Goal: Task Accomplishment & Management: Complete application form

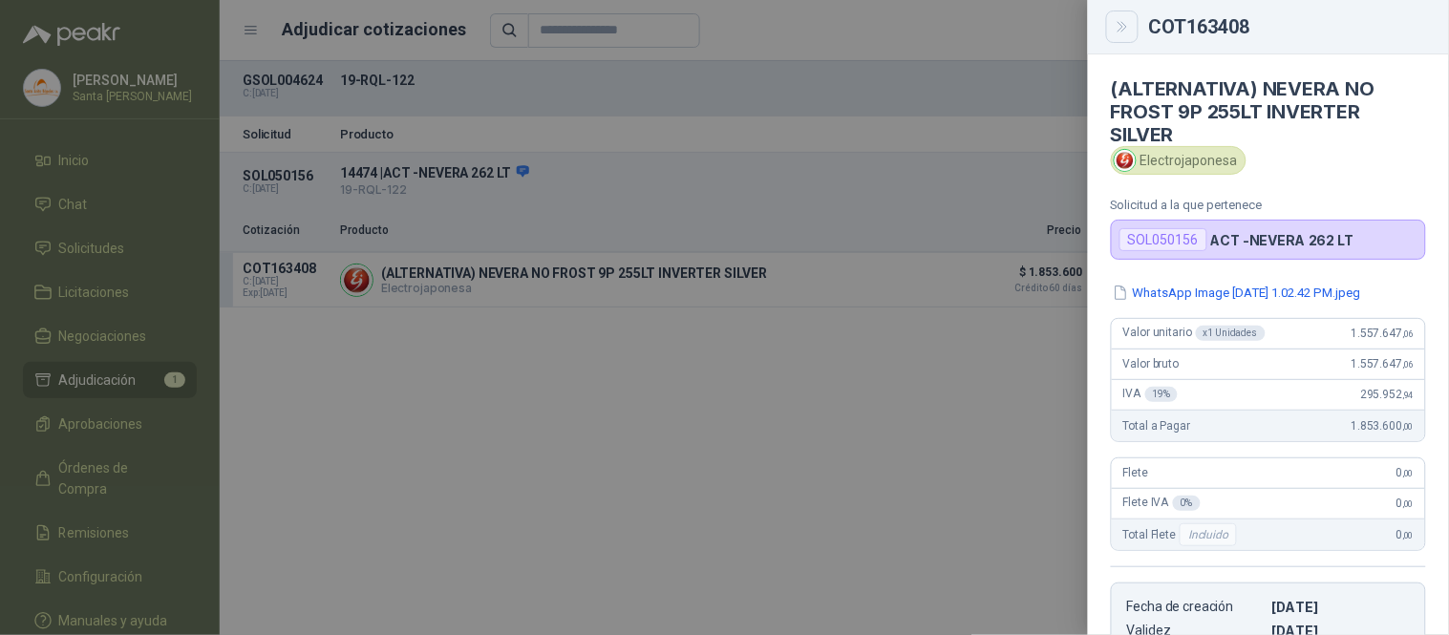
click at [1120, 25] on icon "Close" at bounding box center [1123, 27] width 16 height 16
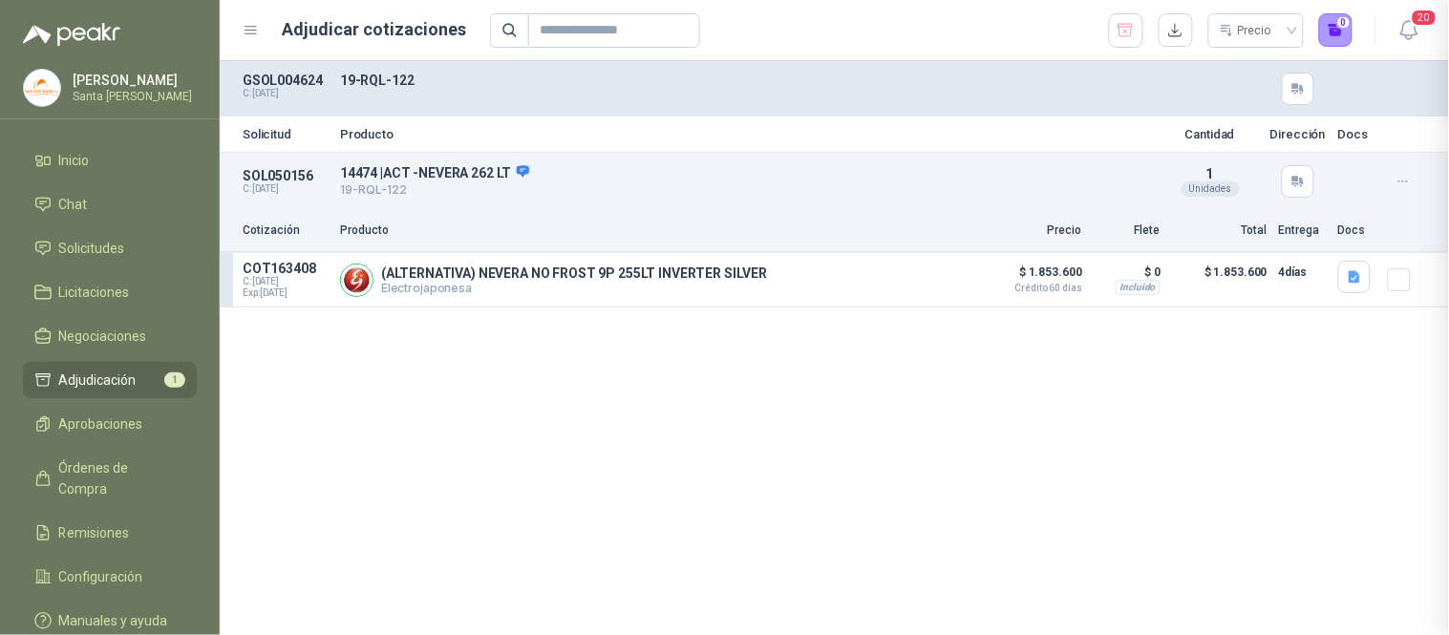
scroll to position [360, 0]
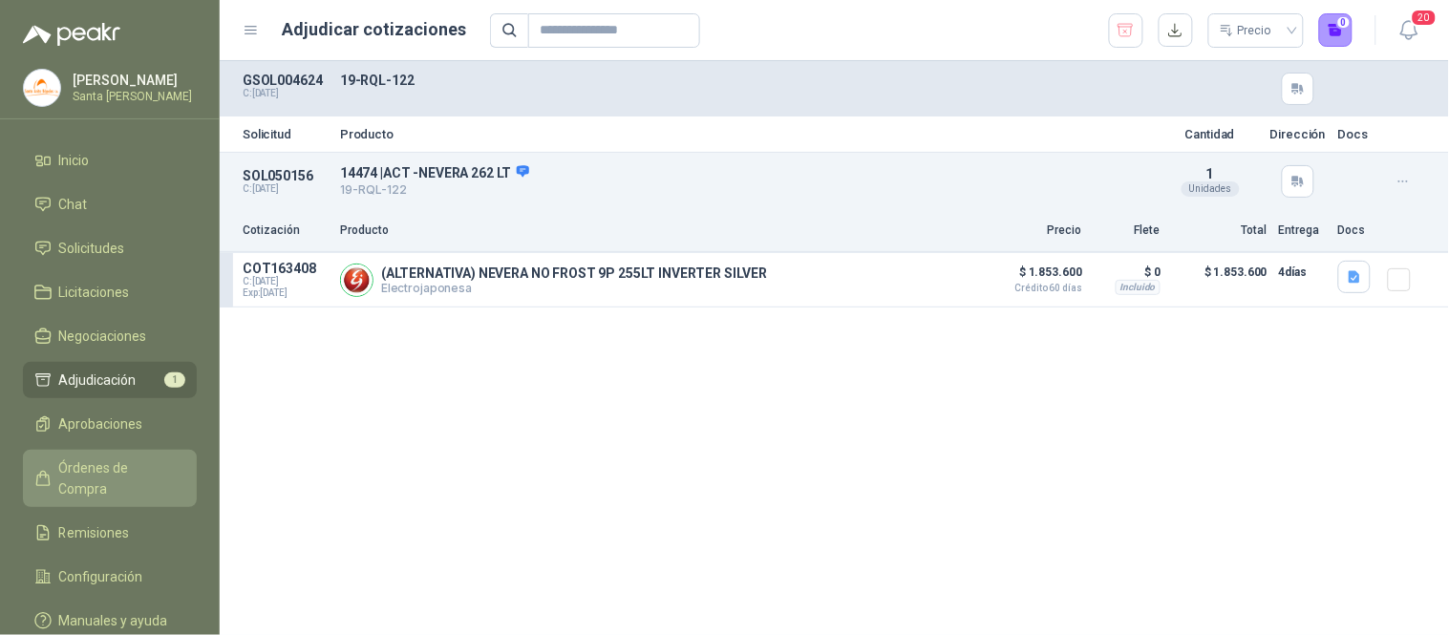
click at [115, 465] on span "Órdenes de Compra" at bounding box center [118, 478] width 119 height 42
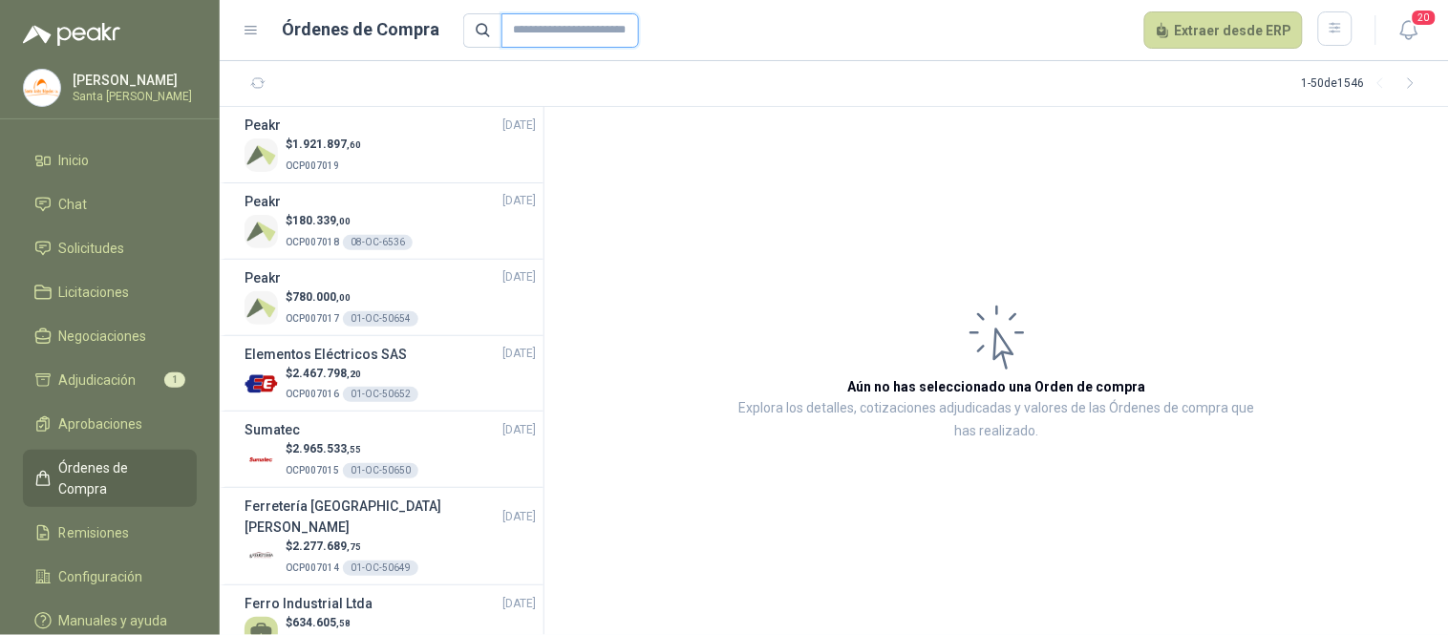
click at [564, 23] on input "text" at bounding box center [570, 30] width 138 height 34
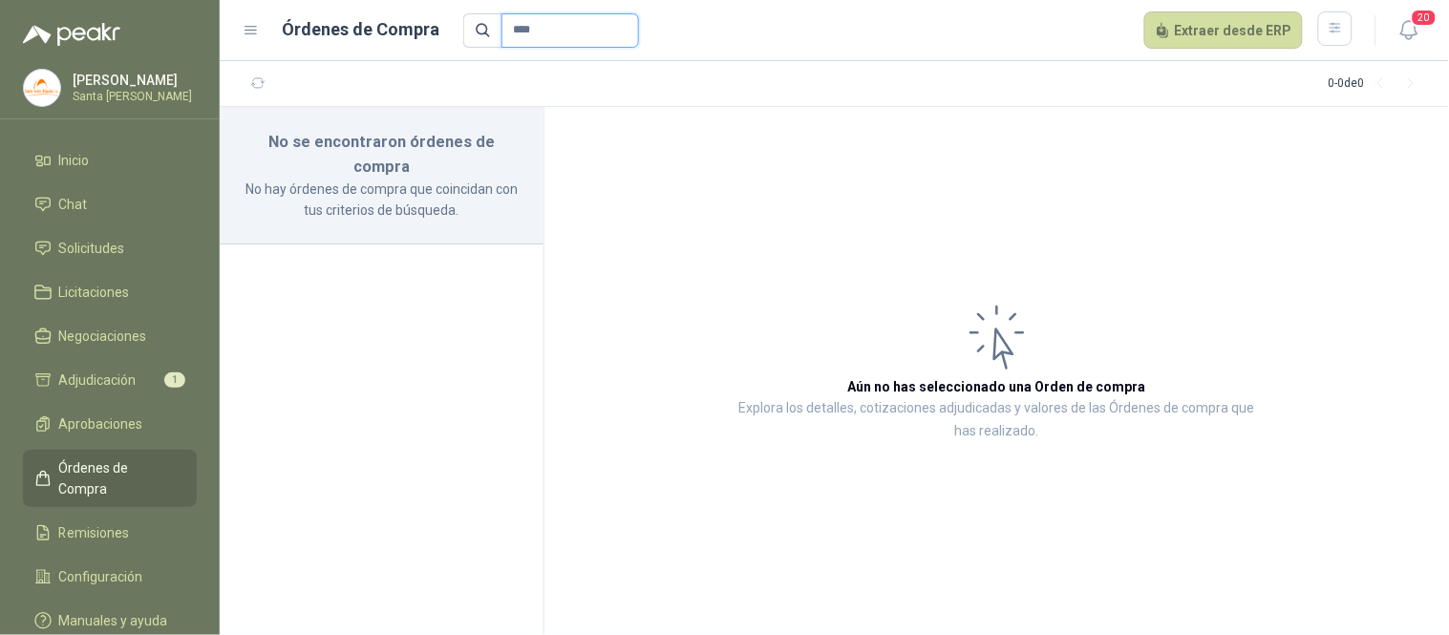
click at [513, 32] on input "****" at bounding box center [570, 30] width 138 height 34
click at [581, 33] on input "**********" at bounding box center [570, 30] width 138 height 34
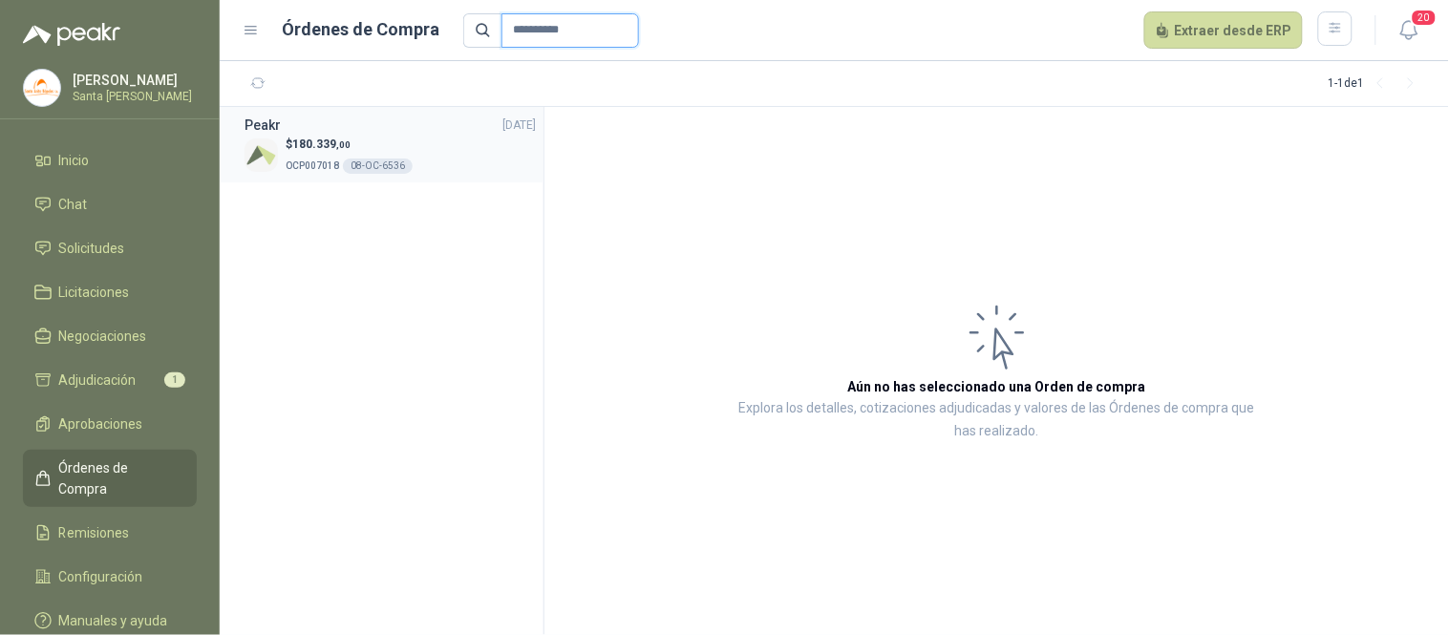
type input "**********"
click at [442, 139] on div "$ 180.339 ,00 OCP007018 08-OC-6536" at bounding box center [390, 155] width 291 height 39
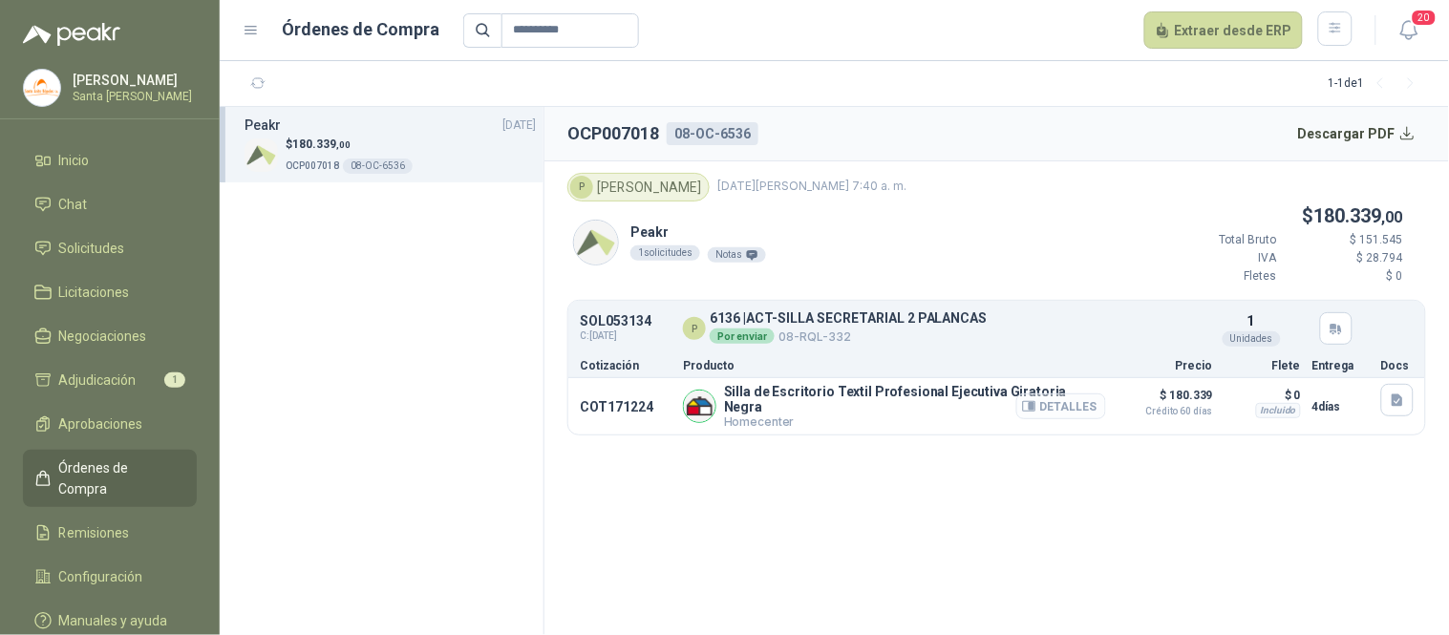
click at [1068, 403] on button "Detalles" at bounding box center [1061, 406] width 90 height 26
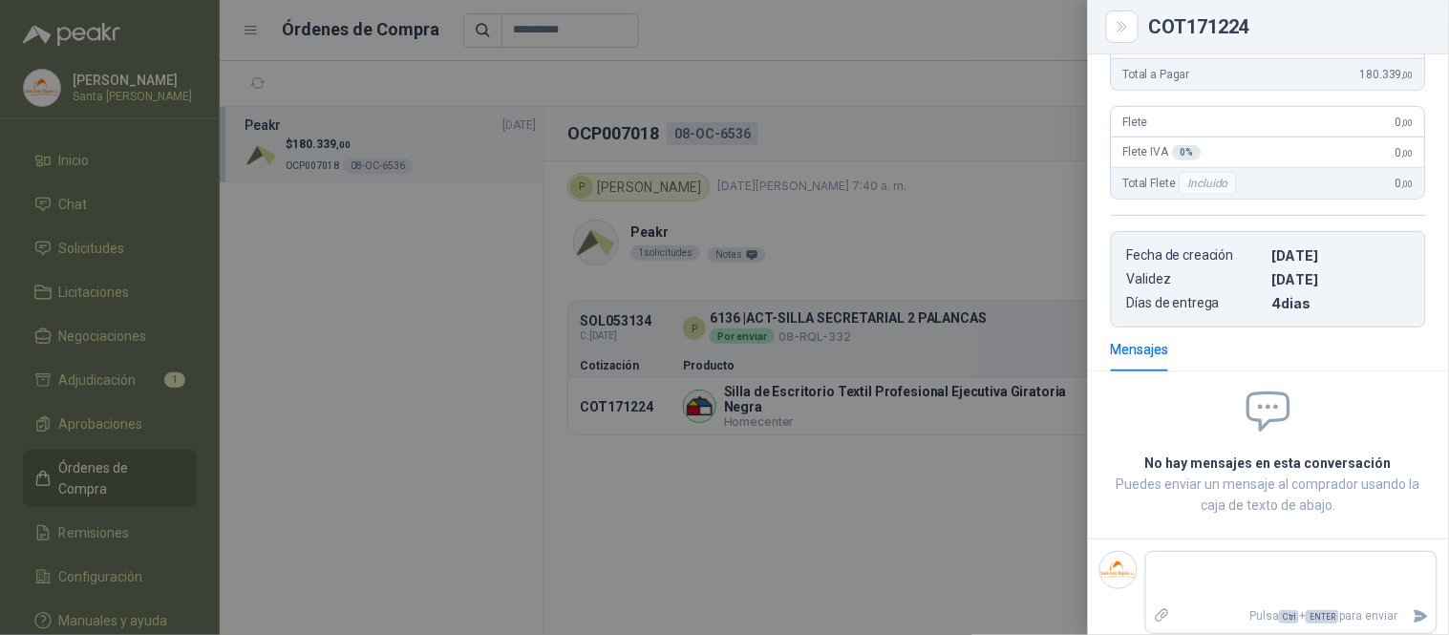
scroll to position [388, 0]
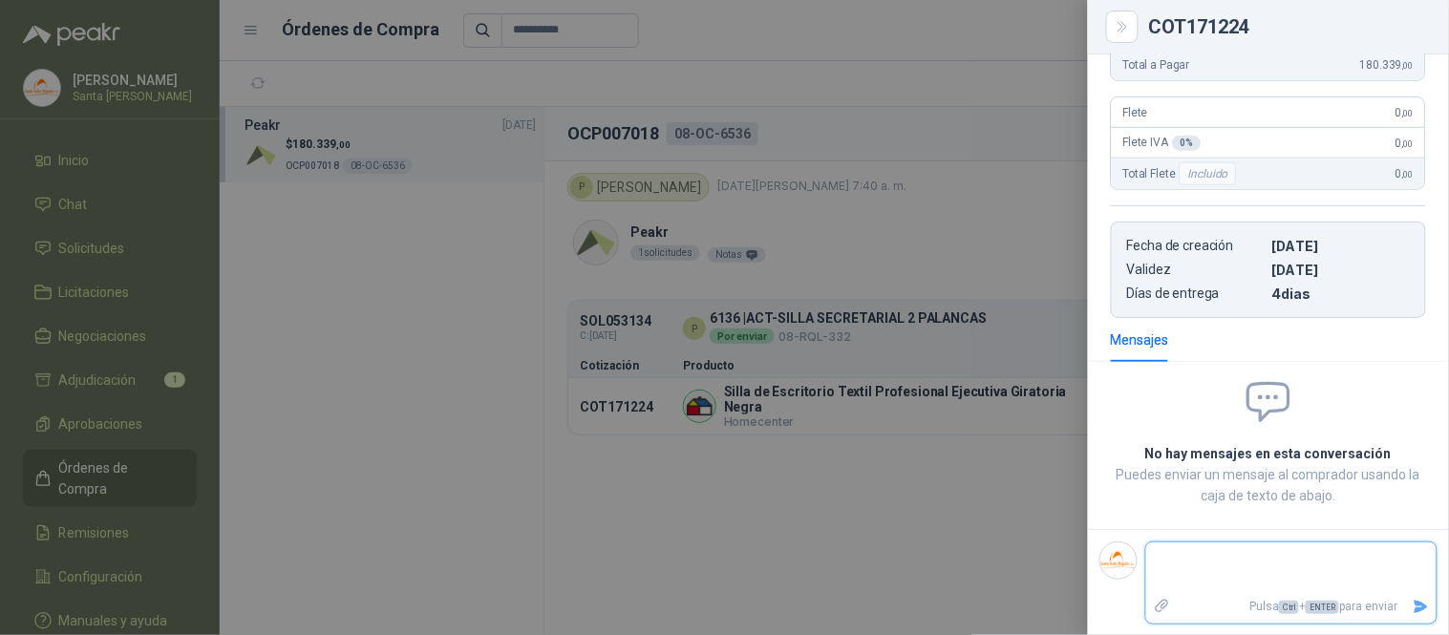
click at [1227, 562] on textarea at bounding box center [1291, 568] width 290 height 44
type textarea "*"
type textarea "**"
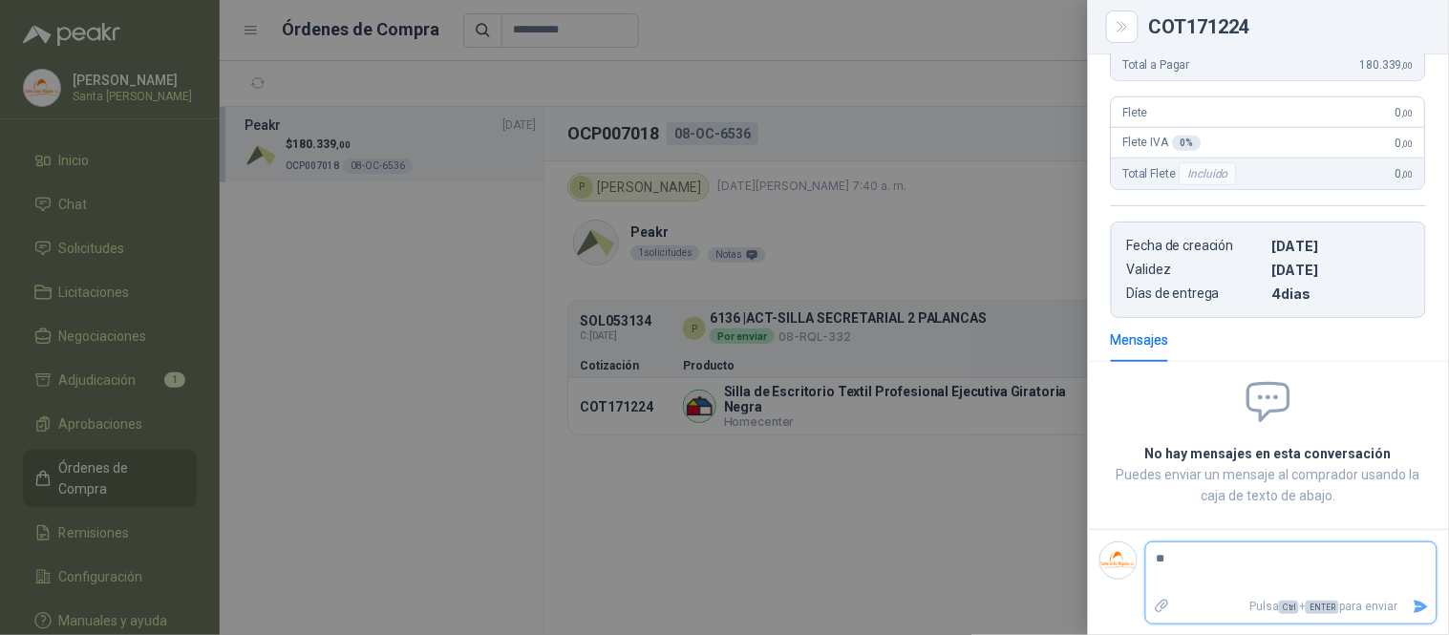
type textarea "*"
type textarea "**"
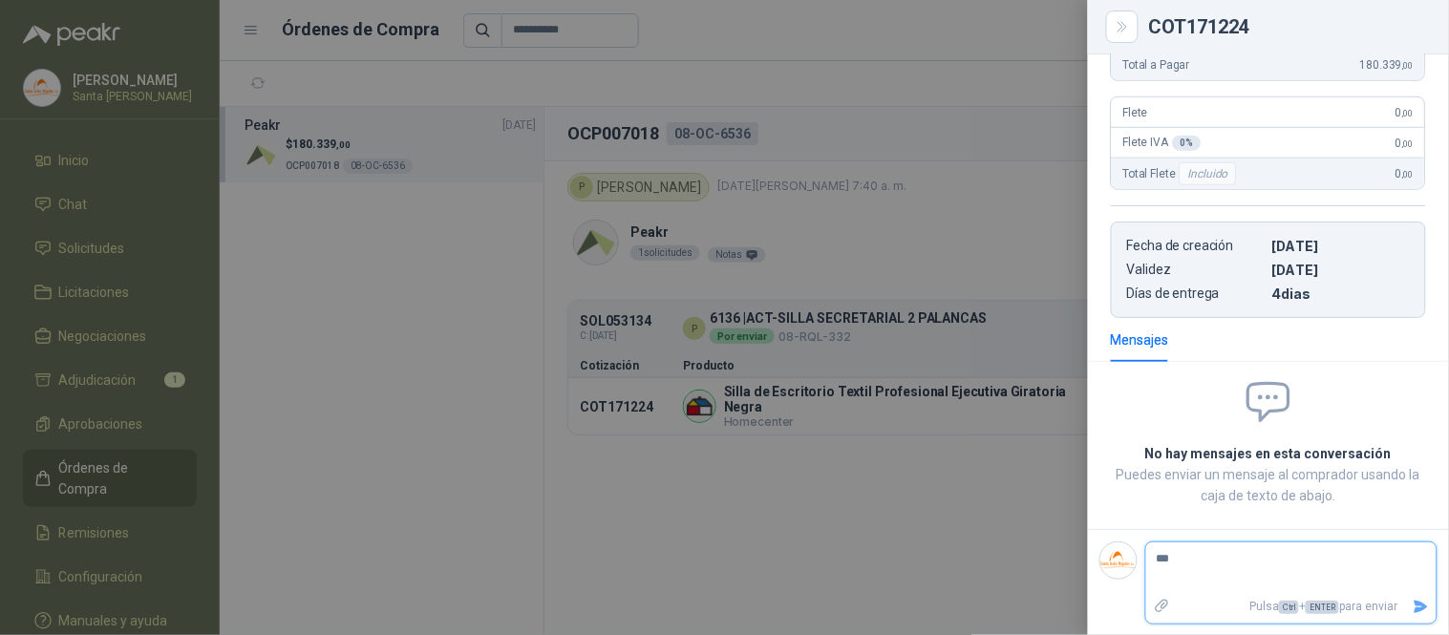
type textarea "****"
type textarea "*****"
type textarea "******"
type textarea "*******"
type textarea "********"
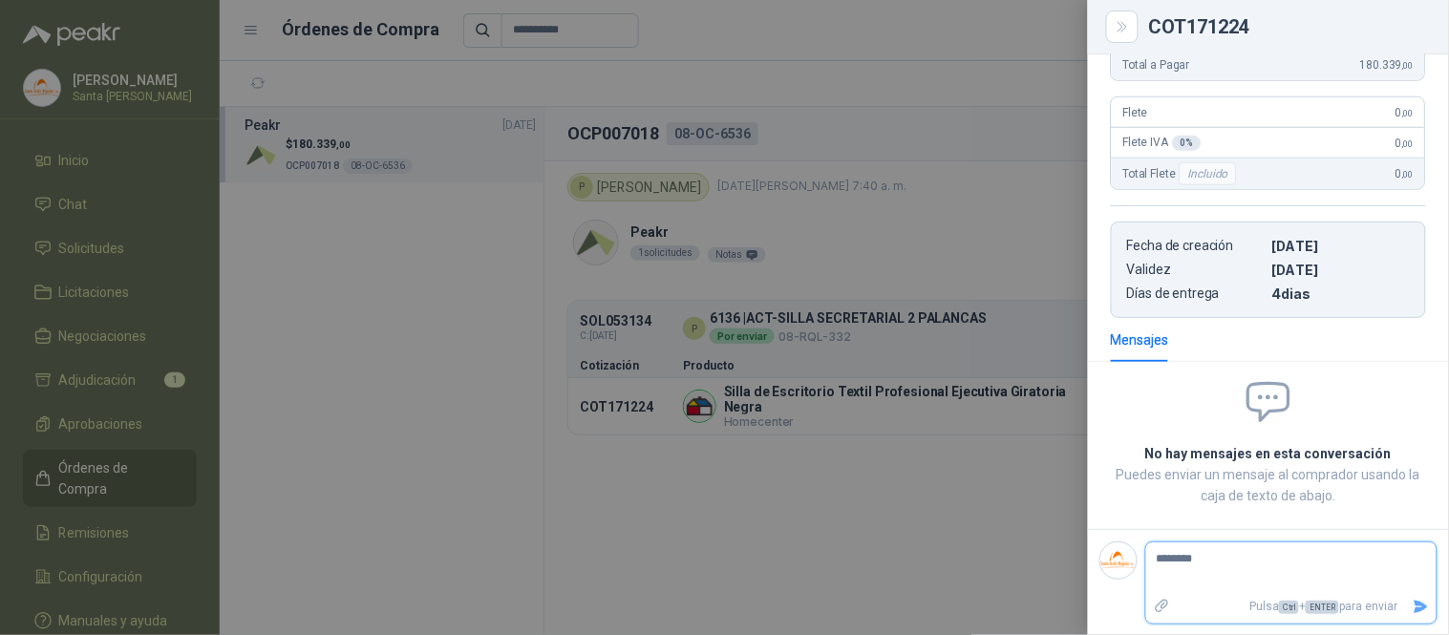
type textarea "*********"
type textarea "**********"
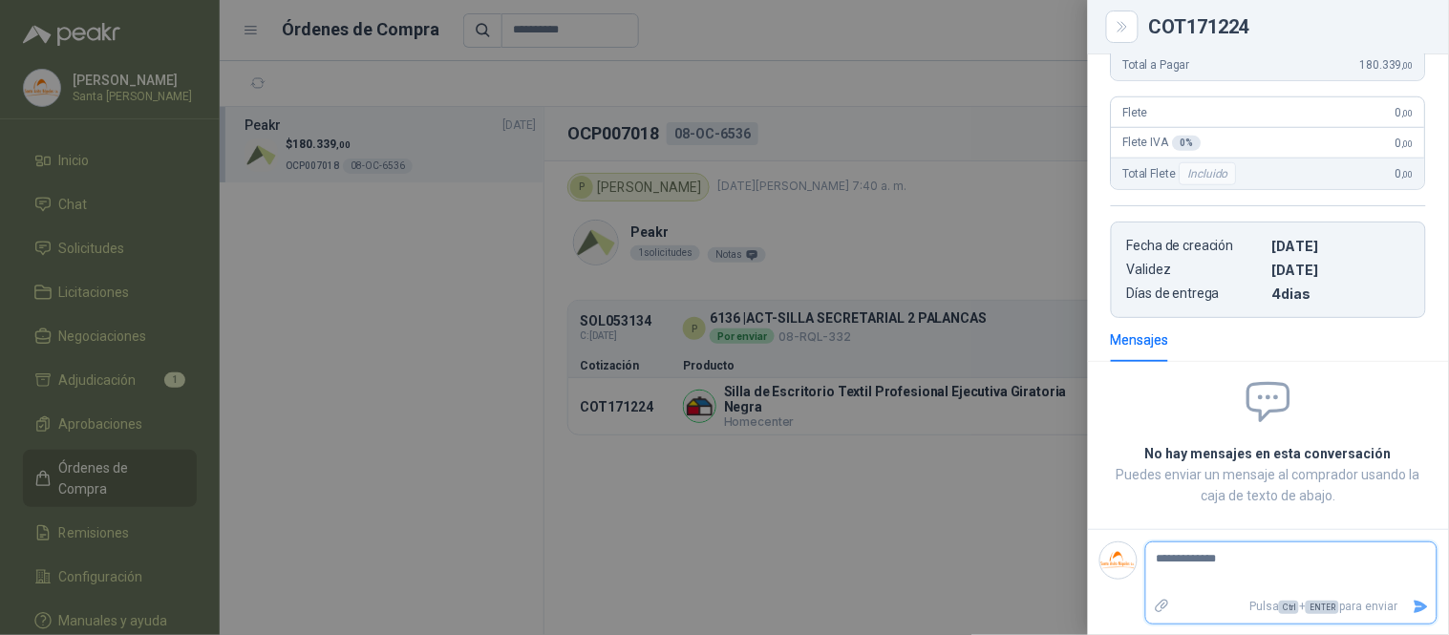
type textarea "**********"
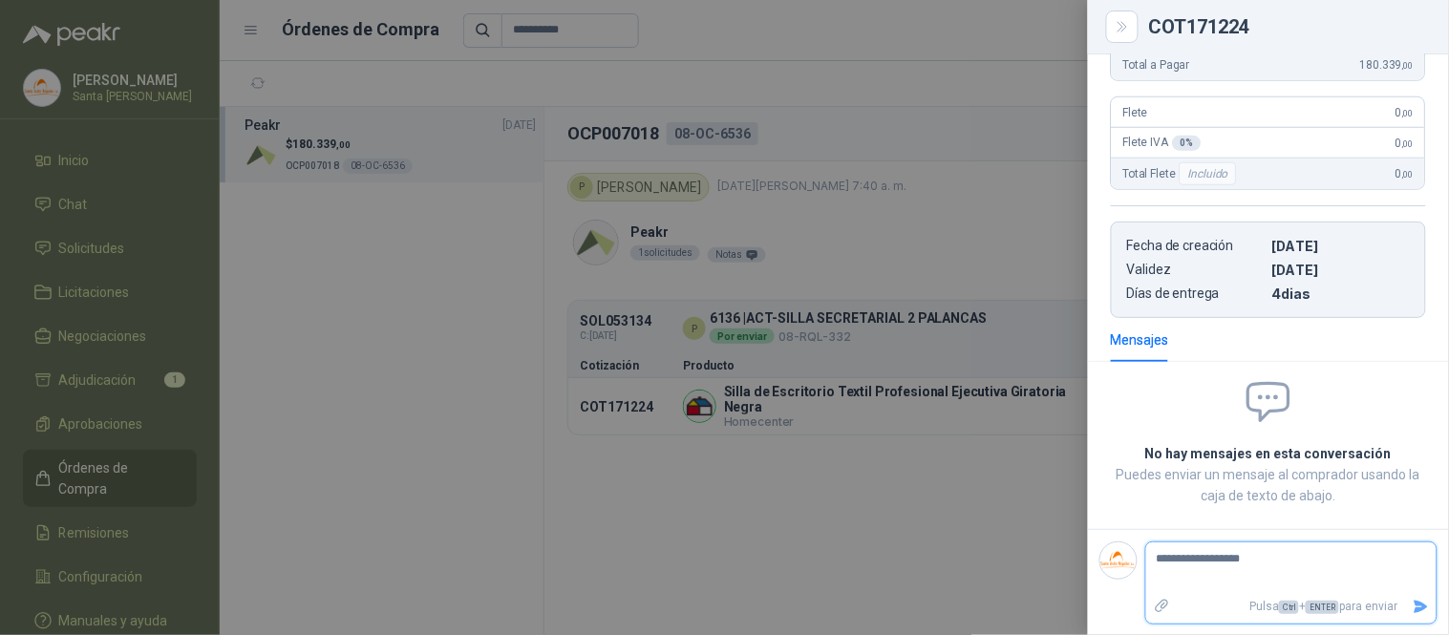
type textarea "**********"
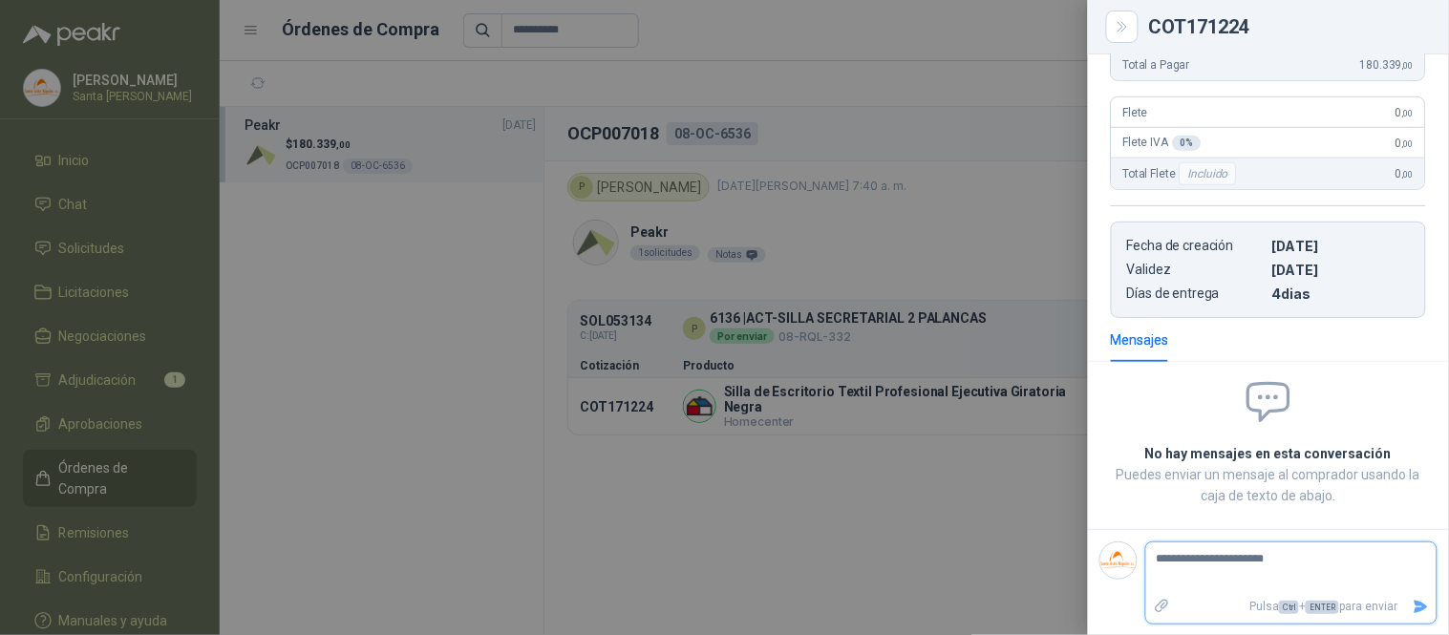
type textarea "**********"
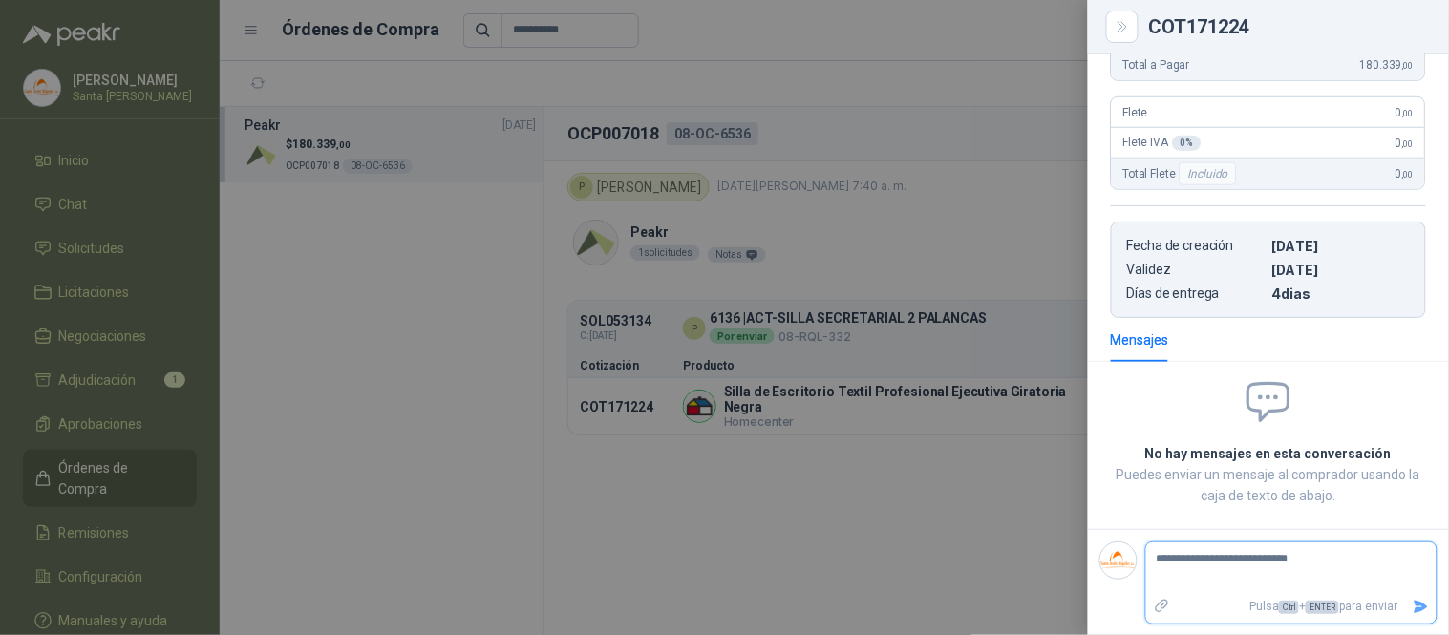
type textarea "**********"
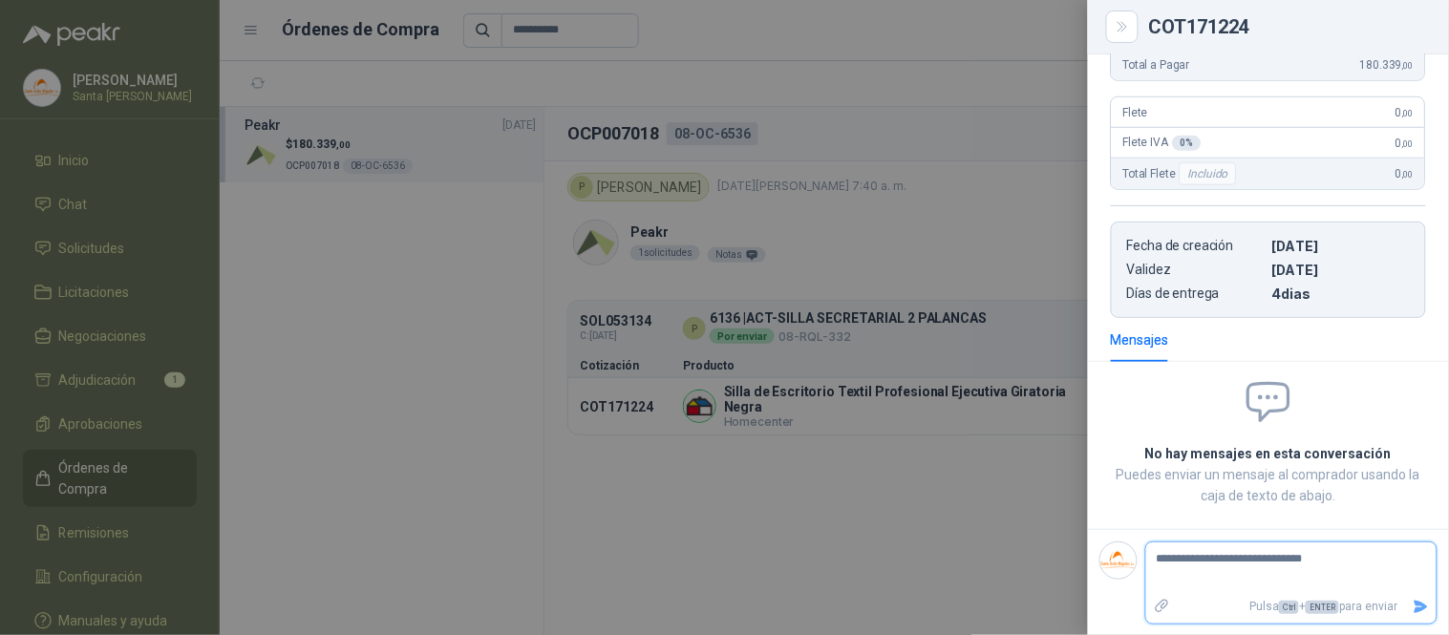
type textarea "**********"
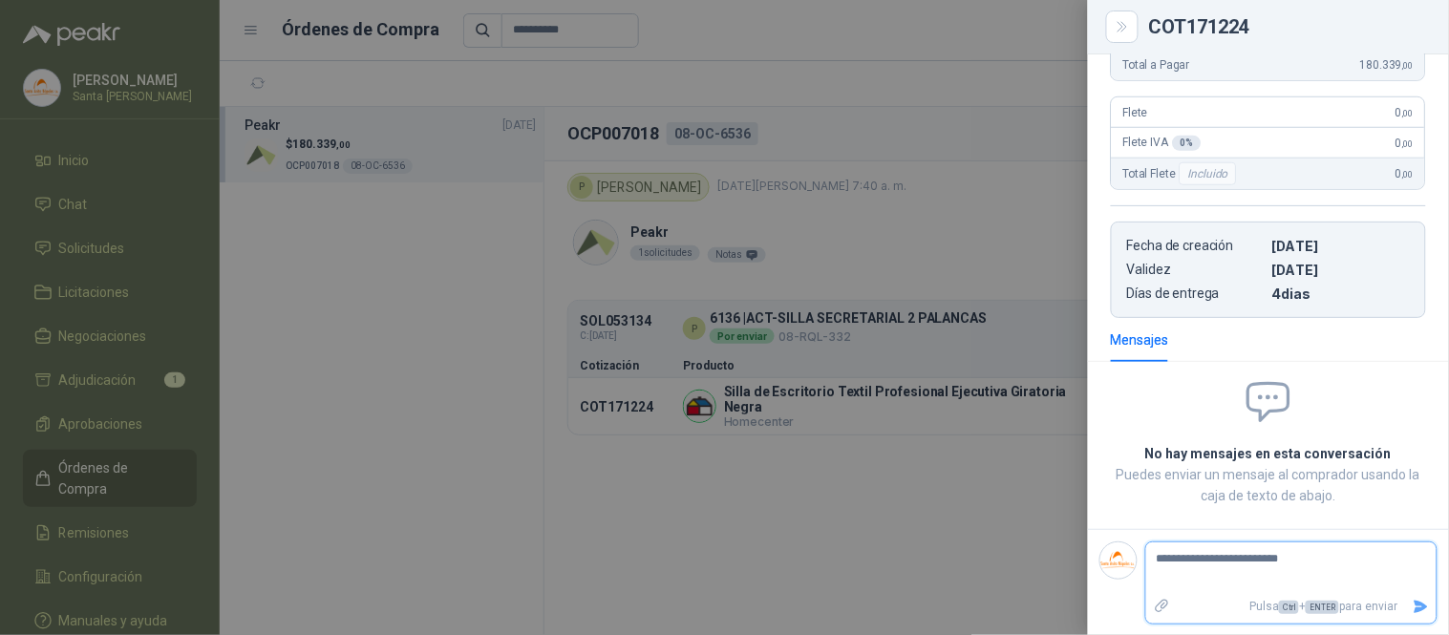
type textarea "**********"
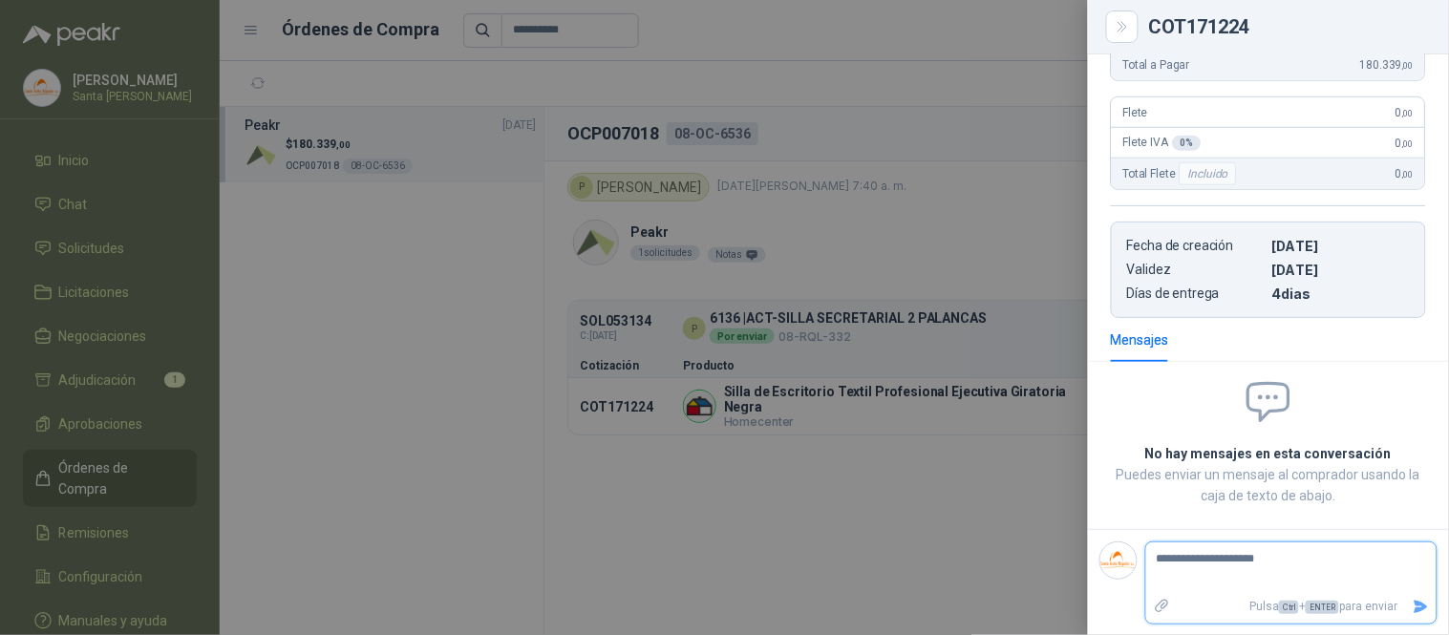
type textarea "**********"
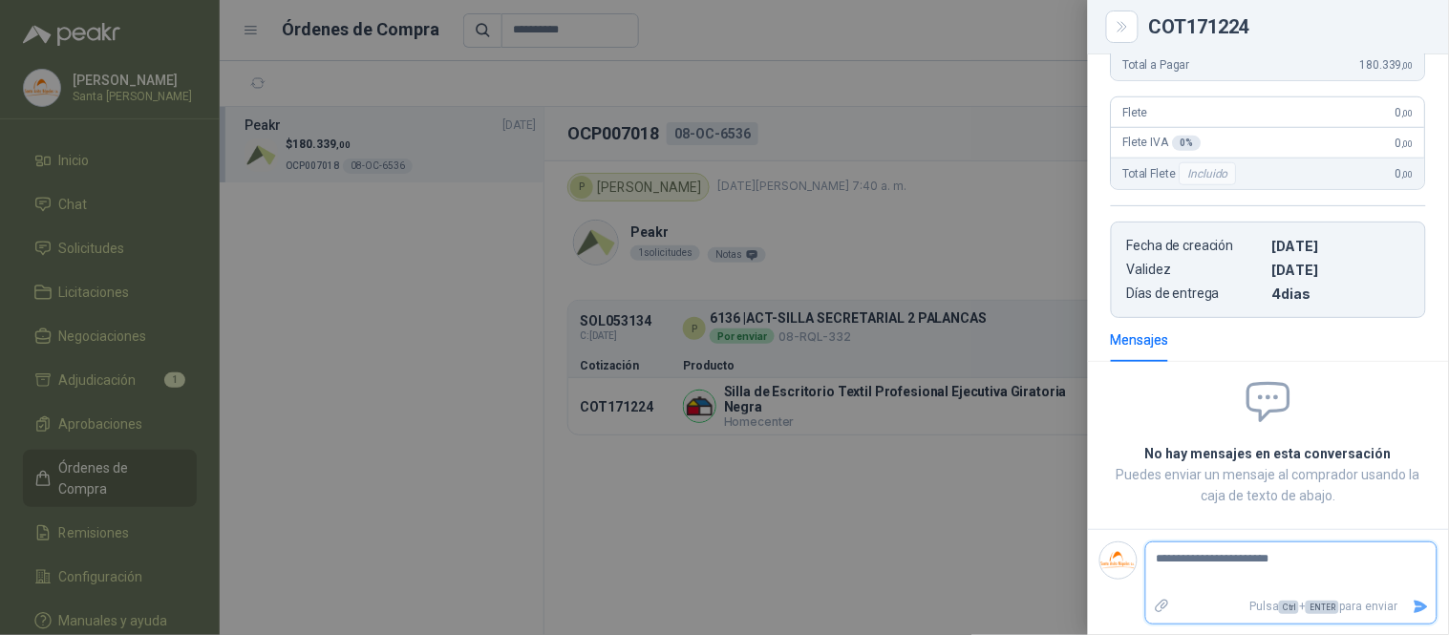
type textarea "**********"
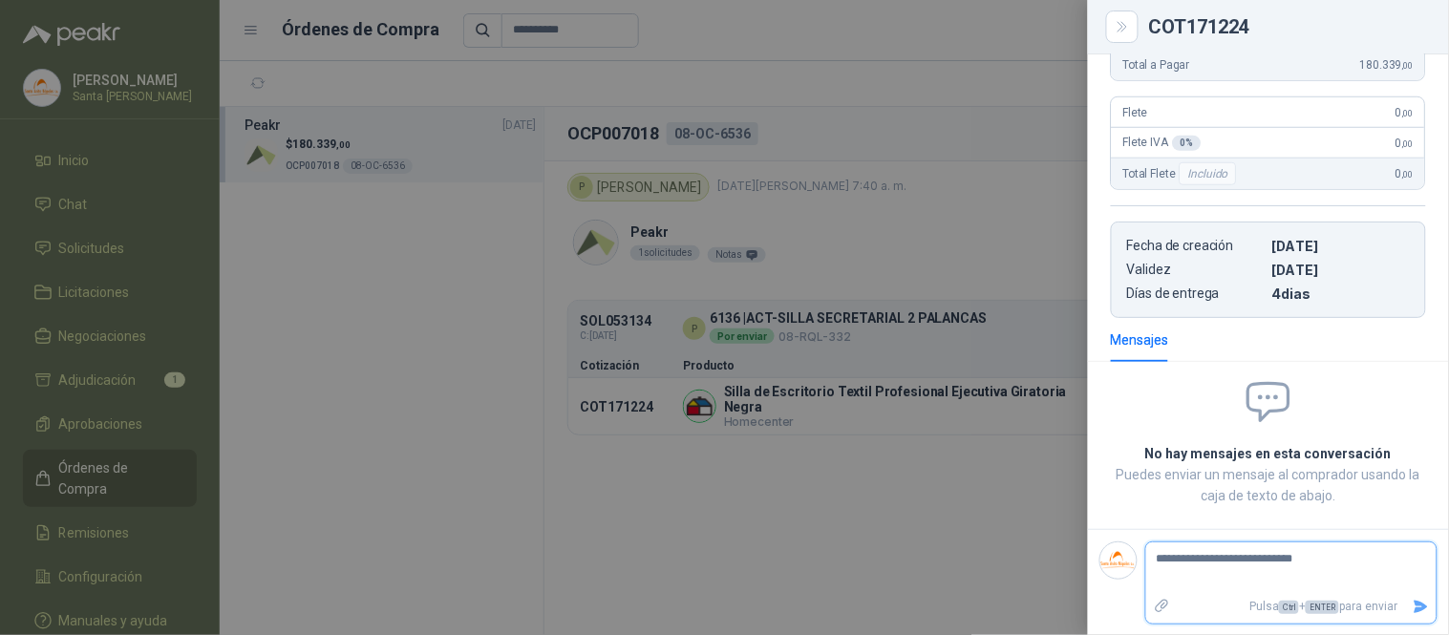
type textarea "**********"
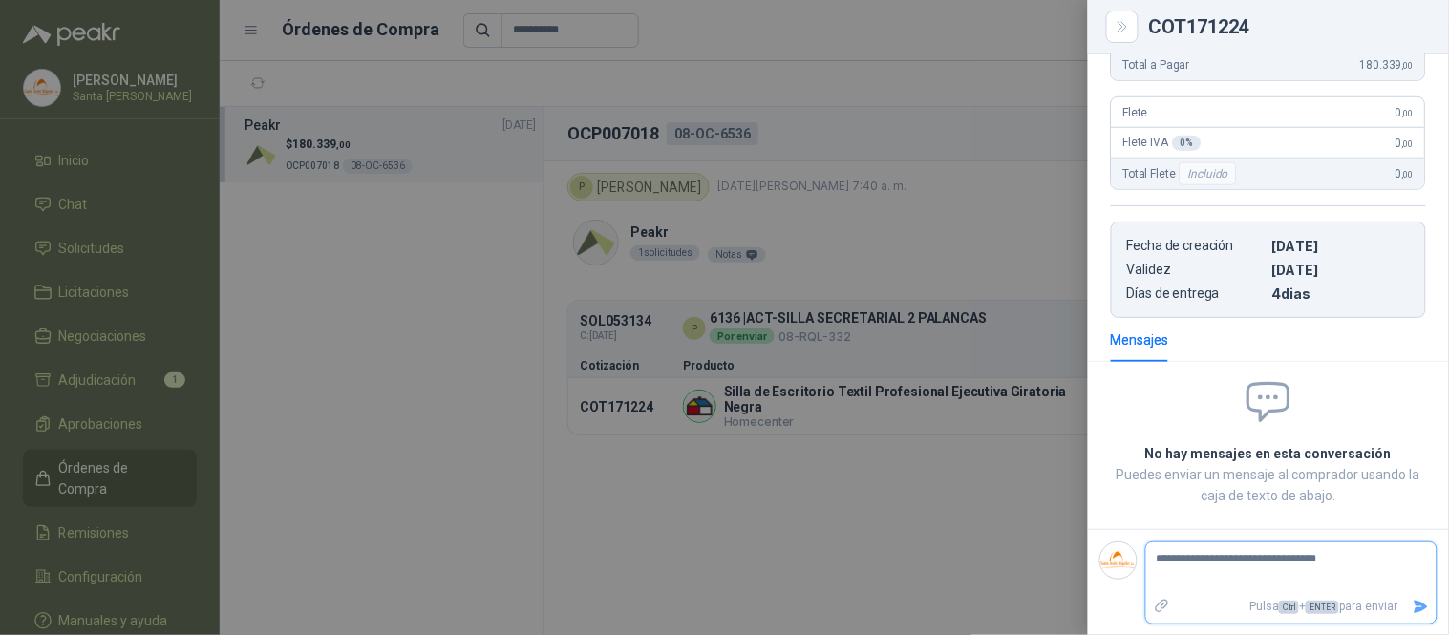
type textarea "**********"
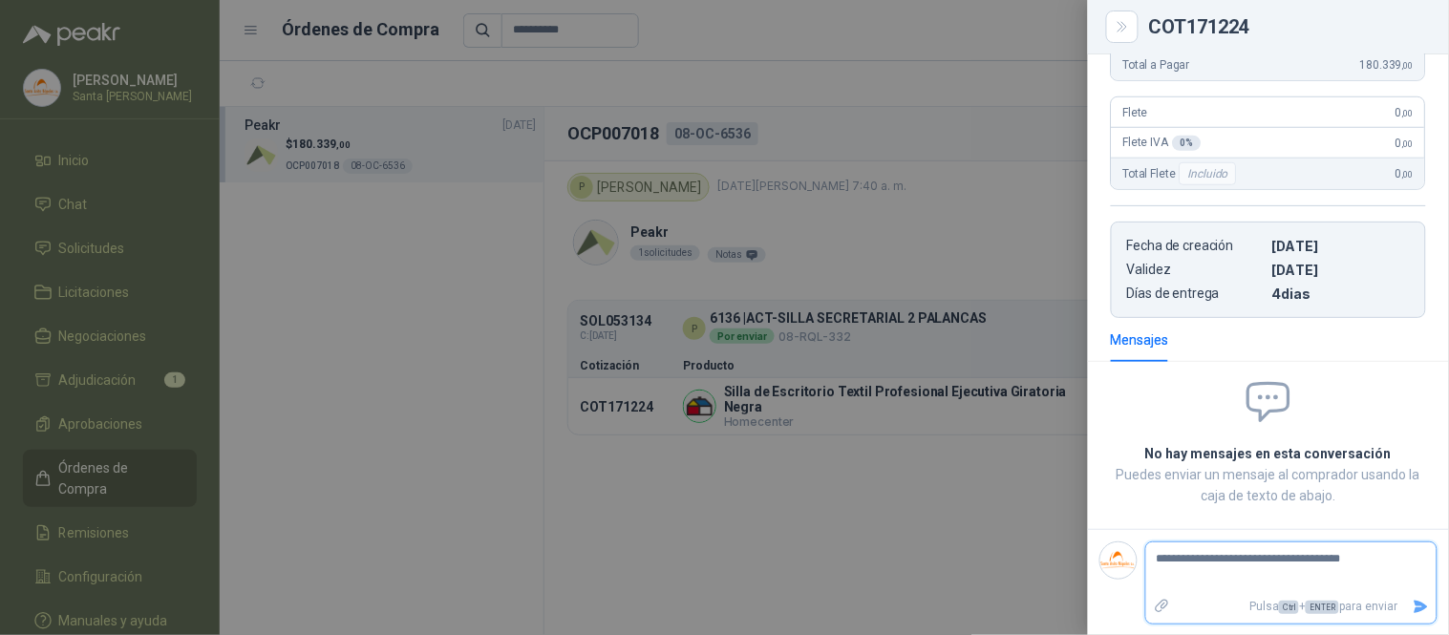
type textarea "**********"
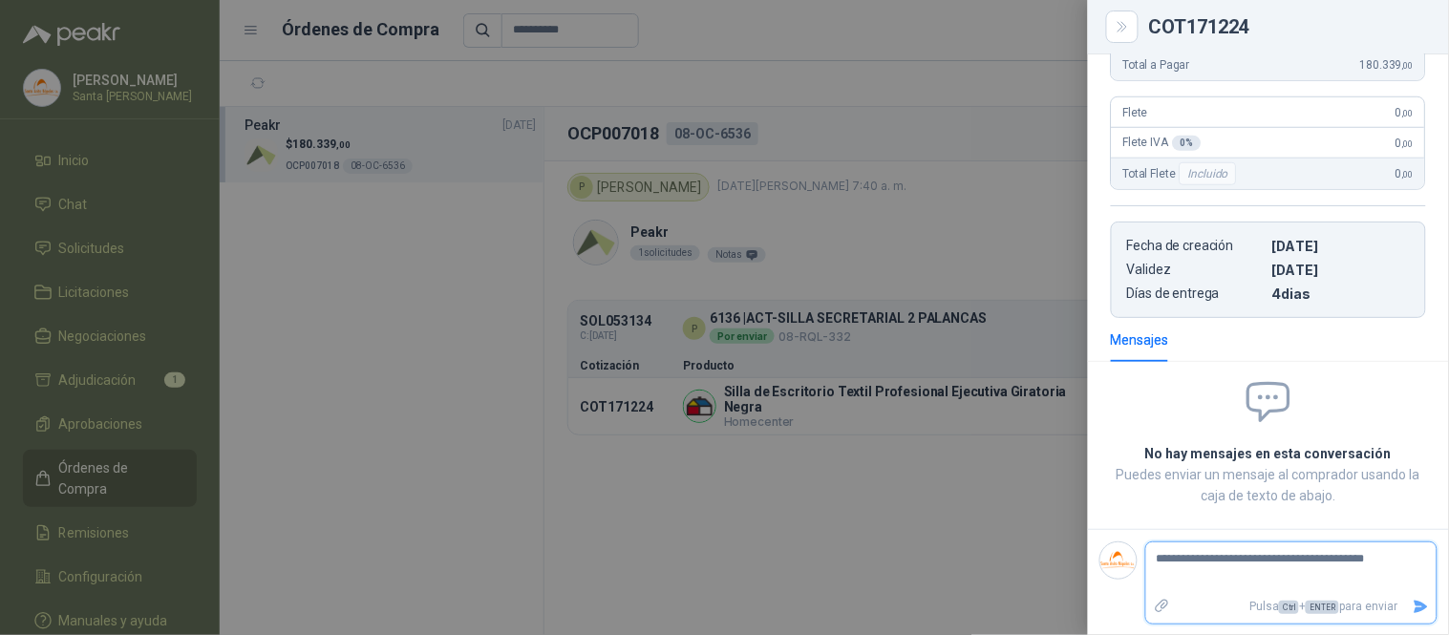
type textarea "**********"
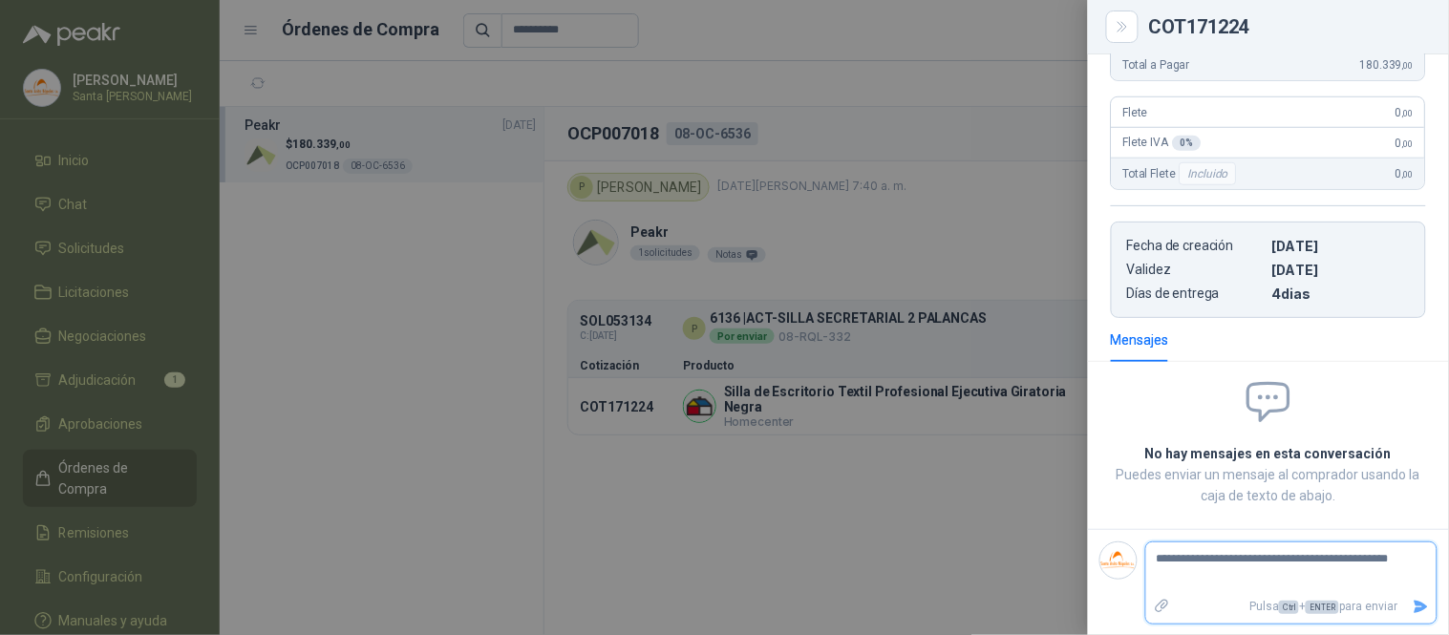
type textarea "**********"
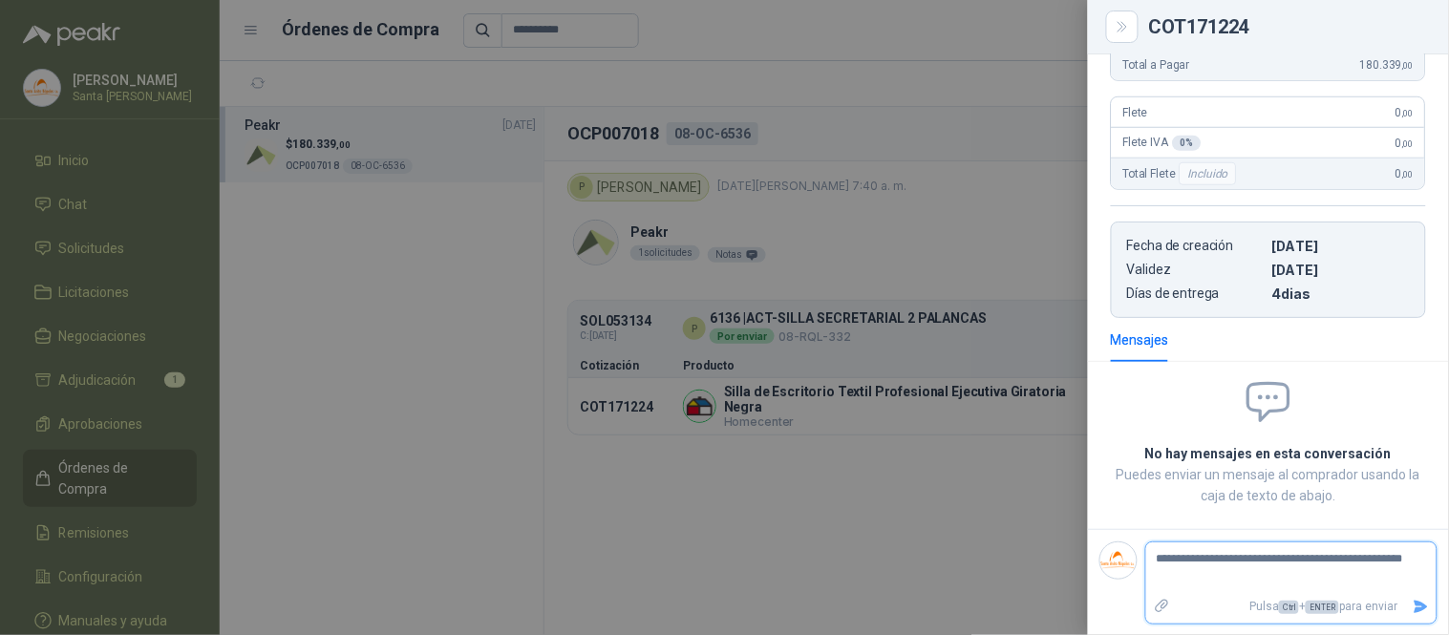
type textarea "**********"
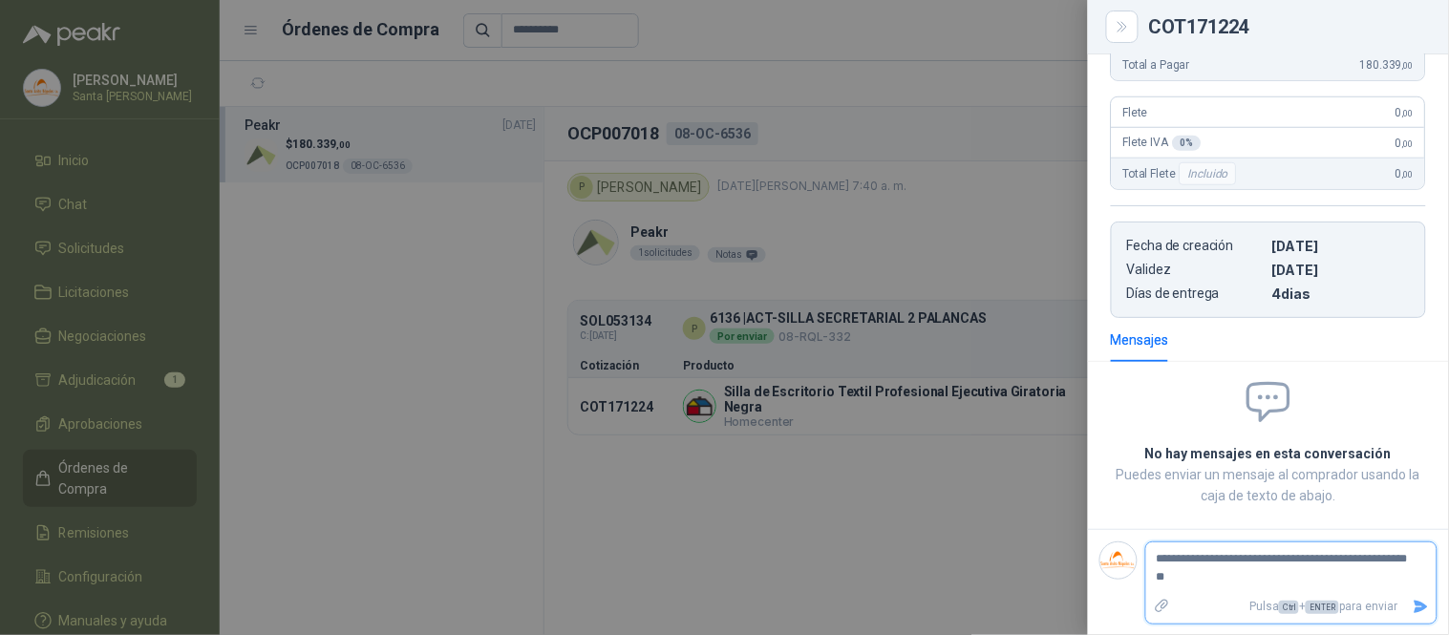
type textarea "**********"
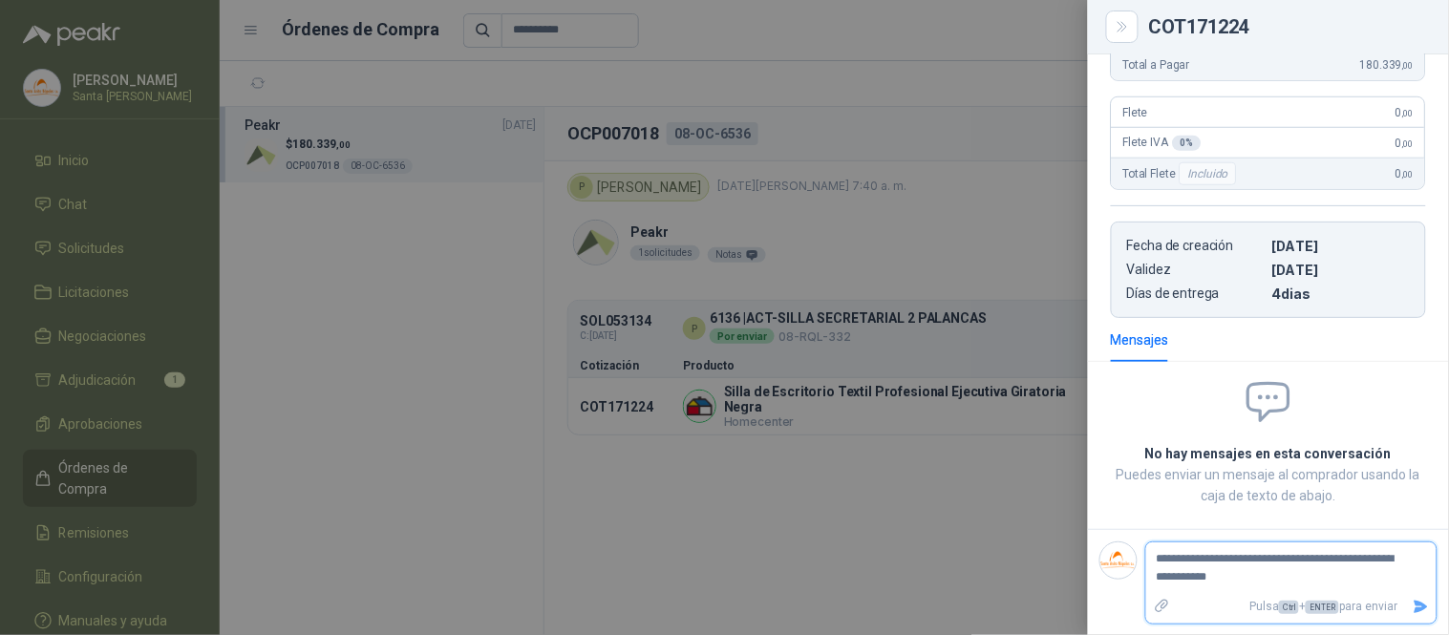
type textarea "**********"
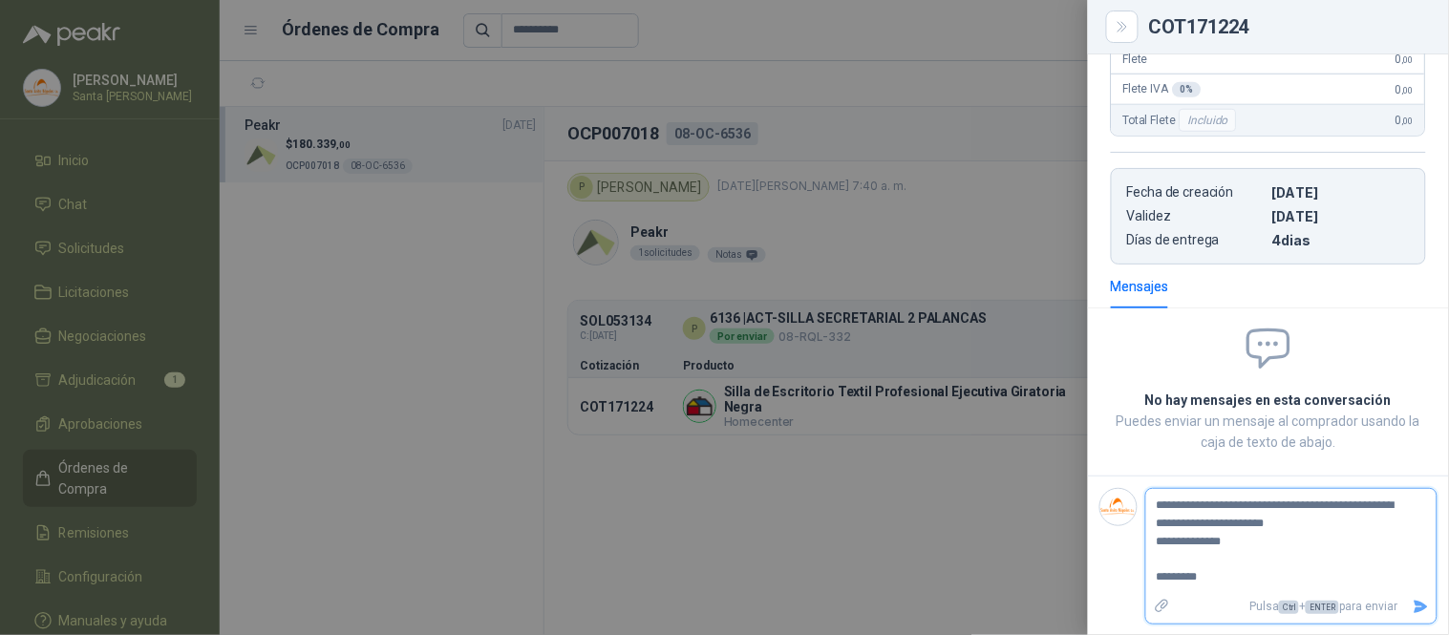
click at [1413, 612] on icon "Enviar" at bounding box center [1421, 607] width 16 height 16
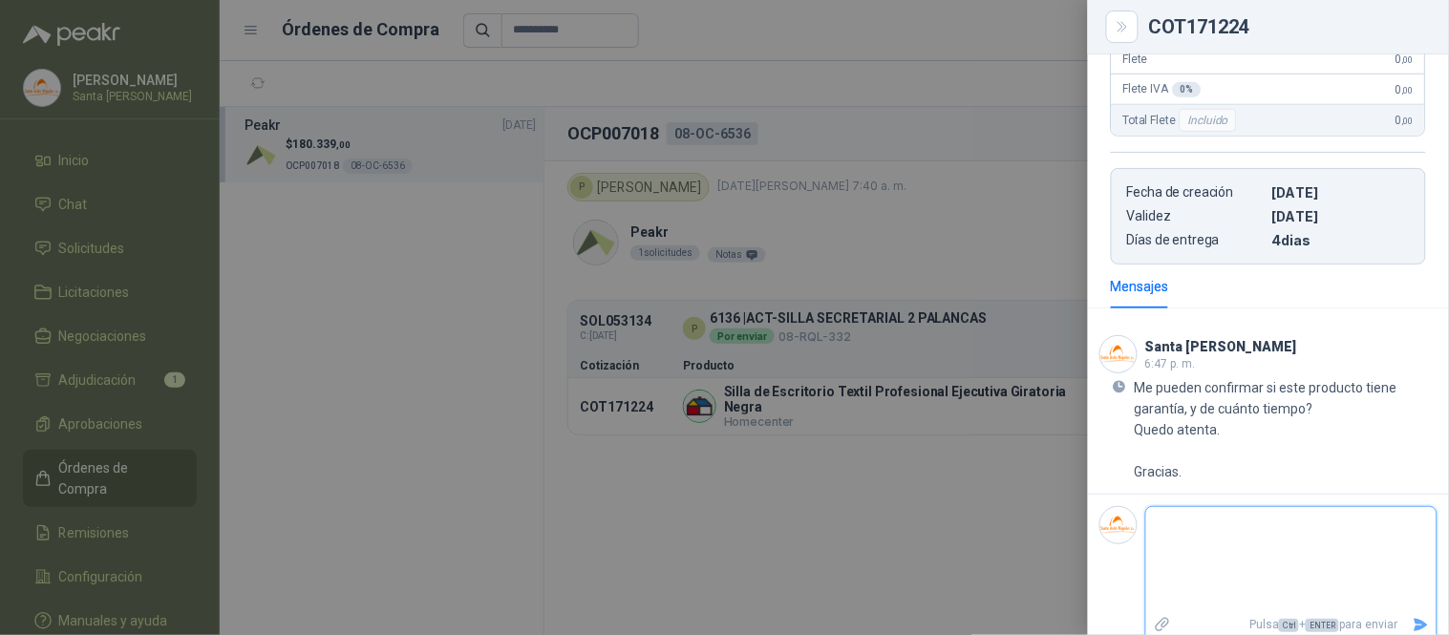
scroll to position [406, 0]
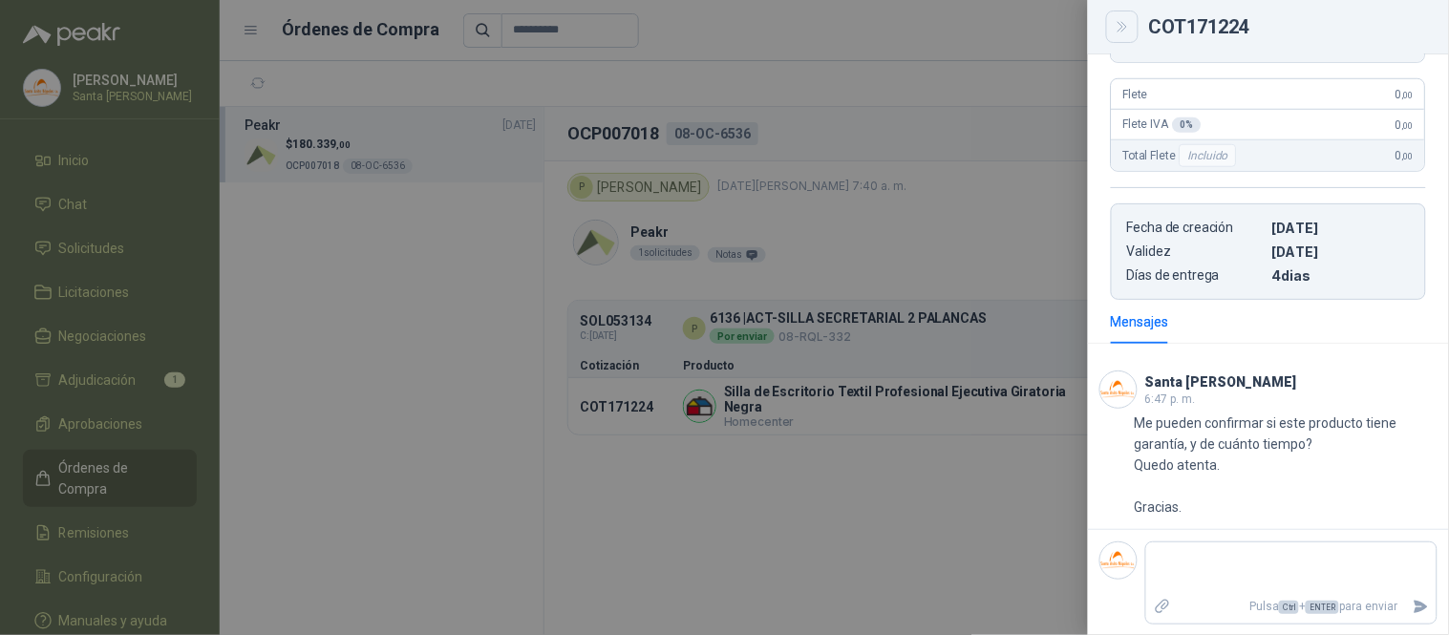
click at [1121, 23] on icon "Close" at bounding box center [1123, 27] width 16 height 16
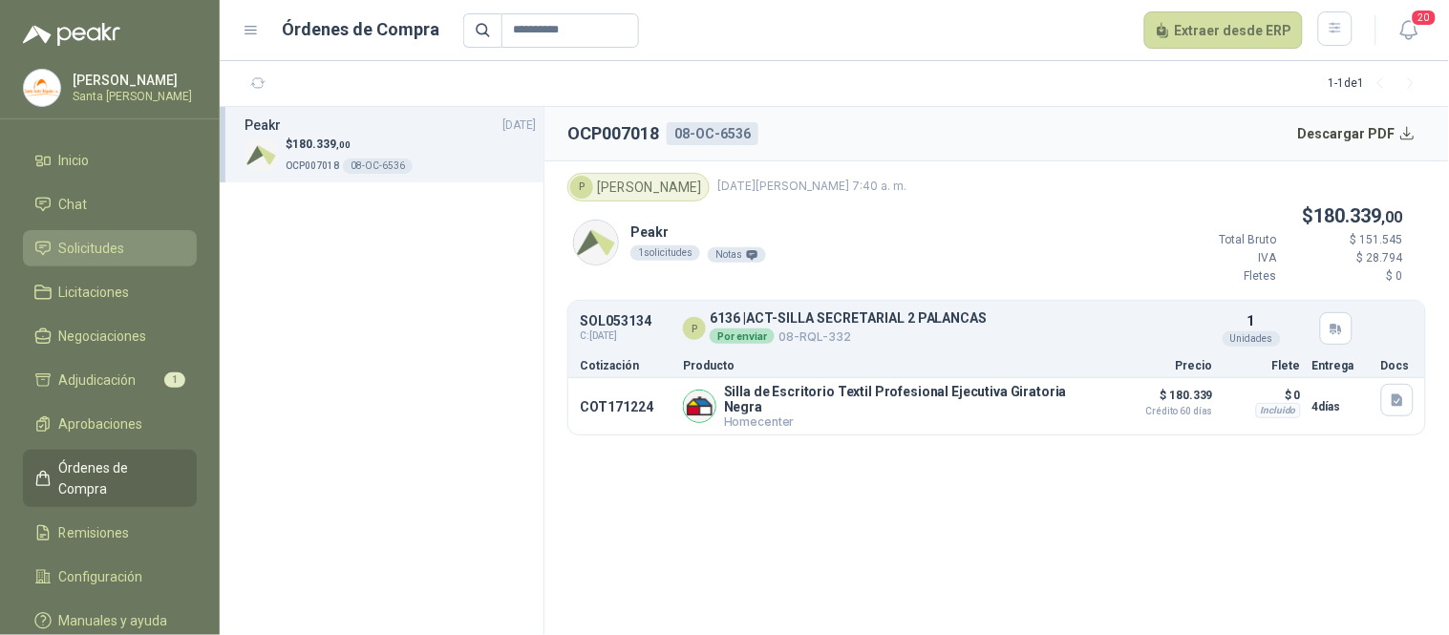
click at [98, 249] on span "Solicitudes" at bounding box center [92, 248] width 66 height 21
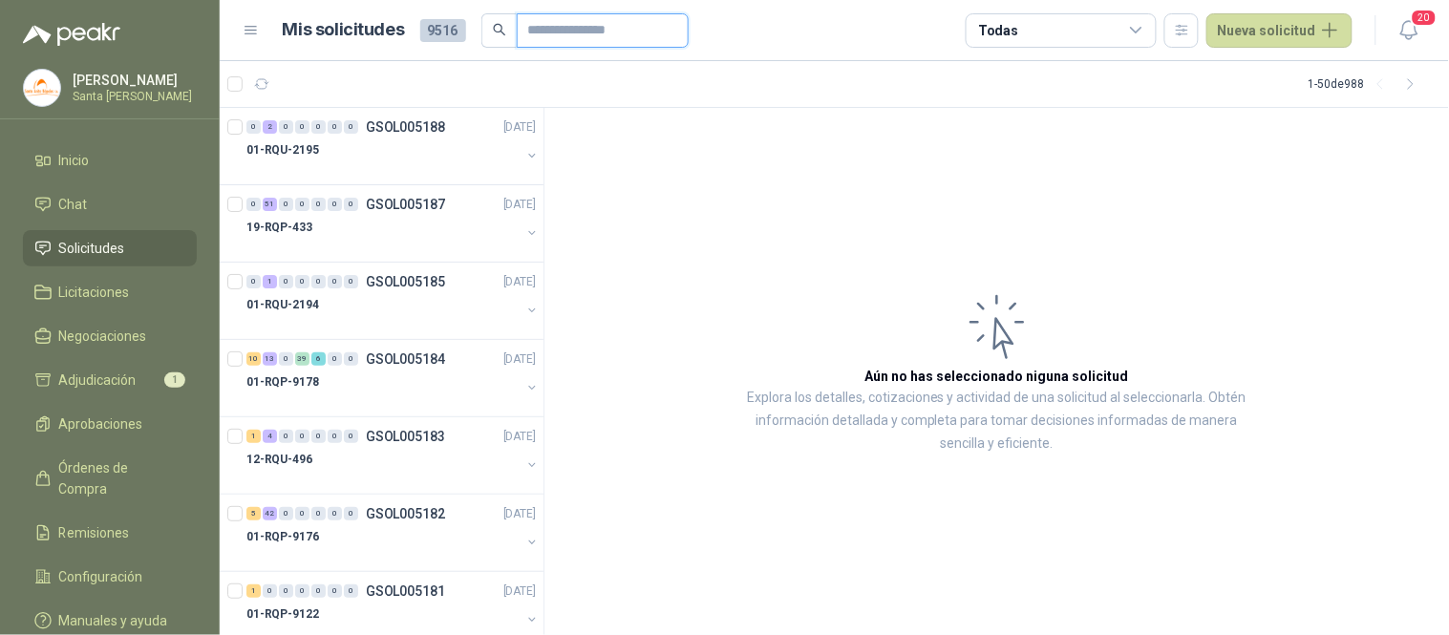
click at [578, 24] on input "text" at bounding box center [595, 30] width 134 height 32
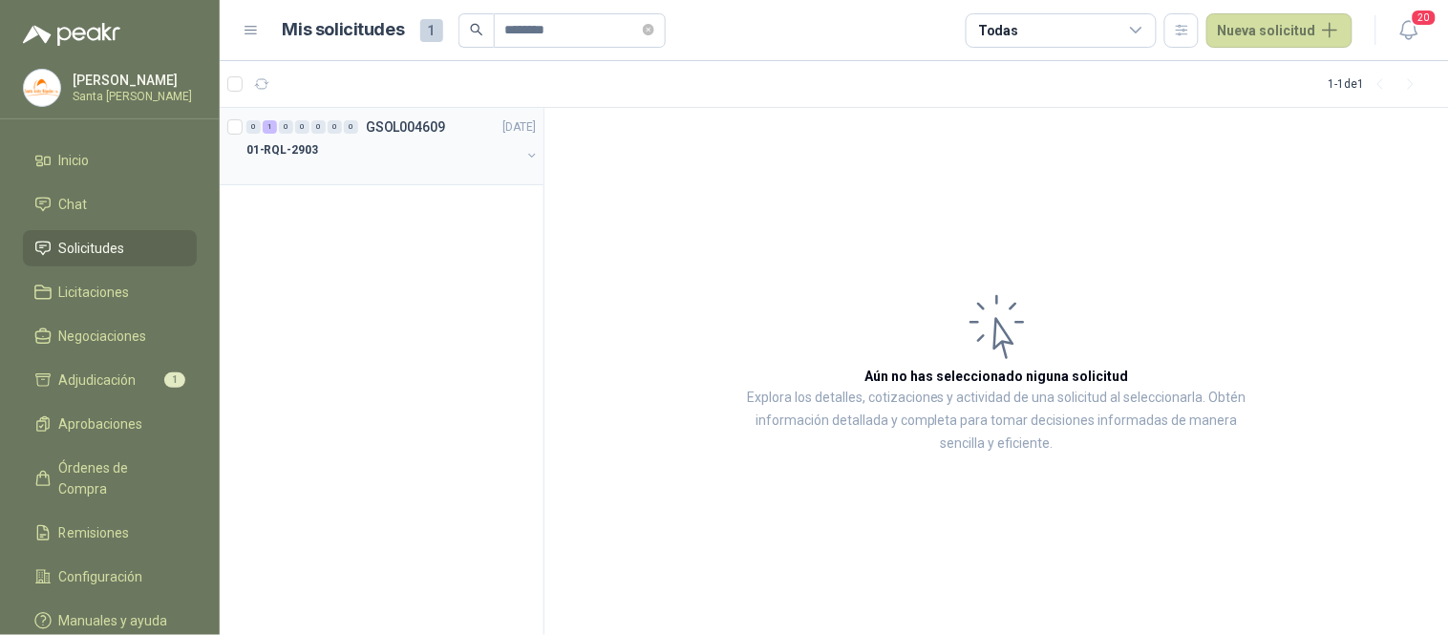
click at [290, 154] on p "01-RQL-2903" at bounding box center [282, 150] width 72 height 18
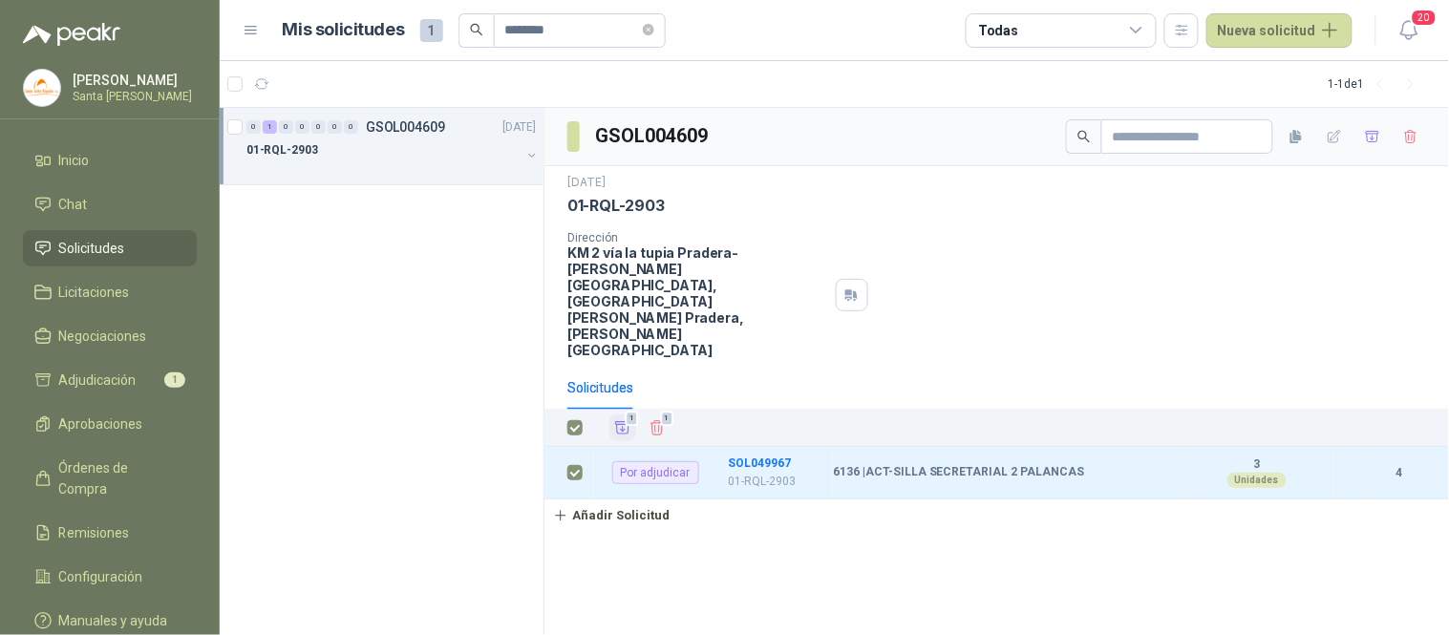
click at [621, 422] on icon "Añadir" at bounding box center [623, 428] width 14 height 12
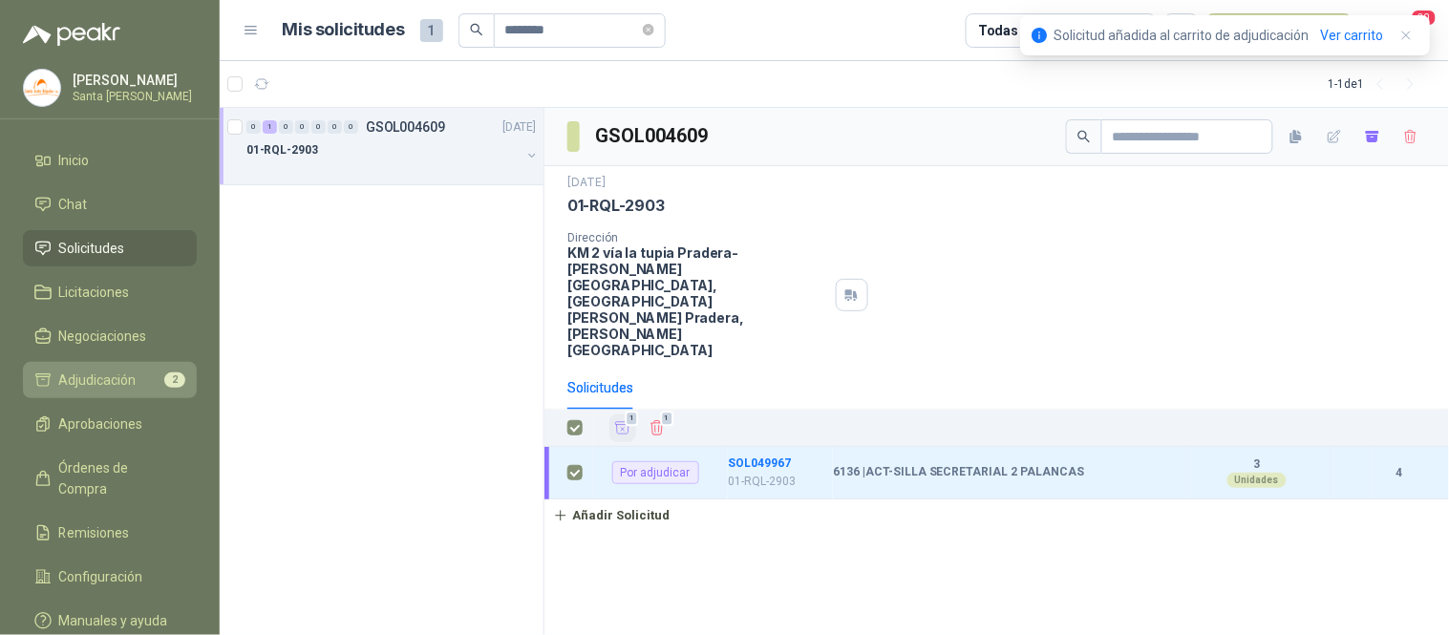
click at [125, 372] on span "Adjudicación" at bounding box center [97, 380] width 77 height 21
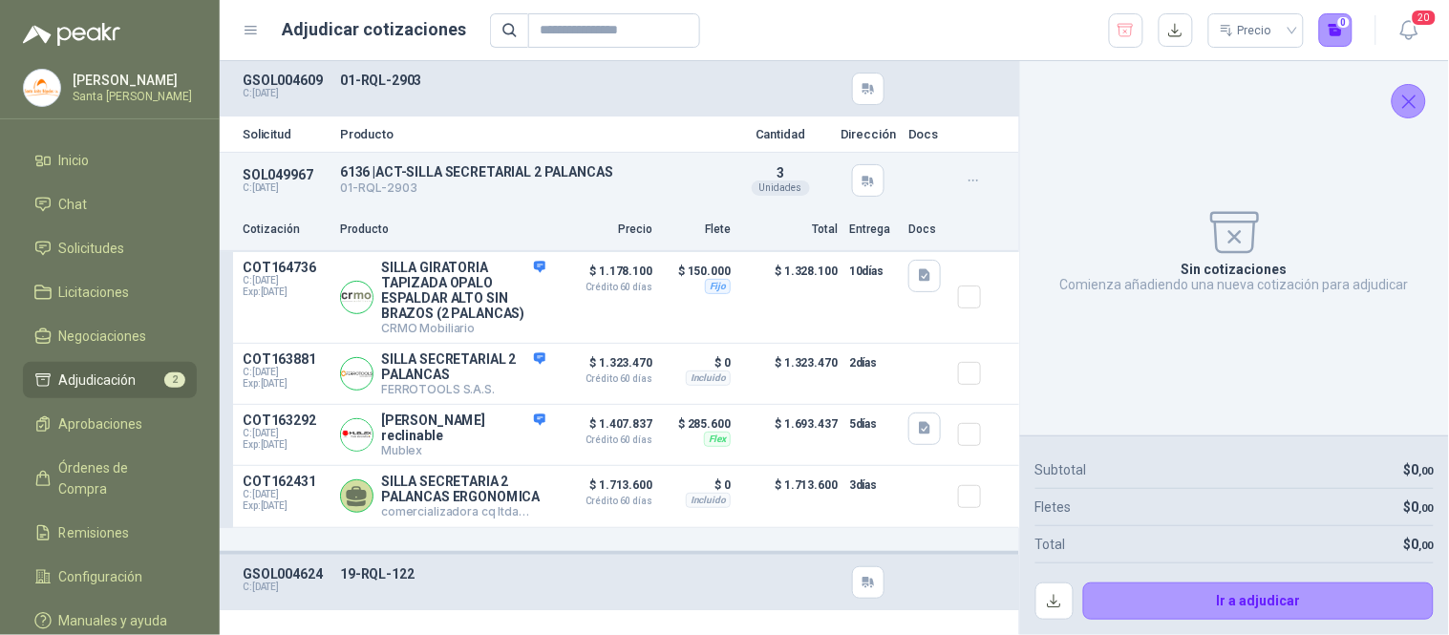
click at [1414, 96] on icon "Cerrar" at bounding box center [1409, 102] width 12 height 12
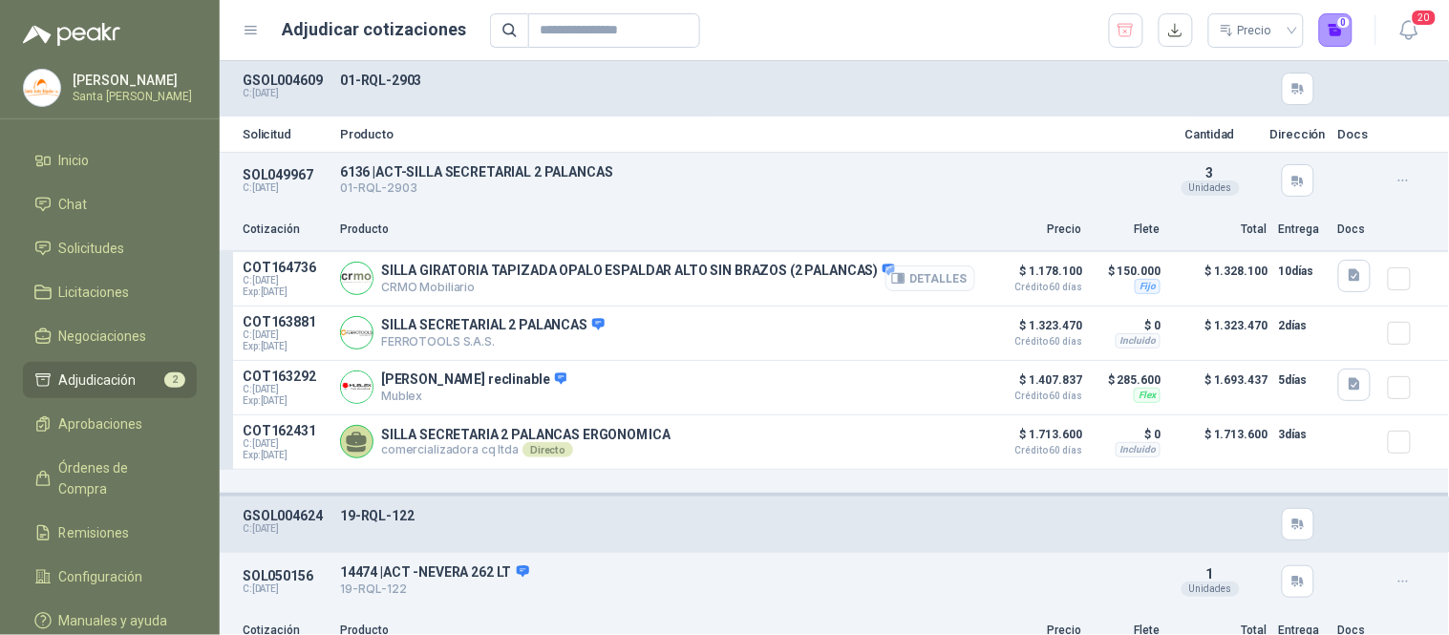
click at [908, 273] on button "Detalles" at bounding box center [930, 279] width 90 height 26
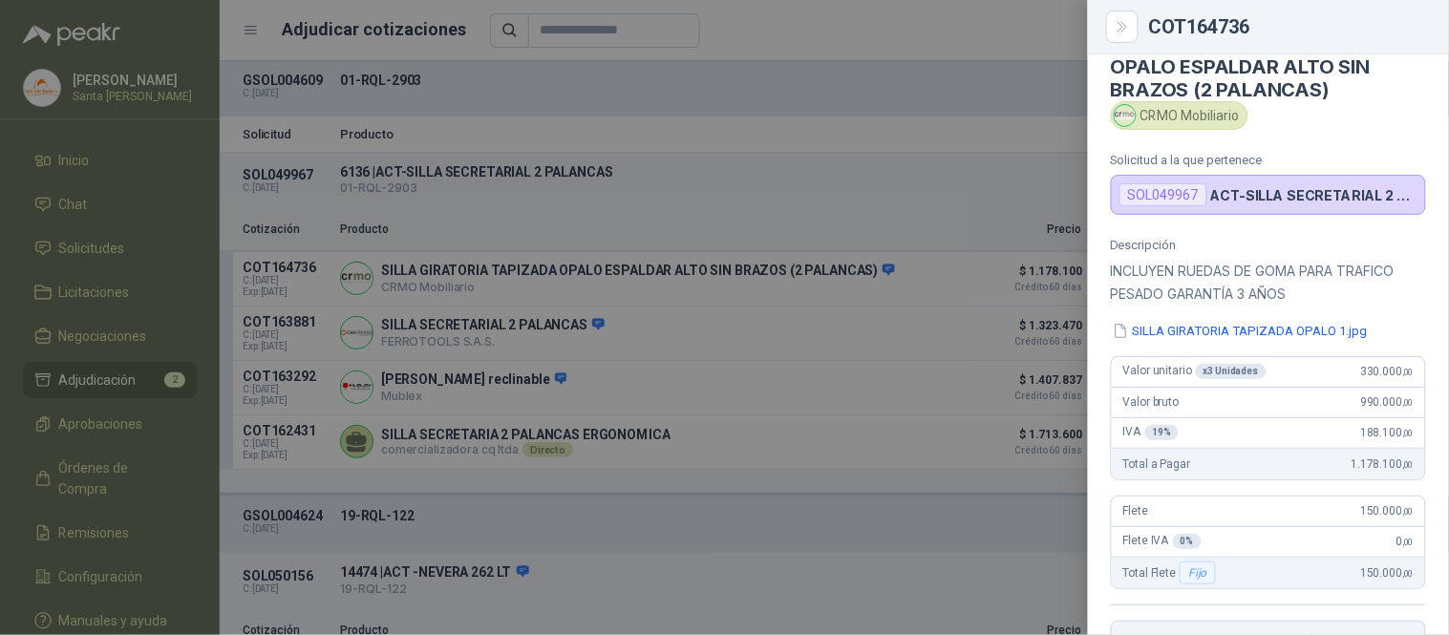
scroll to position [42, 0]
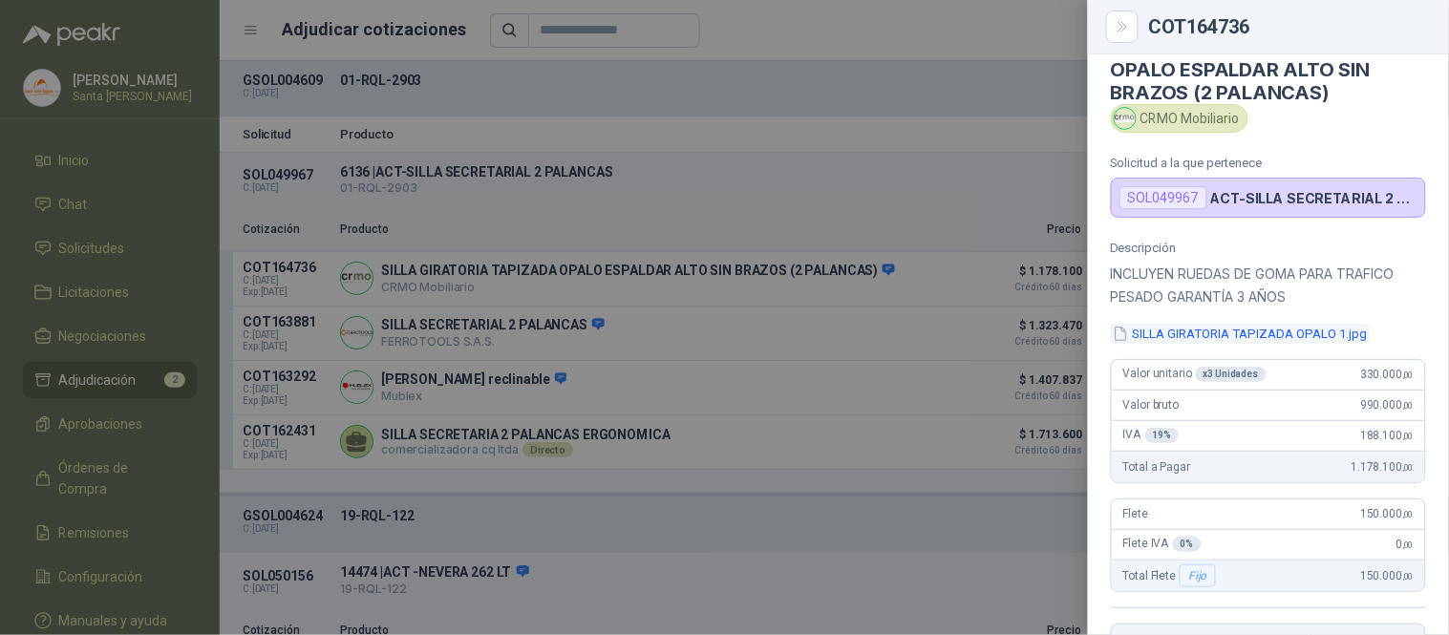
click at [1227, 328] on button "SILLA GIRATORIA TAPIZADA OPALO 1.jpg" at bounding box center [1240, 334] width 259 height 20
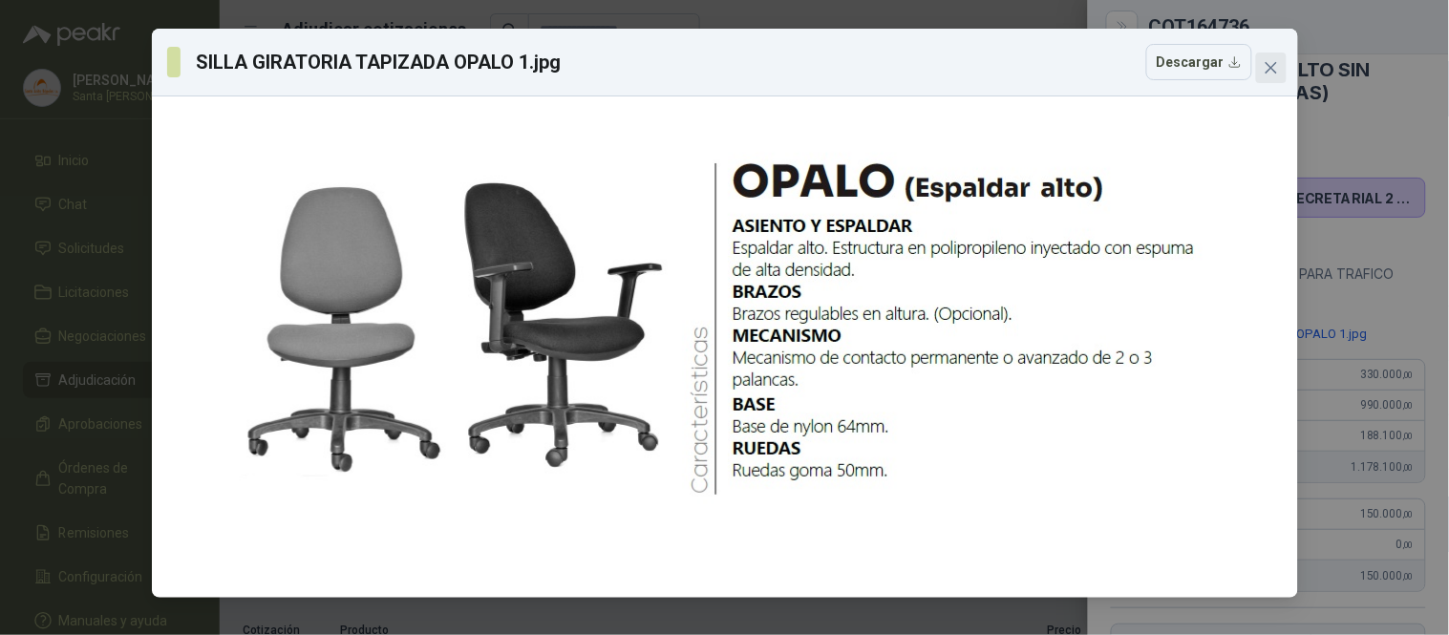
click at [1276, 65] on icon "close" at bounding box center [1271, 67] width 15 height 15
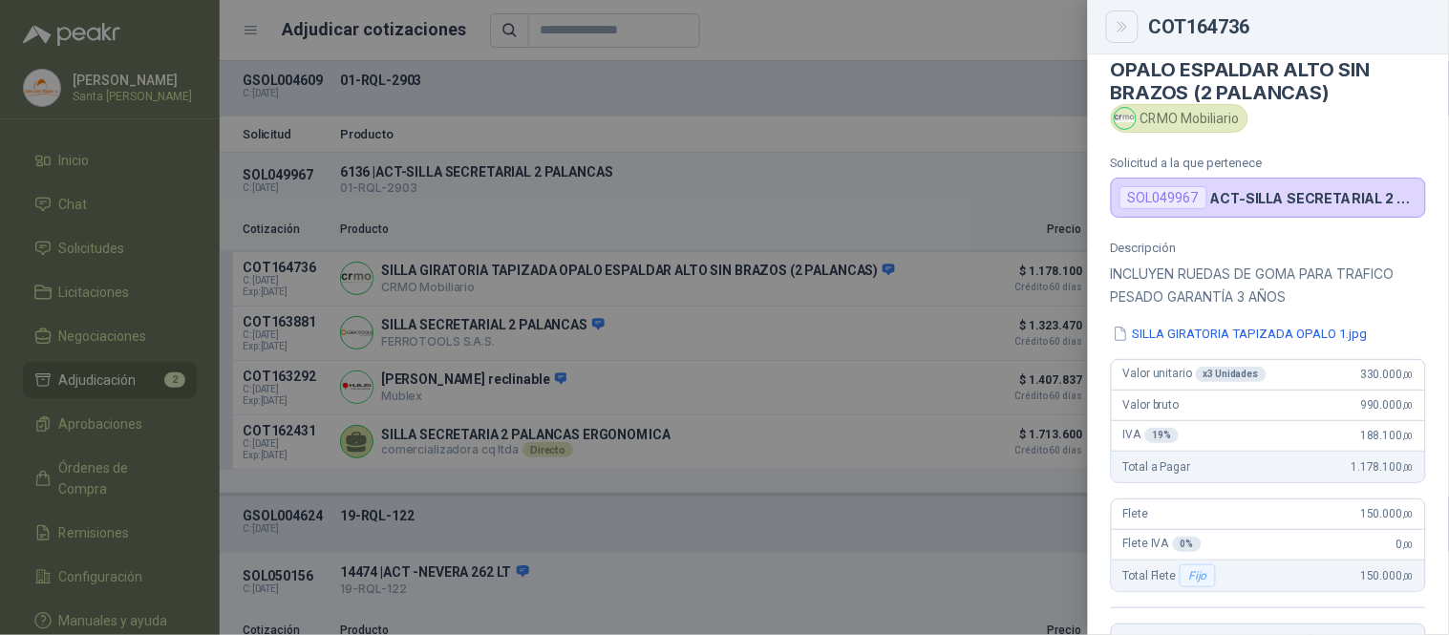
click at [1132, 33] on button "Close" at bounding box center [1122, 27] width 32 height 32
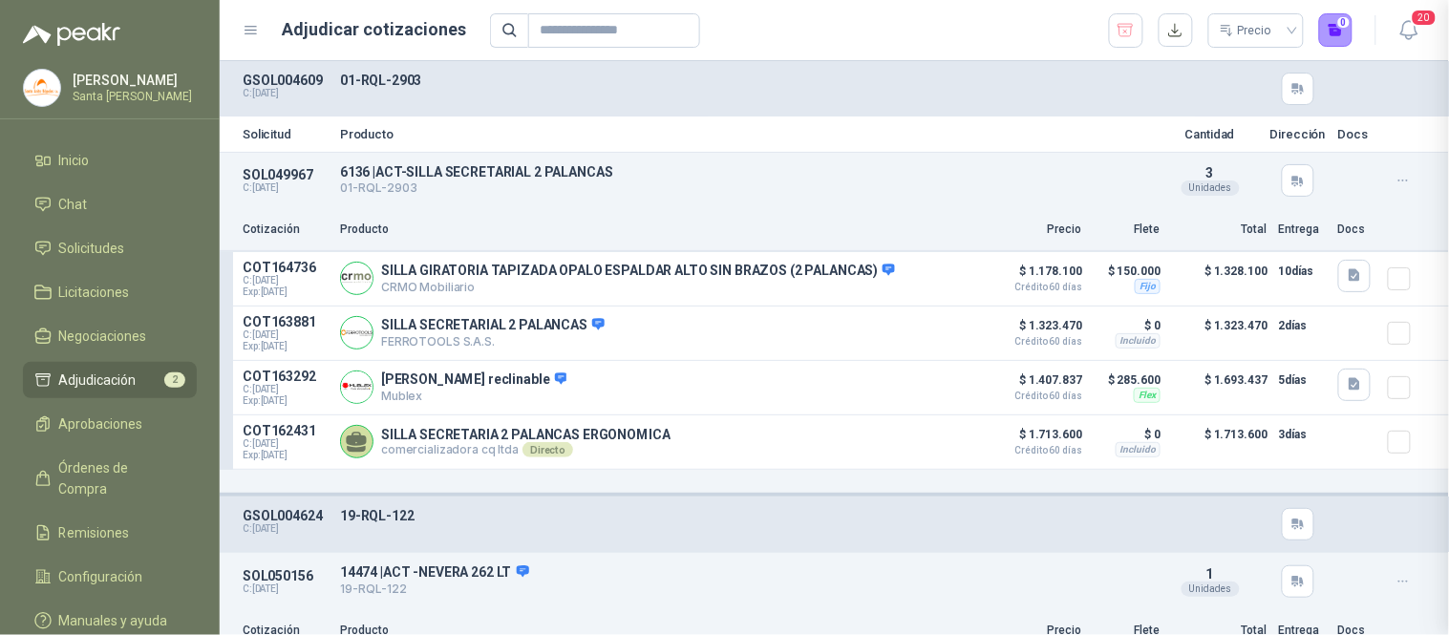
scroll to position [444, 0]
click at [891, 278] on icon "button" at bounding box center [898, 278] width 14 height 14
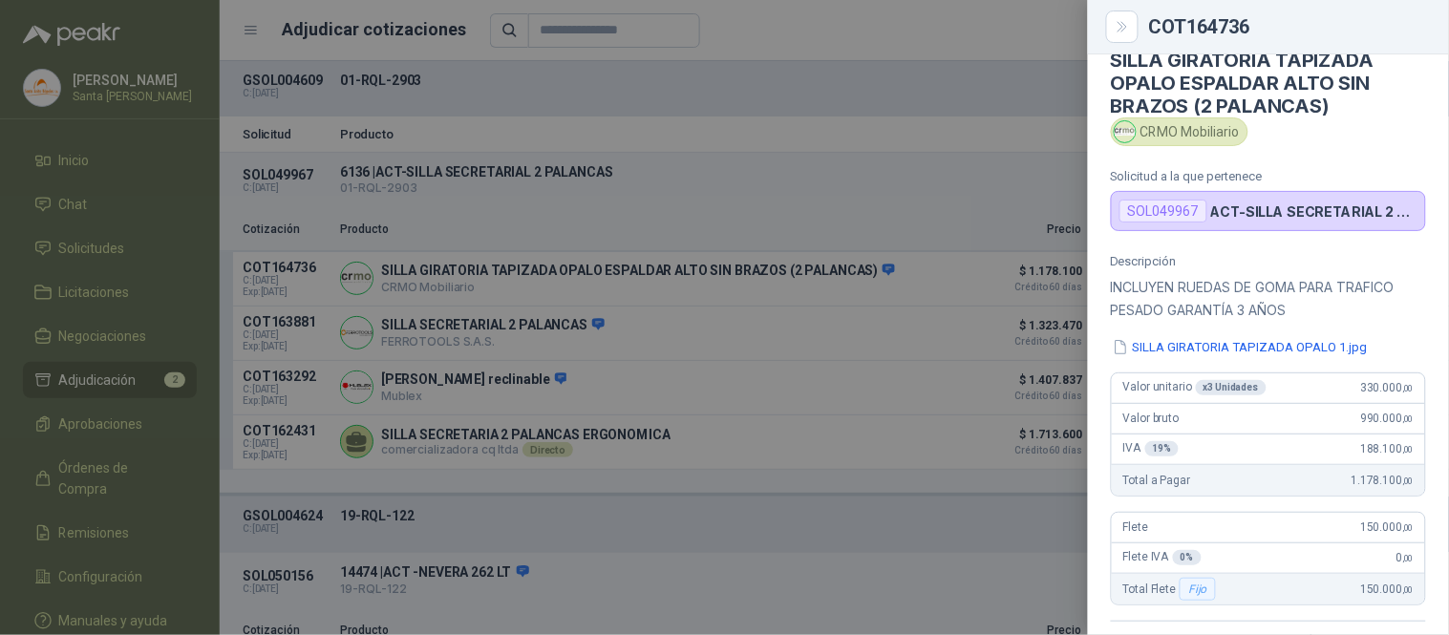
scroll to position [0, 0]
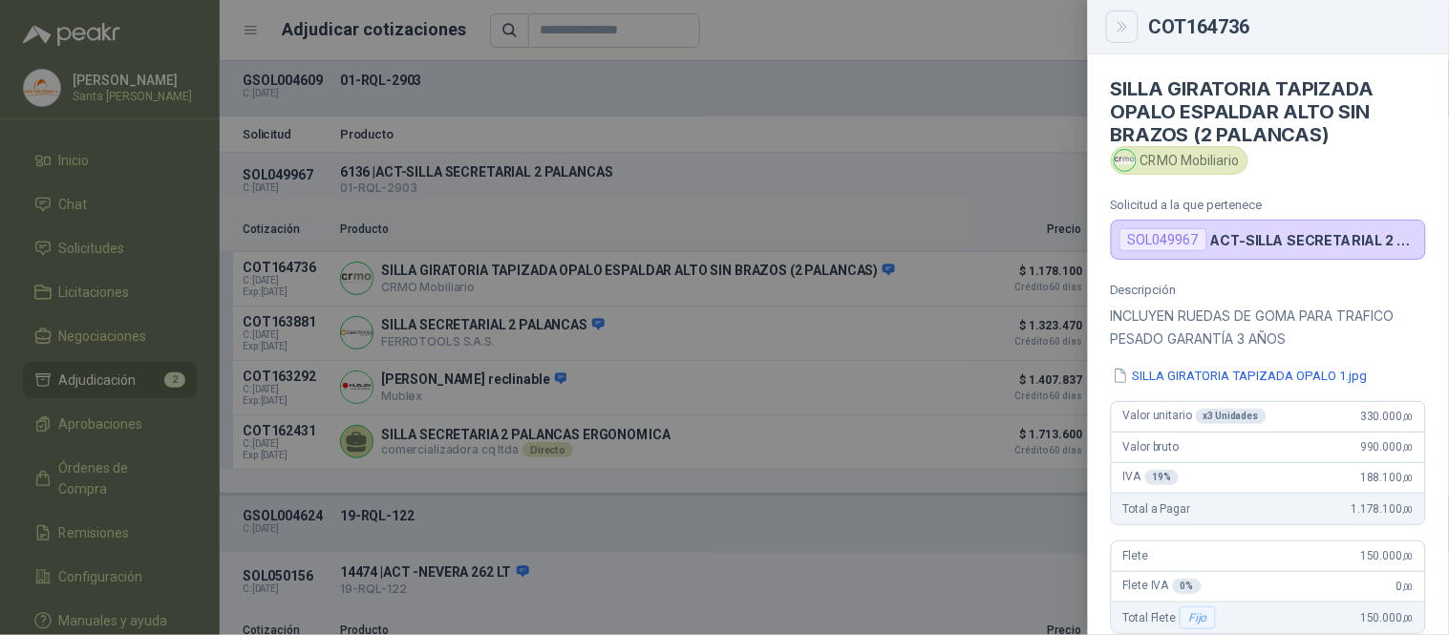
click at [1123, 29] on icon "Close" at bounding box center [1123, 27] width 16 height 16
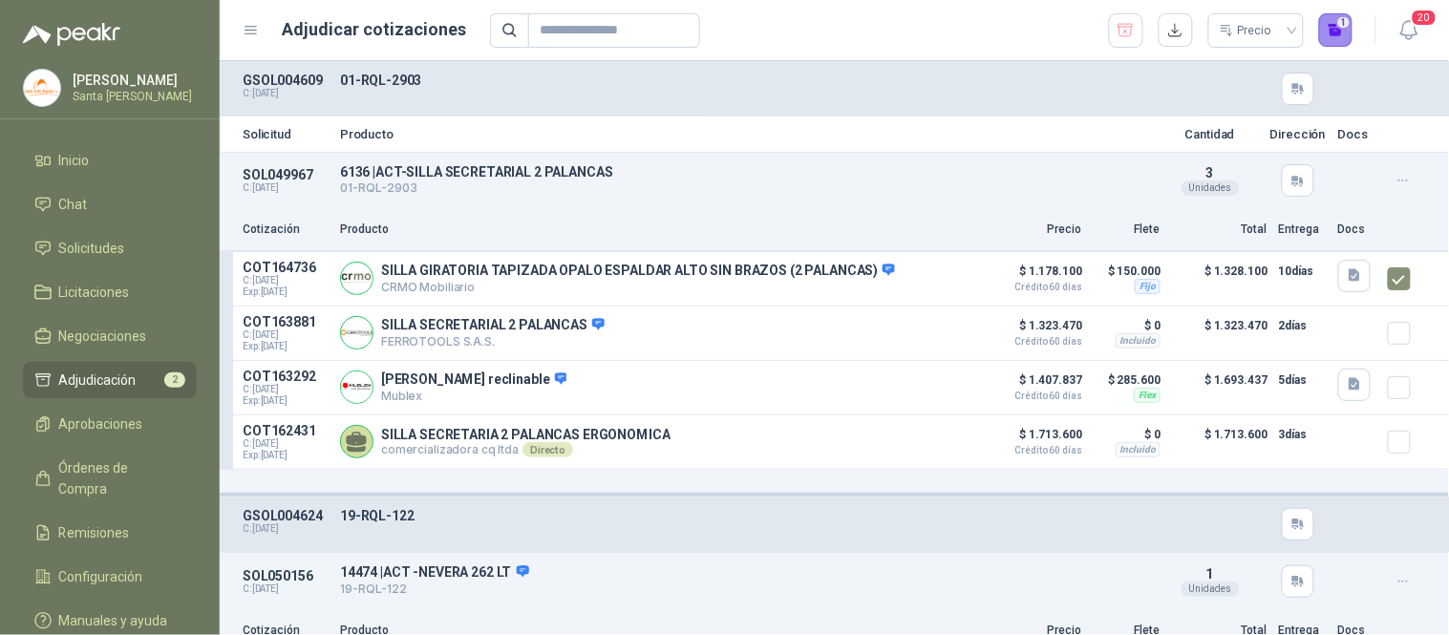
click at [1330, 25] on button "1" at bounding box center [1336, 30] width 34 height 34
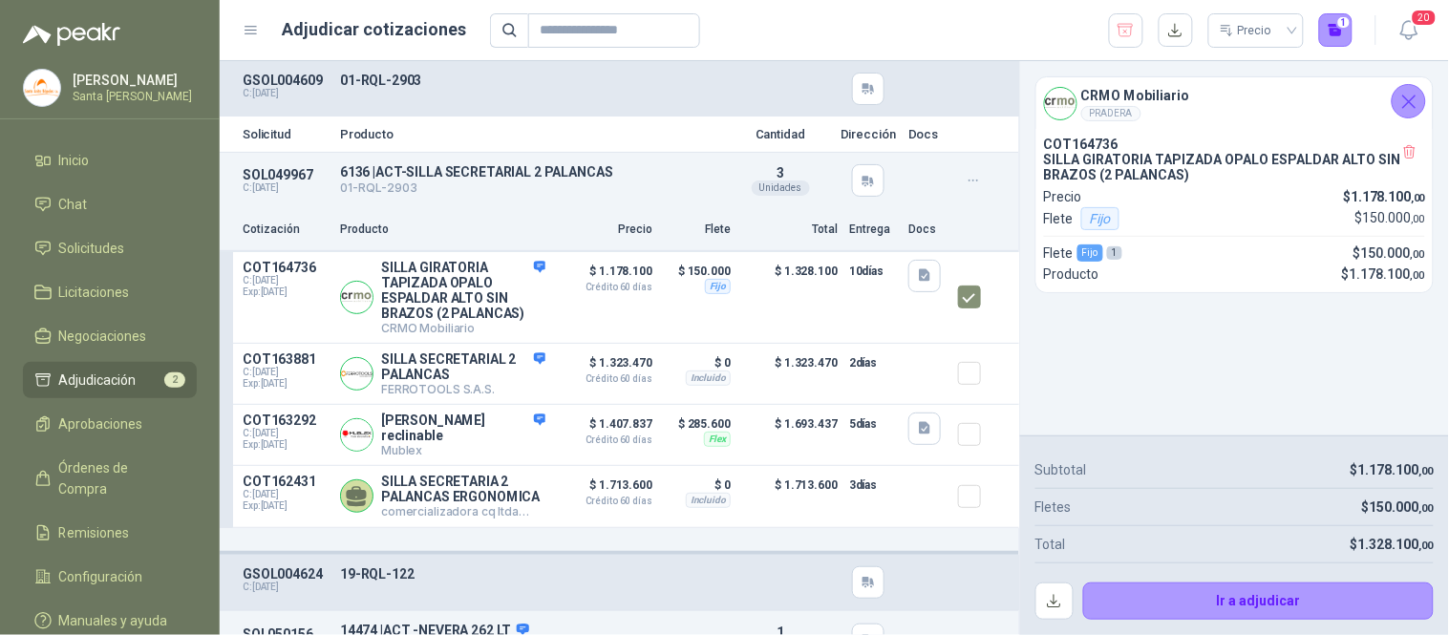
click at [1415, 94] on icon "Cerrar" at bounding box center [1409, 102] width 24 height 24
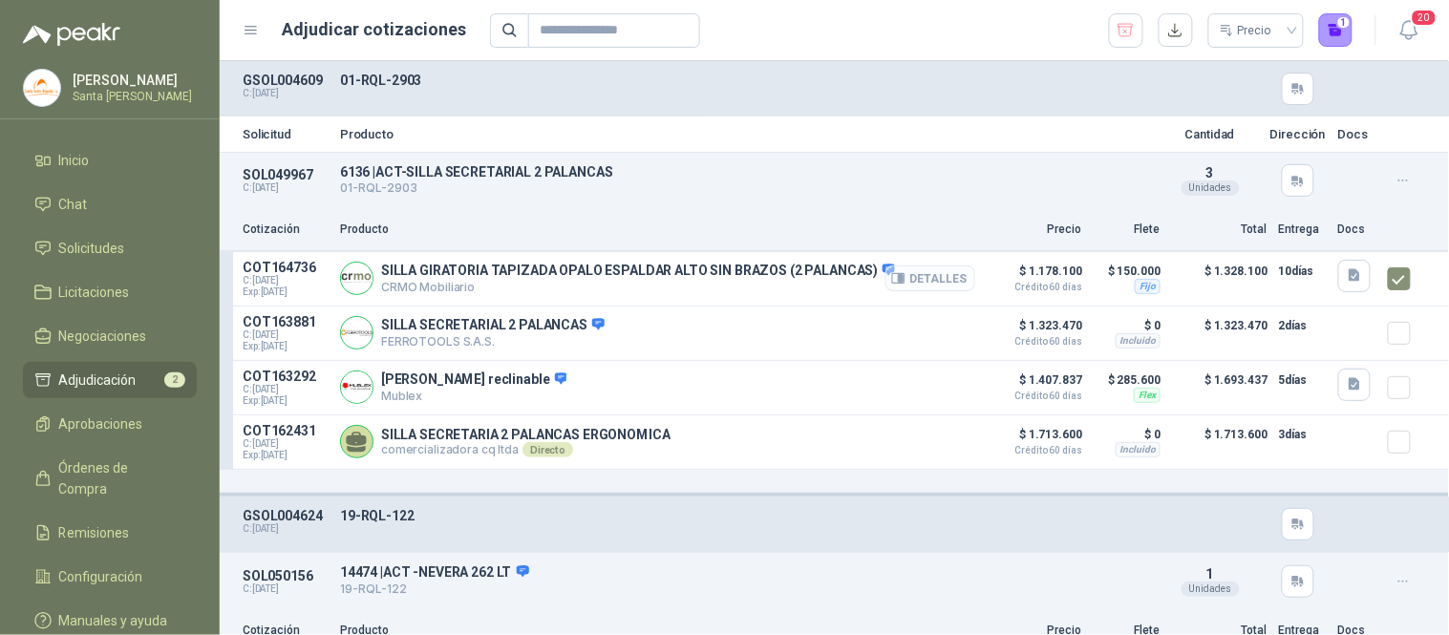
click at [899, 275] on icon "button" at bounding box center [901, 279] width 5 height 8
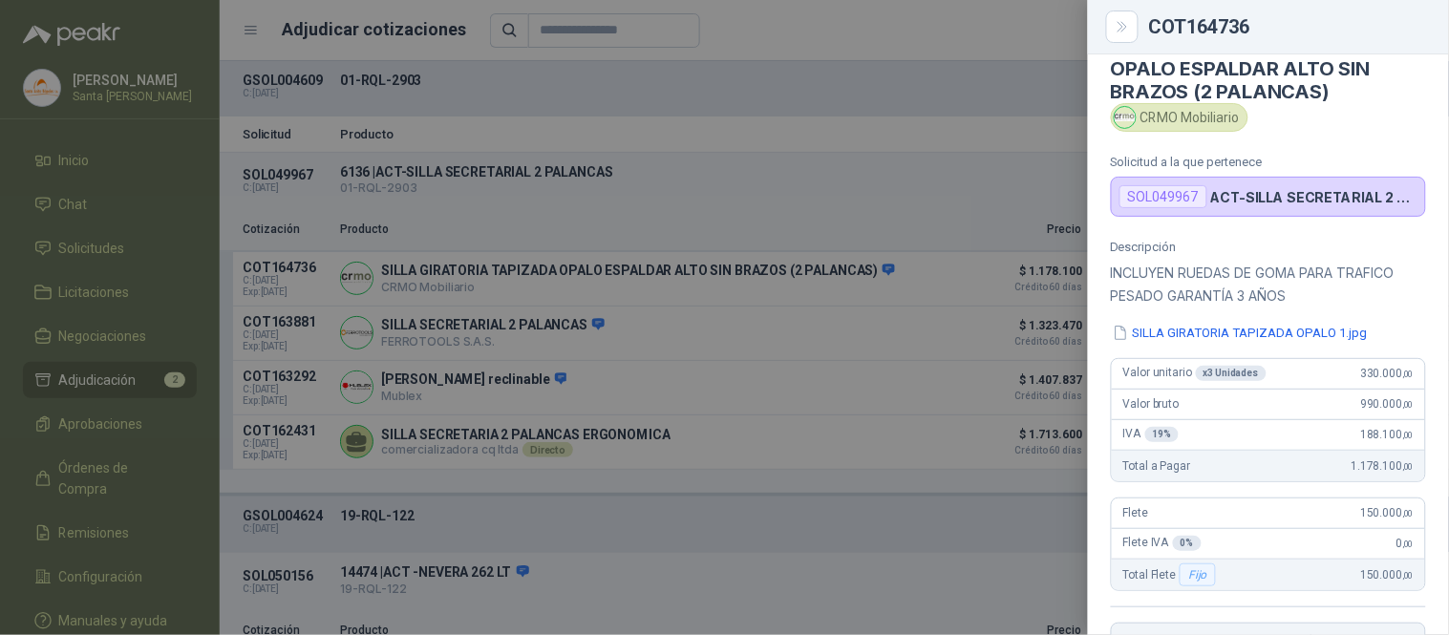
scroll to position [35, 0]
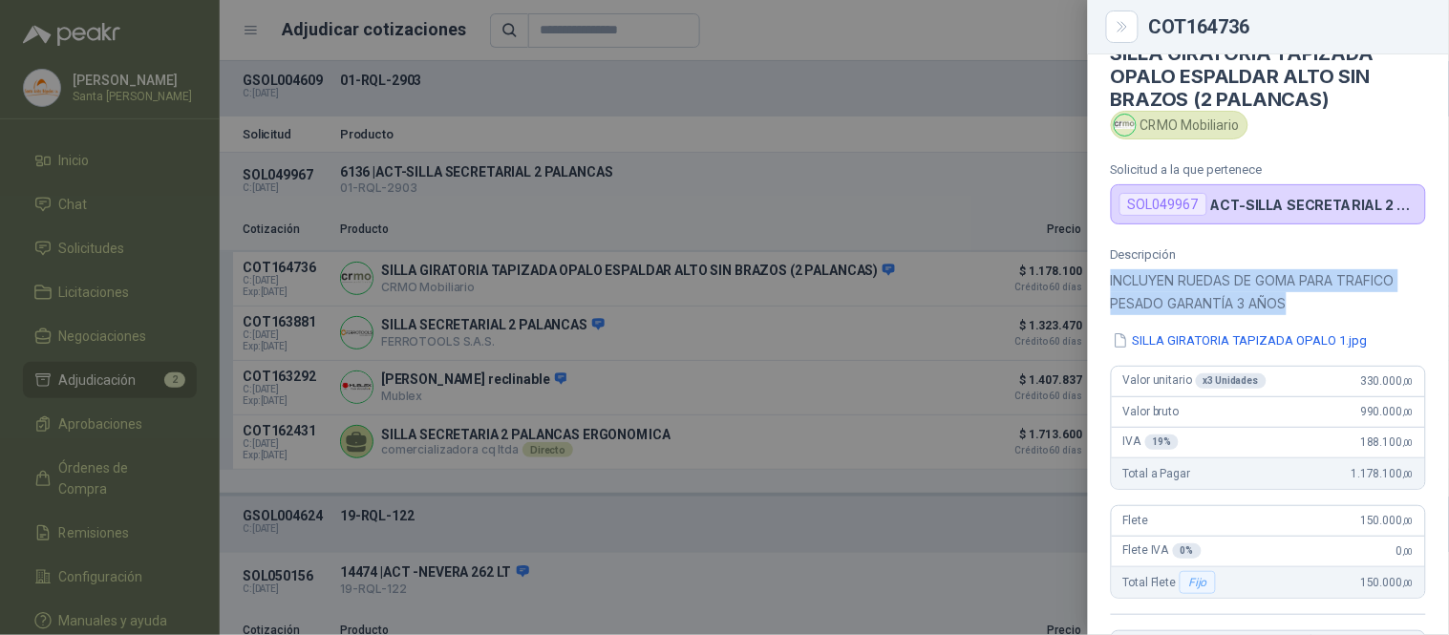
drag, startPoint x: 1299, startPoint y: 308, endPoint x: 1104, endPoint y: 285, distance: 196.2
click at [1104, 285] on div "Descripción INCLUYEN RUEDAS DE GOMA PARA TRAFICO PESADO GARANTÍA 3 AÑOS SILLA G…" at bounding box center [1268, 486] width 361 height 479
click at [1337, 303] on p "INCLUYEN RUEDAS DE GOMA PARA TRAFICO PESADO GARANTÍA 3 AÑOS" at bounding box center [1268, 292] width 315 height 46
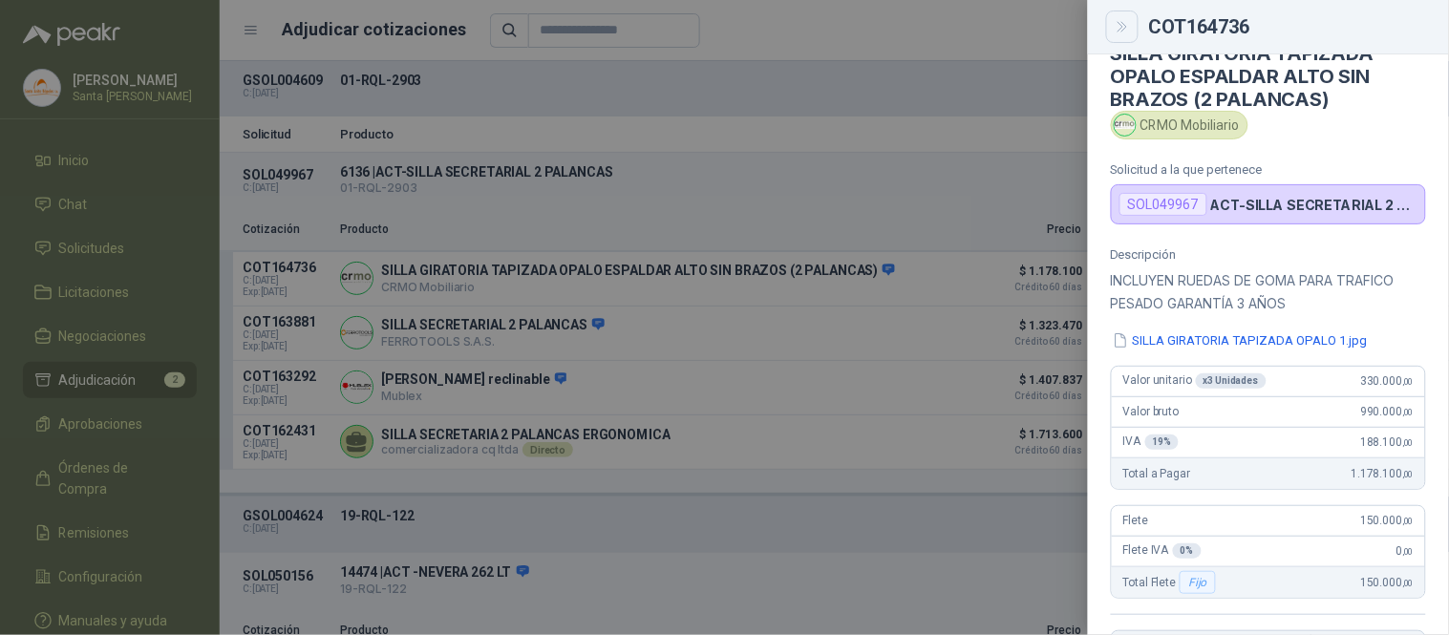
click at [1123, 23] on icon "Close" at bounding box center [1121, 27] width 9 height 10
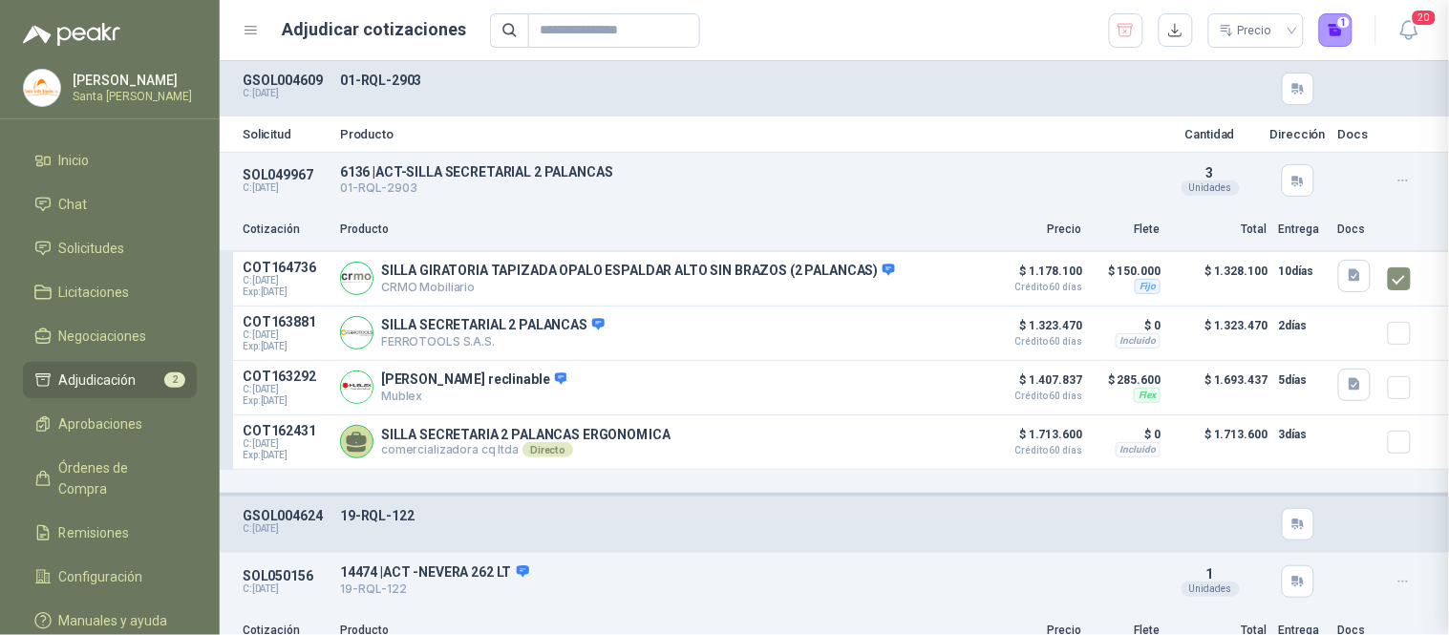
scroll to position [444, 0]
click at [1338, 13] on button "1" at bounding box center [1336, 30] width 34 height 34
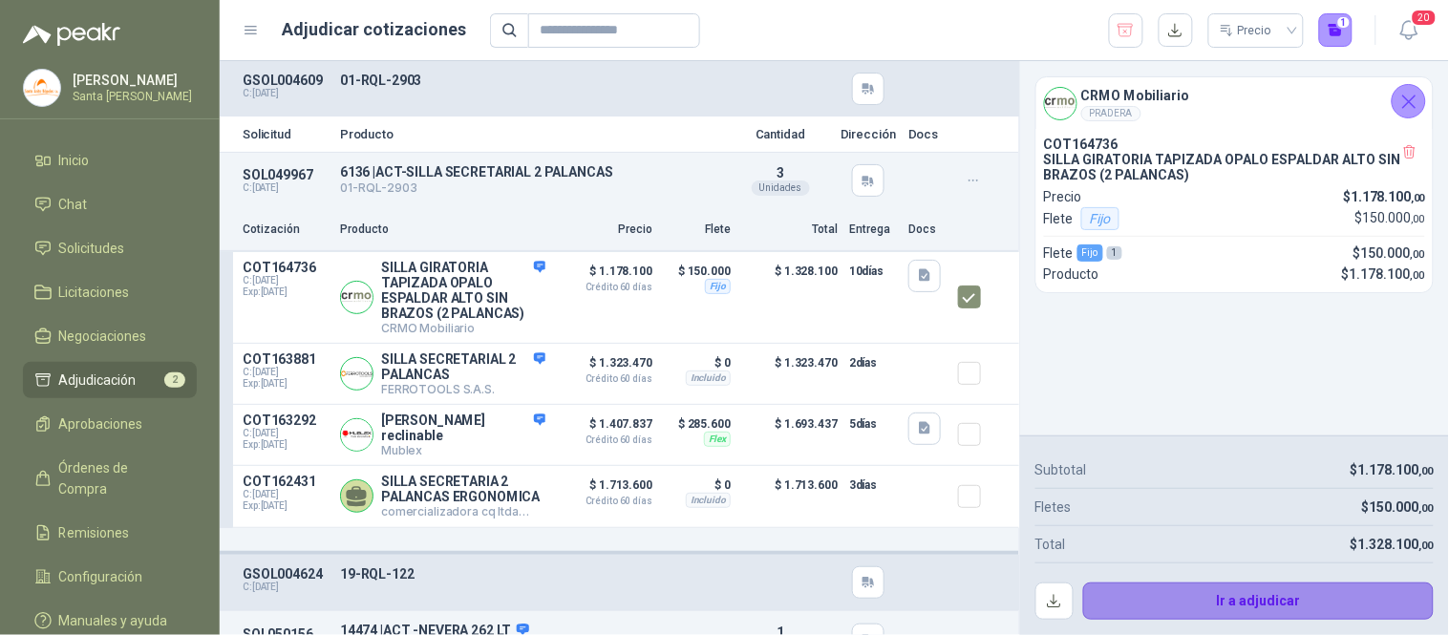
click at [1277, 598] on button "Ir a adjudicar" at bounding box center [1258, 602] width 351 height 38
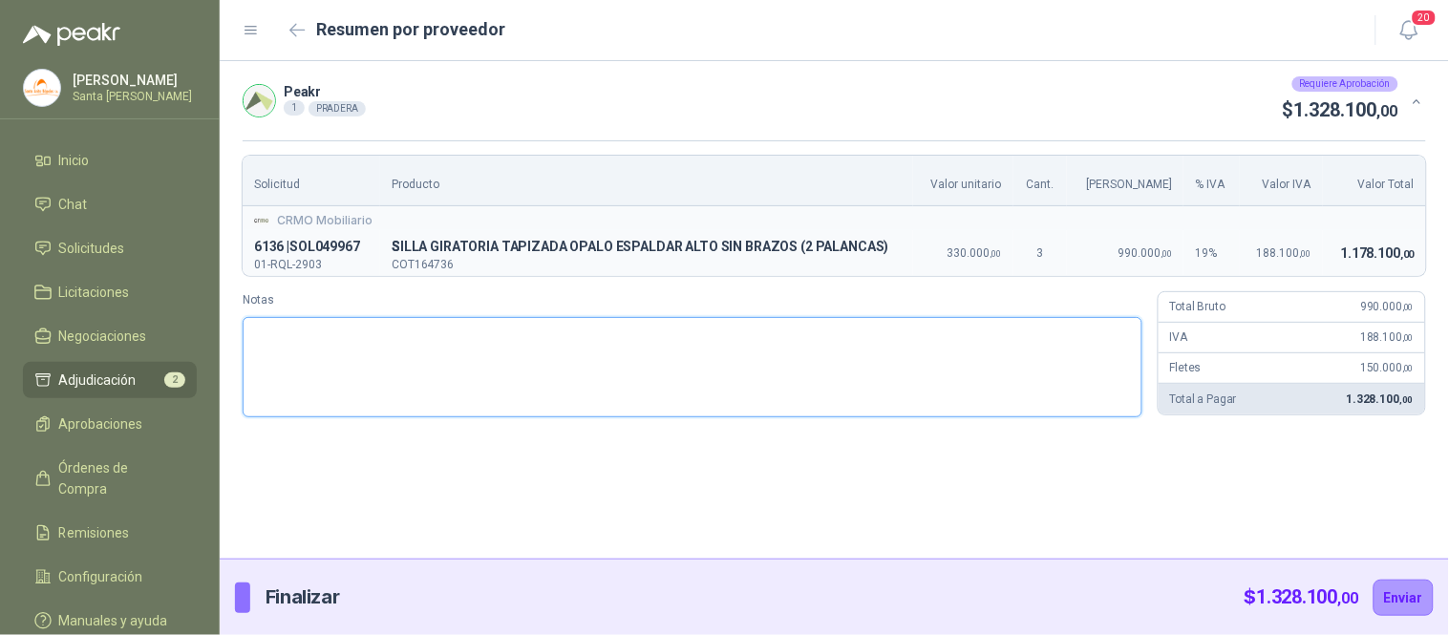
click at [389, 340] on textarea "Notas" at bounding box center [693, 367] width 900 height 100
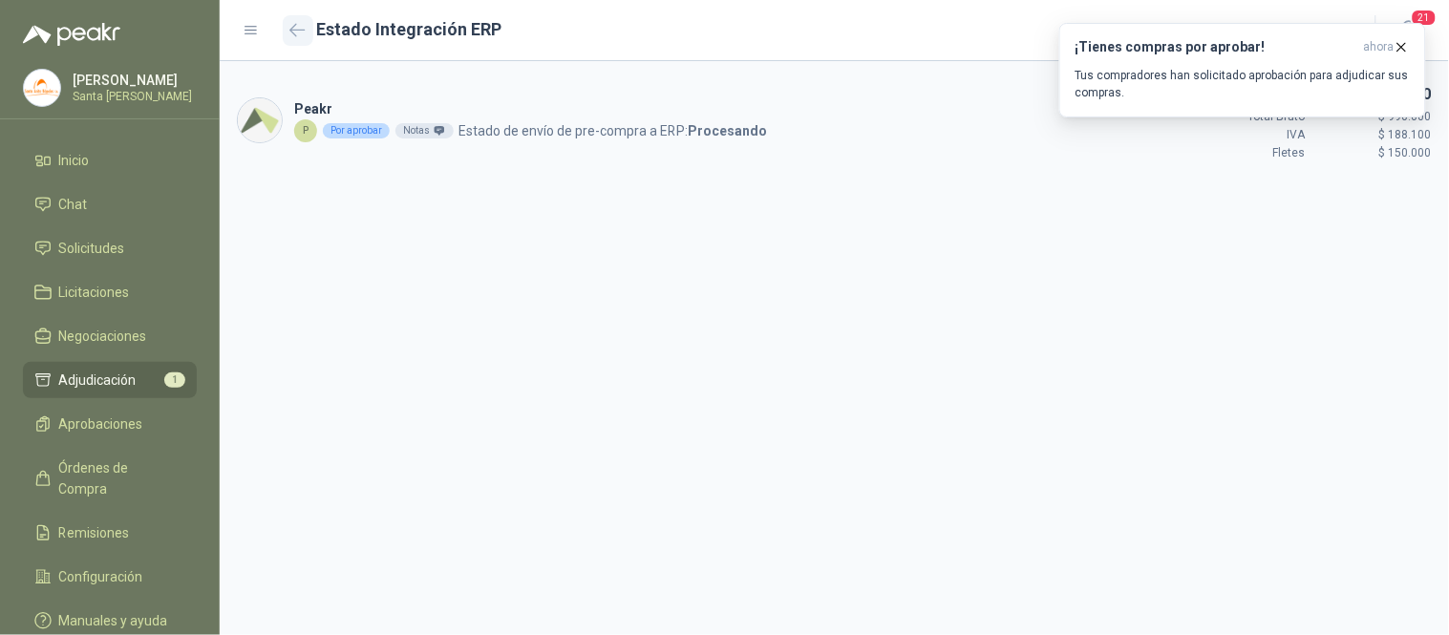
click at [293, 39] on button "button" at bounding box center [298, 30] width 31 height 31
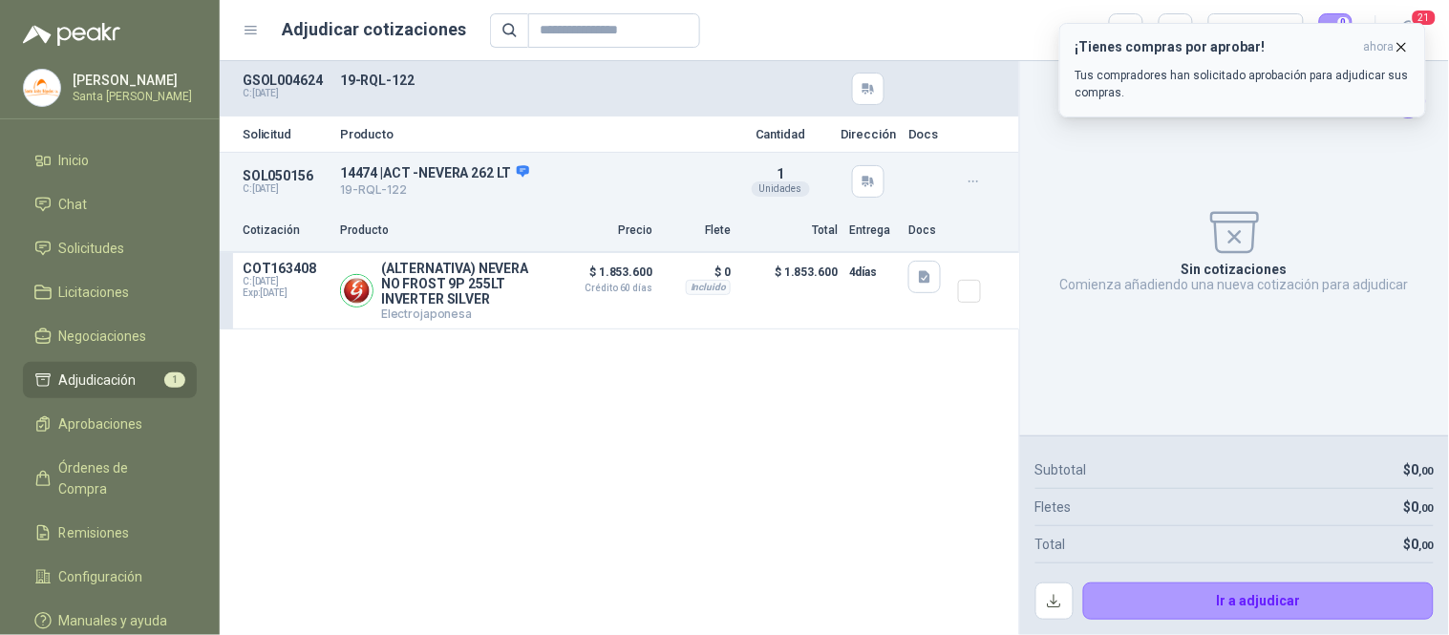
click at [1407, 49] on icon "button" at bounding box center [1401, 47] width 16 height 16
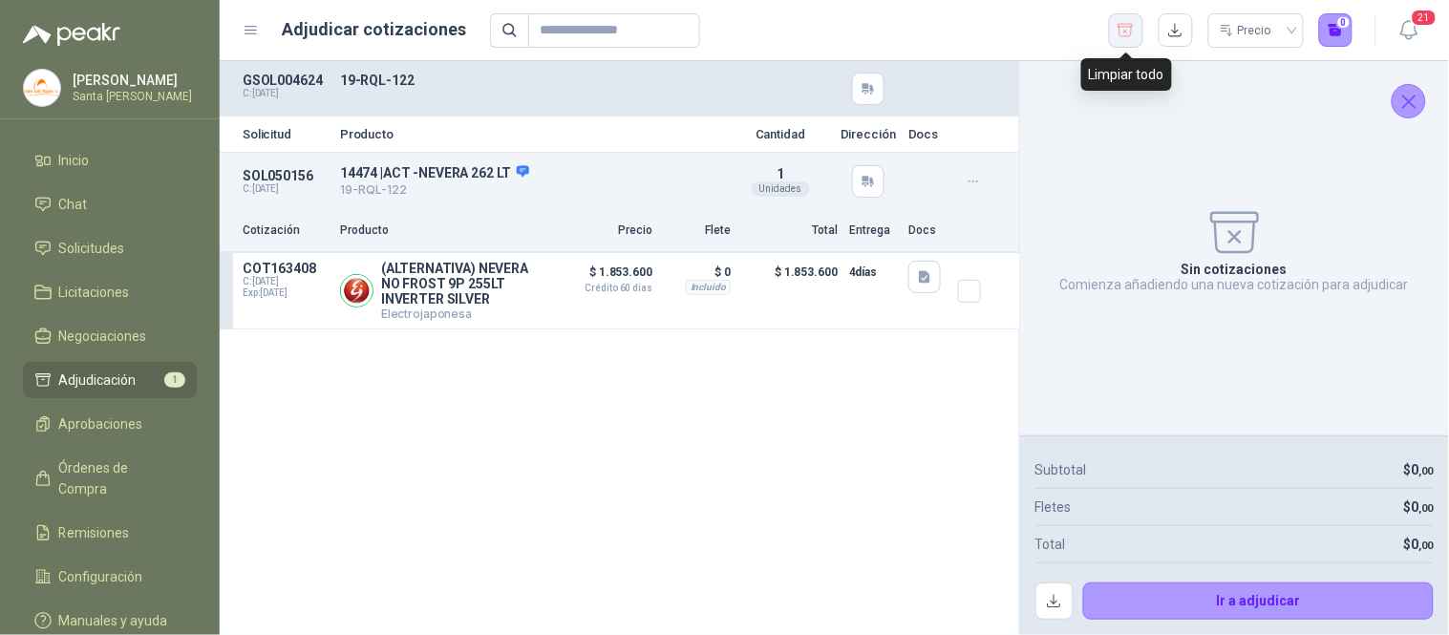
click at [1130, 32] on icon "button" at bounding box center [1125, 30] width 18 height 19
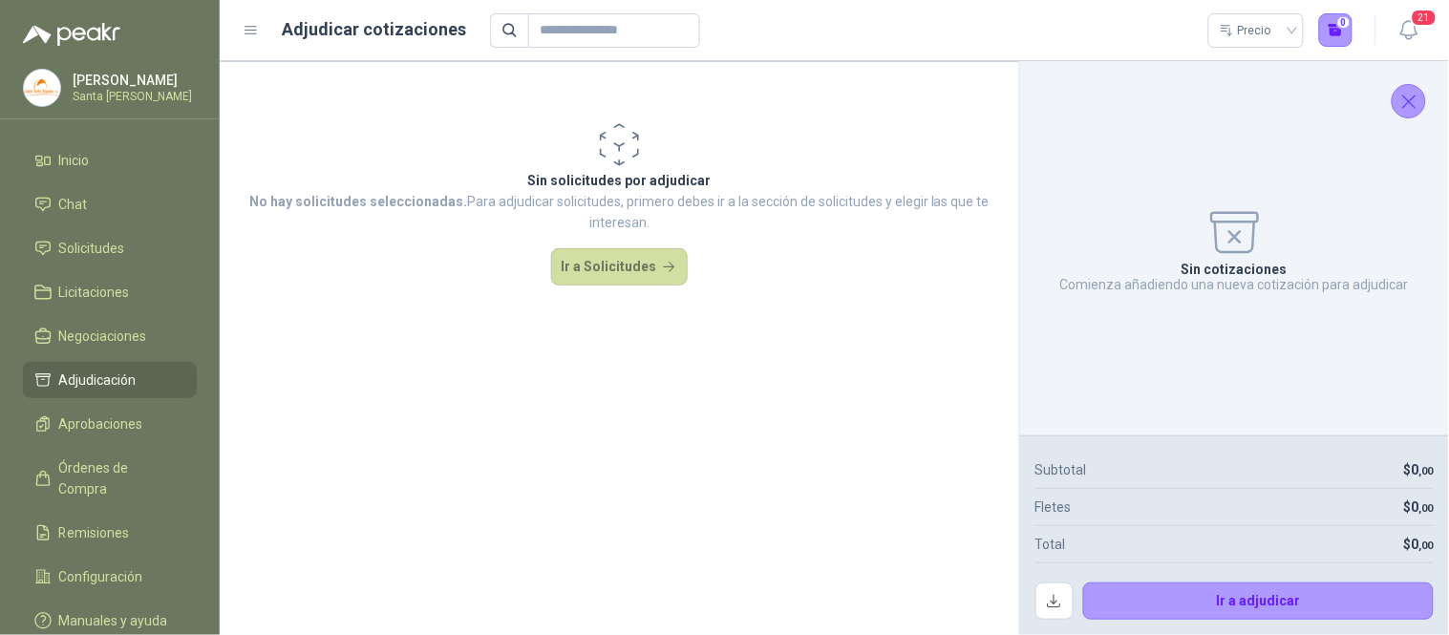
click at [111, 384] on span "Adjudicación" at bounding box center [97, 380] width 77 height 21
click at [115, 425] on span "Aprobaciones" at bounding box center [101, 424] width 84 height 21
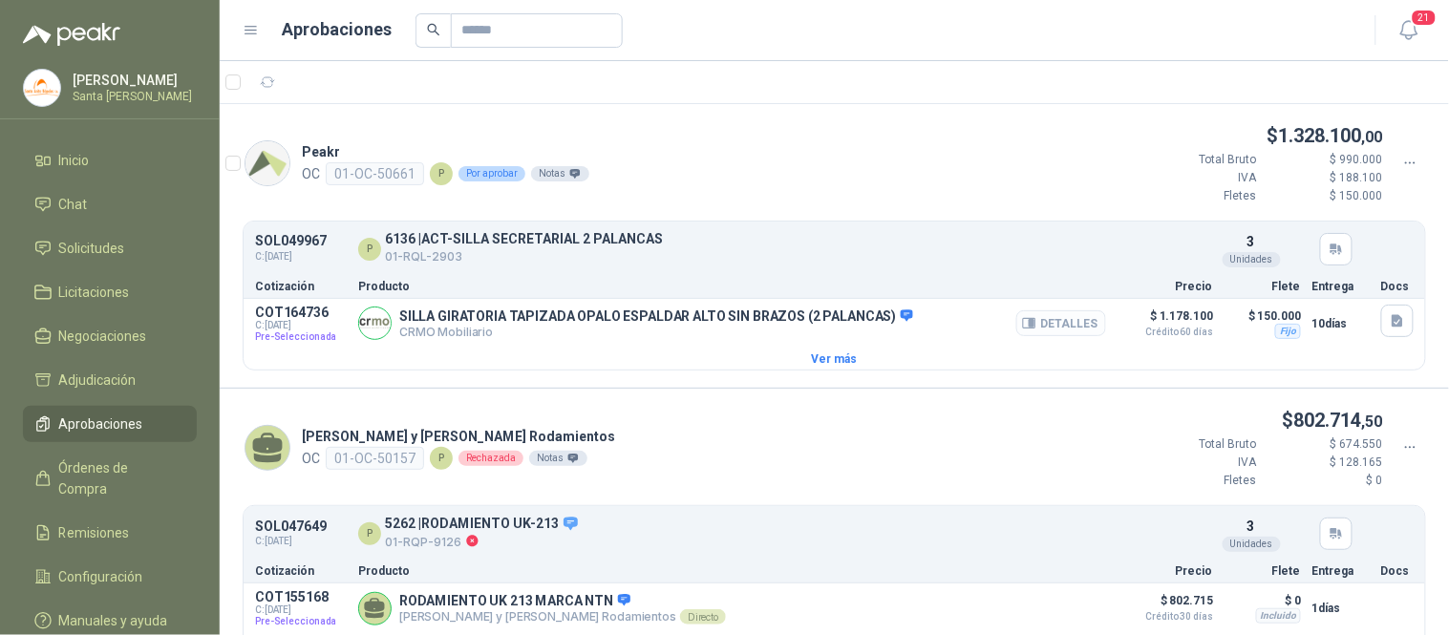
click at [1022, 321] on icon "button" at bounding box center [1029, 323] width 14 height 14
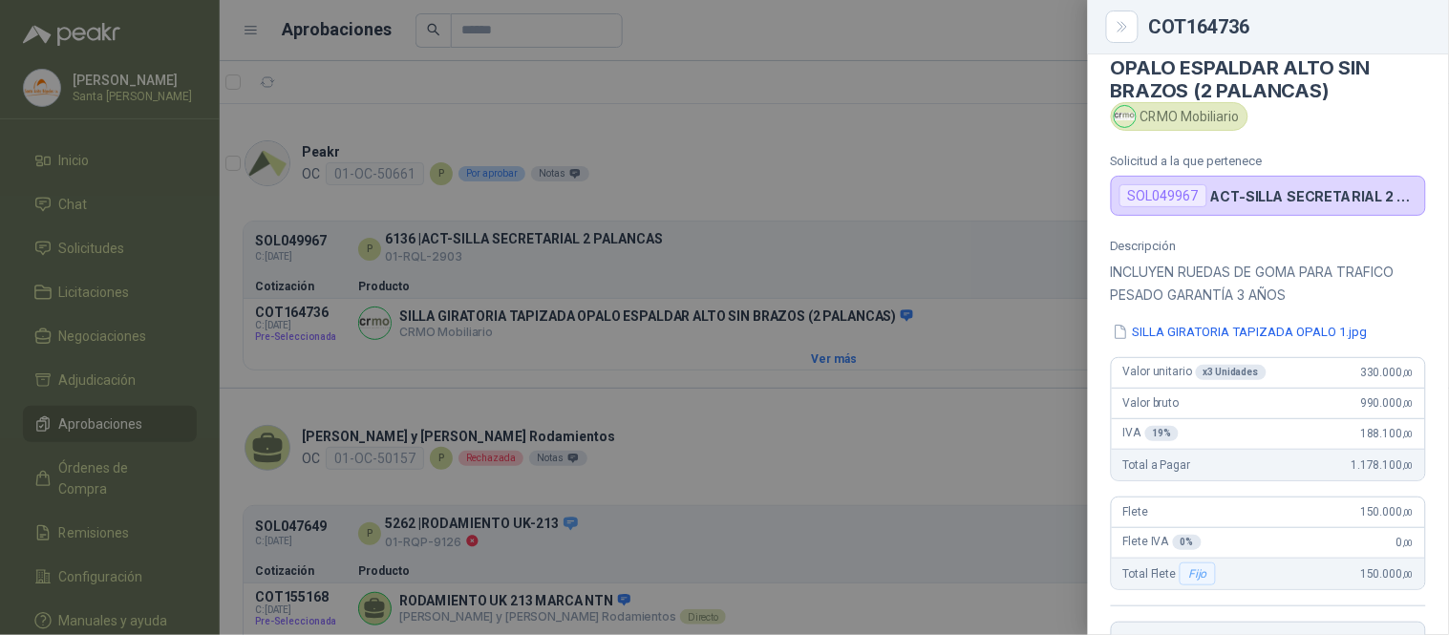
scroll to position [39, 0]
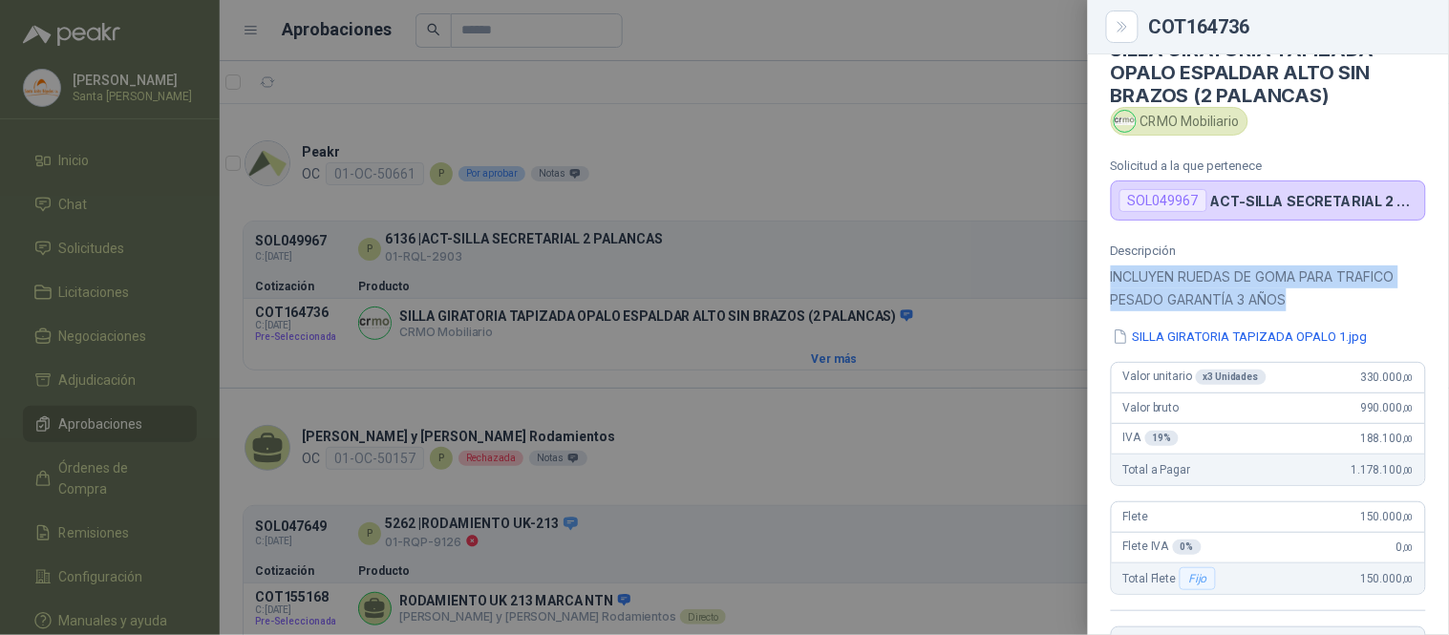
drag, startPoint x: 1293, startPoint y: 304, endPoint x: 1112, endPoint y: 284, distance: 182.6
click at [1112, 284] on p "INCLUYEN RUEDAS DE GOMA PARA TRAFICO PESADO GARANTÍA 3 AÑOS" at bounding box center [1268, 289] width 315 height 46
copy p "INCLUYEN RUEDAS DE GOMA PARA TRAFICO PESADO GARANTÍA 3 AÑOS"
click at [1121, 24] on icon "Close" at bounding box center [1121, 27] width 9 height 10
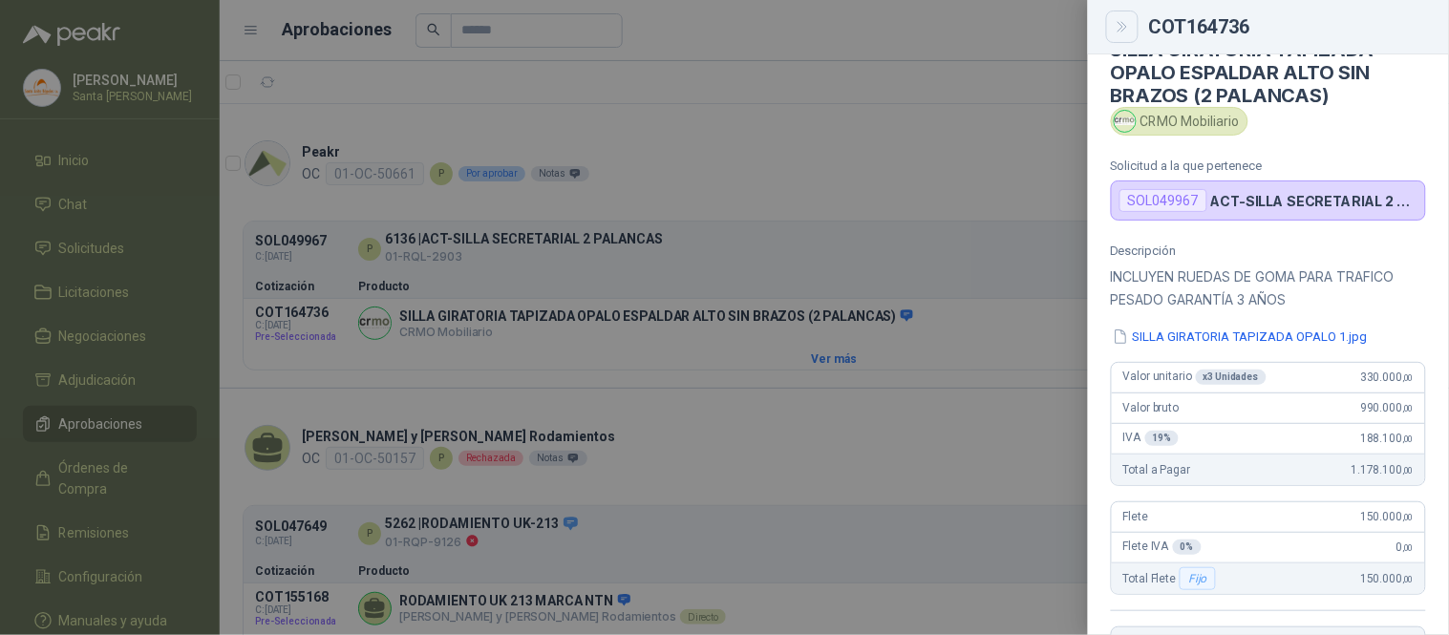
scroll to position [444, 0]
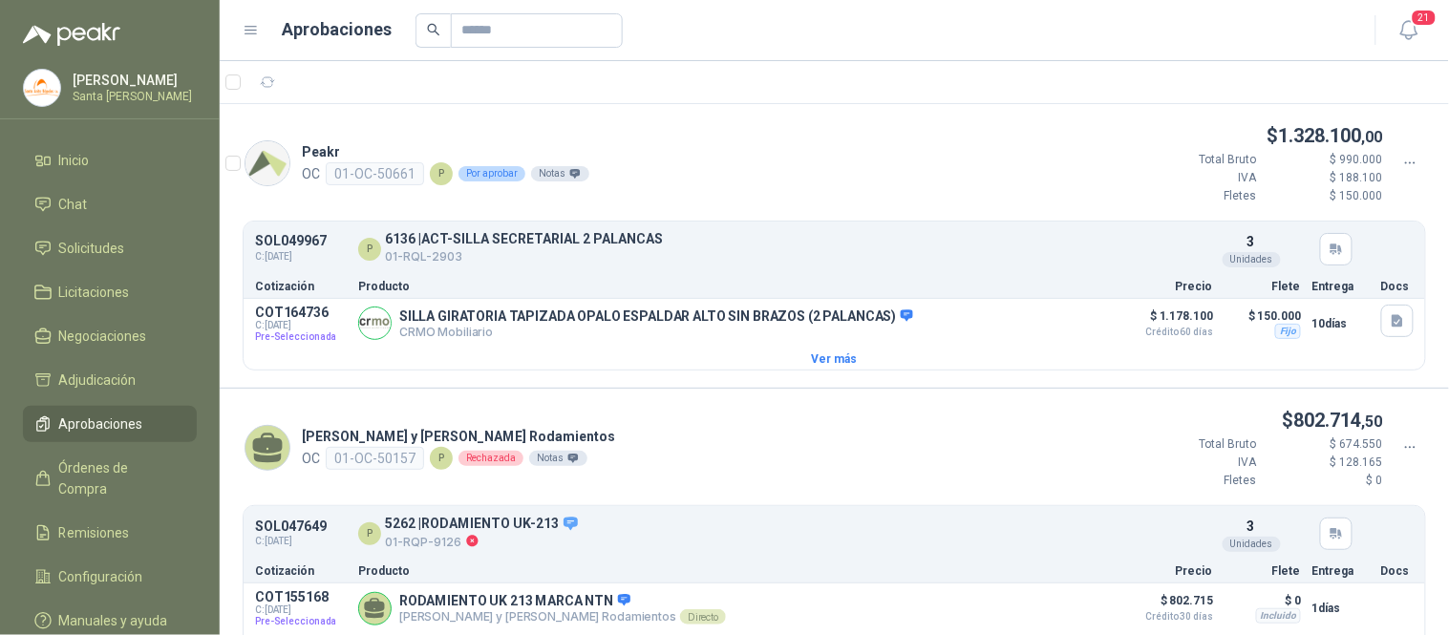
click at [1402, 162] on icon at bounding box center [1410, 163] width 17 height 17
click at [1342, 195] on span "Aprobar" at bounding box center [1341, 196] width 110 height 21
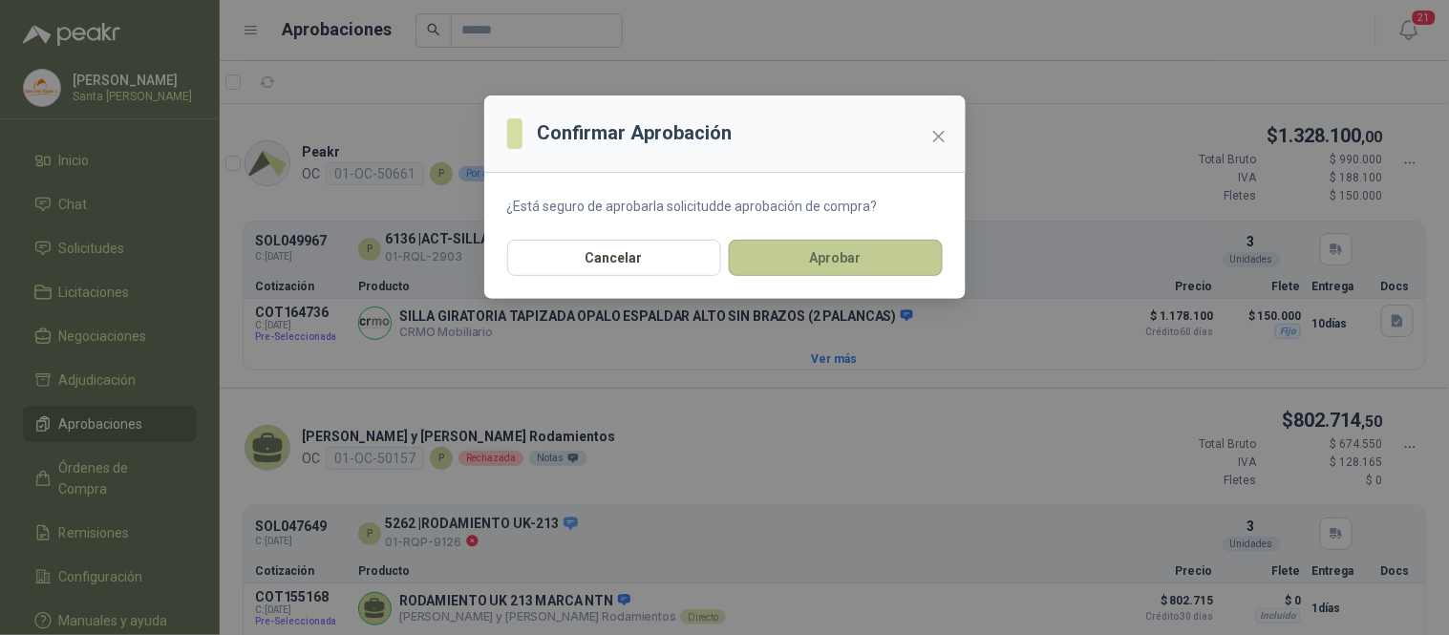
click at [904, 259] on button "Aprobar" at bounding box center [836, 258] width 214 height 36
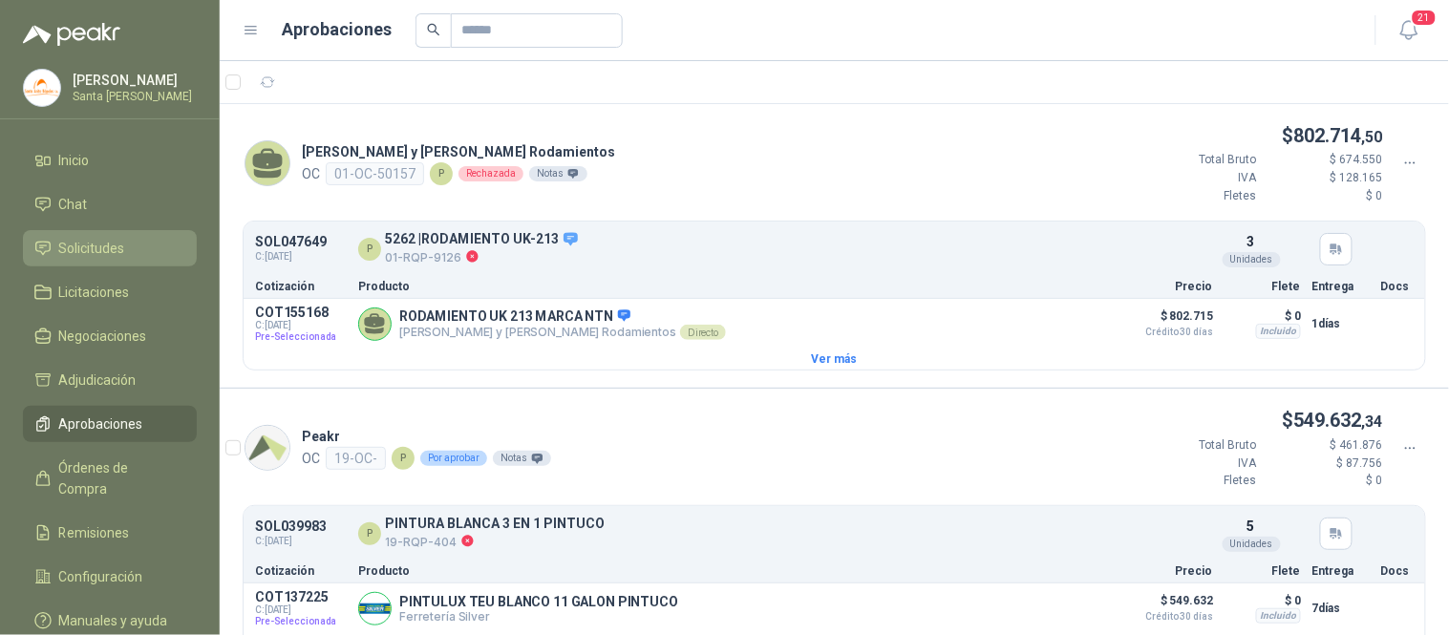
click at [83, 240] on span "Solicitudes" at bounding box center [92, 248] width 66 height 21
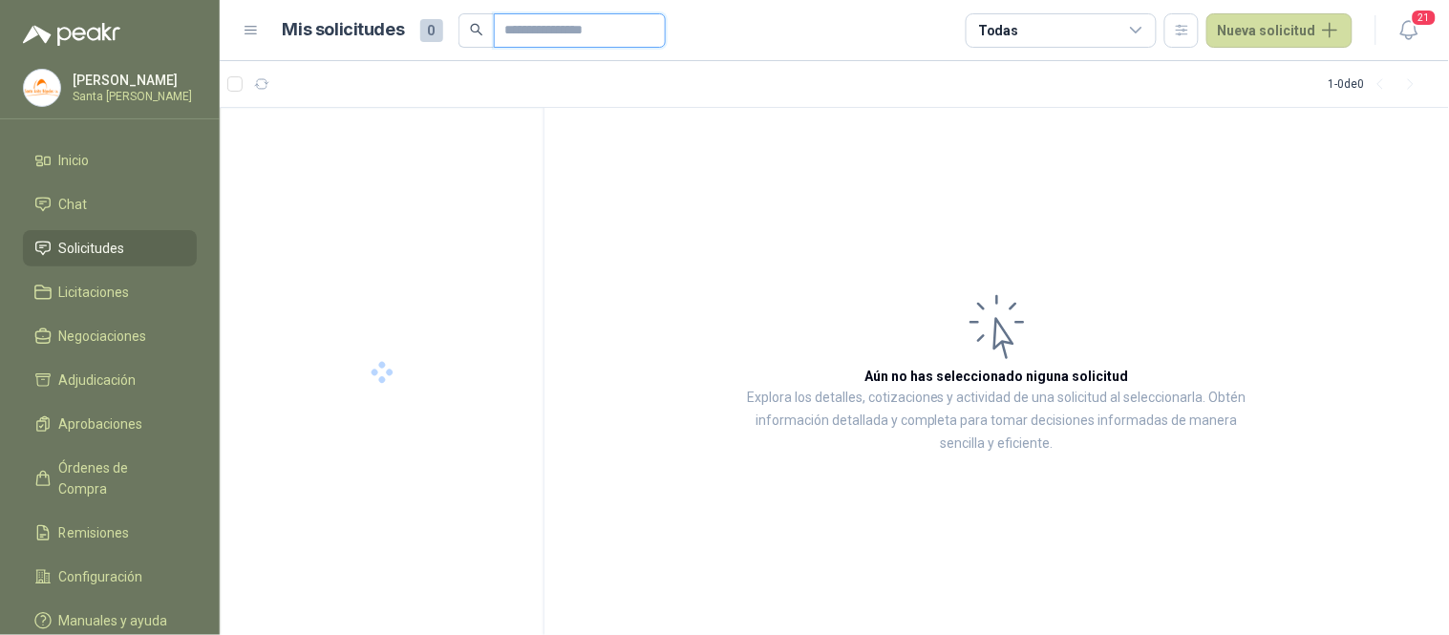
click at [531, 36] on input "text" at bounding box center [572, 30] width 134 height 32
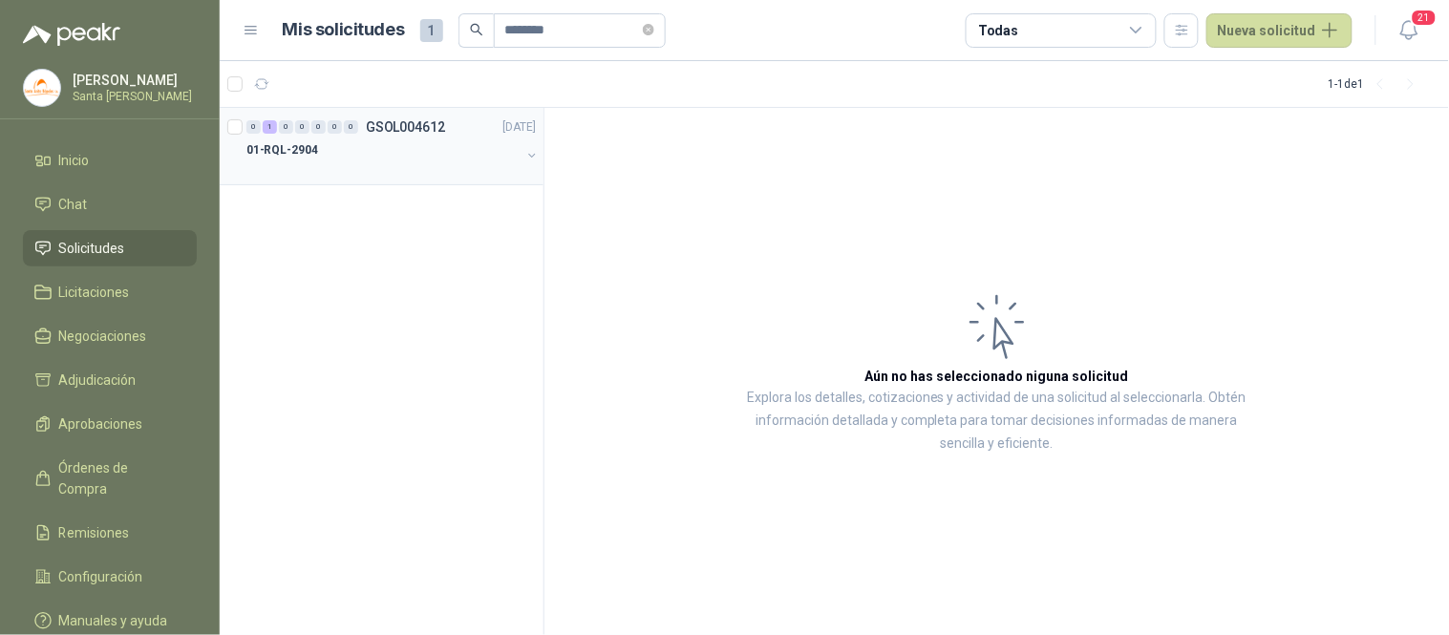
click at [417, 158] on div "01-RQL-2904" at bounding box center [383, 149] width 274 height 23
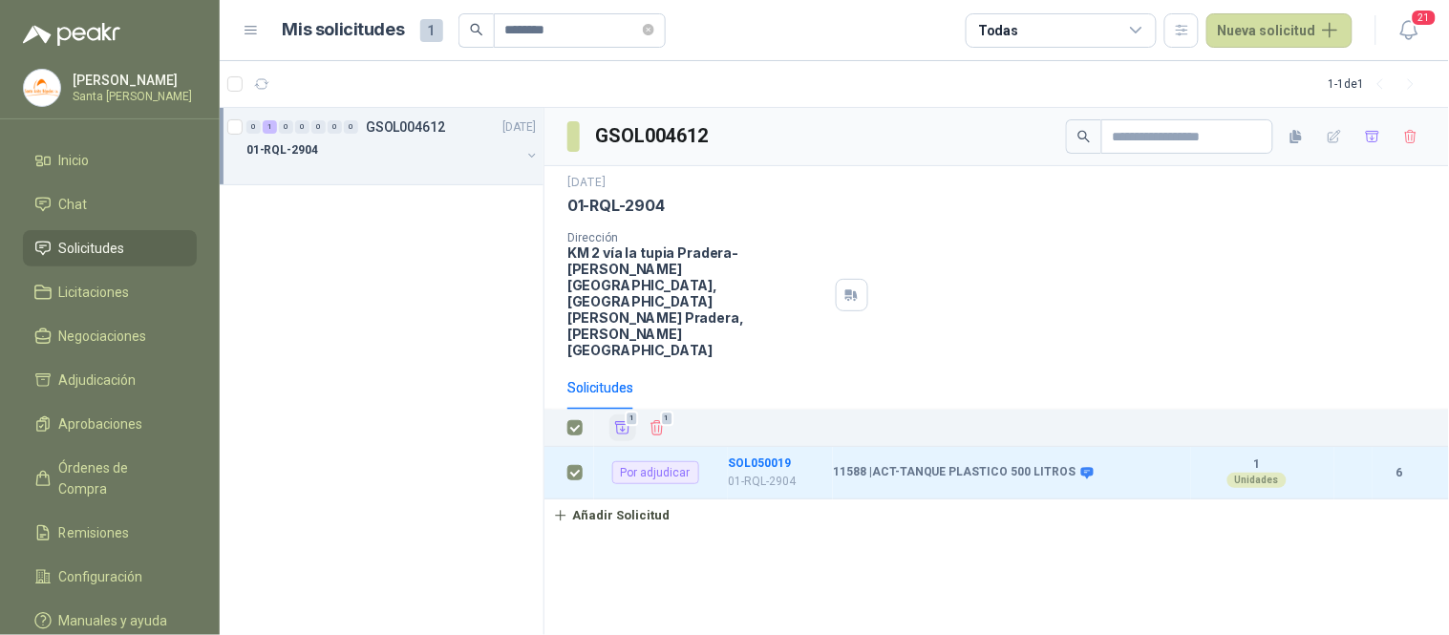
click at [614, 419] on icon "Añadir" at bounding box center [622, 427] width 17 height 17
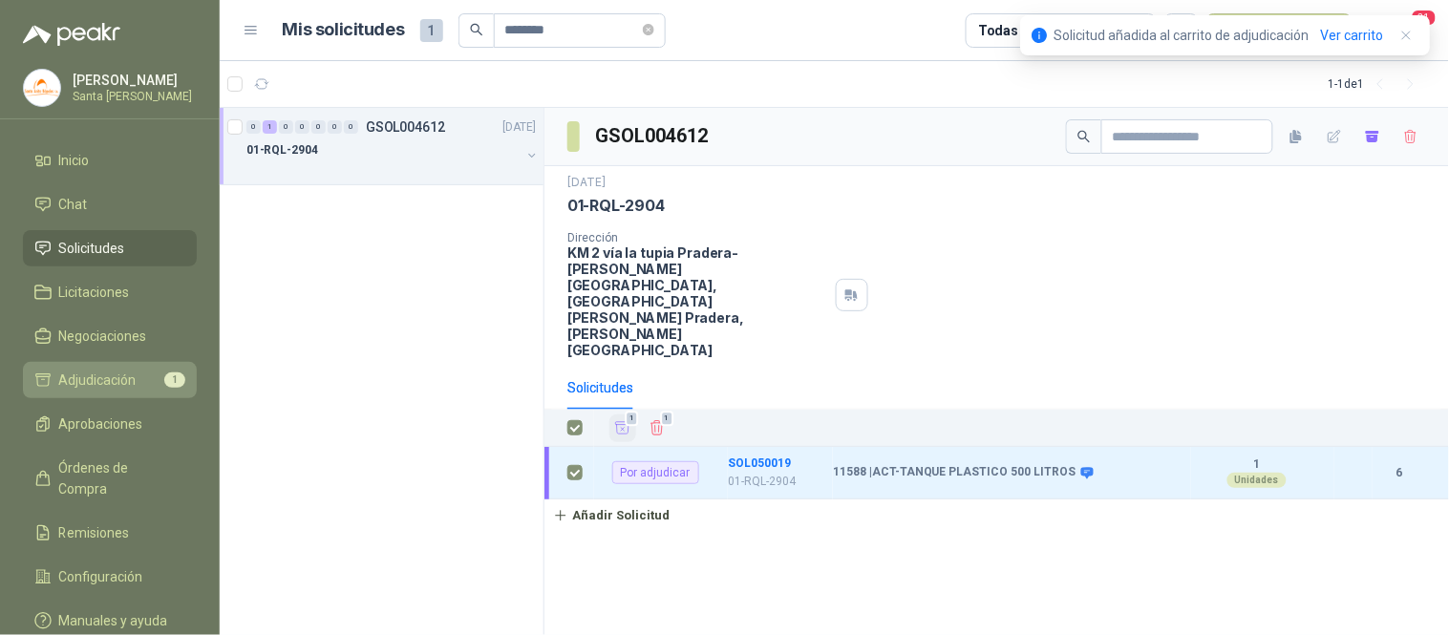
click at [118, 377] on span "Adjudicación" at bounding box center [97, 380] width 77 height 21
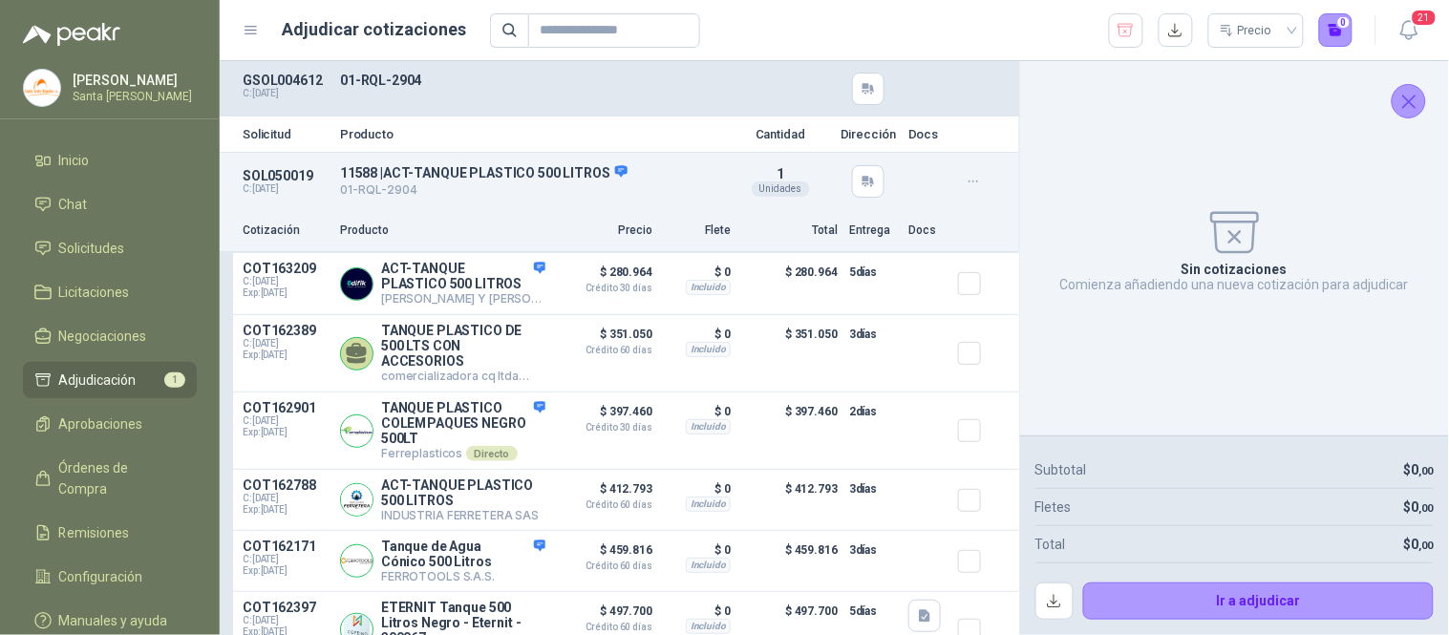
click at [1419, 93] on icon "Cerrar" at bounding box center [1409, 102] width 24 height 24
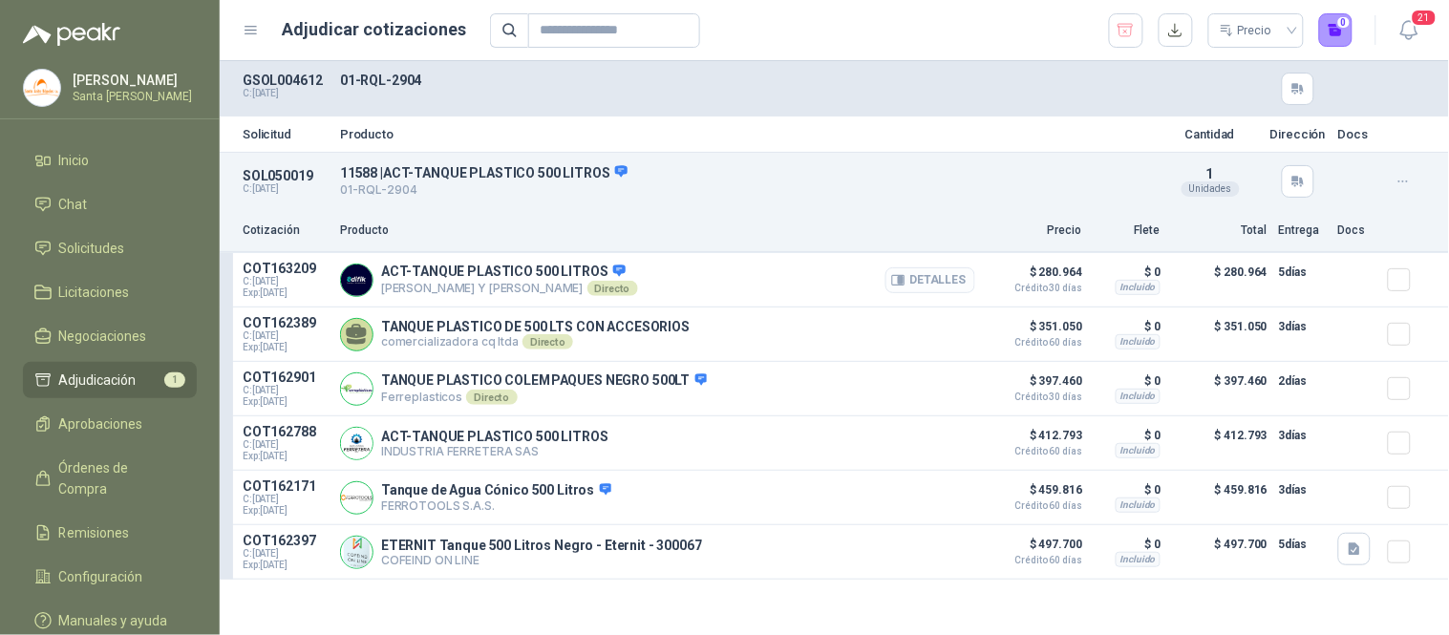
click at [918, 285] on button "Detalles" at bounding box center [930, 280] width 90 height 26
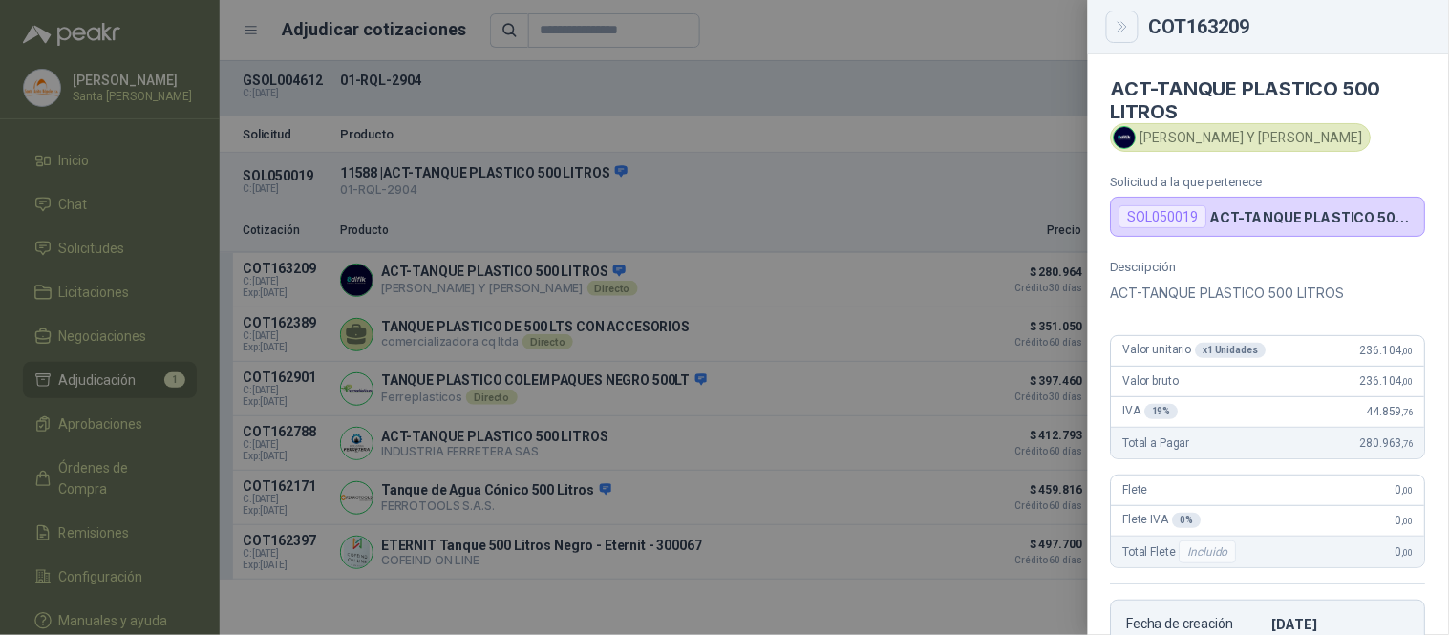
click at [1126, 26] on icon "Close" at bounding box center [1121, 27] width 9 height 10
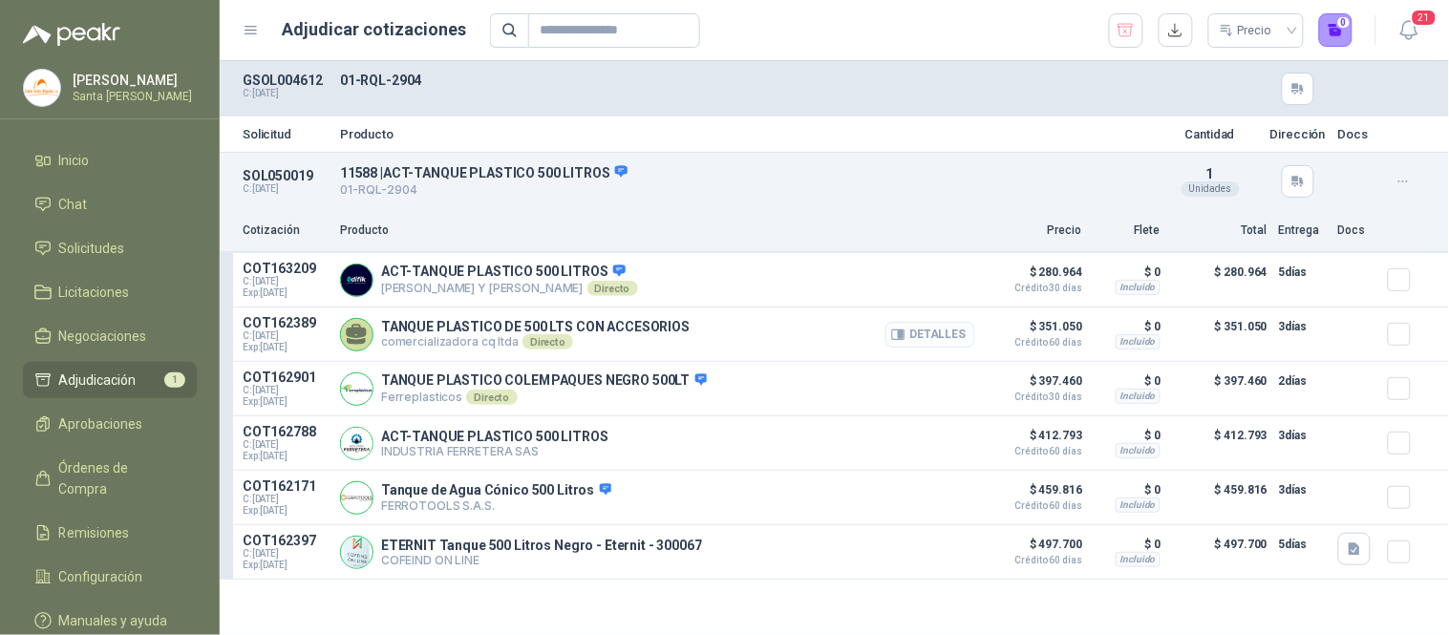
click at [944, 334] on button "Detalles" at bounding box center [930, 335] width 90 height 26
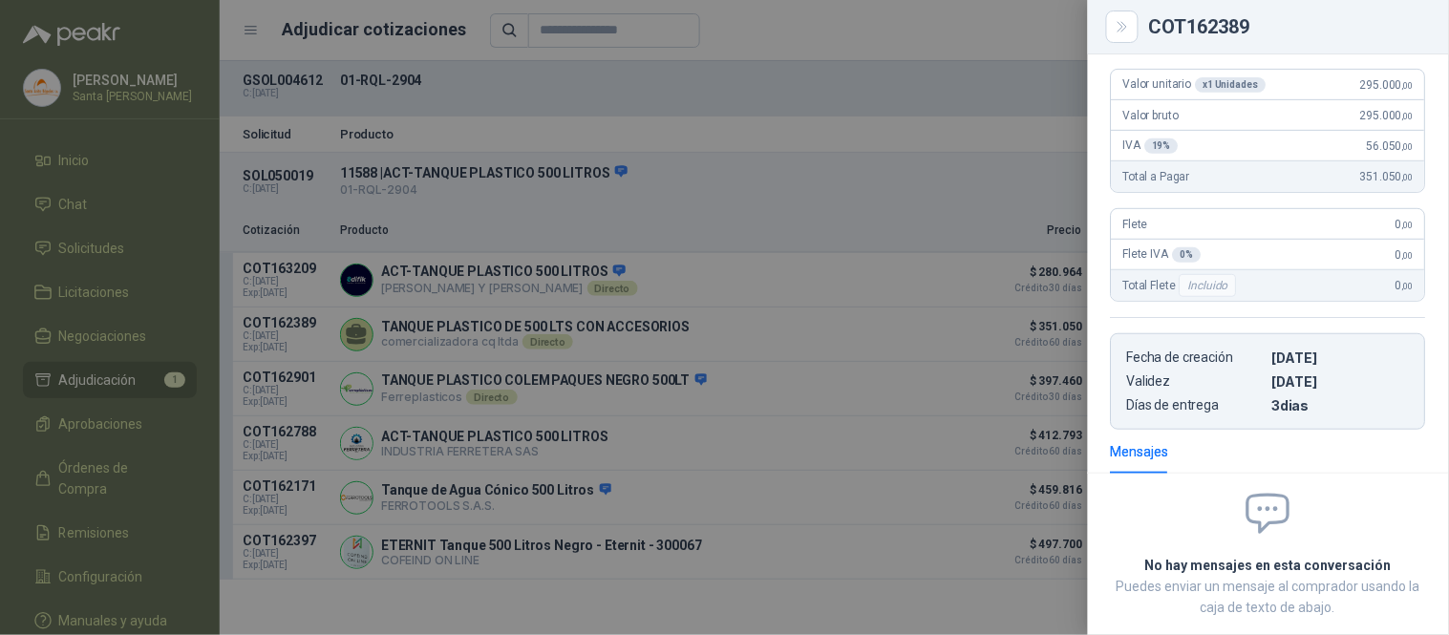
scroll to position [215, 0]
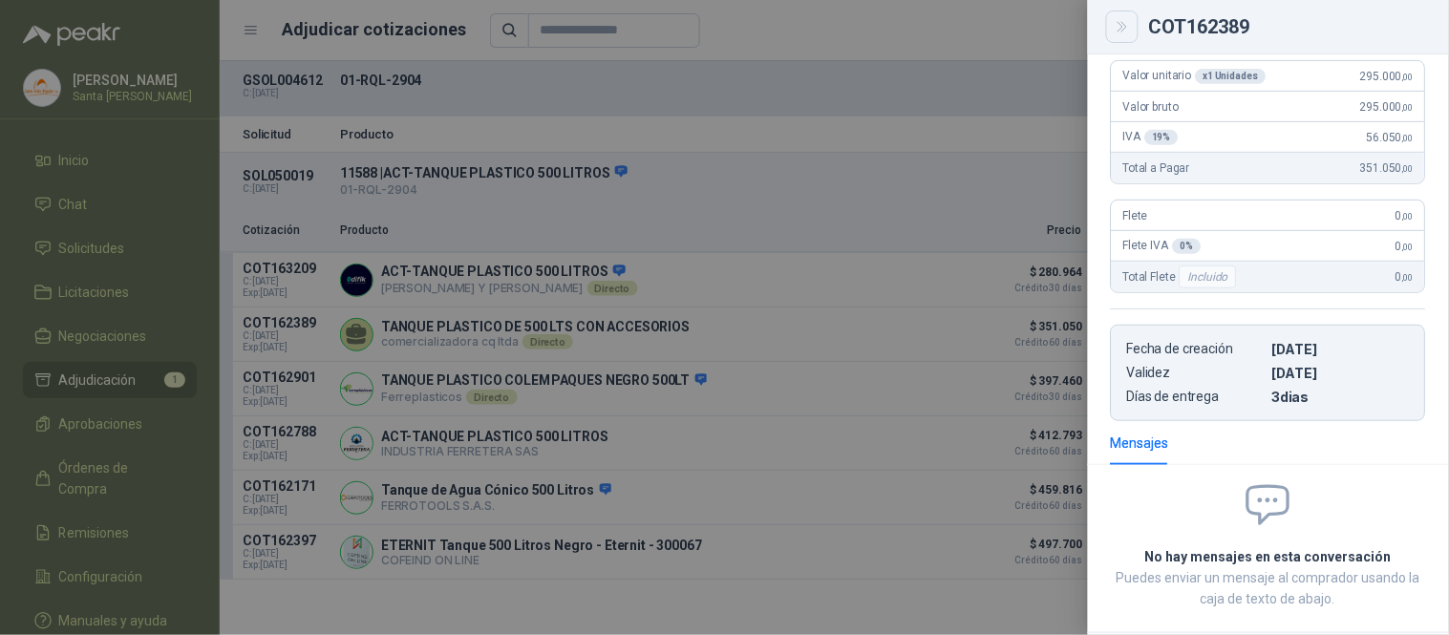
click at [1109, 22] on button "Close" at bounding box center [1122, 27] width 32 height 32
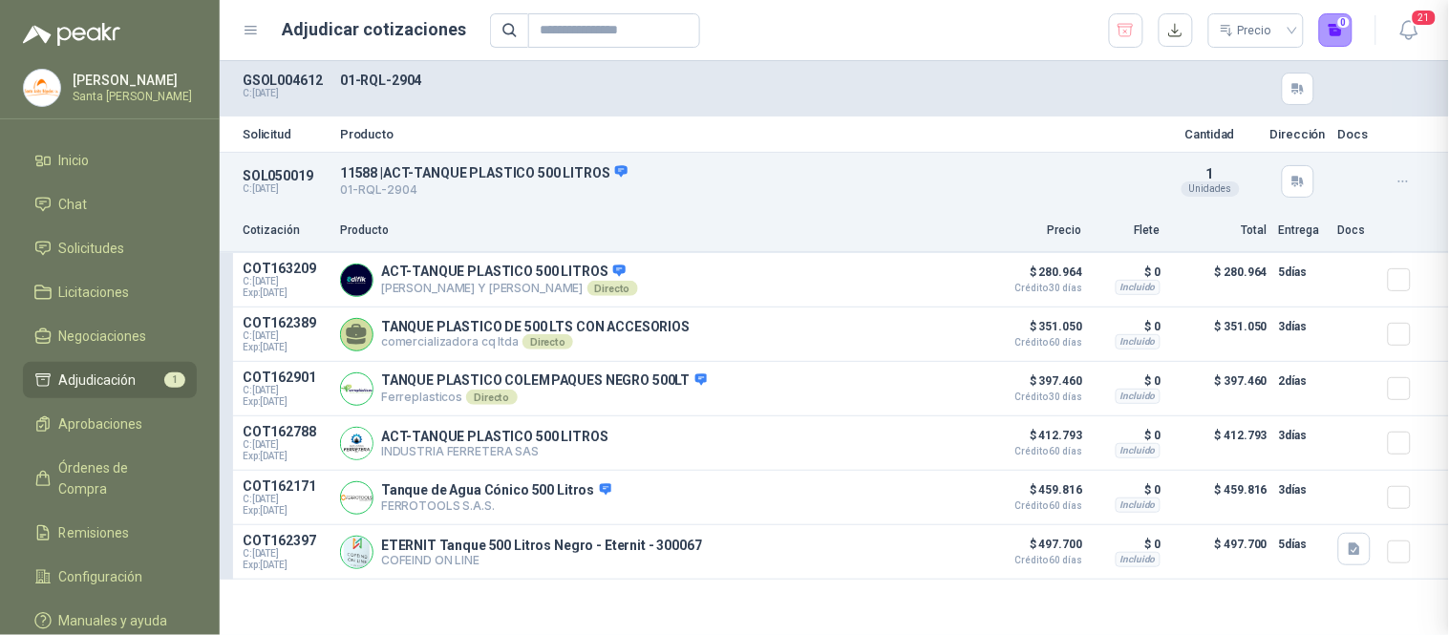
scroll to position [318, 0]
click at [946, 389] on button "Detalles" at bounding box center [930, 389] width 90 height 26
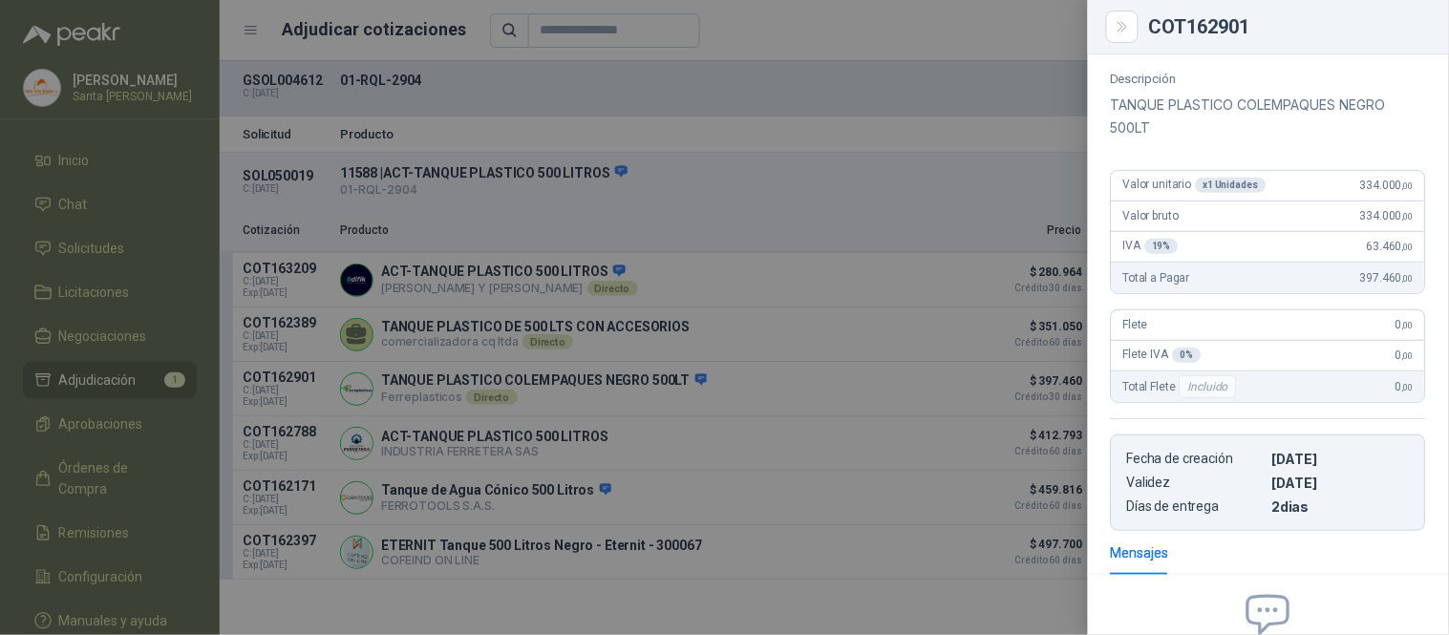
scroll to position [86, 0]
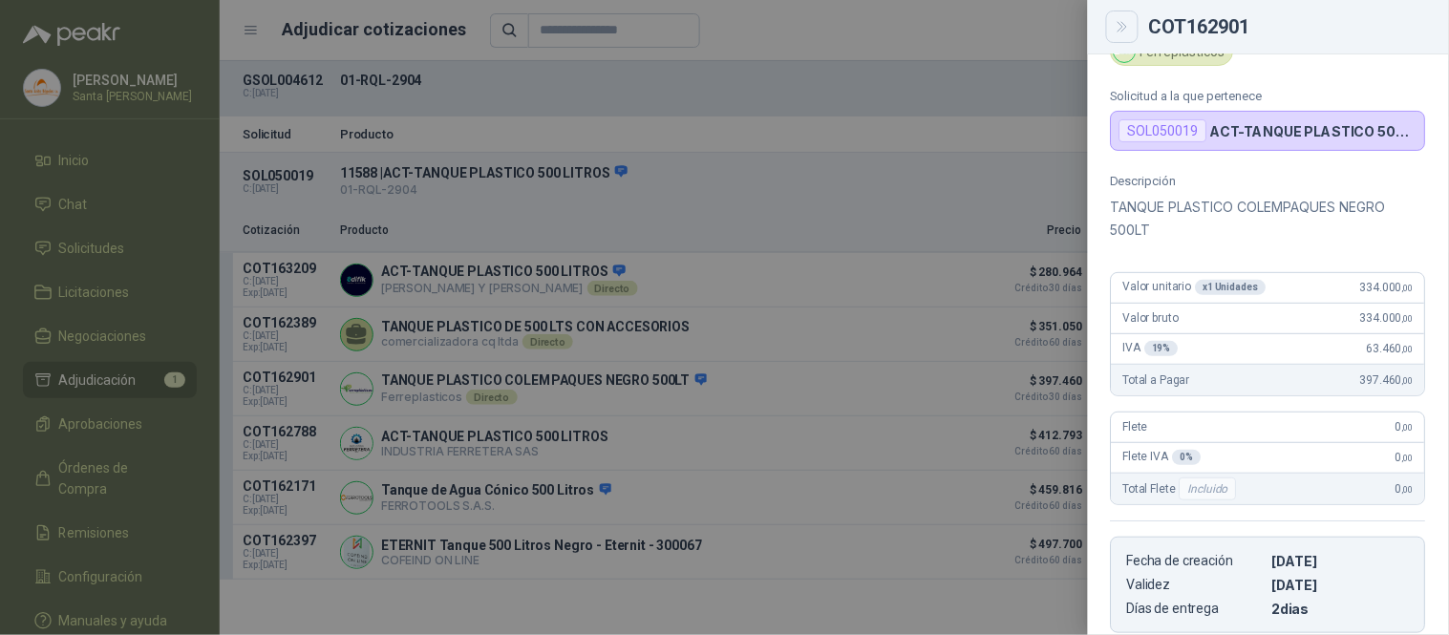
click at [1132, 30] on button "Close" at bounding box center [1122, 27] width 32 height 32
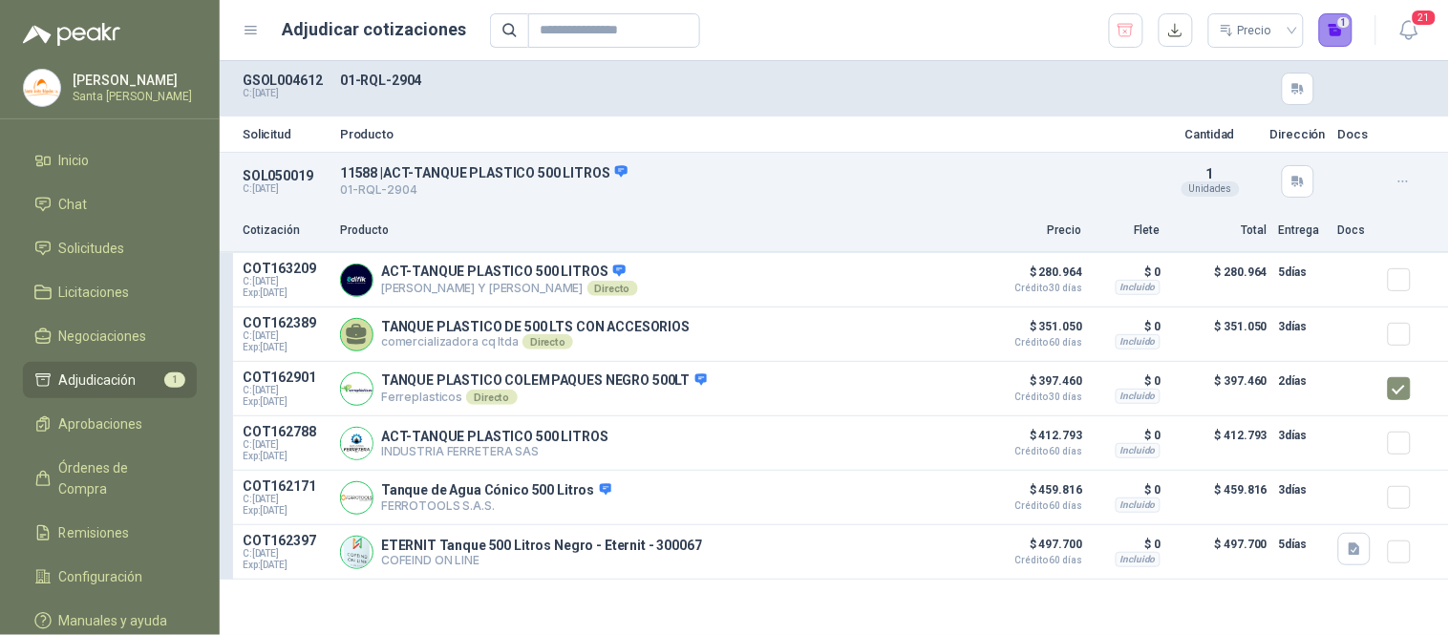
click at [1330, 31] on button "1" at bounding box center [1336, 30] width 34 height 34
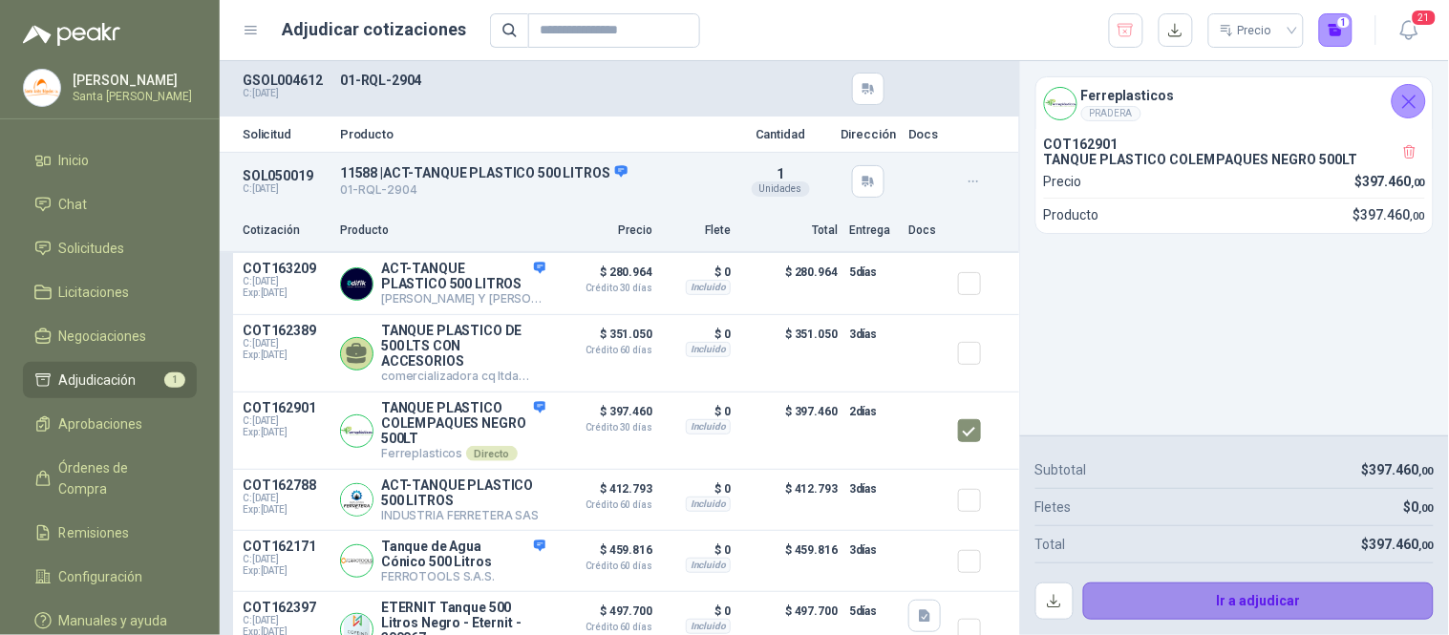
click at [1261, 595] on button "Ir a adjudicar" at bounding box center [1258, 602] width 351 height 38
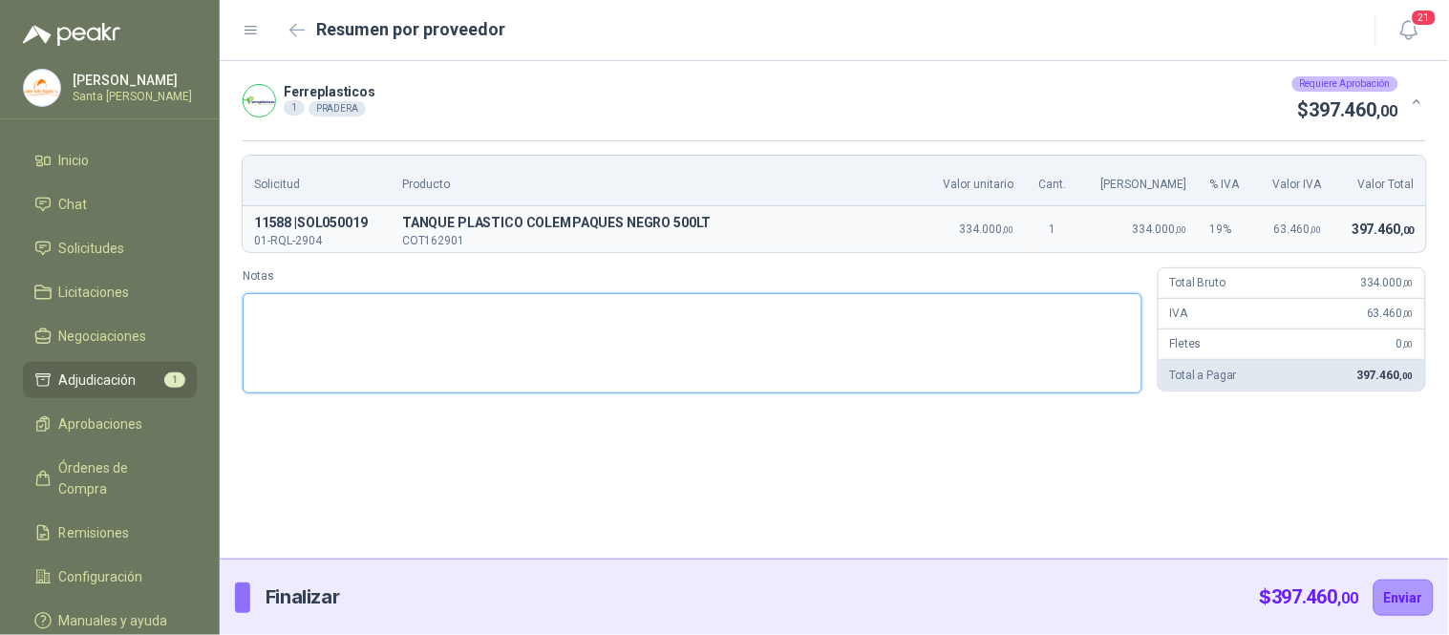
click at [409, 349] on textarea "Notas" at bounding box center [693, 343] width 900 height 100
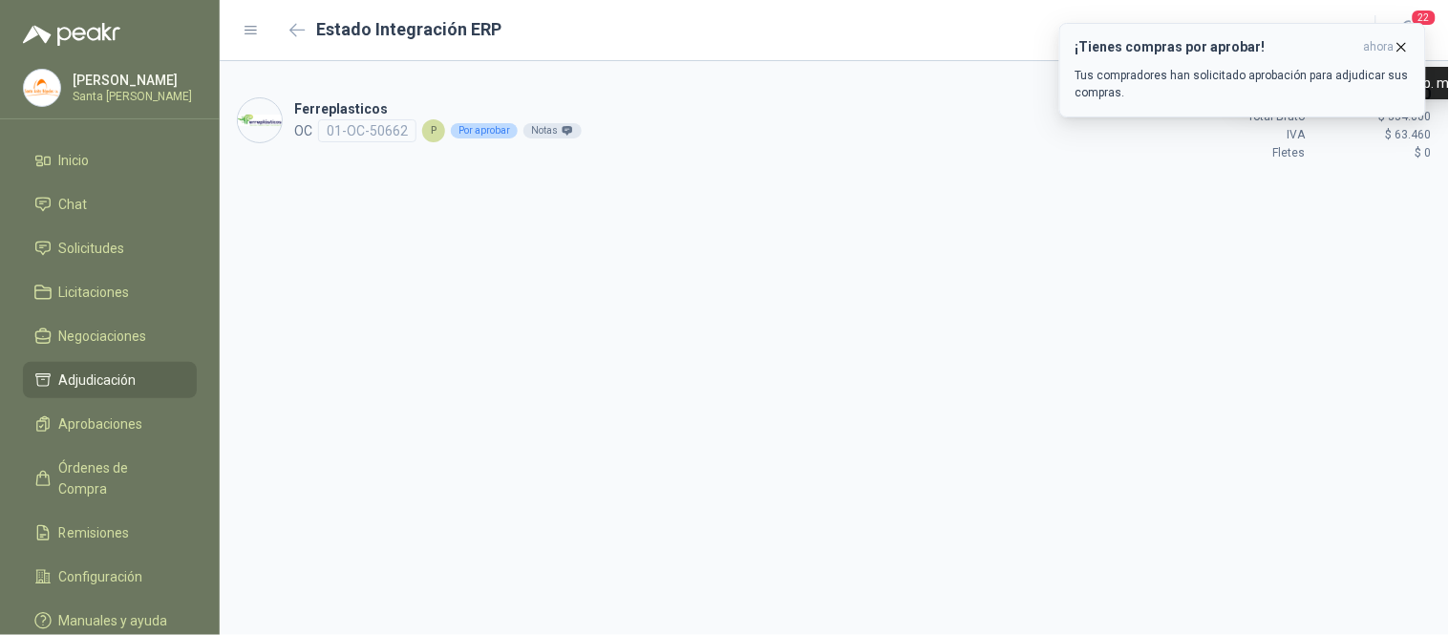
click at [1382, 41] on span "ahora" at bounding box center [1379, 47] width 31 height 16
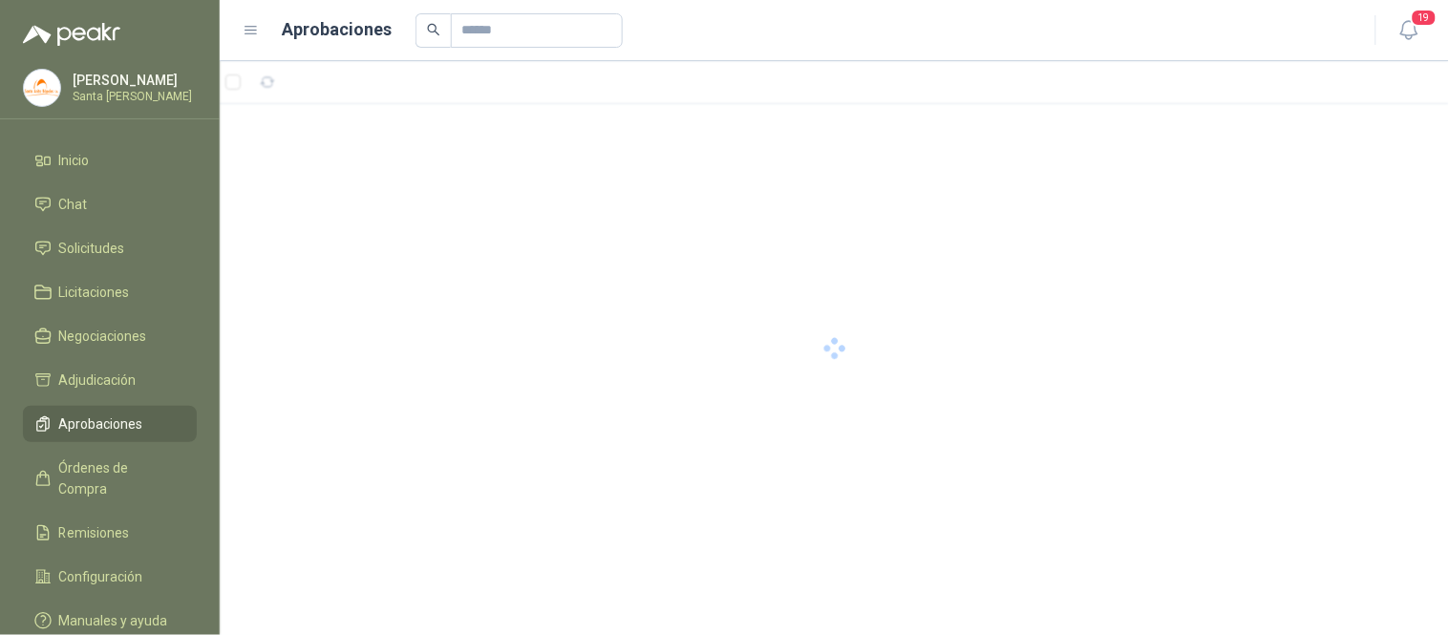
click at [132, 420] on span "Aprobaciones" at bounding box center [101, 424] width 84 height 21
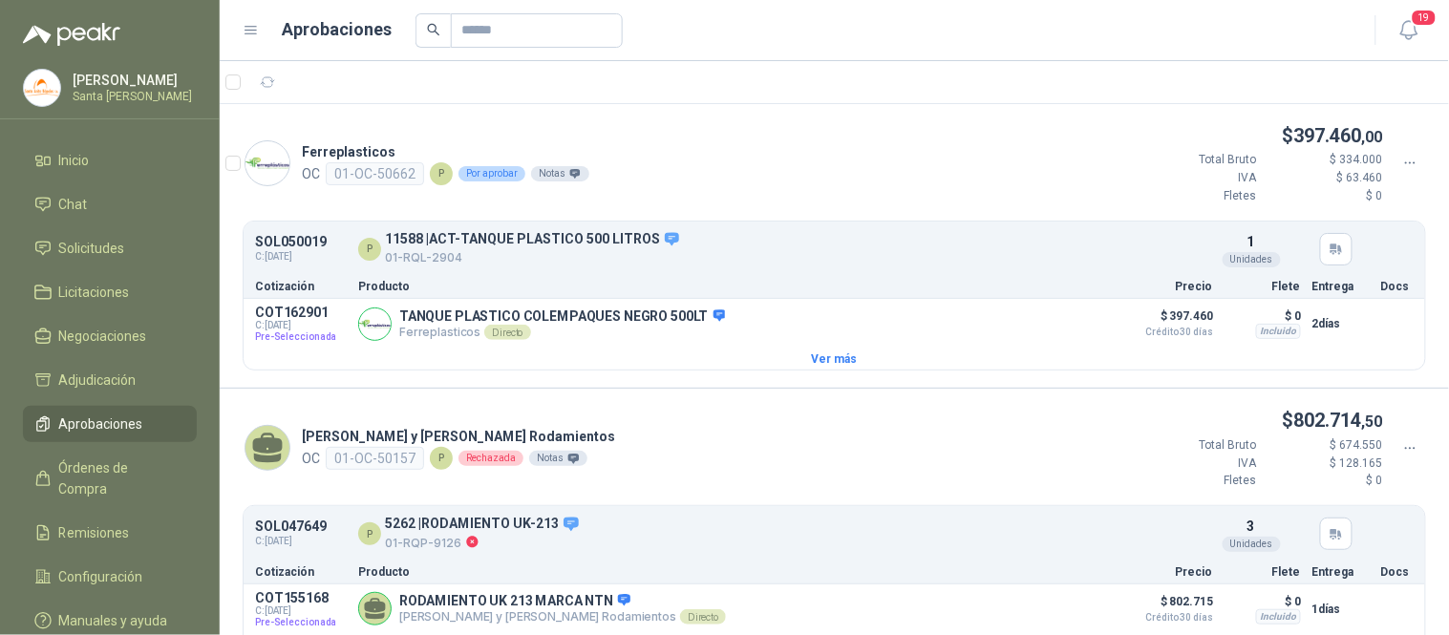
click at [1402, 164] on icon at bounding box center [1410, 163] width 17 height 17
click at [1341, 197] on span "Aprobar" at bounding box center [1341, 196] width 110 height 21
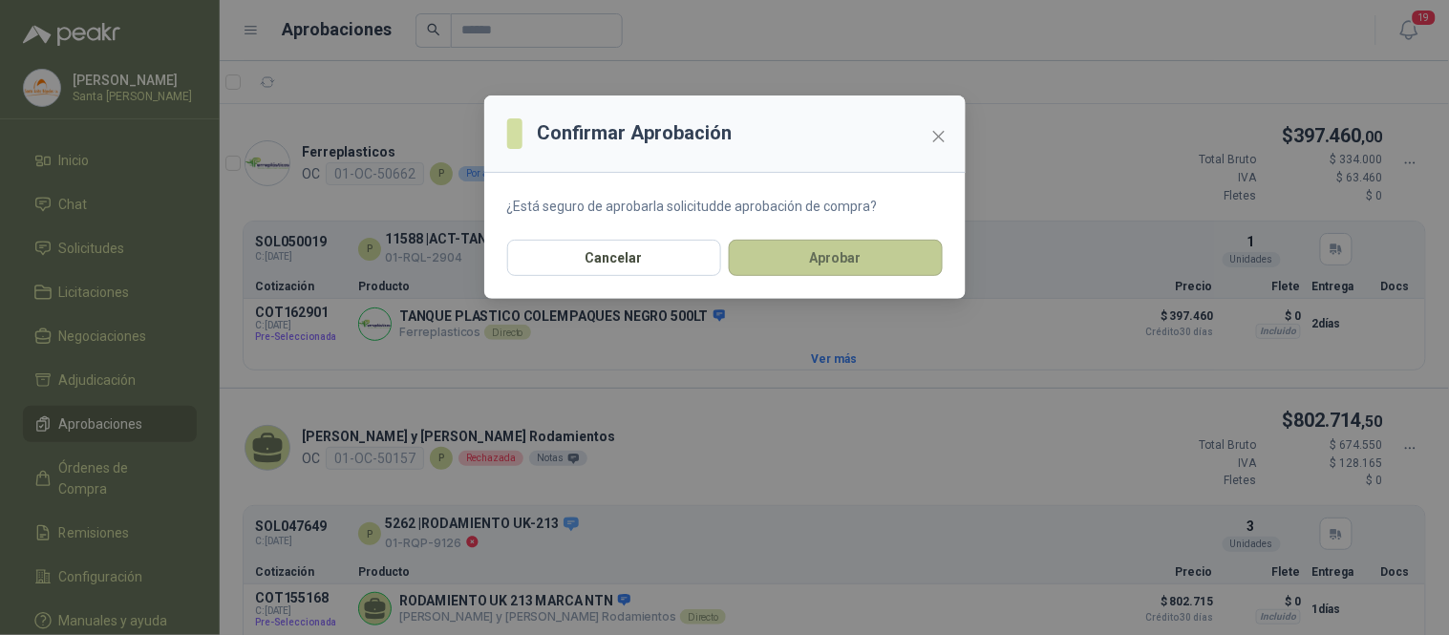
click at [829, 240] on button "Aprobar" at bounding box center [836, 258] width 214 height 36
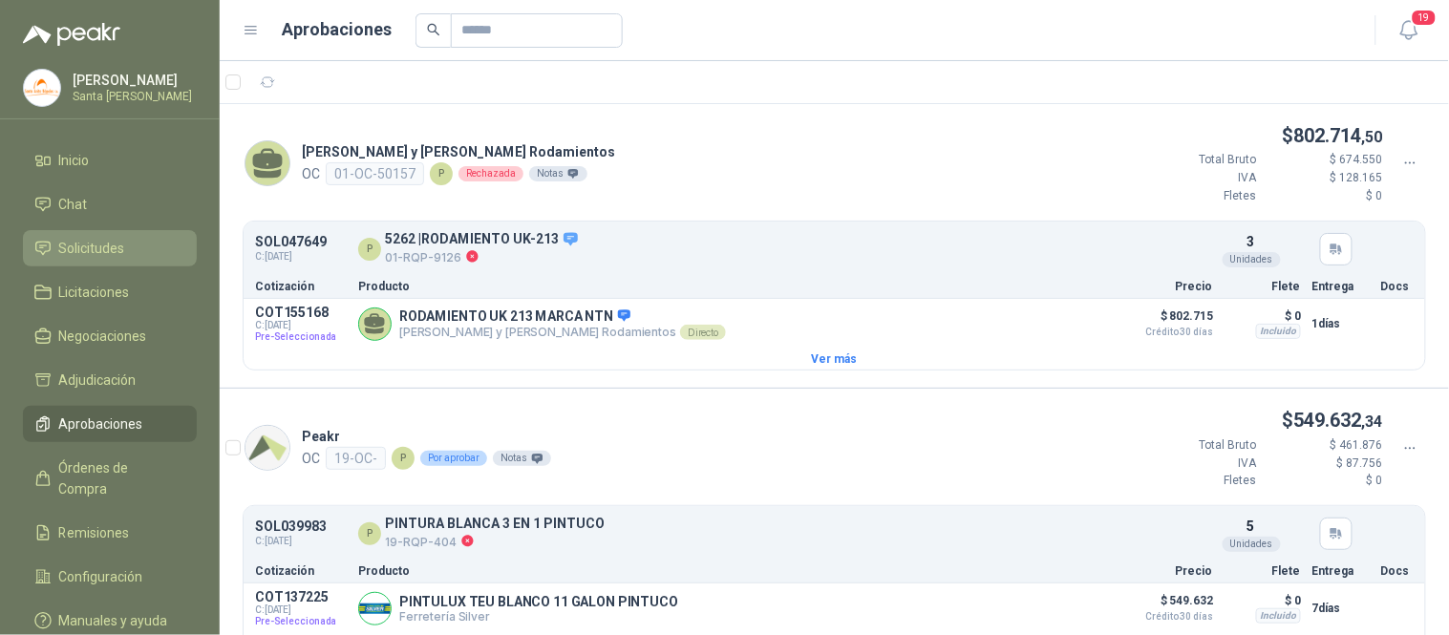
click at [121, 241] on span "Solicitudes" at bounding box center [92, 248] width 66 height 21
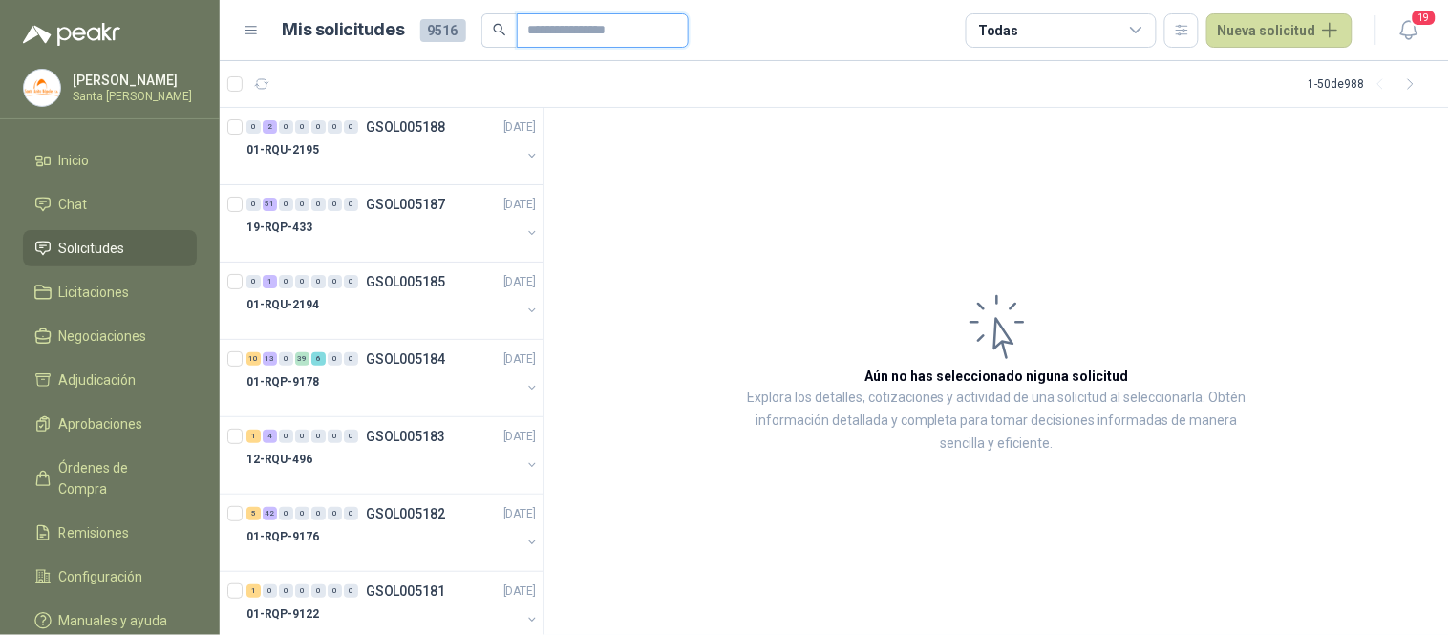
click at [606, 36] on input "text" at bounding box center [595, 30] width 134 height 32
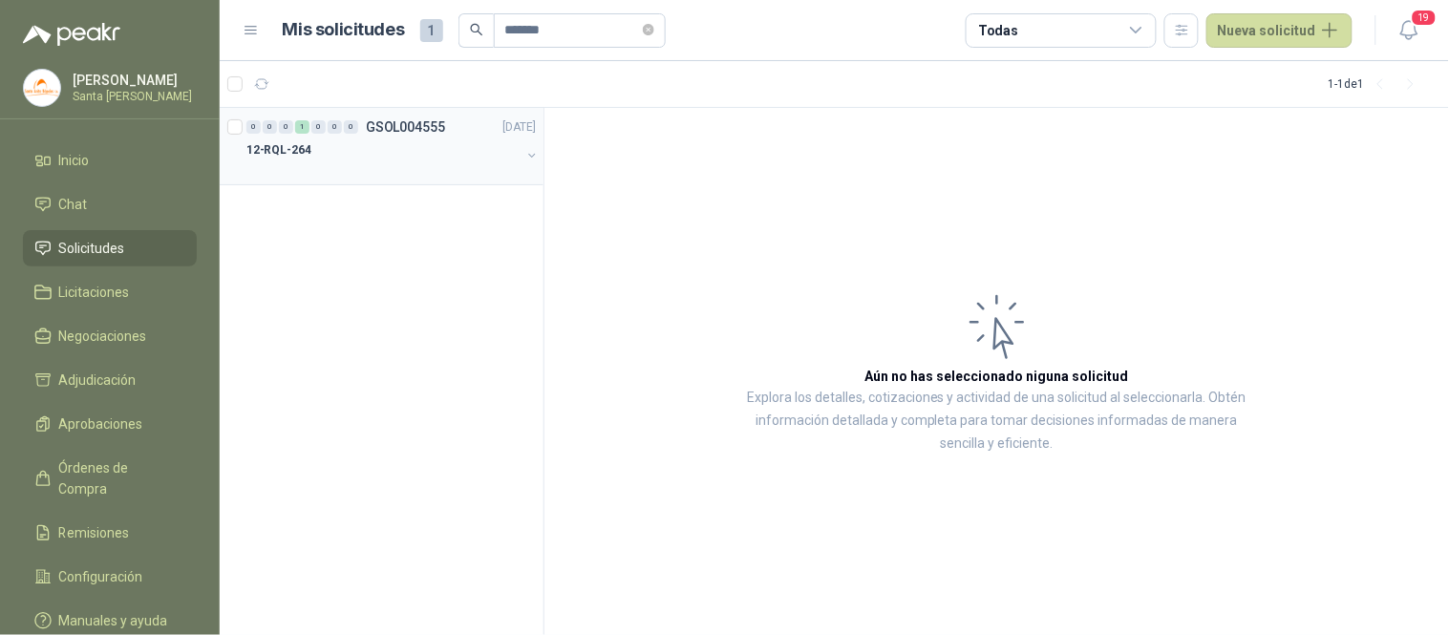
click at [393, 172] on div at bounding box center [383, 168] width 274 height 15
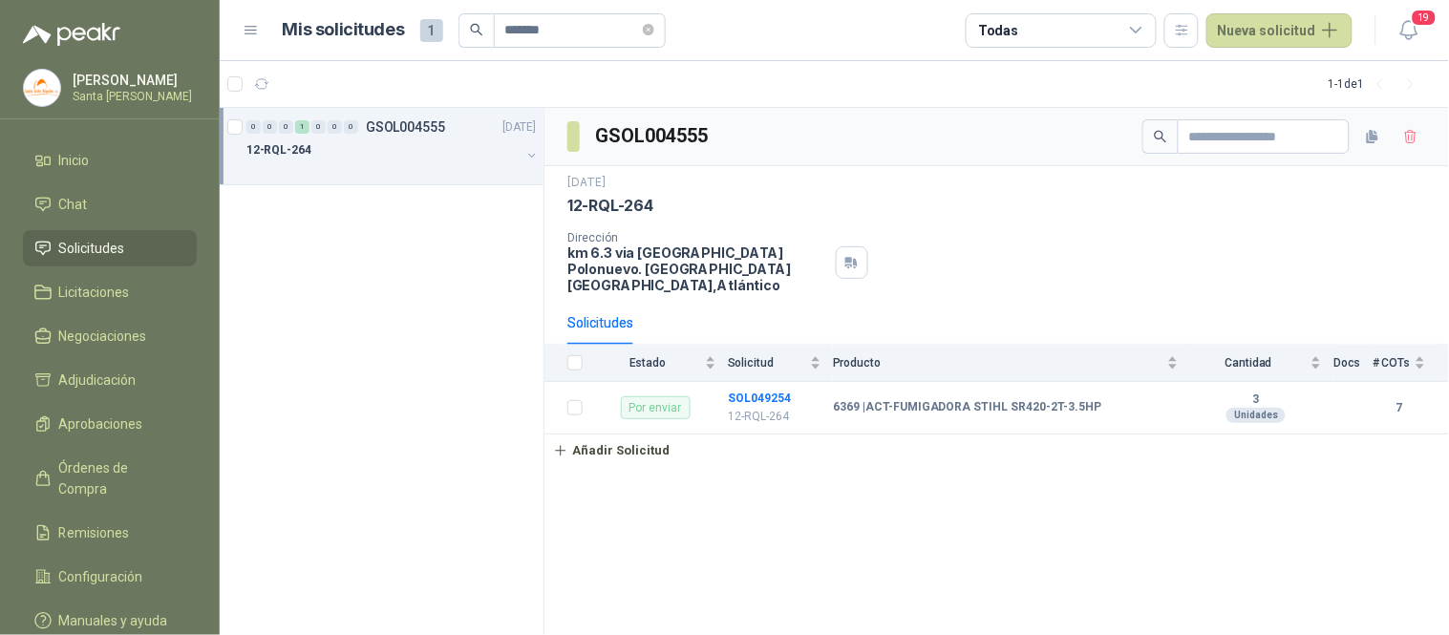
click at [420, 147] on div "12-RQL-264" at bounding box center [383, 149] width 274 height 23
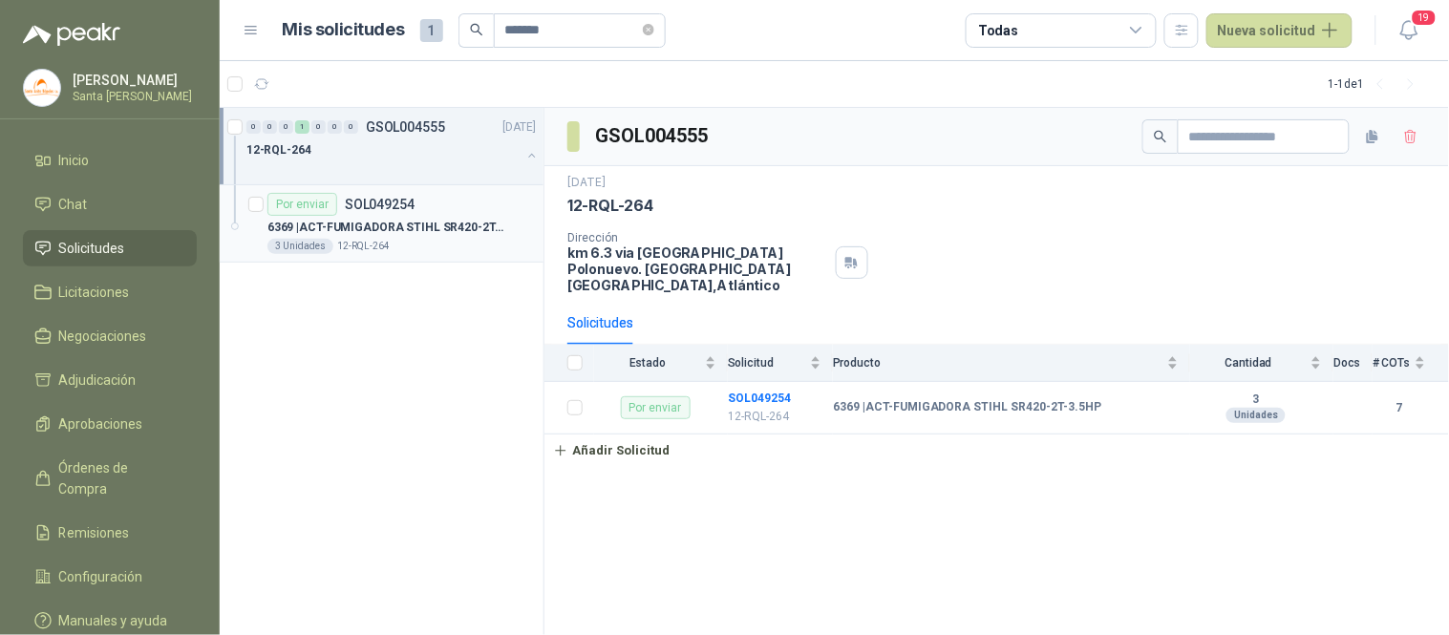
click at [392, 235] on p "6369 | ACT-FUMIGADORA STIHL SR420-2T-3.5HP" at bounding box center [386, 228] width 238 height 18
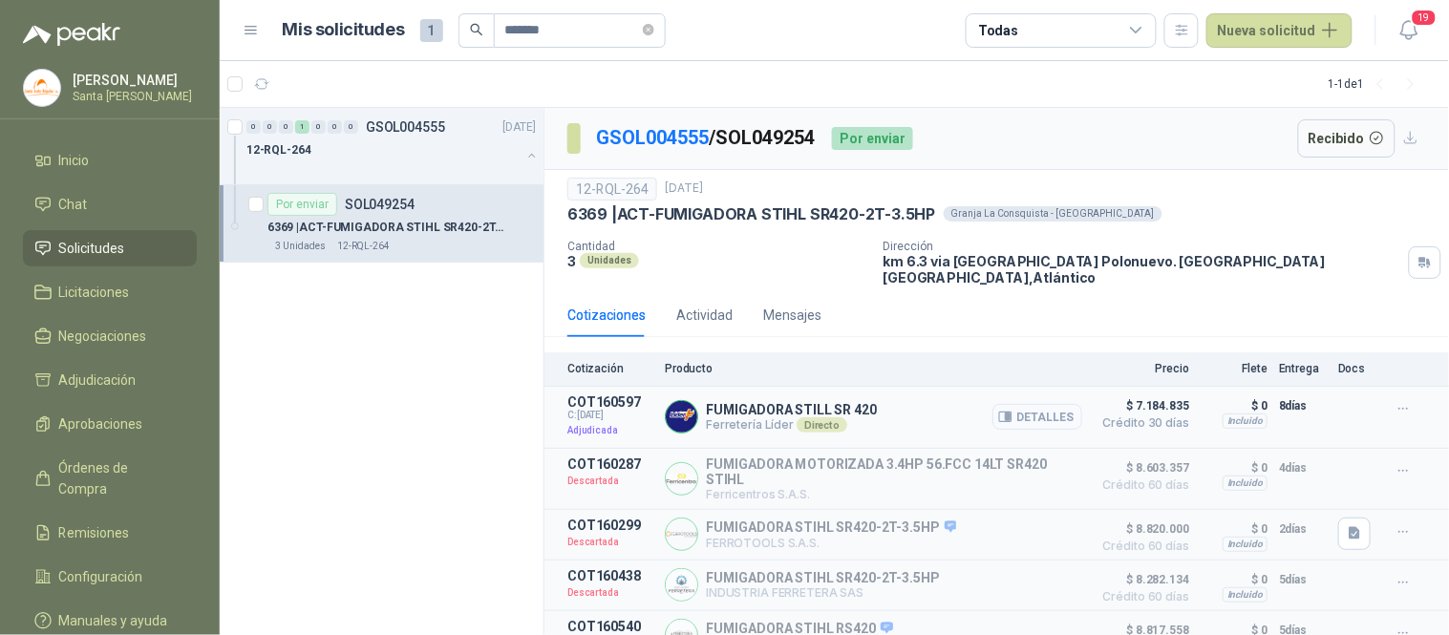
click at [1037, 404] on button "Detalles" at bounding box center [1037, 417] width 90 height 26
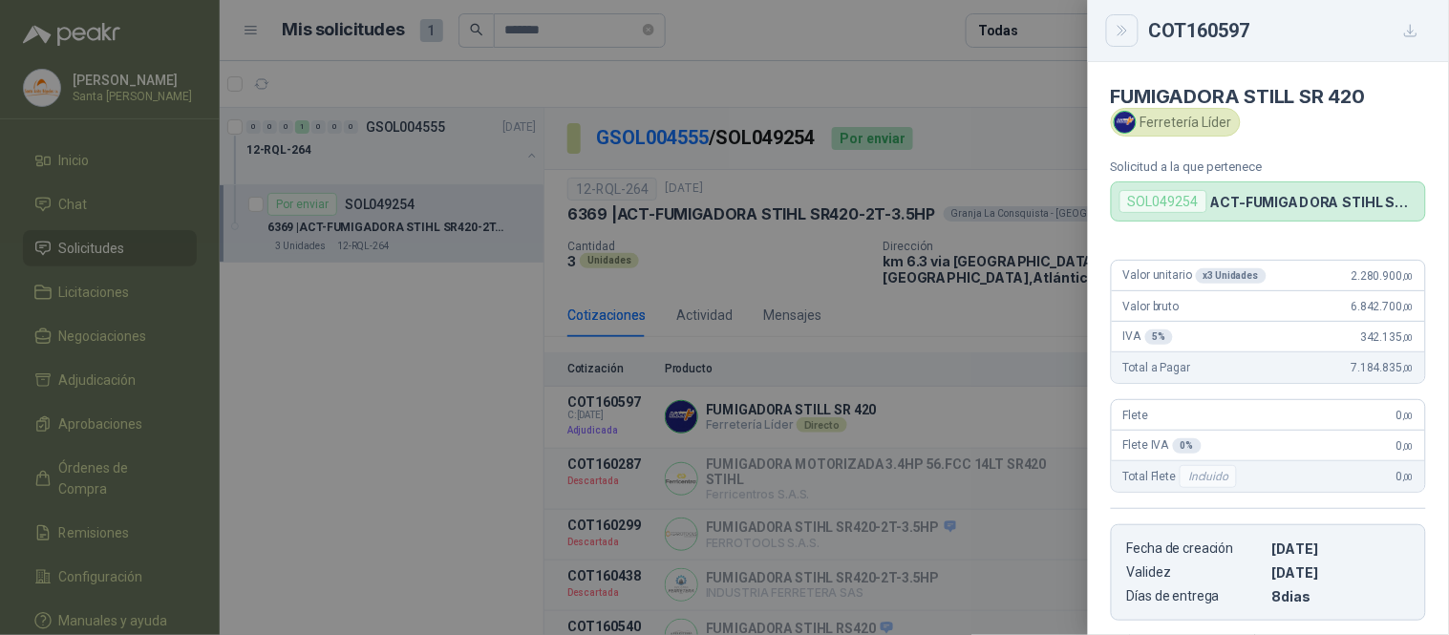
click at [1137, 36] on button "Close" at bounding box center [1122, 30] width 32 height 32
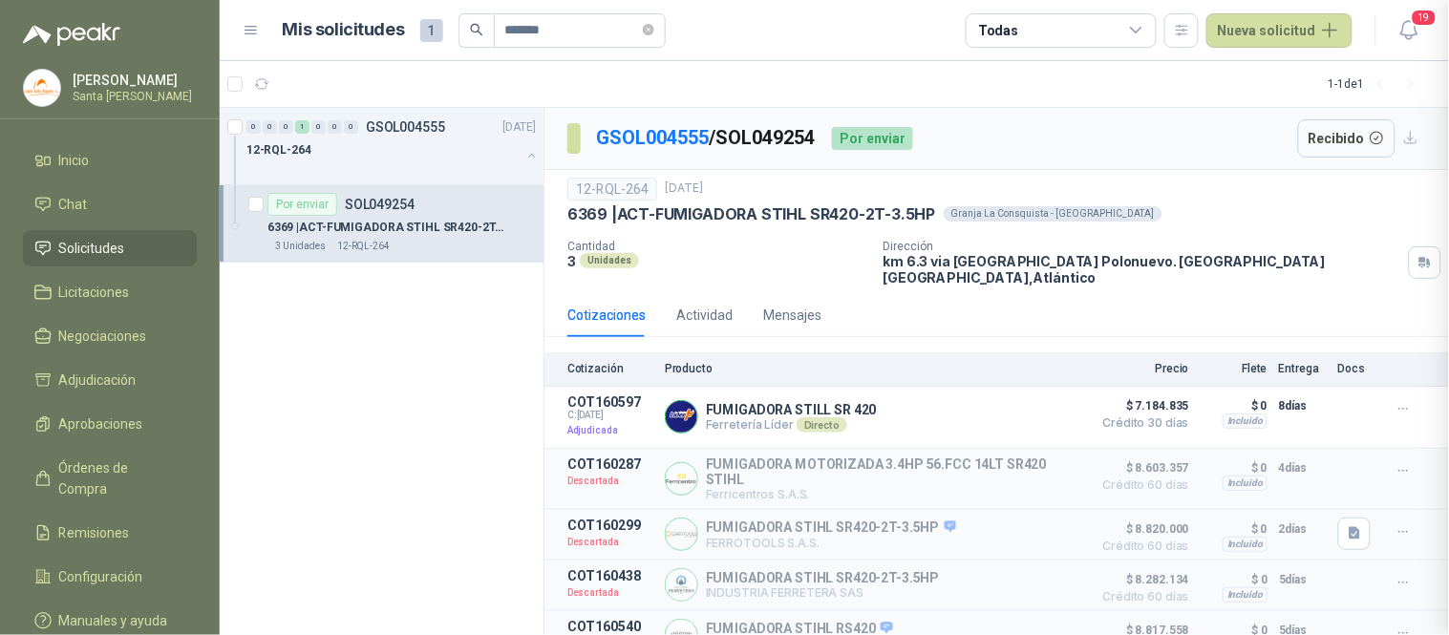
scroll to position [303, 0]
click at [1320, 141] on button "Recibido" at bounding box center [1347, 138] width 98 height 38
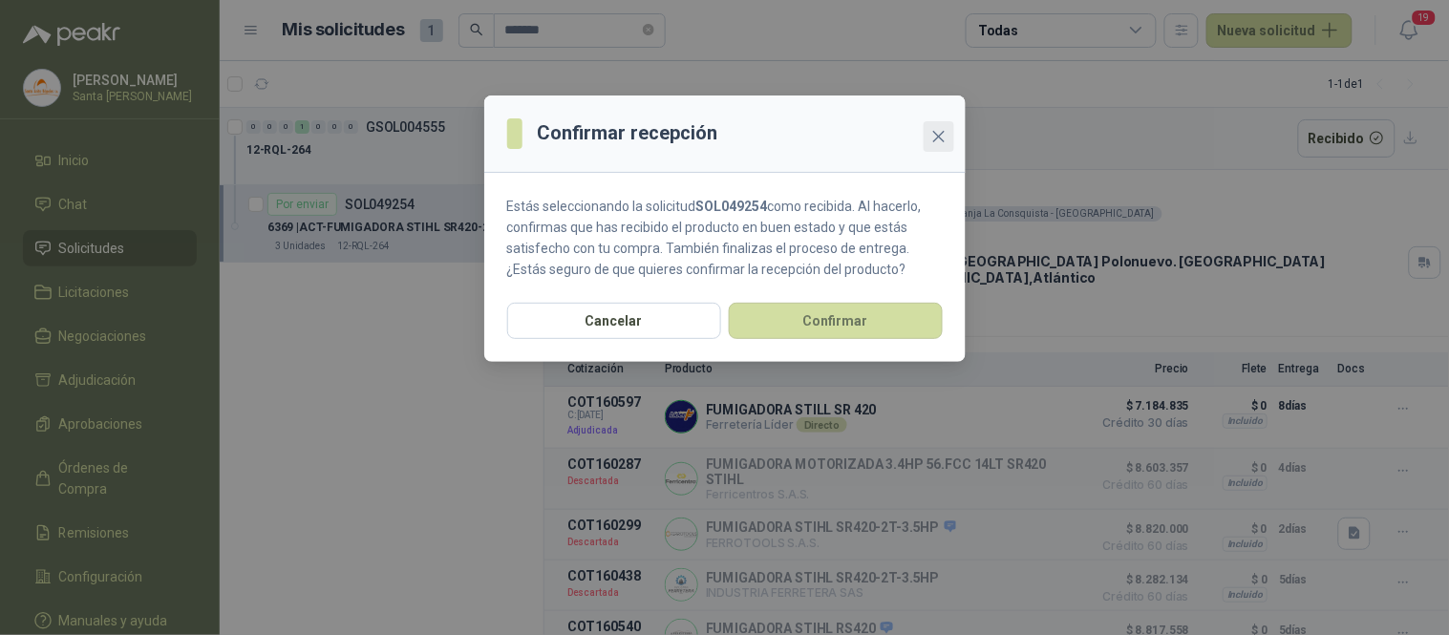
click at [943, 137] on icon "close" at bounding box center [938, 136] width 15 height 15
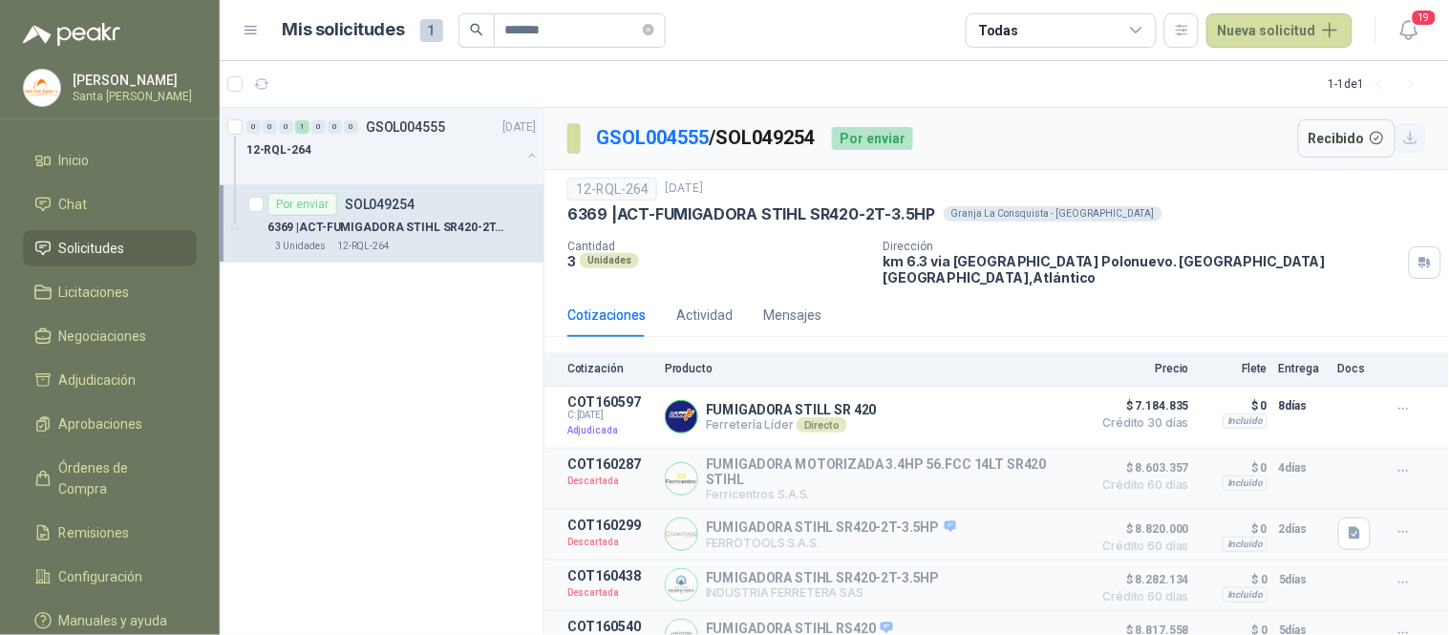
click at [1403, 138] on icon "button" at bounding box center [1411, 138] width 16 height 16
click at [712, 307] on div "Actividad" at bounding box center [704, 315] width 56 height 21
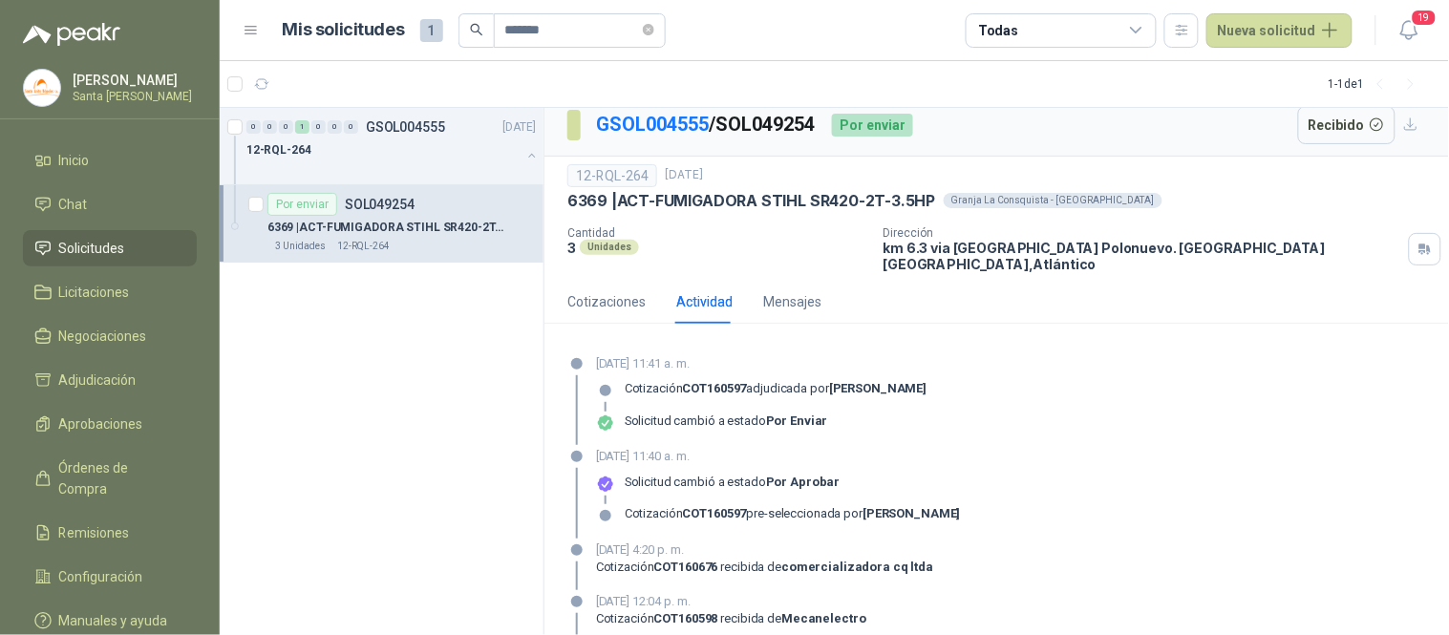
scroll to position [0, 0]
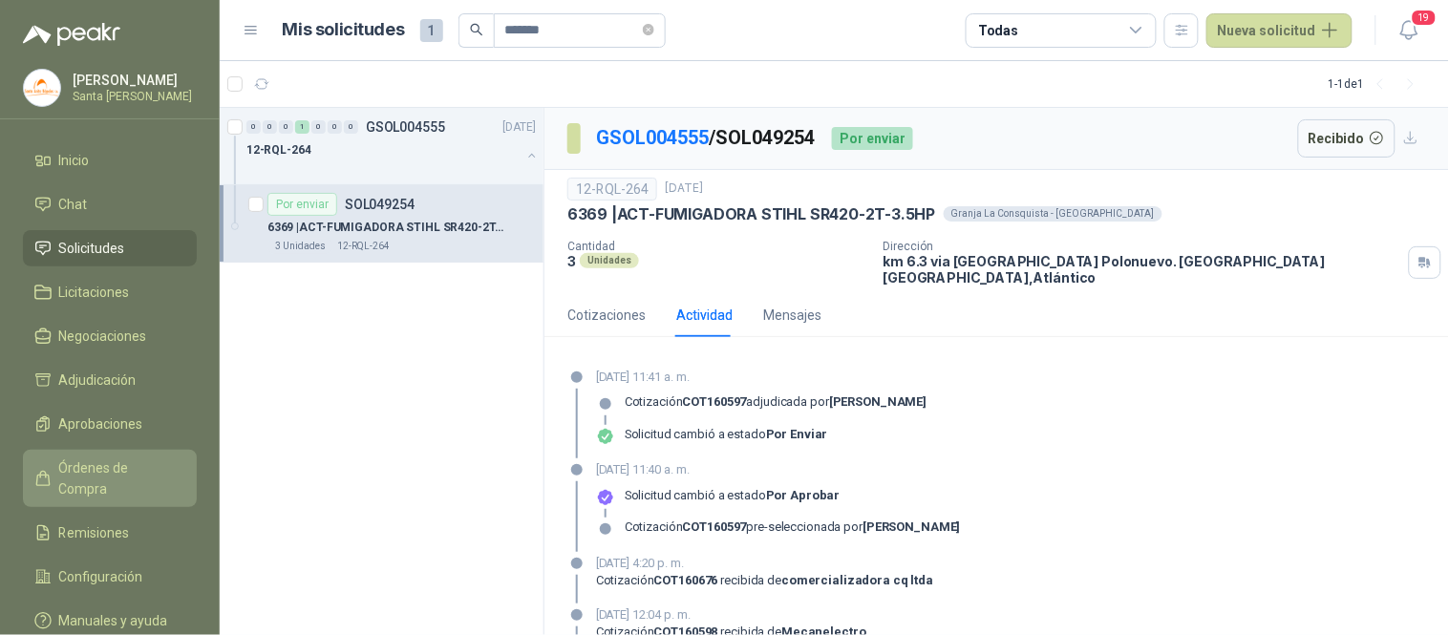
click at [151, 473] on span "Órdenes de Compra" at bounding box center [118, 478] width 119 height 42
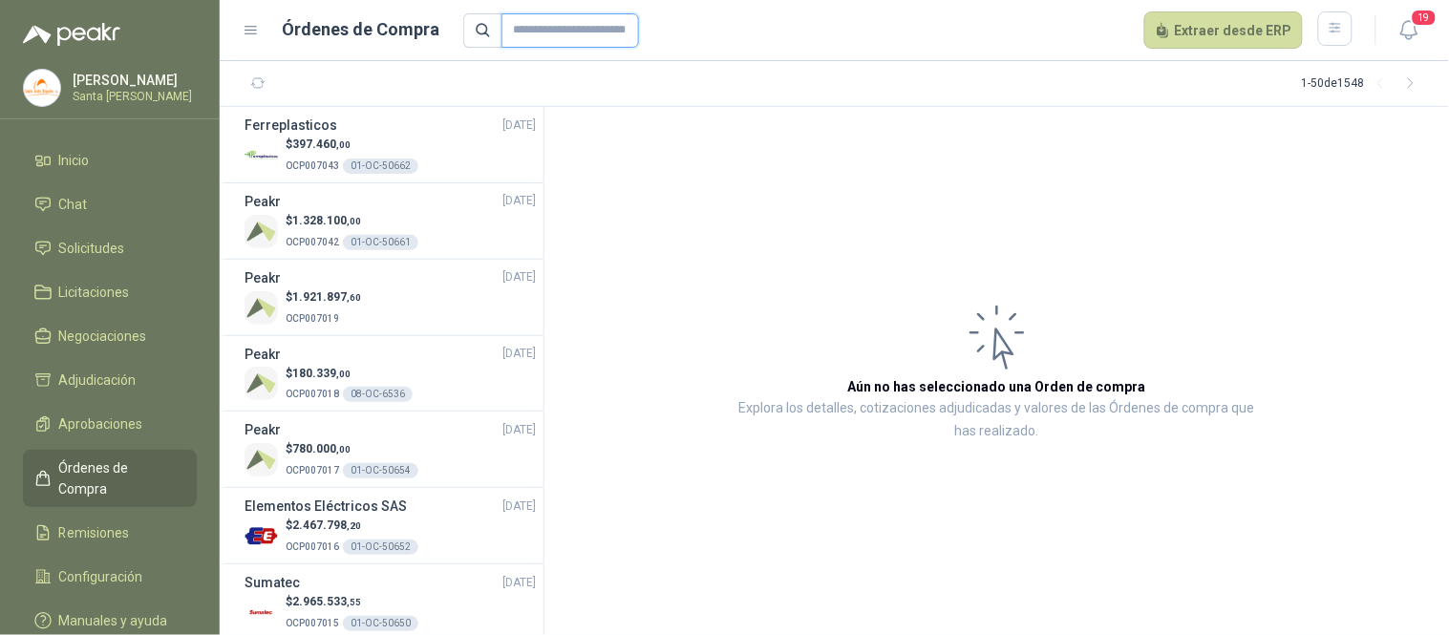
click at [542, 27] on input "text" at bounding box center [570, 30] width 138 height 34
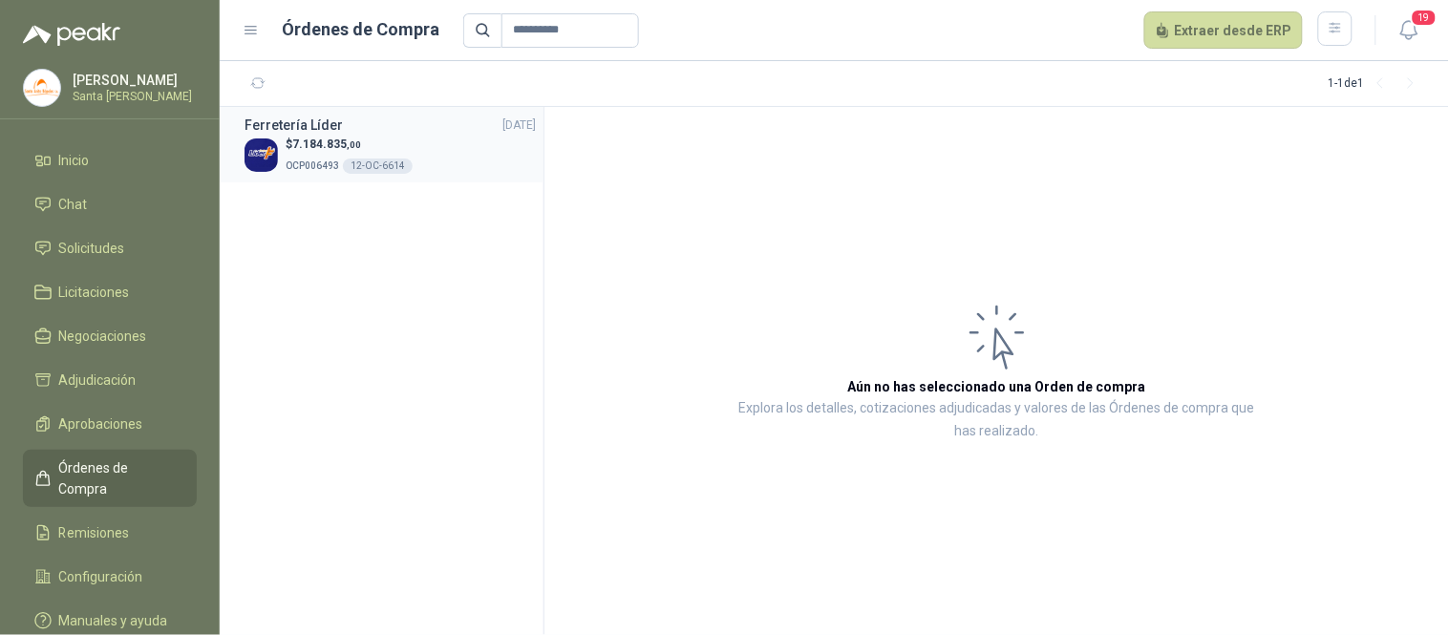
click at [388, 139] on p "$ 7.184.835 ,00" at bounding box center [349, 145] width 127 height 18
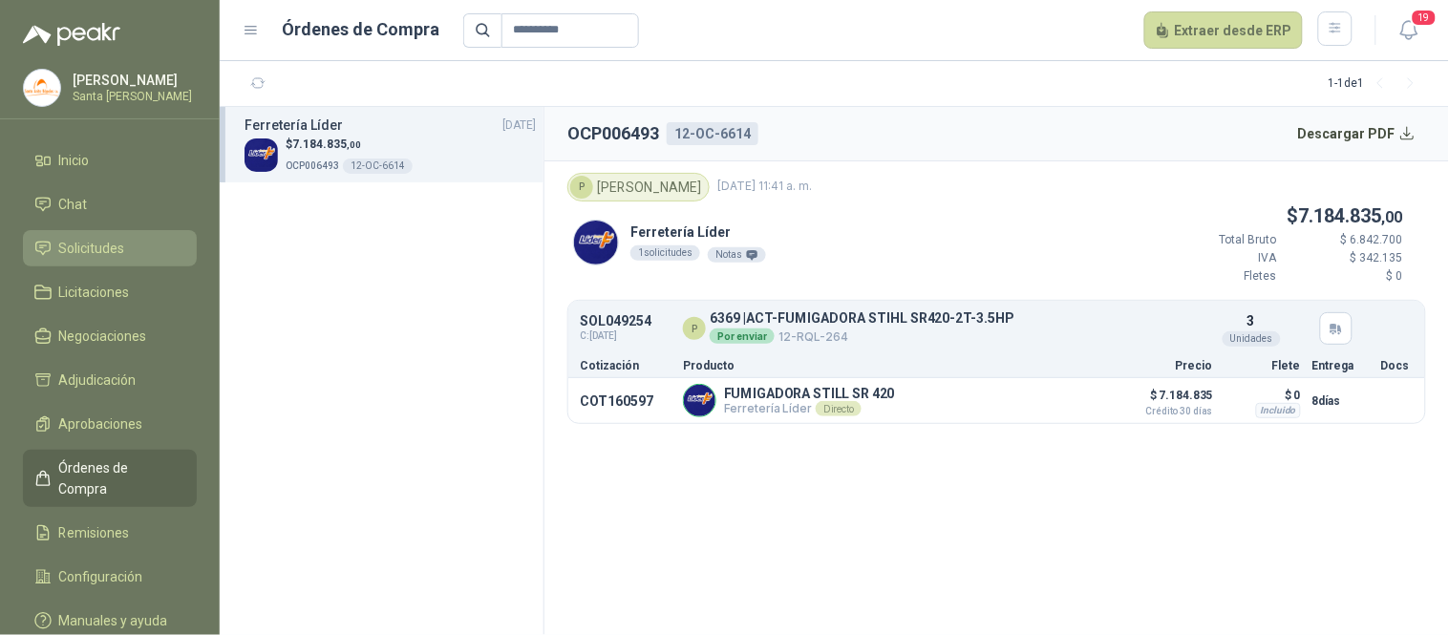
click at [115, 240] on span "Solicitudes" at bounding box center [92, 248] width 66 height 21
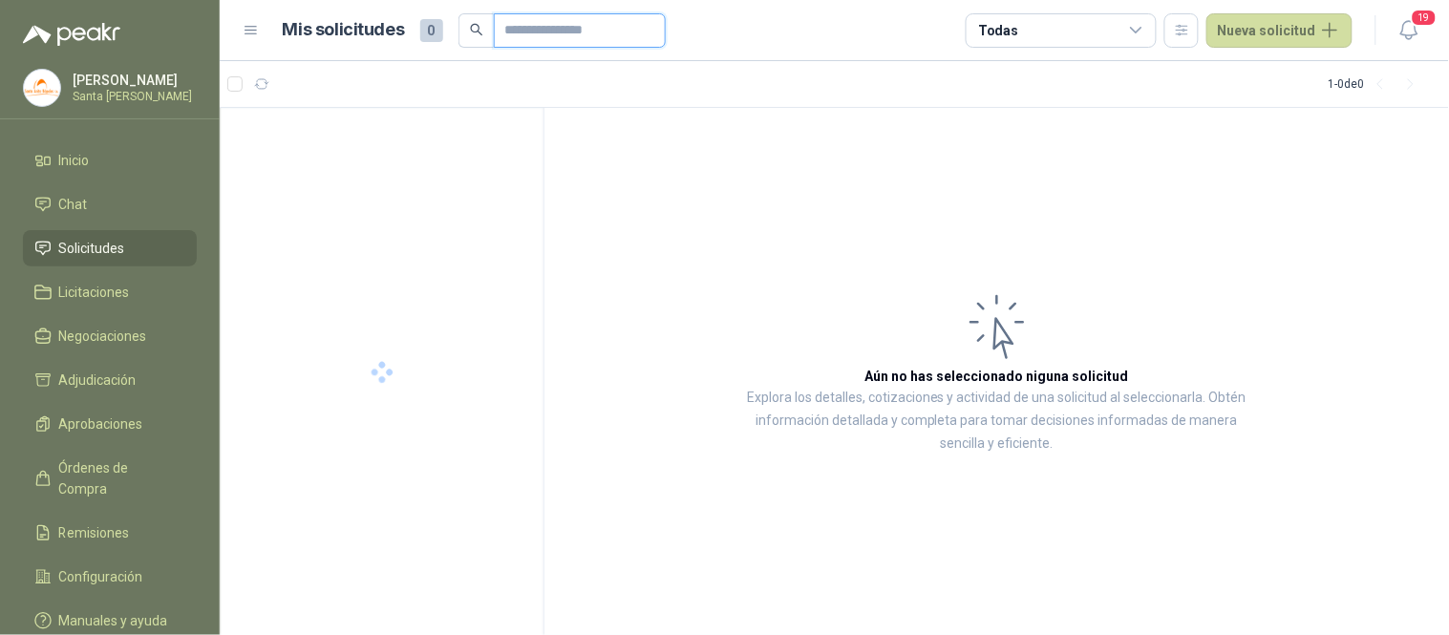
drag, startPoint x: 551, startPoint y: 33, endPoint x: 516, endPoint y: 24, distance: 36.6
click at [551, 33] on input "text" at bounding box center [572, 30] width 134 height 32
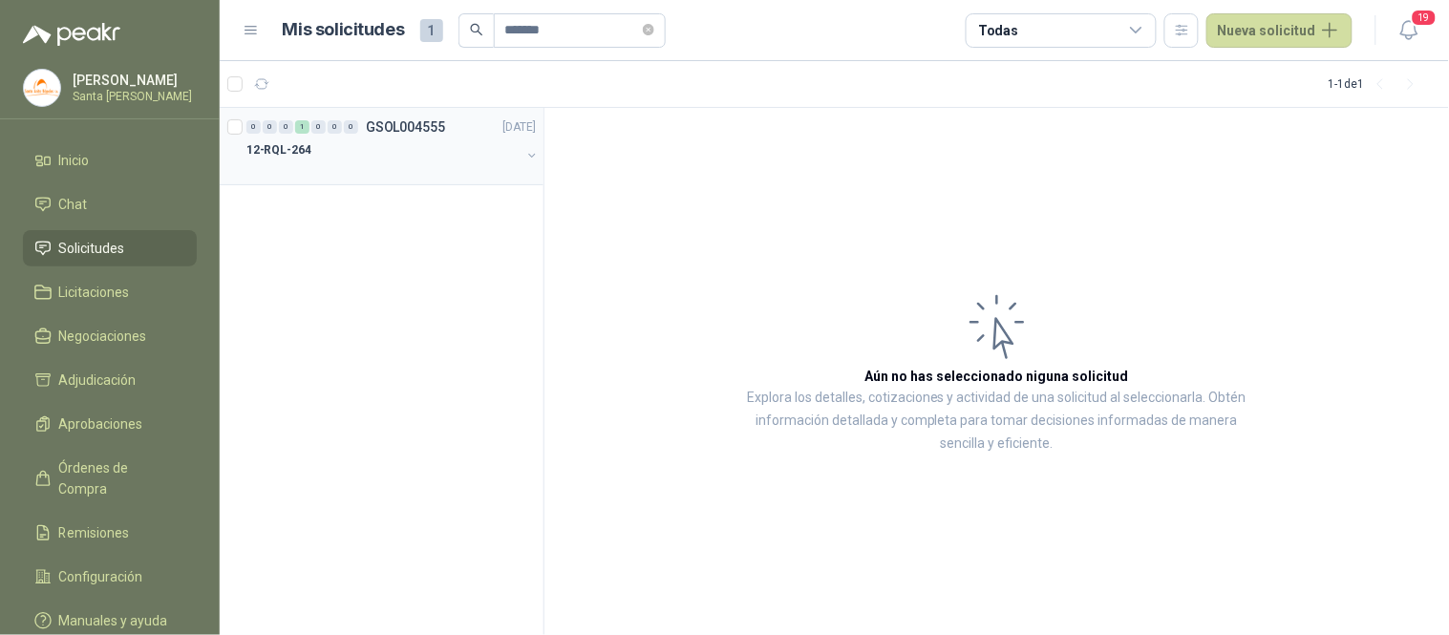
click at [399, 148] on div "12-RQL-264" at bounding box center [383, 149] width 274 height 23
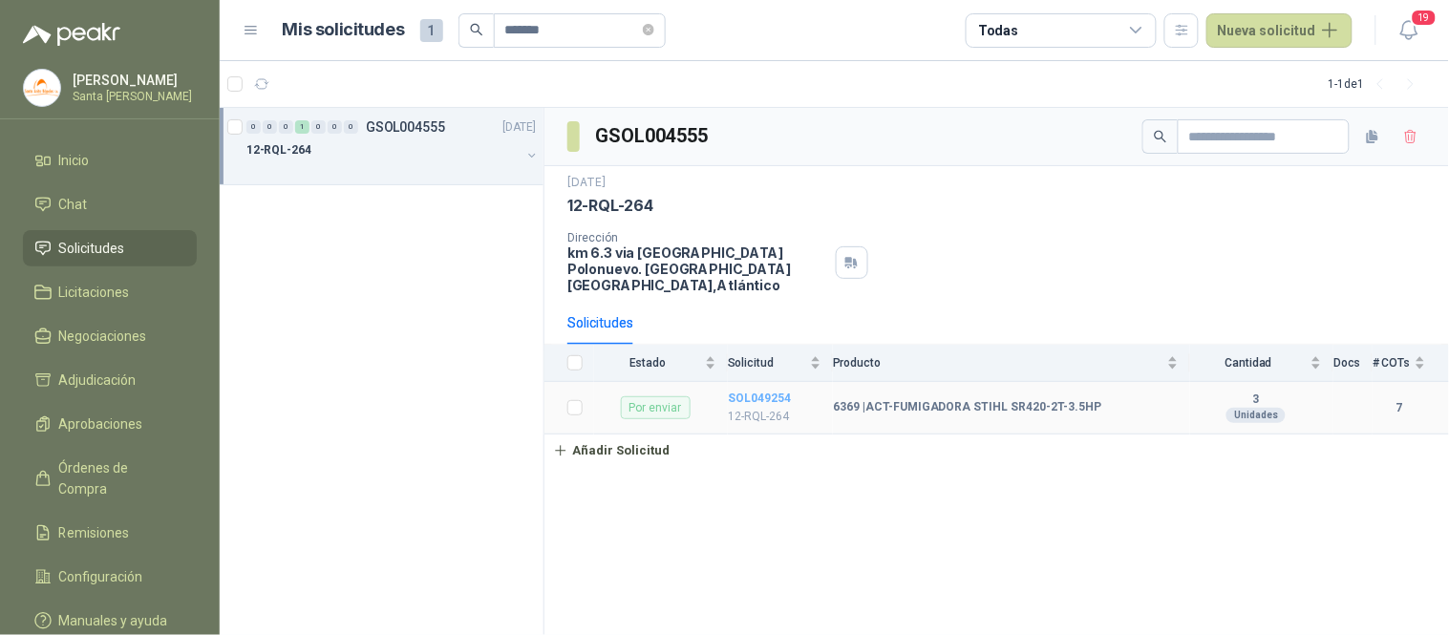
click at [780, 392] on b "SOL049254" at bounding box center [759, 398] width 63 height 13
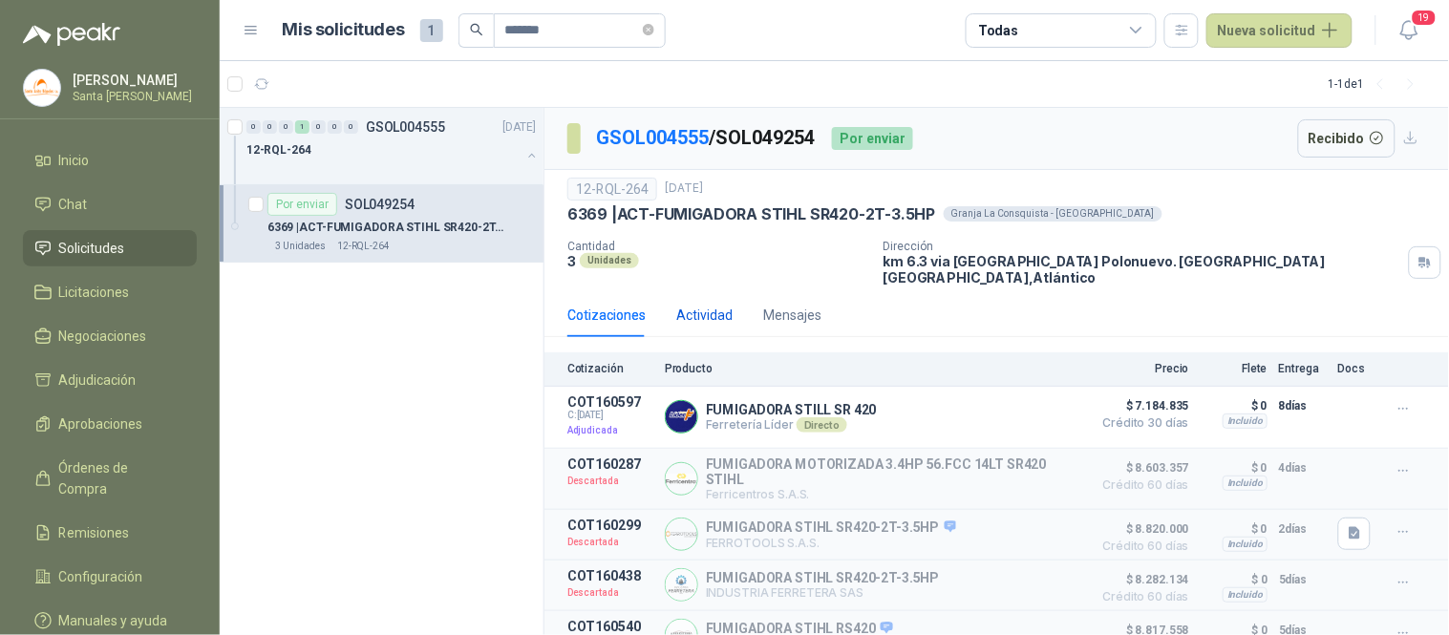
click at [712, 308] on div "Actividad" at bounding box center [704, 315] width 56 height 21
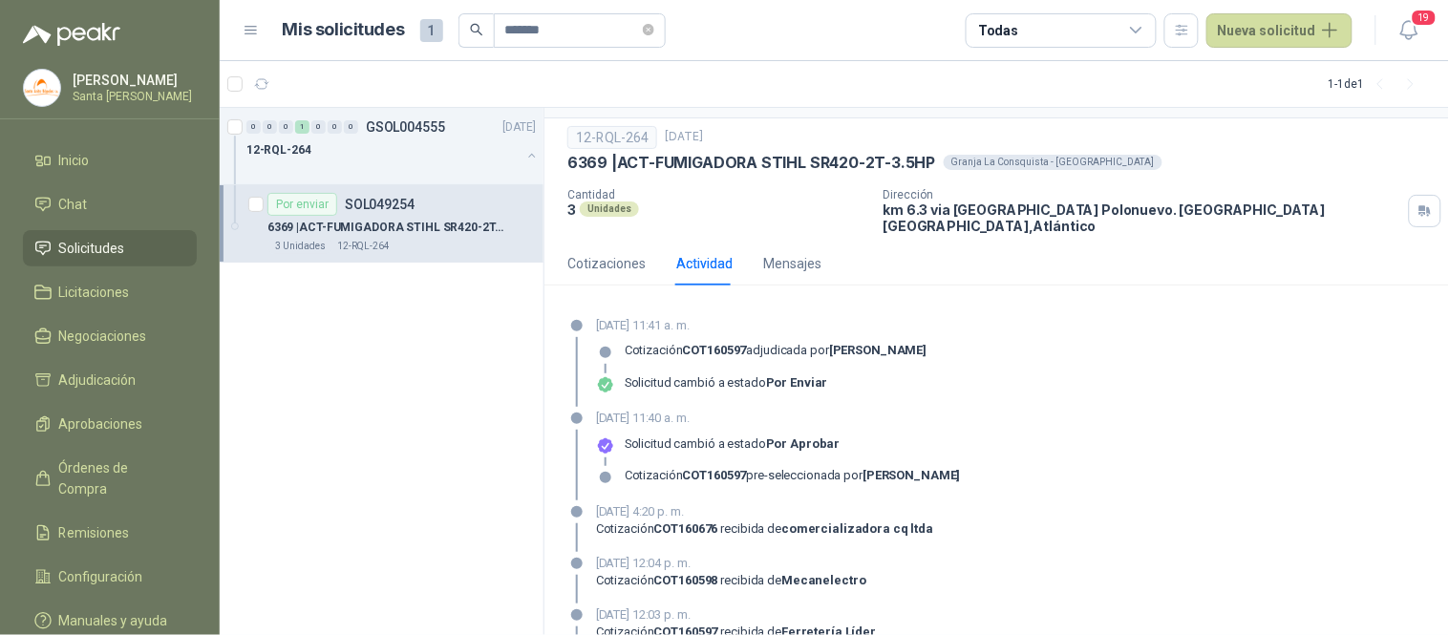
scroll to position [64, 0]
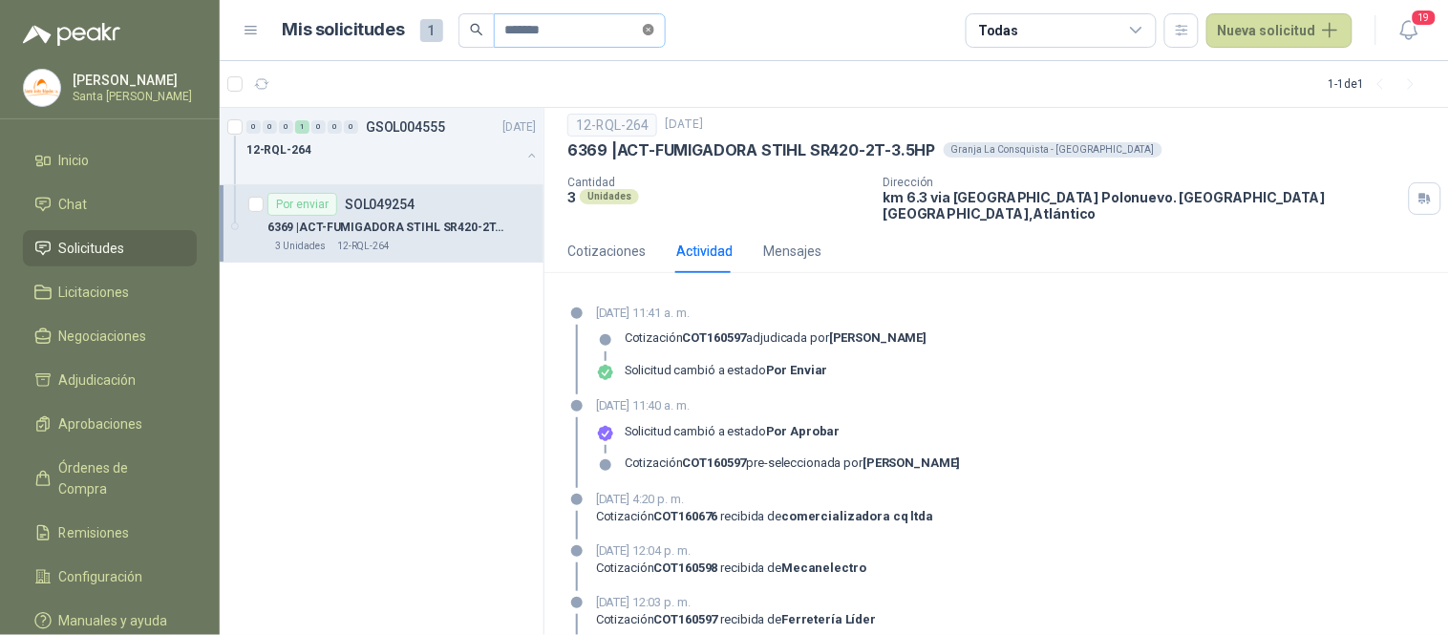
click at [654, 25] on icon "close-circle" at bounding box center [648, 29] width 11 height 11
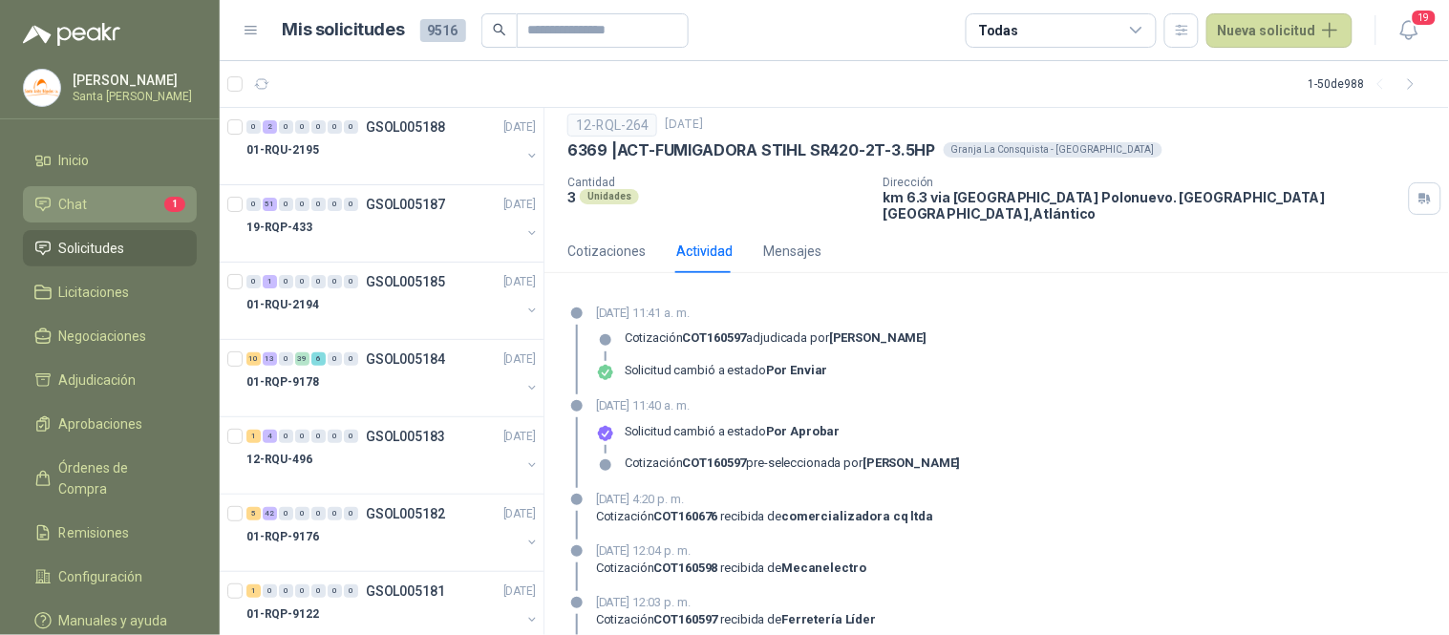
click at [119, 212] on li "Chat 1" at bounding box center [109, 204] width 151 height 21
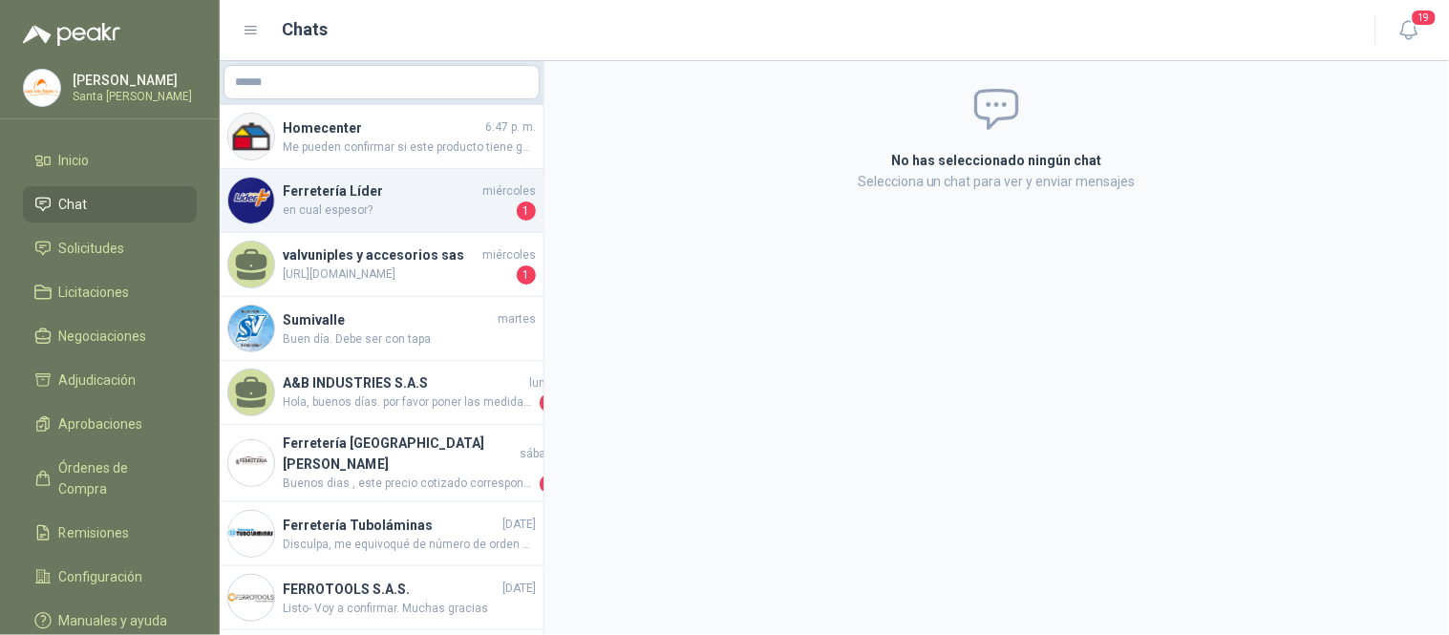
click at [288, 193] on h4 "Ferretería Líder" at bounding box center [381, 191] width 196 height 21
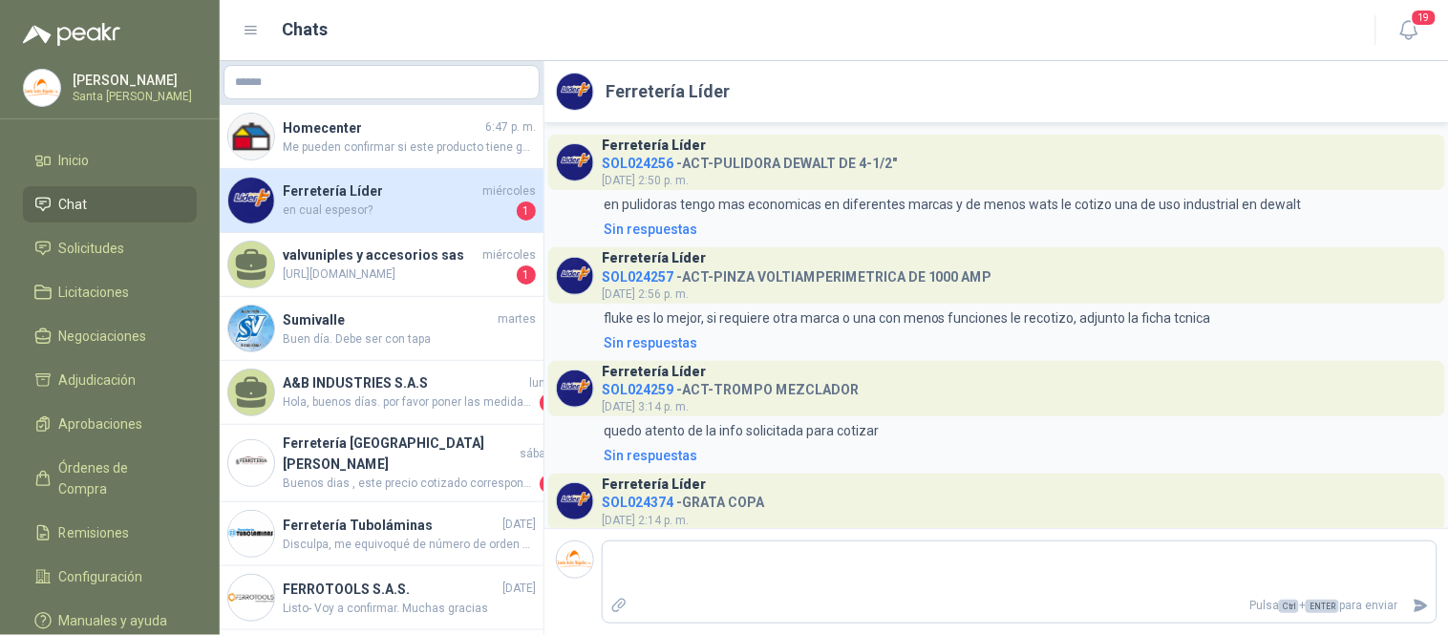
scroll to position [2366, 0]
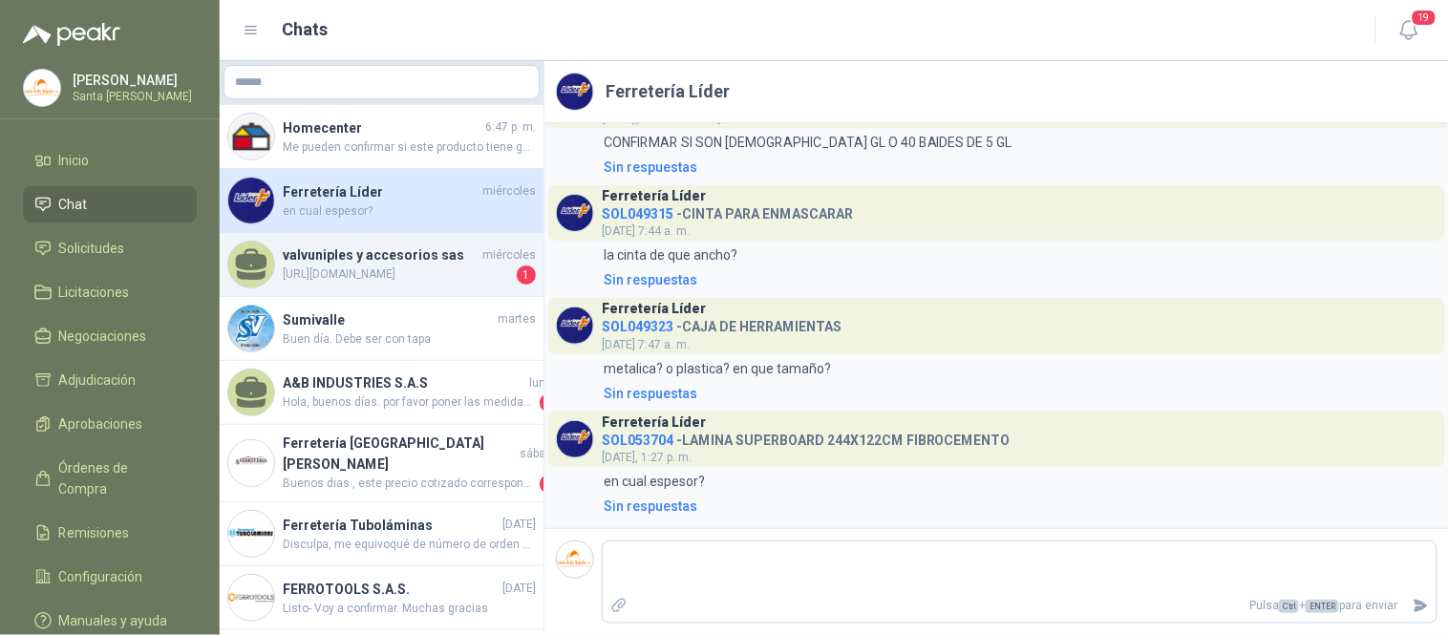
click at [373, 296] on div "valvuniples y accesorios sas [DATE] [URL][DOMAIN_NAME] 1" at bounding box center [382, 265] width 324 height 64
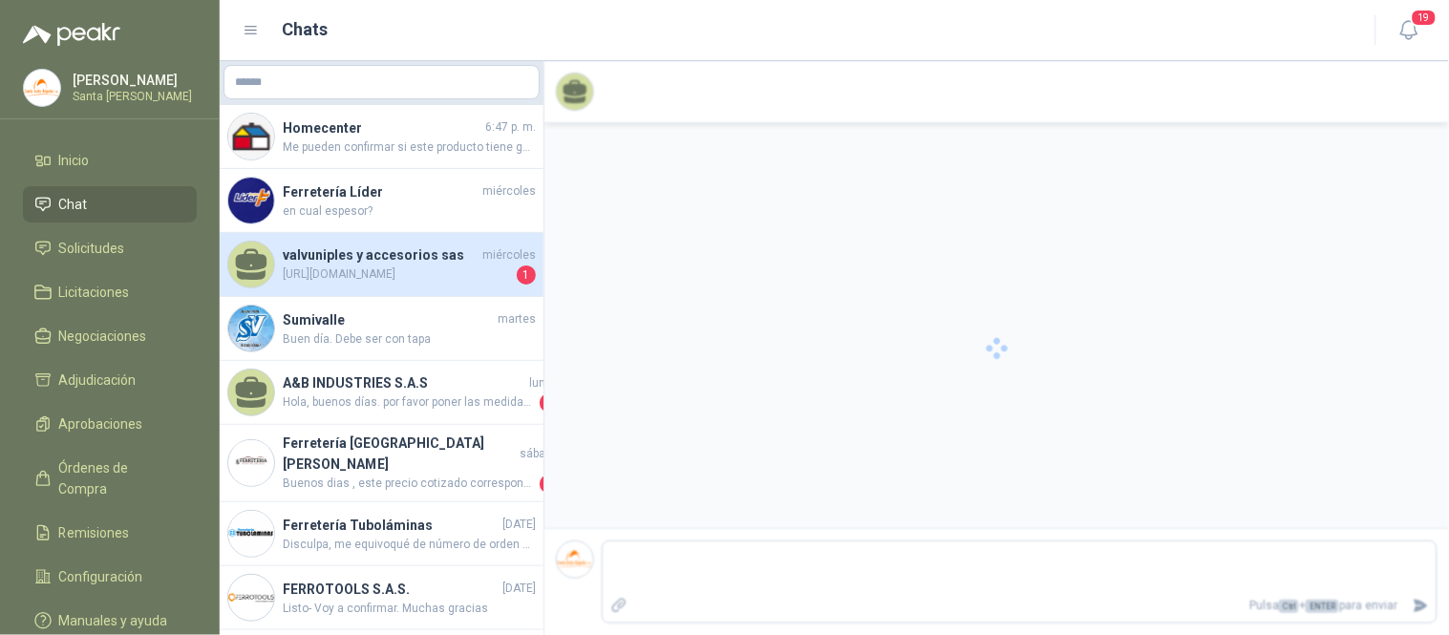
scroll to position [96, 0]
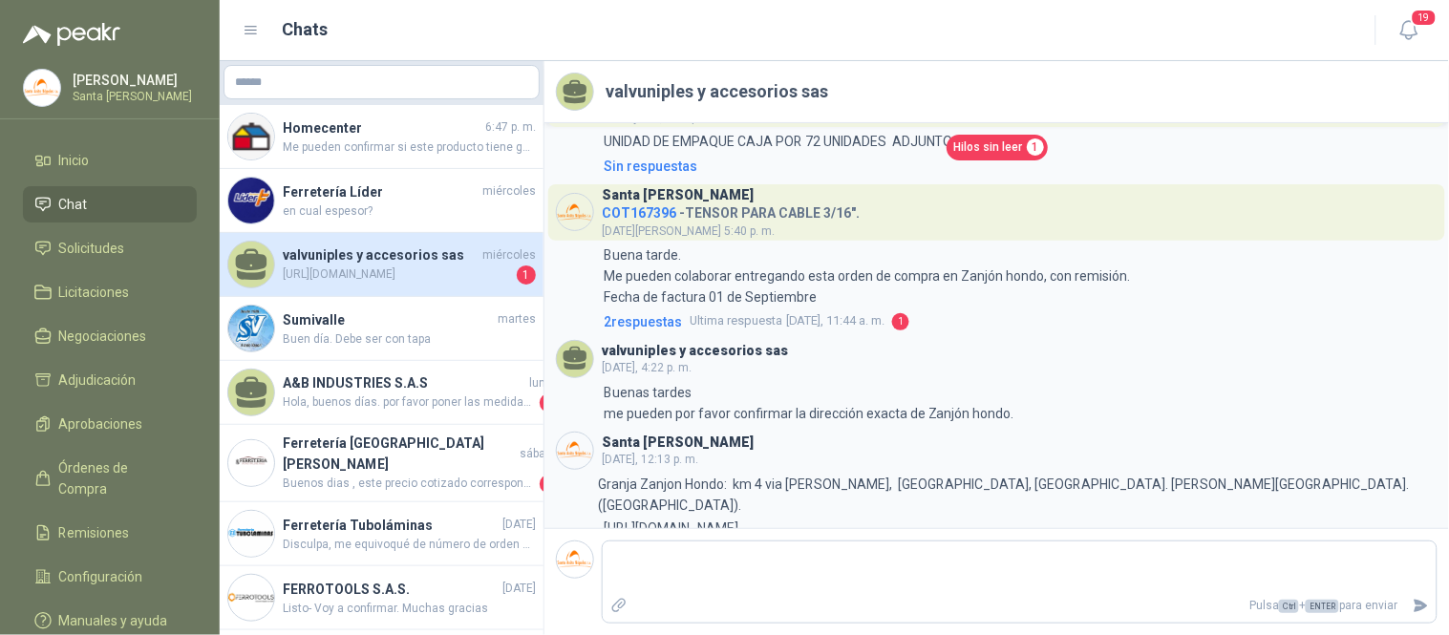
click at [977, 147] on span "Hilos sin leer" at bounding box center [988, 147] width 69 height 18
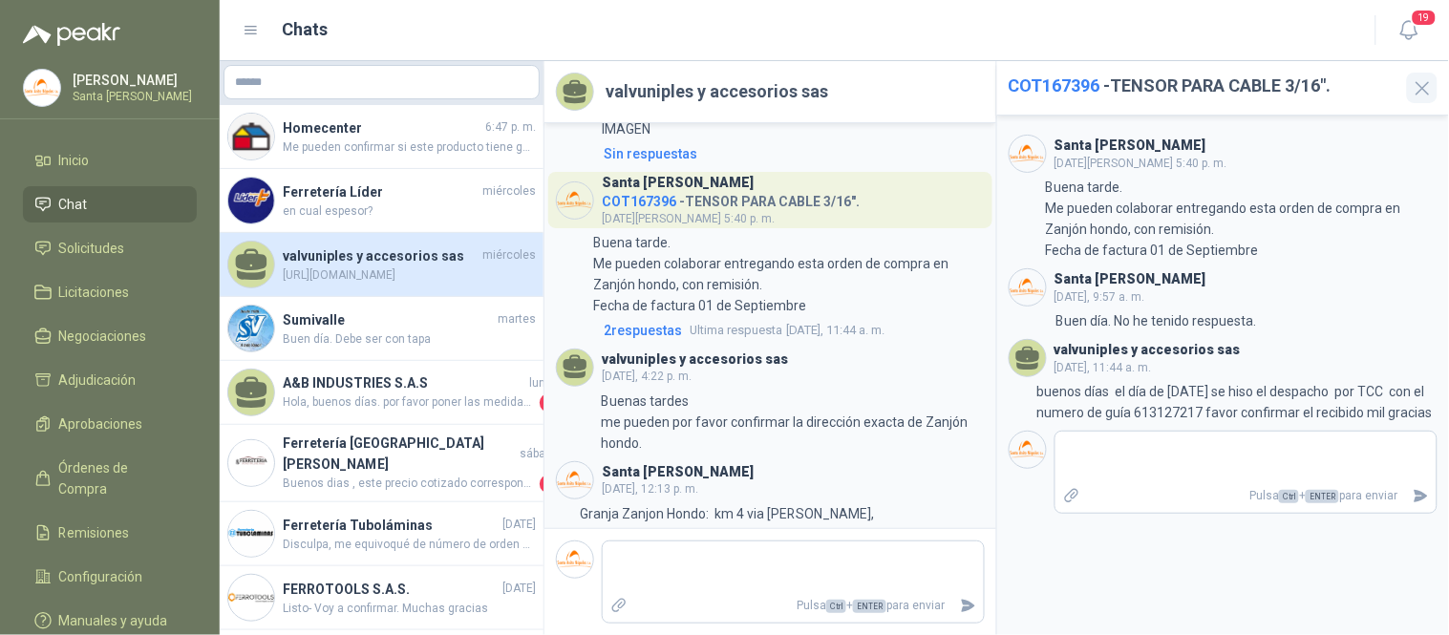
click at [1426, 91] on icon "button" at bounding box center [1422, 88] width 12 height 12
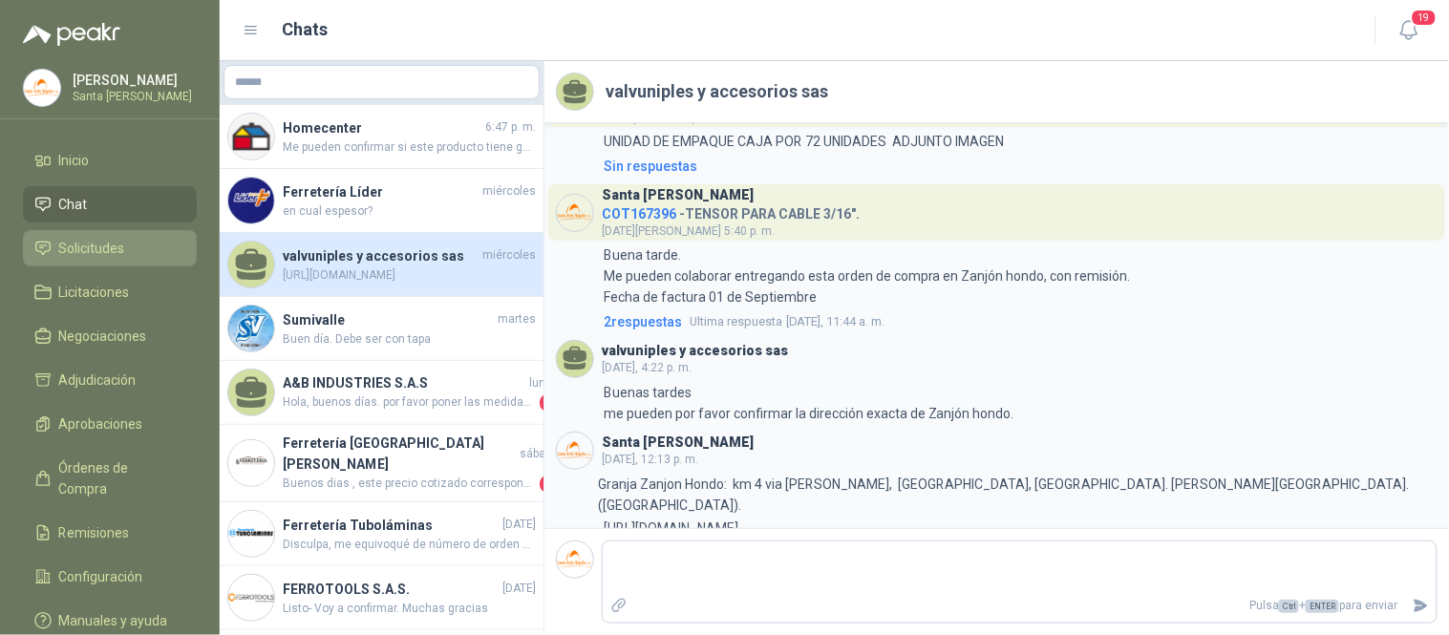
click at [145, 240] on li "Solicitudes" at bounding box center [109, 248] width 151 height 21
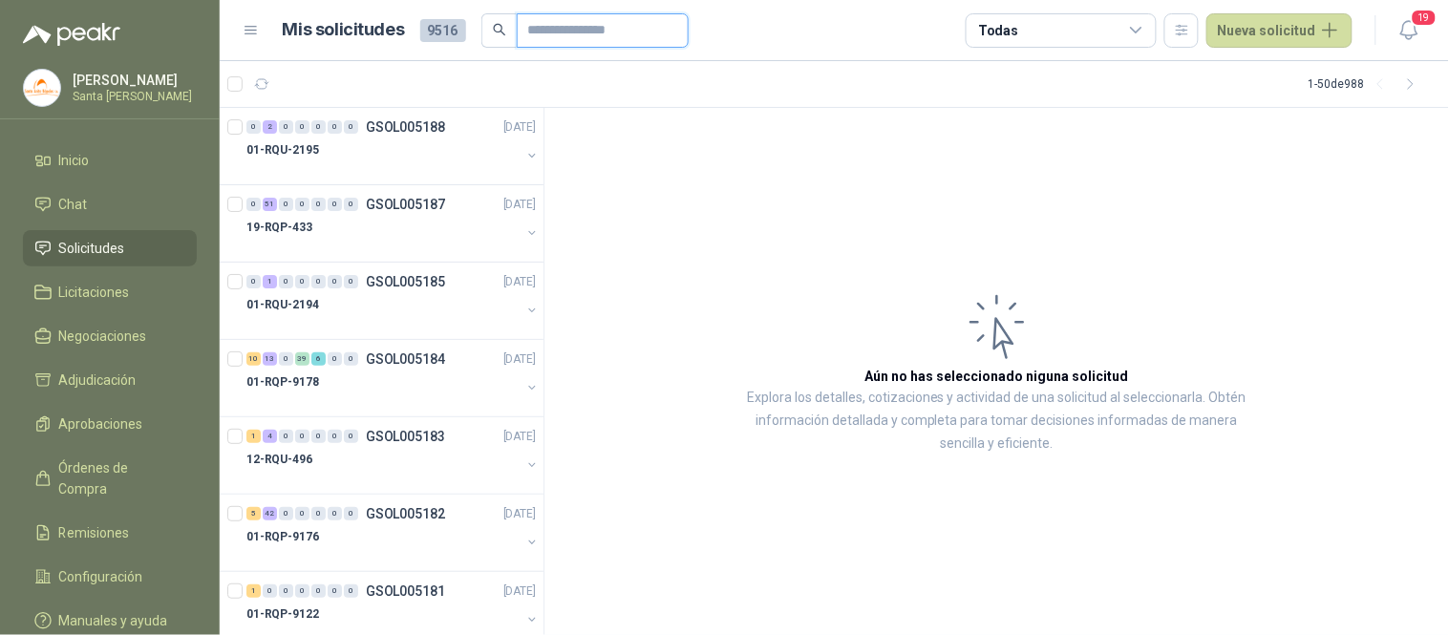
click at [562, 33] on input "text" at bounding box center [595, 30] width 134 height 32
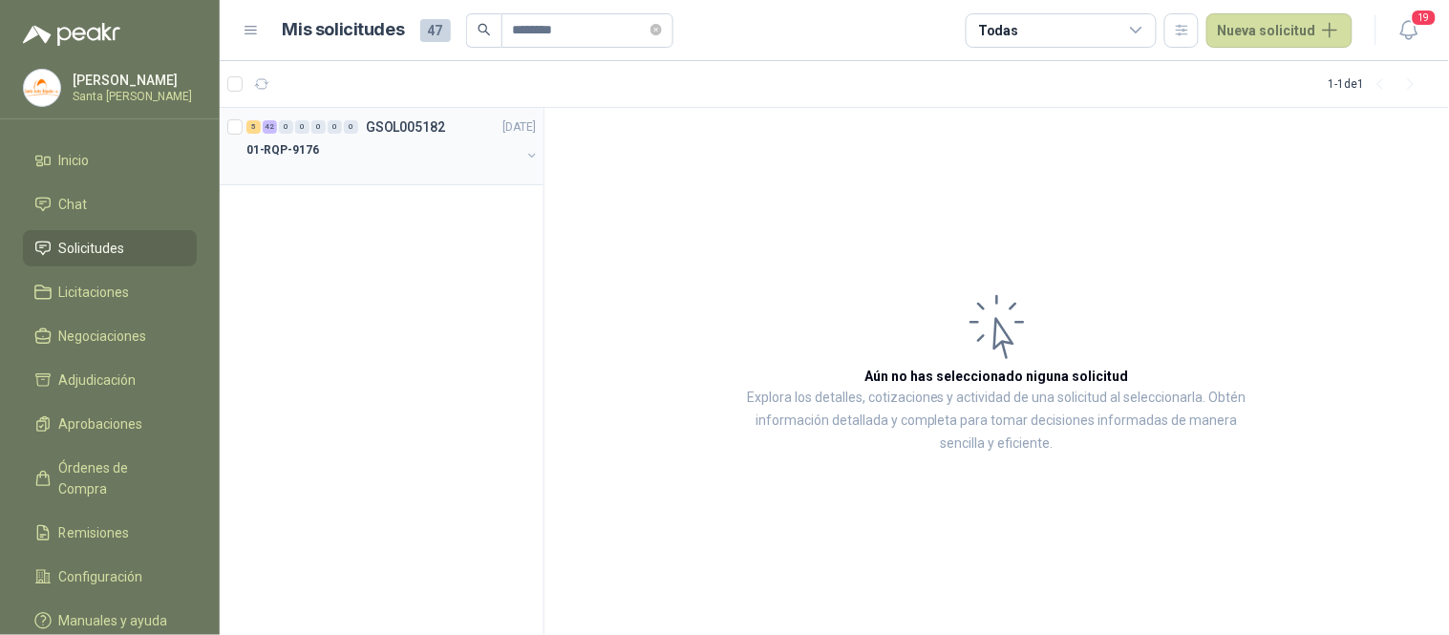
click at [340, 155] on div "01-RQP-9176" at bounding box center [383, 149] width 274 height 23
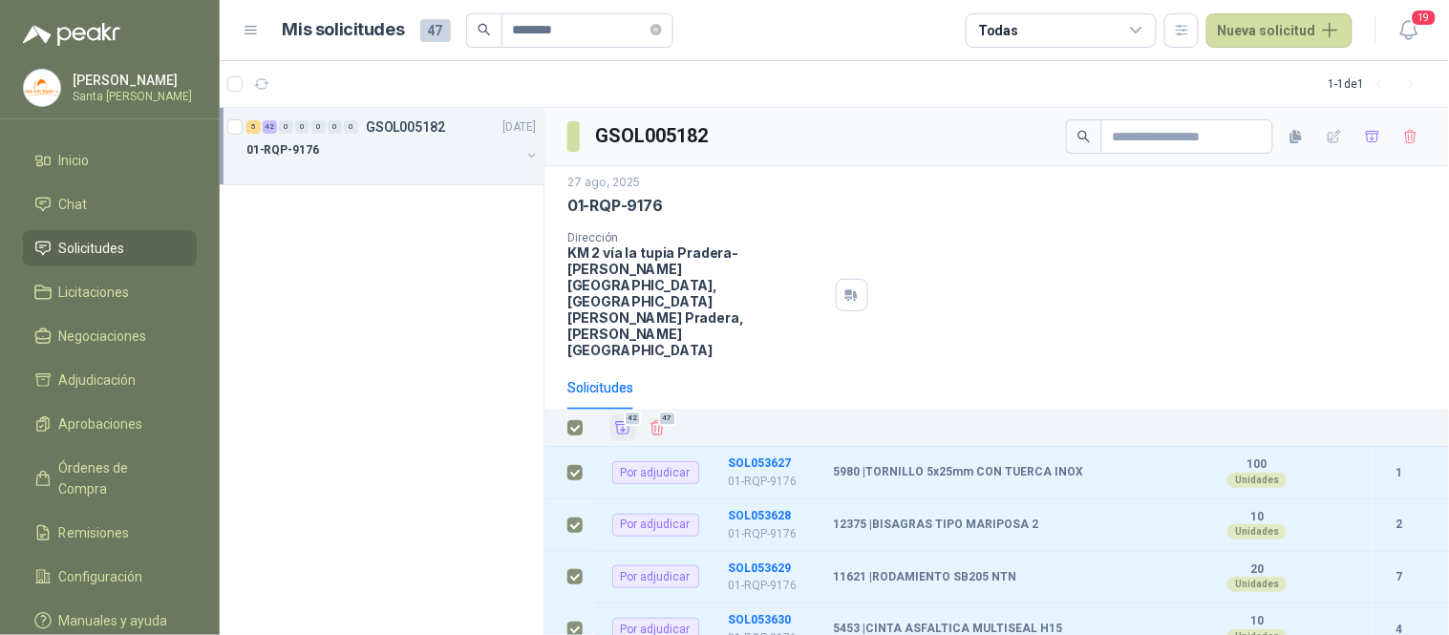
click at [619, 419] on icon "Añadir" at bounding box center [622, 427] width 17 height 17
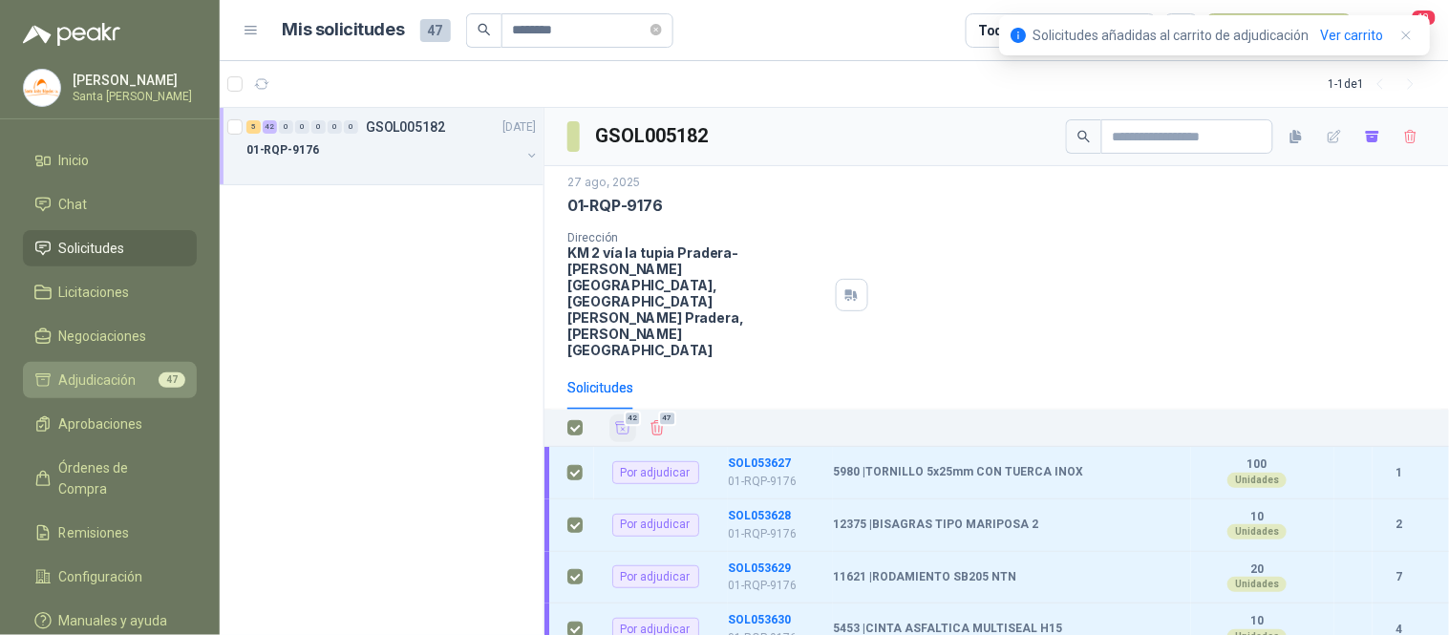
click at [140, 375] on li "Adjudicación 47" at bounding box center [109, 380] width 151 height 21
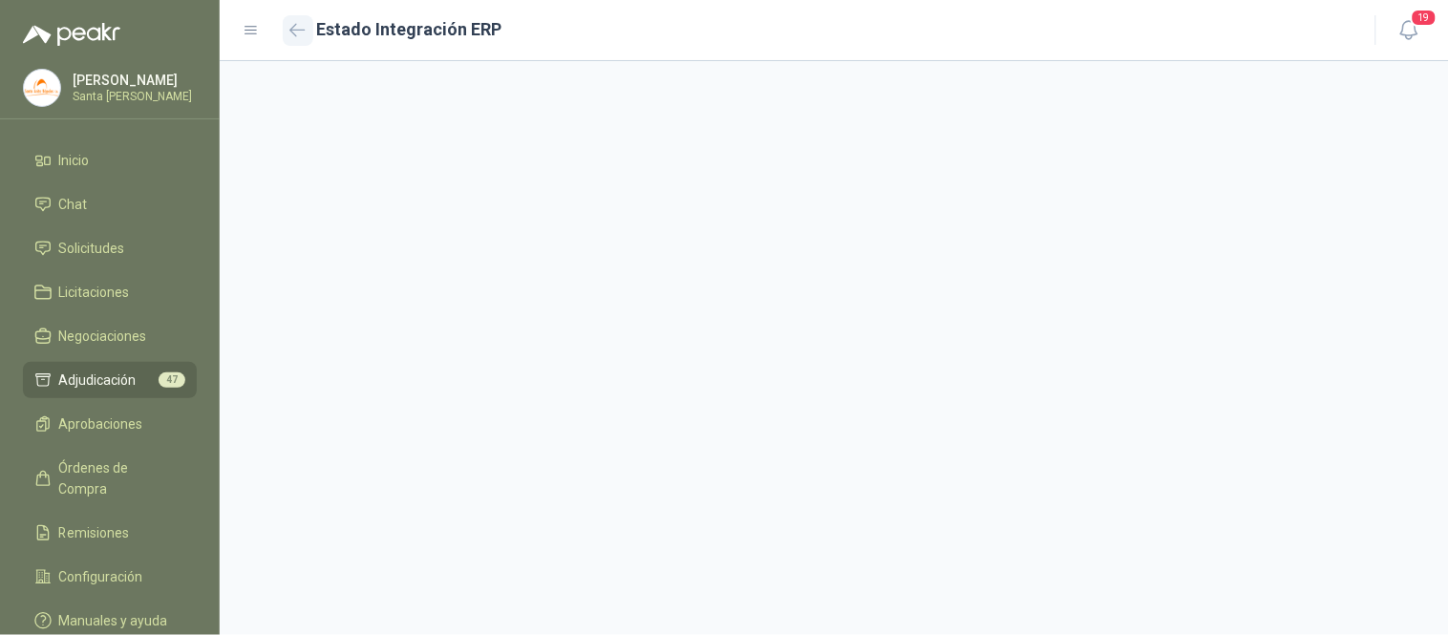
click at [303, 32] on icon "button" at bounding box center [297, 30] width 16 height 14
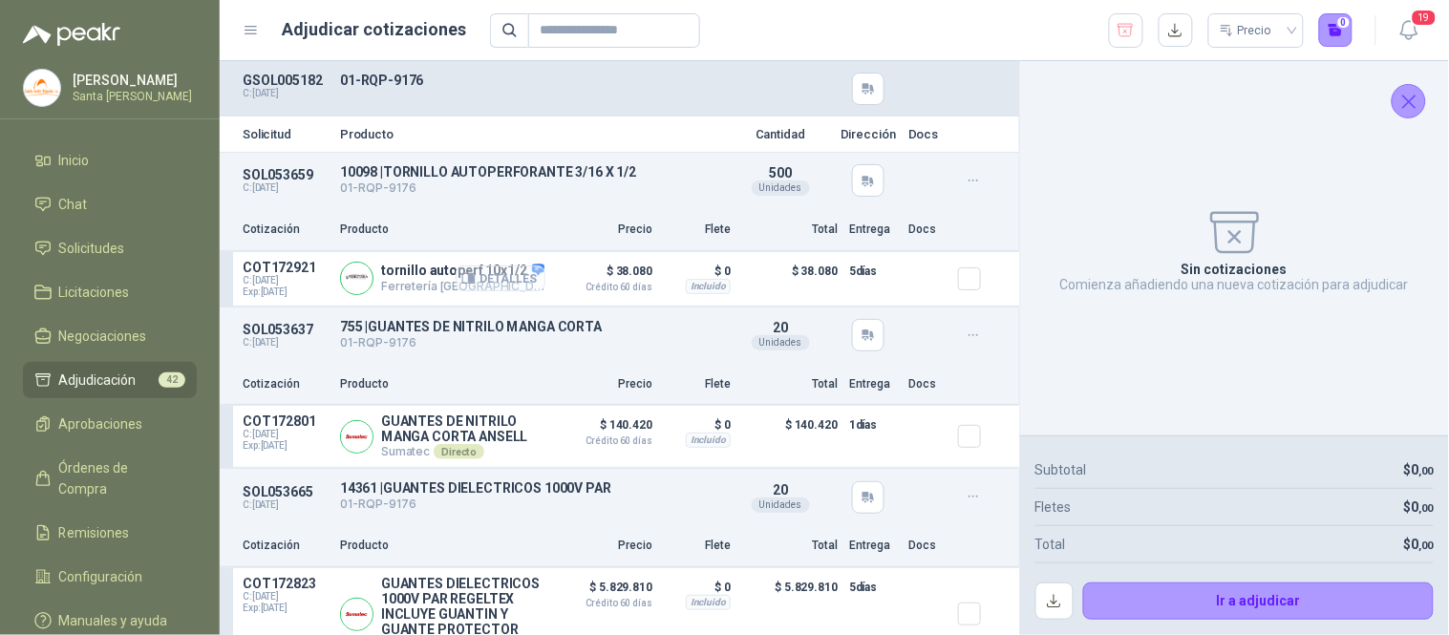
click at [509, 274] on button "Detalles" at bounding box center [501, 279] width 90 height 26
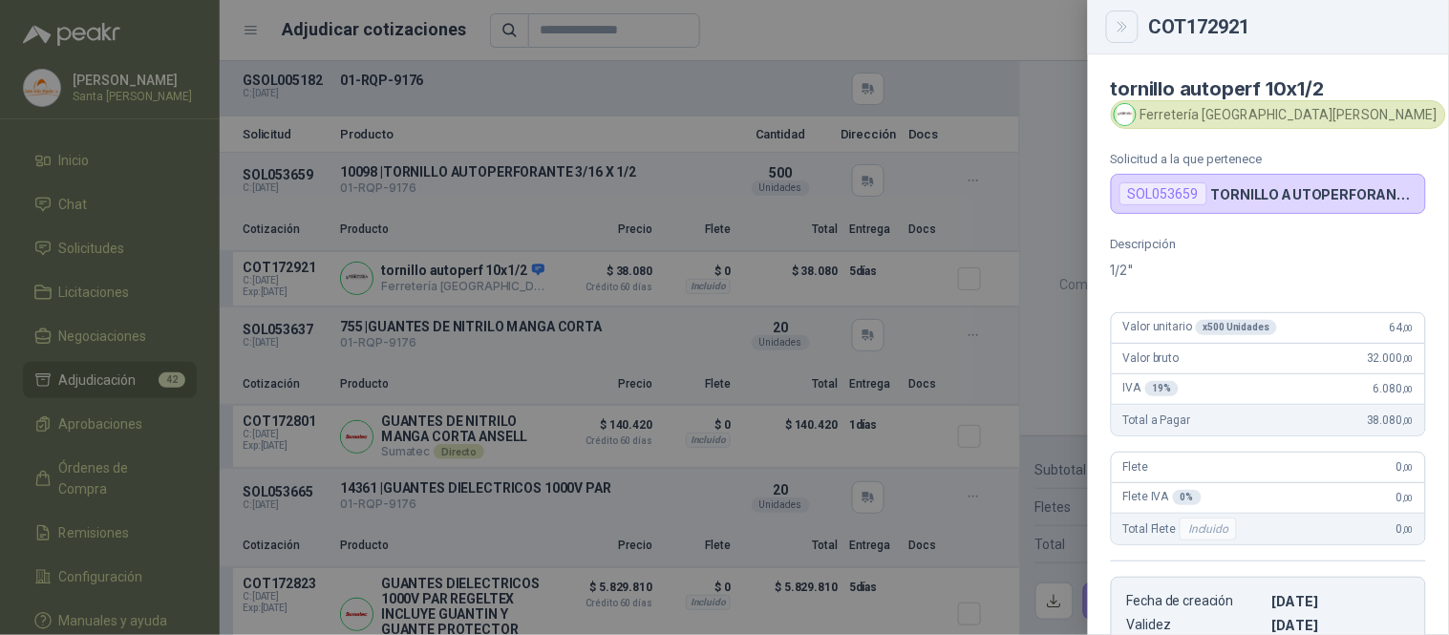
click at [1128, 23] on icon "Close" at bounding box center [1123, 27] width 16 height 16
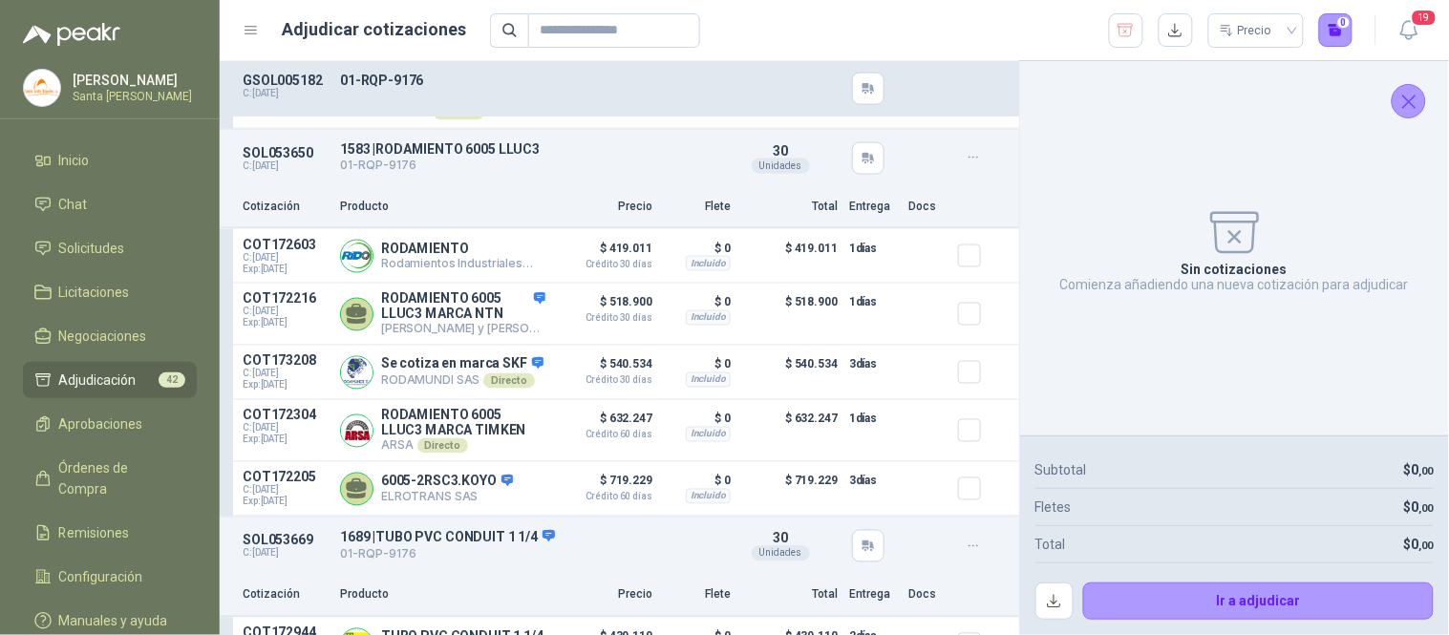
scroll to position [735, 0]
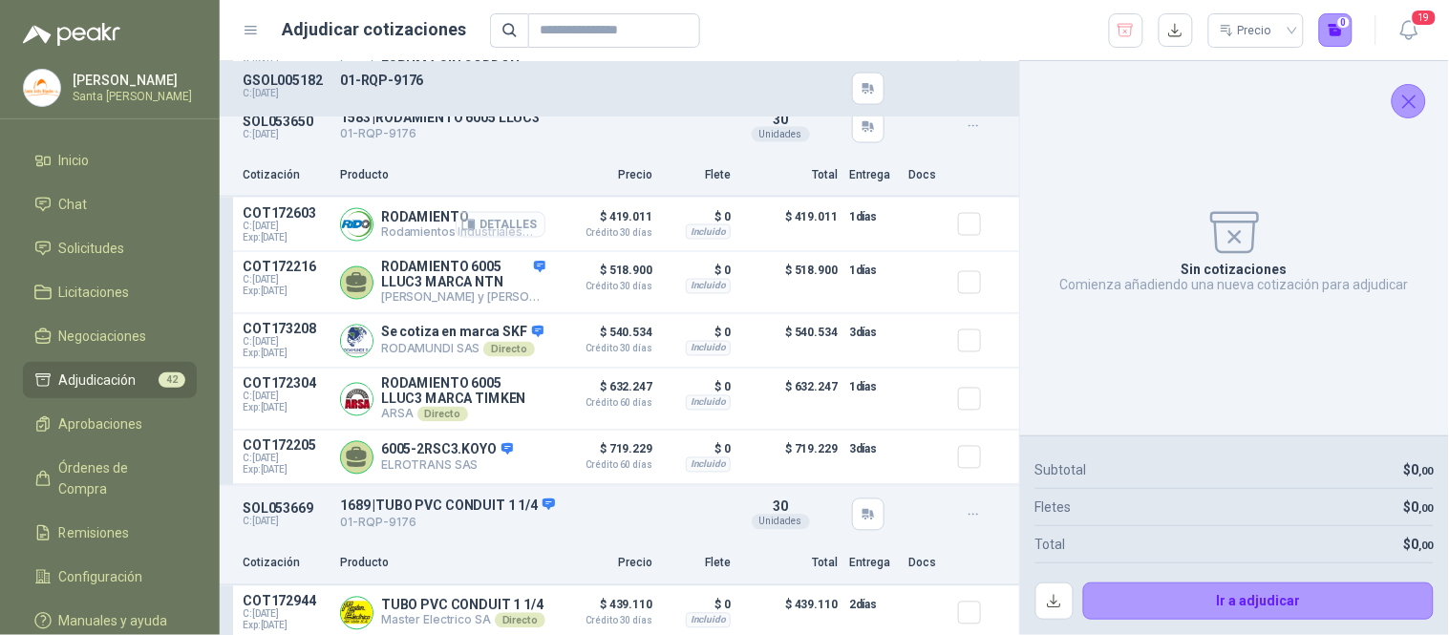
click at [497, 238] on button "Detalles" at bounding box center [501, 225] width 90 height 26
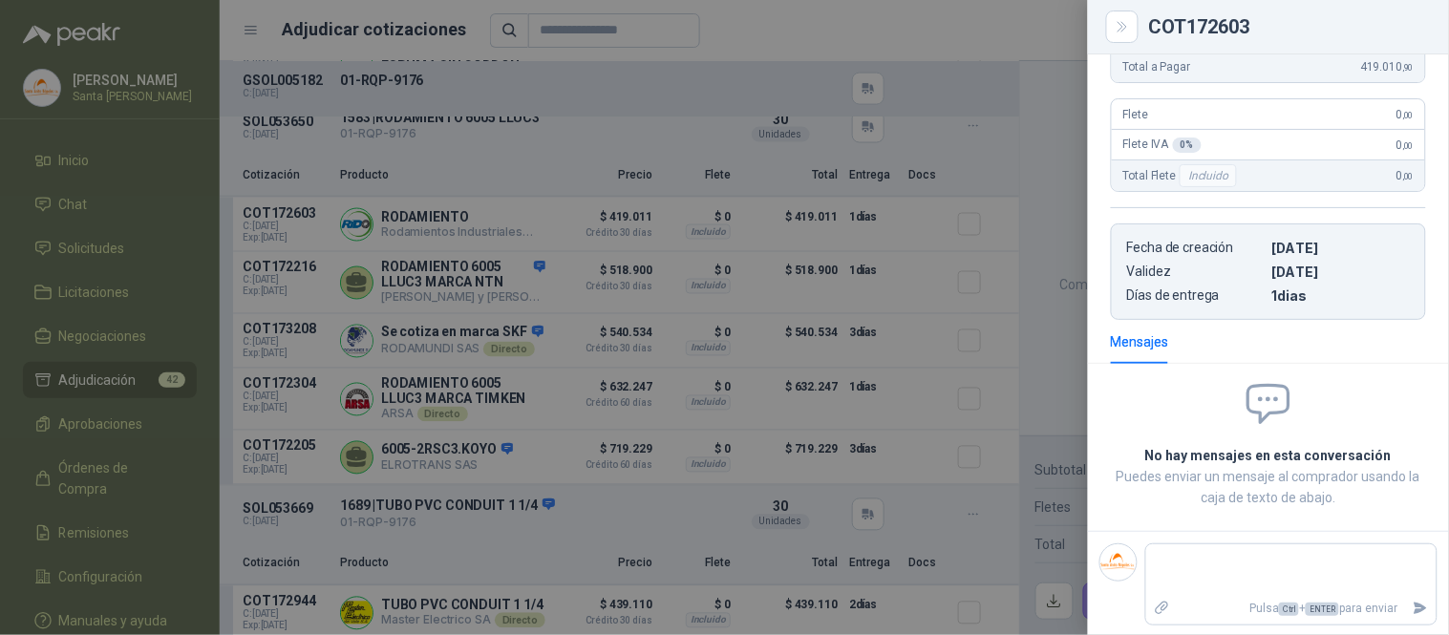
scroll to position [0, 0]
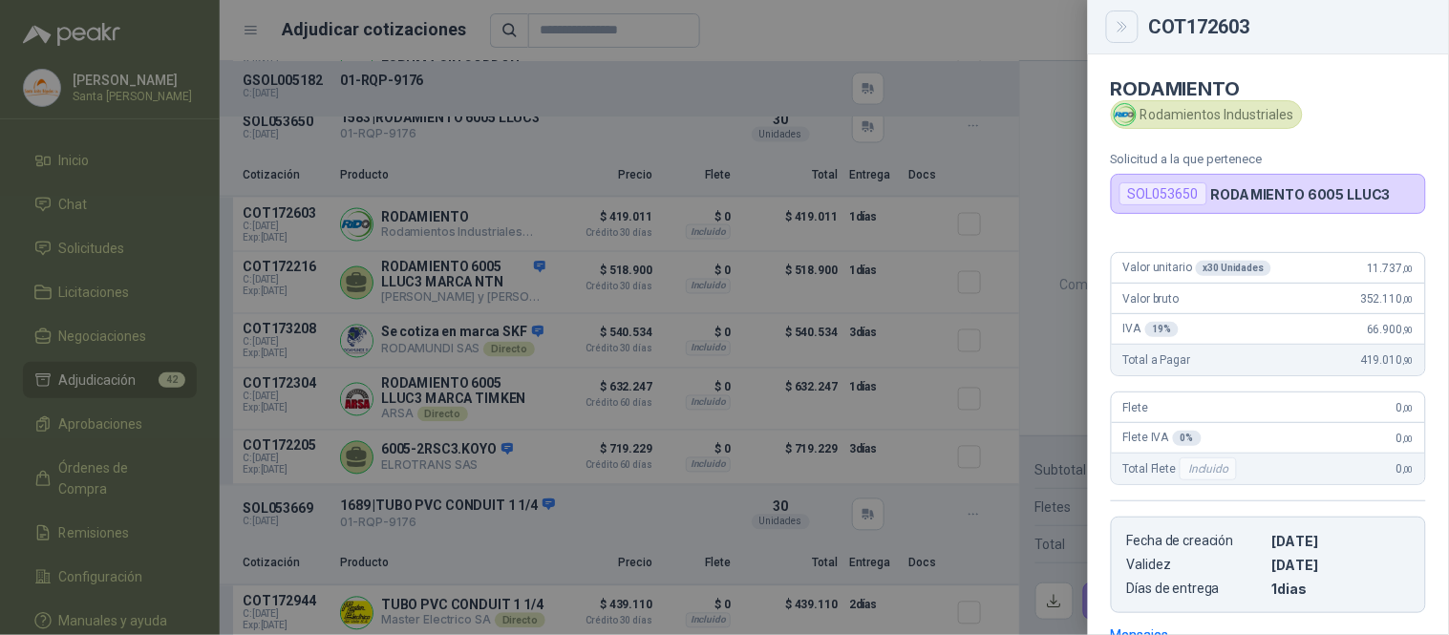
click at [1117, 39] on button "Close" at bounding box center [1122, 27] width 32 height 32
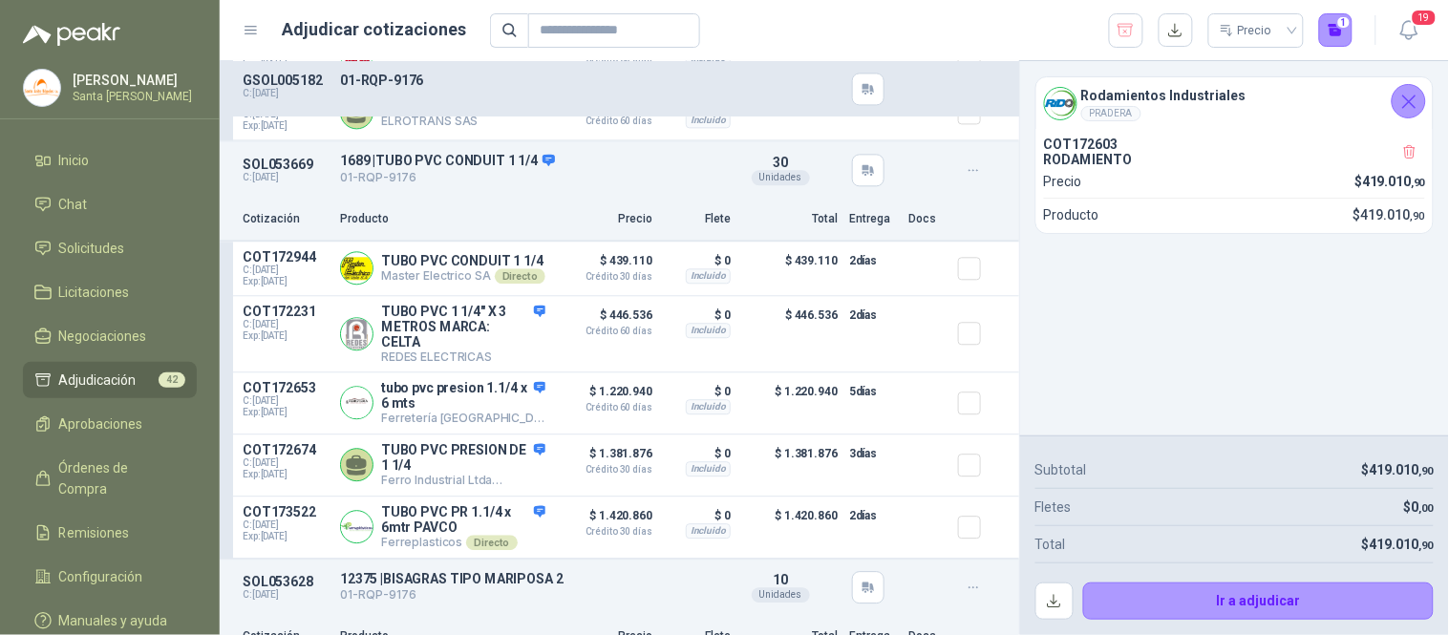
scroll to position [1148, 0]
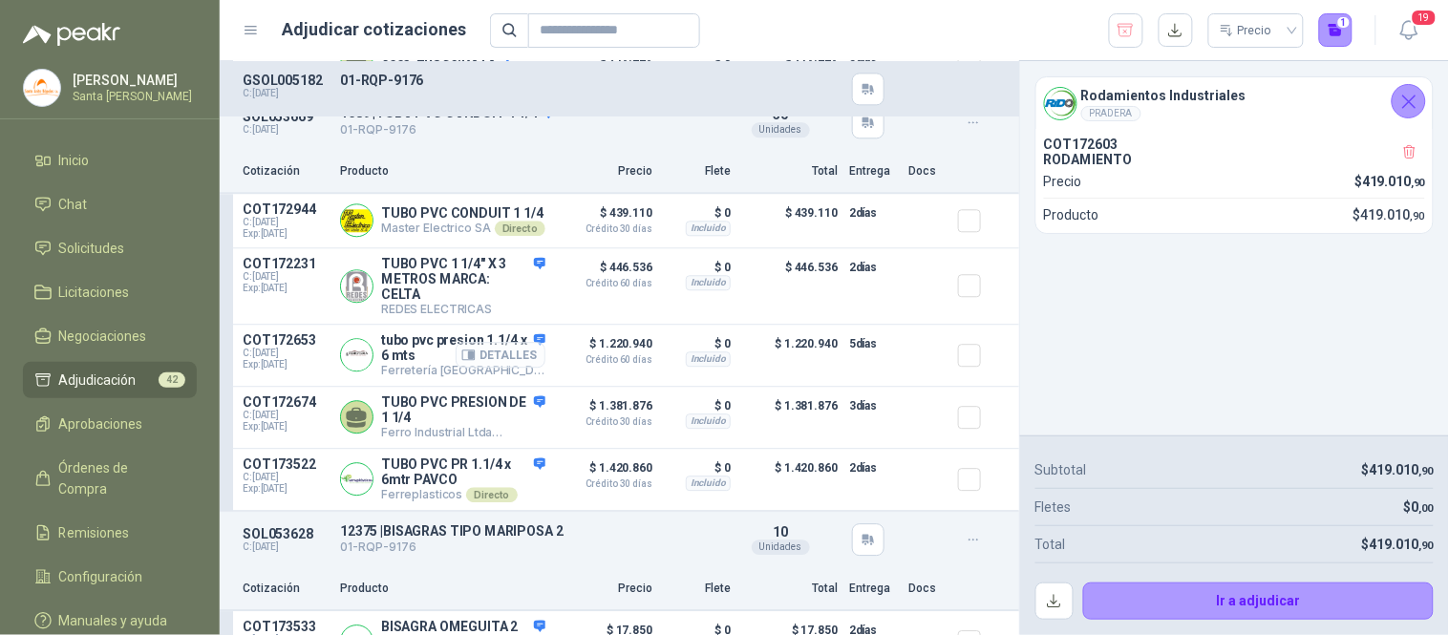
click at [473, 368] on button "Detalles" at bounding box center [501, 355] width 90 height 26
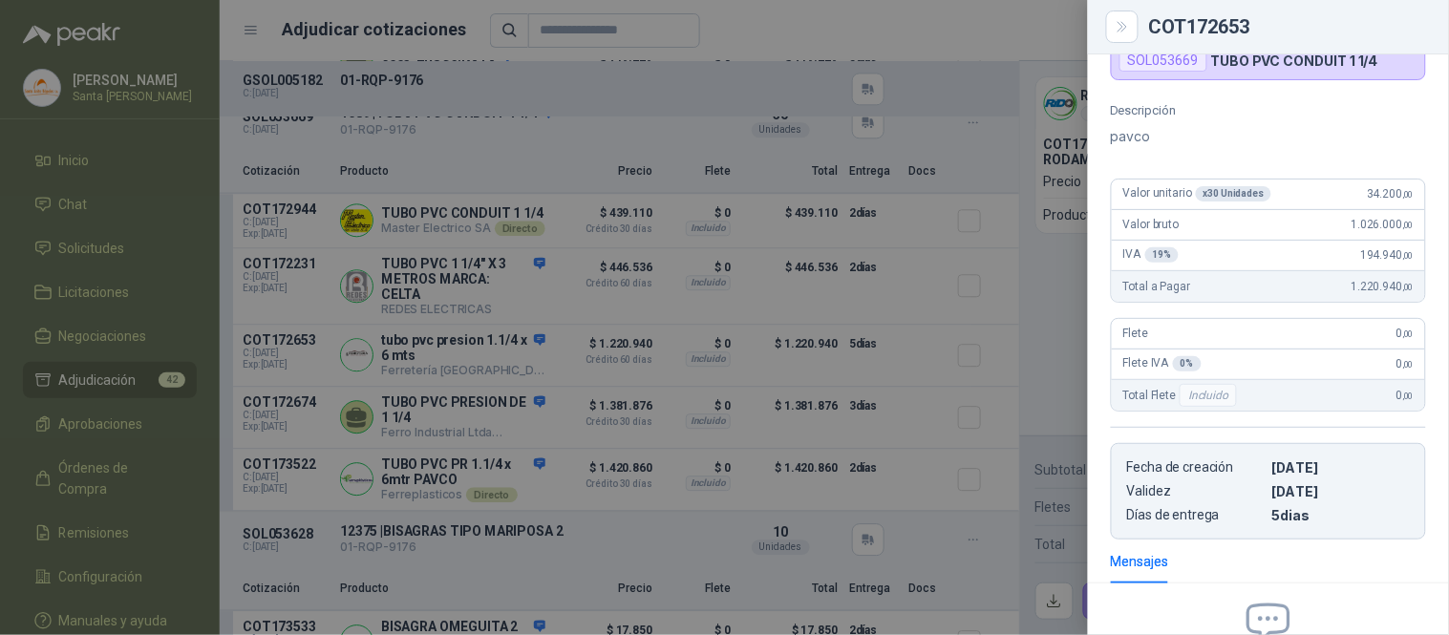
scroll to position [0, 0]
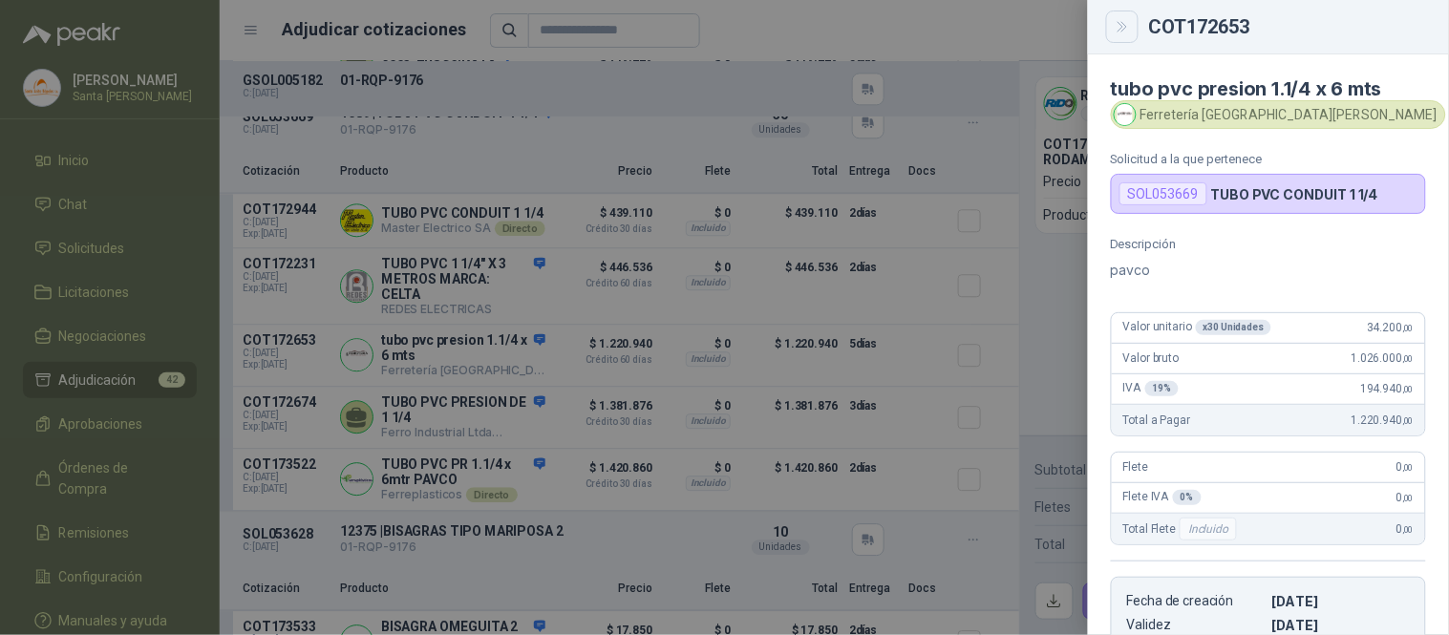
click at [1120, 34] on button "Close" at bounding box center [1122, 27] width 32 height 32
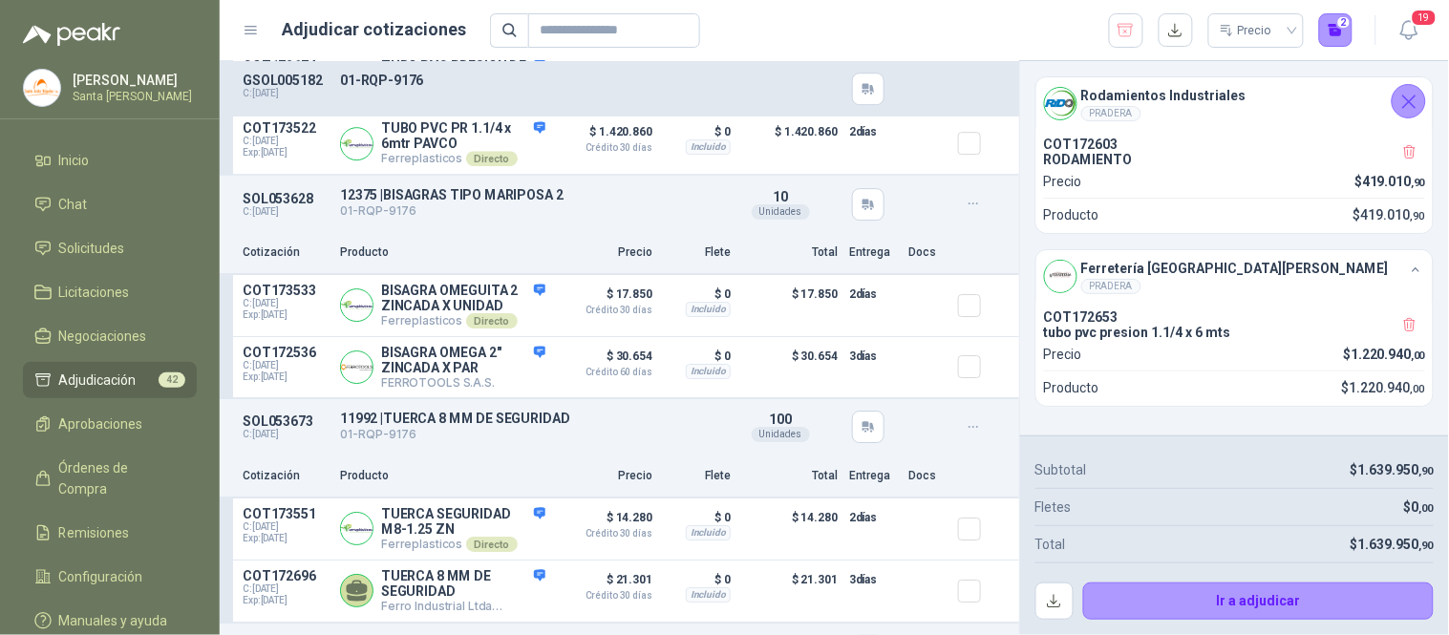
scroll to position [1526, 0]
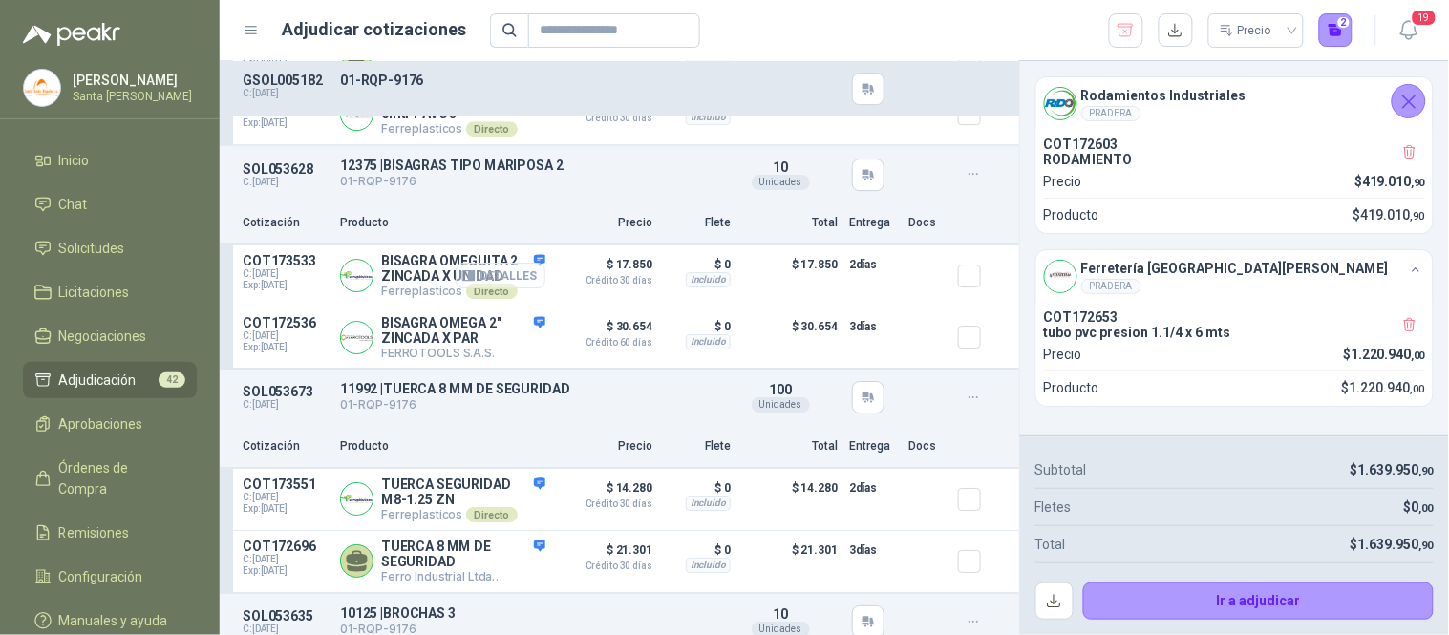
click at [507, 288] on button "Detalles" at bounding box center [501, 276] width 90 height 26
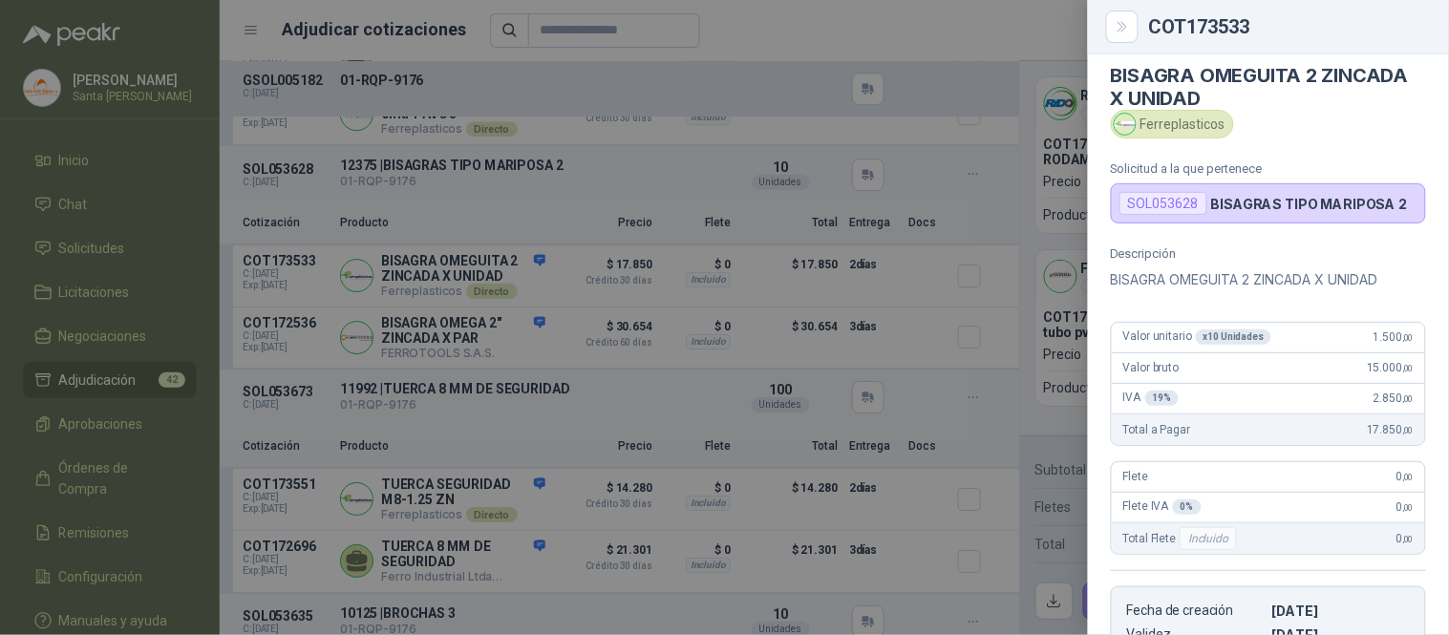
scroll to position [0, 0]
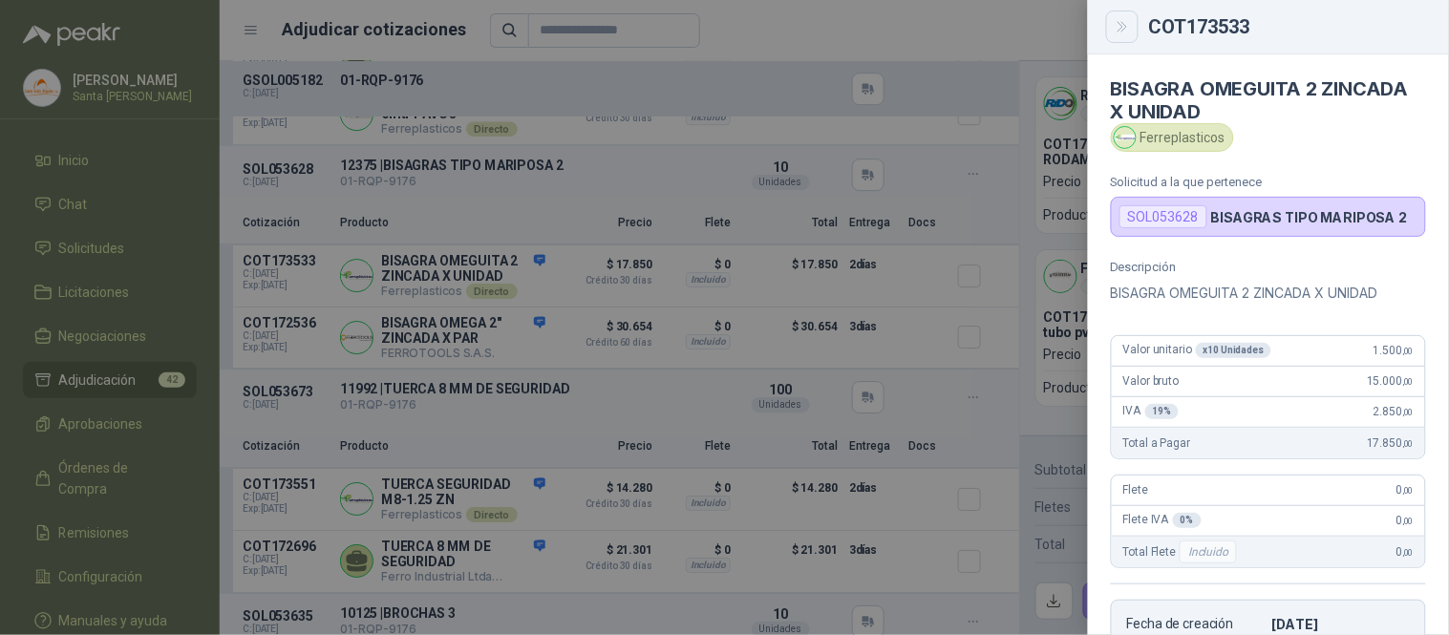
click at [1131, 16] on button "Close" at bounding box center [1122, 27] width 32 height 32
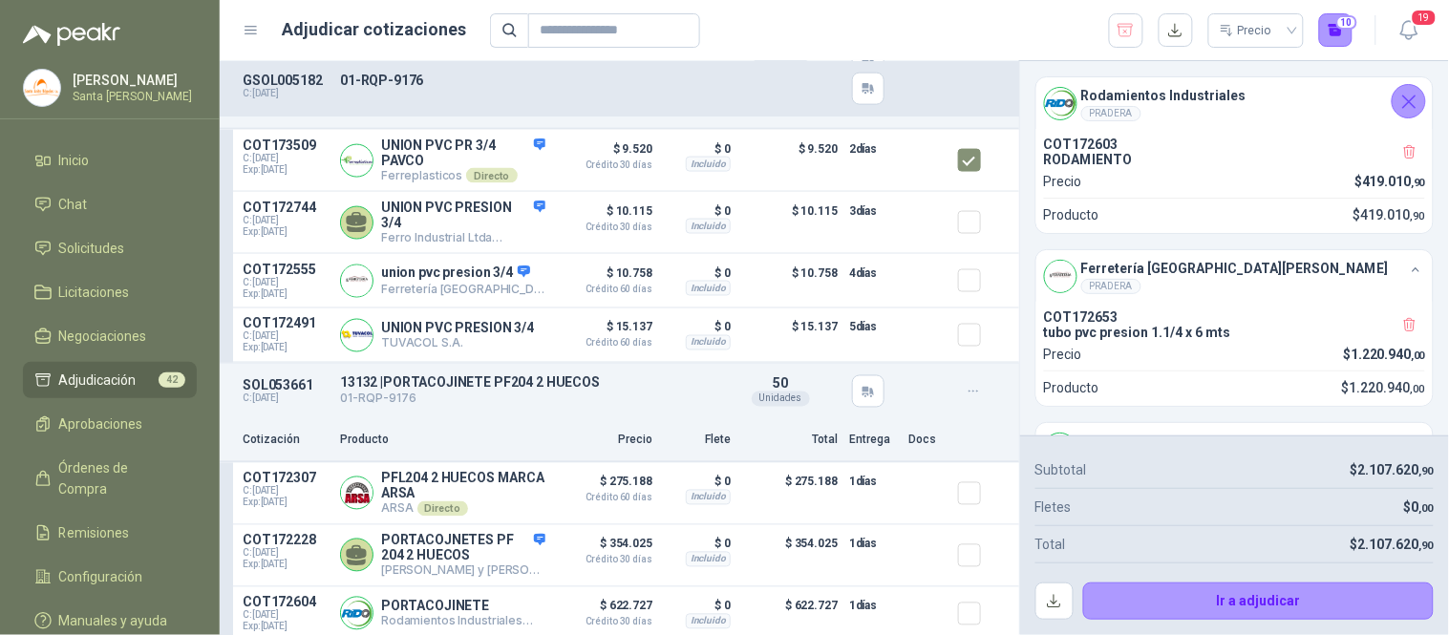
scroll to position [4540, 0]
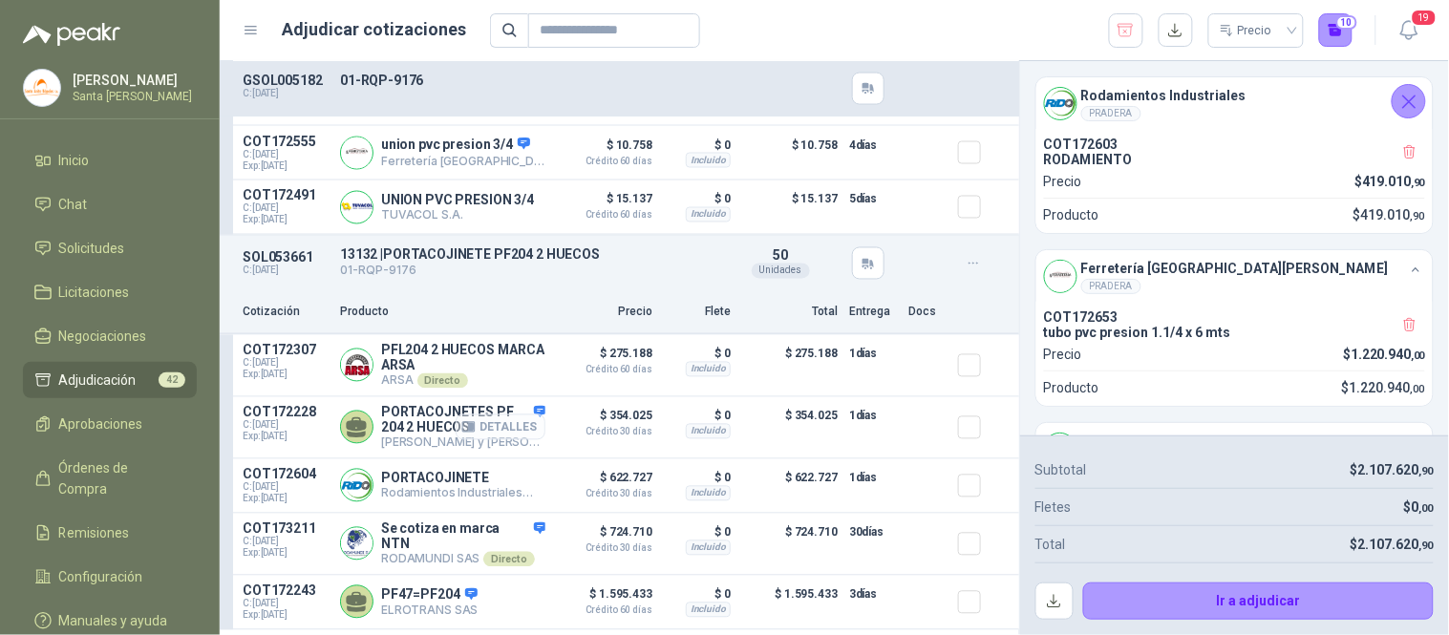
click at [508, 430] on button "Detalles" at bounding box center [501, 428] width 90 height 26
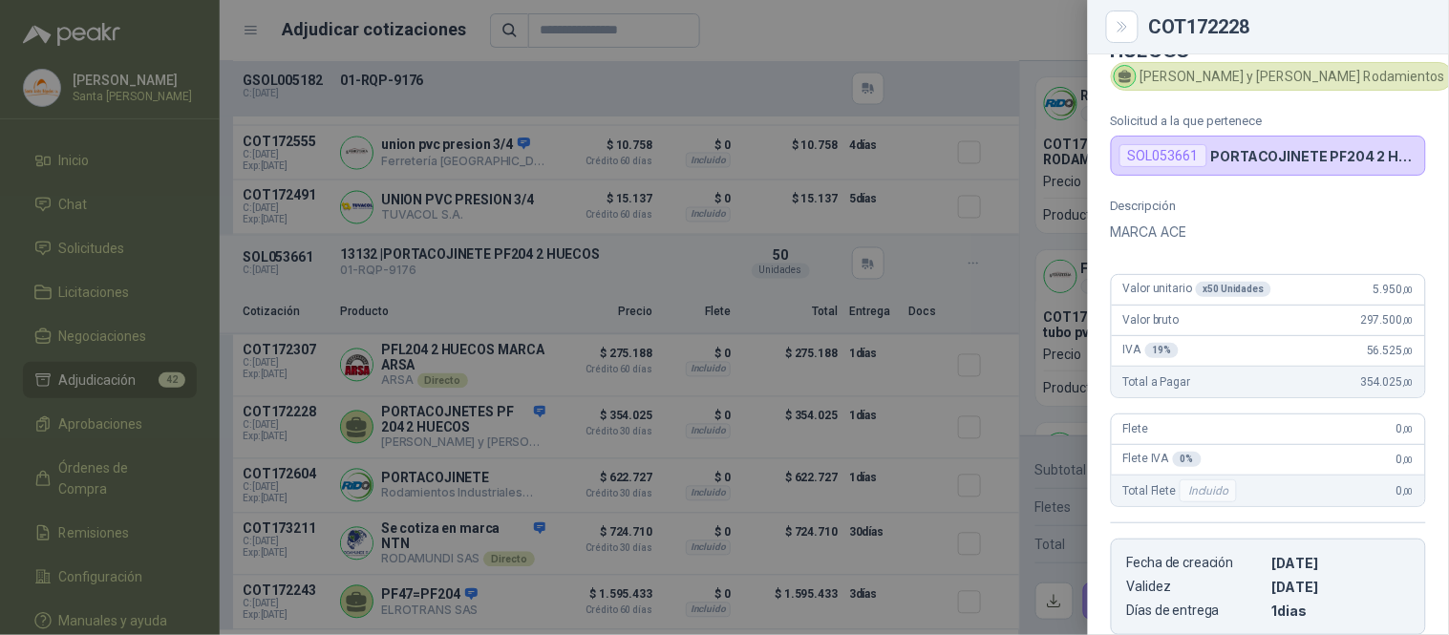
scroll to position [24, 0]
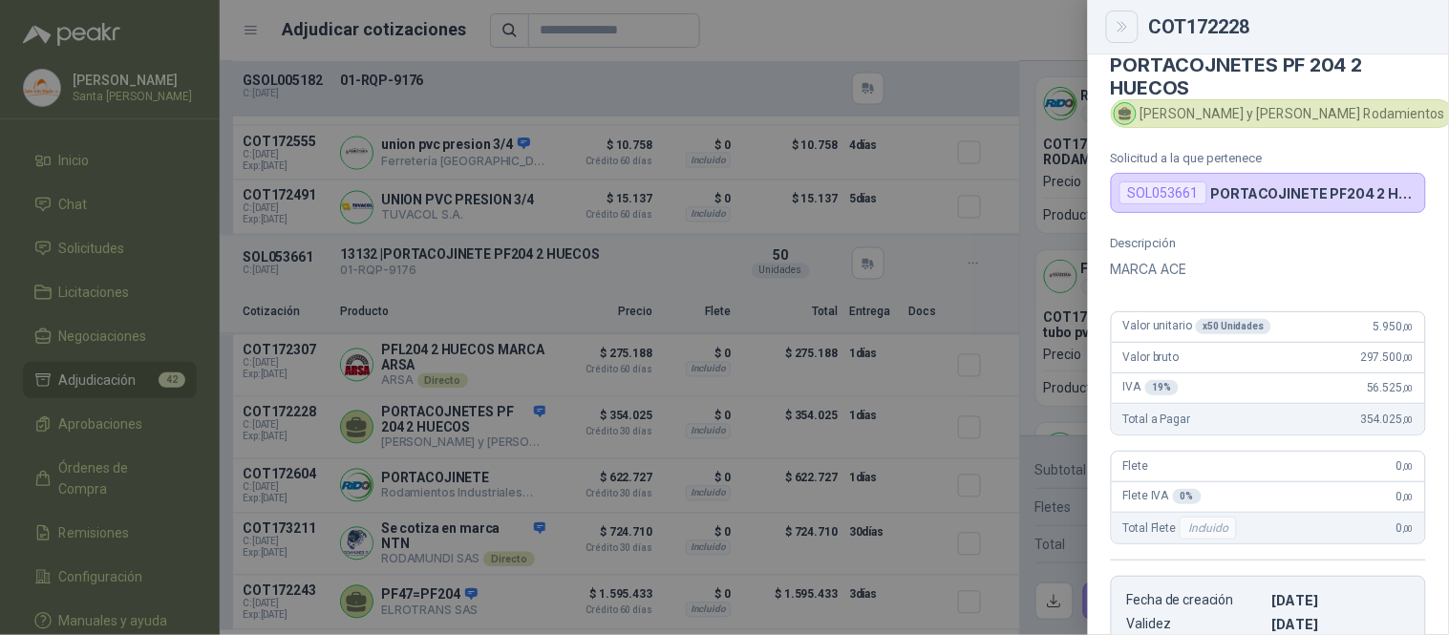
click at [1130, 31] on icon "Close" at bounding box center [1123, 27] width 16 height 16
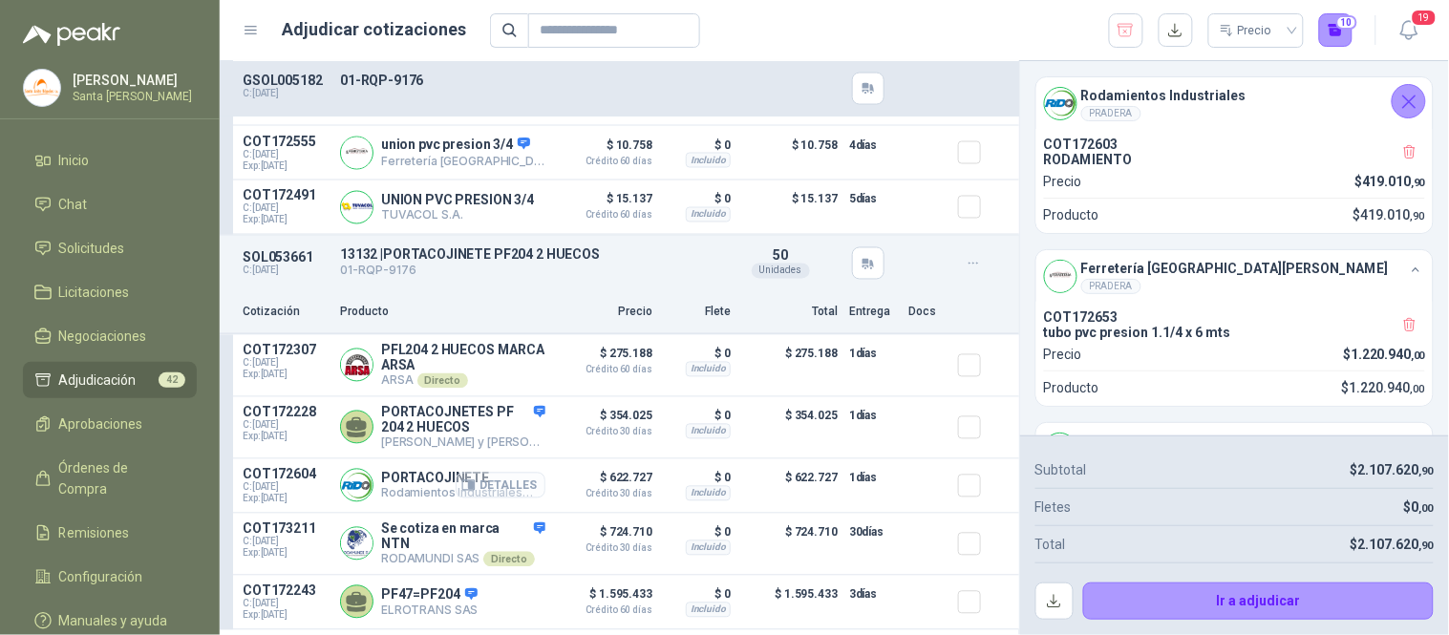
click at [485, 487] on button "Detalles" at bounding box center [501, 486] width 90 height 26
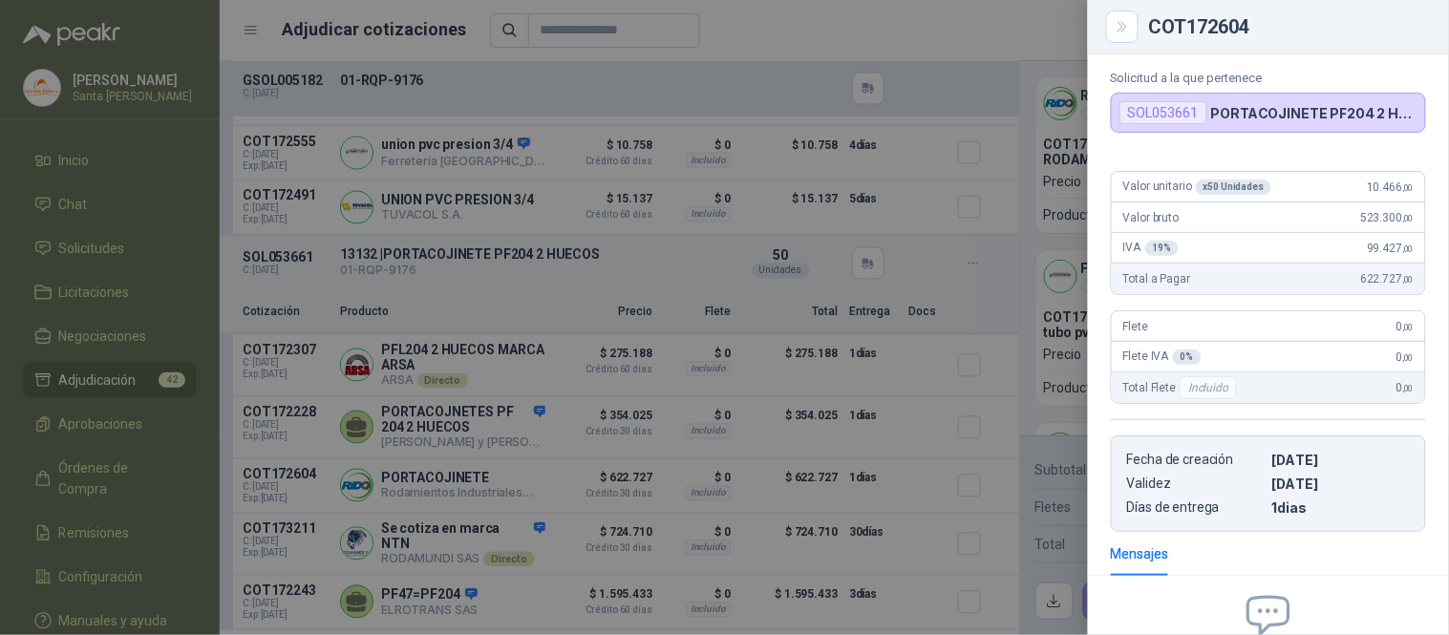
scroll to position [0, 0]
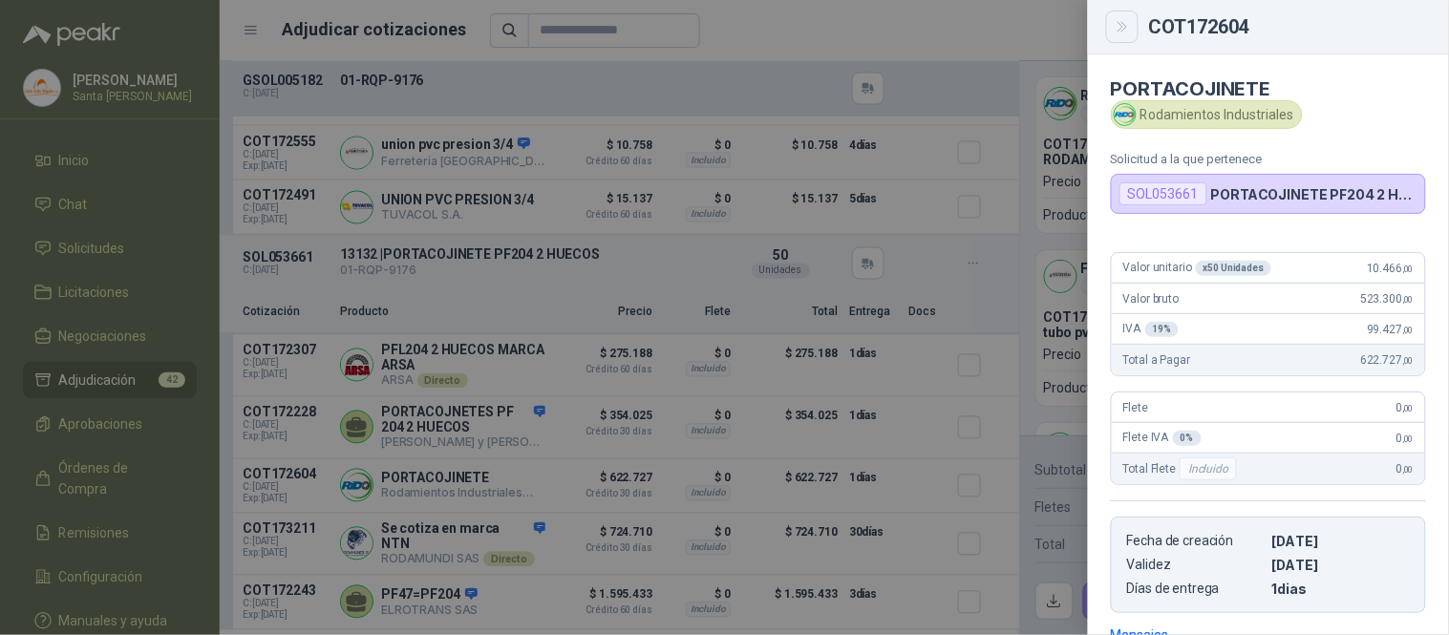
click at [1129, 23] on icon "Close" at bounding box center [1123, 27] width 16 height 16
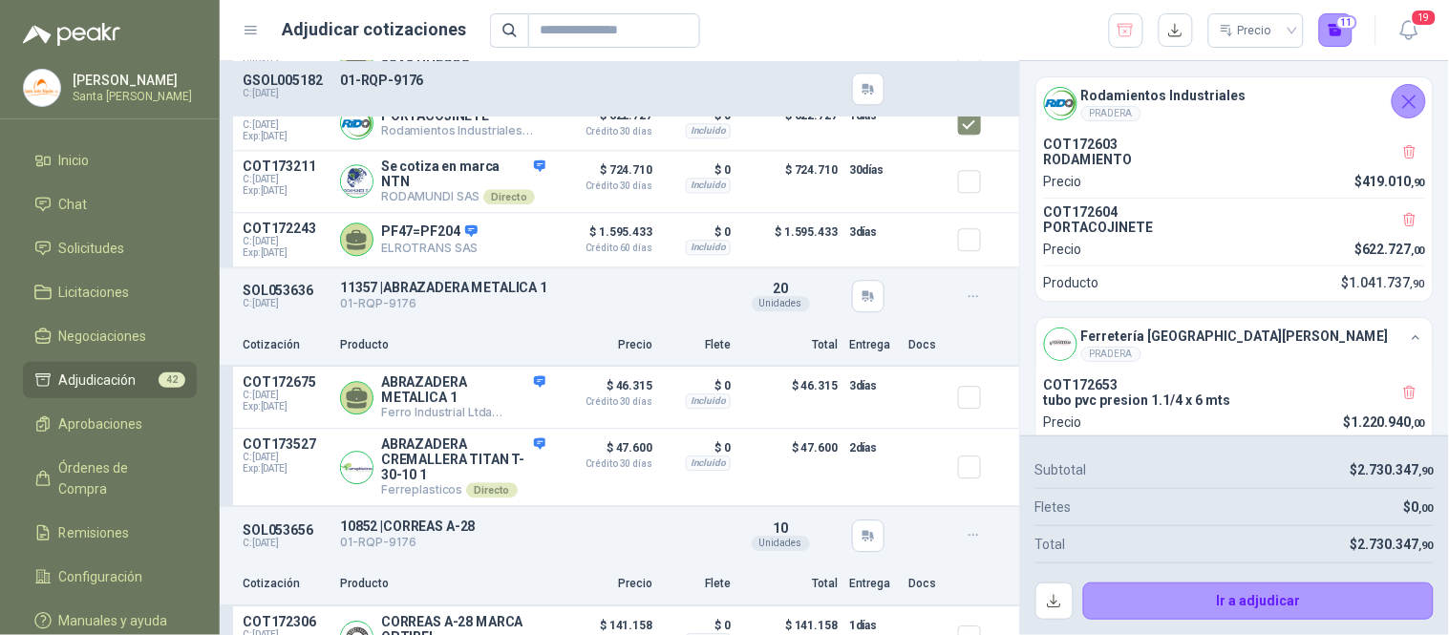
scroll to position [4930, 0]
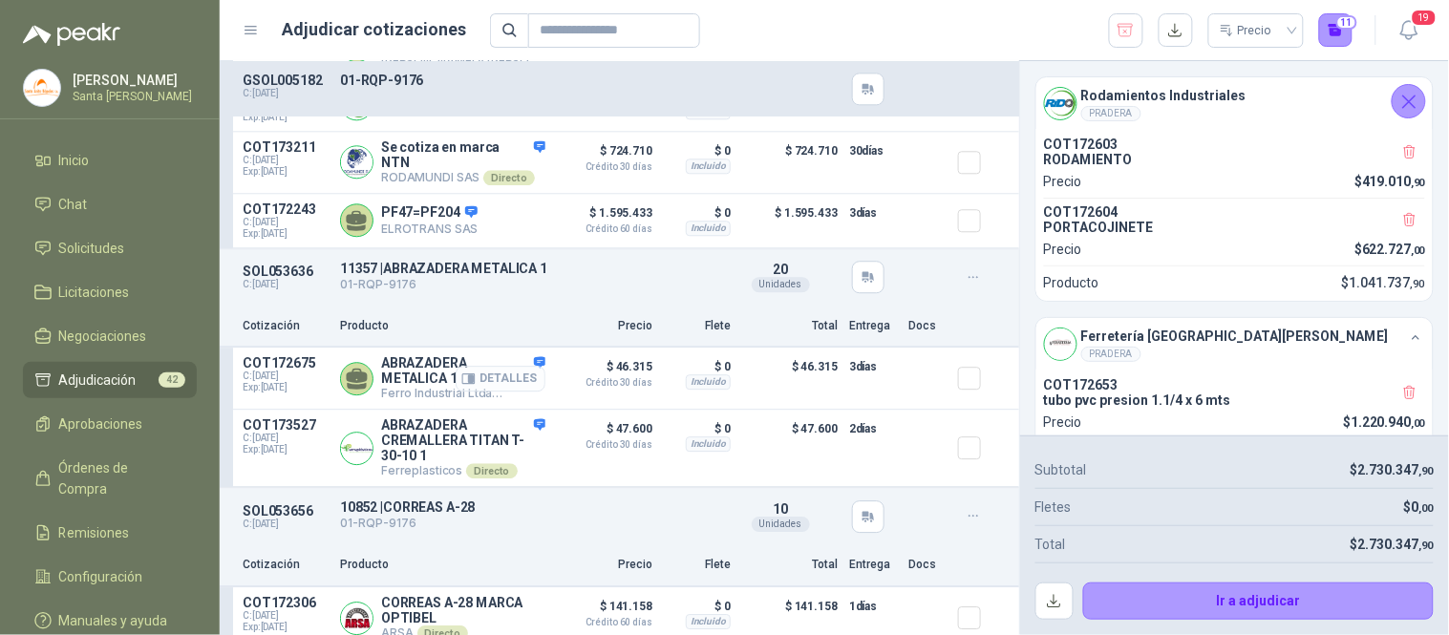
click at [511, 386] on button "Detalles" at bounding box center [501, 379] width 90 height 26
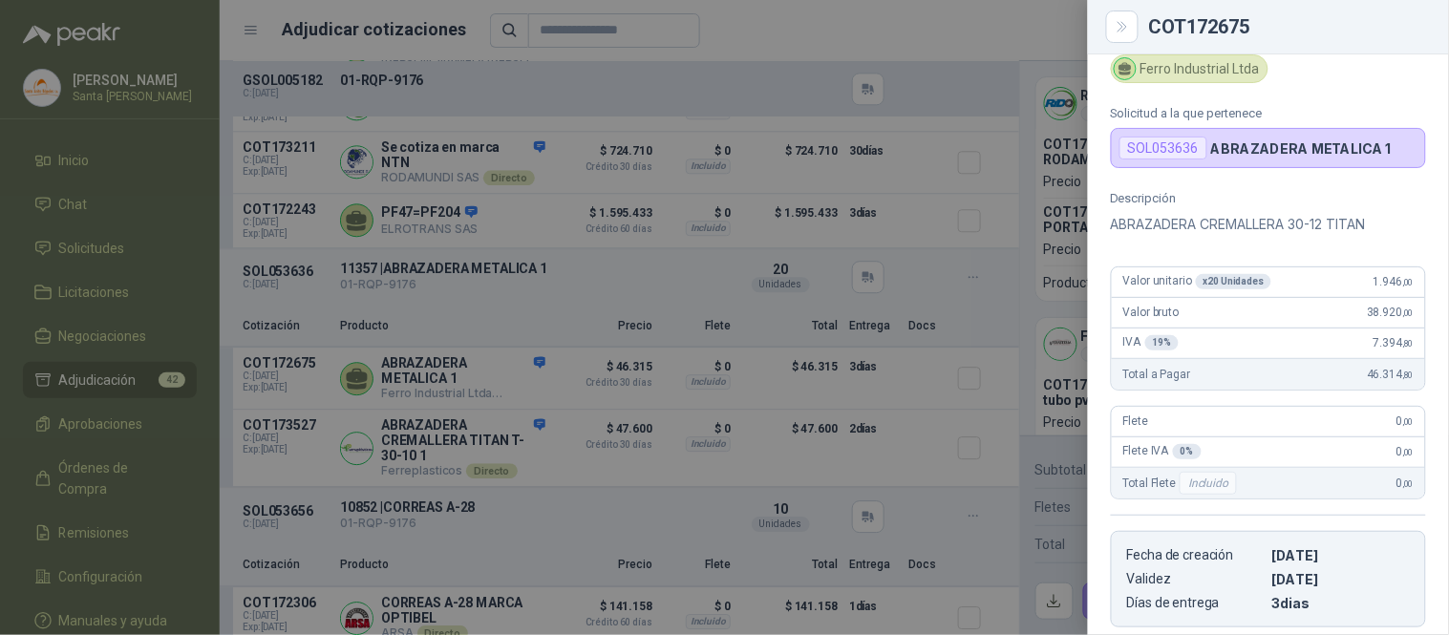
scroll to position [0, 0]
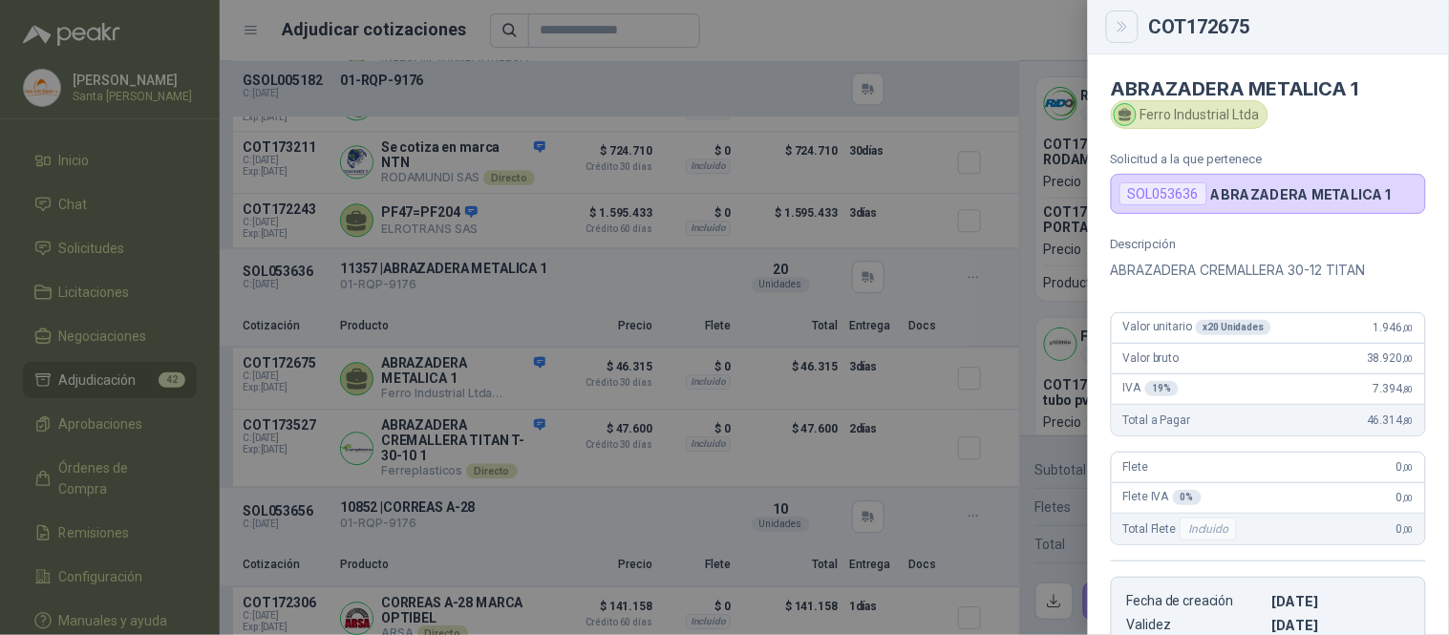
click at [1119, 30] on icon "Close" at bounding box center [1123, 27] width 16 height 16
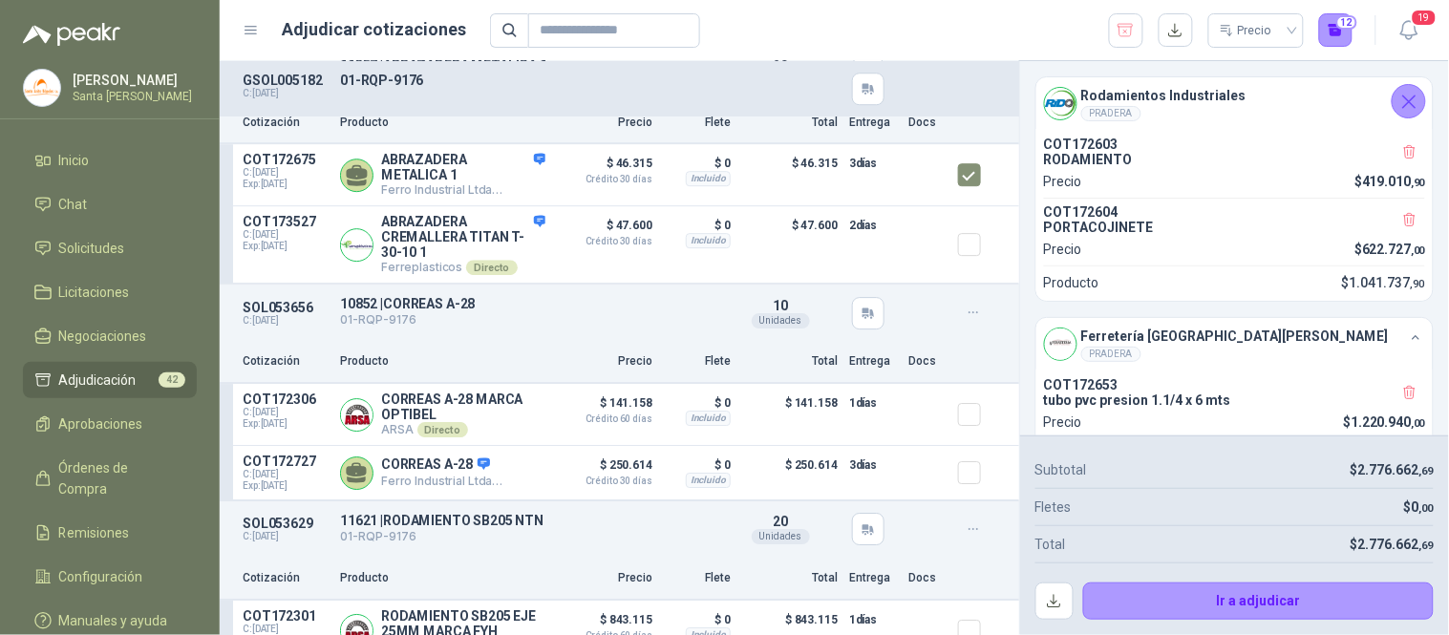
scroll to position [5153, 0]
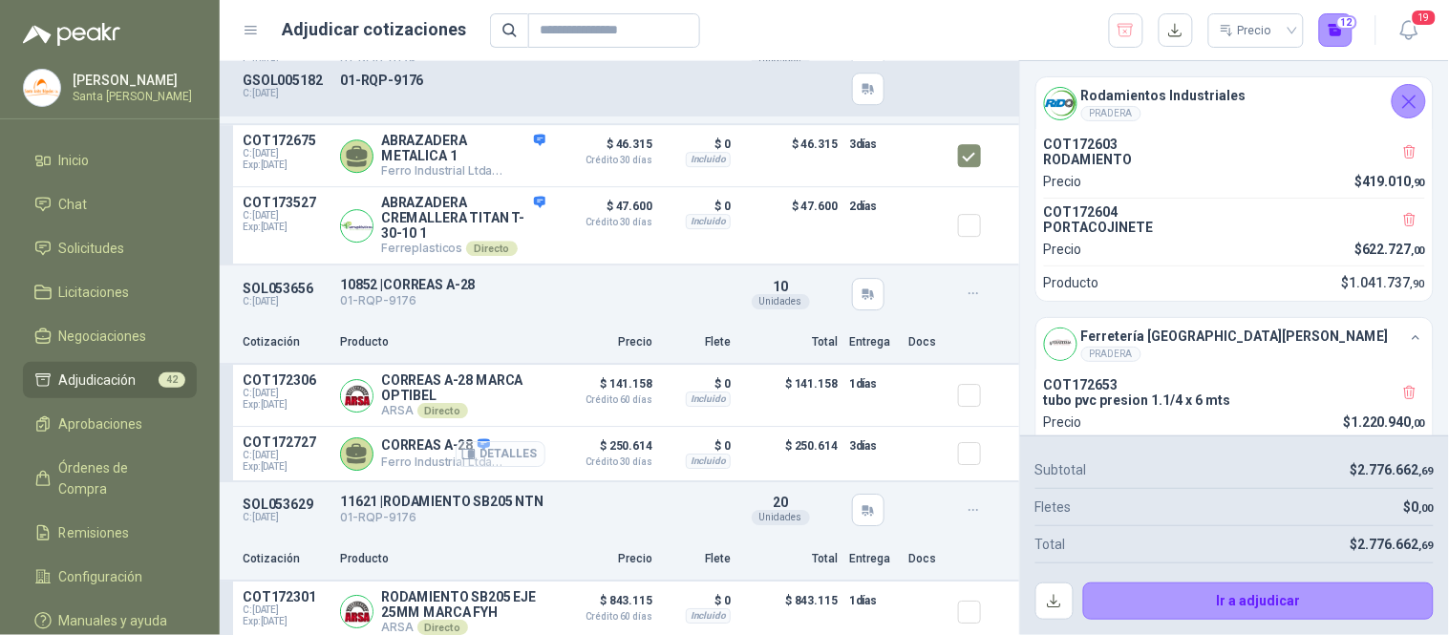
click at [484, 454] on button "Detalles" at bounding box center [501, 454] width 90 height 26
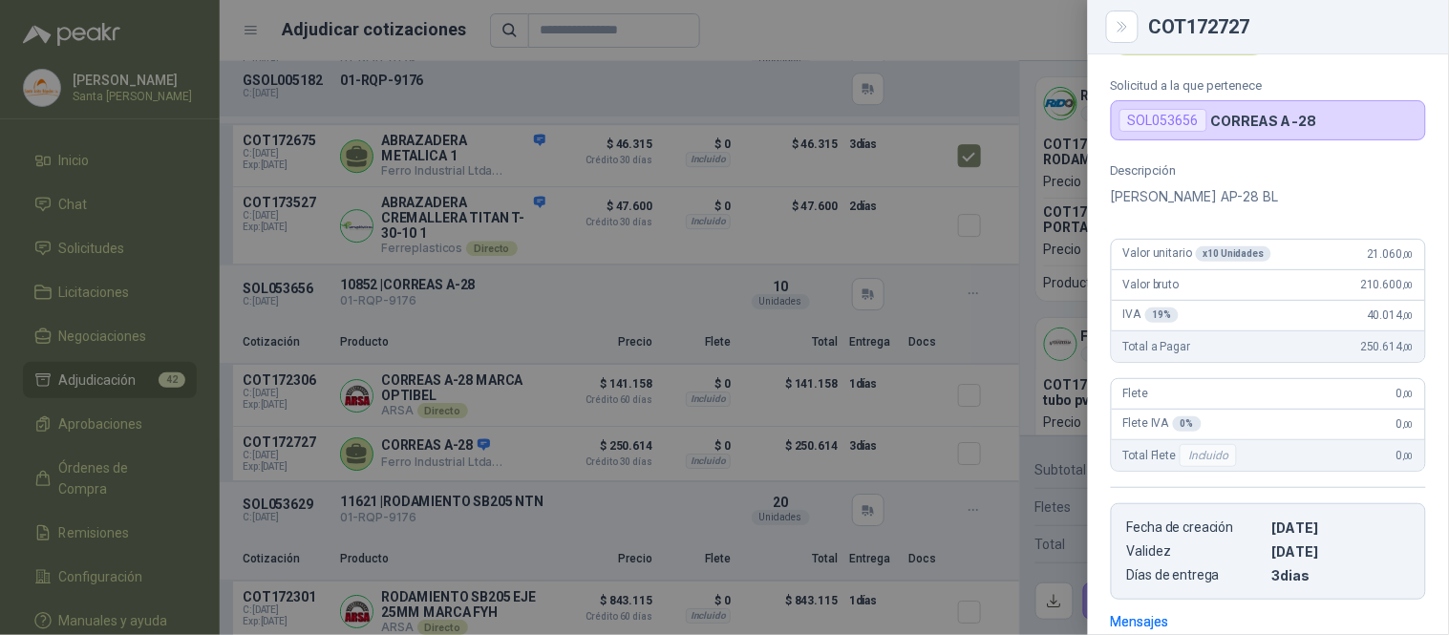
scroll to position [7, 0]
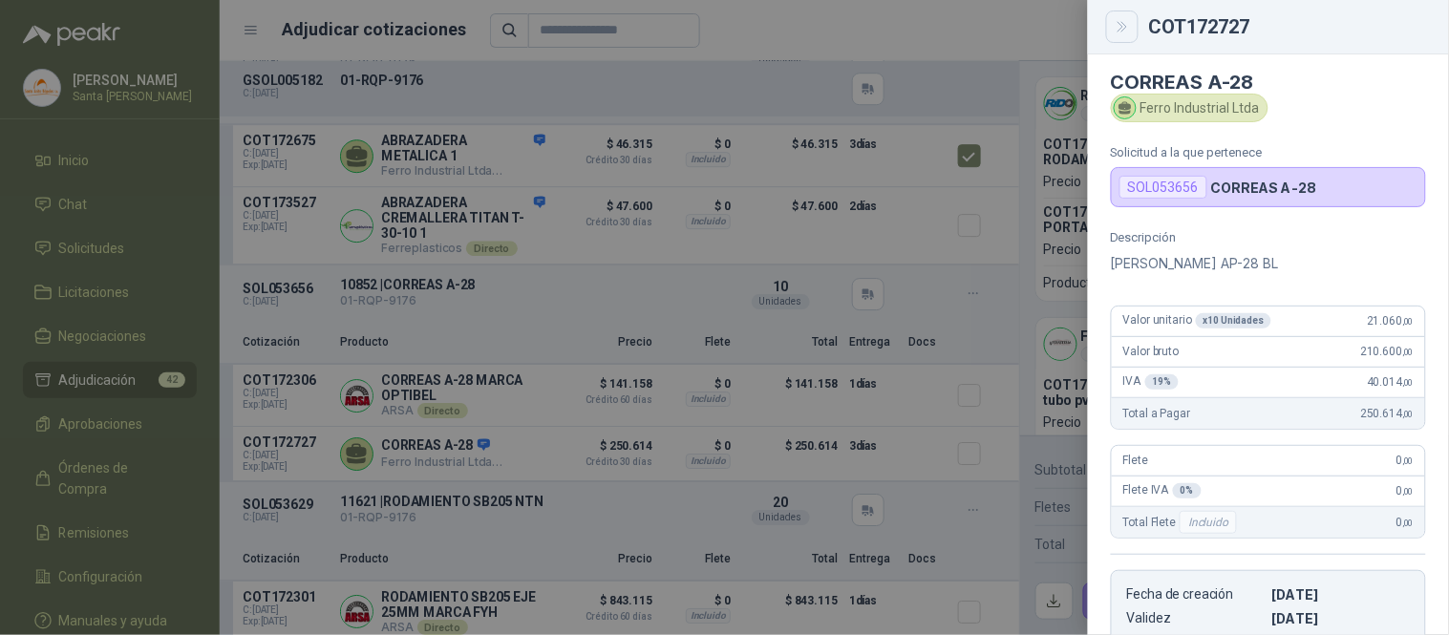
click at [1120, 20] on icon "Close" at bounding box center [1123, 27] width 16 height 16
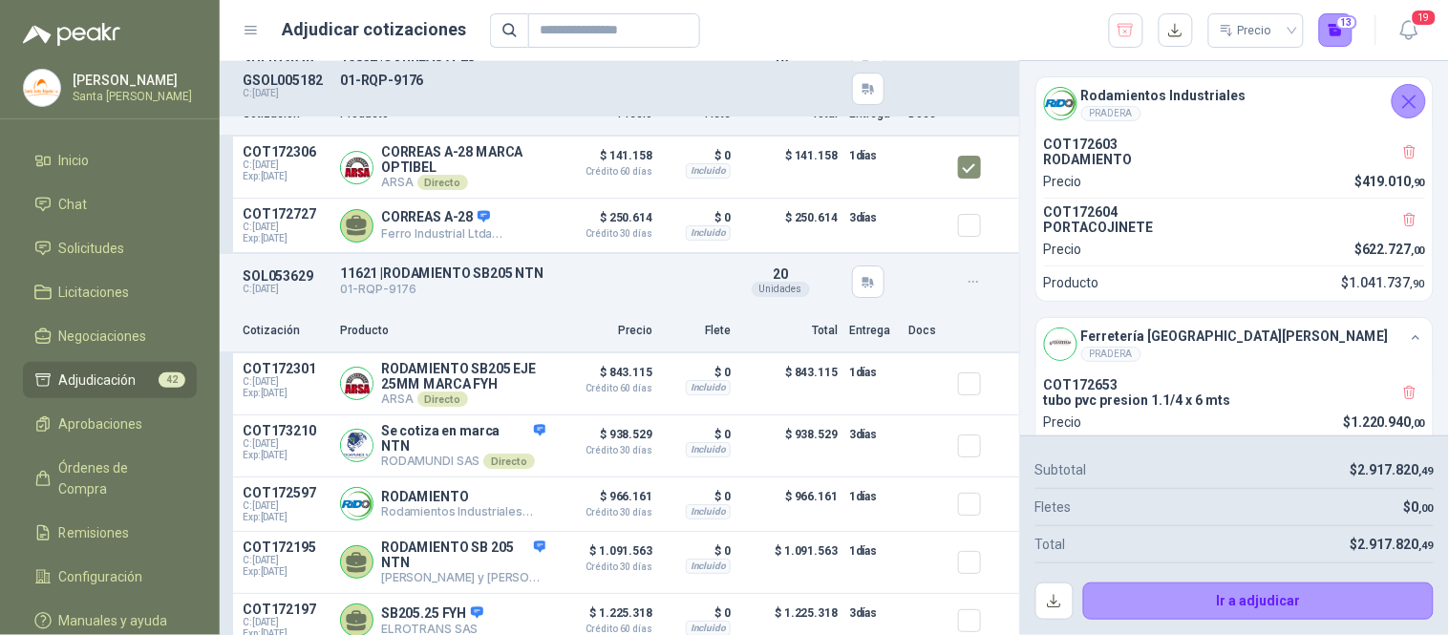
scroll to position [5457, 0]
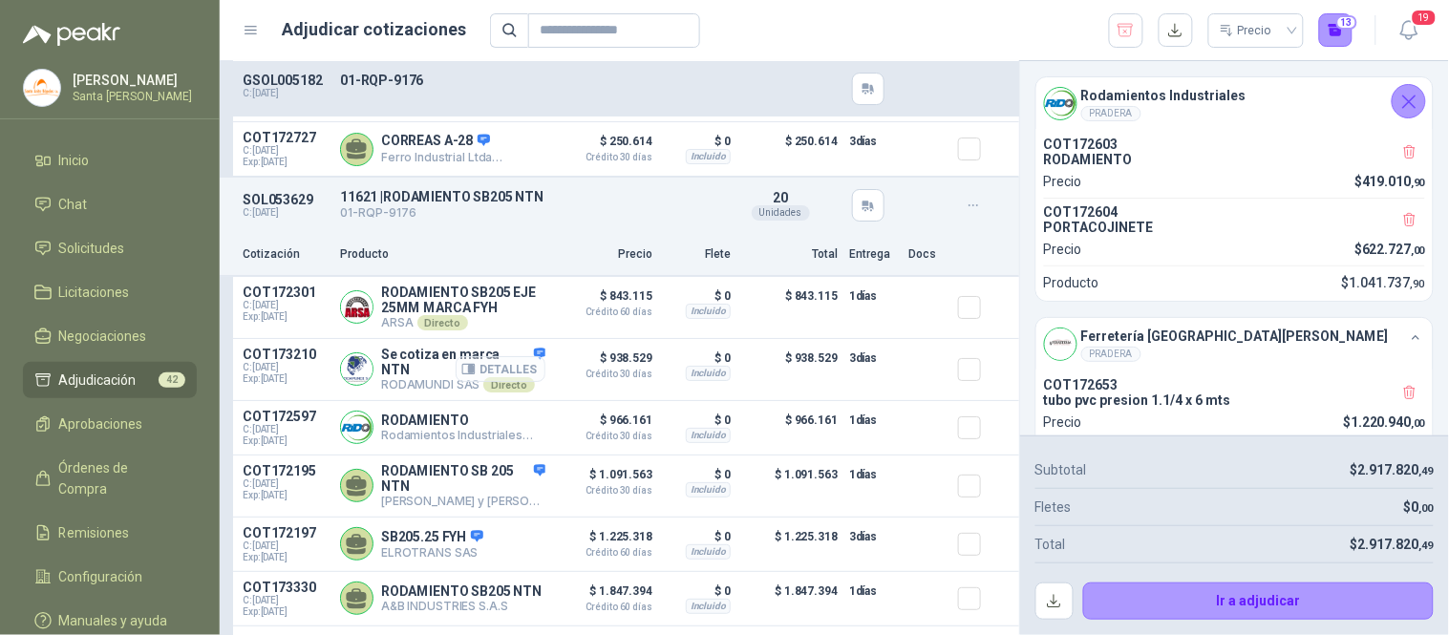
click at [520, 374] on button "Detalles" at bounding box center [501, 369] width 90 height 26
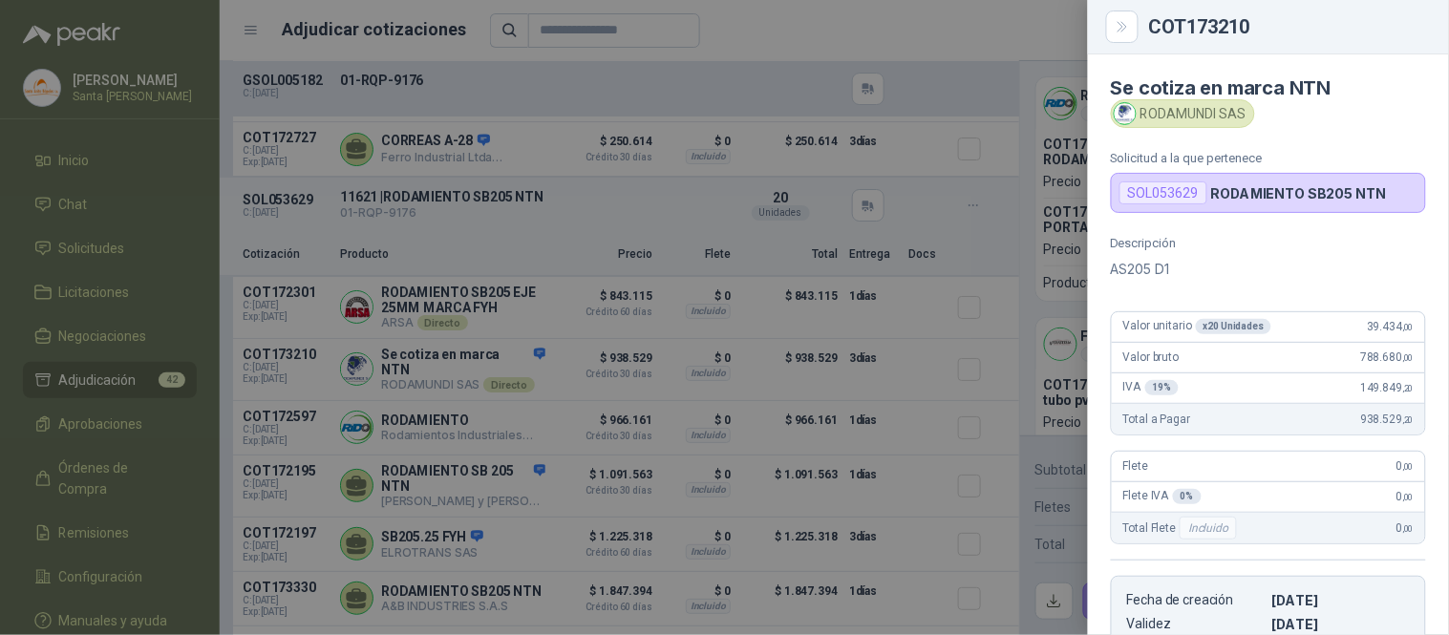
scroll to position [0, 0]
click at [1129, 32] on icon "Close" at bounding box center [1123, 27] width 16 height 16
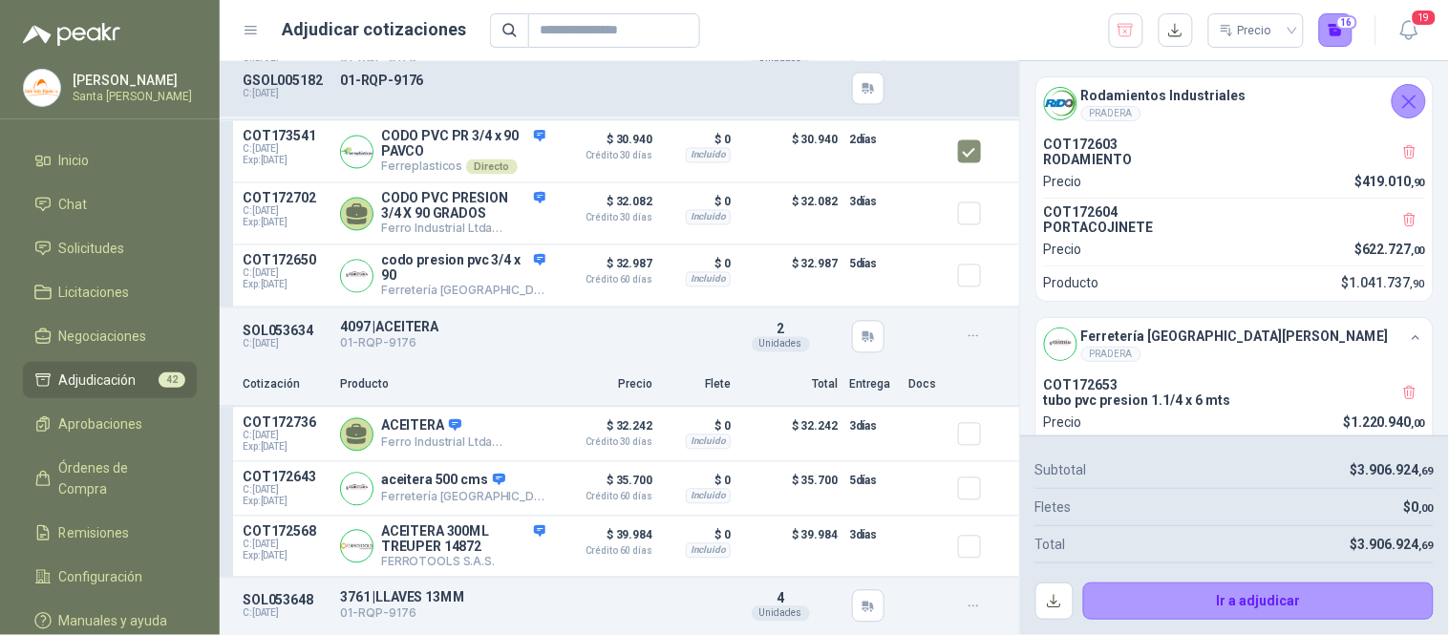
scroll to position [6497, 0]
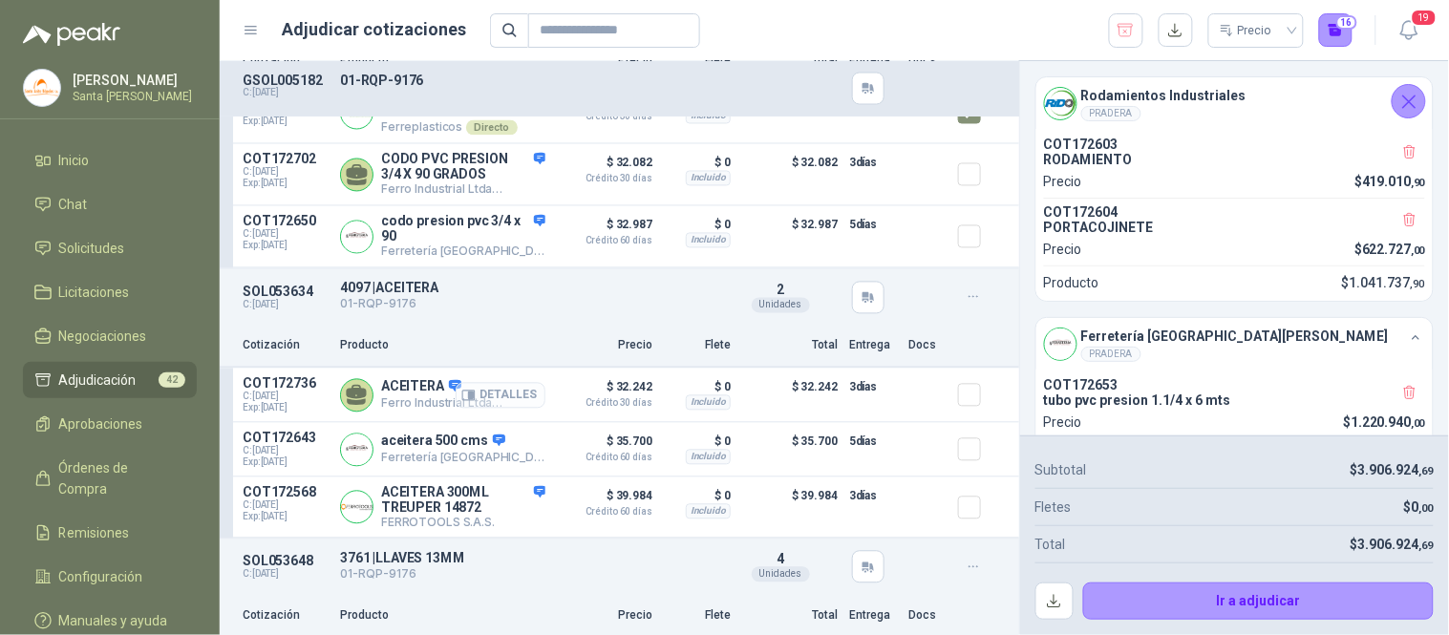
click at [468, 409] on button "Detalles" at bounding box center [501, 396] width 90 height 26
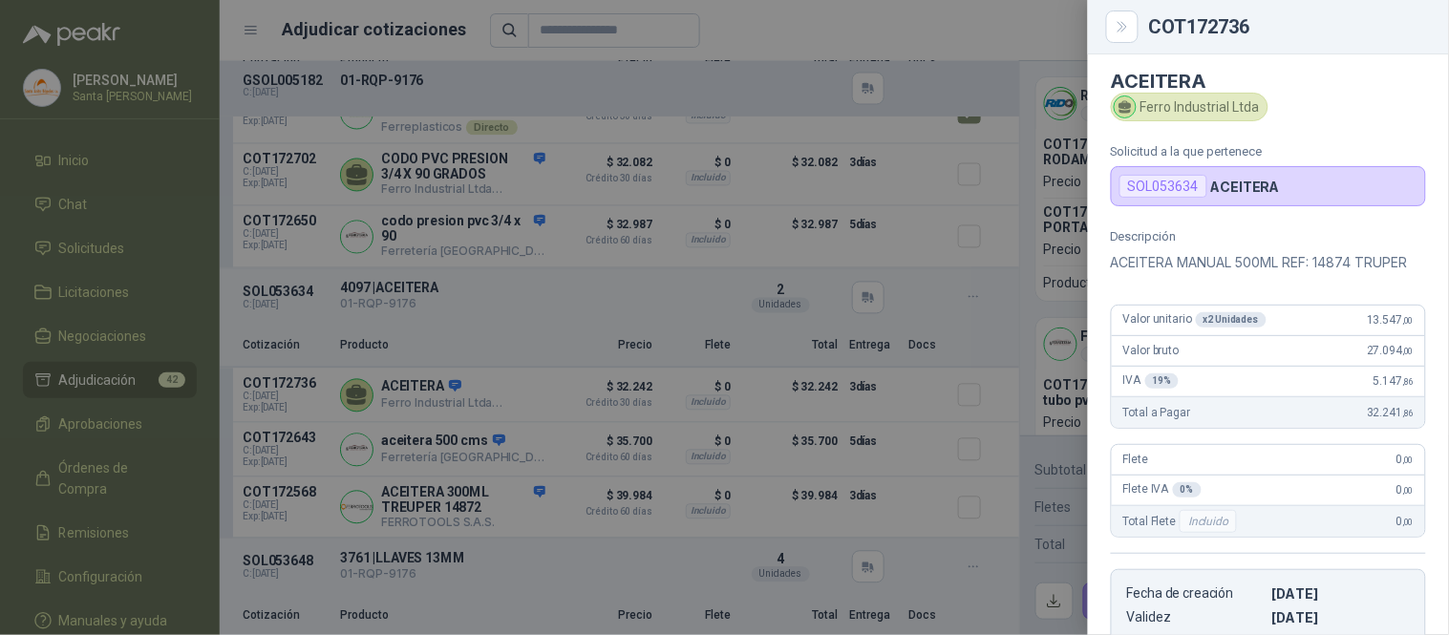
scroll to position [0, 0]
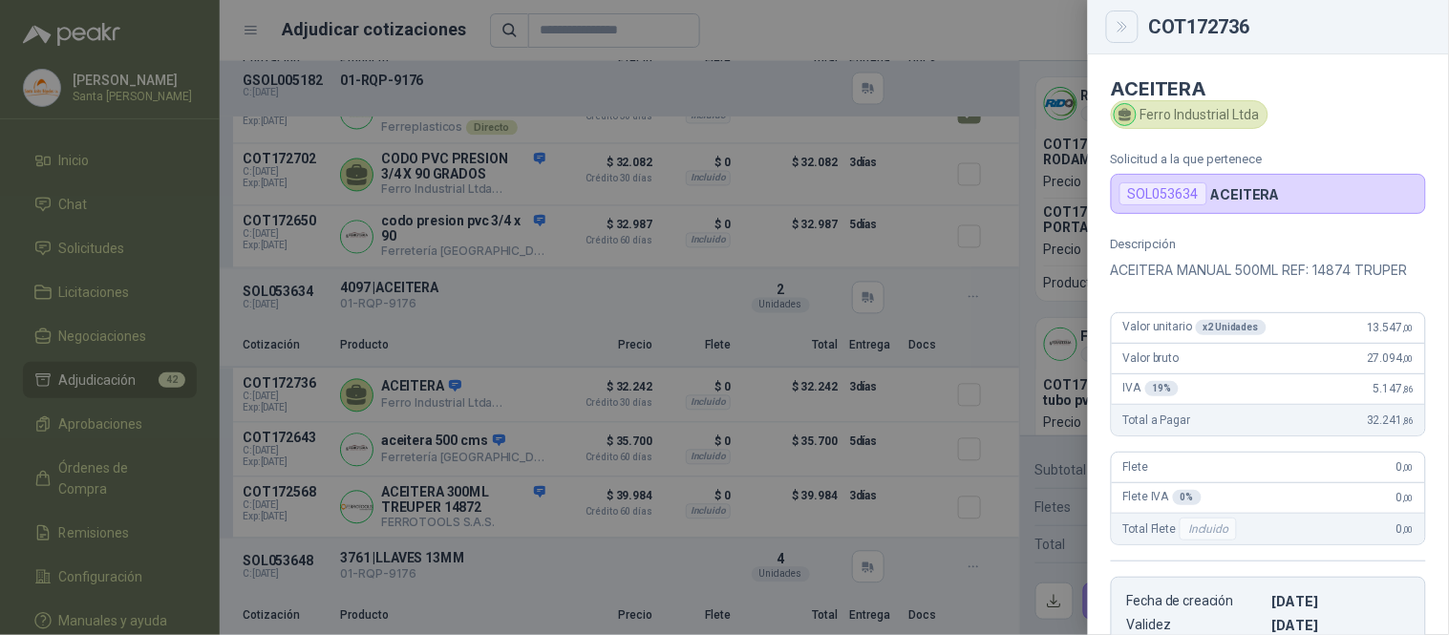
click at [1118, 23] on icon "Close" at bounding box center [1123, 27] width 16 height 16
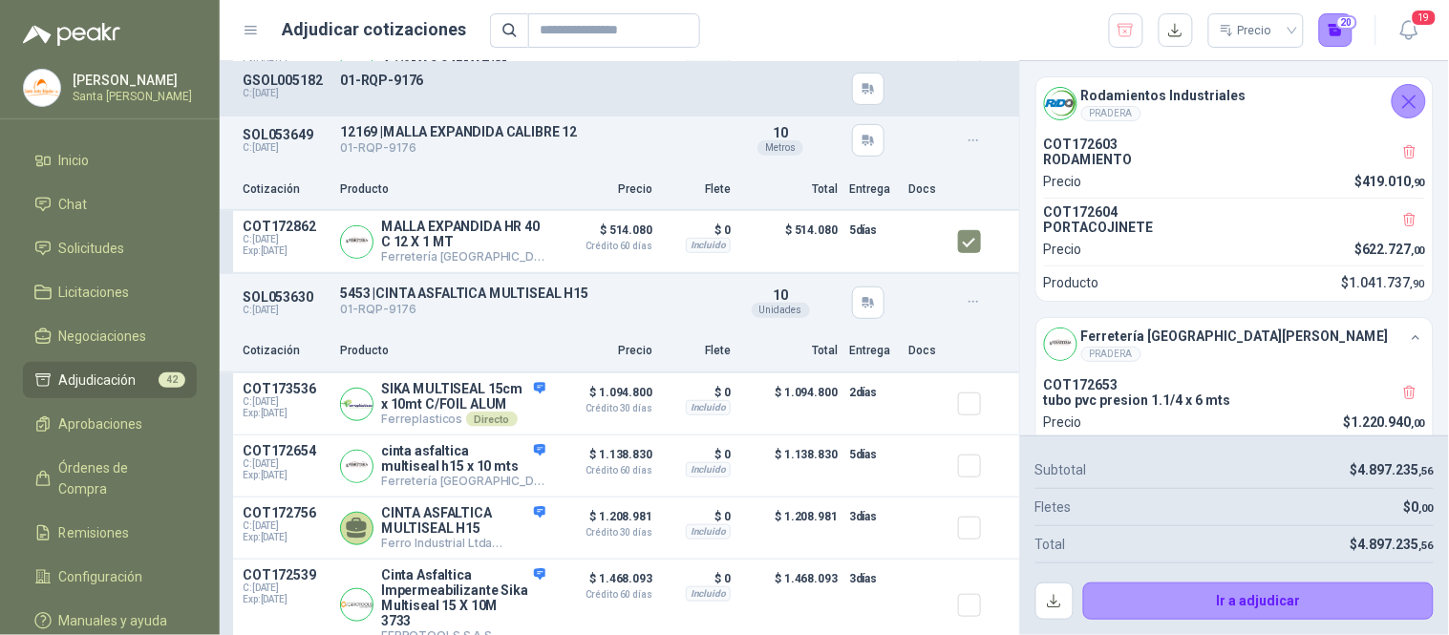
scroll to position [7672, 0]
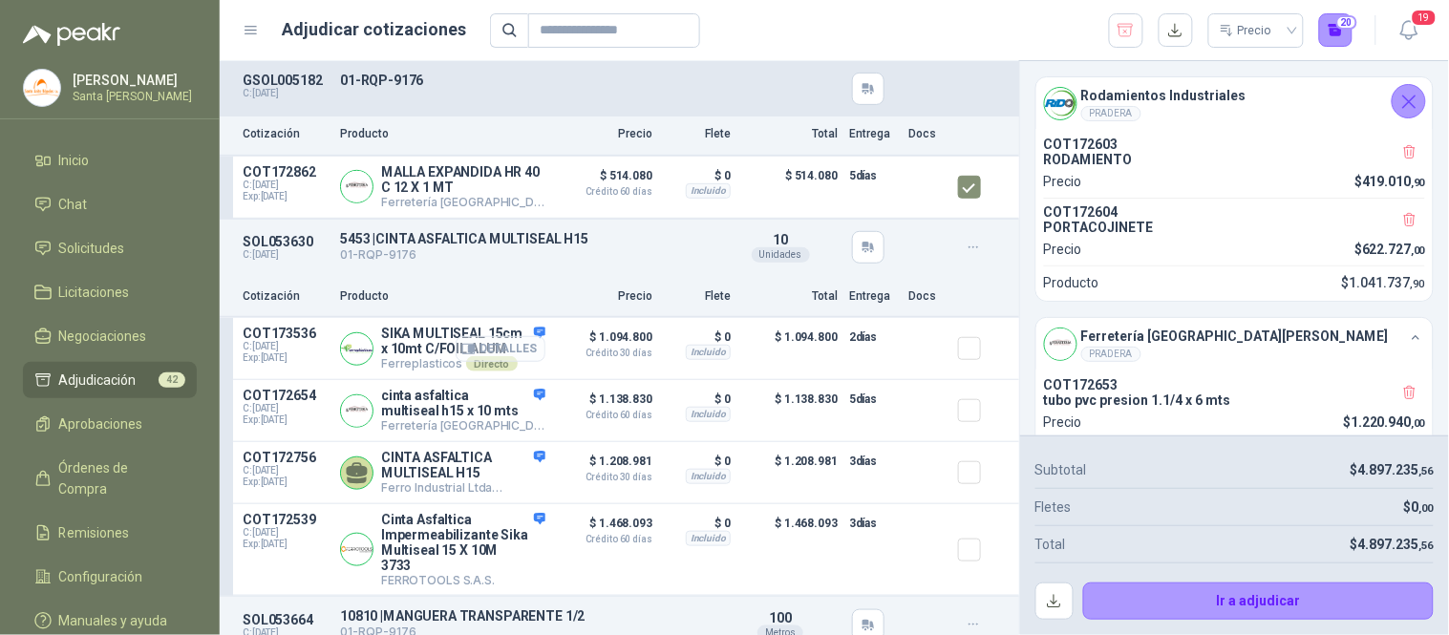
click at [510, 353] on button "Detalles" at bounding box center [501, 349] width 90 height 26
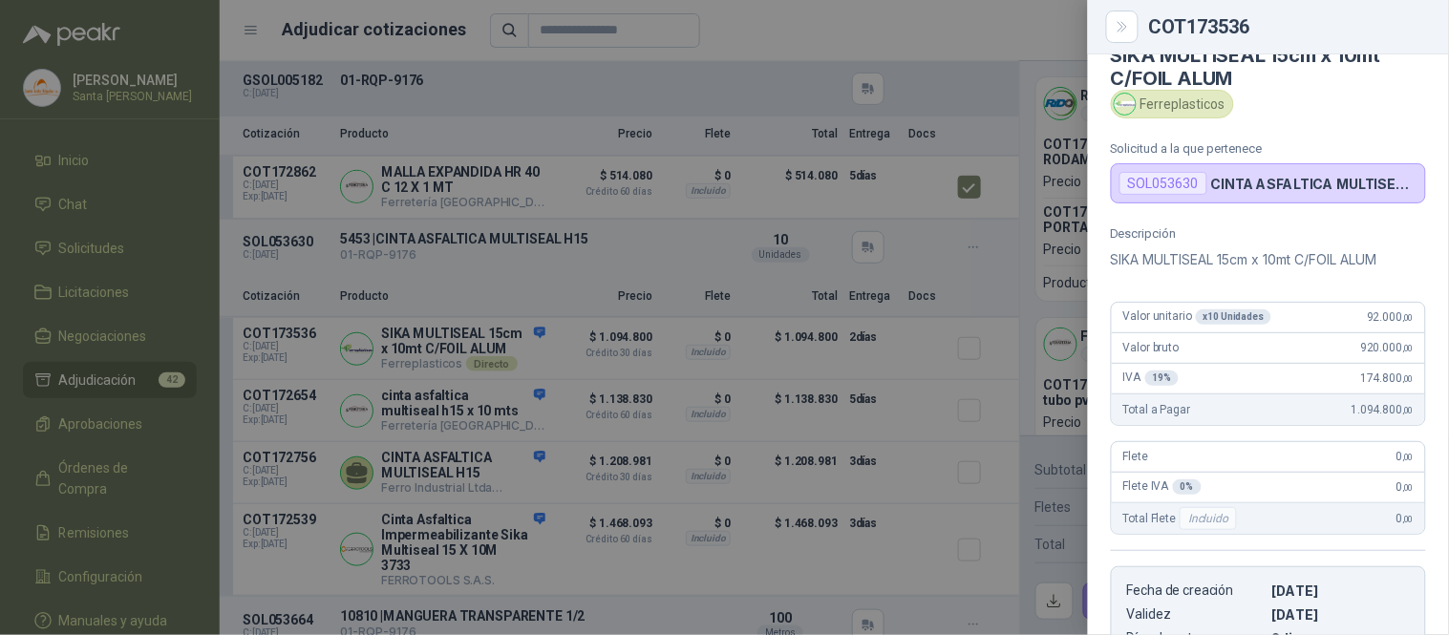
scroll to position [26, 0]
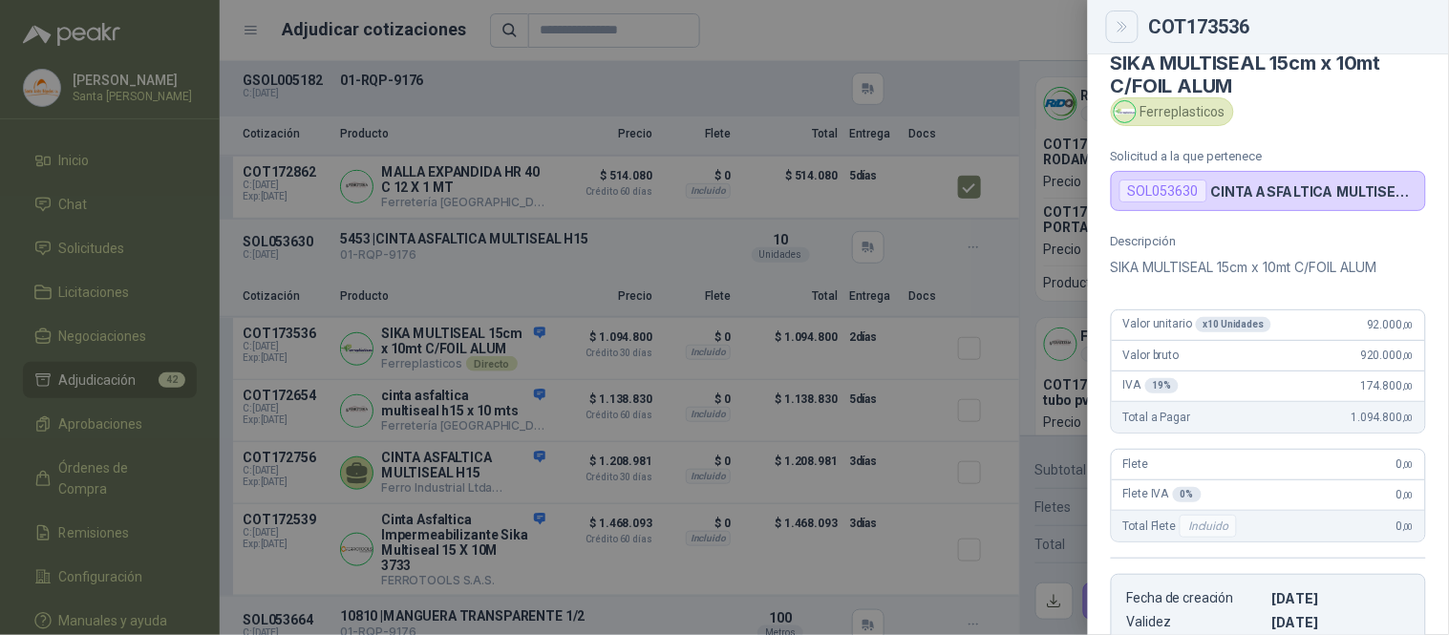
click at [1135, 29] on button "Close" at bounding box center [1122, 27] width 32 height 32
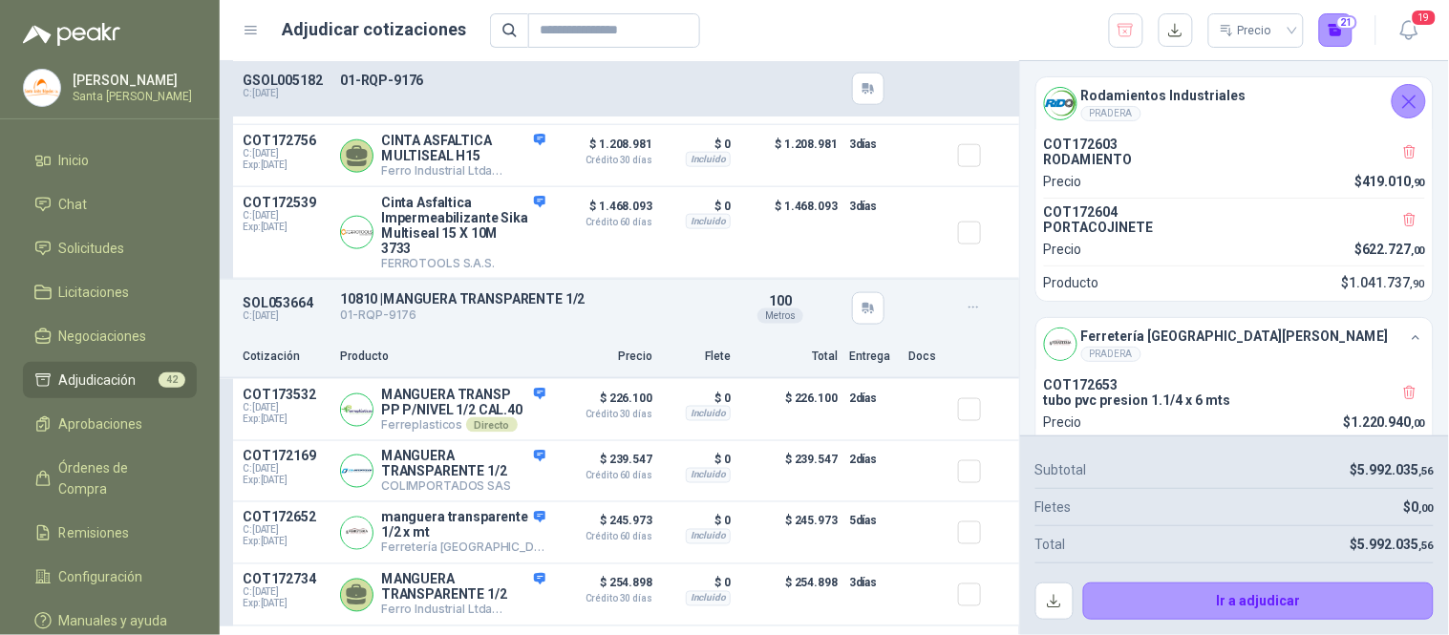
scroll to position [8030, 0]
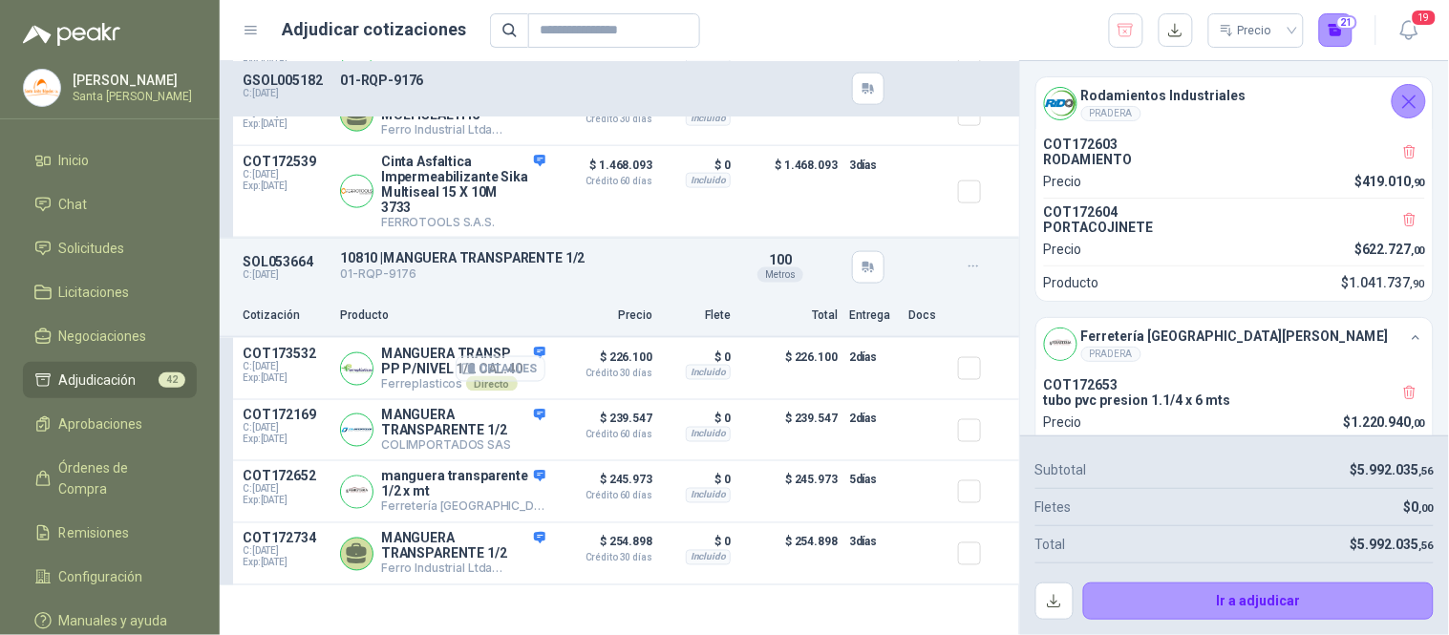
click at [507, 382] on button "Detalles" at bounding box center [501, 369] width 90 height 26
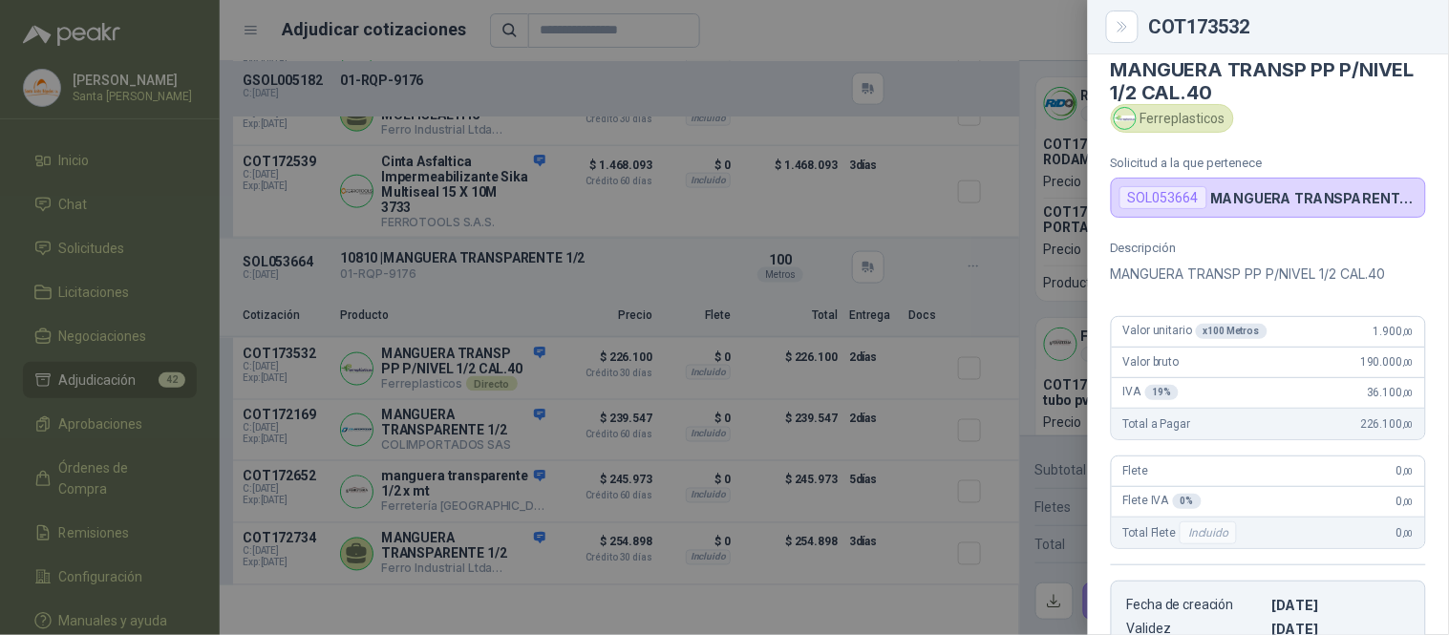
scroll to position [7, 0]
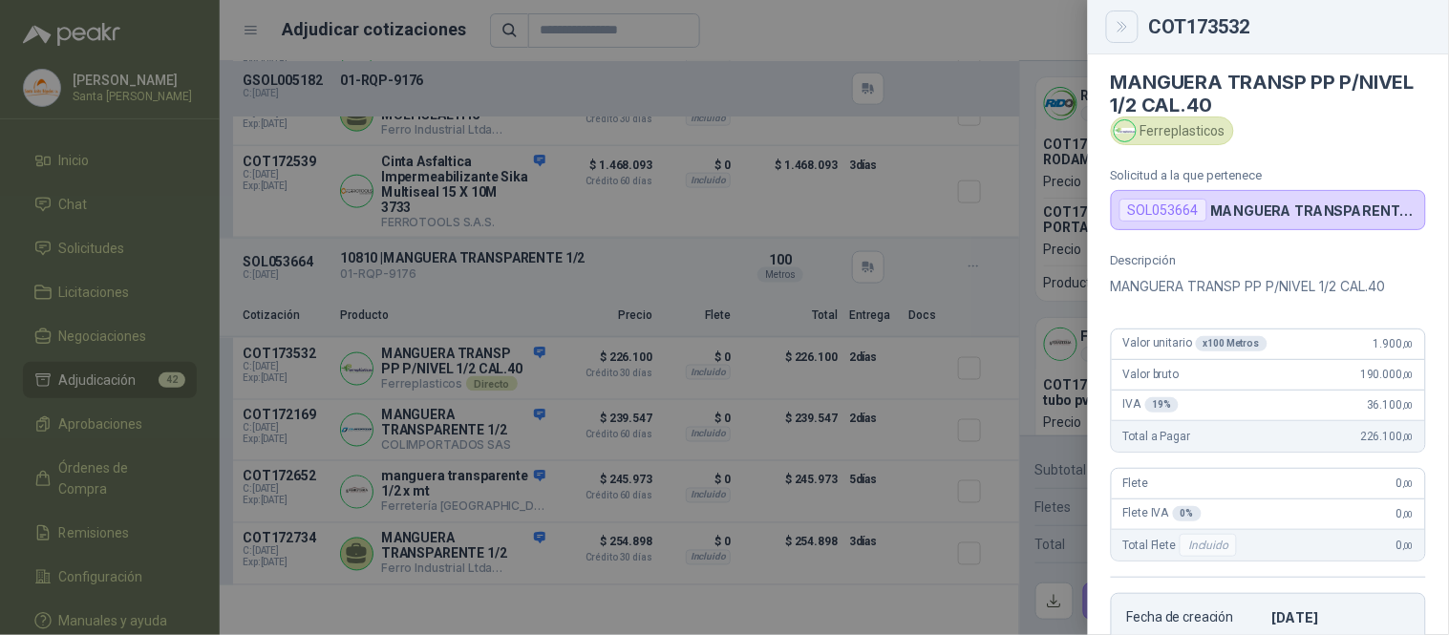
click at [1109, 24] on button "Close" at bounding box center [1122, 27] width 32 height 32
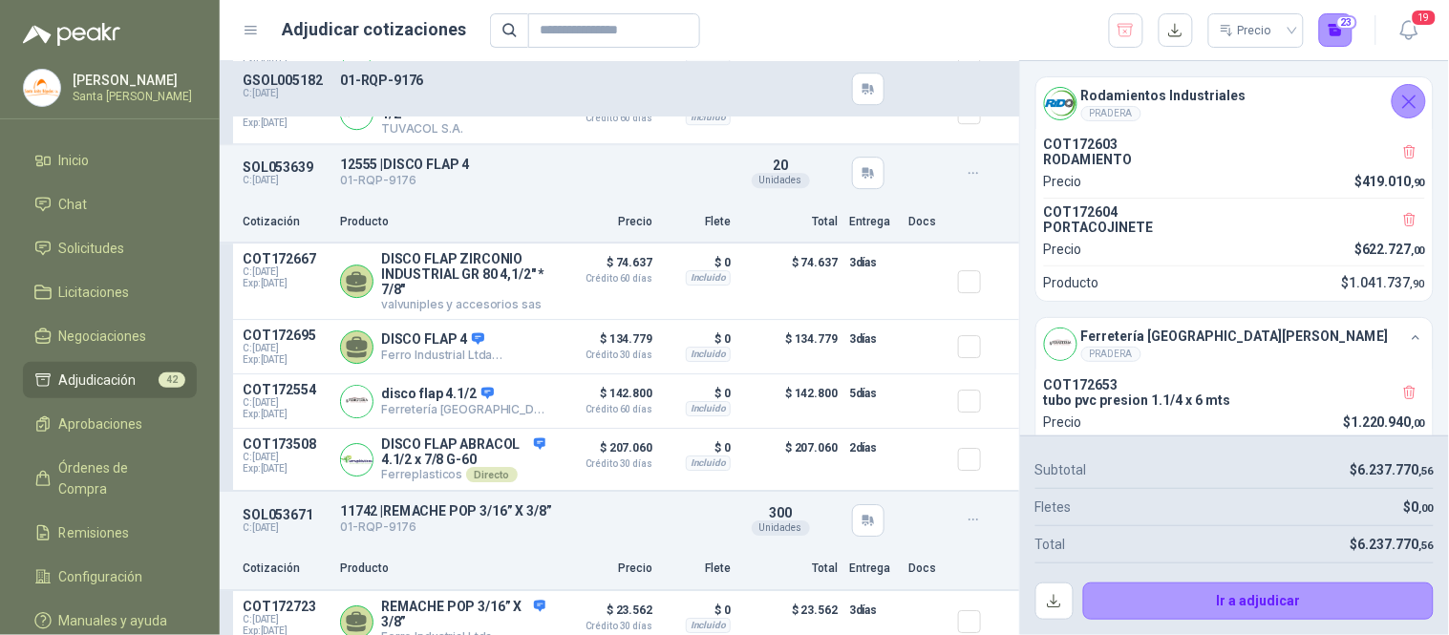
scroll to position [8857, 0]
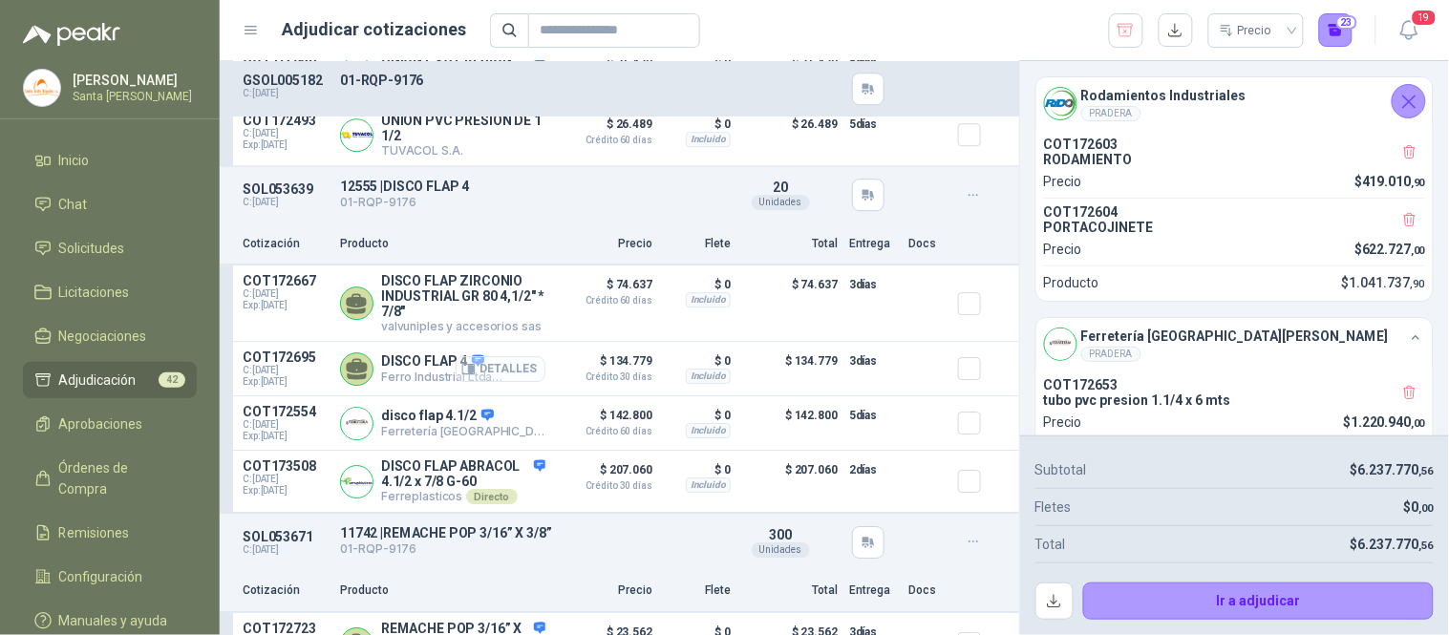
click at [483, 373] on button "Detalles" at bounding box center [501, 369] width 90 height 26
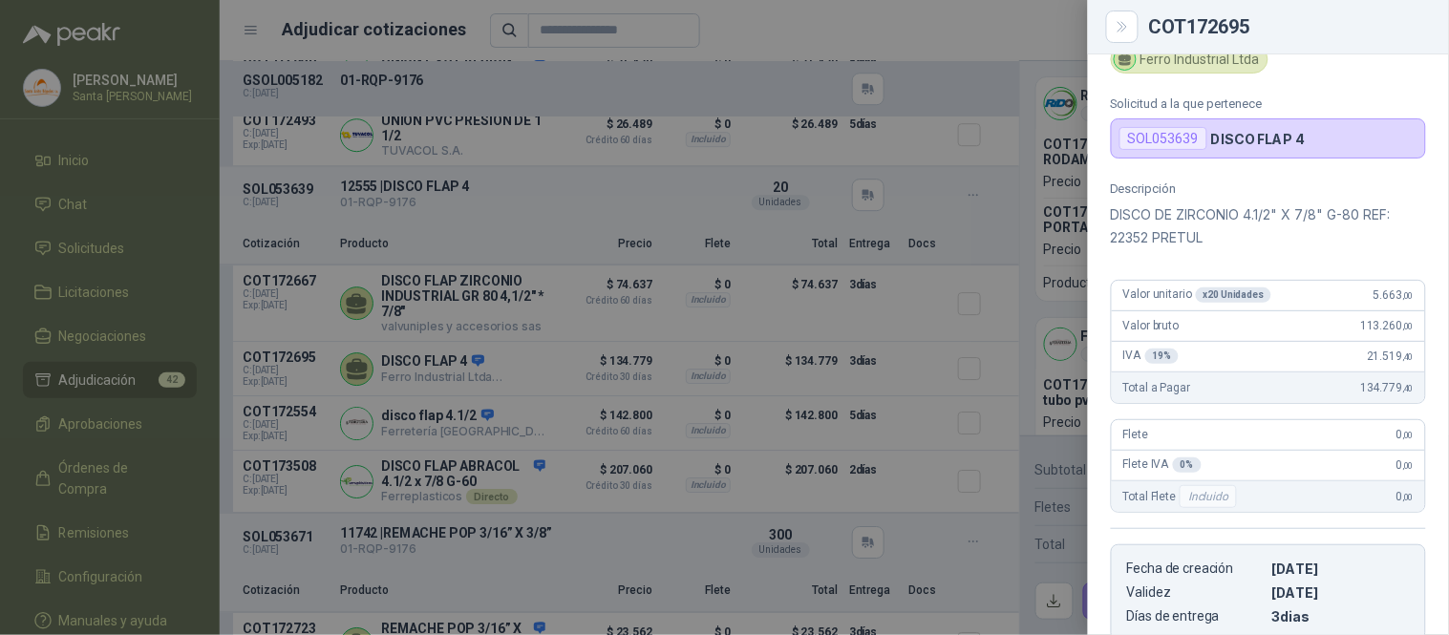
scroll to position [41, 0]
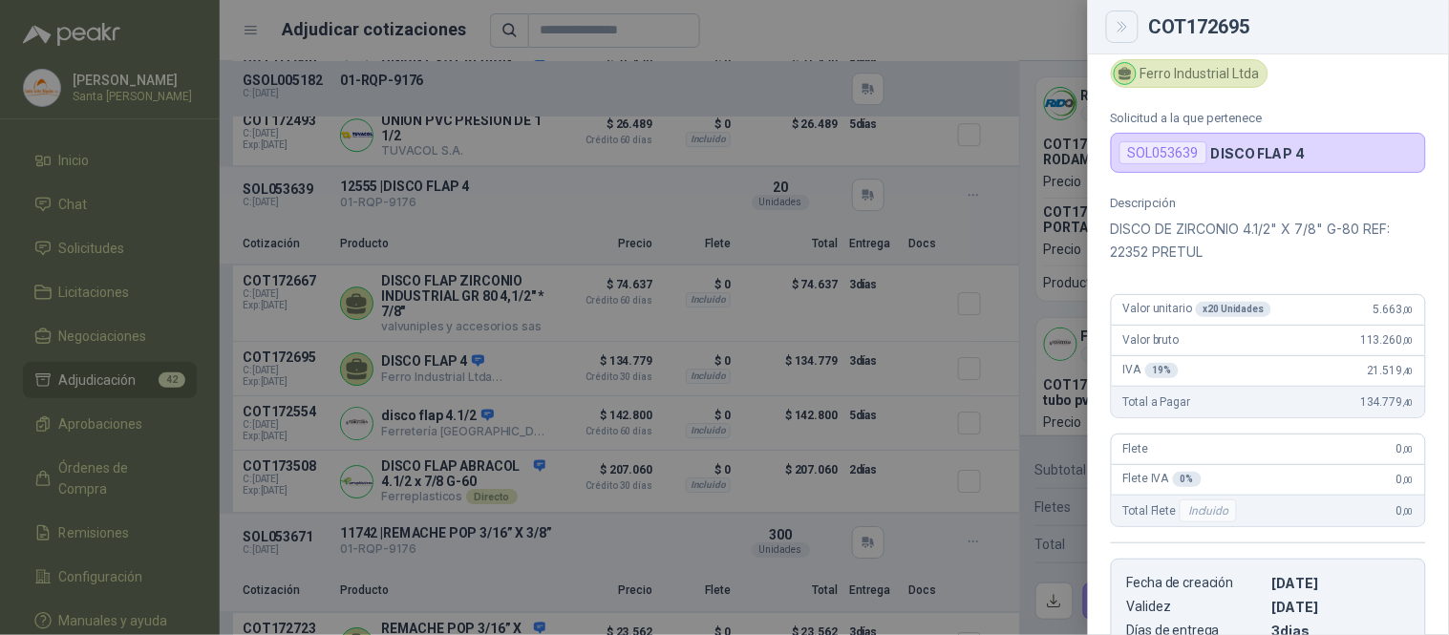
click at [1121, 23] on icon "Close" at bounding box center [1123, 27] width 16 height 16
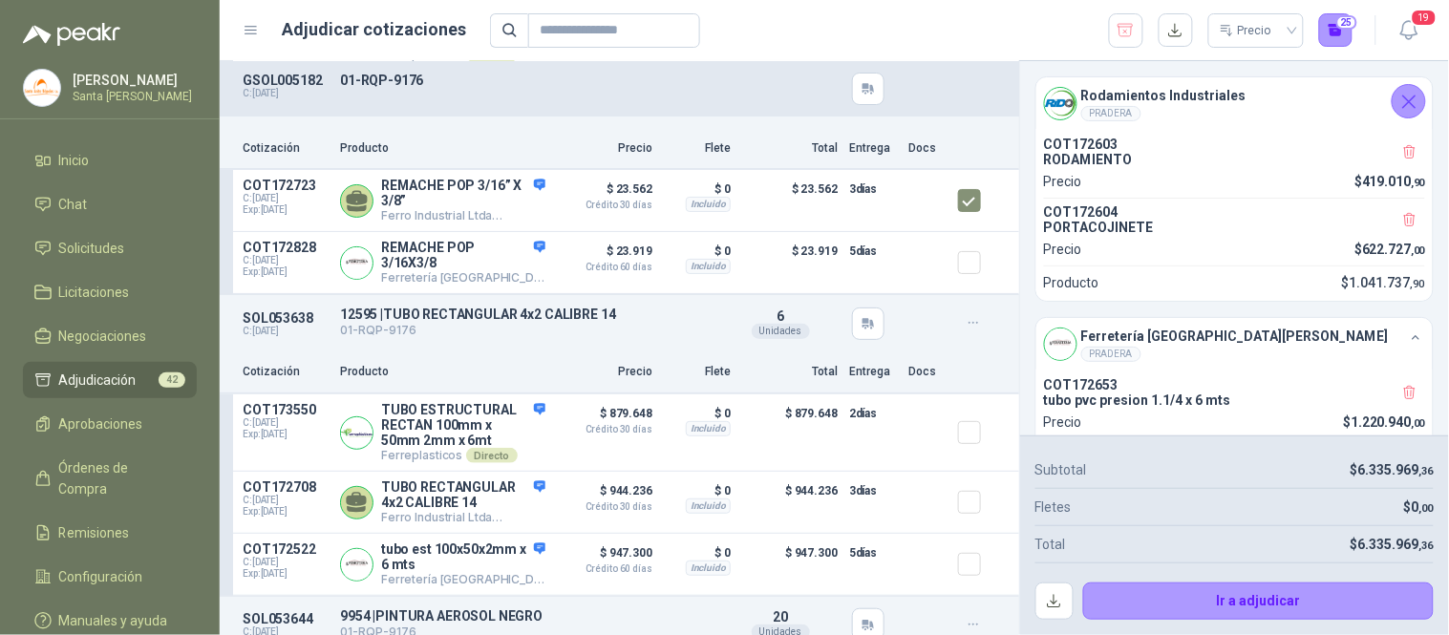
scroll to position [9371, 0]
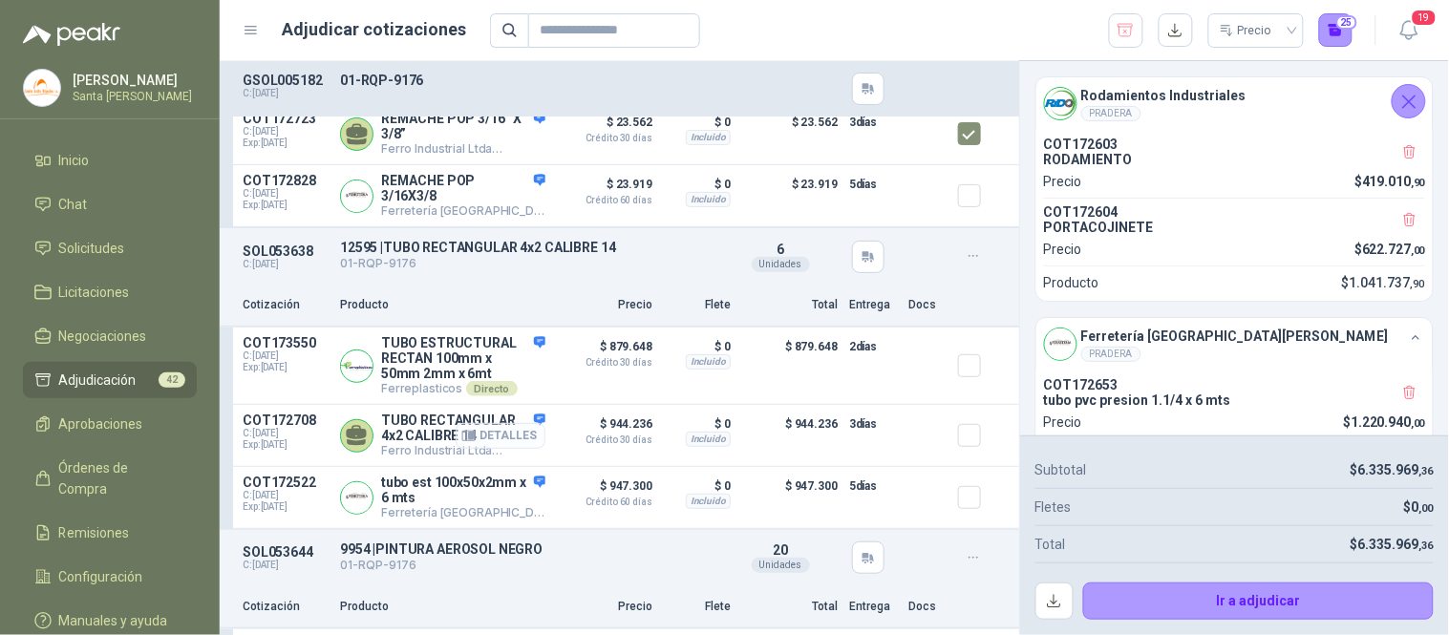
click at [510, 449] on button "Detalles" at bounding box center [501, 436] width 90 height 26
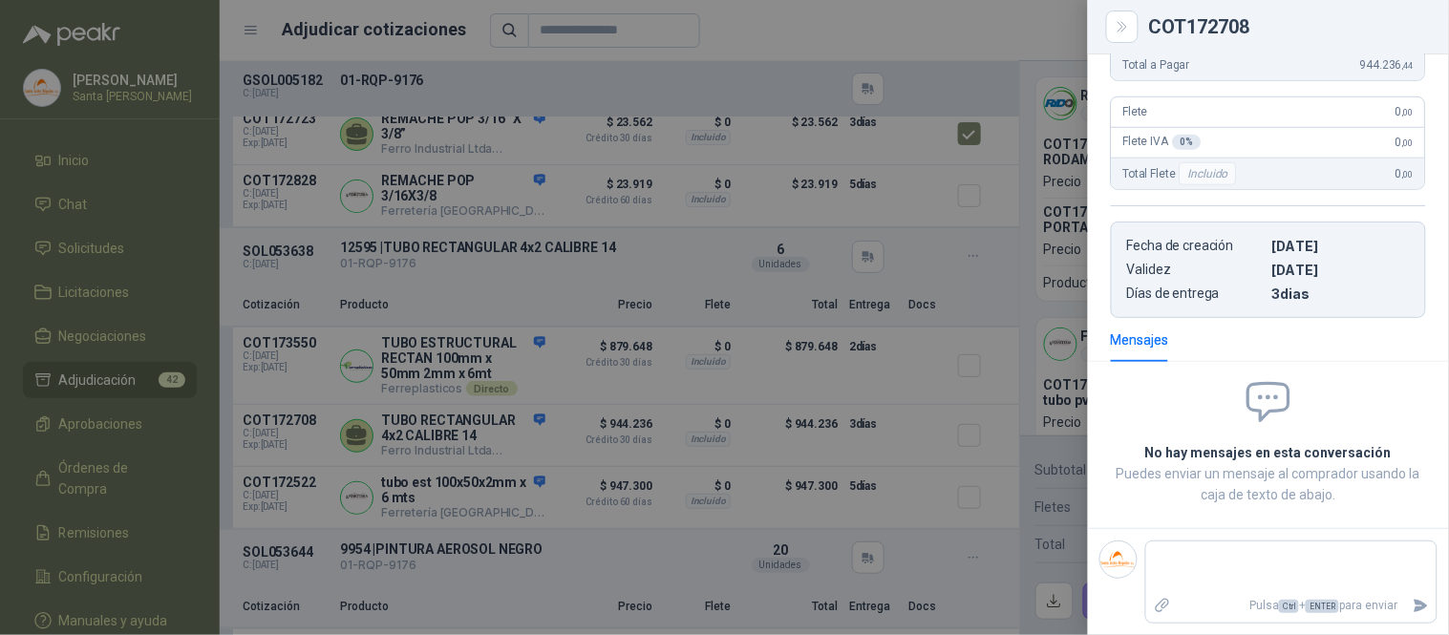
scroll to position [0, 0]
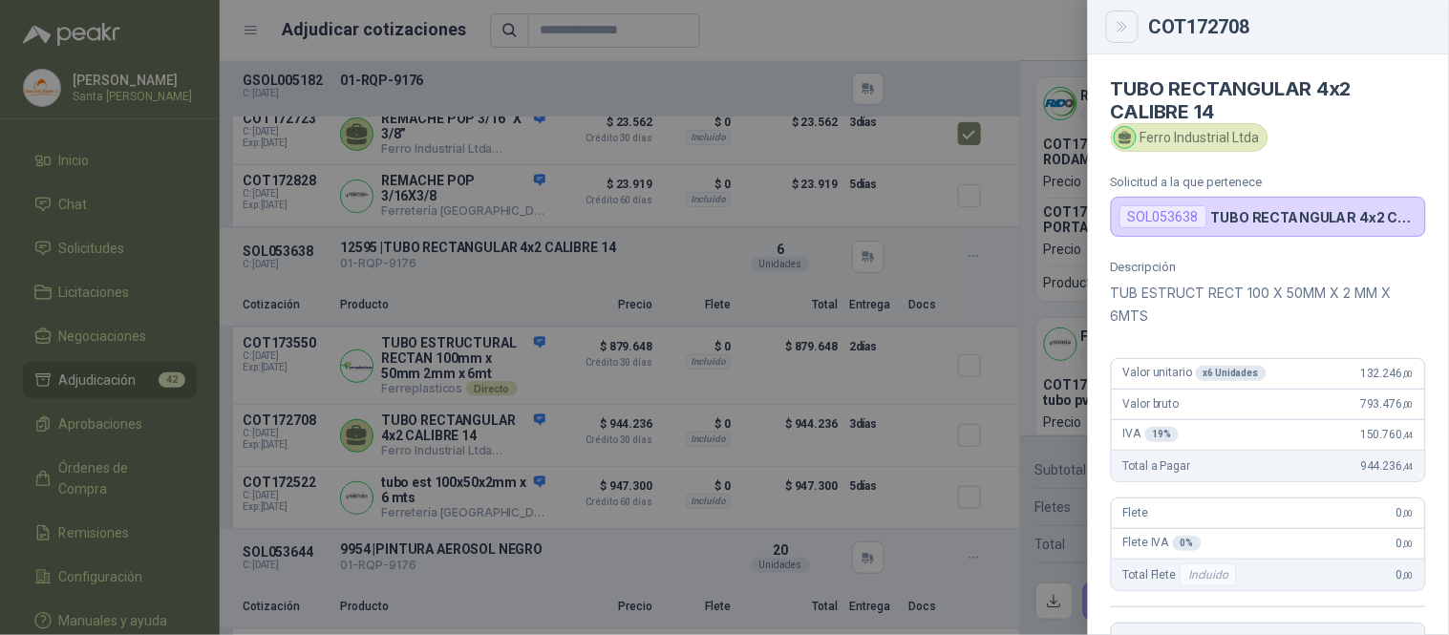
click at [1127, 32] on icon "Close" at bounding box center [1123, 27] width 16 height 16
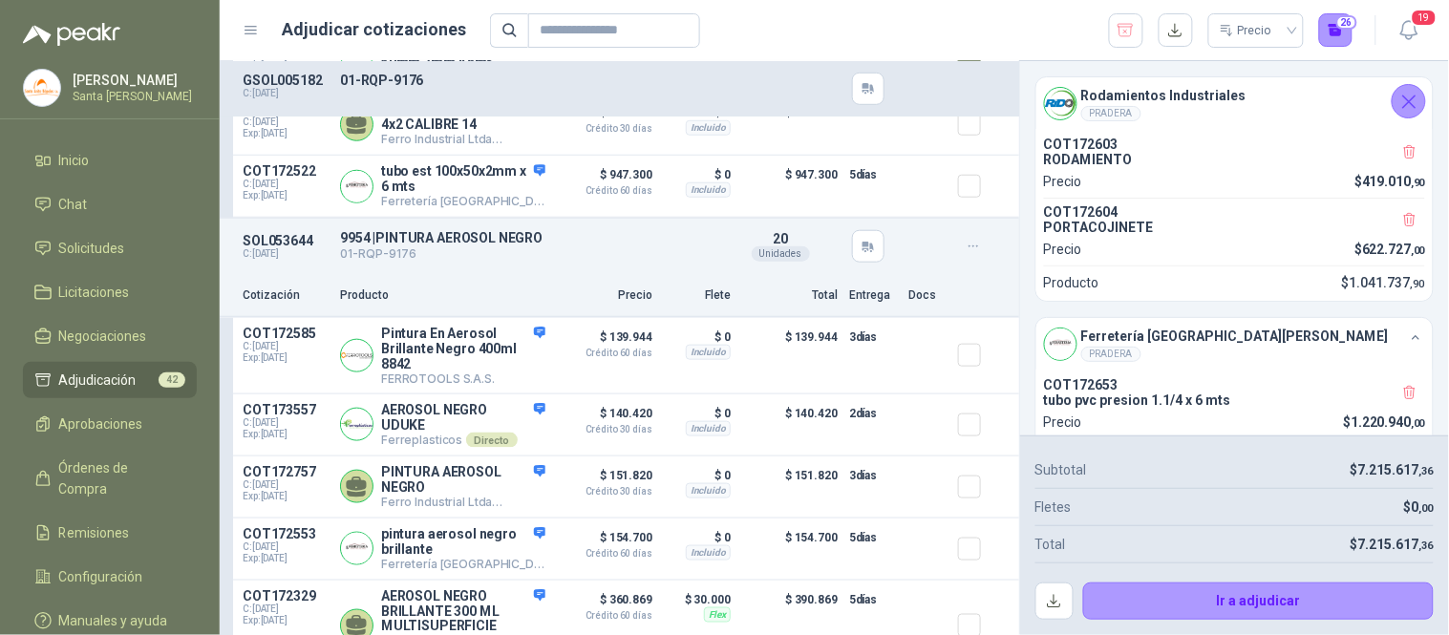
scroll to position [9750, 0]
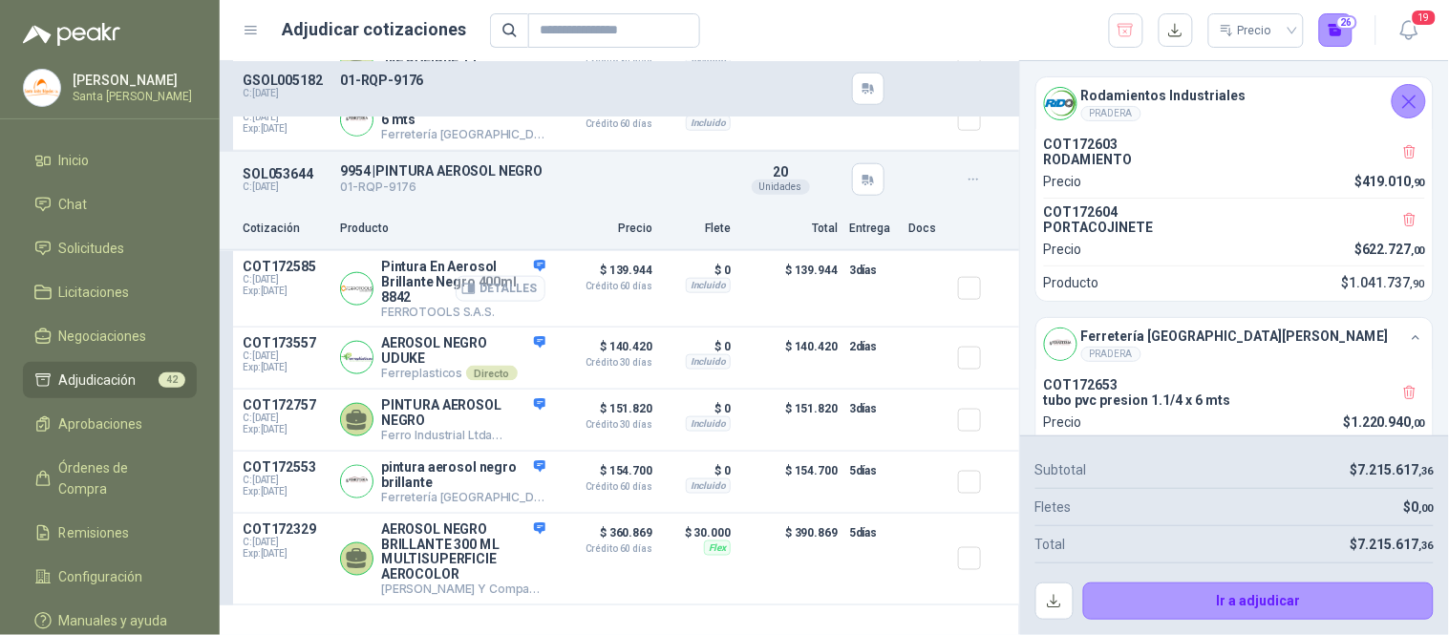
click at [492, 302] on button "Detalles" at bounding box center [501, 289] width 90 height 26
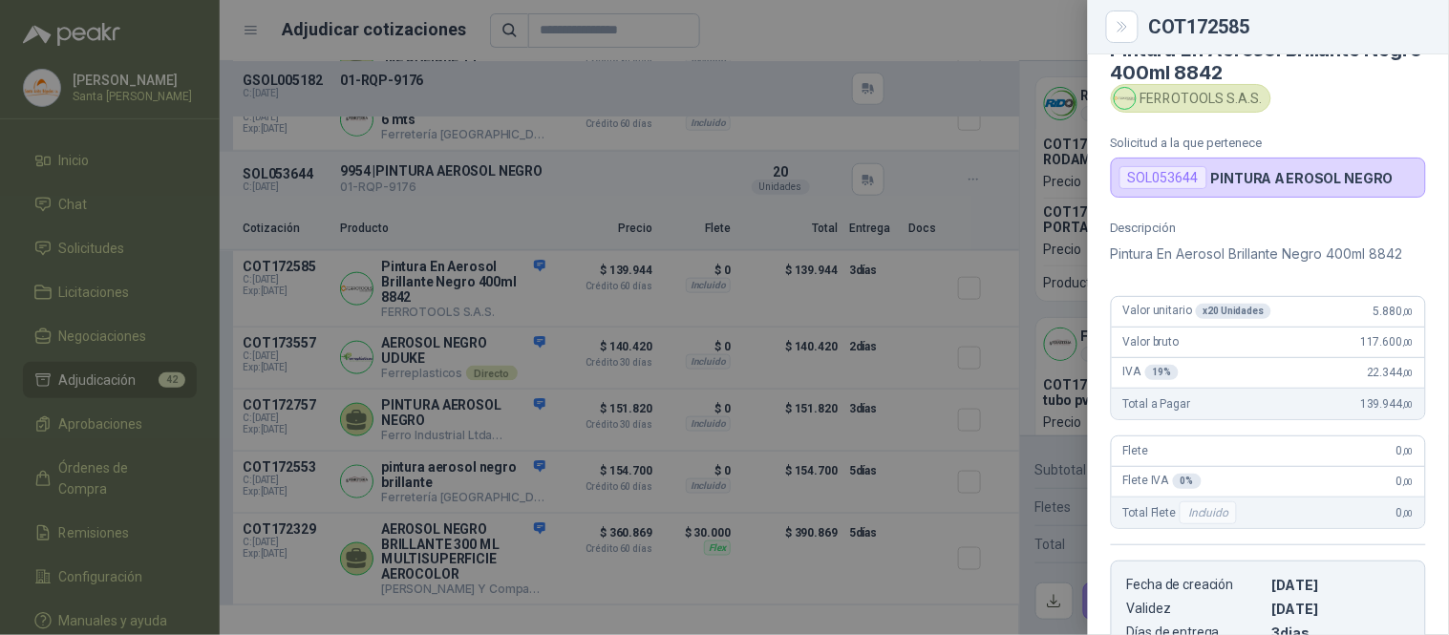
scroll to position [26, 0]
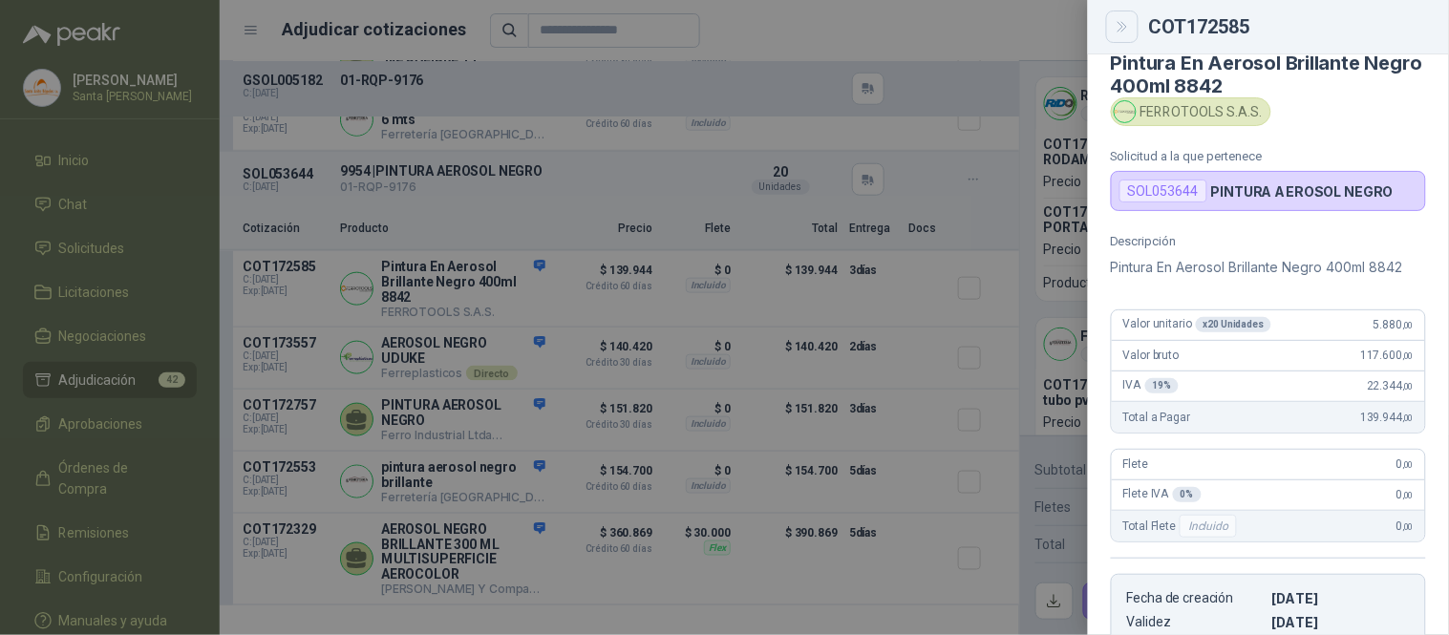
click at [1119, 30] on icon "Close" at bounding box center [1123, 27] width 16 height 16
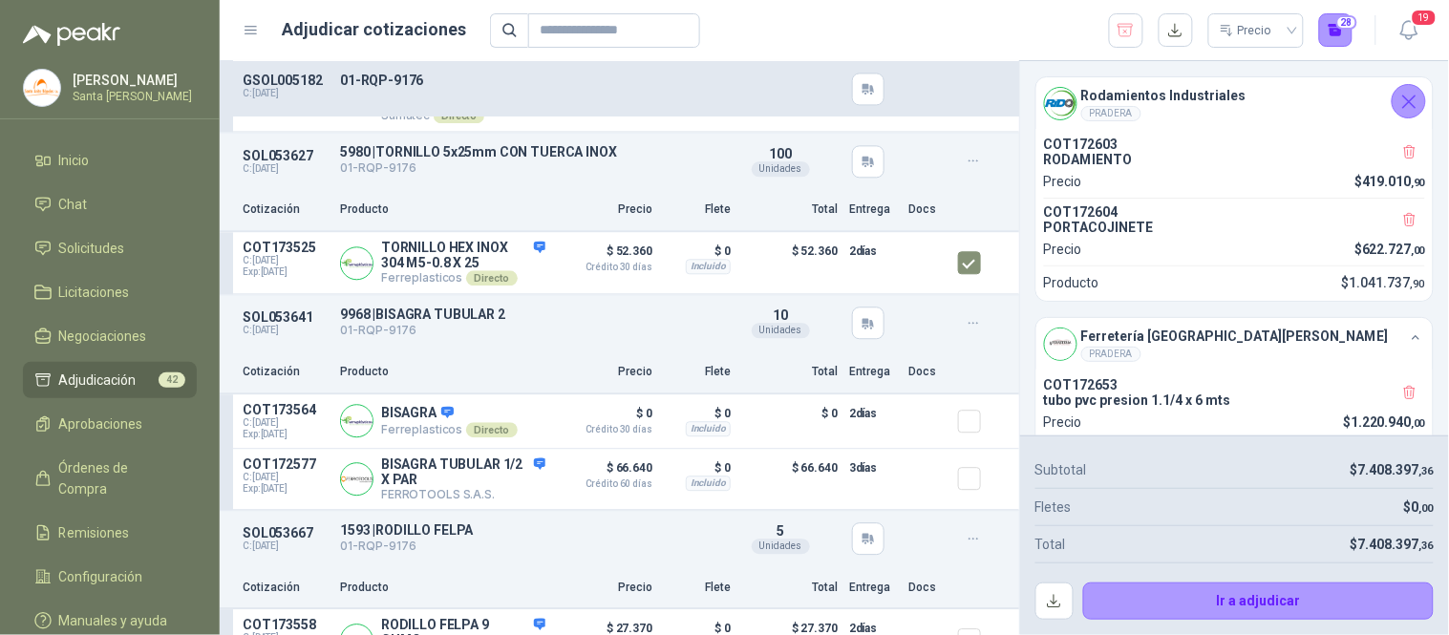
scroll to position [10494, 0]
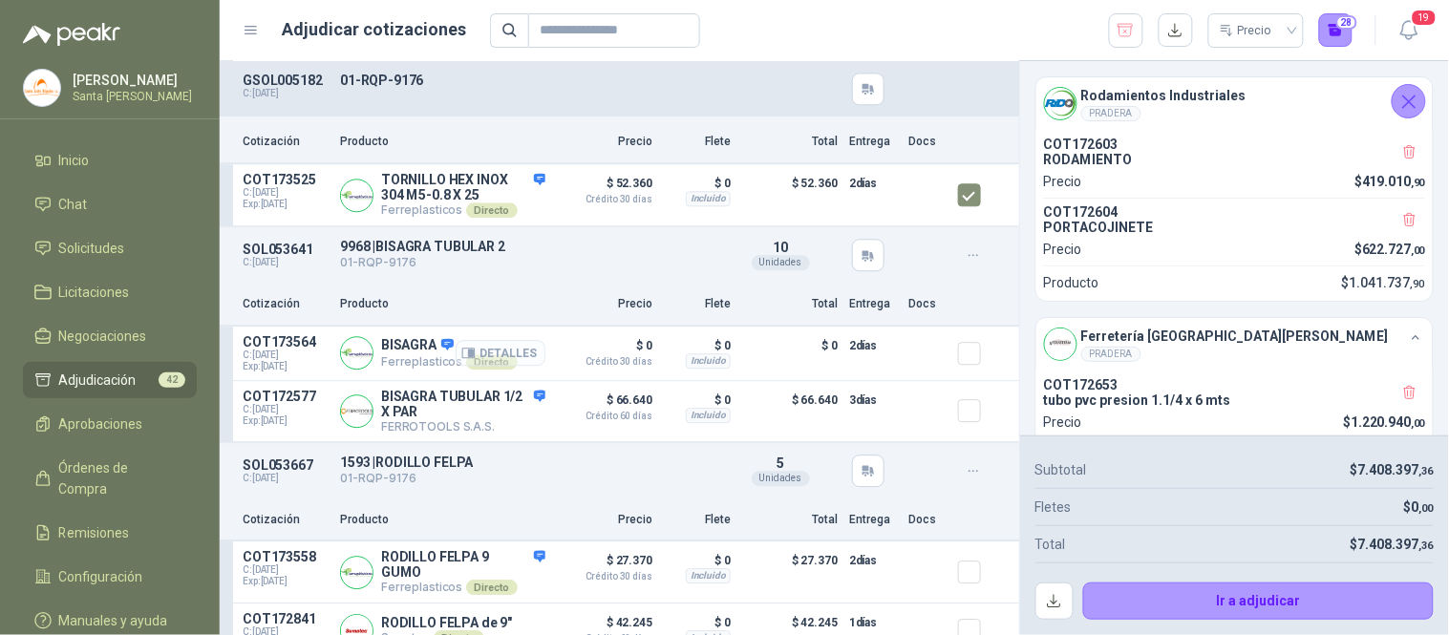
click at [483, 354] on button "Detalles" at bounding box center [501, 353] width 90 height 26
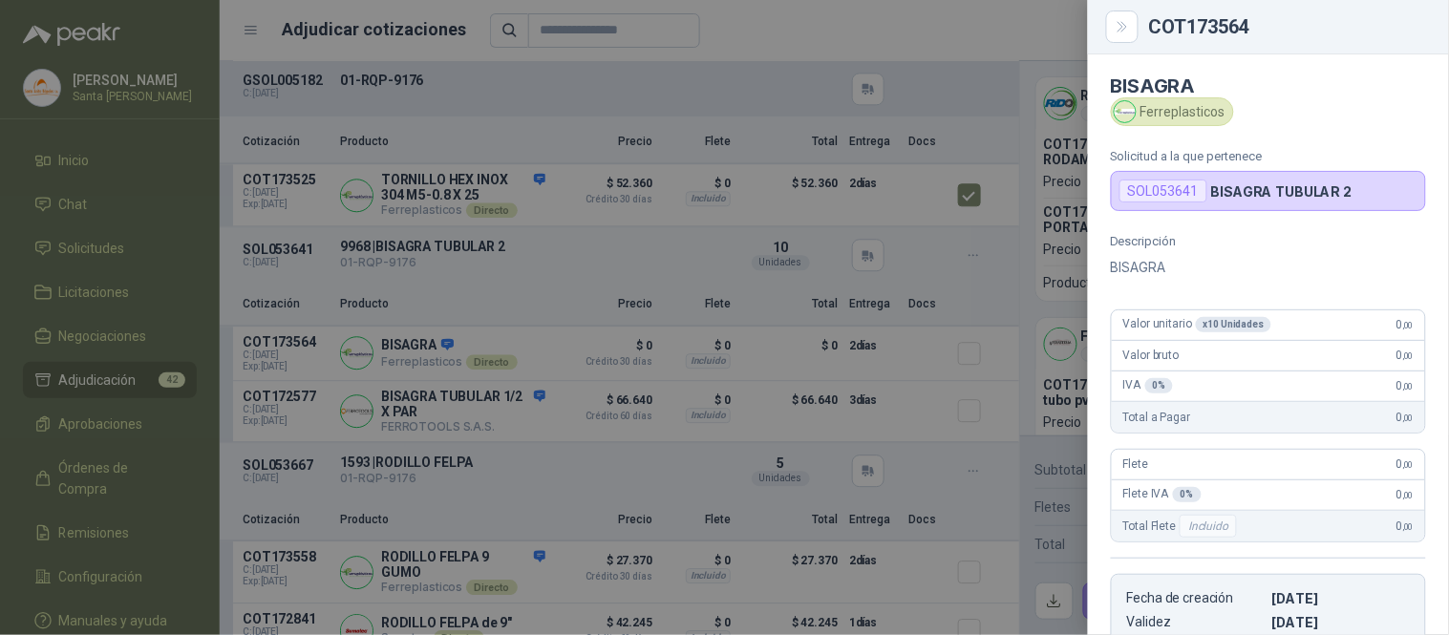
scroll to position [0, 0]
click at [1120, 19] on icon "Close" at bounding box center [1123, 27] width 16 height 16
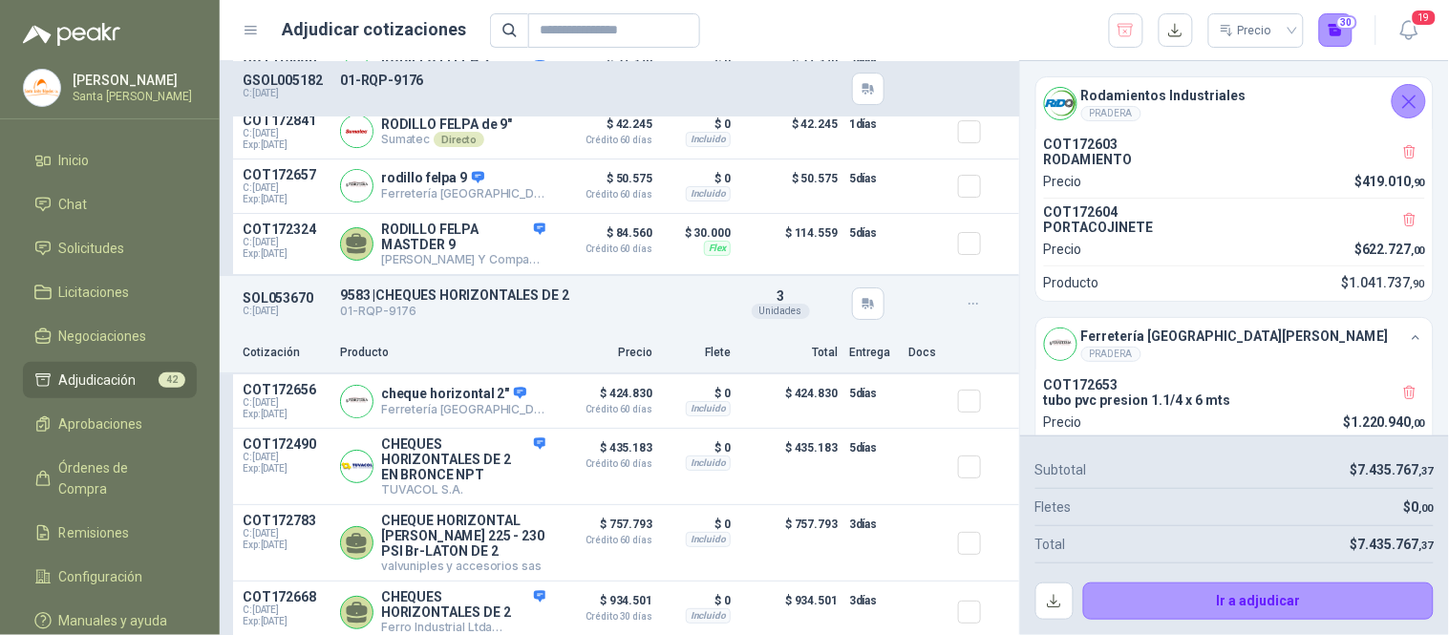
scroll to position [11028, 0]
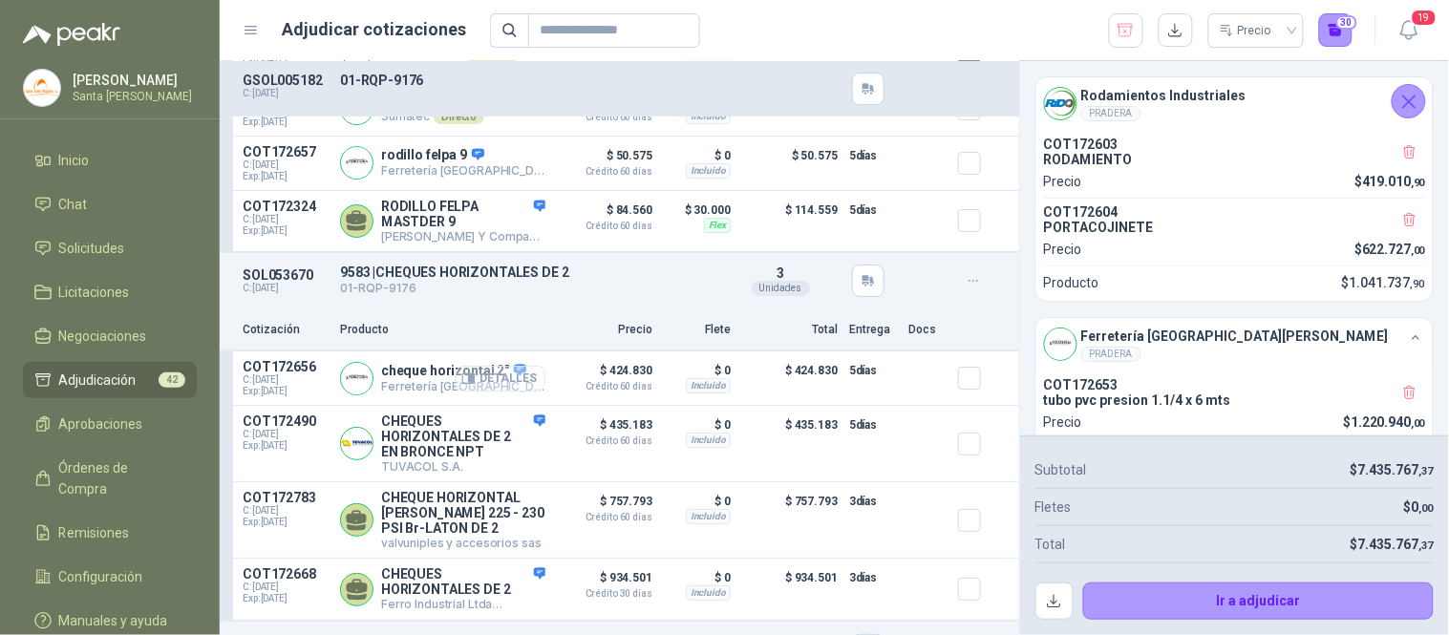
click at [506, 390] on button "Detalles" at bounding box center [501, 379] width 90 height 26
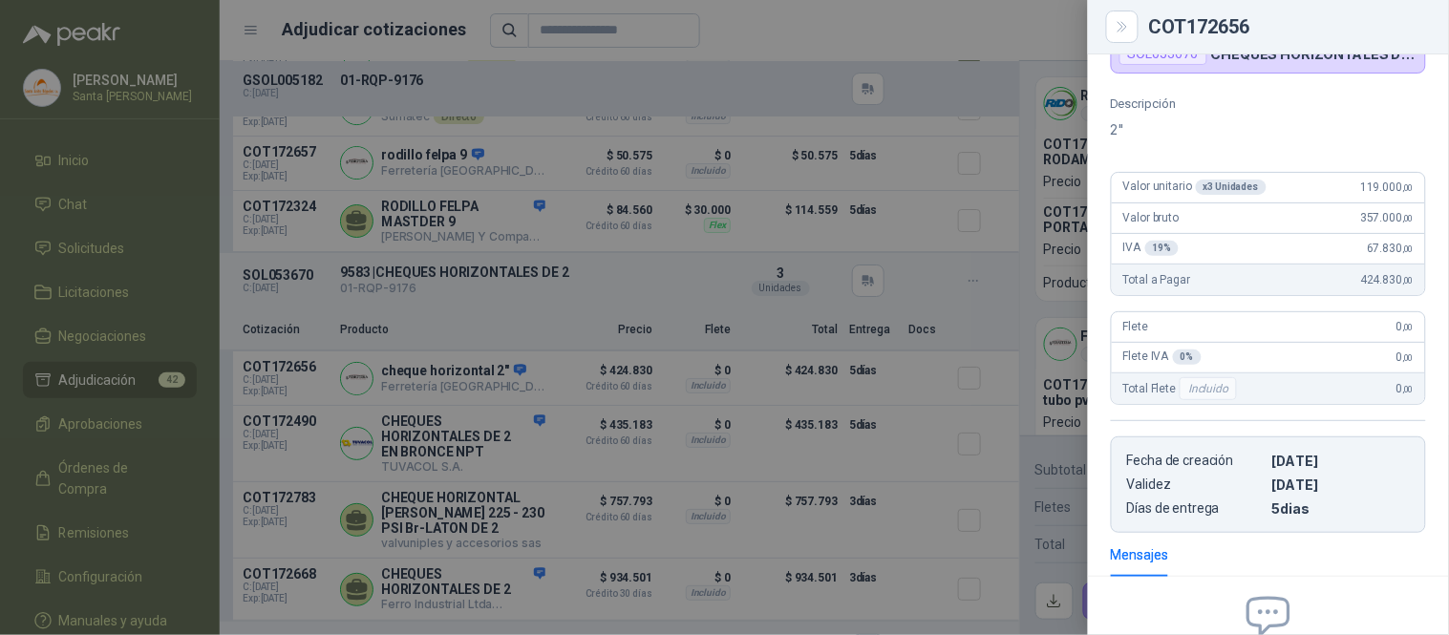
scroll to position [0, 0]
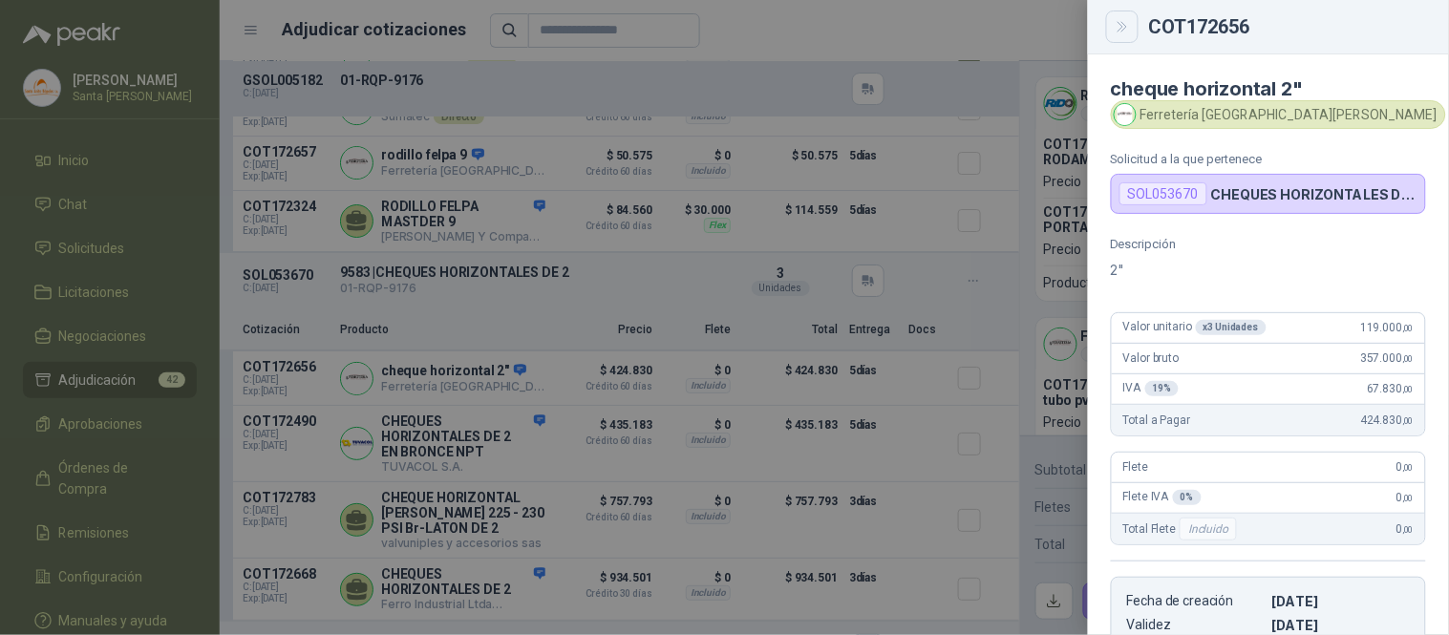
click at [1130, 22] on icon "Close" at bounding box center [1123, 27] width 16 height 16
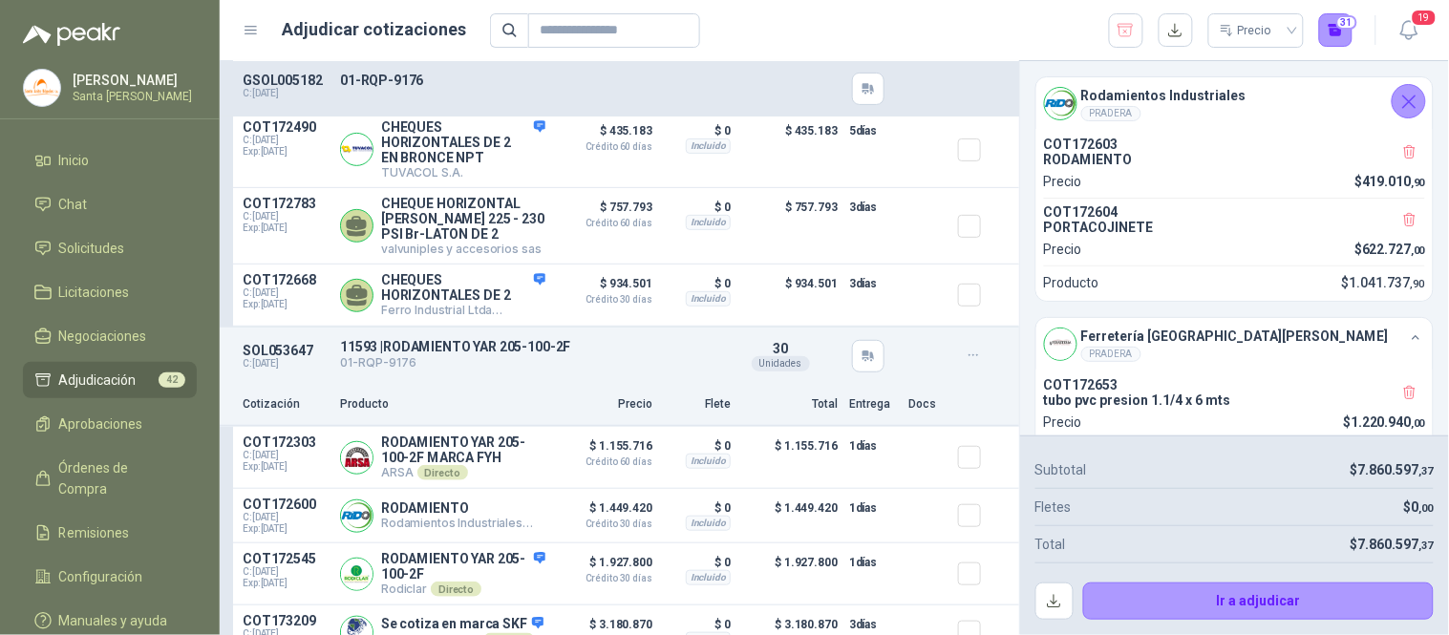
scroll to position [11440, 0]
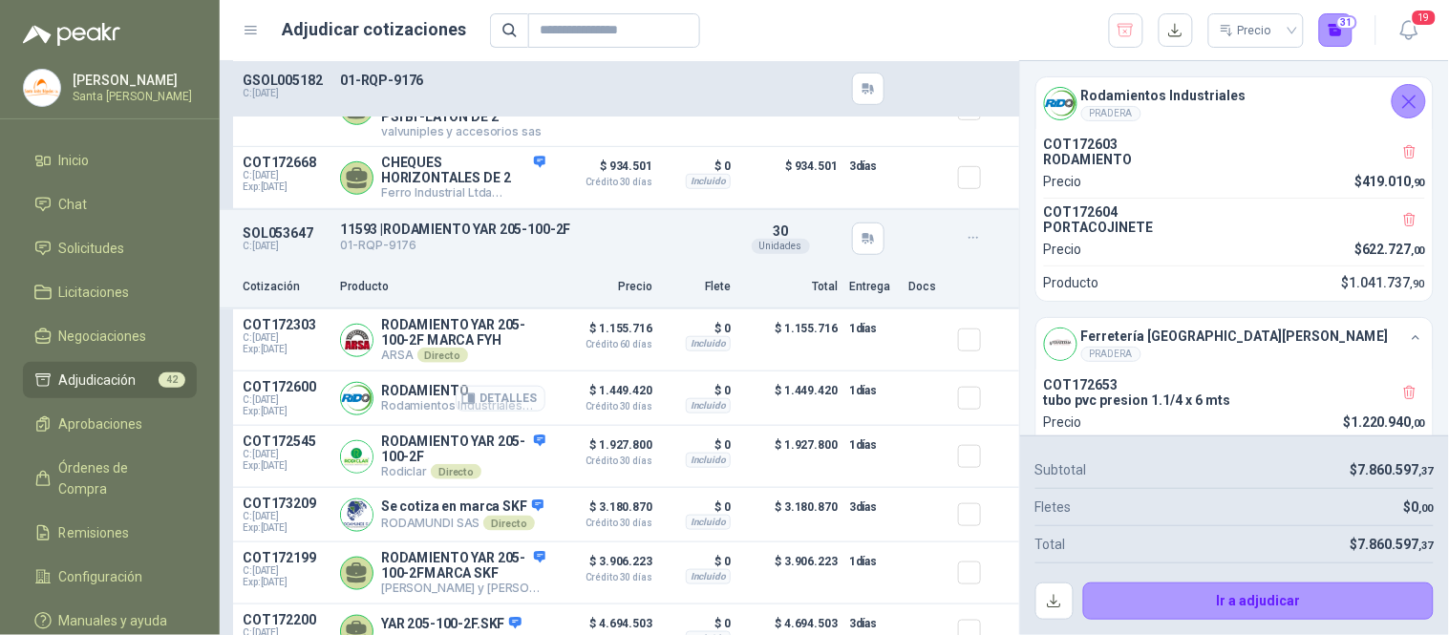
click at [503, 412] on button "Detalles" at bounding box center [501, 399] width 90 height 26
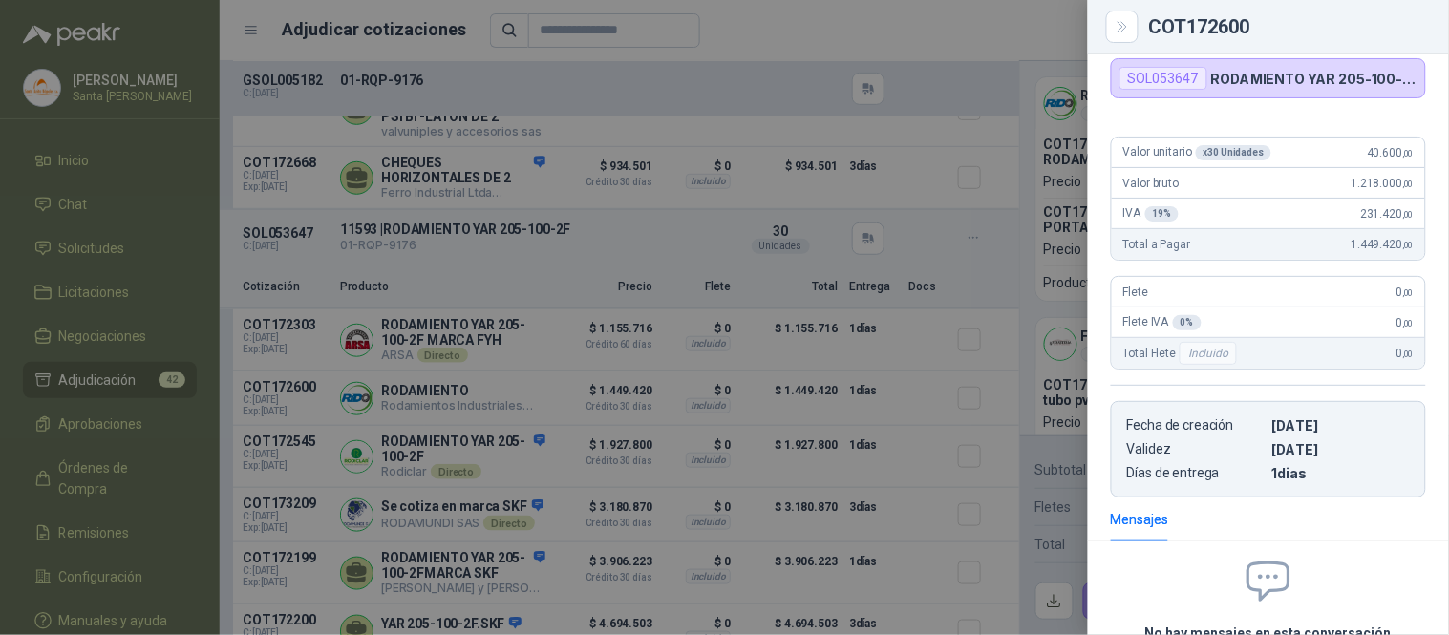
scroll to position [0, 0]
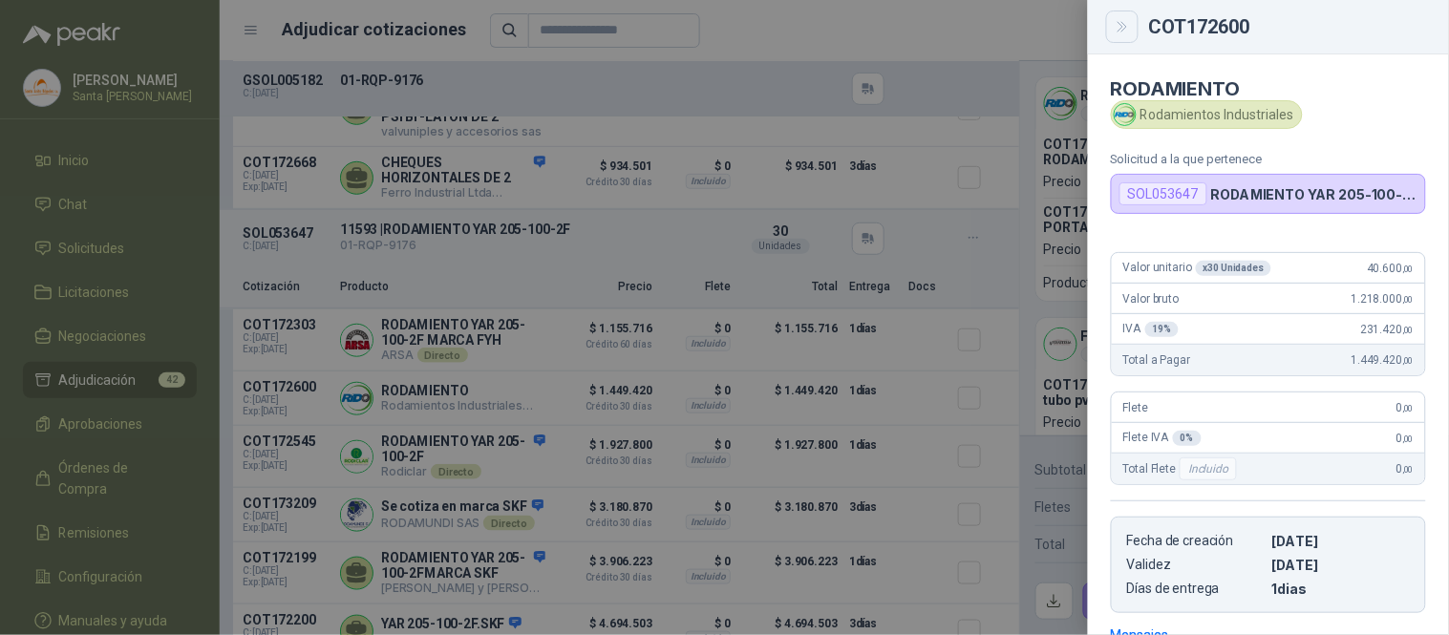
click at [1119, 15] on button "Close" at bounding box center [1122, 27] width 32 height 32
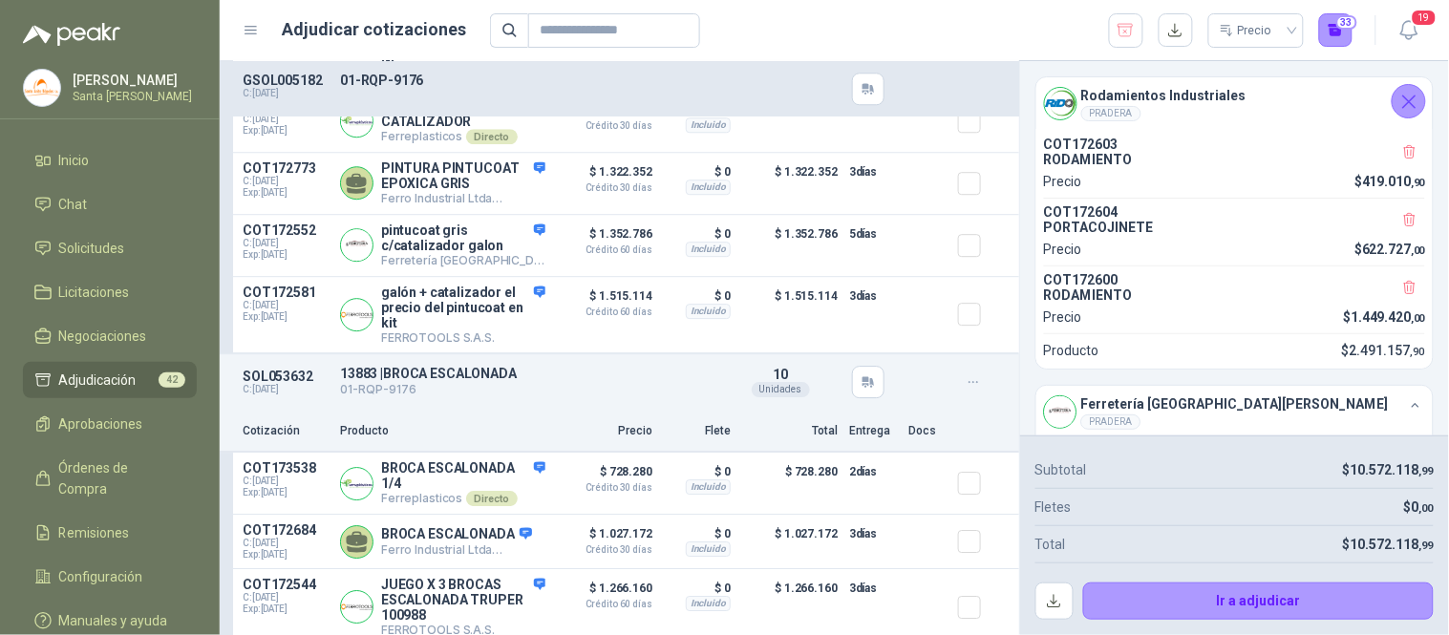
scroll to position [12533, 0]
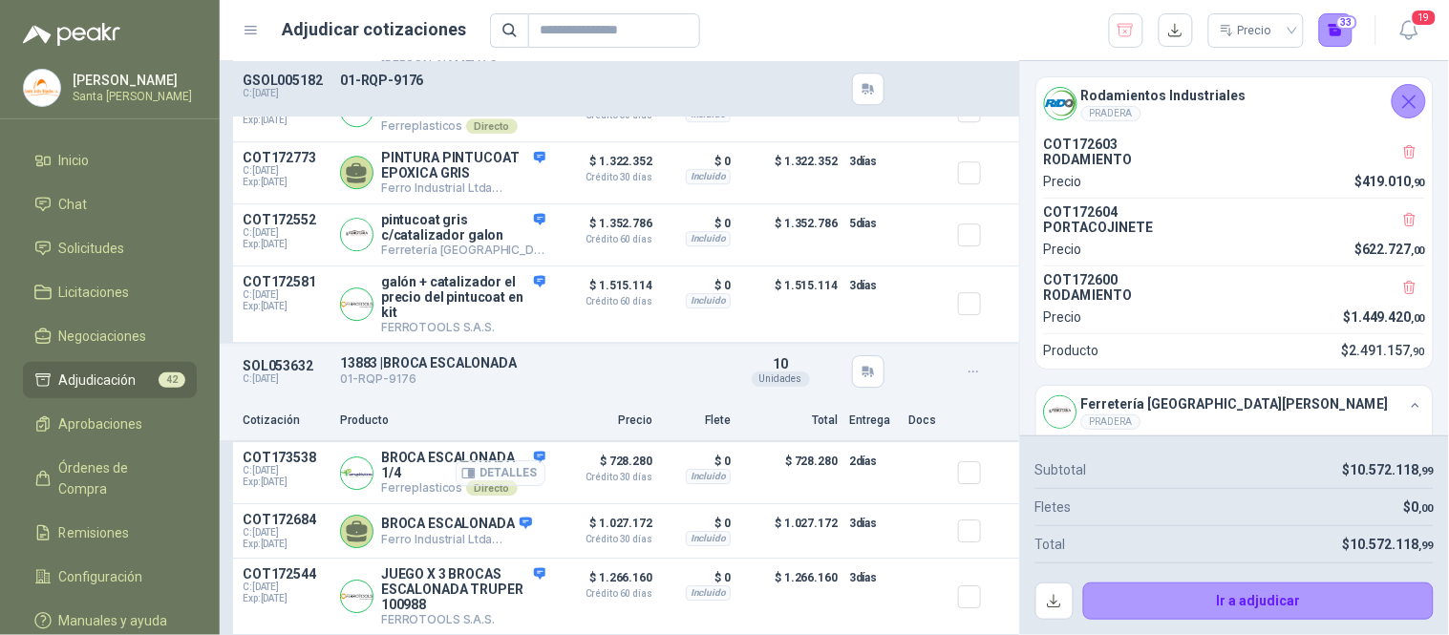
click at [501, 469] on button "Detalles" at bounding box center [501, 473] width 90 height 26
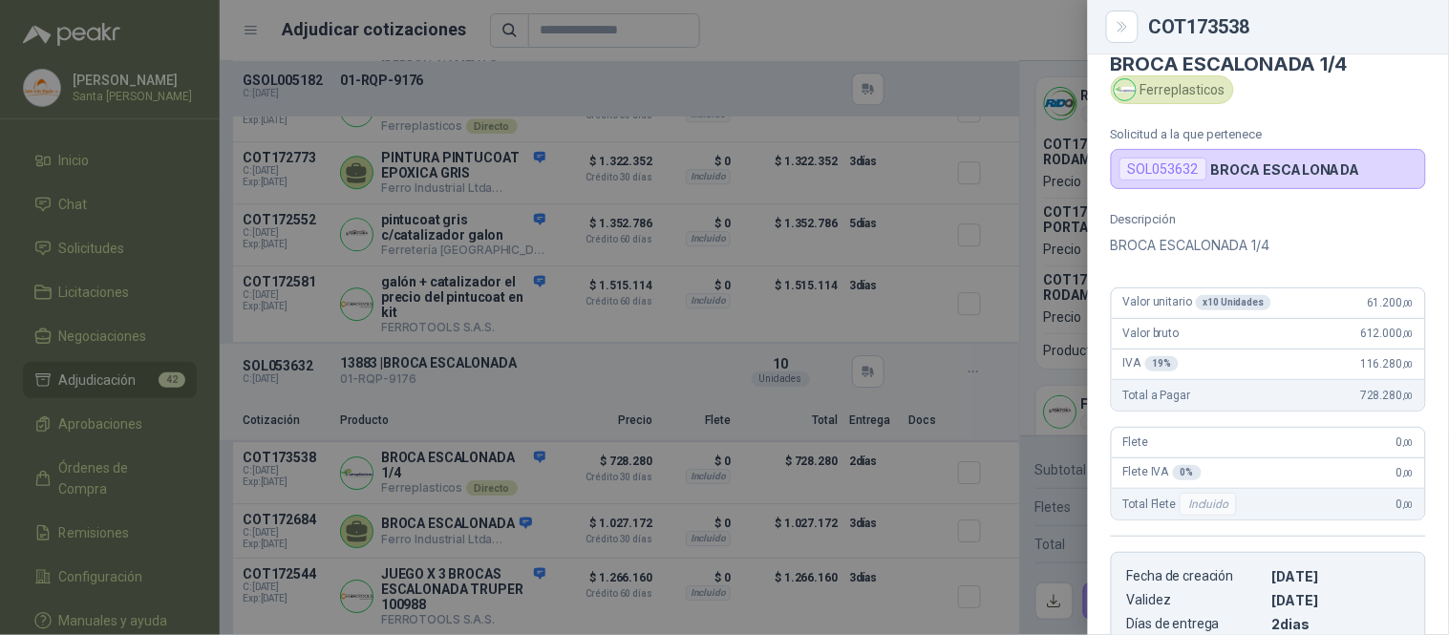
scroll to position [0, 0]
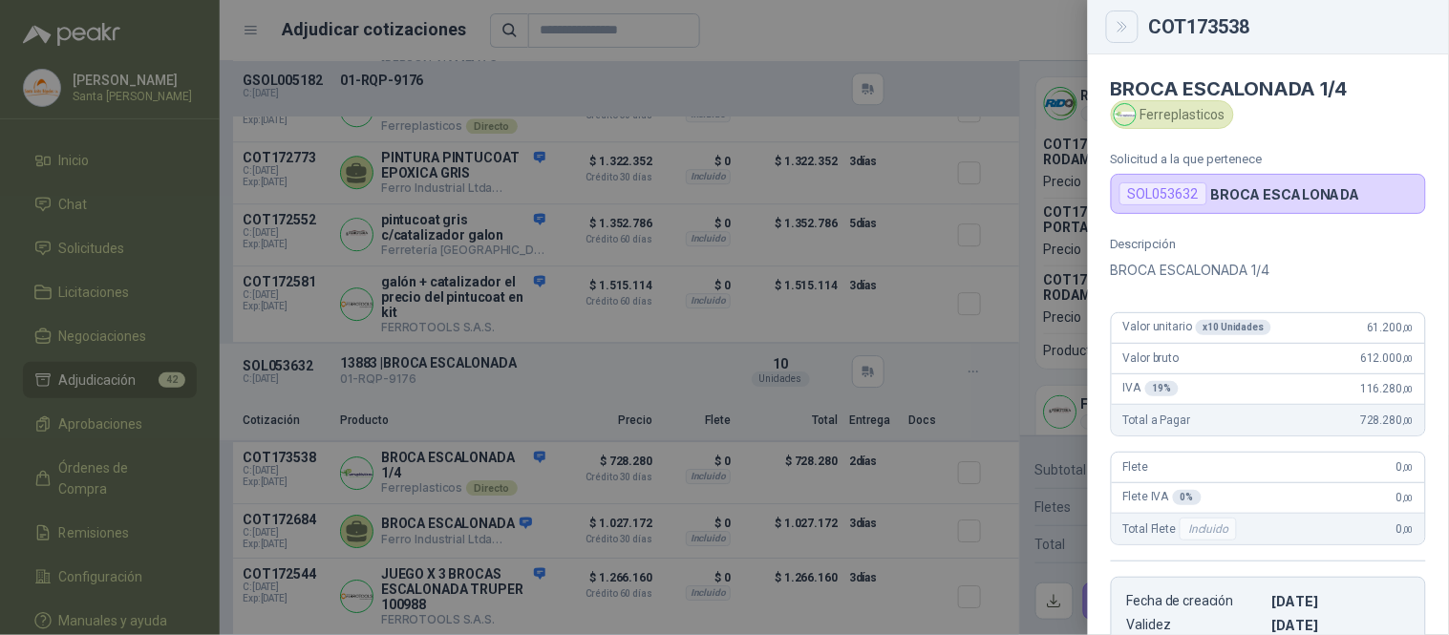
click at [1110, 31] on button "Close" at bounding box center [1122, 27] width 32 height 32
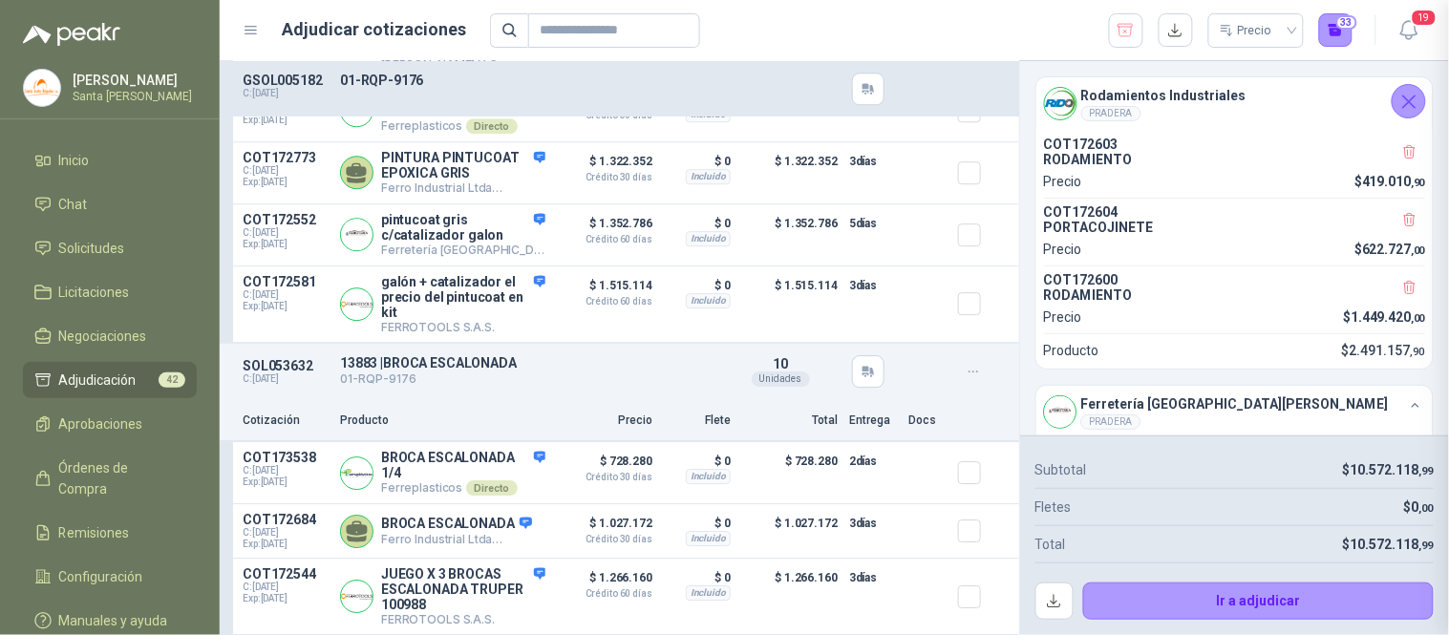
scroll to position [355, 0]
click at [521, 537] on button "Detalles" at bounding box center [501, 532] width 90 height 26
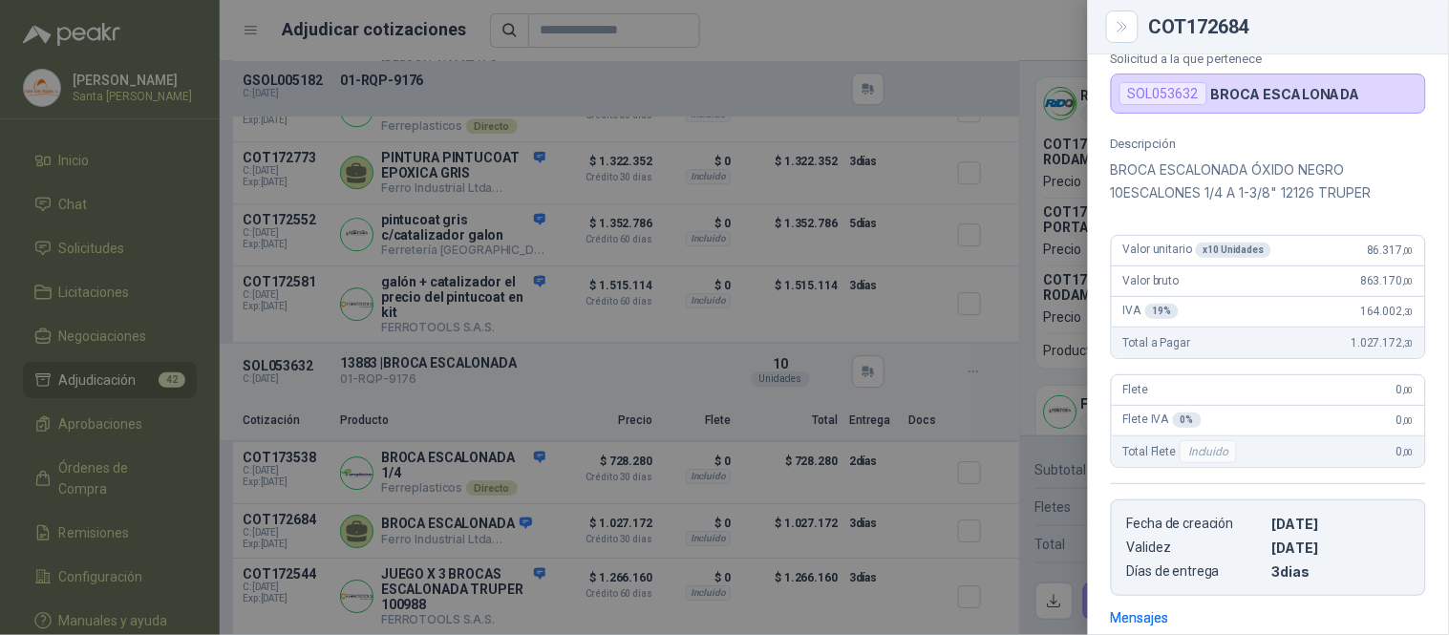
scroll to position [0, 0]
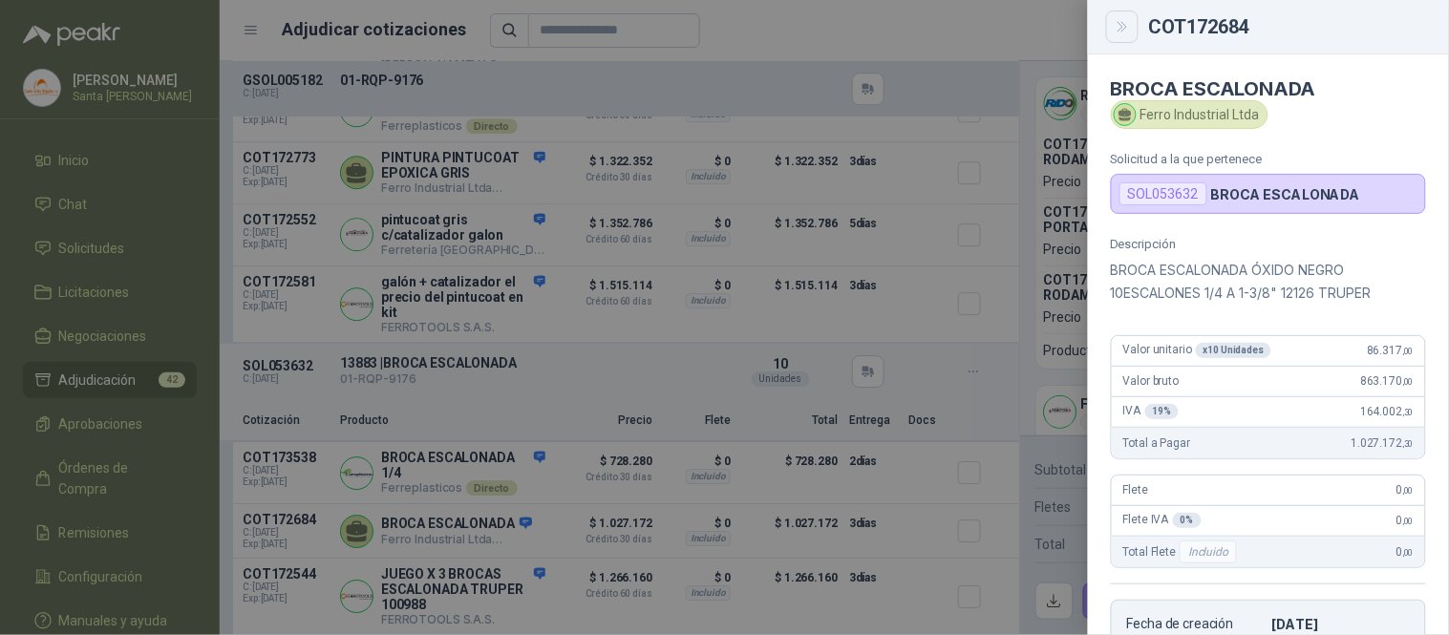
click at [1108, 29] on button "Close" at bounding box center [1122, 27] width 32 height 32
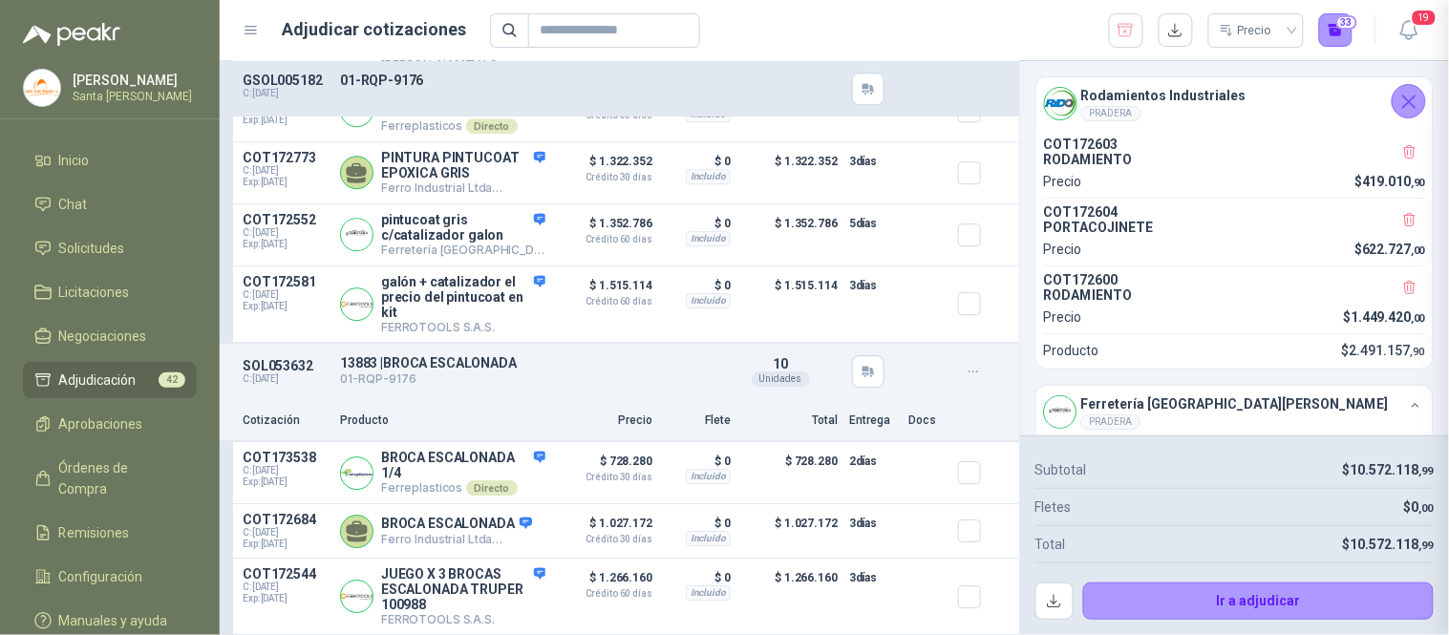
scroll to position [378, 0]
click at [959, 475] on div at bounding box center [977, 473] width 38 height 46
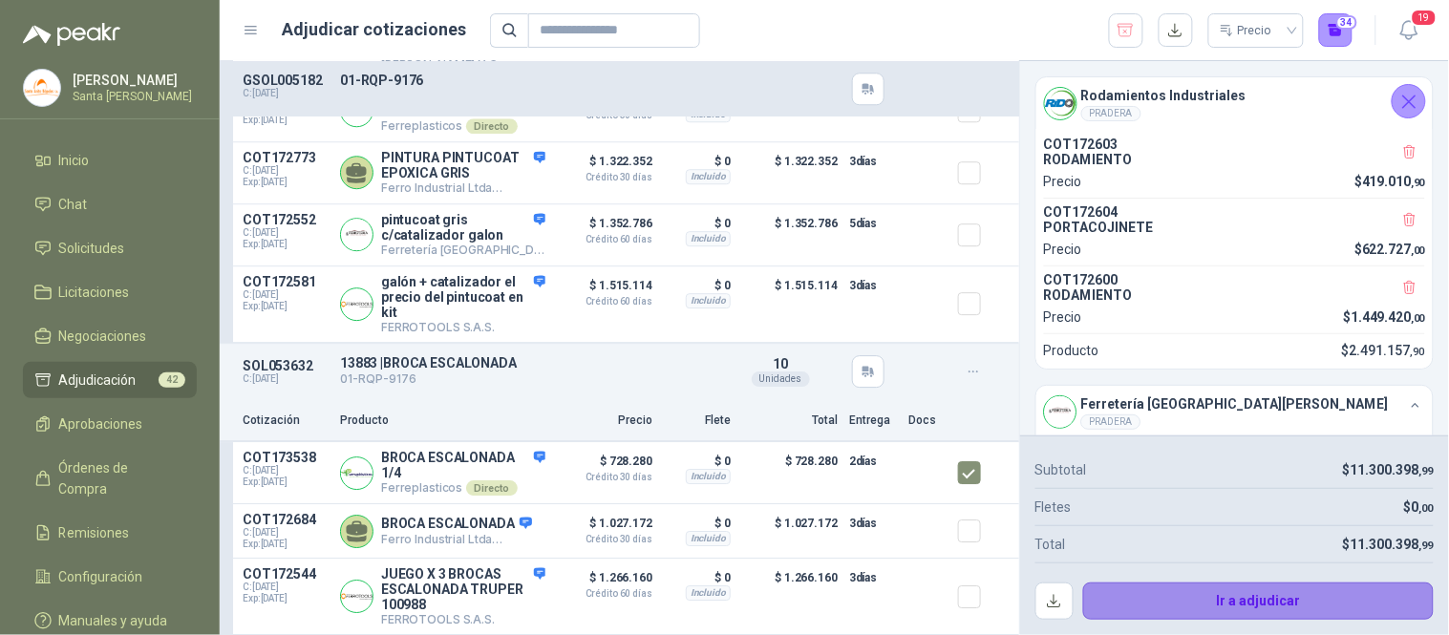
click at [1206, 583] on button "Ir a adjudicar" at bounding box center [1258, 602] width 351 height 38
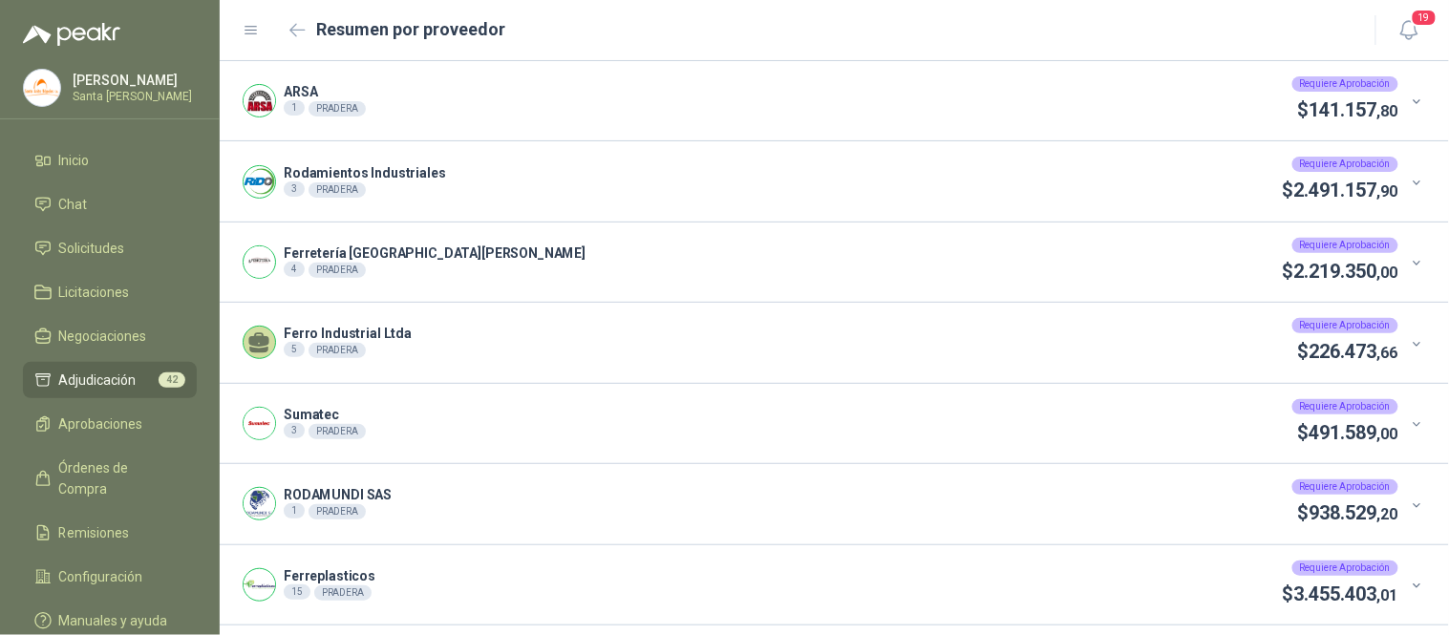
click at [1415, 268] on div "Ferretería Industrial [PERSON_NAME] 4 PRADERA Requiere Aprobación $ 2.219.350 ,…" at bounding box center [834, 262] width 1229 height 79
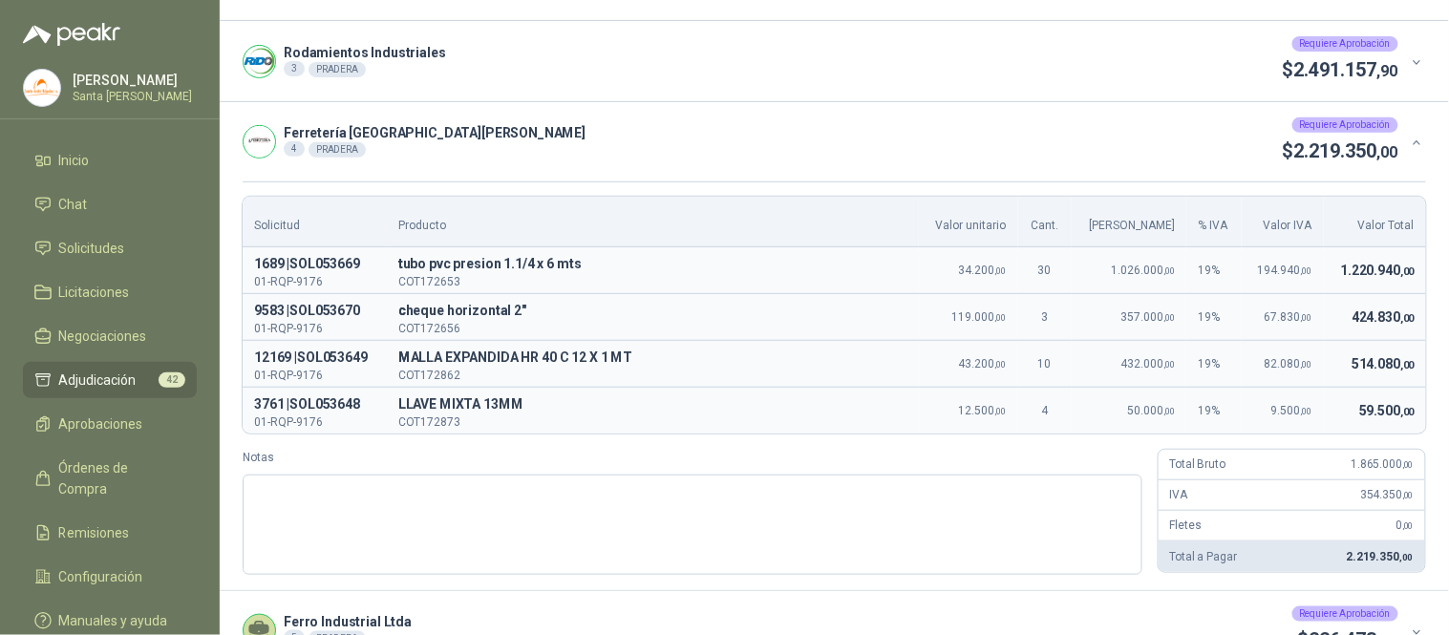
scroll to position [134, 0]
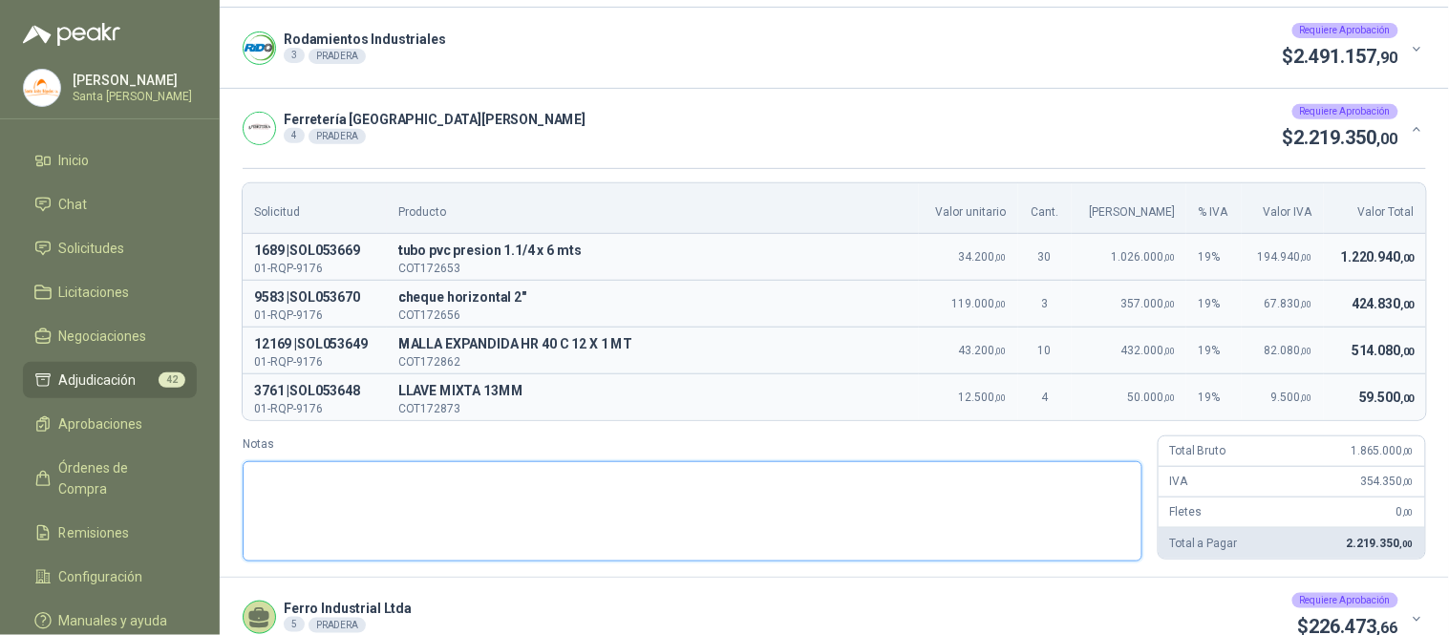
click at [349, 527] on textarea "Notas" at bounding box center [693, 511] width 900 height 100
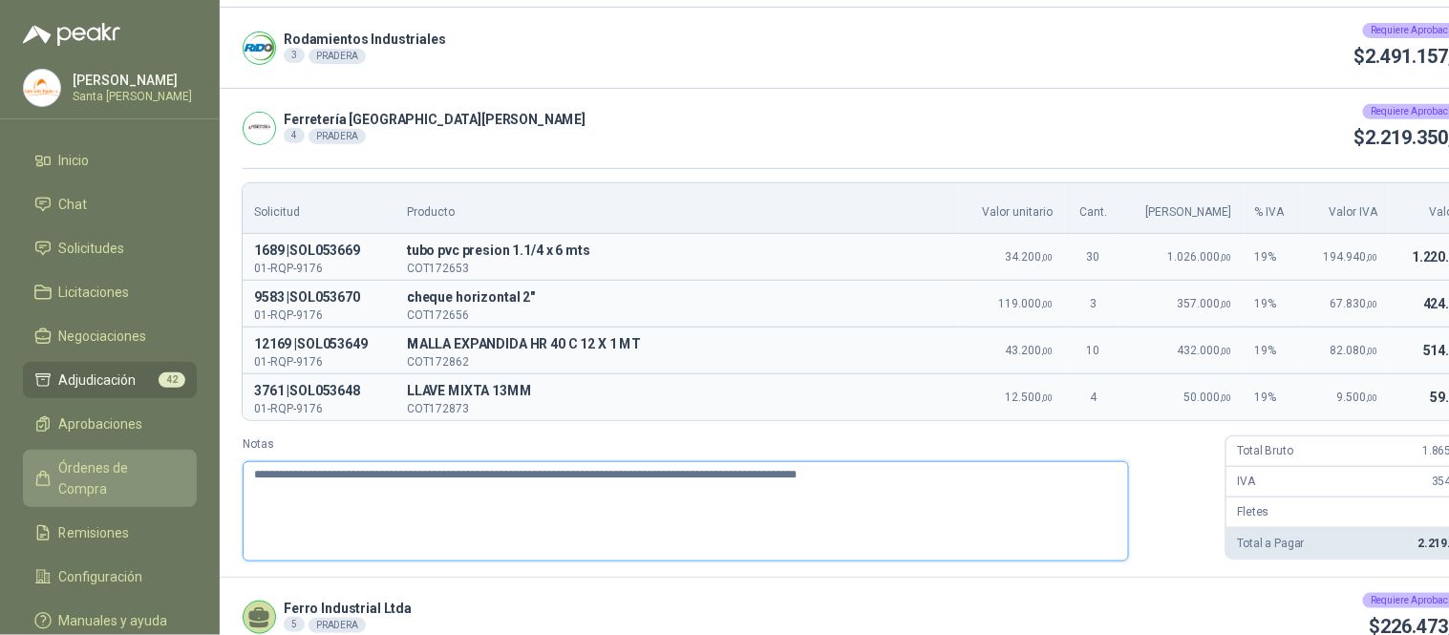
drag, startPoint x: 981, startPoint y: 475, endPoint x: 131, endPoint y: 468, distance: 850.1
click at [131, 468] on div "[PERSON_NAME] Santa [PERSON_NAME] Inicio Chat Solicitudes Licitaciones Negociac…" at bounding box center [724, 317] width 1449 height 635
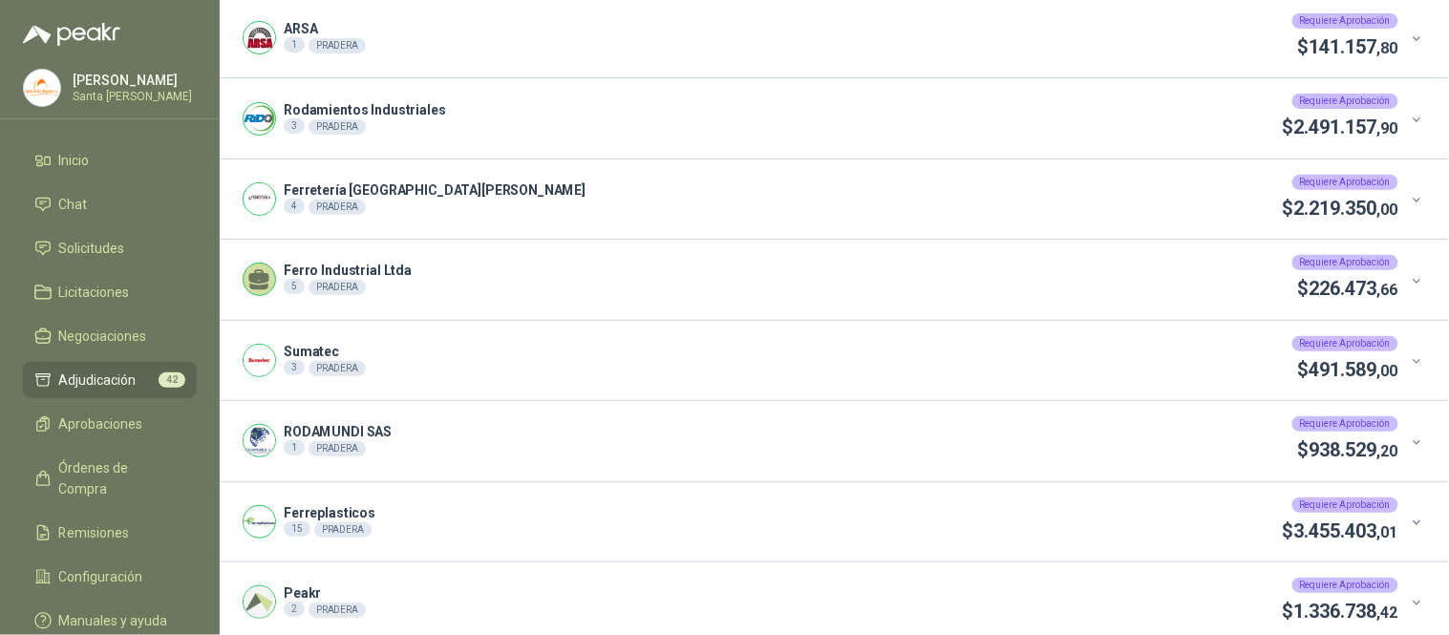
scroll to position [0, 0]
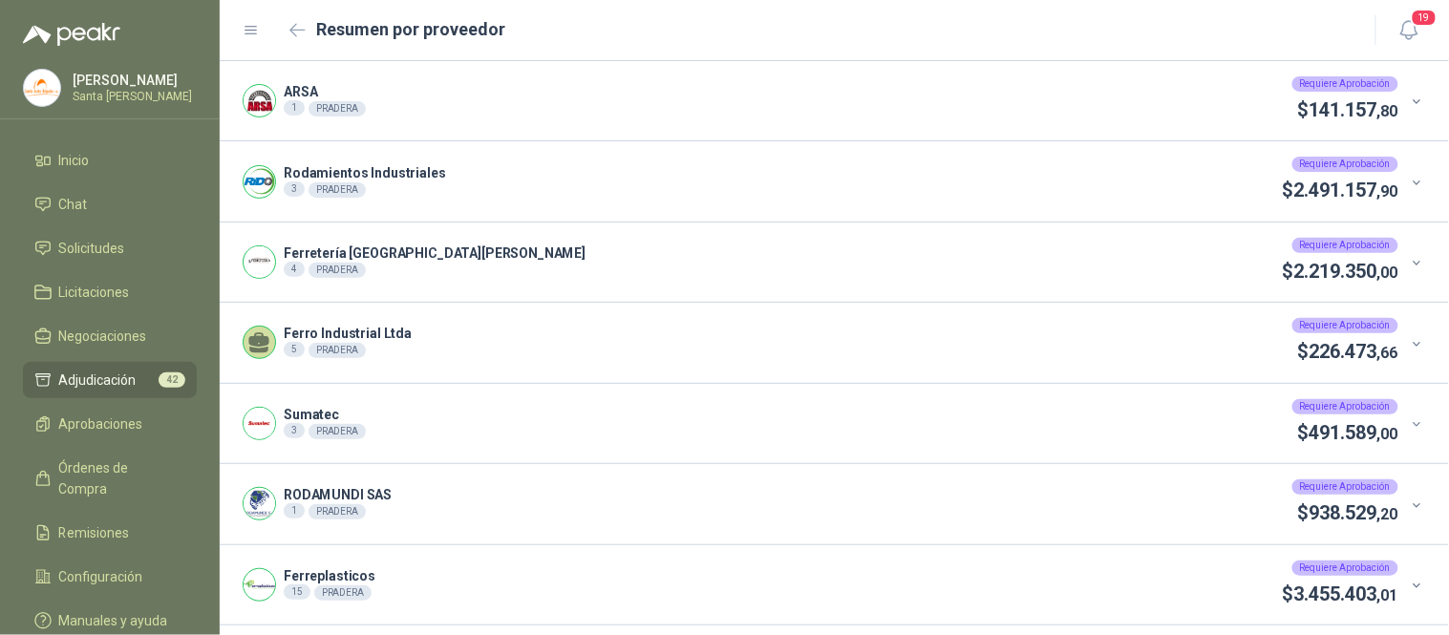
click at [1410, 96] on icon at bounding box center [1417, 102] width 14 height 14
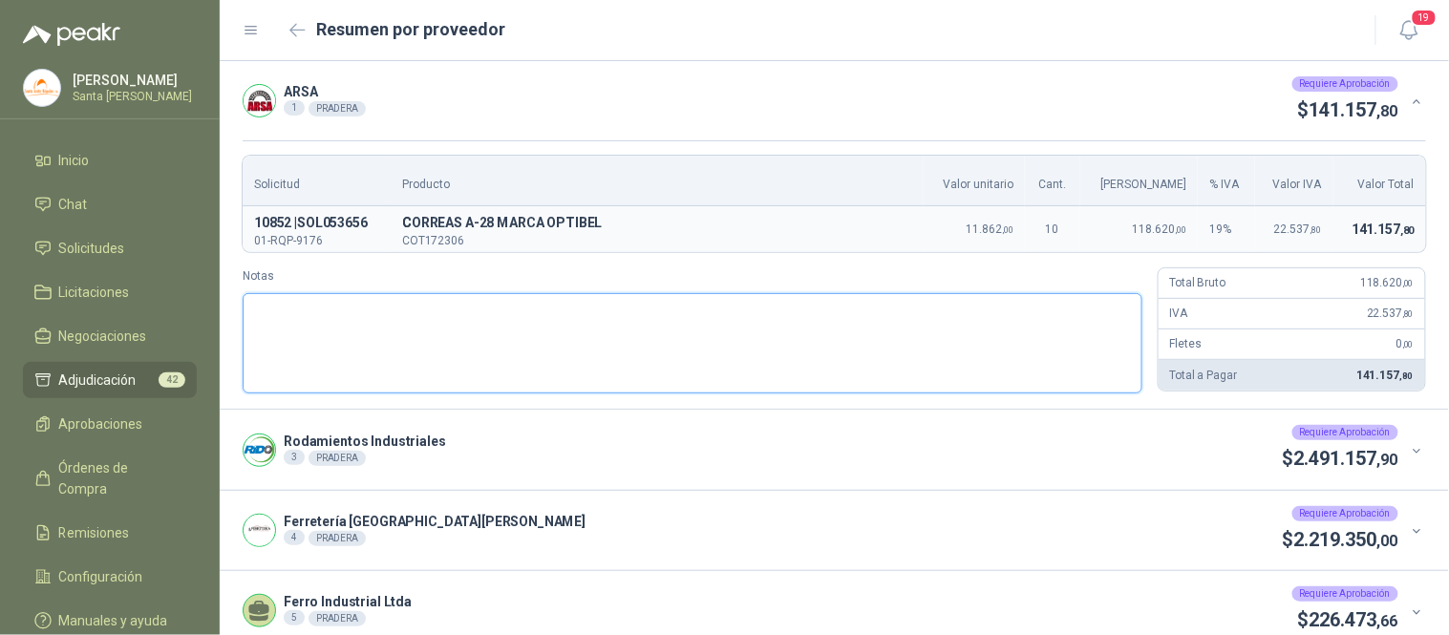
click at [323, 336] on textarea "Notas" at bounding box center [693, 343] width 900 height 100
paste textarea "**********"
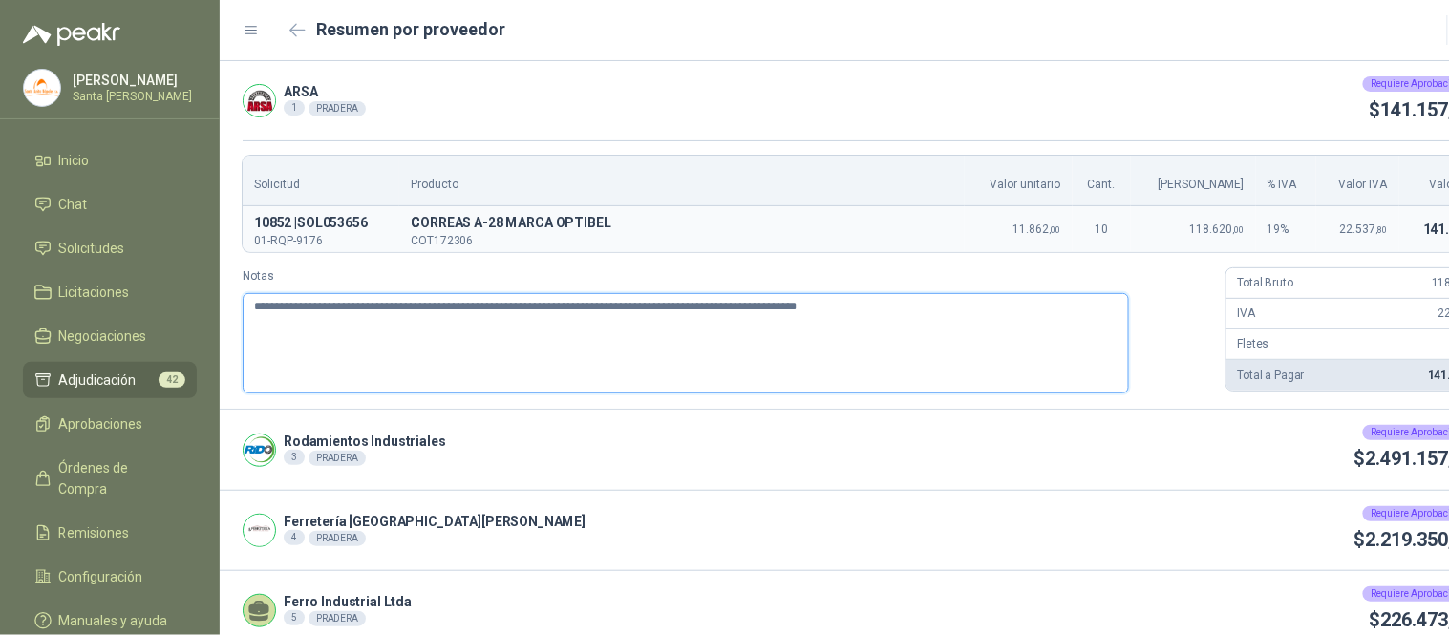
drag, startPoint x: 740, startPoint y: 303, endPoint x: 435, endPoint y: 310, distance: 305.7
click at [435, 310] on textarea "**********" at bounding box center [686, 343] width 886 height 100
click at [866, 320] on textarea "**********" at bounding box center [686, 343] width 886 height 100
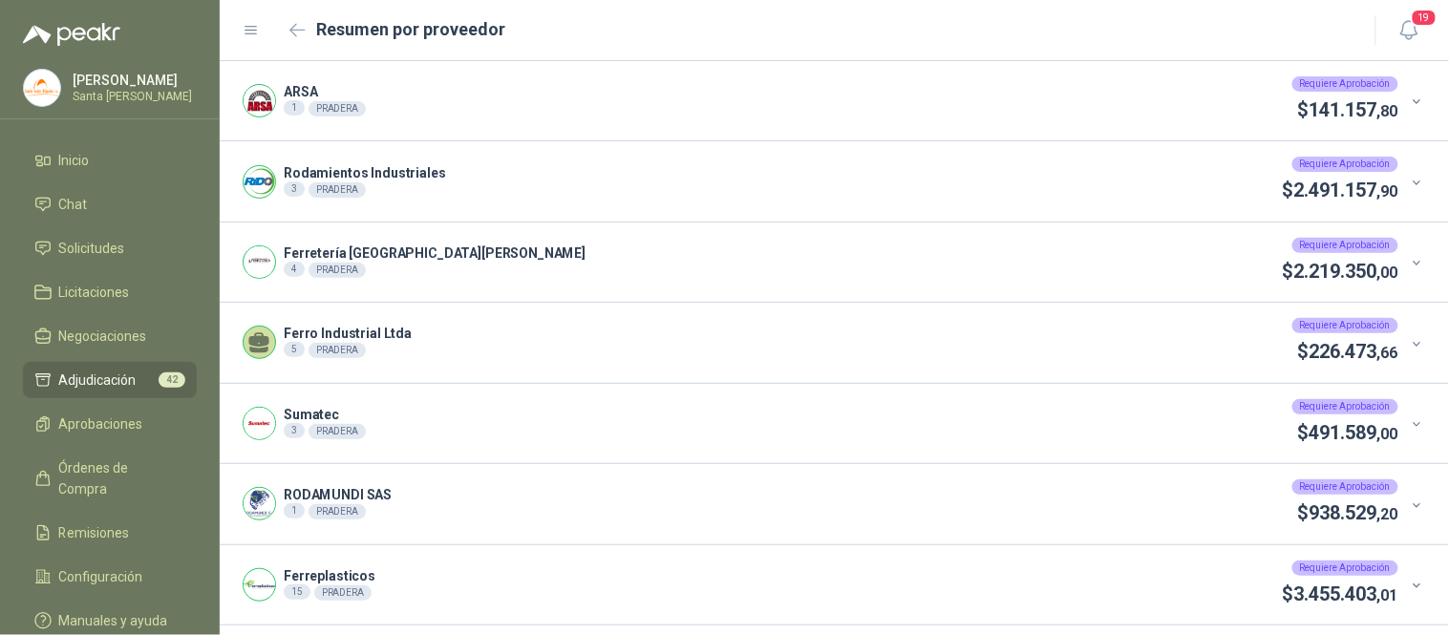
click at [1410, 96] on icon at bounding box center [1417, 102] width 14 height 14
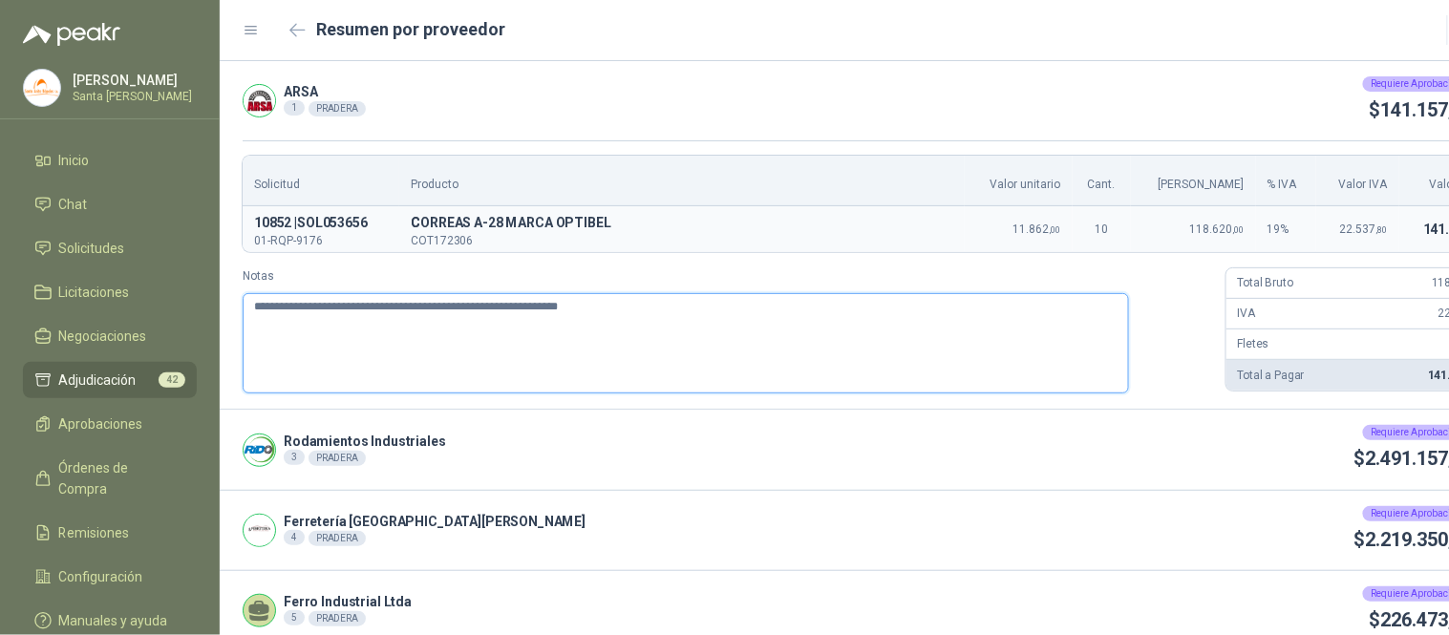
drag, startPoint x: 680, startPoint y: 308, endPoint x: 177, endPoint y: 316, distance: 503.4
click at [177, 316] on div "**********" at bounding box center [724, 317] width 1449 height 635
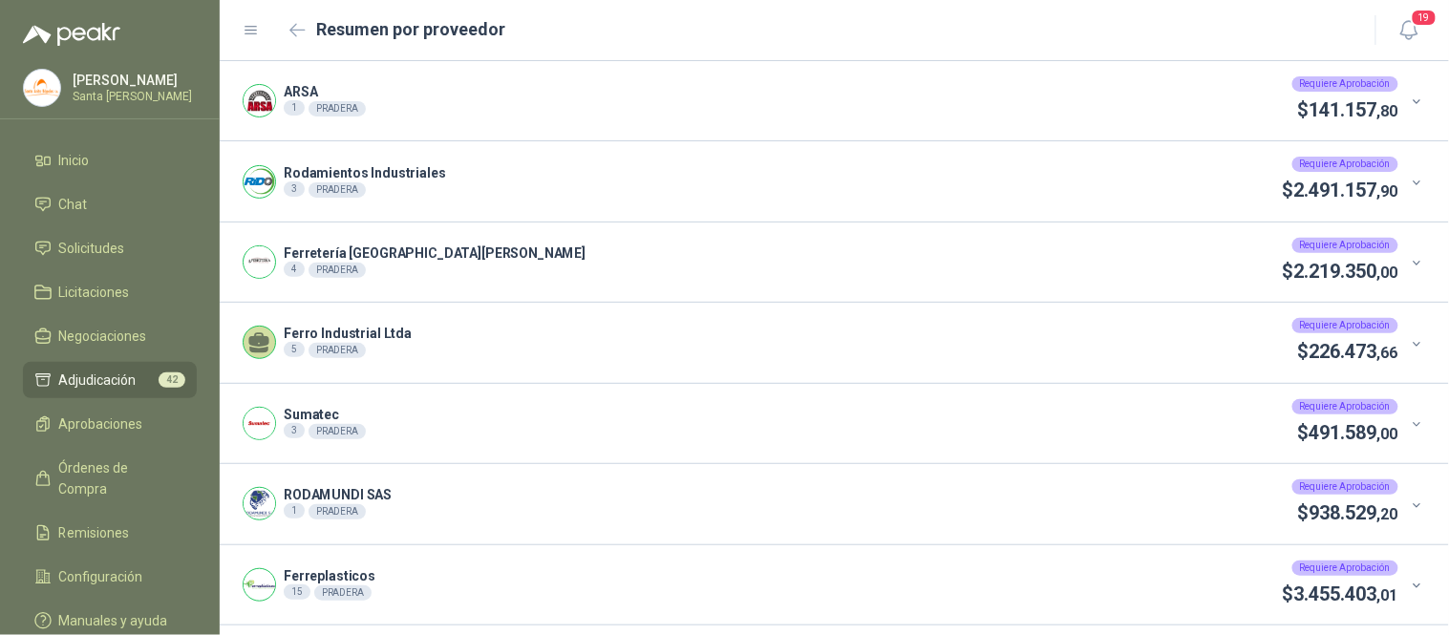
click at [1410, 182] on icon at bounding box center [1417, 183] width 14 height 14
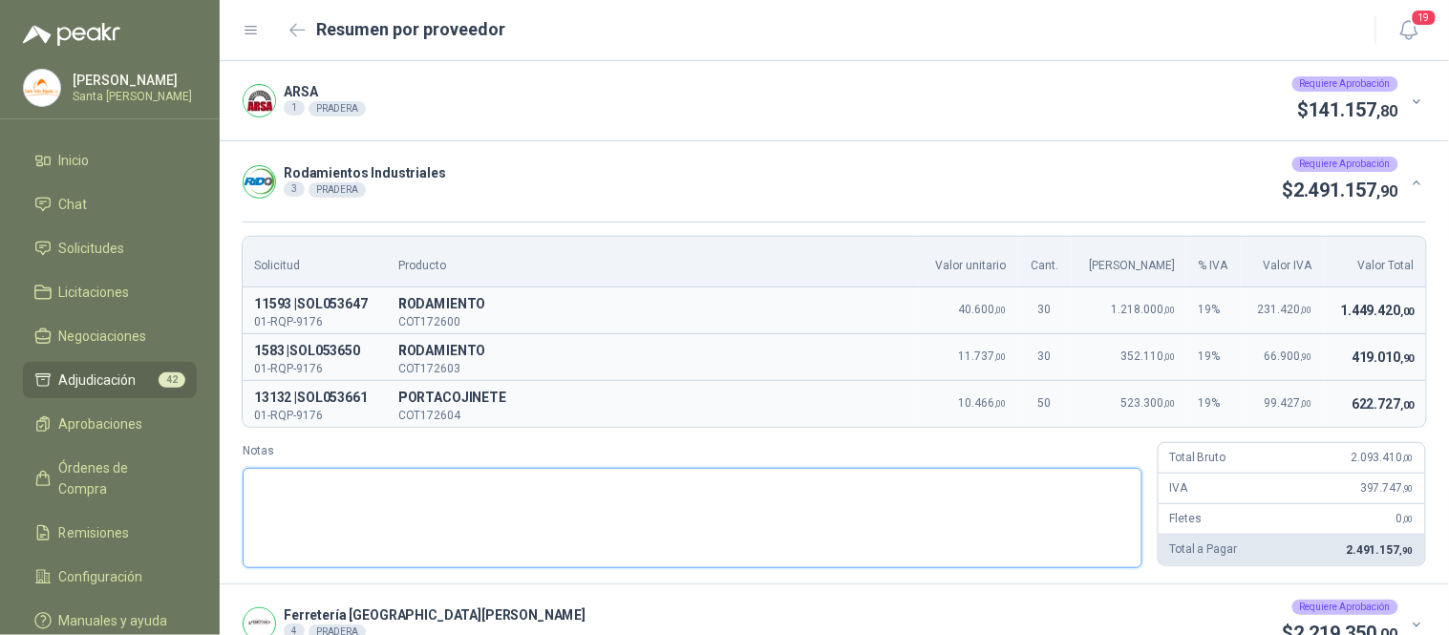
click at [398, 512] on textarea "Notas" at bounding box center [693, 518] width 900 height 100
paste textarea "**********"
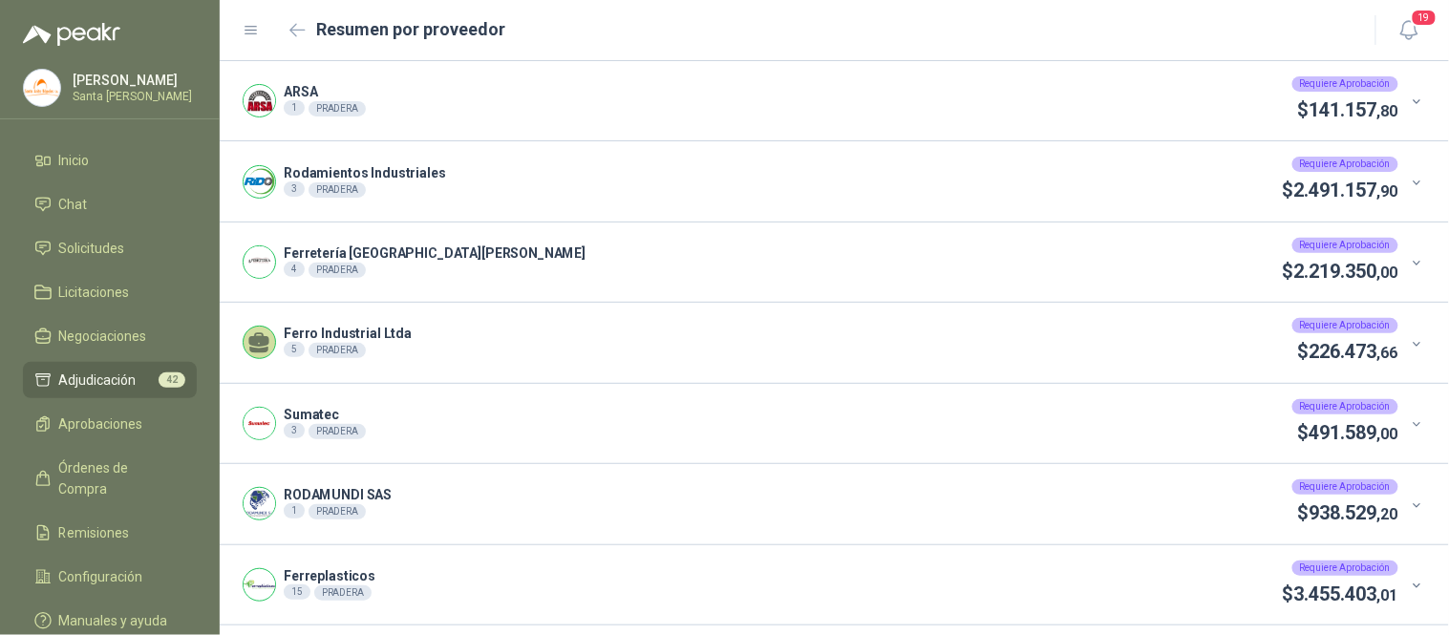
click at [1410, 348] on icon at bounding box center [1417, 344] width 14 height 14
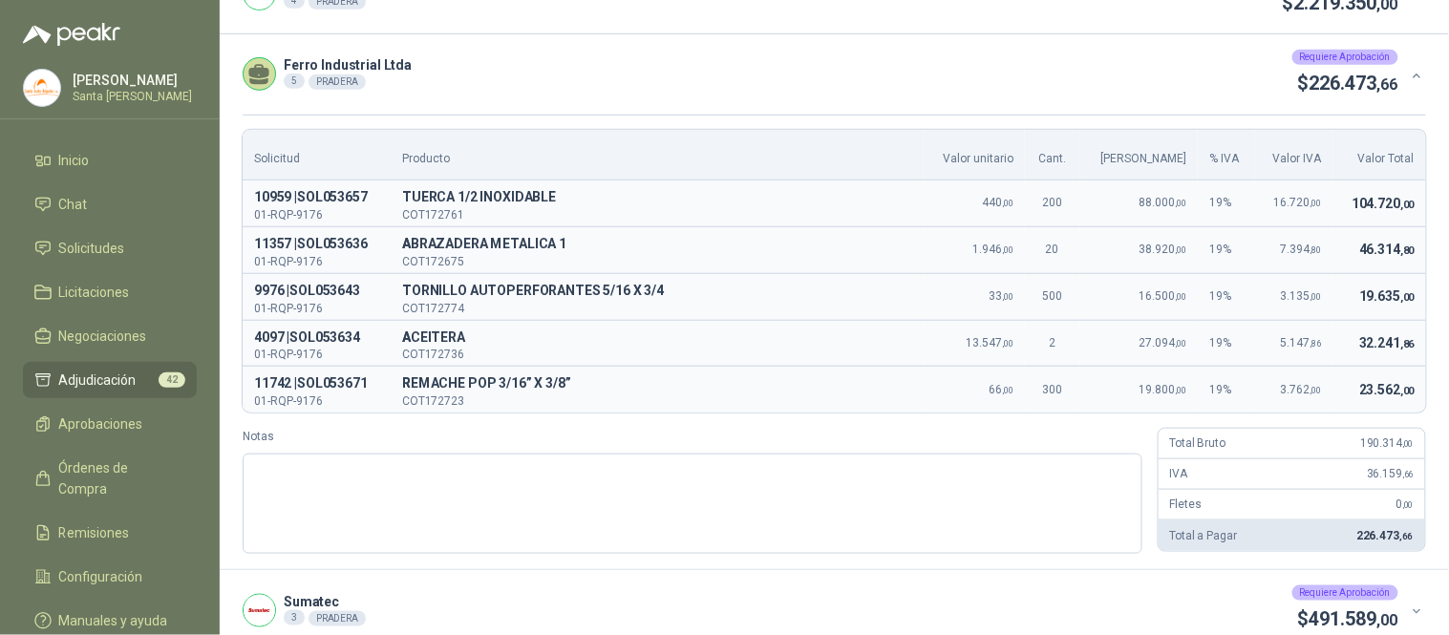
scroll to position [340, 0]
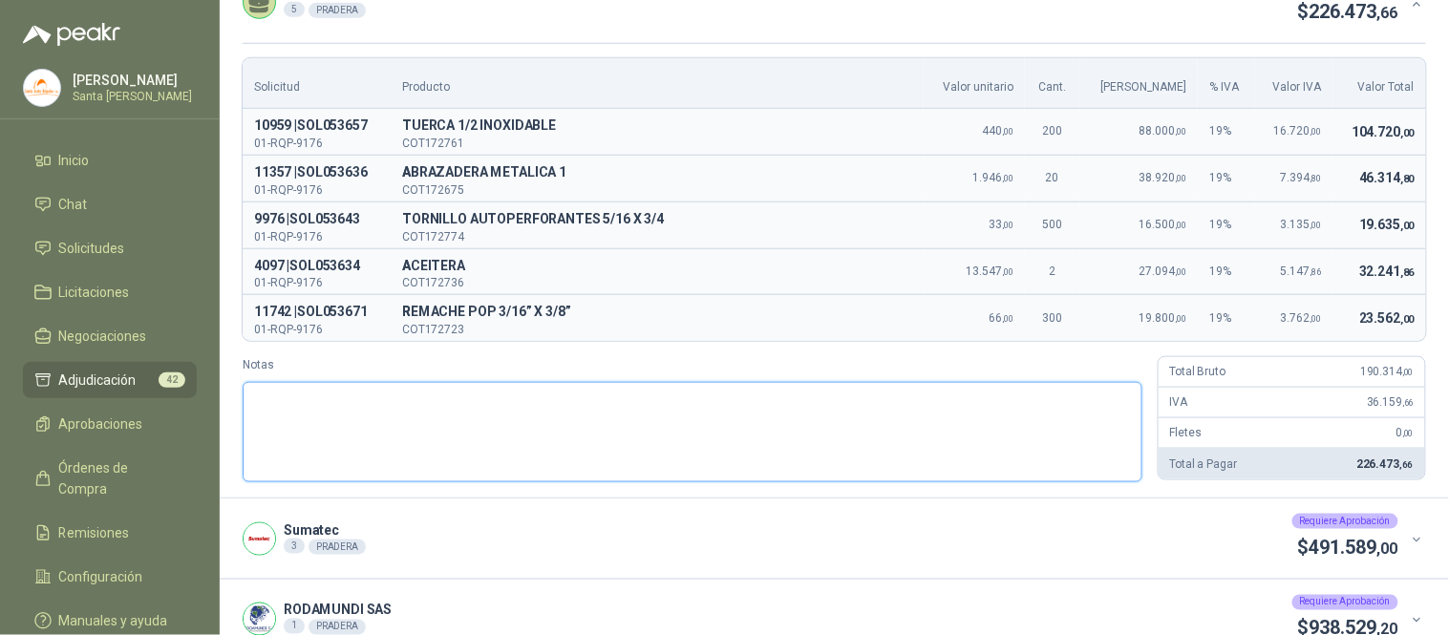
click at [277, 421] on textarea "Notas" at bounding box center [693, 432] width 900 height 100
paste textarea "**********"
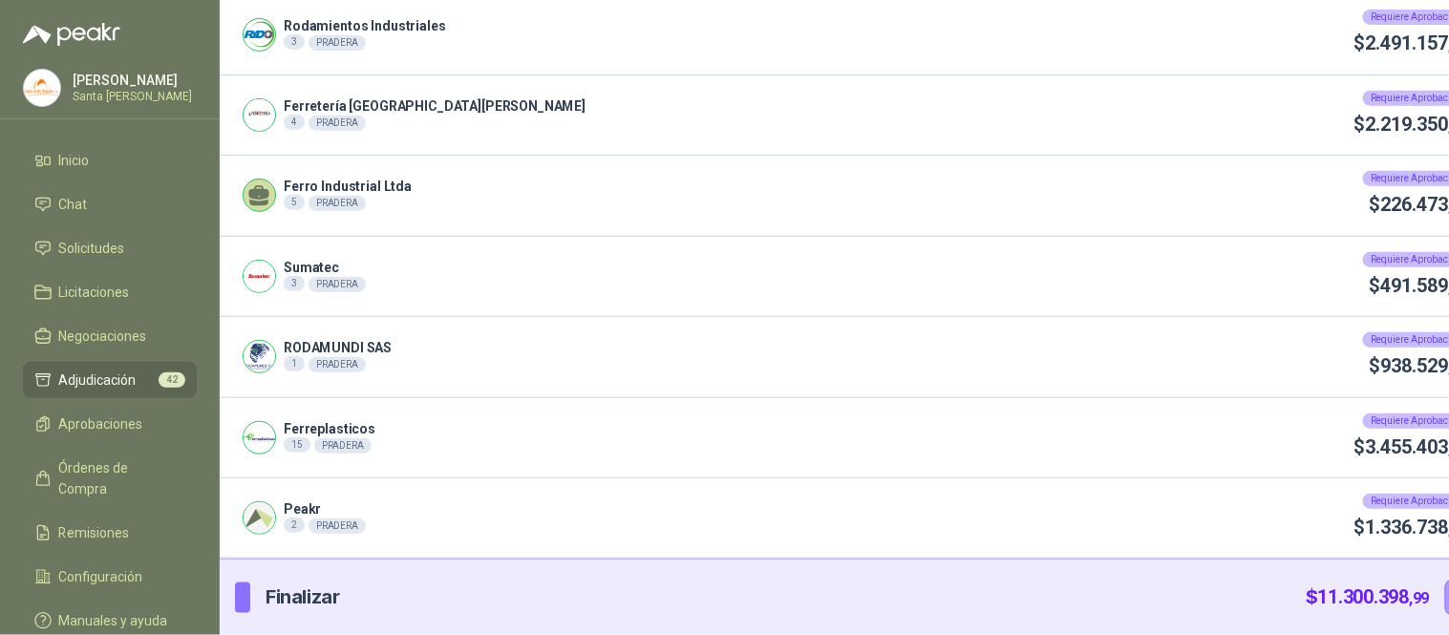
scroll to position [147, 0]
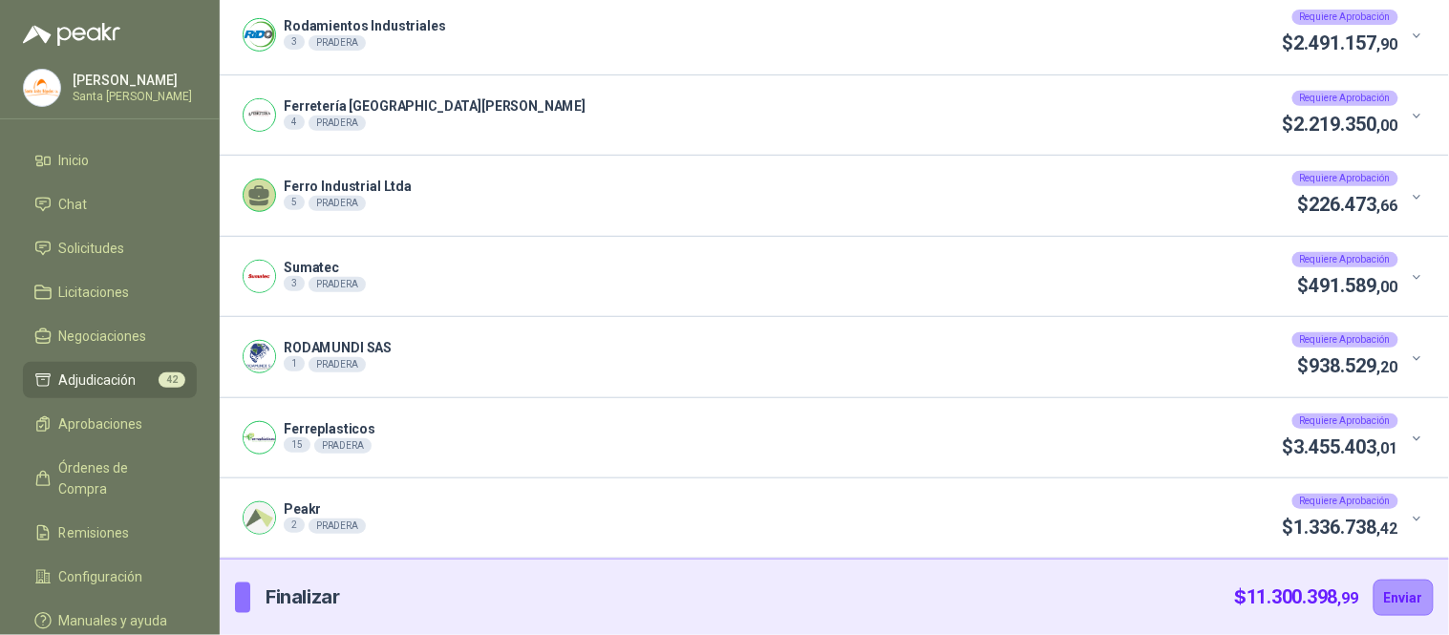
click at [1410, 270] on icon at bounding box center [1417, 277] width 14 height 14
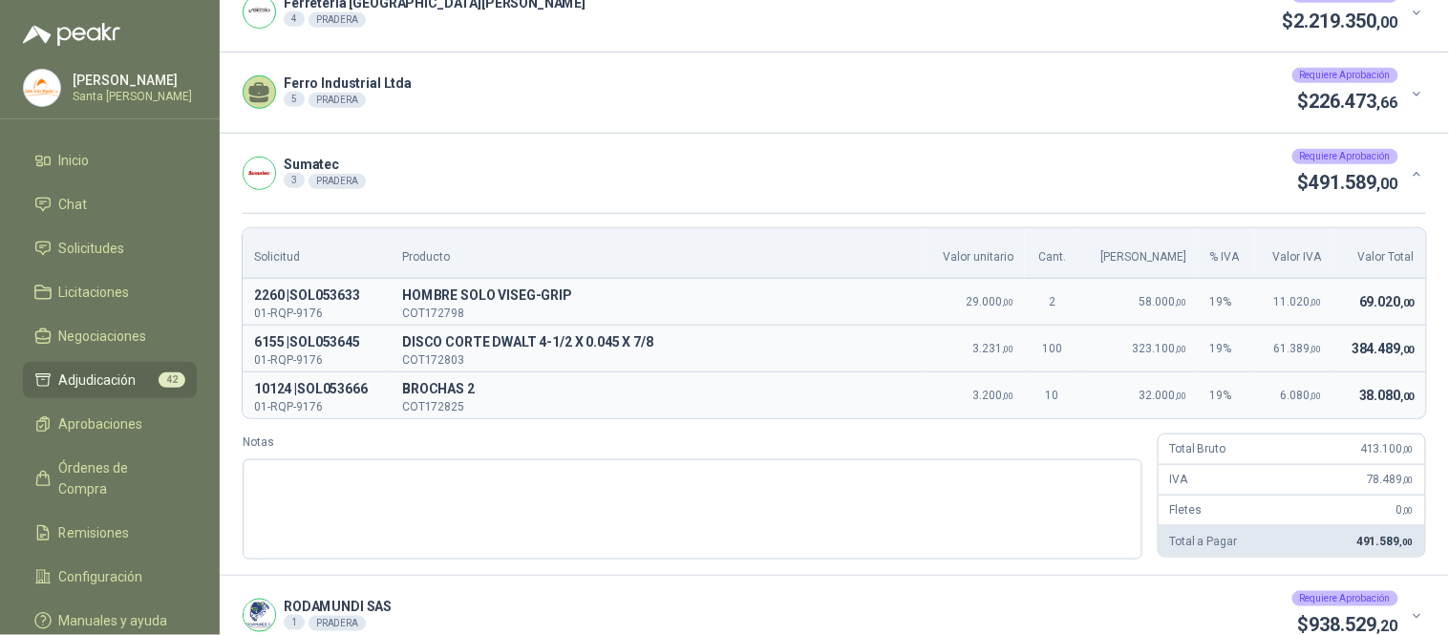
scroll to position [302, 0]
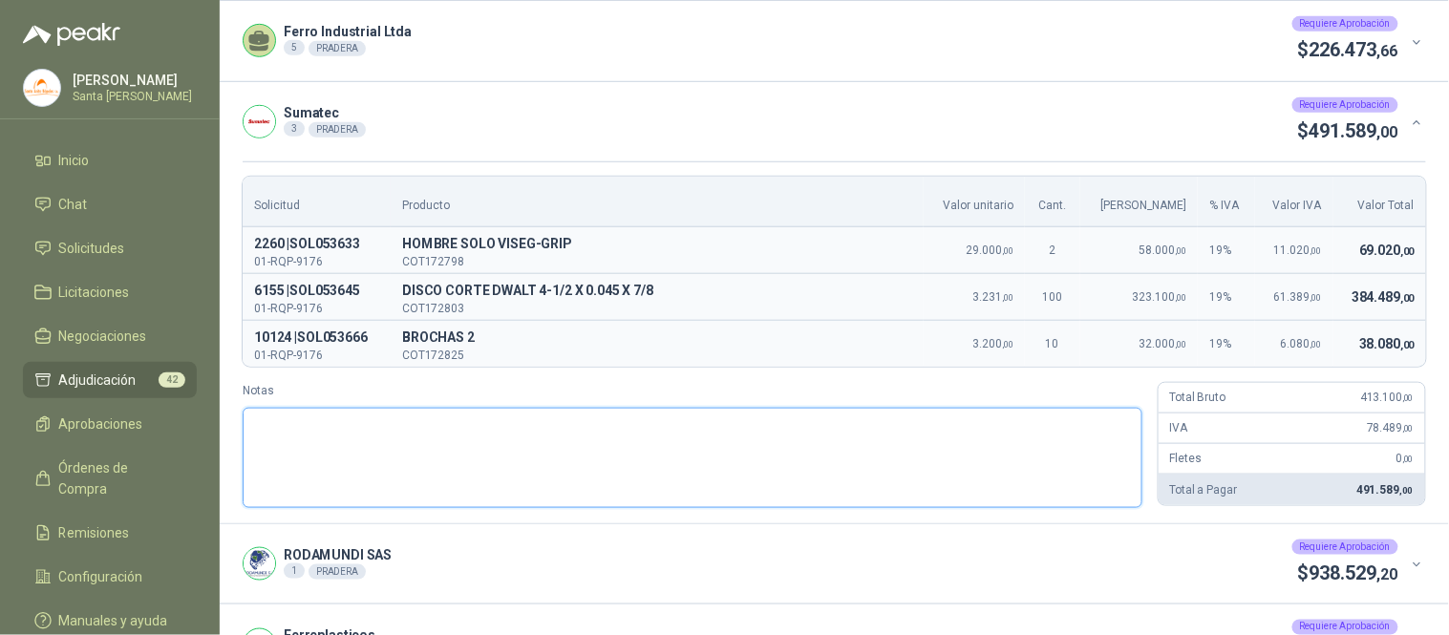
click at [313, 420] on textarea "Notas" at bounding box center [693, 458] width 900 height 100
paste textarea "**********"
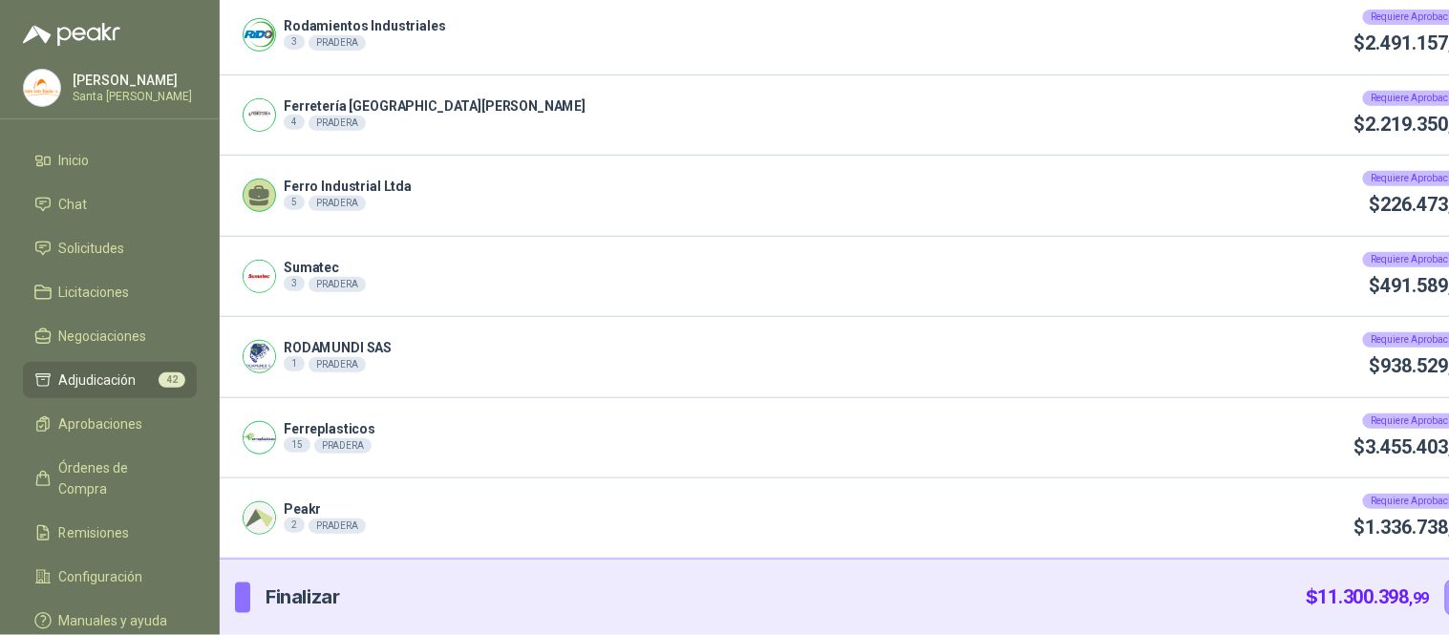
scroll to position [147, 0]
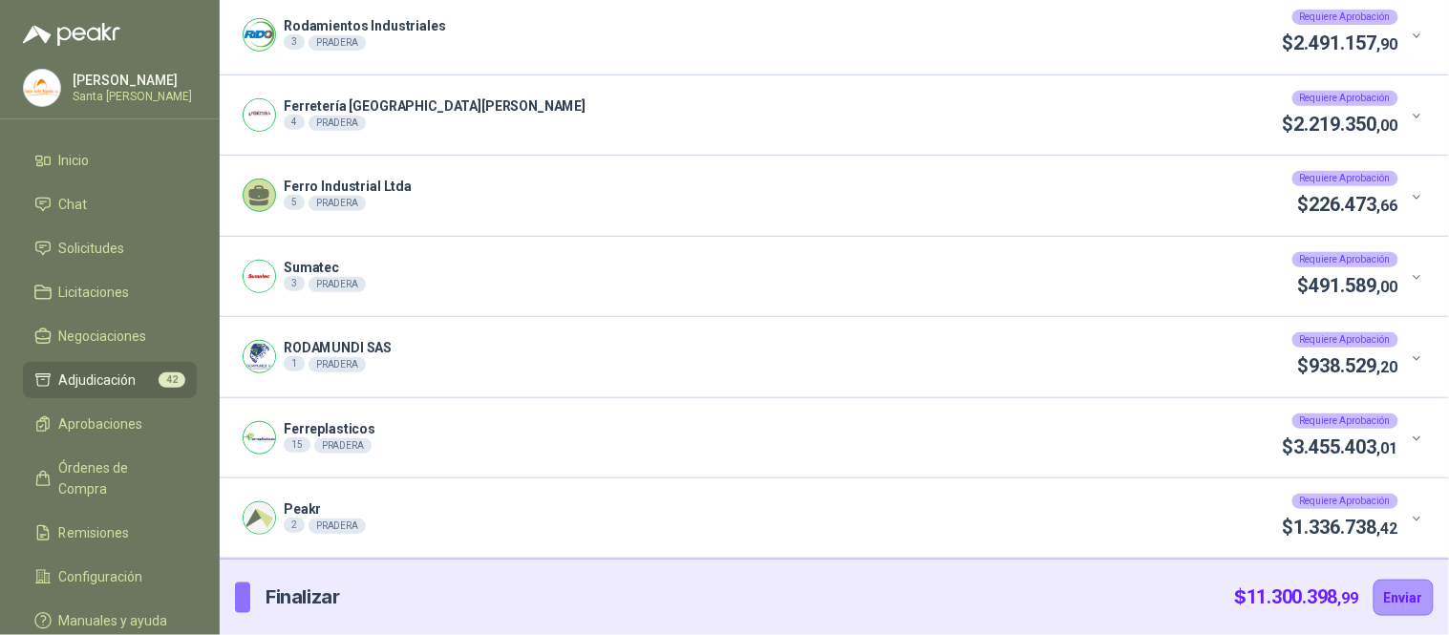
click at [1398, 356] on div at bounding box center [1412, 357] width 29 height 21
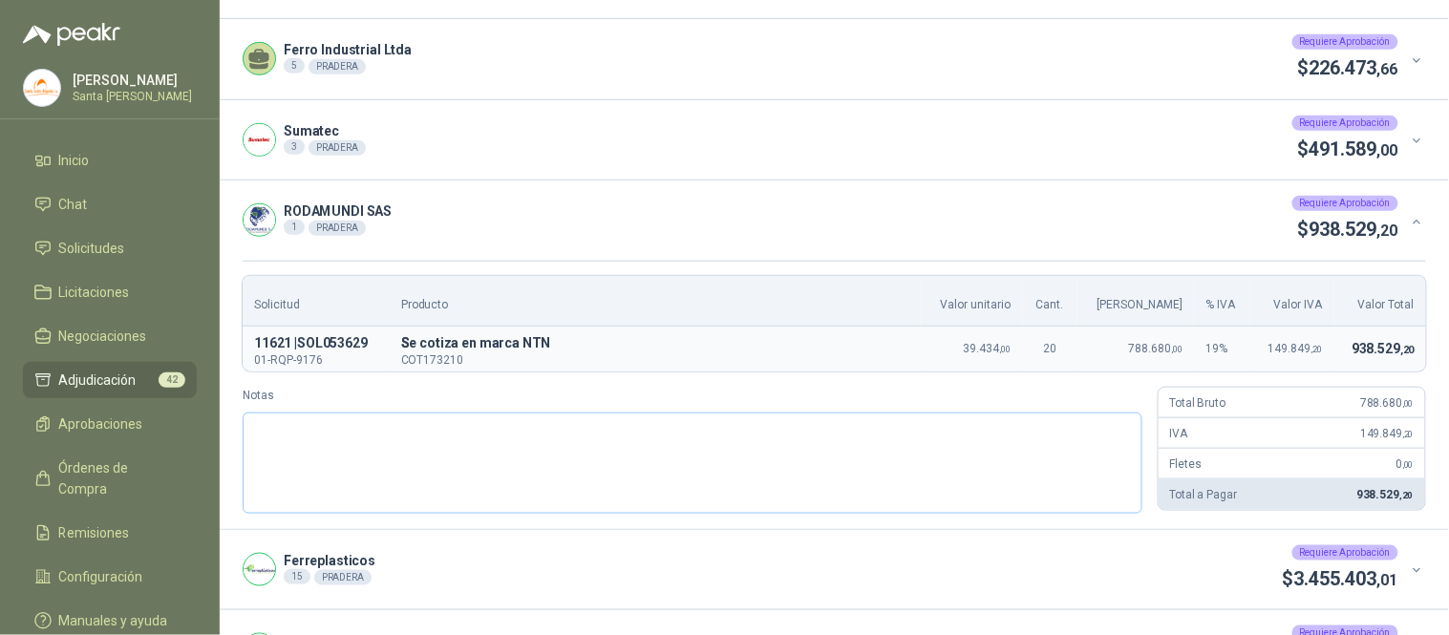
scroll to position [279, 0]
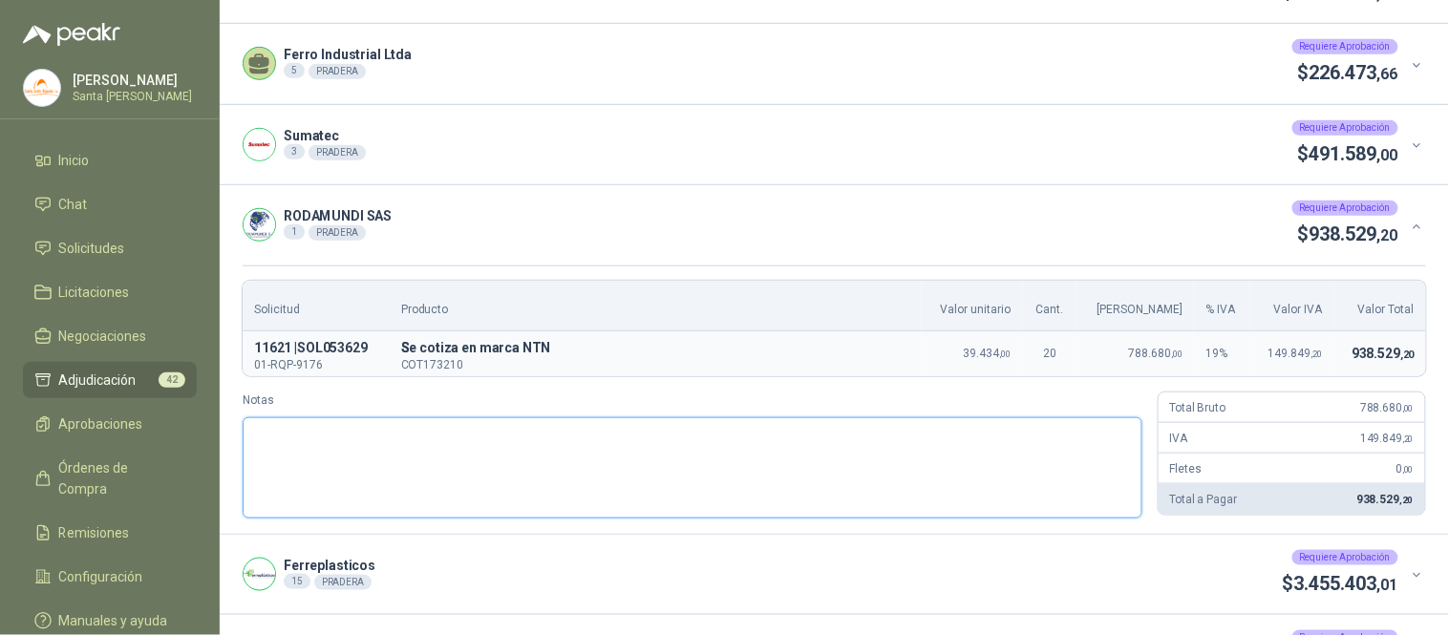
click at [451, 456] on textarea "Notas" at bounding box center [693, 467] width 900 height 100
paste textarea "**********"
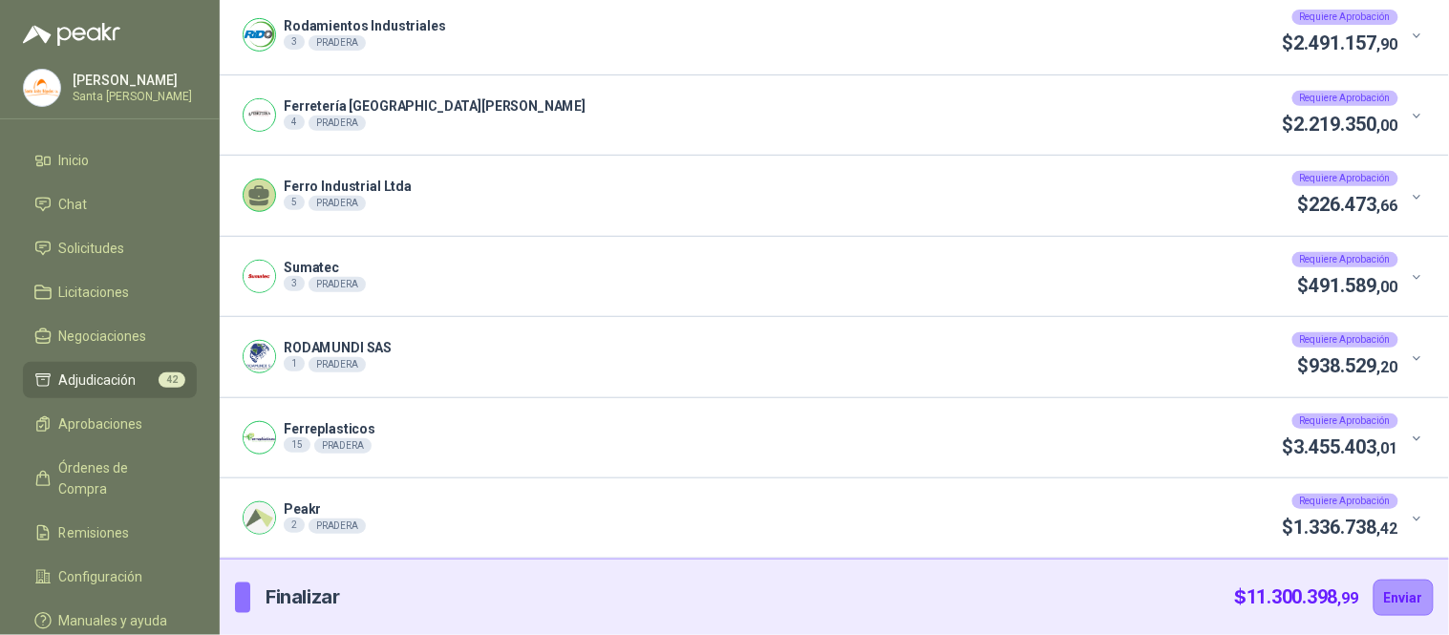
click at [1410, 430] on span at bounding box center [1418, 437] width 17 height 17
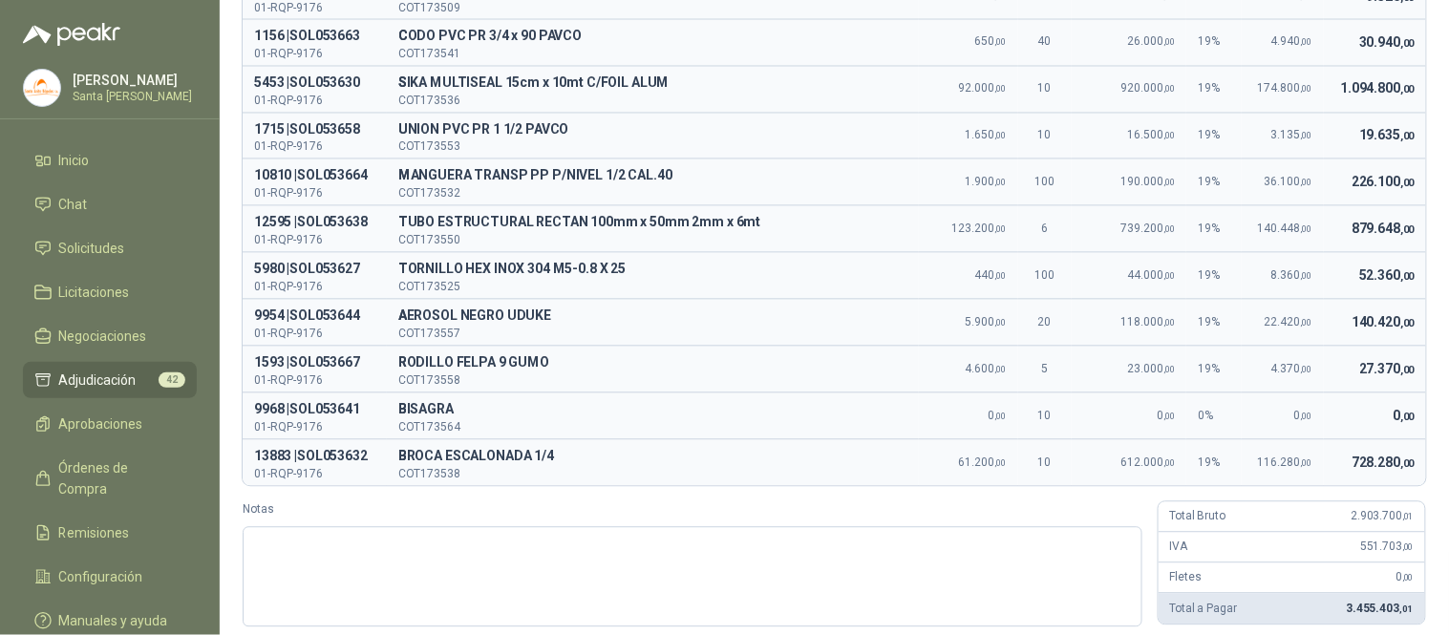
scroll to position [911, 0]
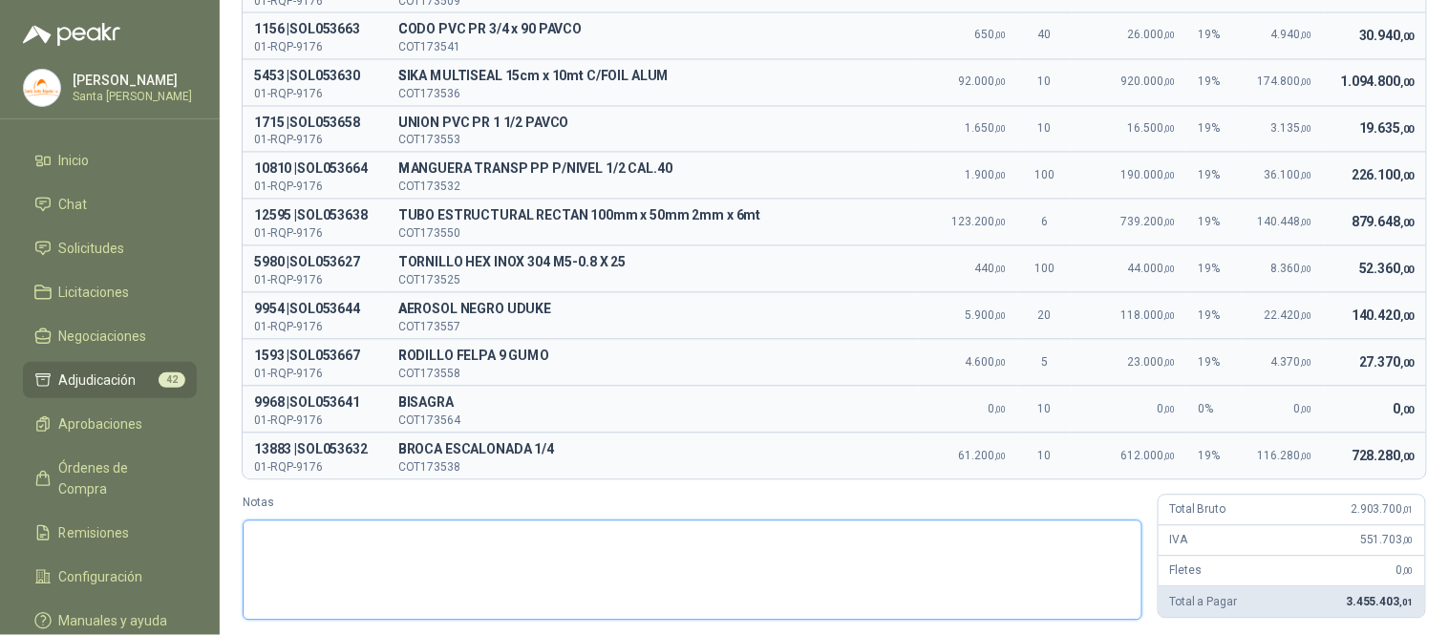
click at [349, 570] on textarea "Notas" at bounding box center [693, 571] width 900 height 100
paste textarea "**********"
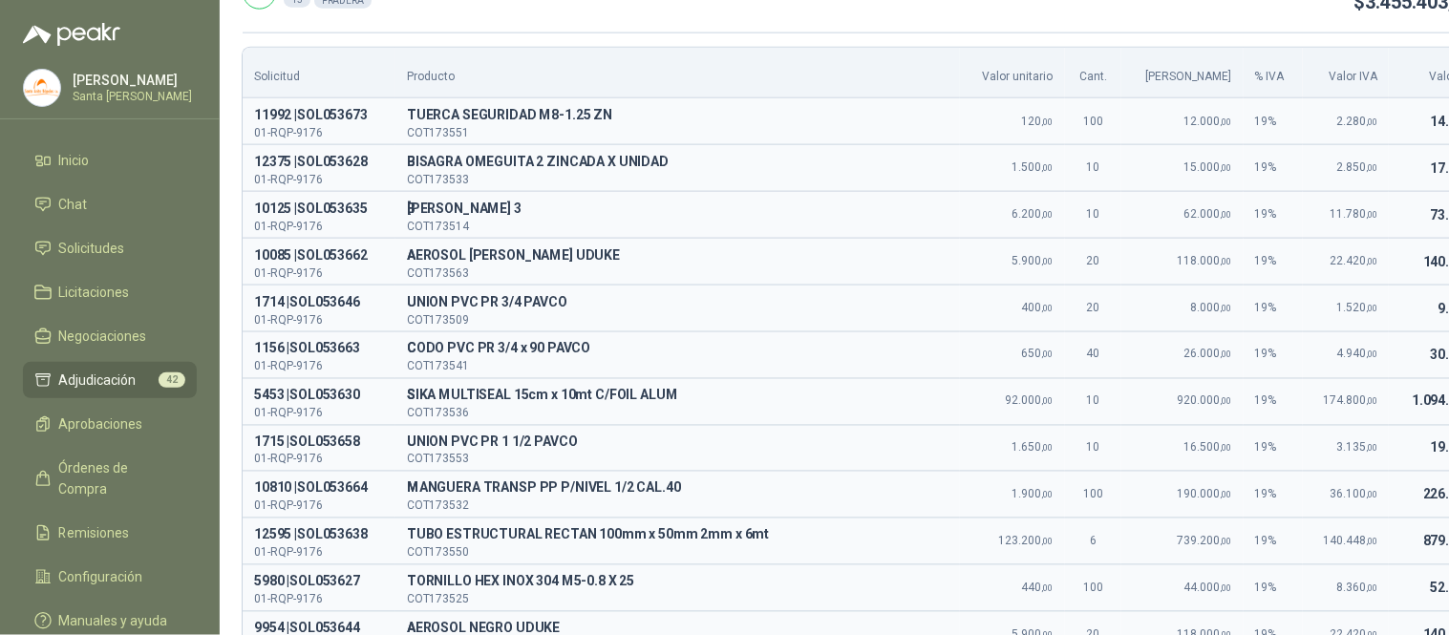
scroll to position [560, 0]
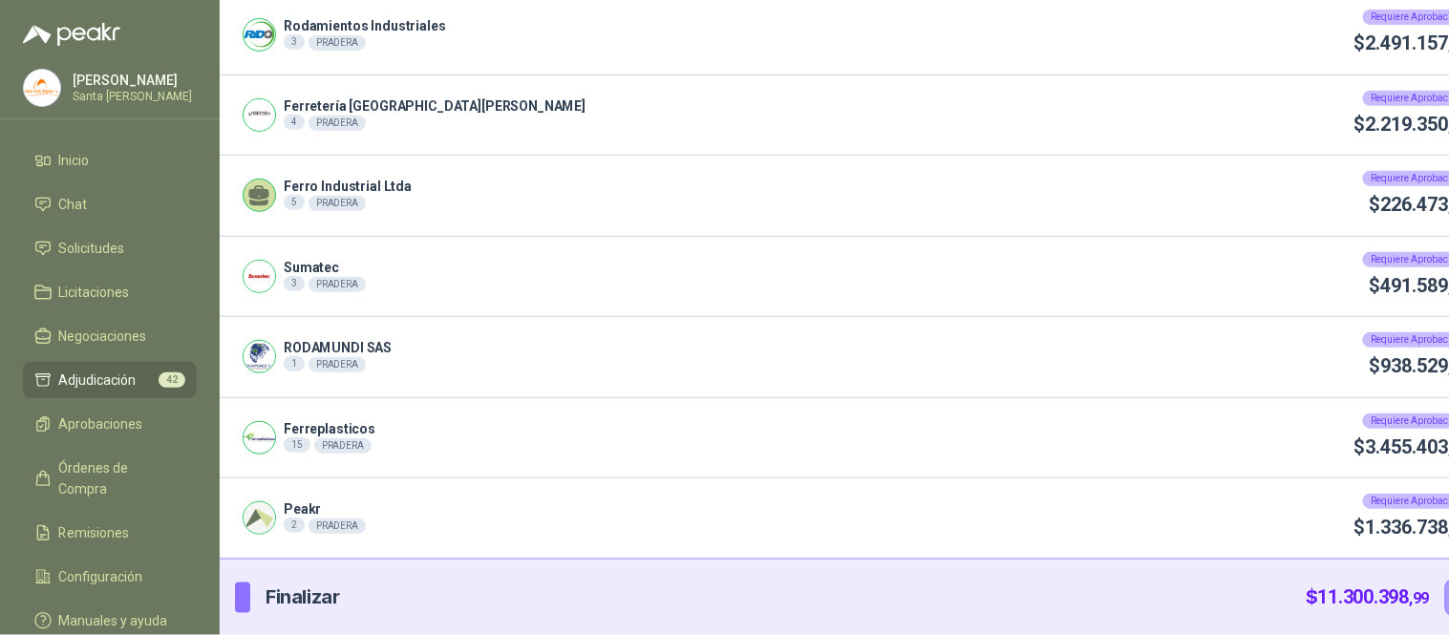
scroll to position [147, 0]
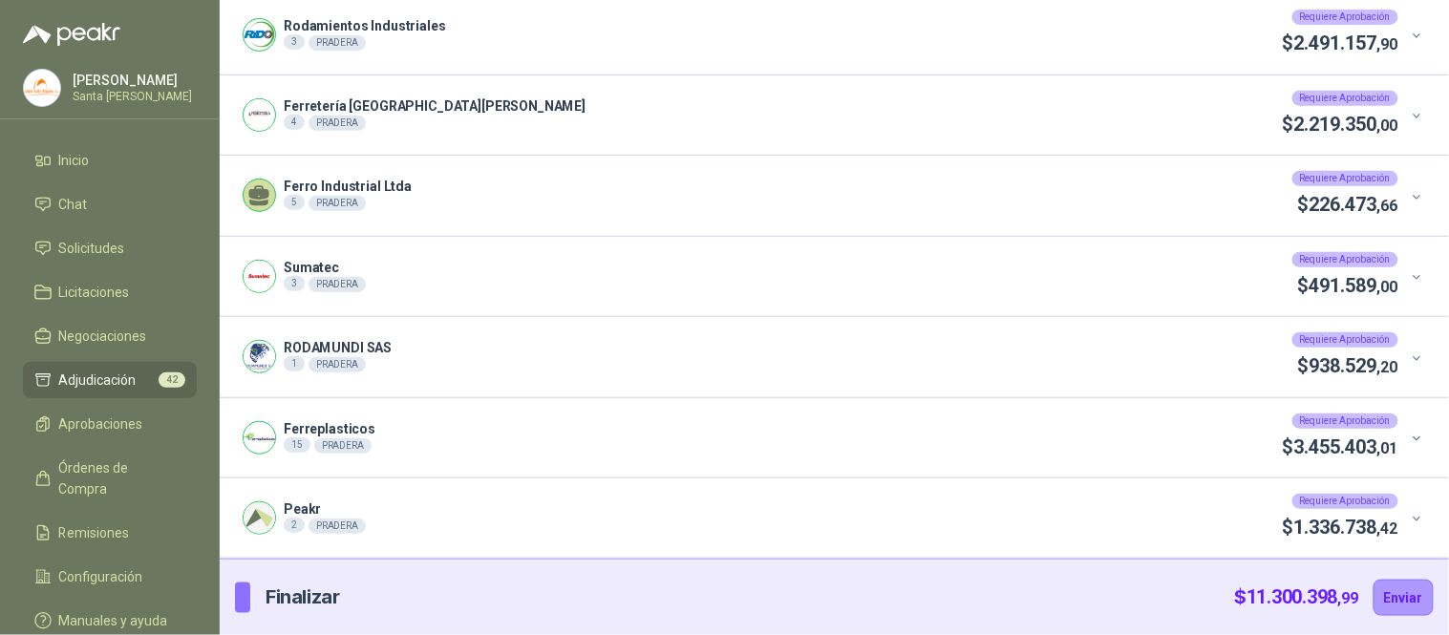
click at [1410, 517] on icon at bounding box center [1417, 519] width 14 height 14
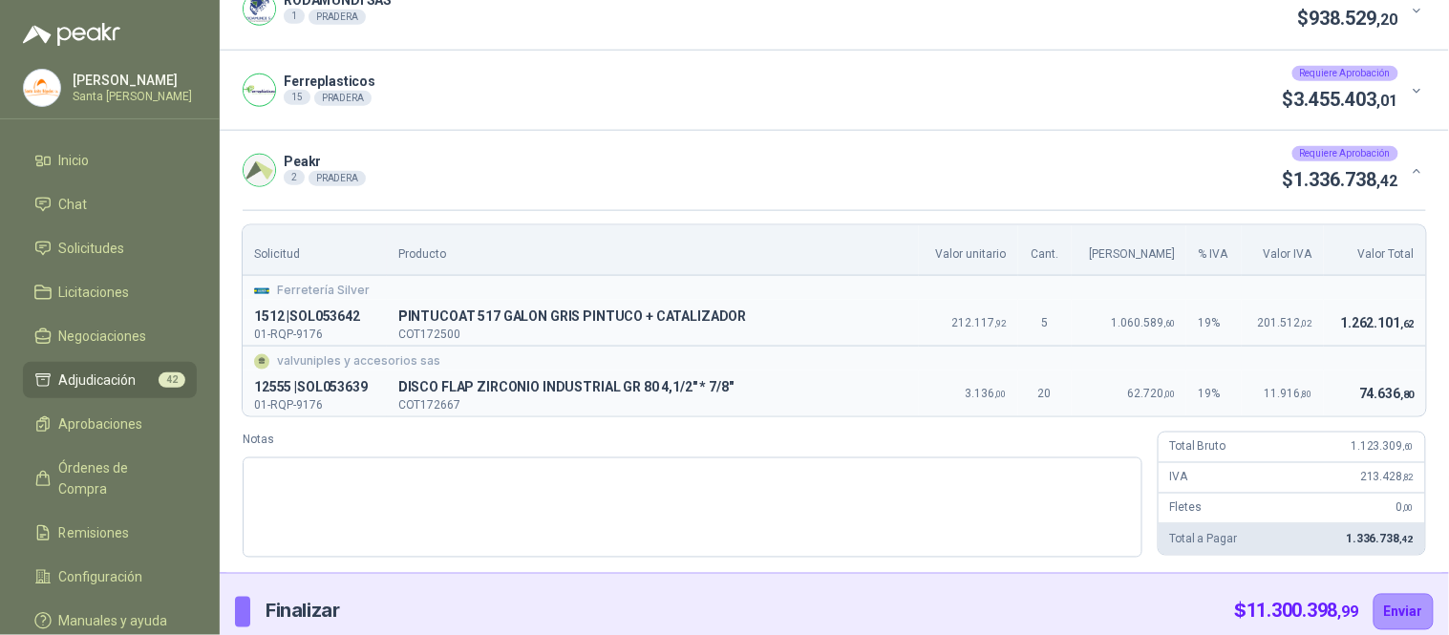
scroll to position [500, 0]
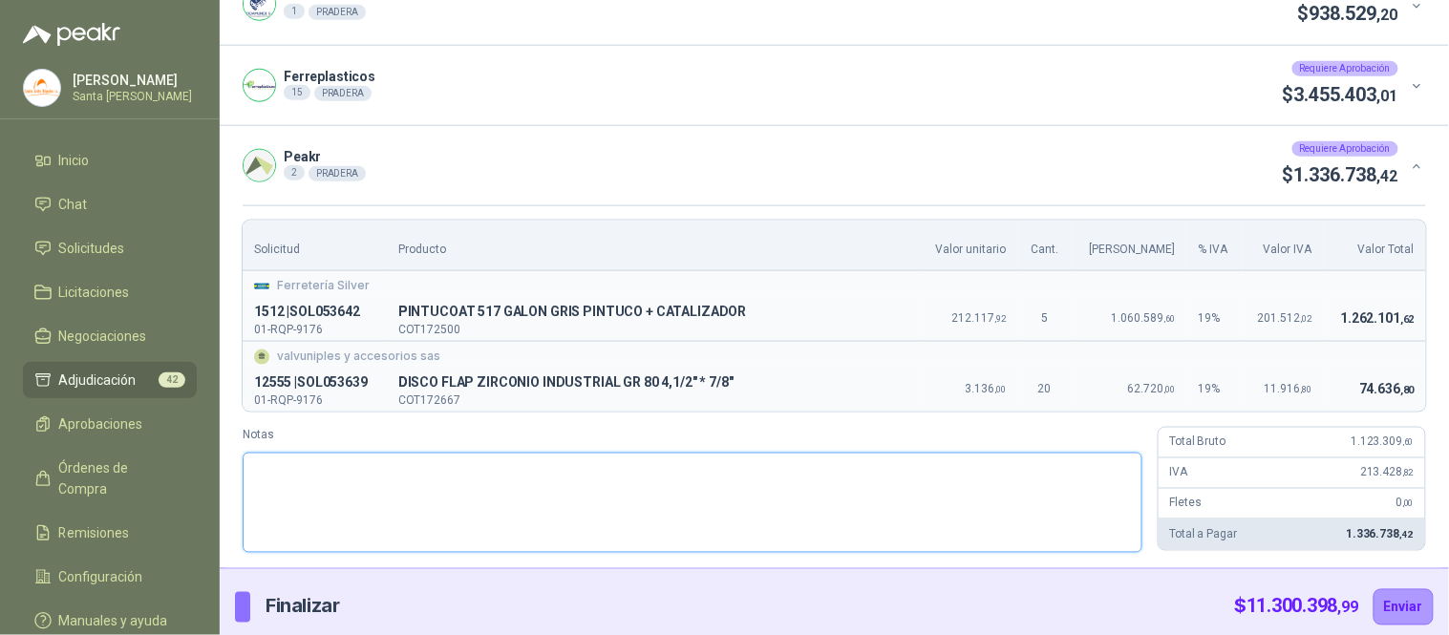
click at [395, 497] on textarea "Notas" at bounding box center [693, 503] width 900 height 100
paste textarea "**********"
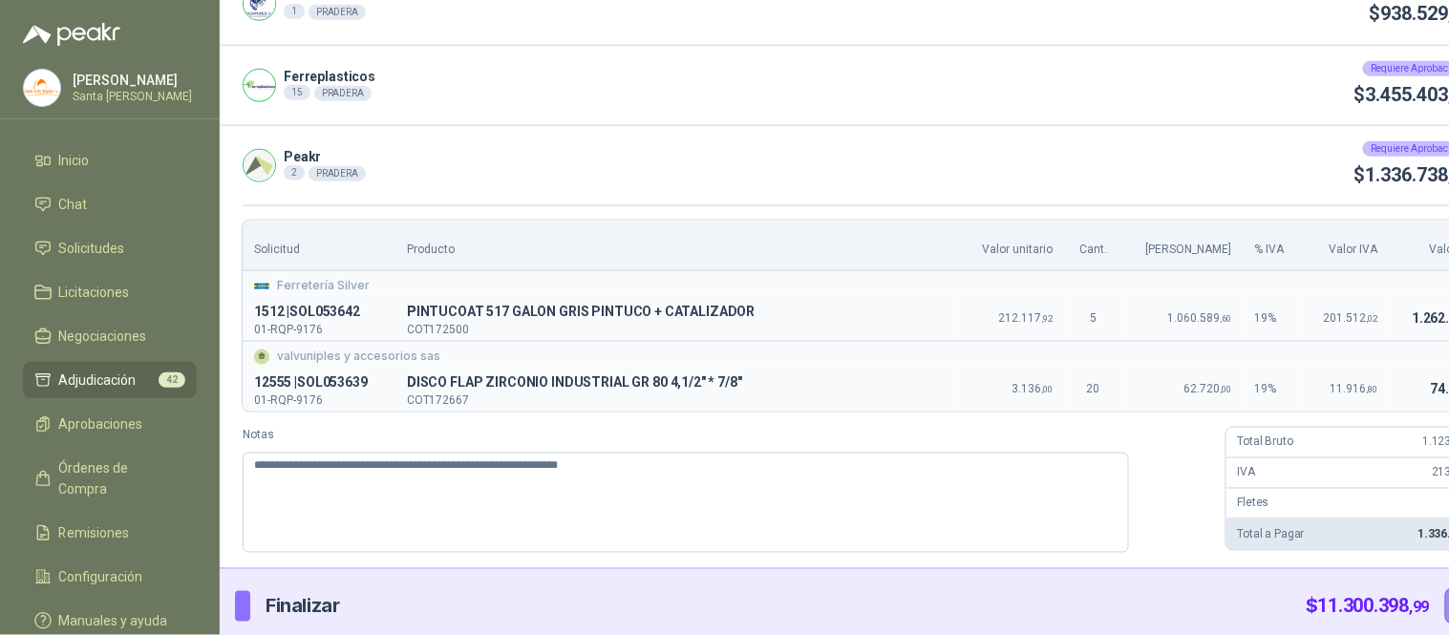
click at [1445, 608] on button "Enviar" at bounding box center [1475, 606] width 60 height 36
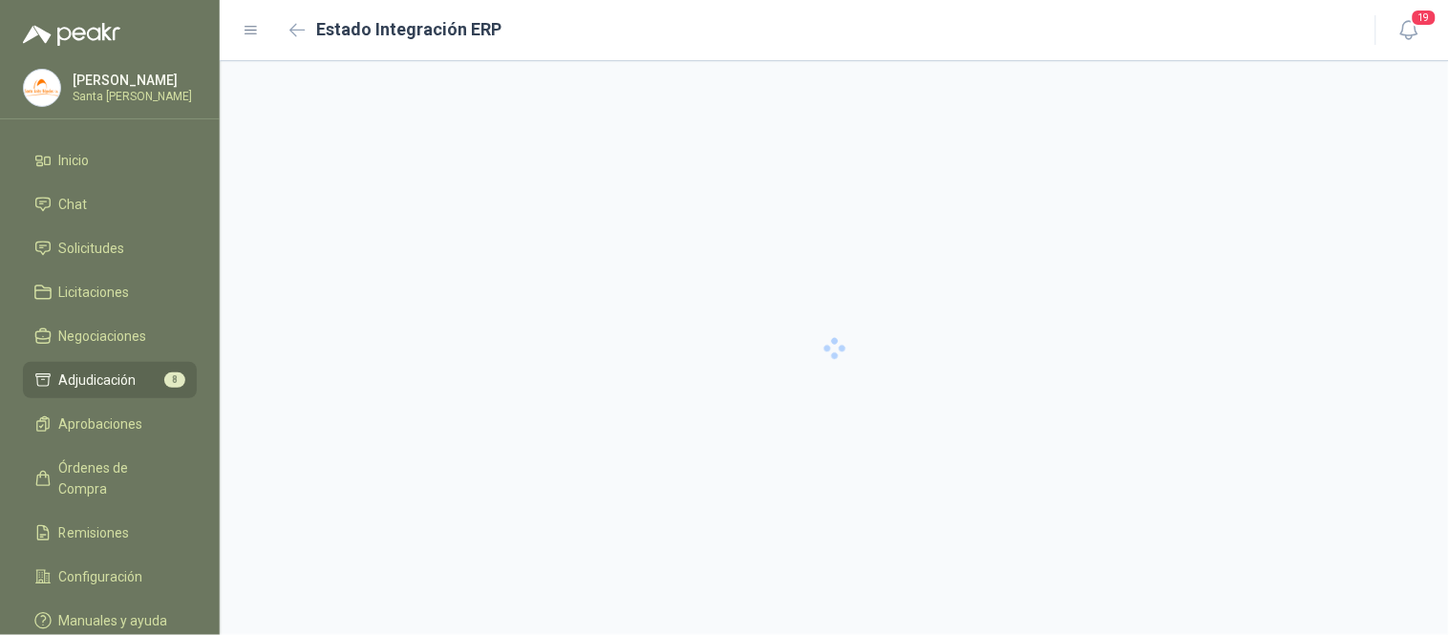
scroll to position [0, 0]
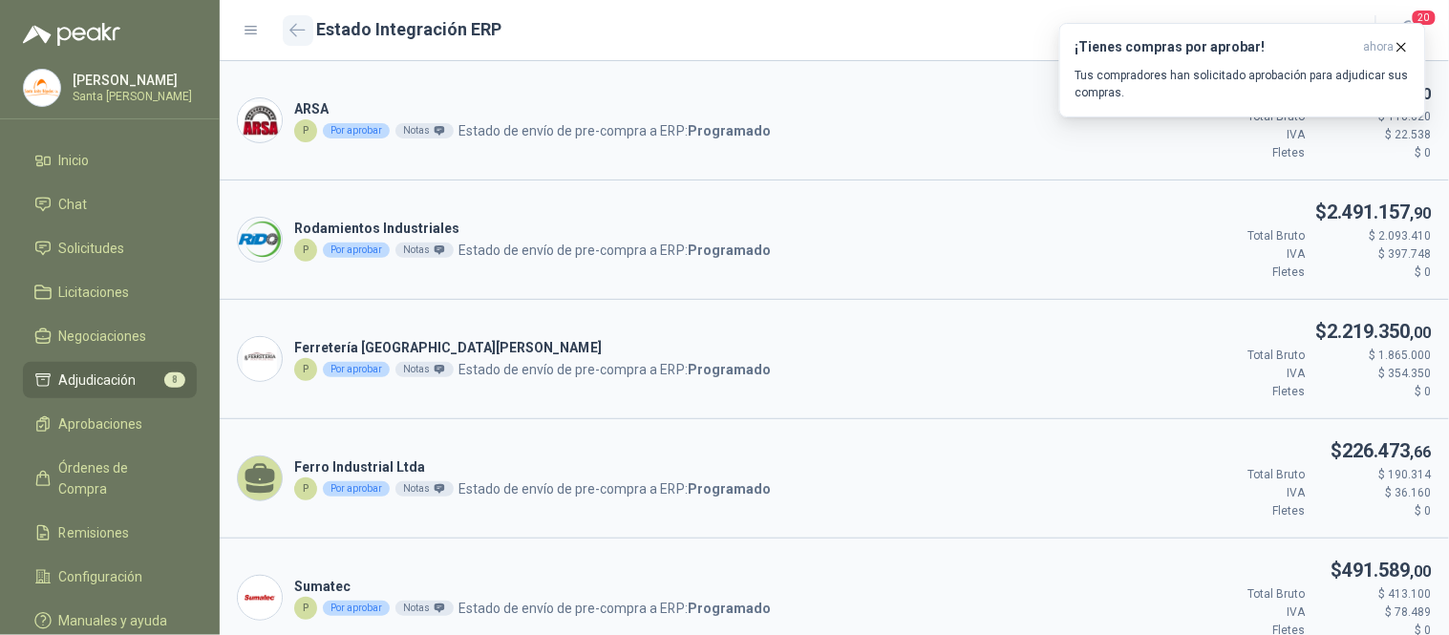
click at [300, 29] on icon "button" at bounding box center [297, 30] width 16 height 14
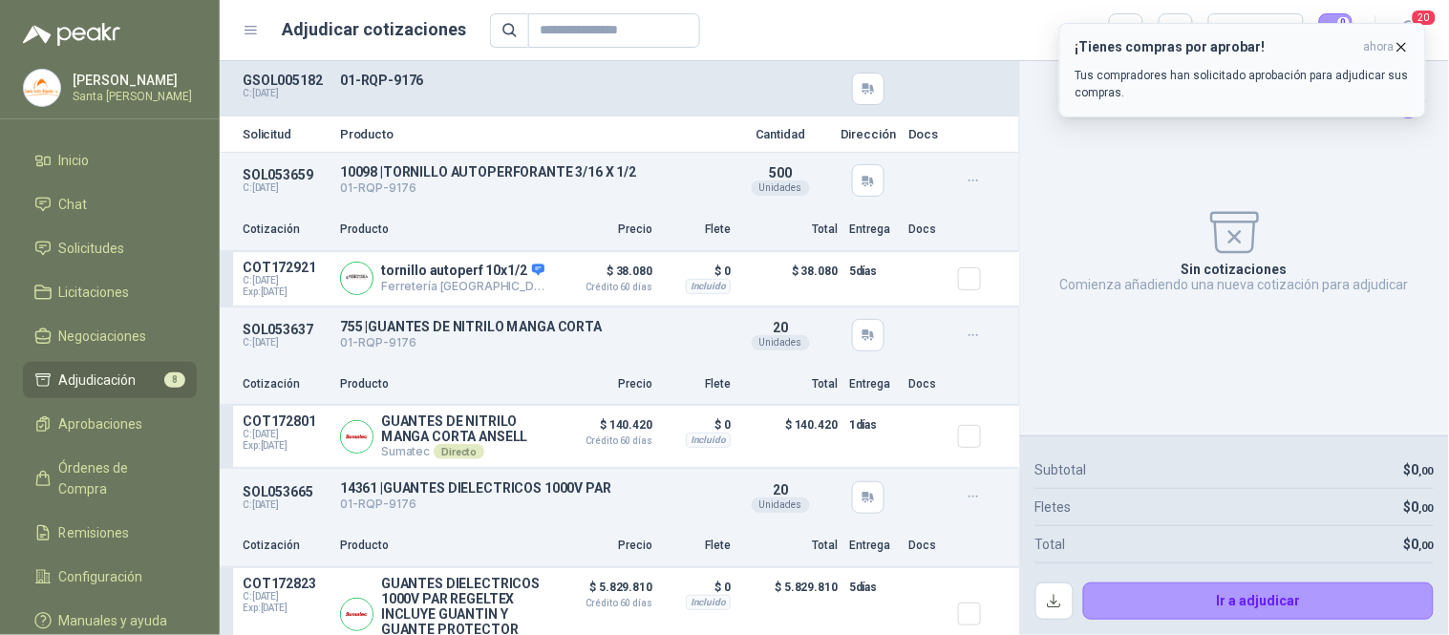
drag, startPoint x: 1400, startPoint y: 52, endPoint x: 1390, endPoint y: 53, distance: 10.5
click at [1400, 52] on icon "button" at bounding box center [1401, 47] width 16 height 16
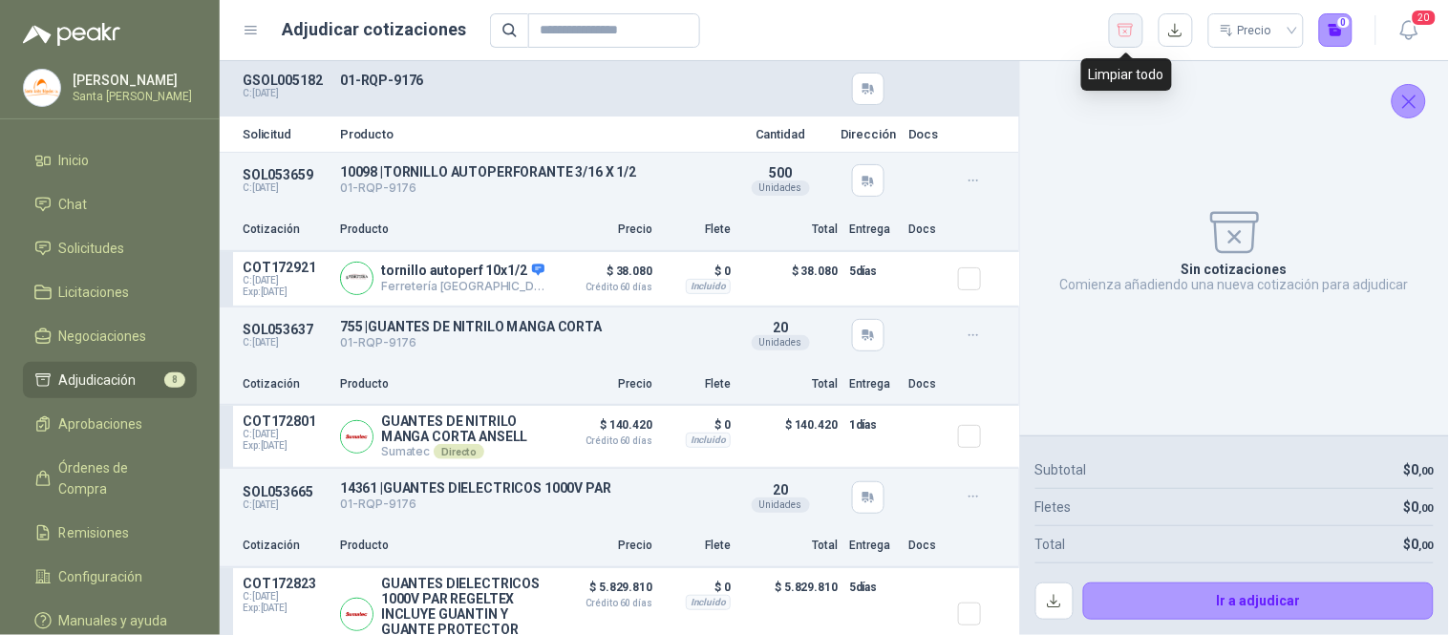
click at [1123, 29] on icon "button" at bounding box center [1125, 30] width 18 height 19
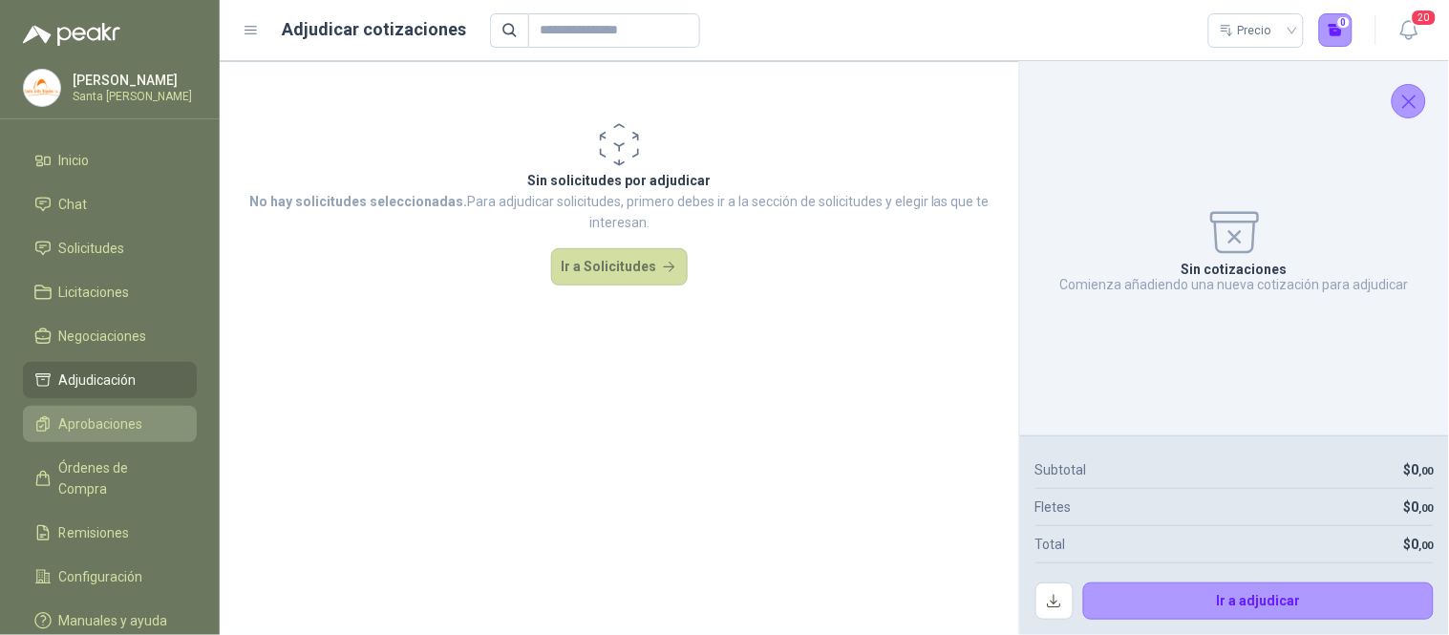
click at [122, 428] on span "Aprobaciones" at bounding box center [101, 424] width 84 height 21
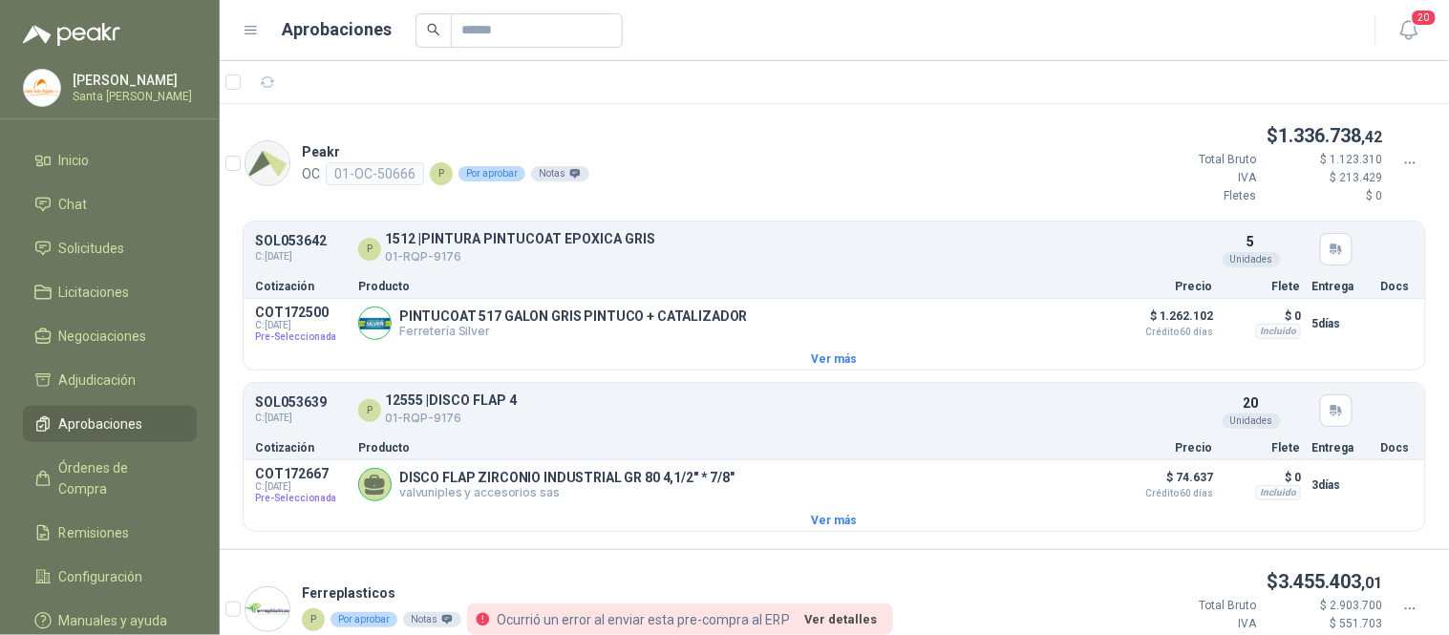
click at [1402, 164] on icon at bounding box center [1410, 163] width 17 height 17
click at [1334, 193] on span "Aprobar" at bounding box center [1341, 196] width 110 height 21
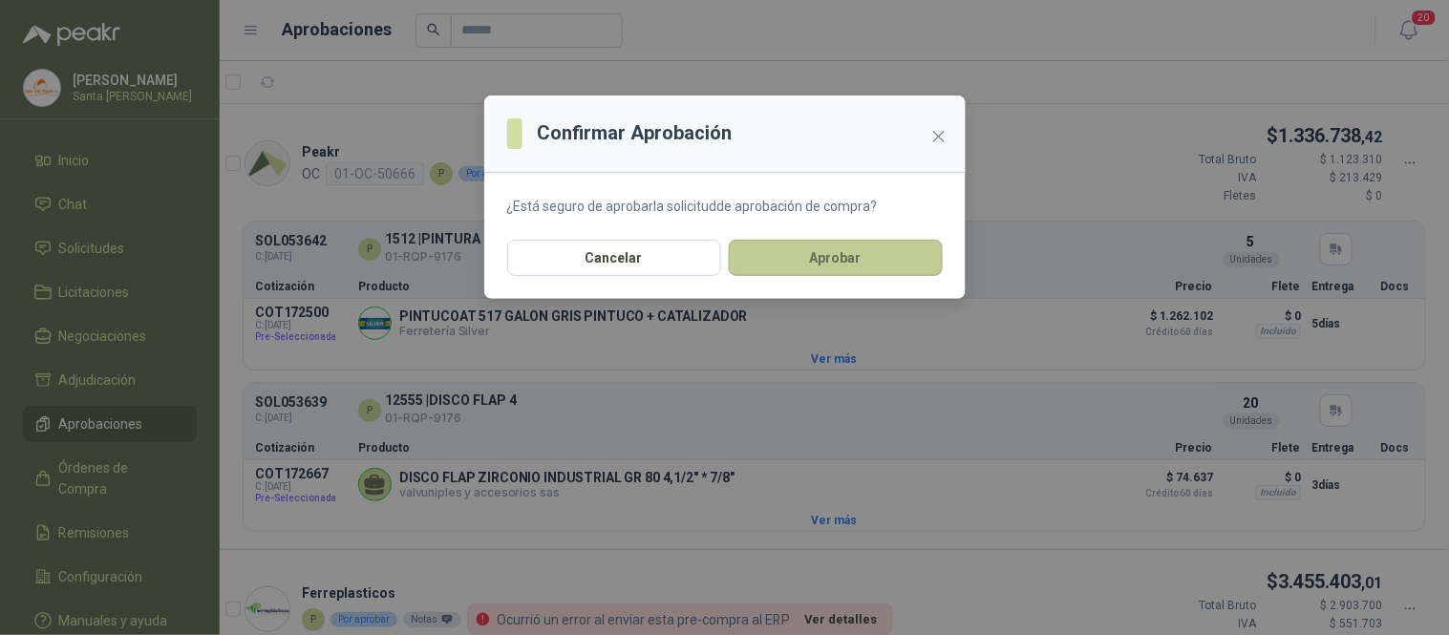
click at [829, 263] on button "Aprobar" at bounding box center [836, 258] width 214 height 36
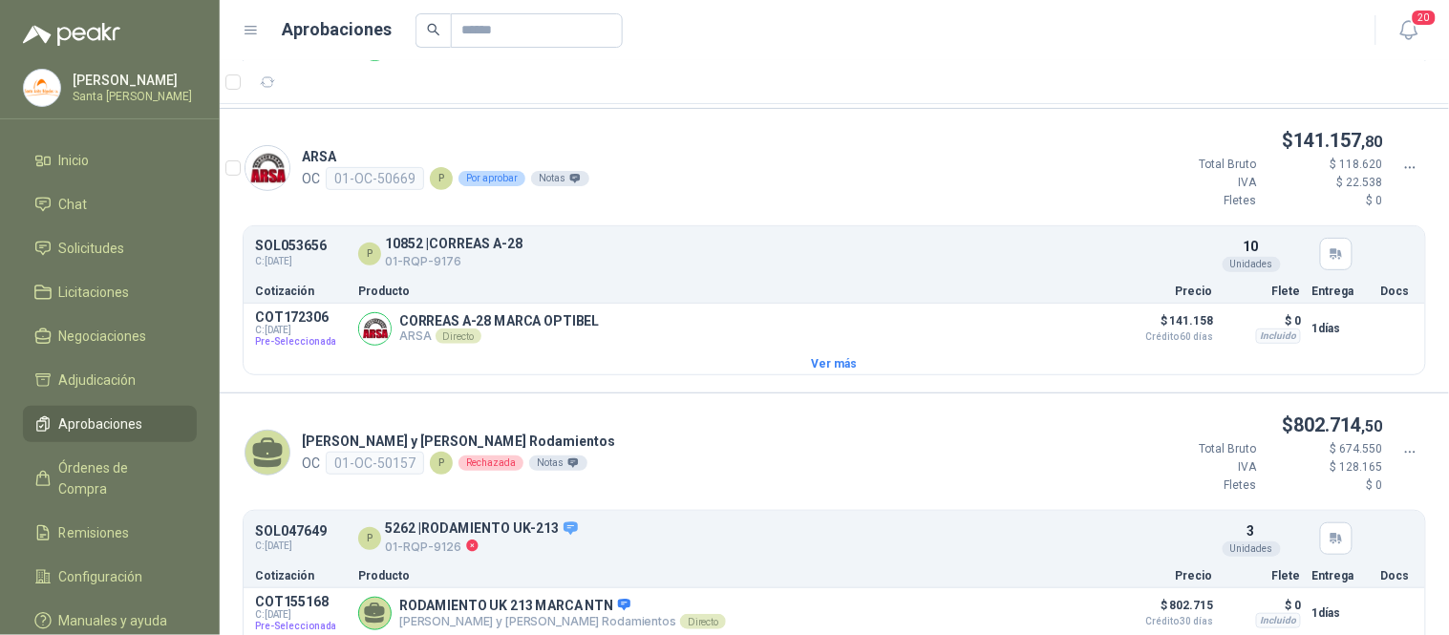
scroll to position [5608, 0]
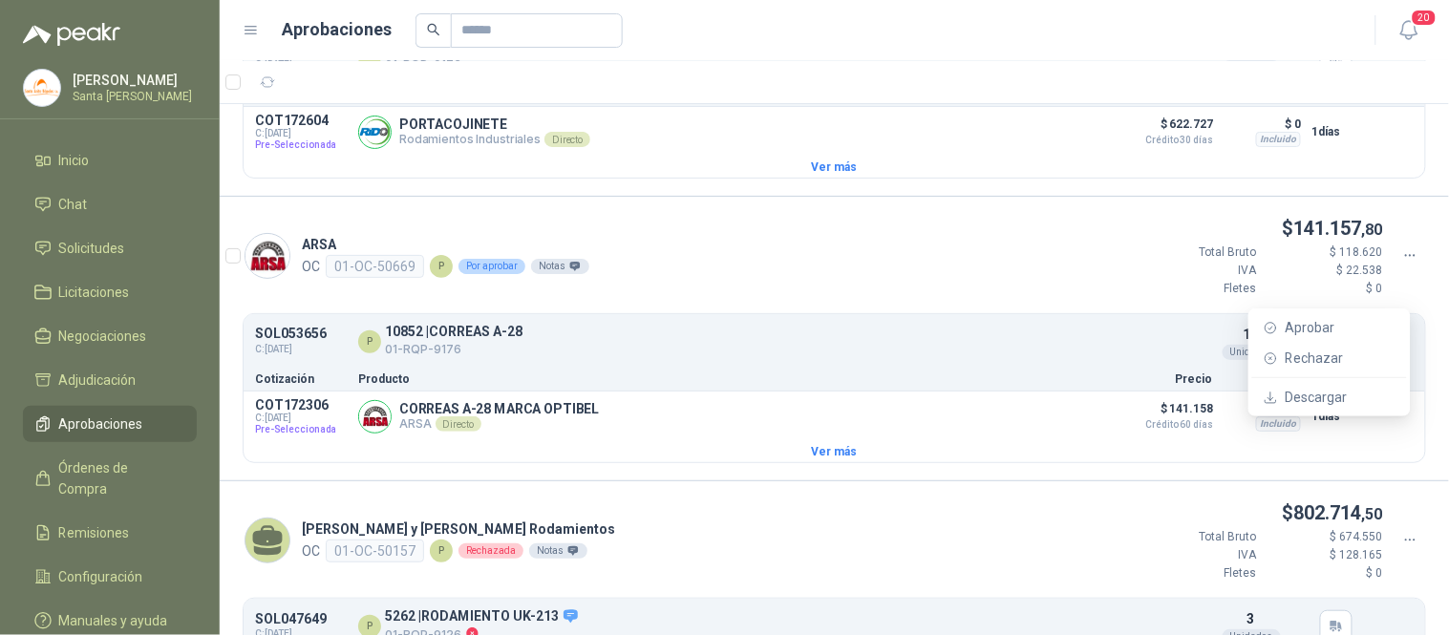
click at [1402, 265] on icon at bounding box center [1410, 255] width 17 height 17
click at [1341, 326] on span "Aprobar" at bounding box center [1341, 327] width 110 height 21
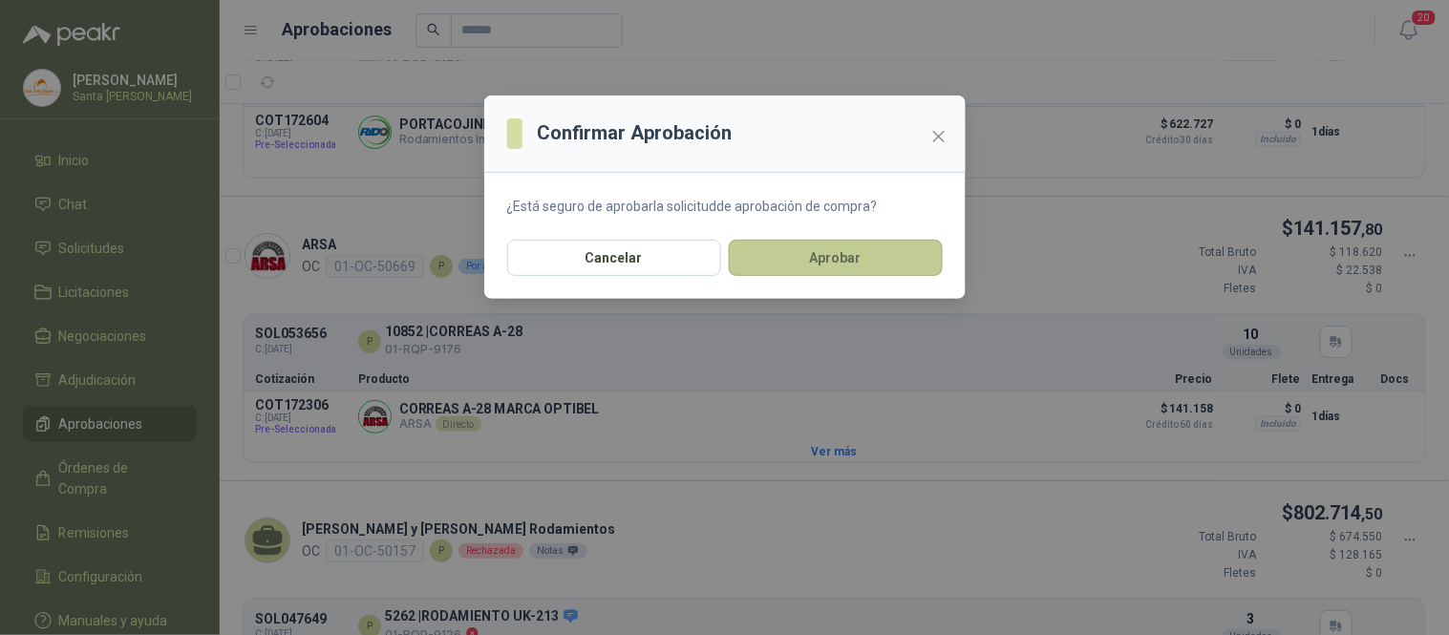
click at [821, 249] on button "Aprobar" at bounding box center [836, 258] width 214 height 36
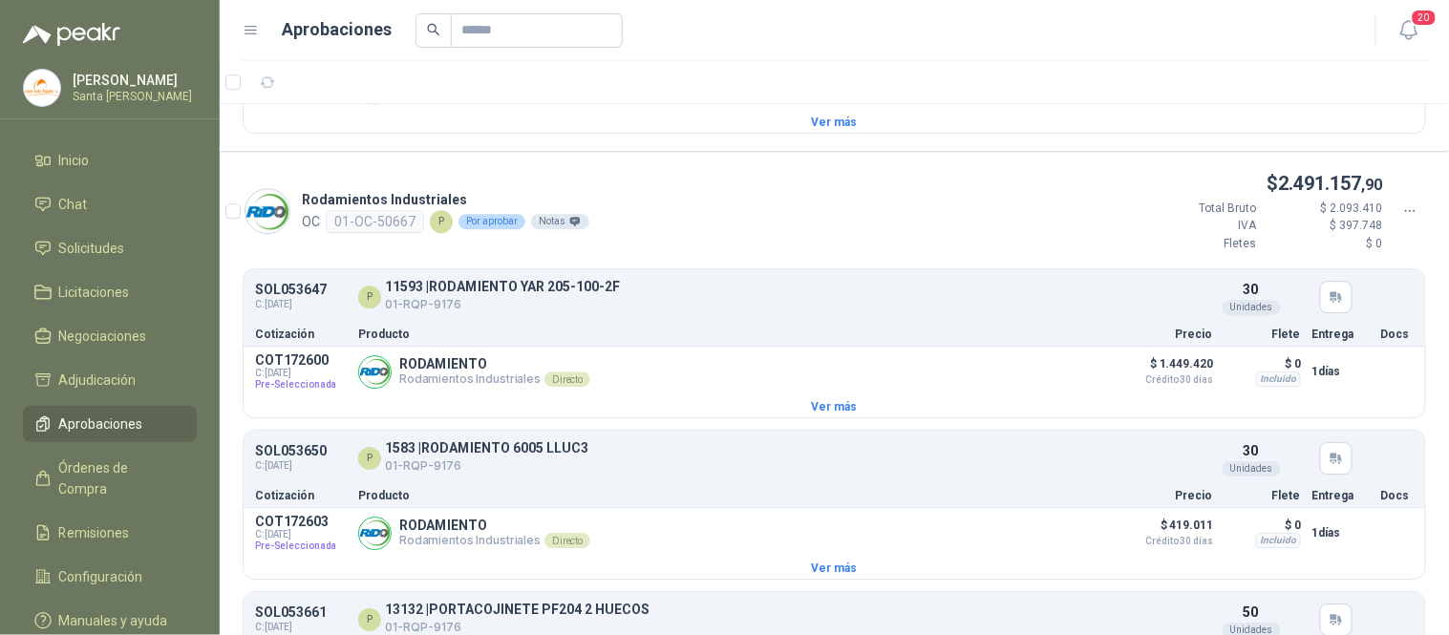
scroll to position [5003, 0]
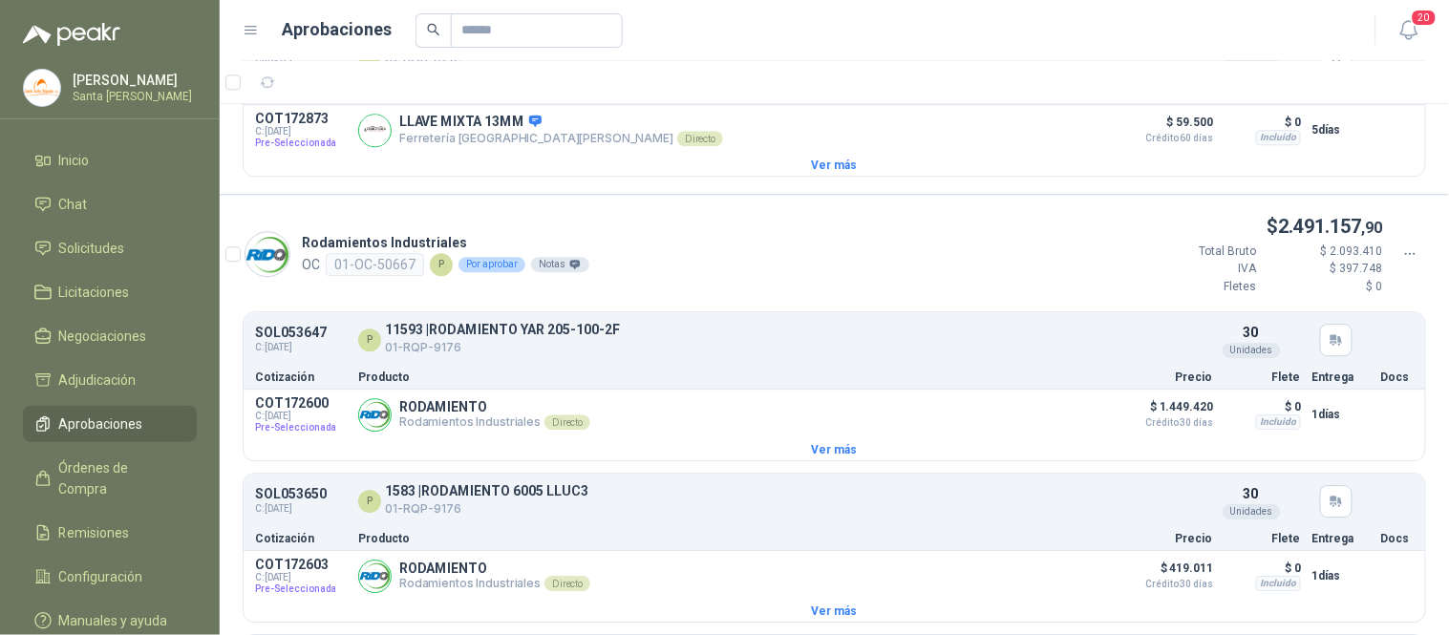
click at [1402, 263] on icon at bounding box center [1410, 253] width 17 height 17
click at [1318, 316] on span "Aprobar" at bounding box center [1341, 320] width 110 height 21
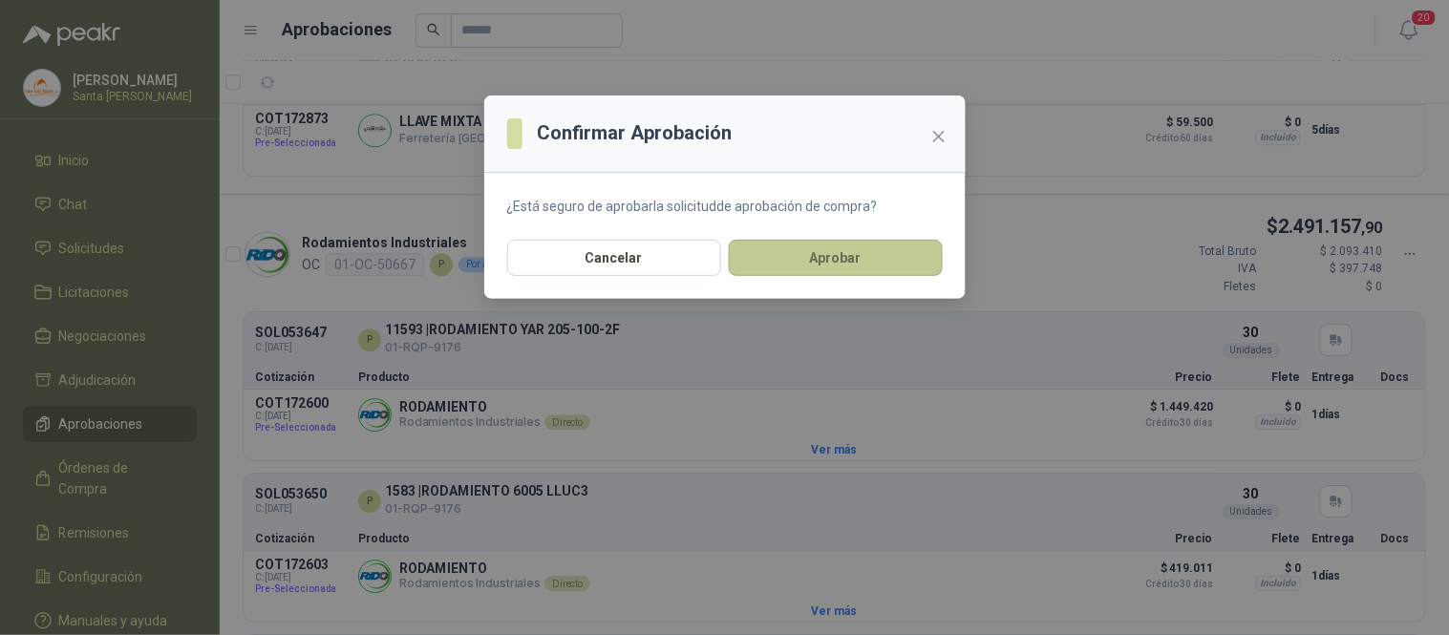
click at [857, 245] on button "Aprobar" at bounding box center [836, 258] width 214 height 36
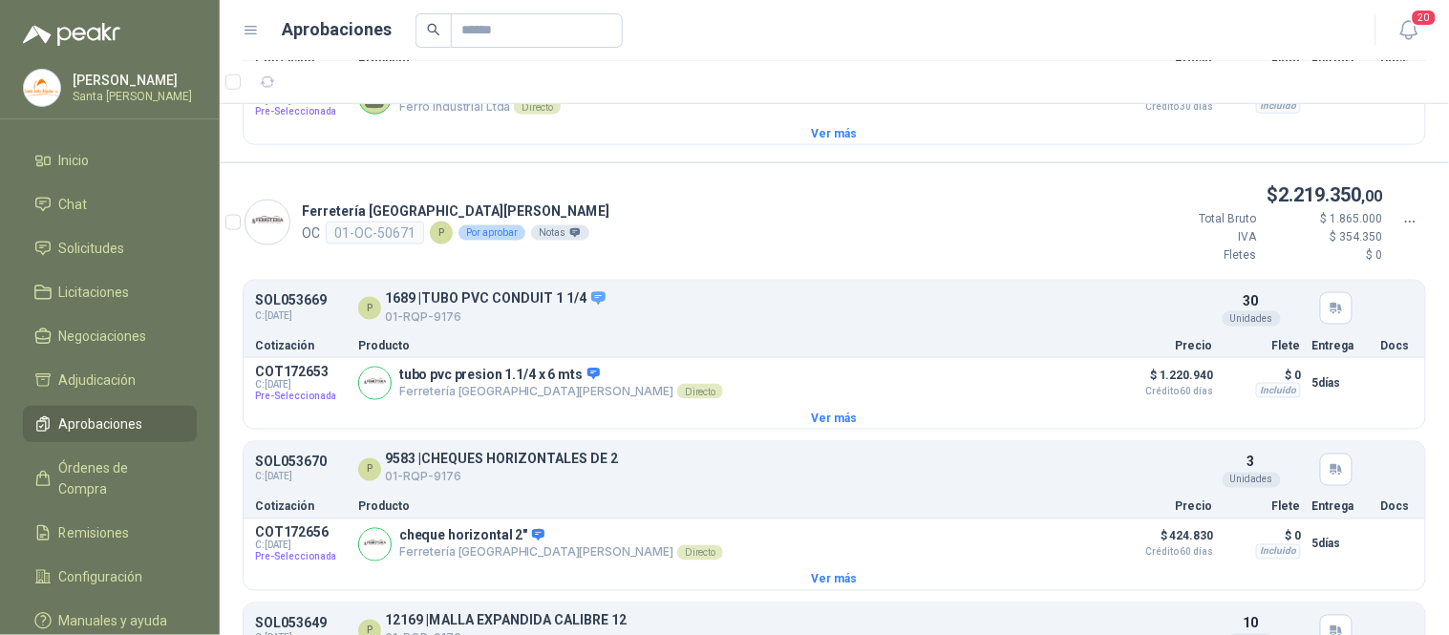
scroll to position [4165, 0]
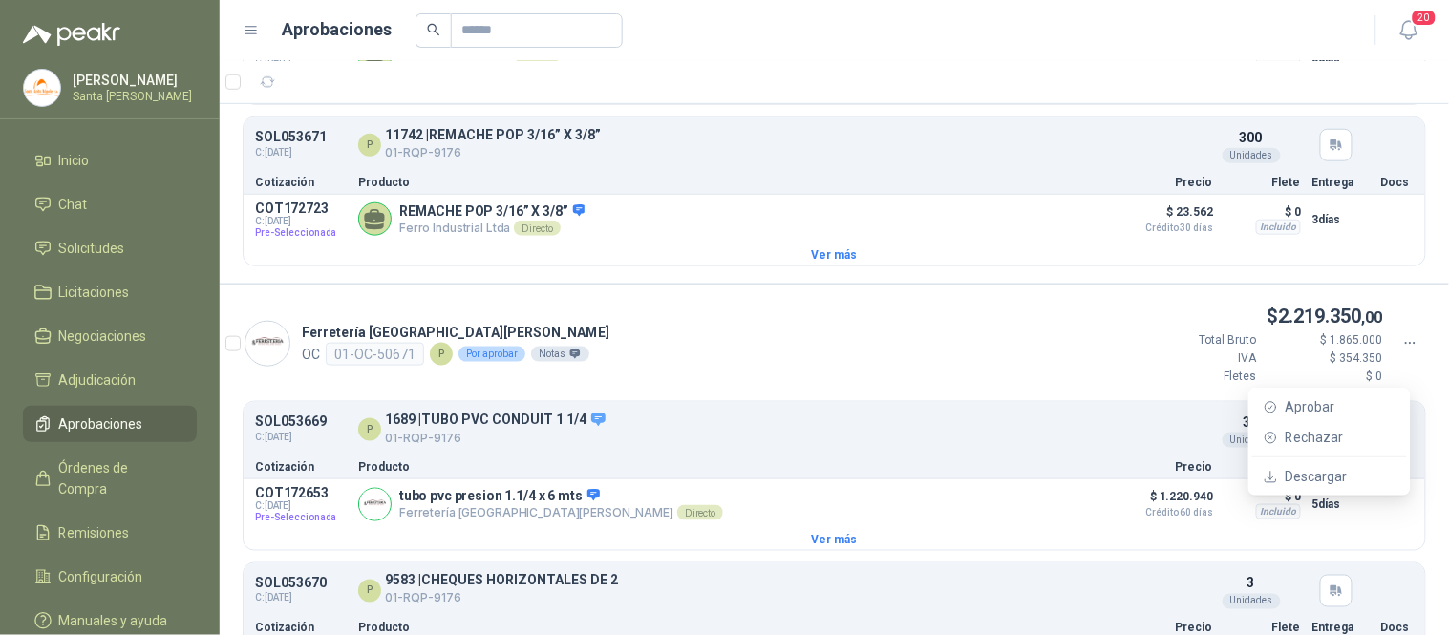
click at [1402, 352] on icon at bounding box center [1410, 343] width 17 height 17
click at [1304, 415] on span "Aprobar" at bounding box center [1341, 406] width 110 height 21
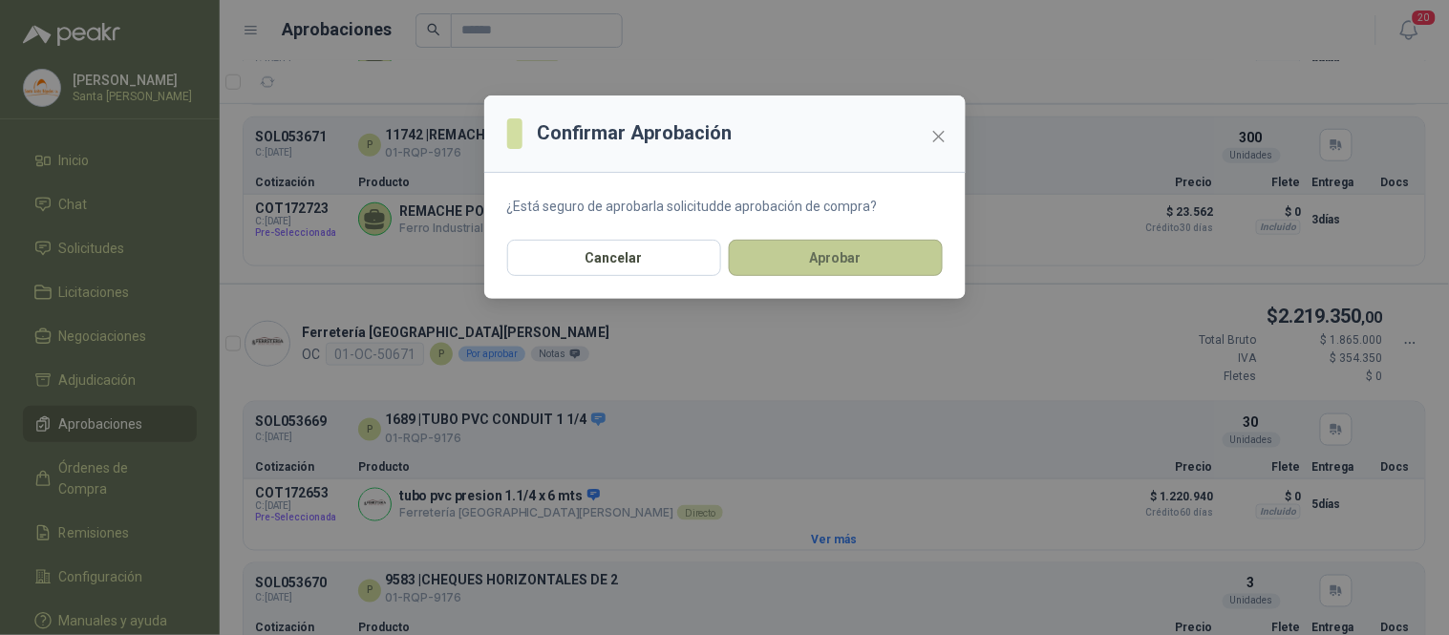
click at [857, 260] on button "Aprobar" at bounding box center [836, 258] width 214 height 36
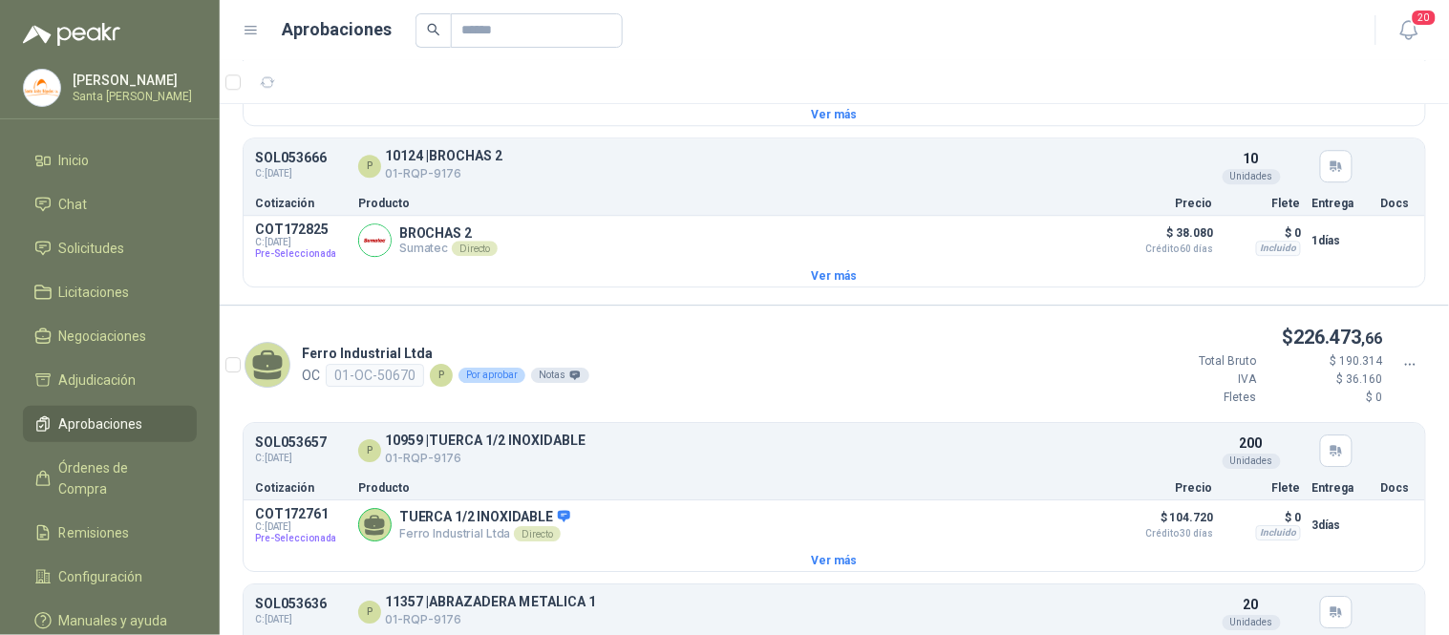
scroll to position [3138, 0]
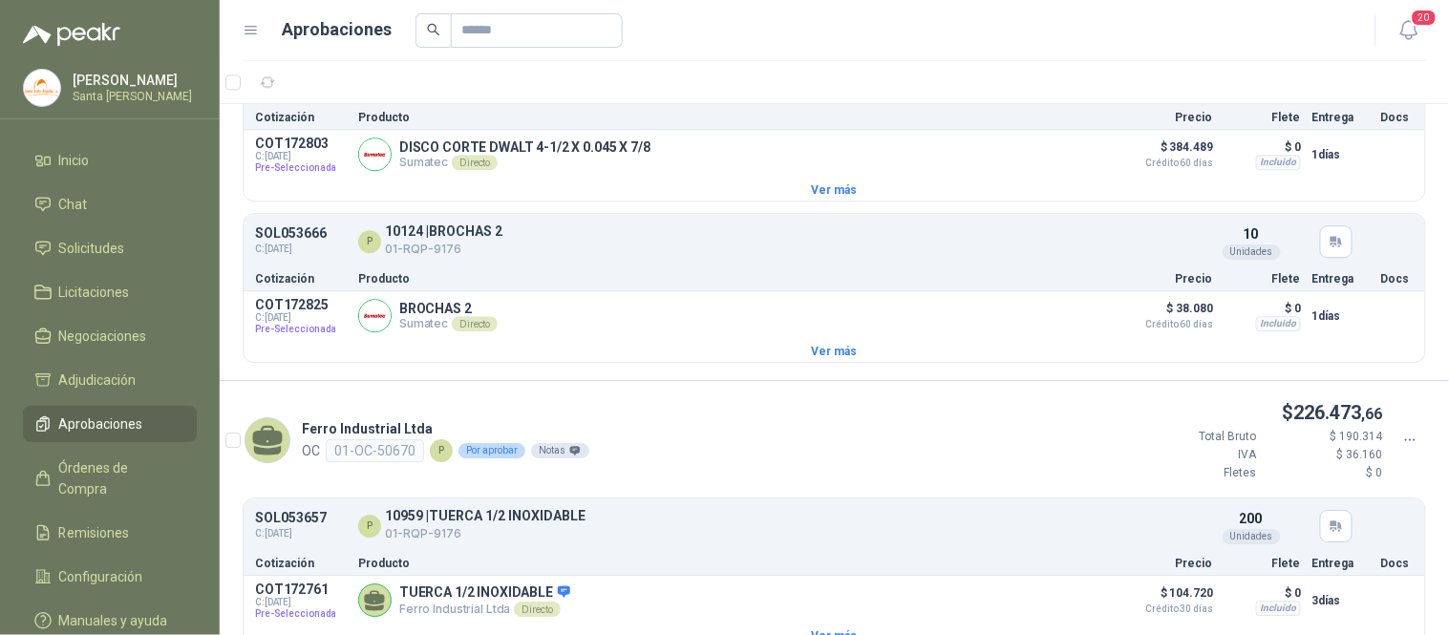
click at [1402, 449] on icon at bounding box center [1410, 440] width 17 height 17
click at [1308, 498] on span "Aprobar" at bounding box center [1341, 496] width 110 height 21
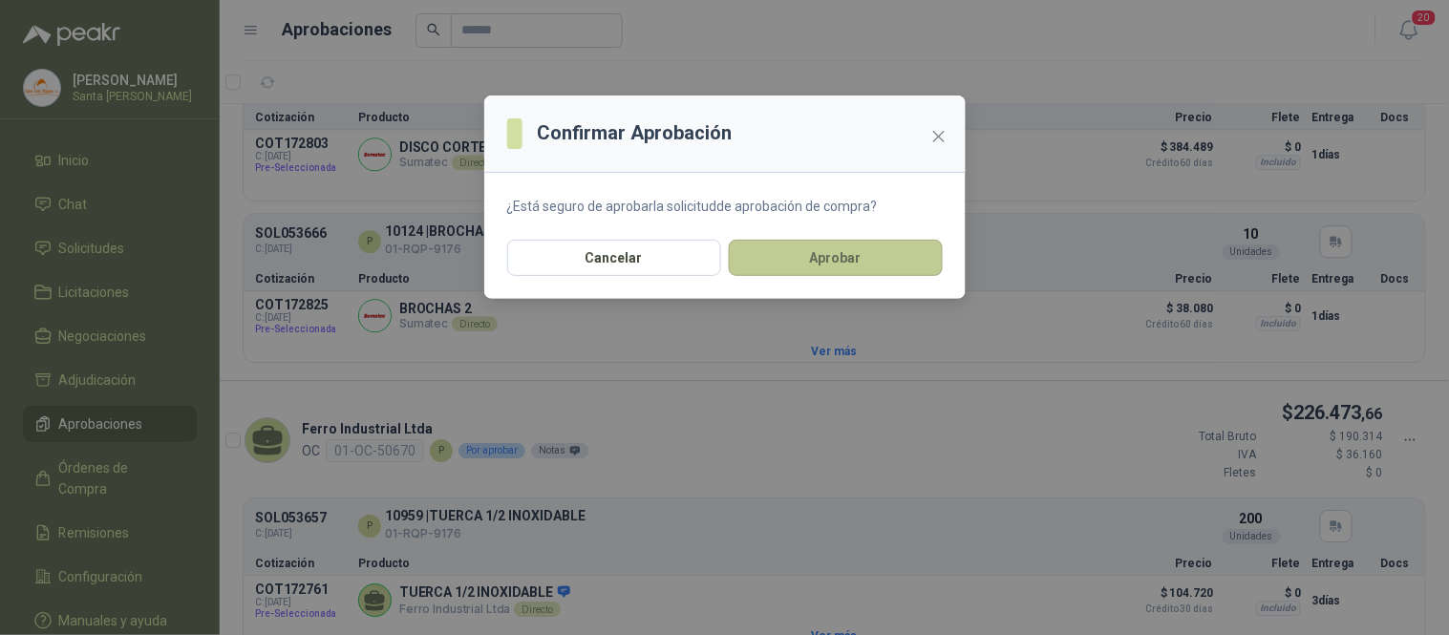
click at [831, 249] on button "Aprobar" at bounding box center [836, 258] width 214 height 36
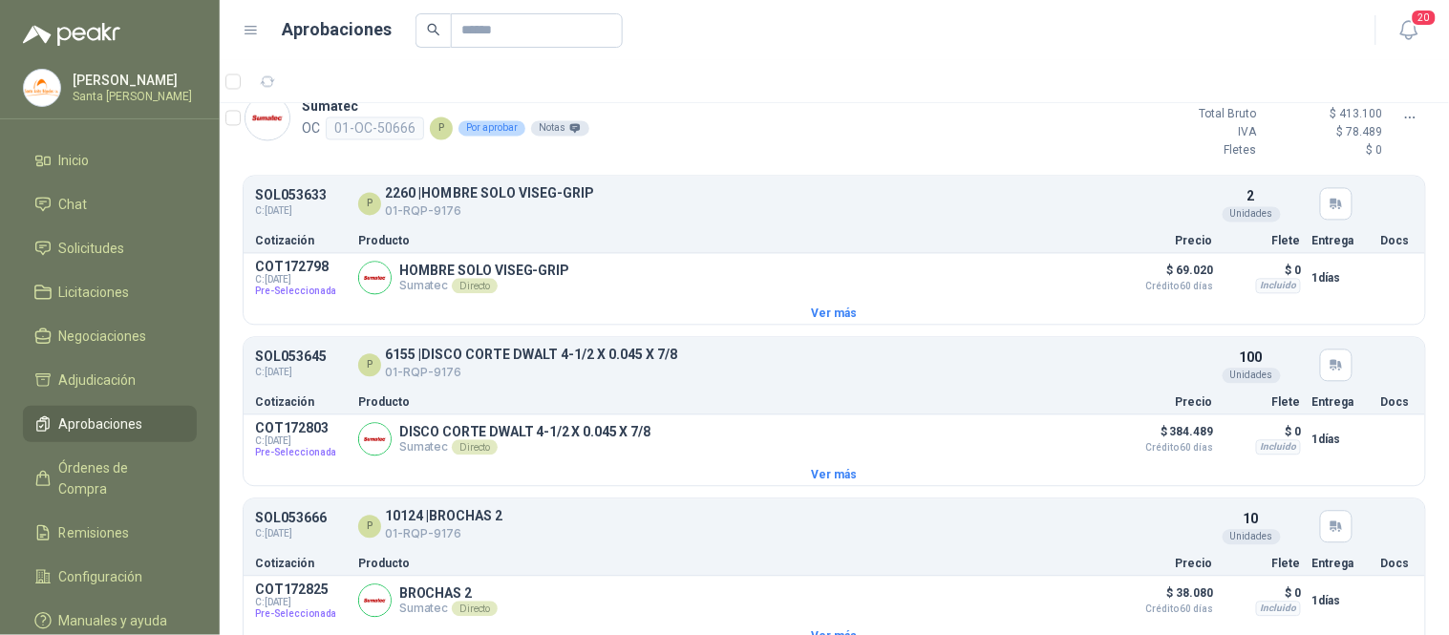
scroll to position [2714, 0]
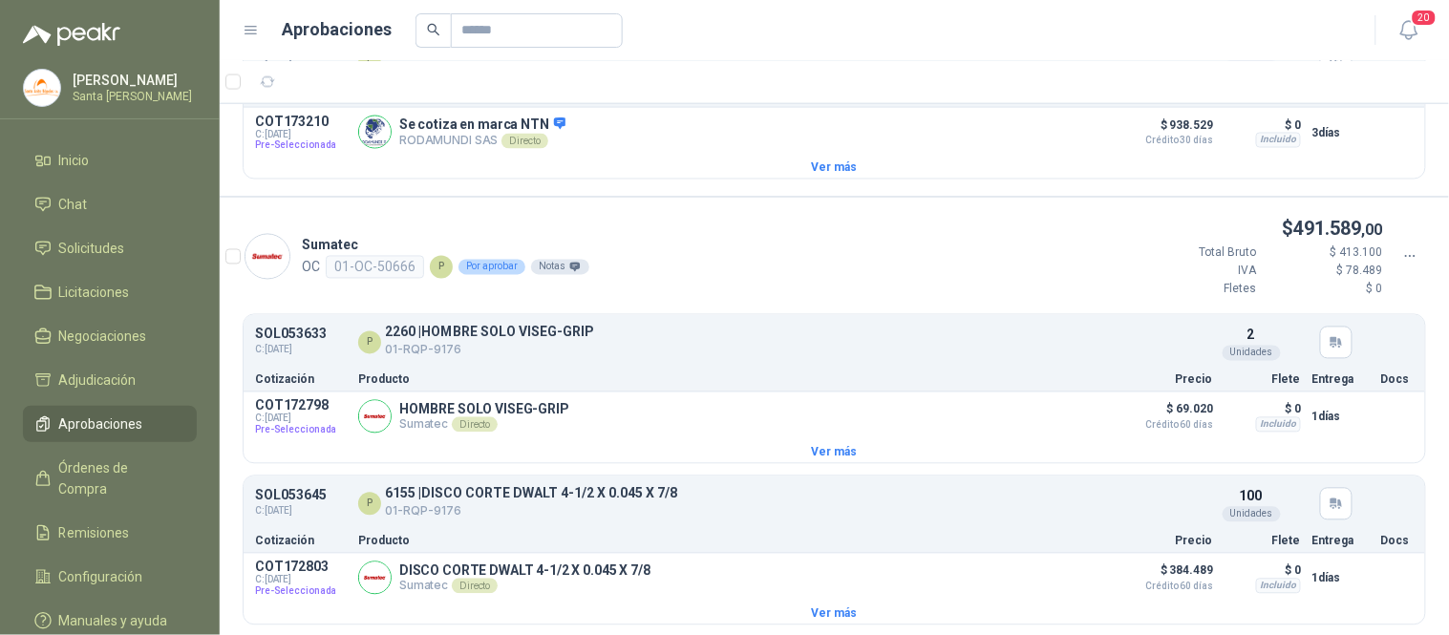
click at [1402, 266] on icon at bounding box center [1410, 256] width 17 height 17
click at [1339, 312] on span "Aprobar" at bounding box center [1341, 309] width 110 height 21
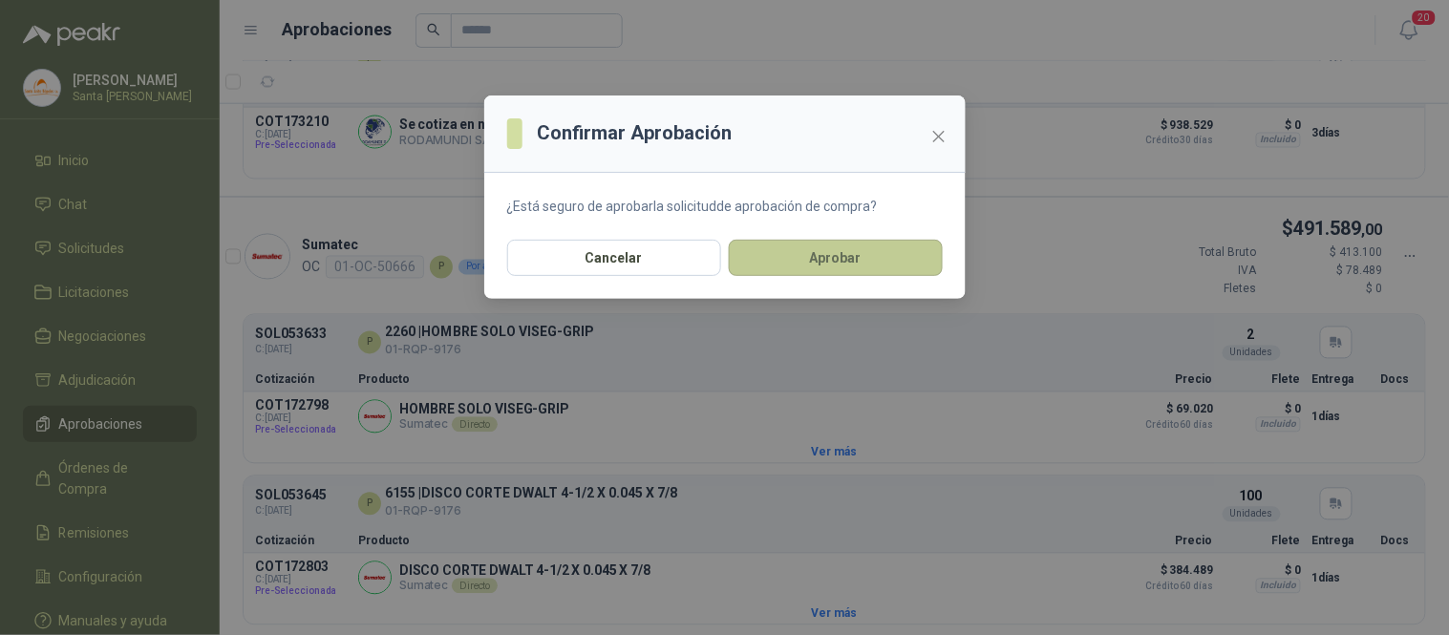
click at [834, 260] on button "Aprobar" at bounding box center [836, 258] width 214 height 36
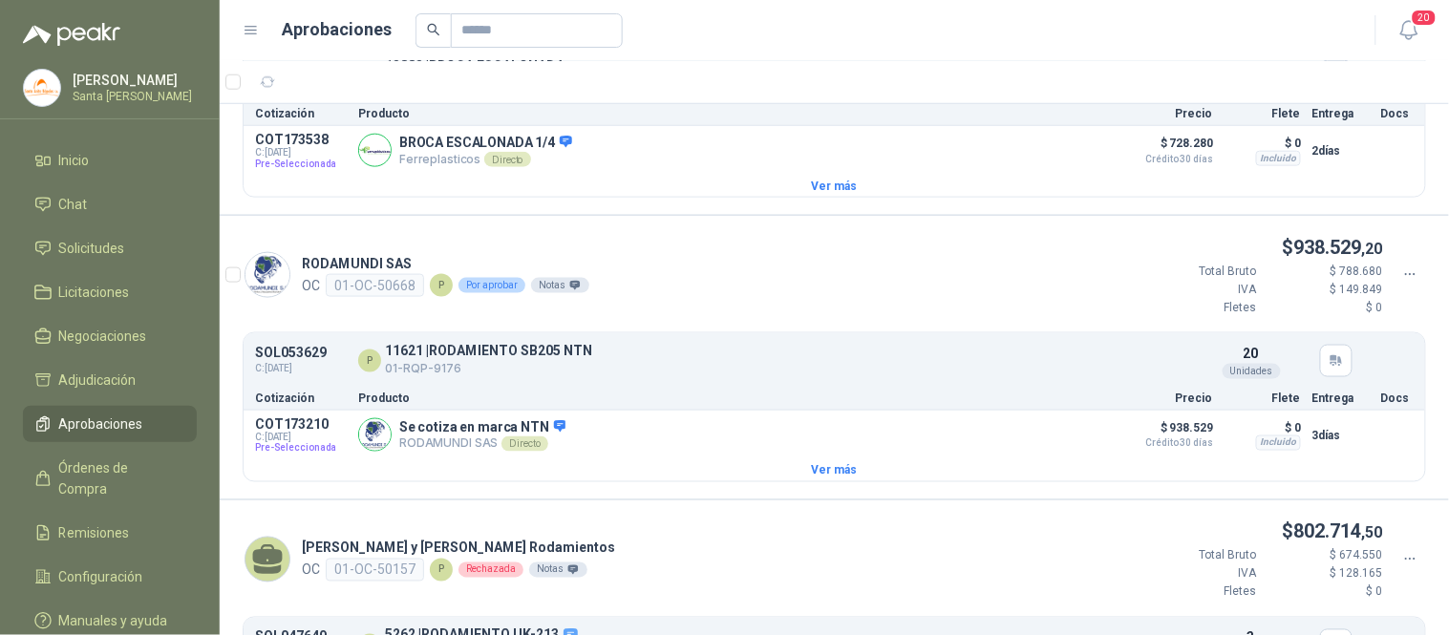
scroll to position [2363, 0]
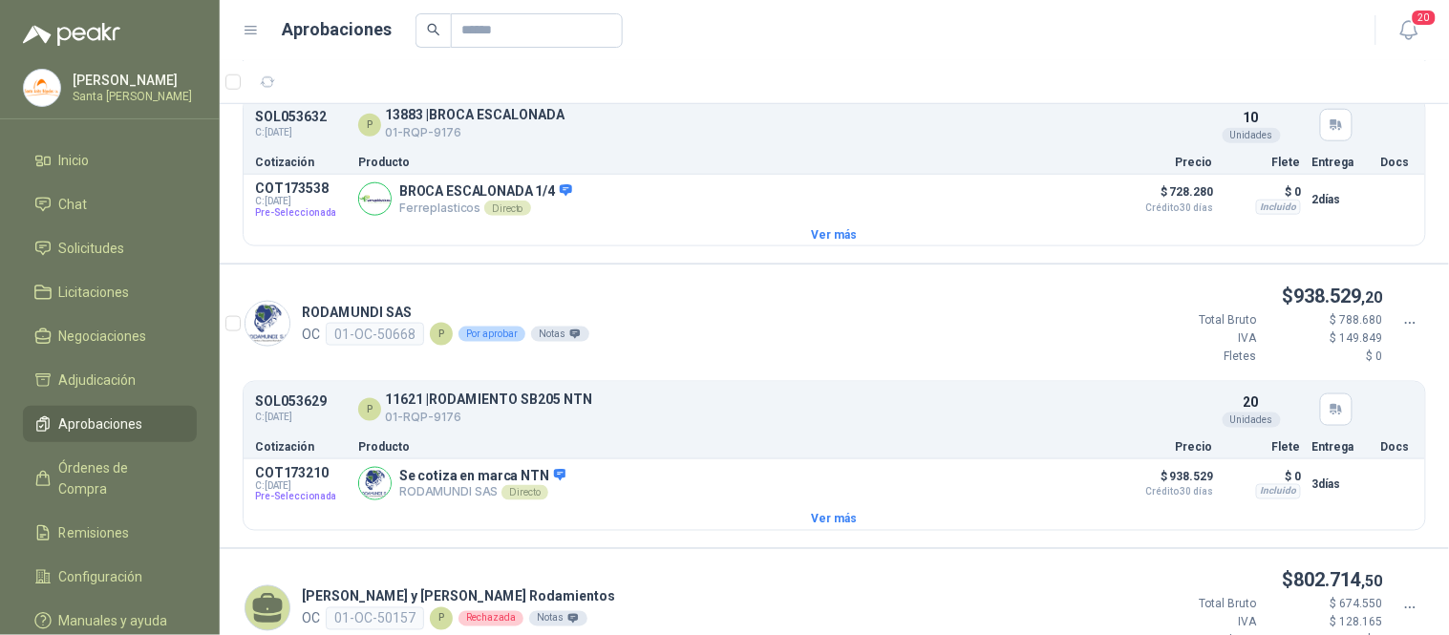
click at [1402, 332] on icon at bounding box center [1410, 323] width 17 height 17
click at [1291, 373] on span "Aprobar" at bounding box center [1341, 375] width 110 height 21
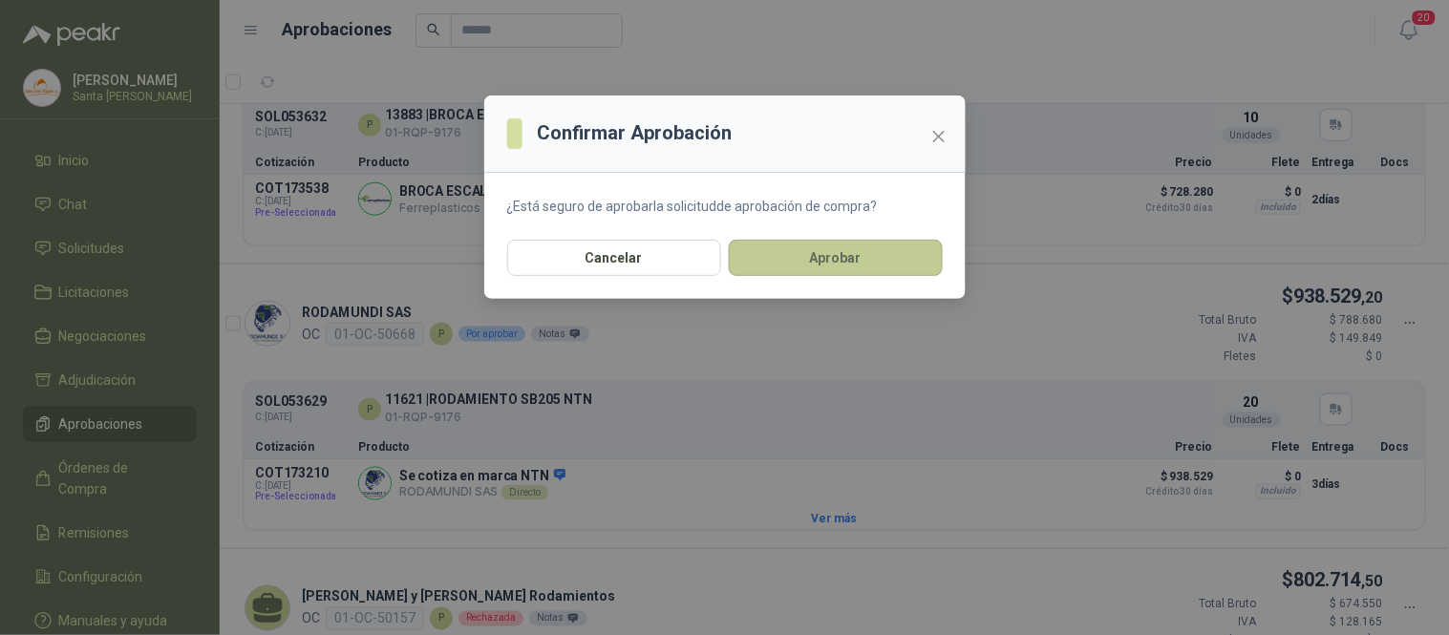
click at [844, 260] on button "Aprobar" at bounding box center [836, 258] width 214 height 36
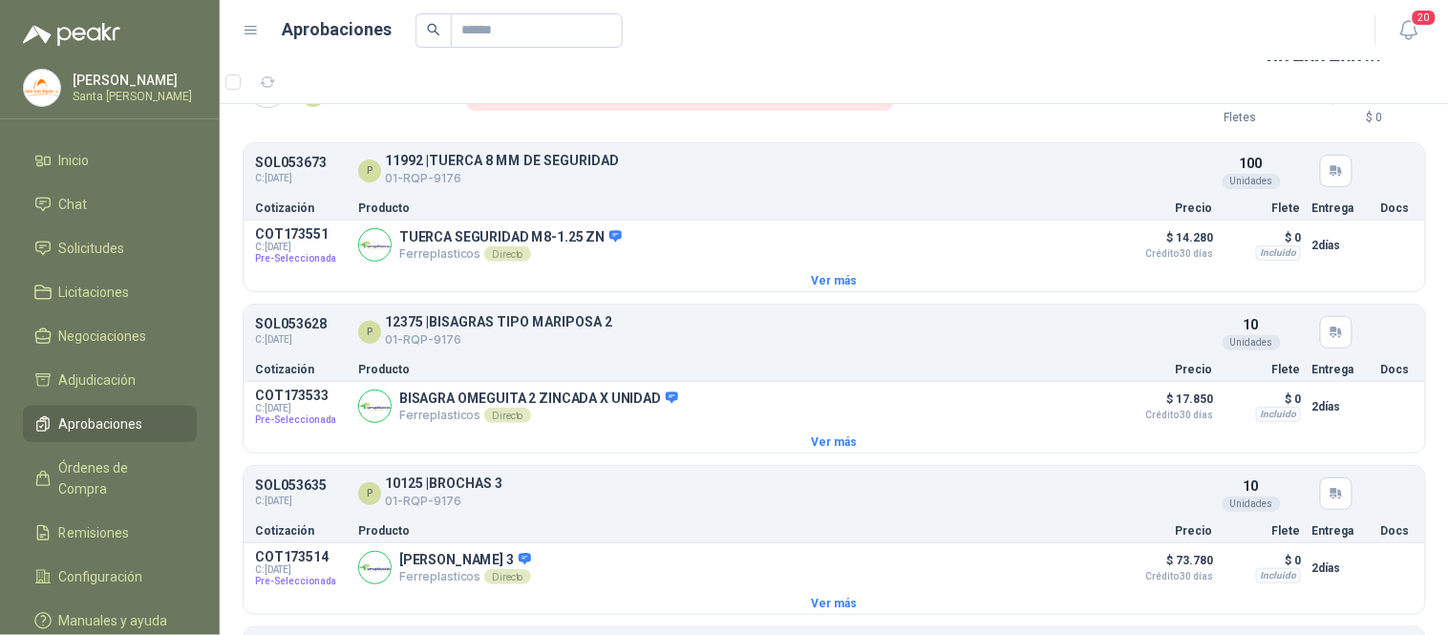
scroll to position [0, 0]
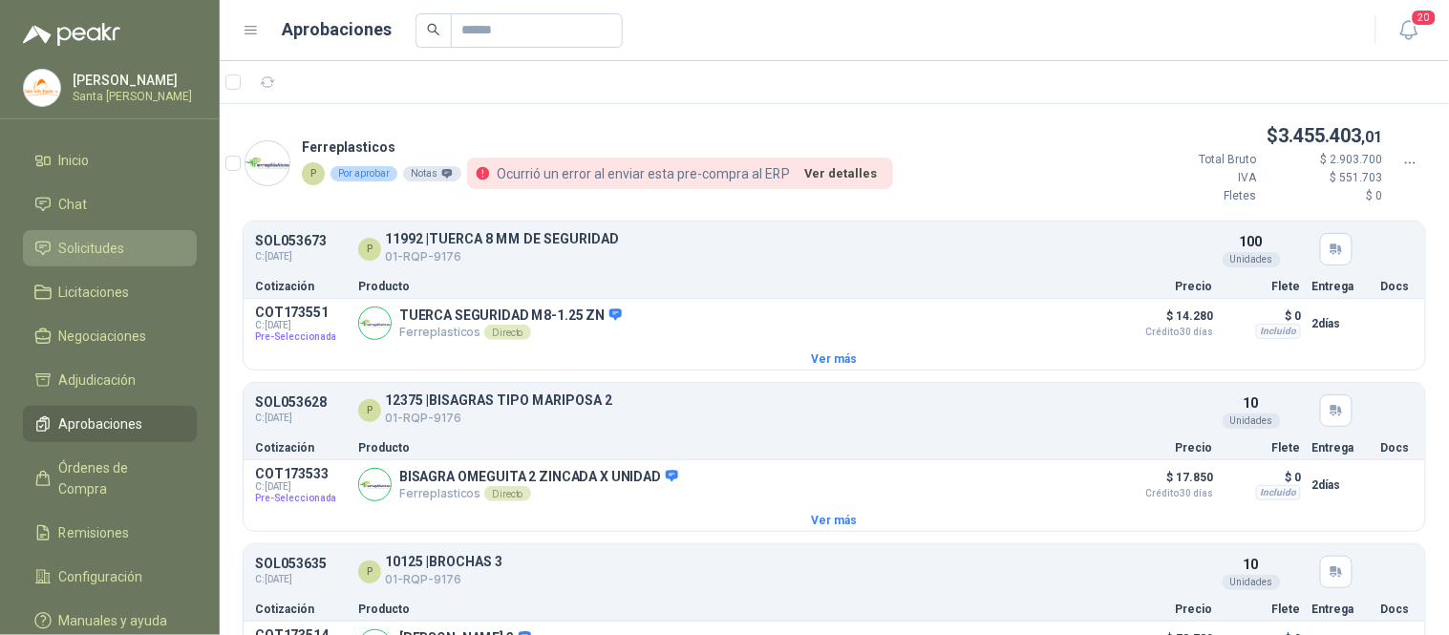
click at [121, 245] on span "Solicitudes" at bounding box center [92, 248] width 66 height 21
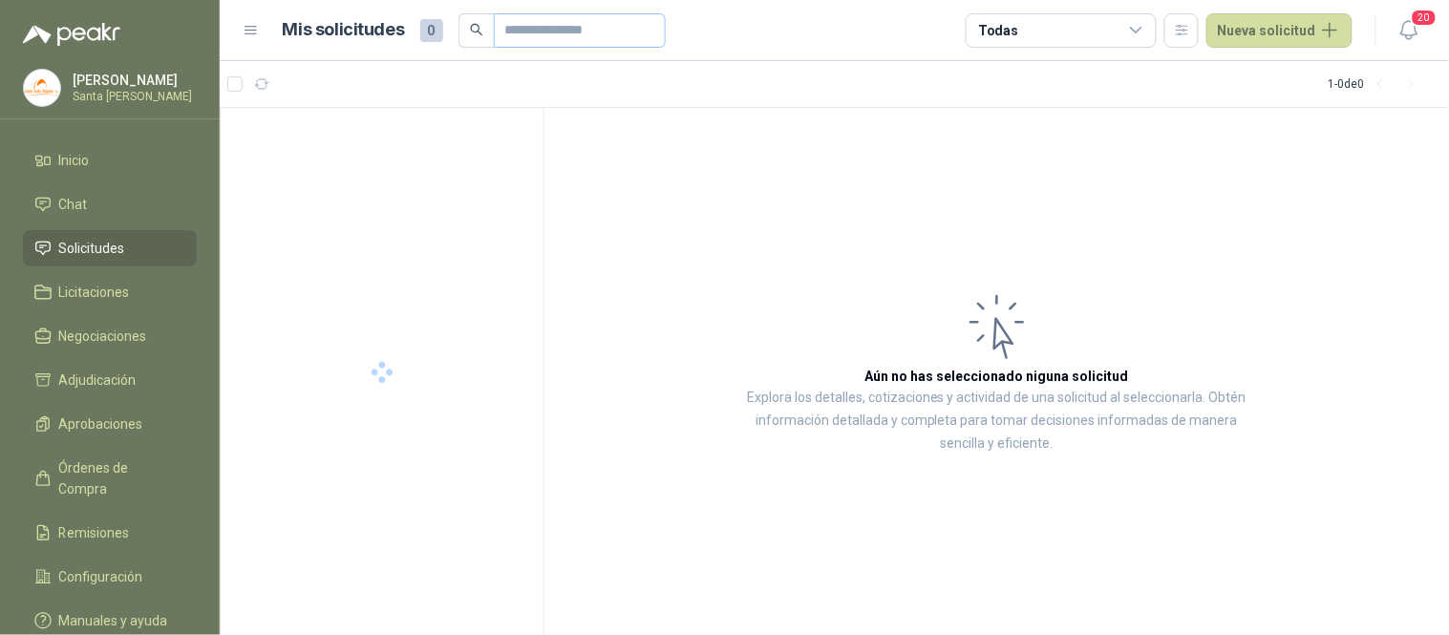
click at [500, 32] on span at bounding box center [580, 30] width 172 height 34
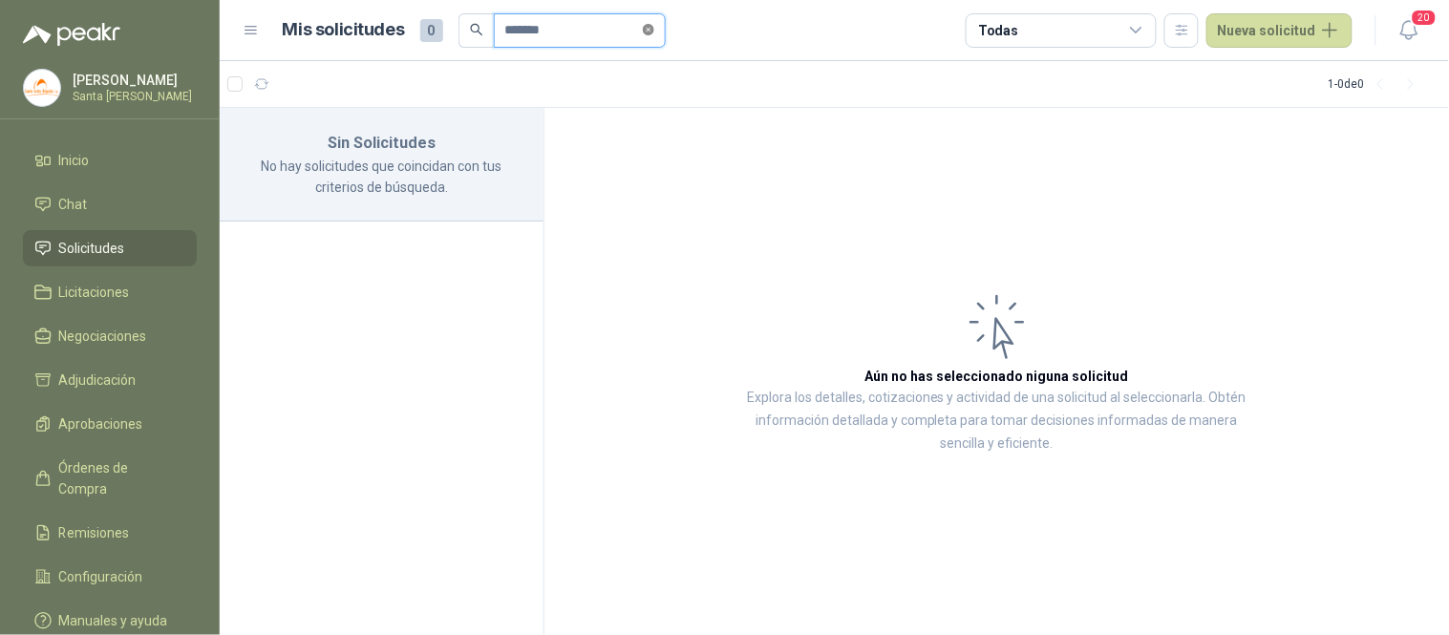
click at [654, 27] on icon "close-circle" at bounding box center [648, 29] width 11 height 11
click at [590, 26] on input "text" at bounding box center [572, 30] width 134 height 32
click at [527, 32] on input "*******" at bounding box center [572, 30] width 134 height 32
click at [121, 249] on span "Solicitudes" at bounding box center [92, 248] width 66 height 21
drag, startPoint x: 564, startPoint y: 26, endPoint x: 464, endPoint y: 30, distance: 100.4
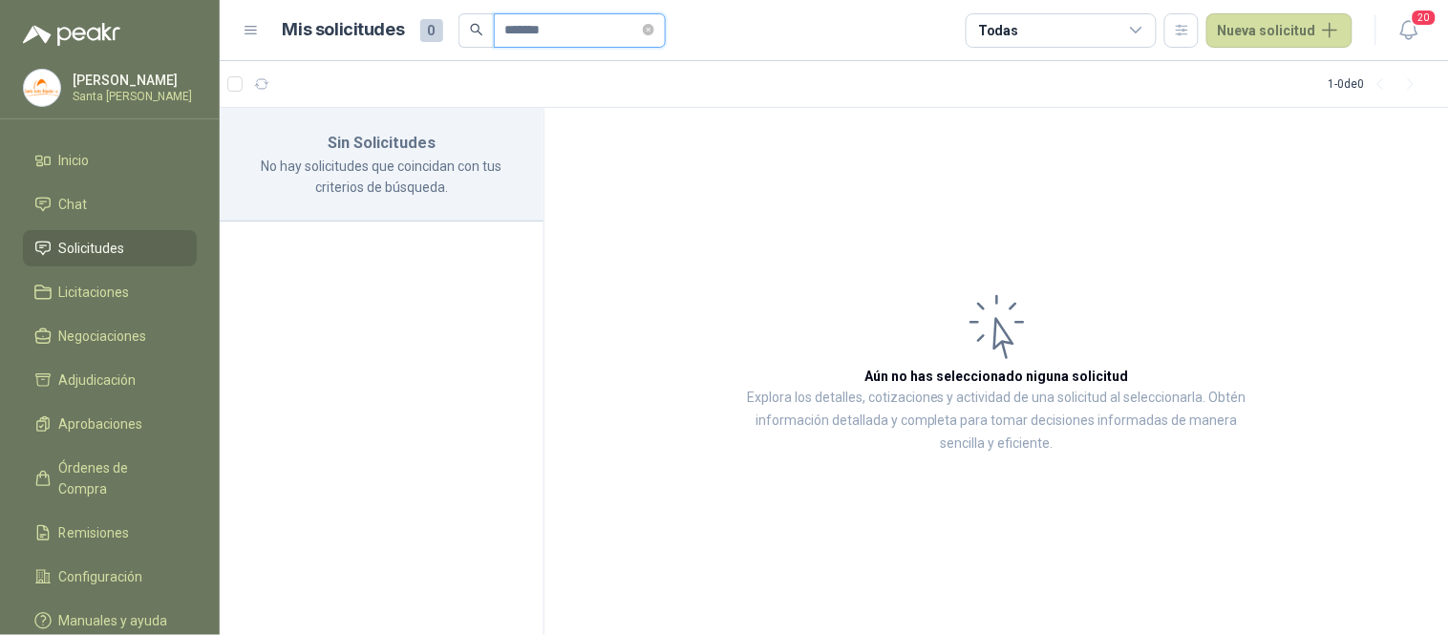
click at [464, 30] on span "*******" at bounding box center [561, 30] width 207 height 34
click at [84, 250] on span "Solicitudes" at bounding box center [92, 248] width 66 height 21
click at [654, 27] on icon "close-circle" at bounding box center [648, 29] width 11 height 11
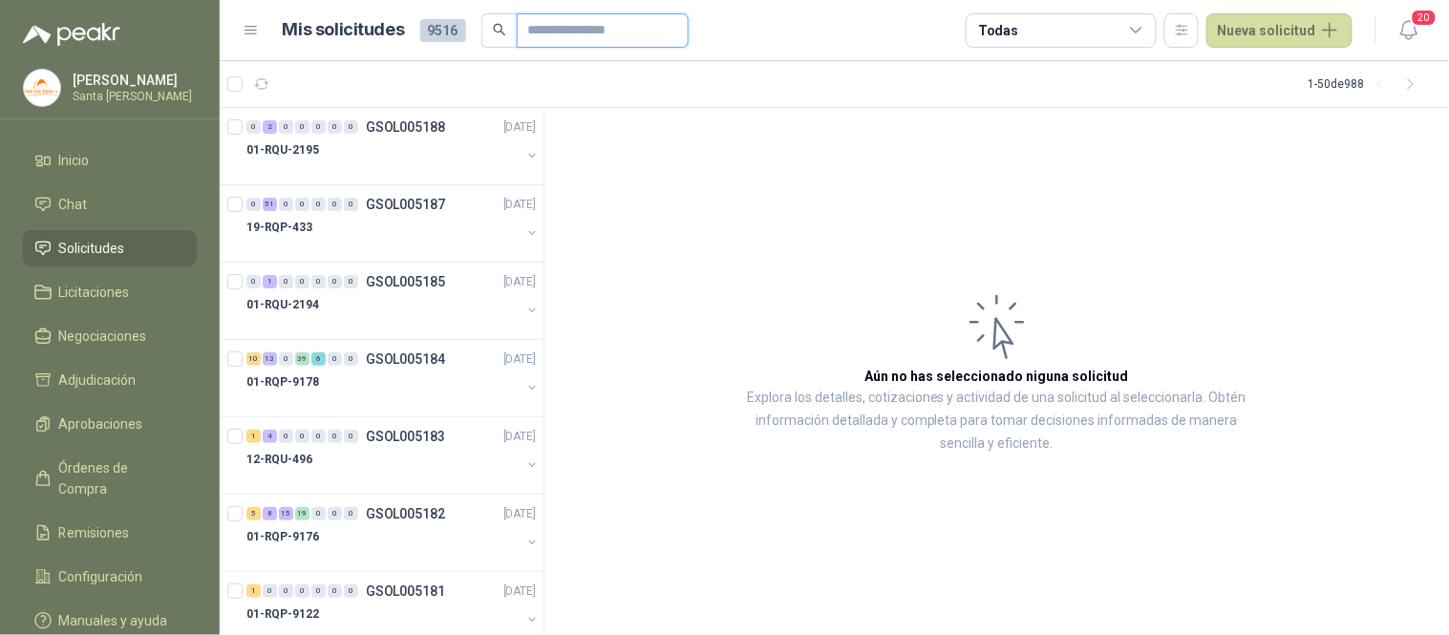
click at [597, 29] on input "text" at bounding box center [595, 30] width 134 height 32
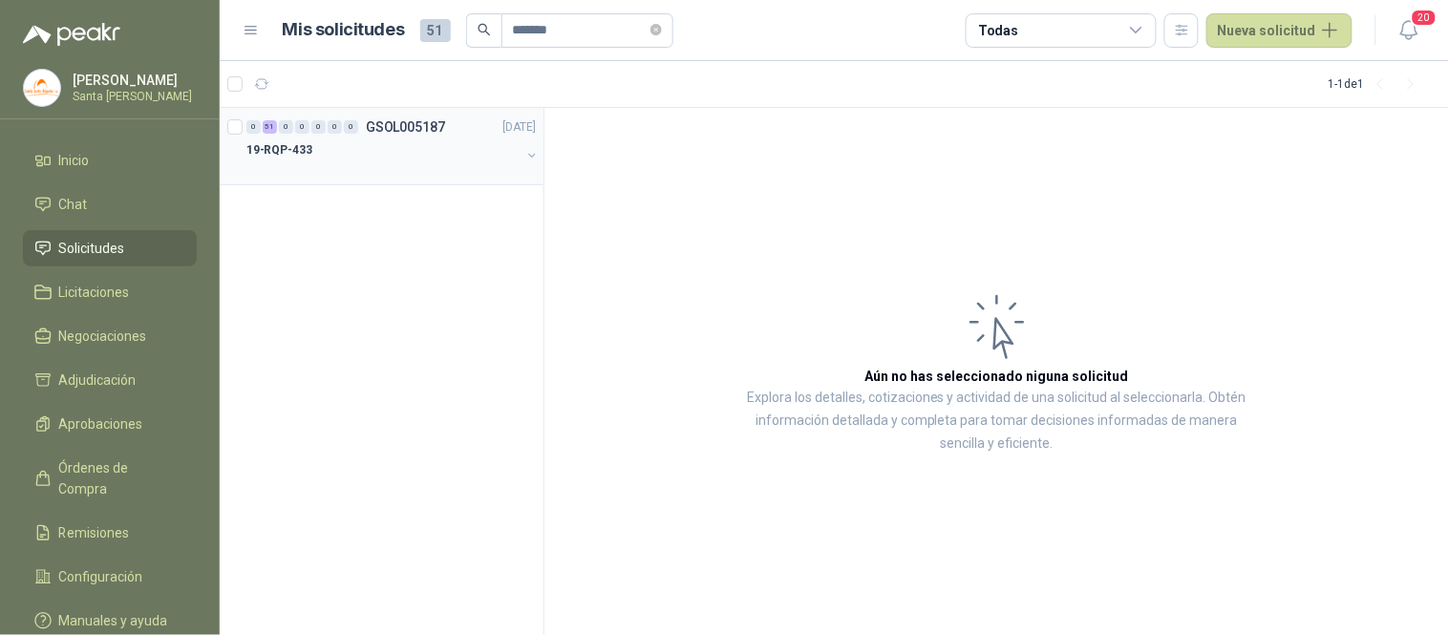
click at [369, 165] on div at bounding box center [383, 168] width 274 height 15
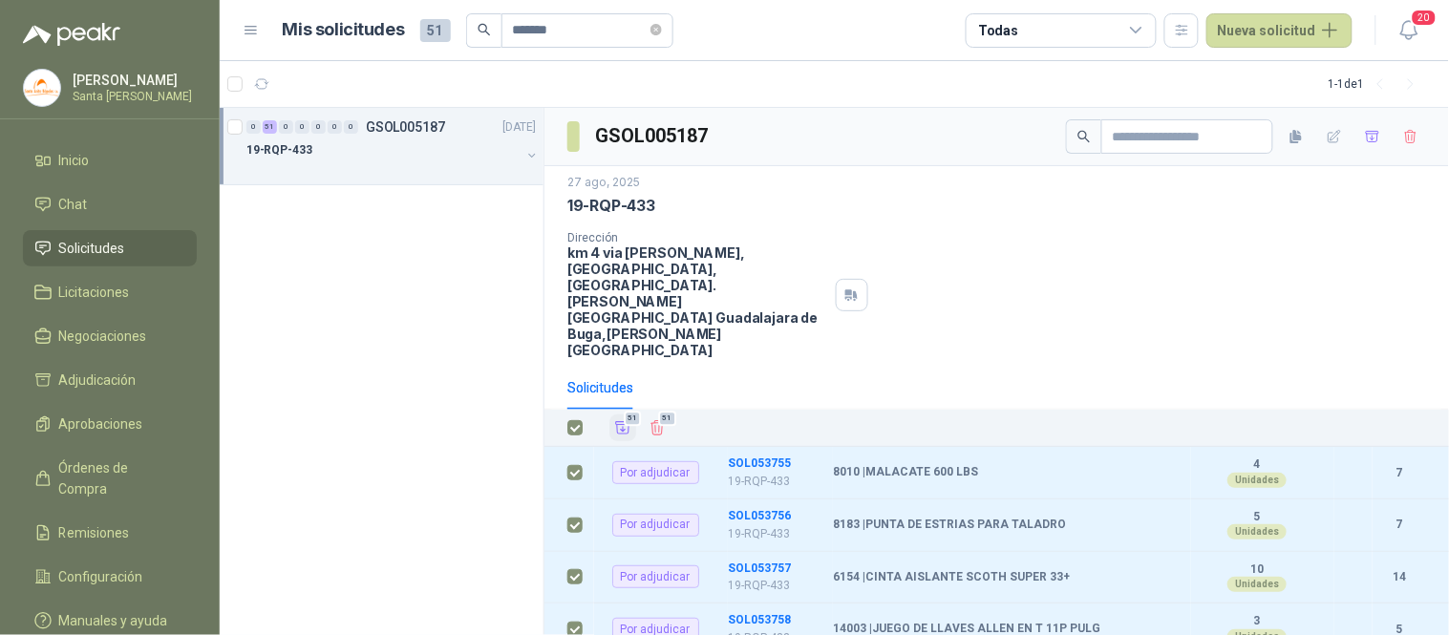
click at [622, 422] on icon "Añadir" at bounding box center [623, 428] width 14 height 12
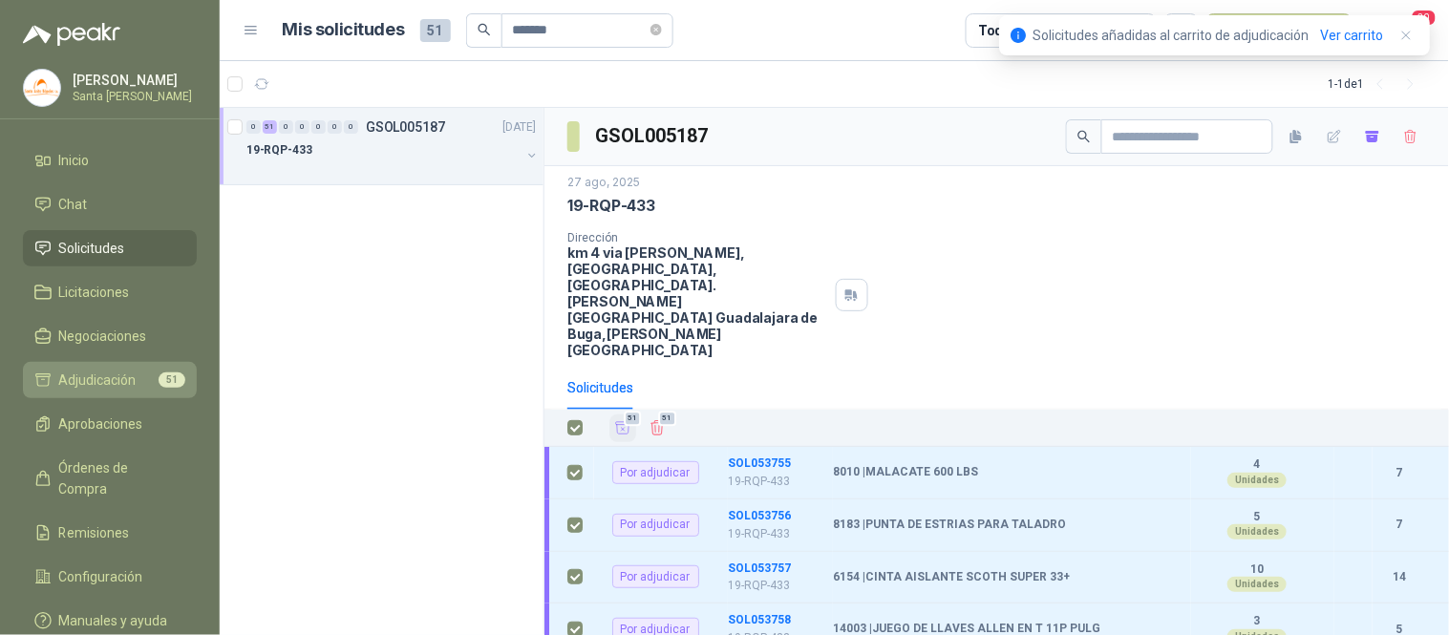
click at [129, 376] on span "Adjudicación" at bounding box center [97, 380] width 77 height 21
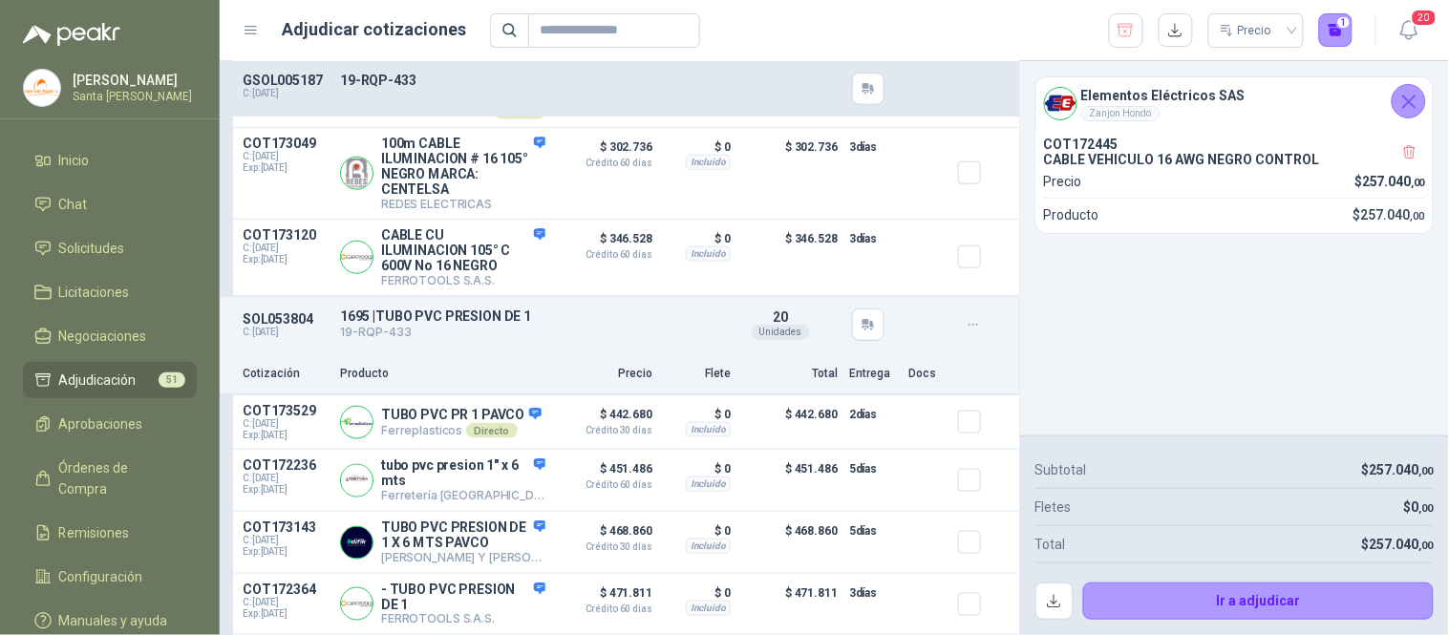
scroll to position [425, 0]
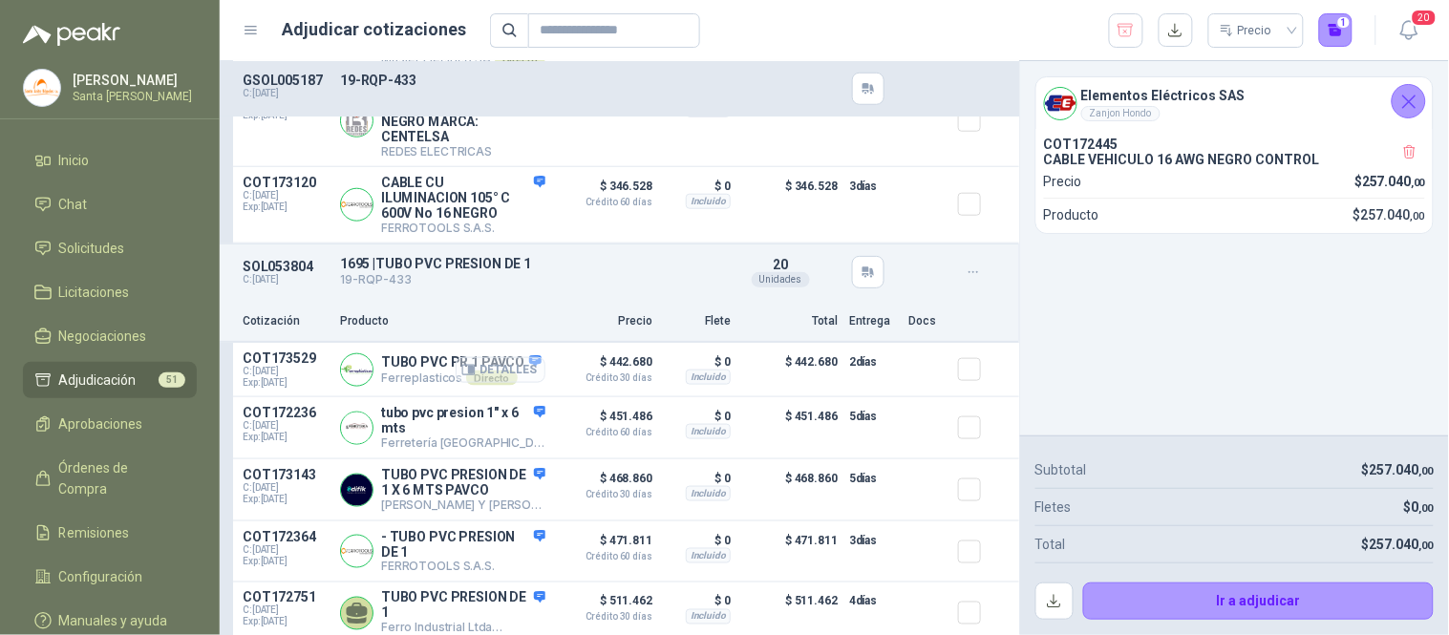
click at [516, 377] on button "Detalles" at bounding box center [501, 370] width 90 height 26
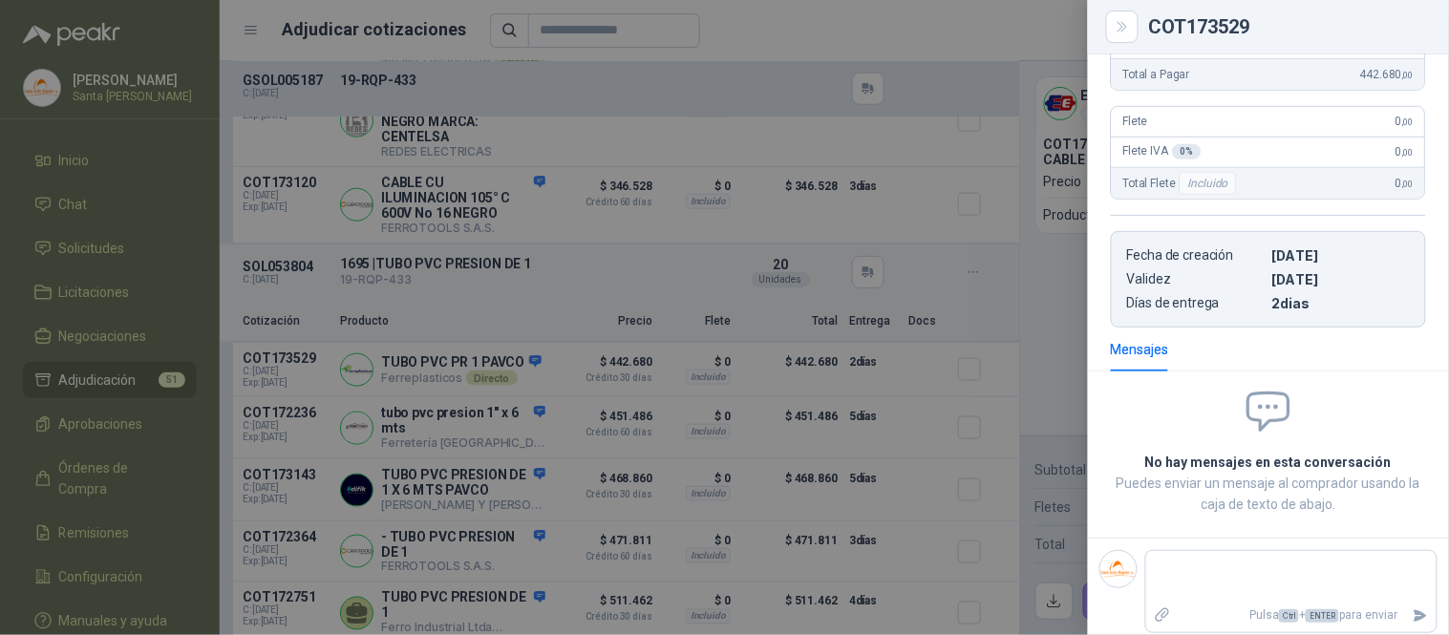
scroll to position [0, 0]
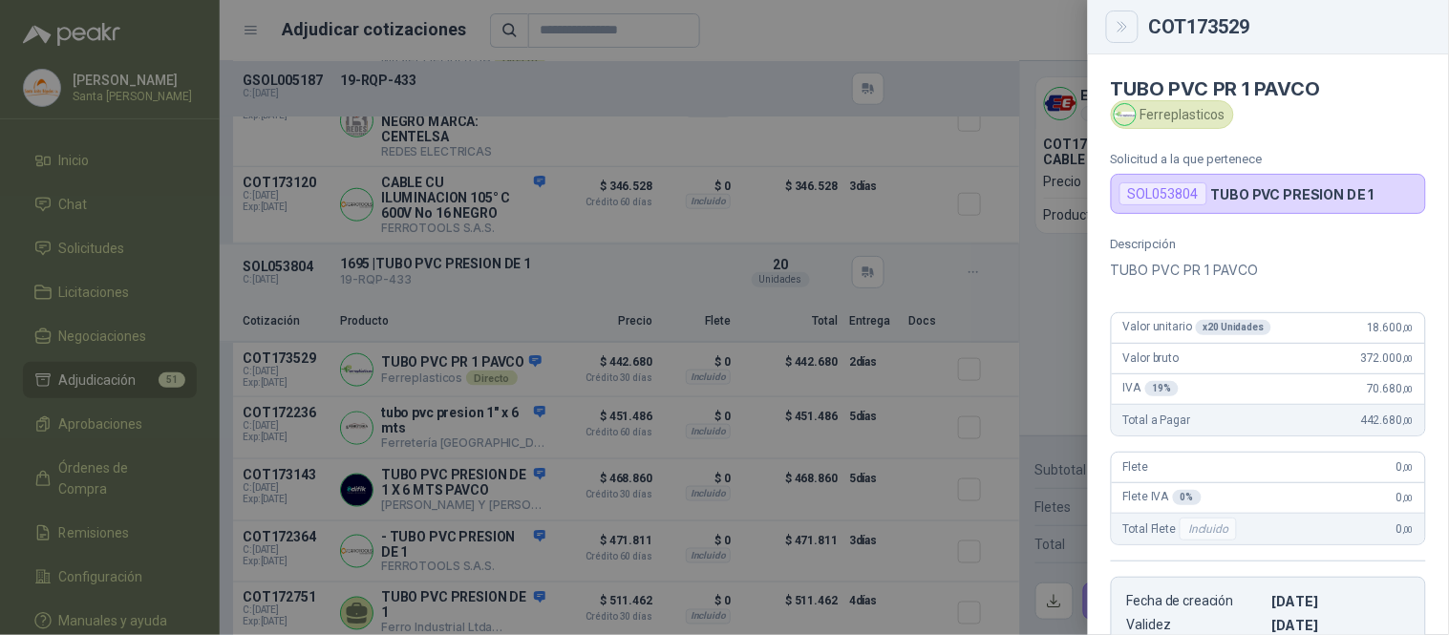
click at [1128, 31] on icon "Close" at bounding box center [1123, 27] width 16 height 16
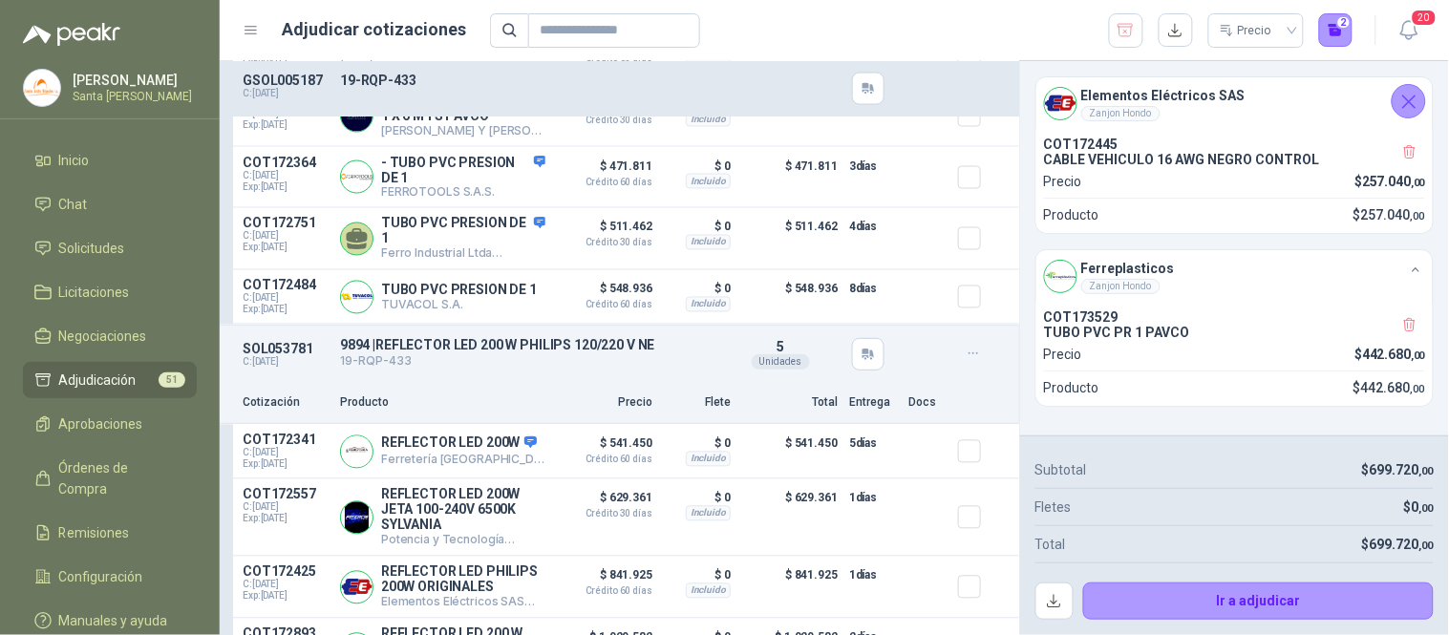
scroll to position [961, 0]
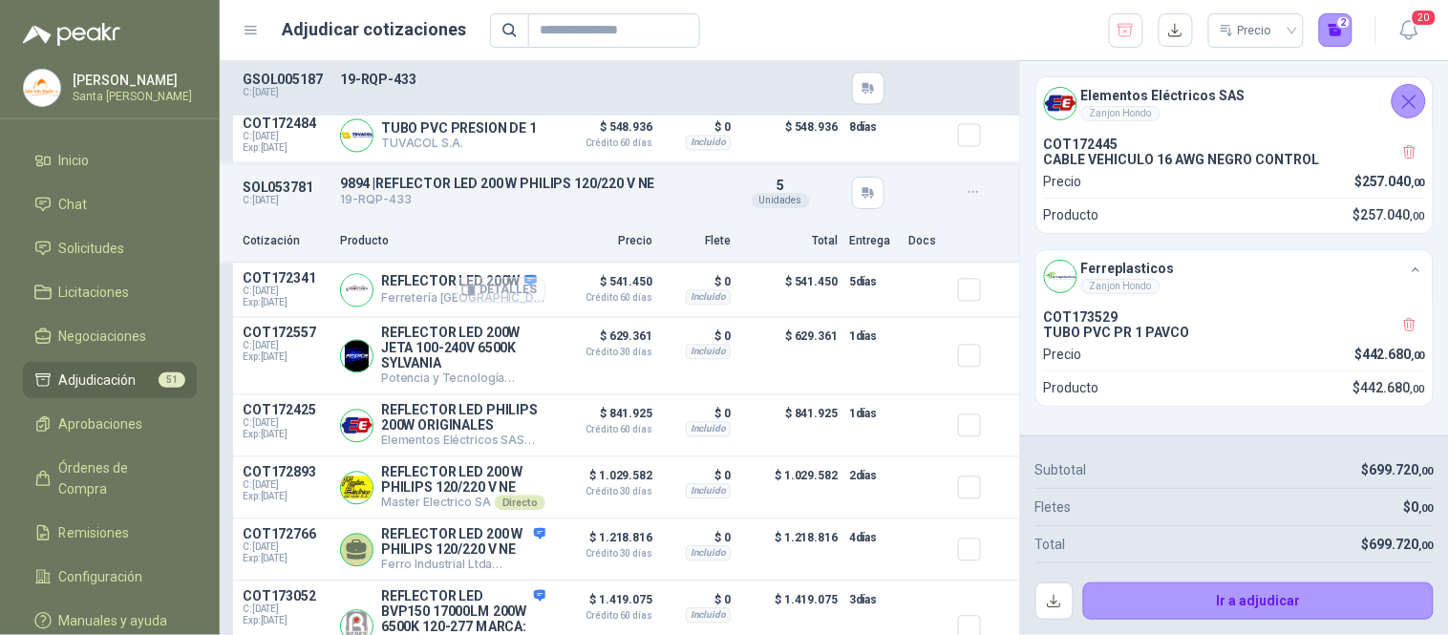
click at [518, 304] on button "Detalles" at bounding box center [501, 291] width 90 height 26
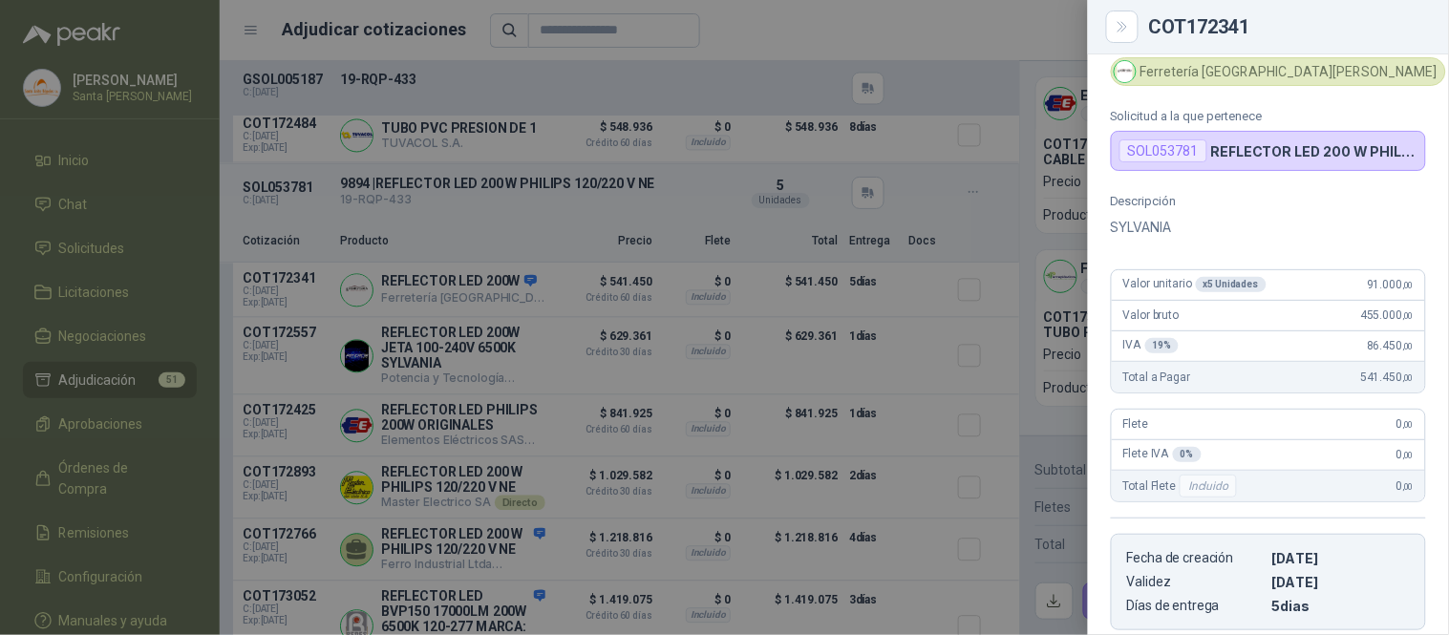
scroll to position [0, 0]
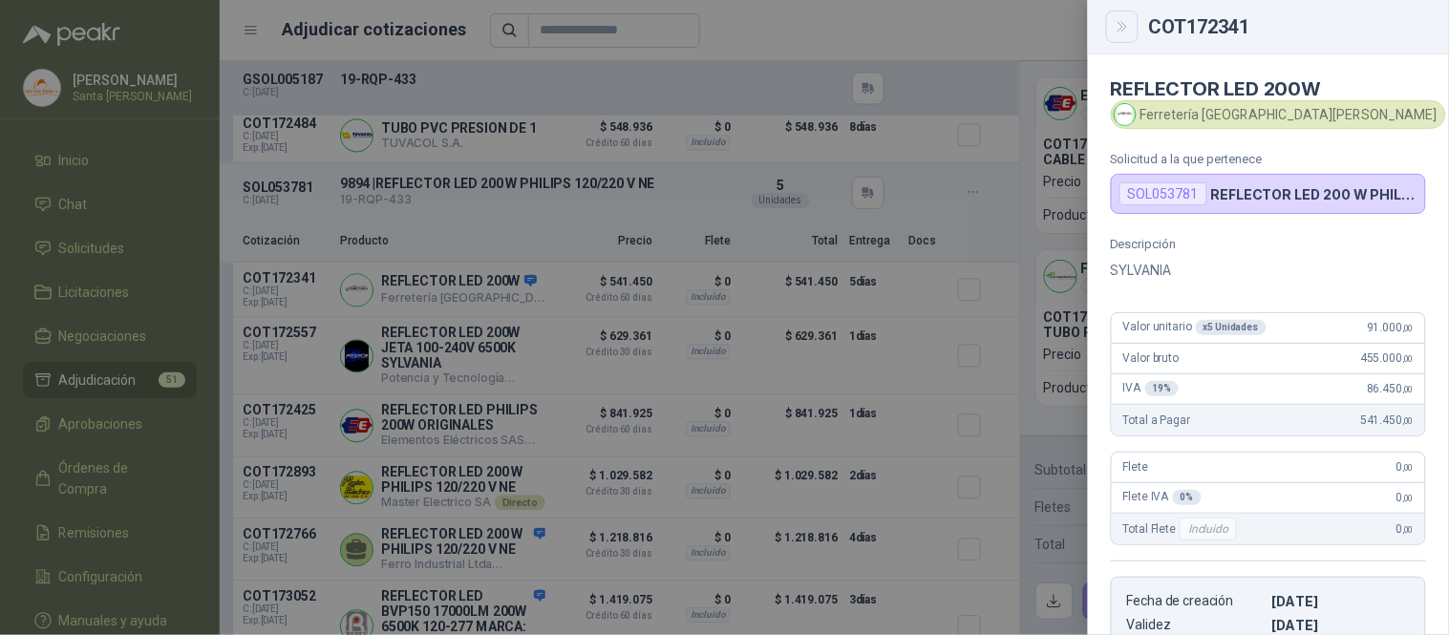
click at [1115, 27] on icon "Close" at bounding box center [1123, 27] width 16 height 16
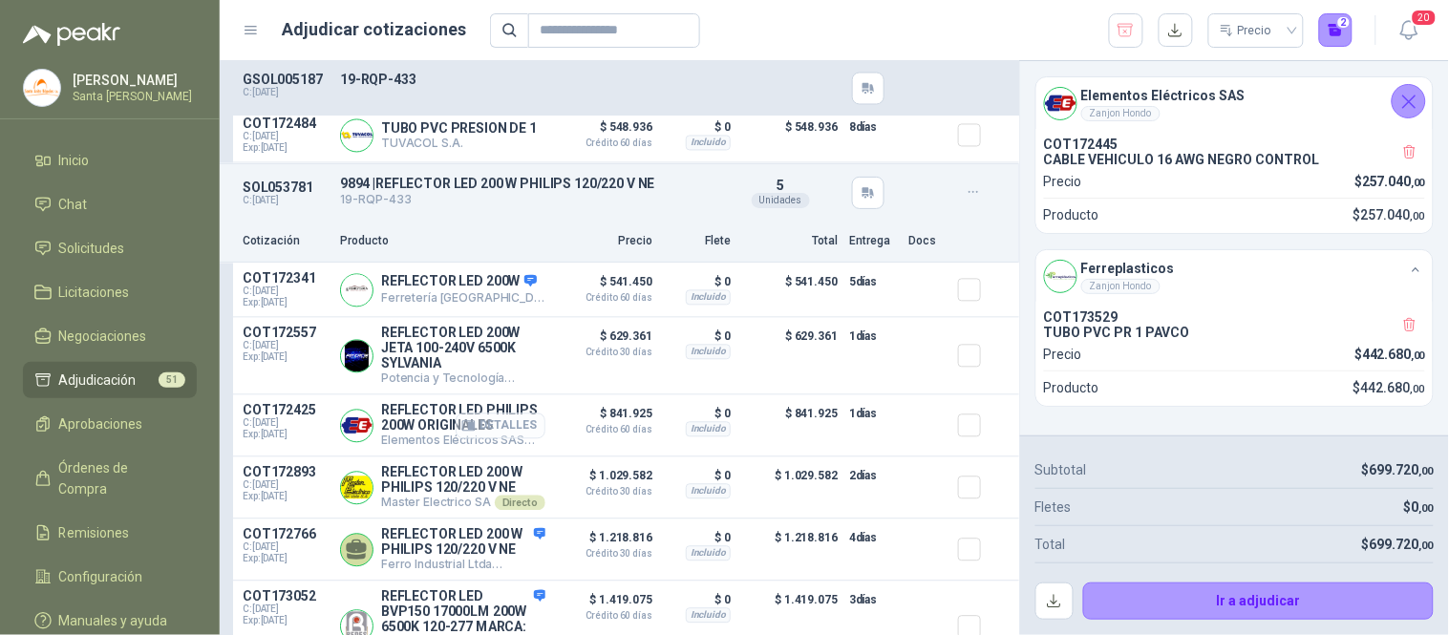
click at [507, 439] on button "Detalles" at bounding box center [501, 427] width 90 height 26
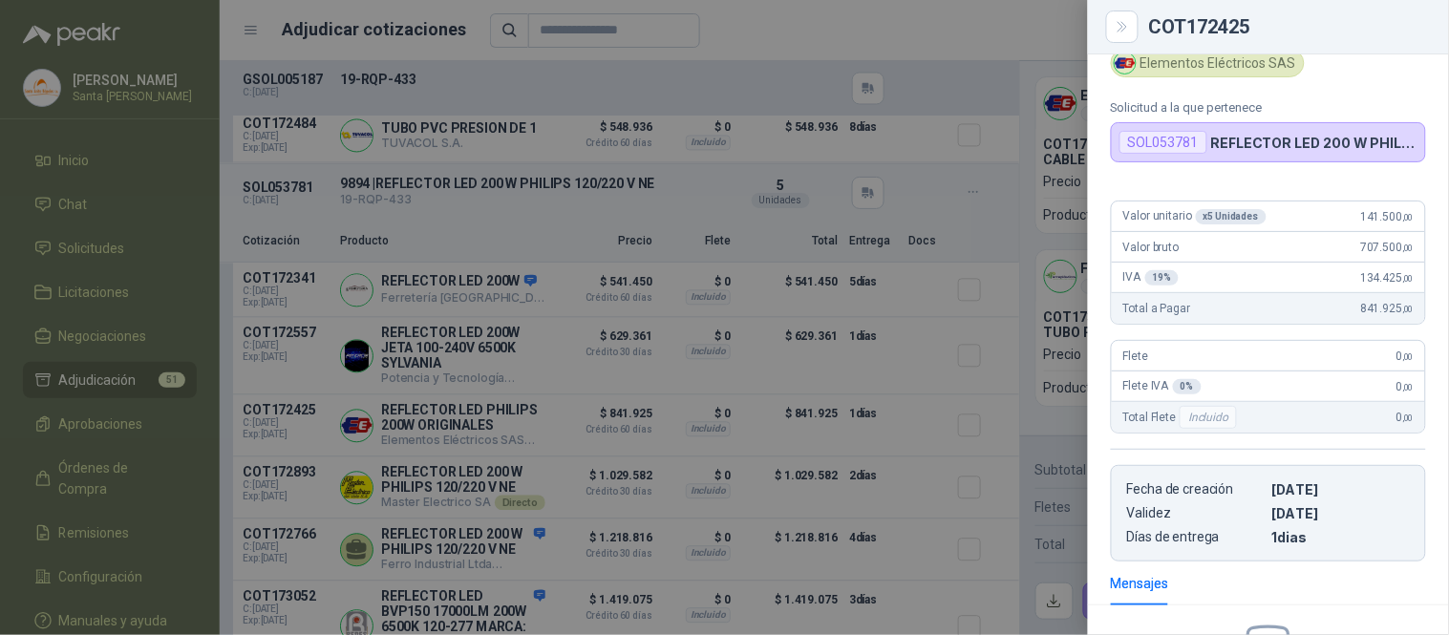
scroll to position [0, 0]
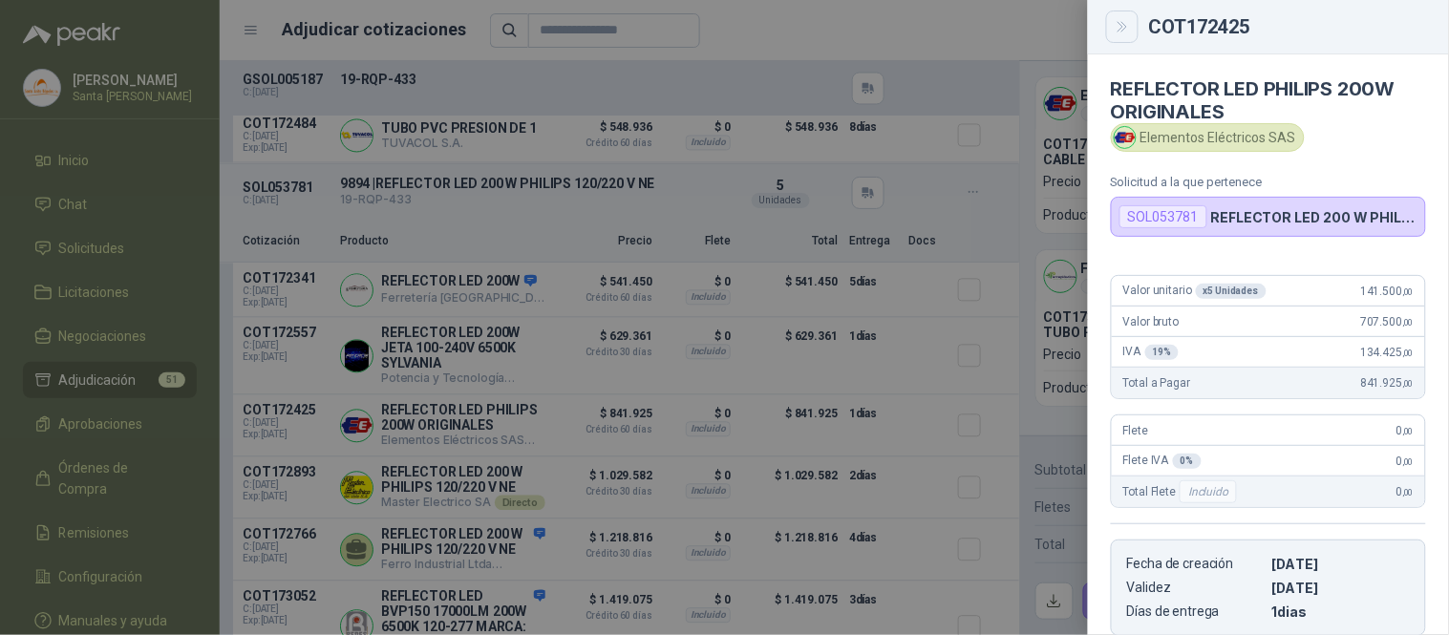
click at [1122, 32] on icon "Close" at bounding box center [1123, 27] width 16 height 16
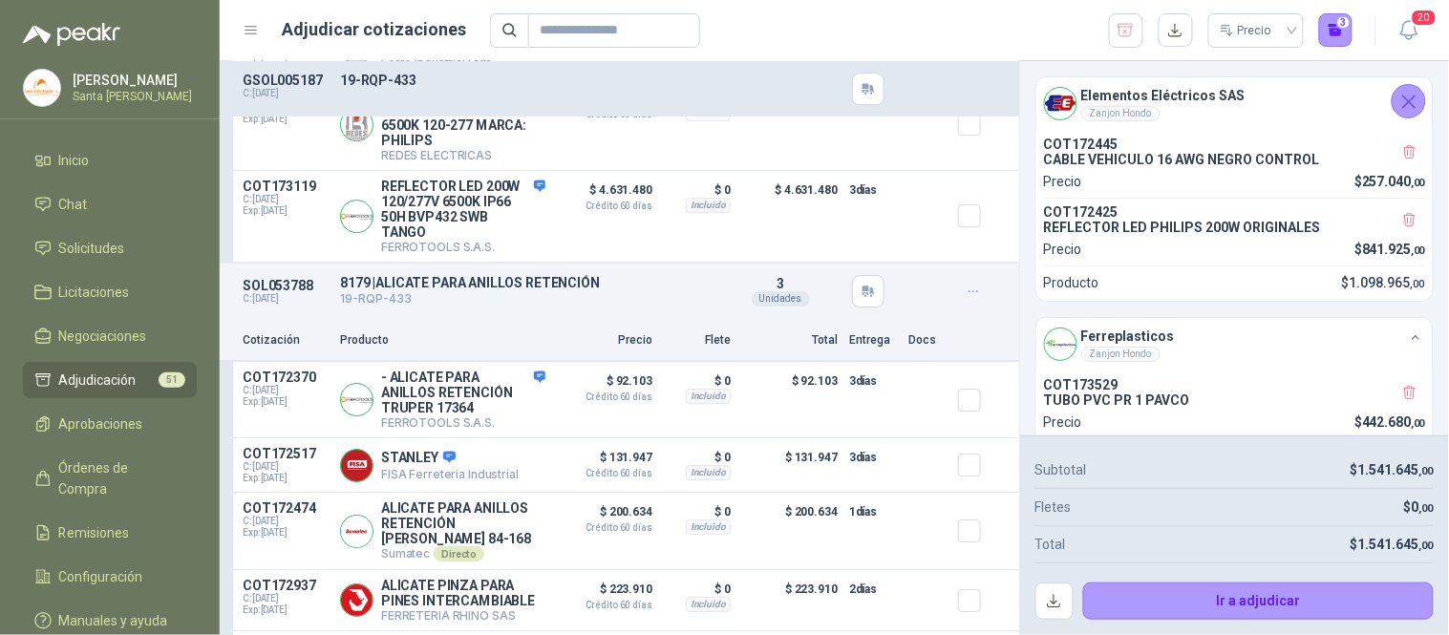
scroll to position [1601, 0]
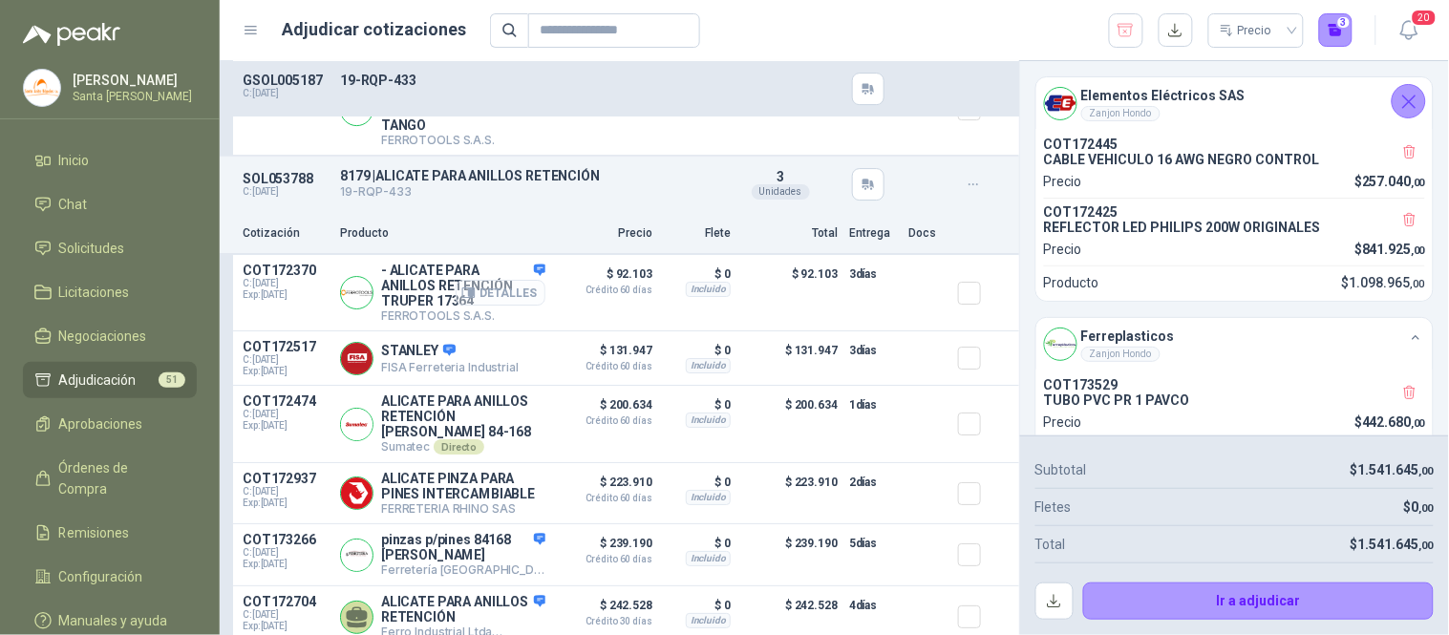
click at [517, 306] on button "Detalles" at bounding box center [501, 293] width 90 height 26
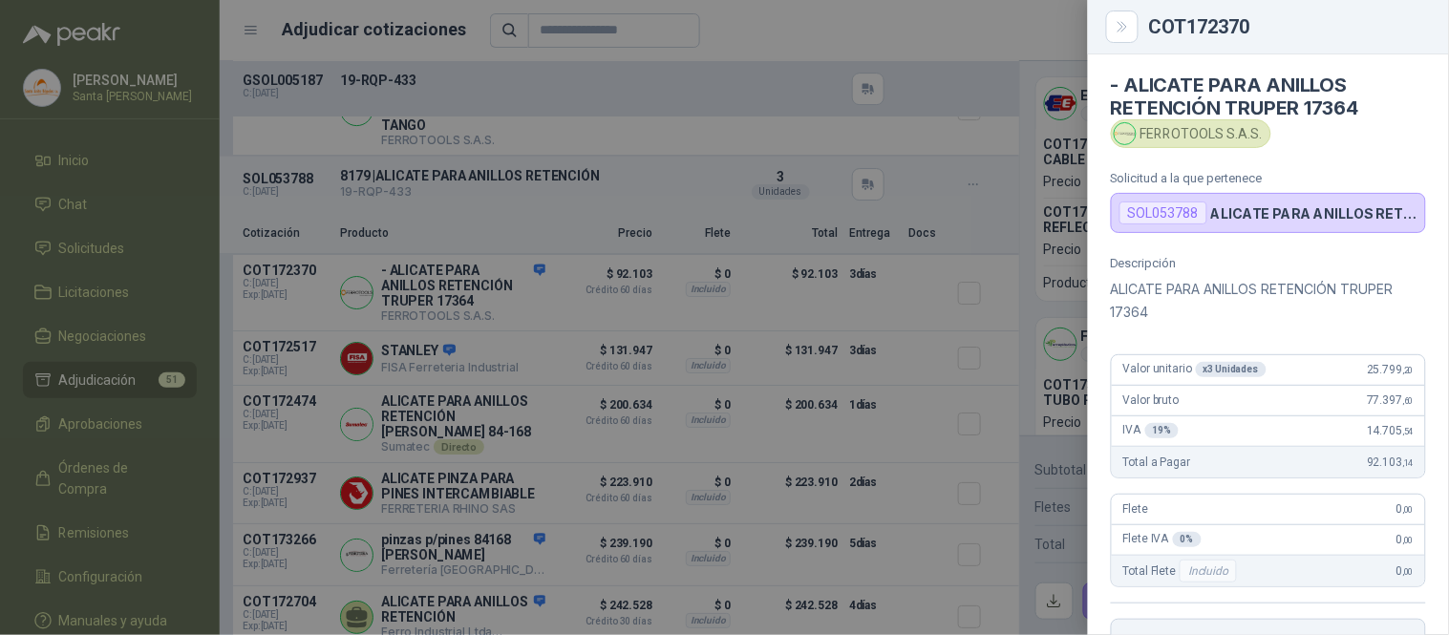
scroll to position [0, 0]
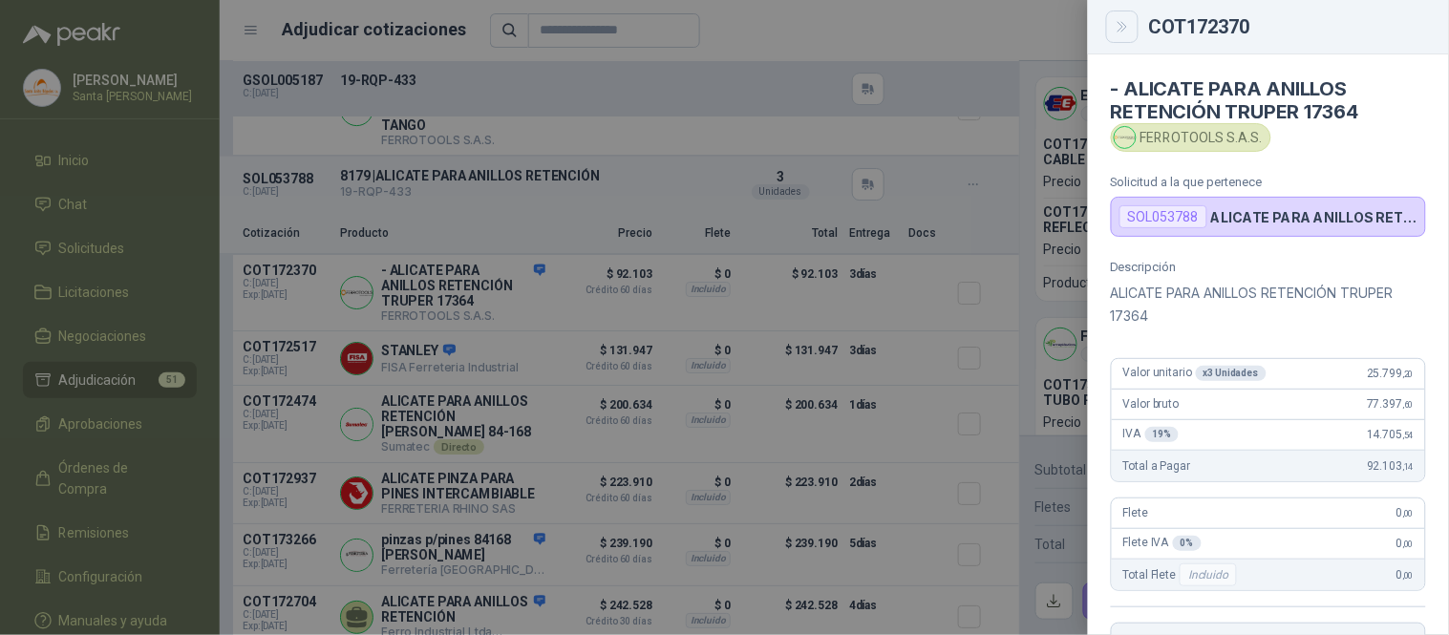
click at [1123, 29] on icon "Close" at bounding box center [1123, 27] width 16 height 16
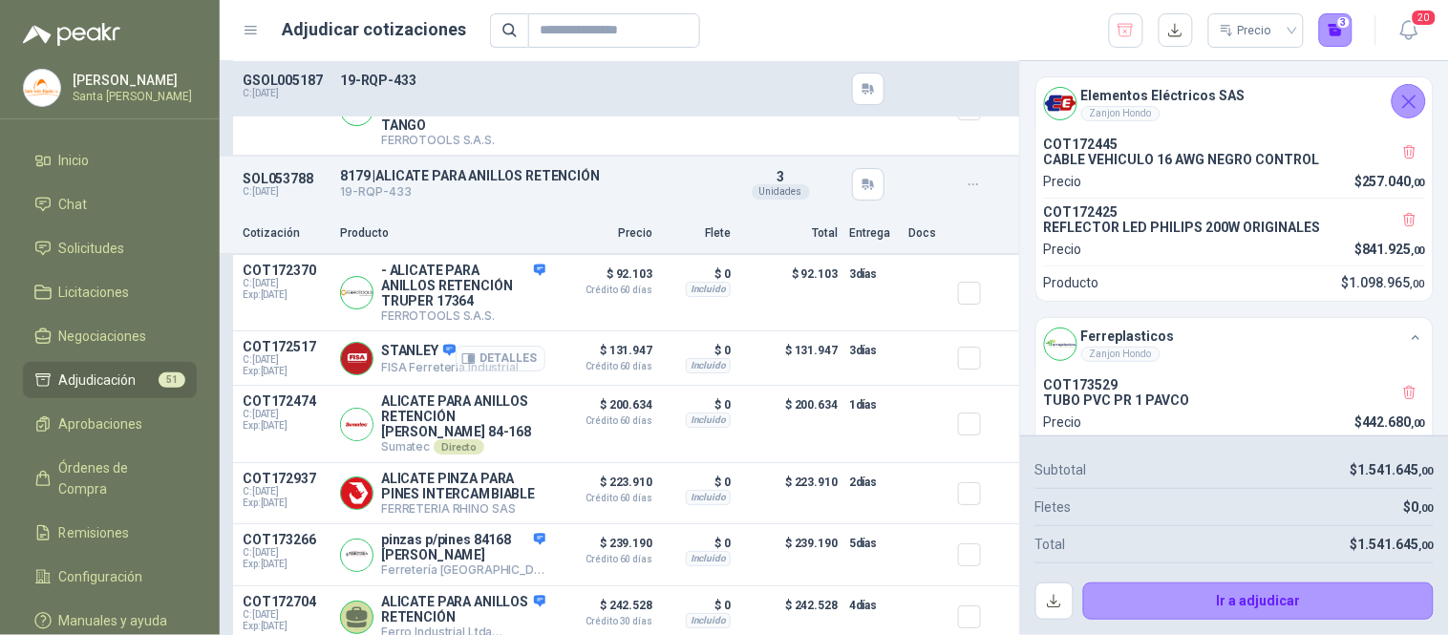
click at [489, 372] on button "Detalles" at bounding box center [501, 359] width 90 height 26
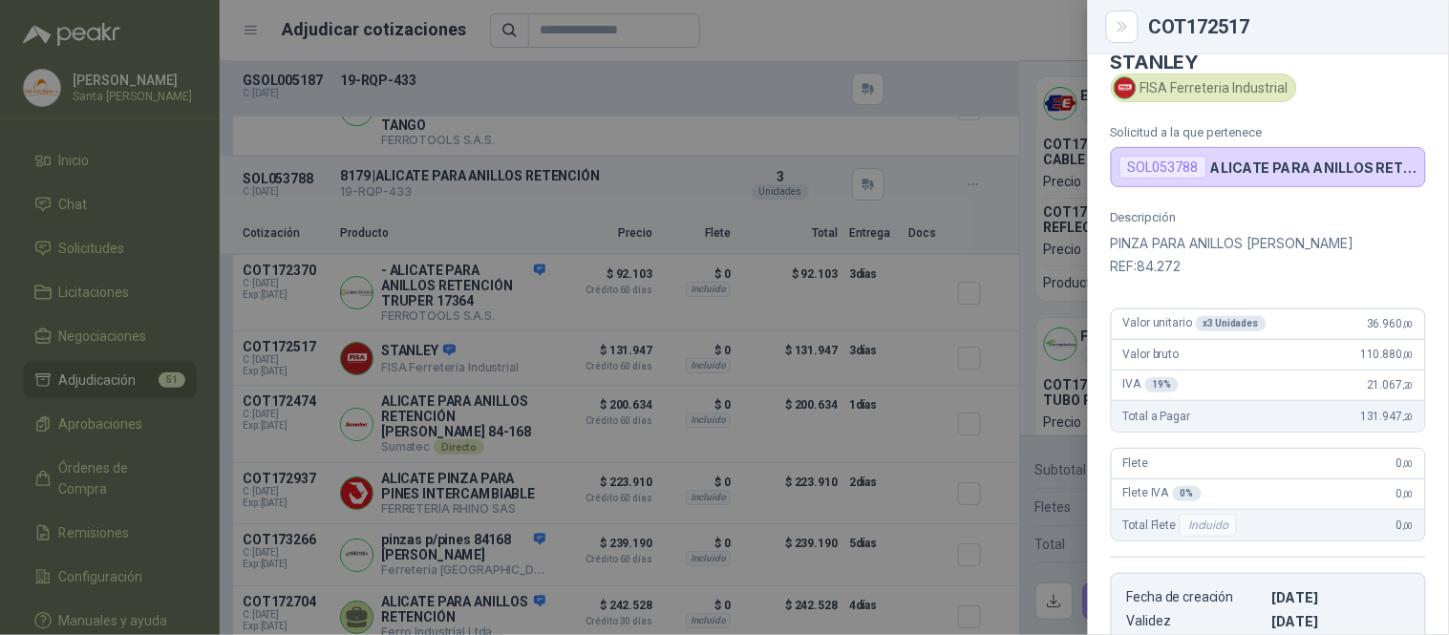
scroll to position [25, 0]
click at [1117, 22] on icon "Close" at bounding box center [1123, 27] width 16 height 16
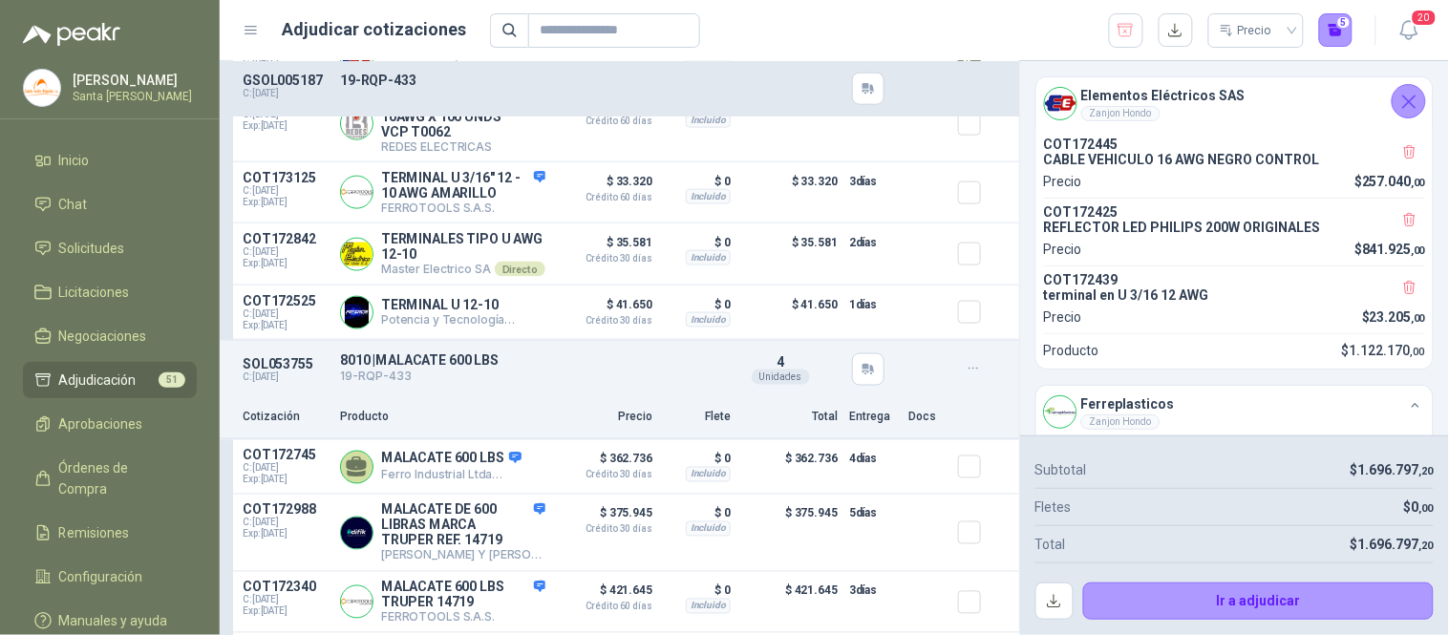
scroll to position [2551, 0]
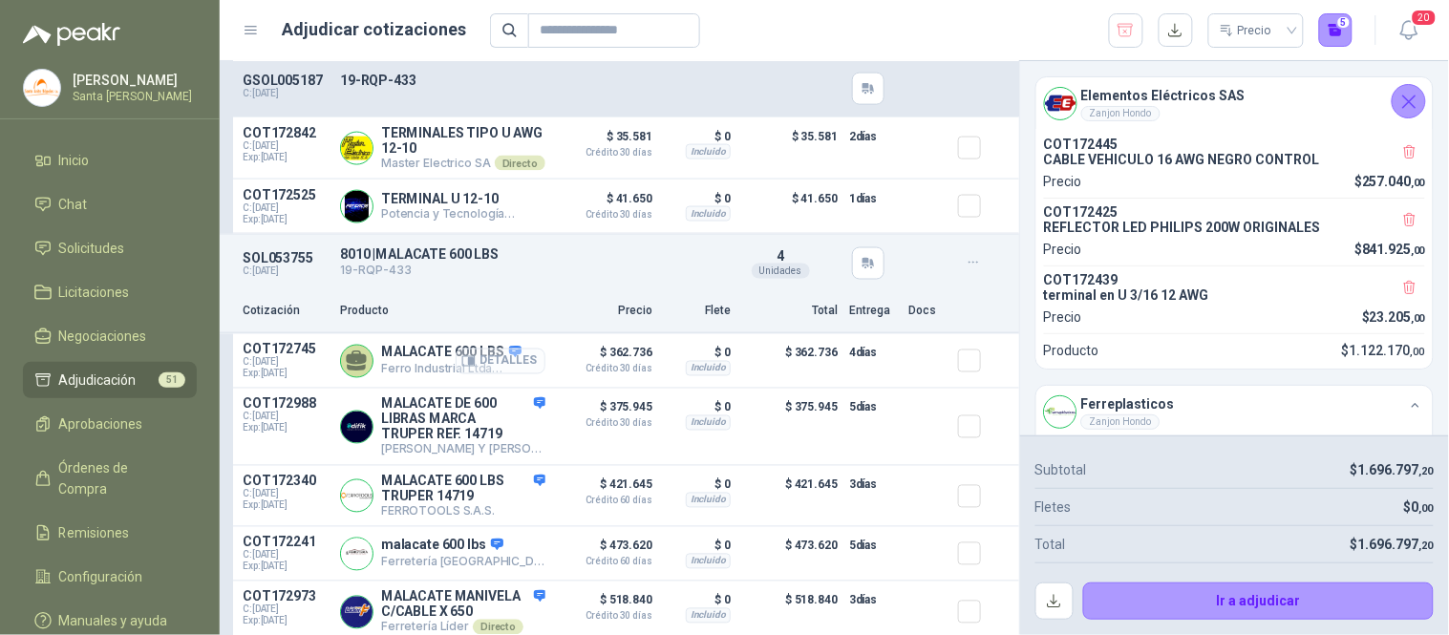
click at [482, 359] on button "Detalles" at bounding box center [501, 362] width 90 height 26
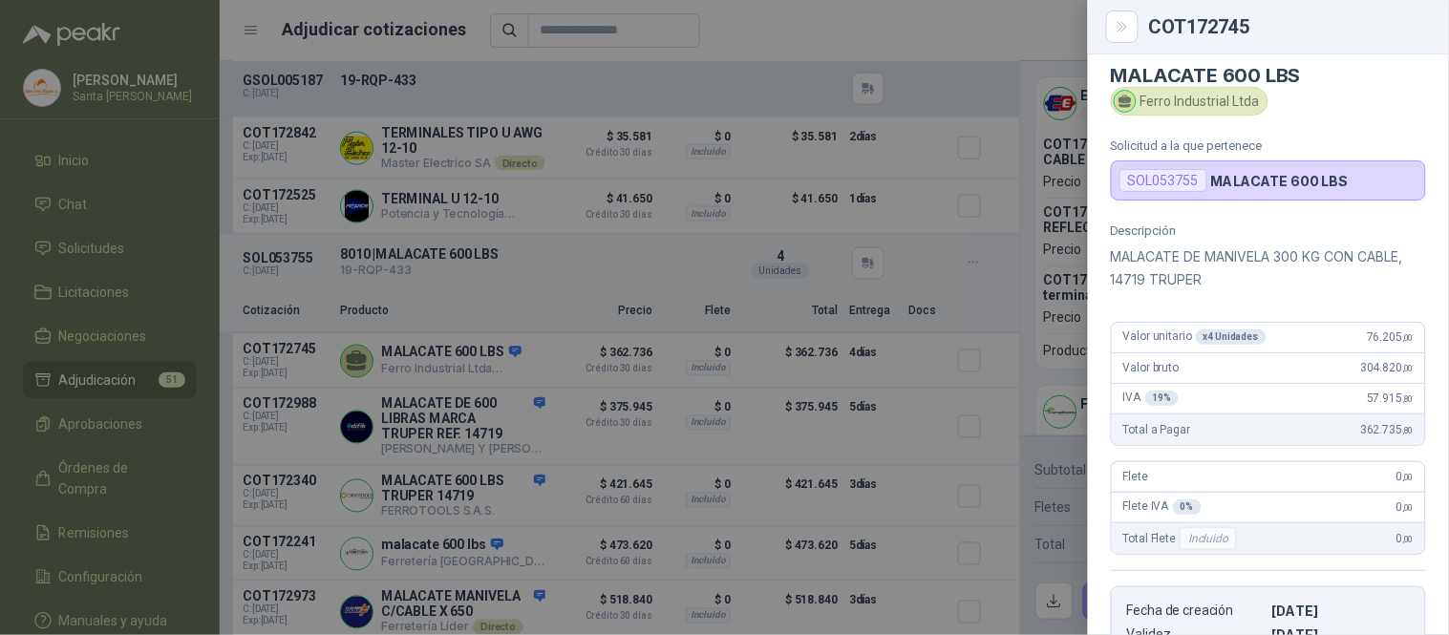
scroll to position [11, 0]
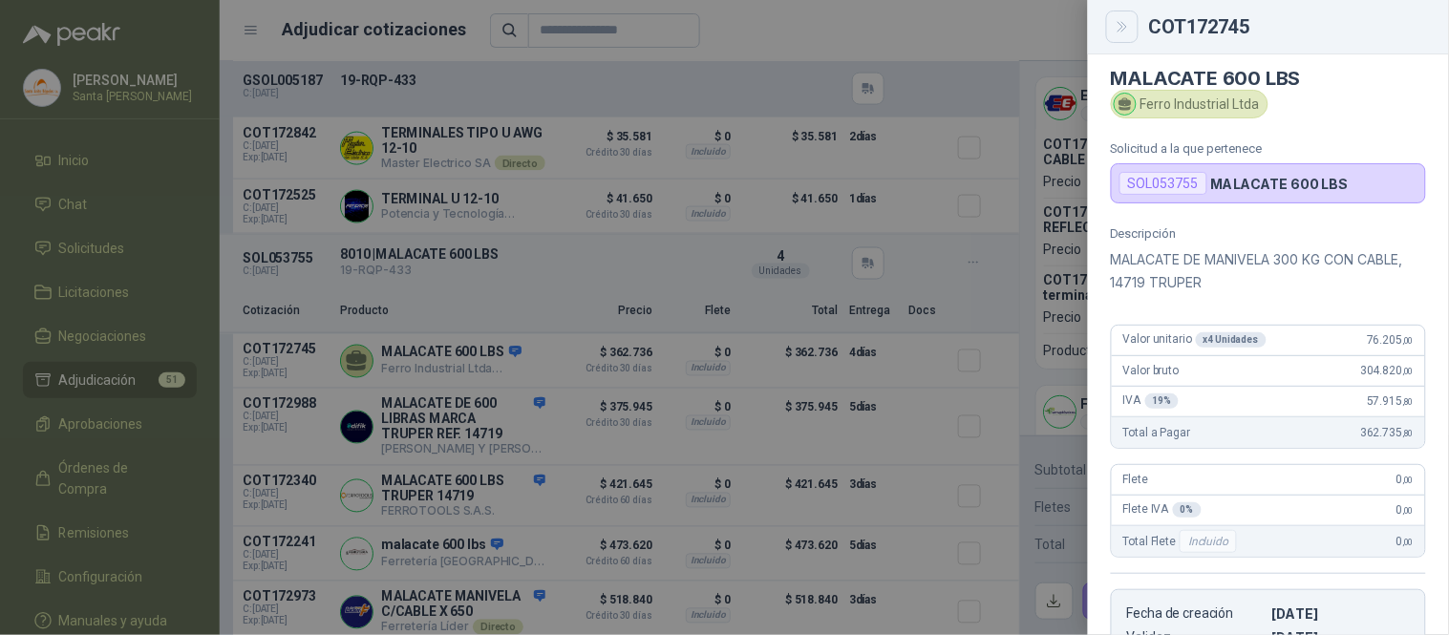
click at [1132, 32] on button "Close" at bounding box center [1122, 27] width 32 height 32
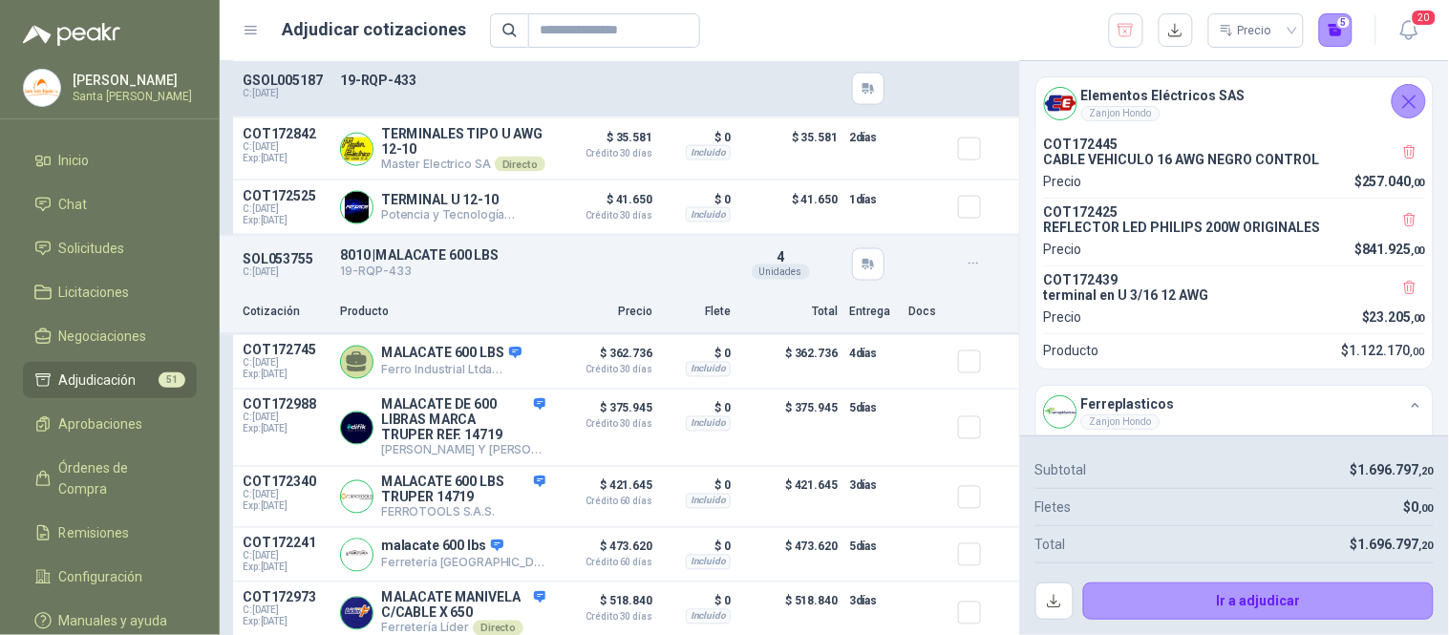
scroll to position [2657, 0]
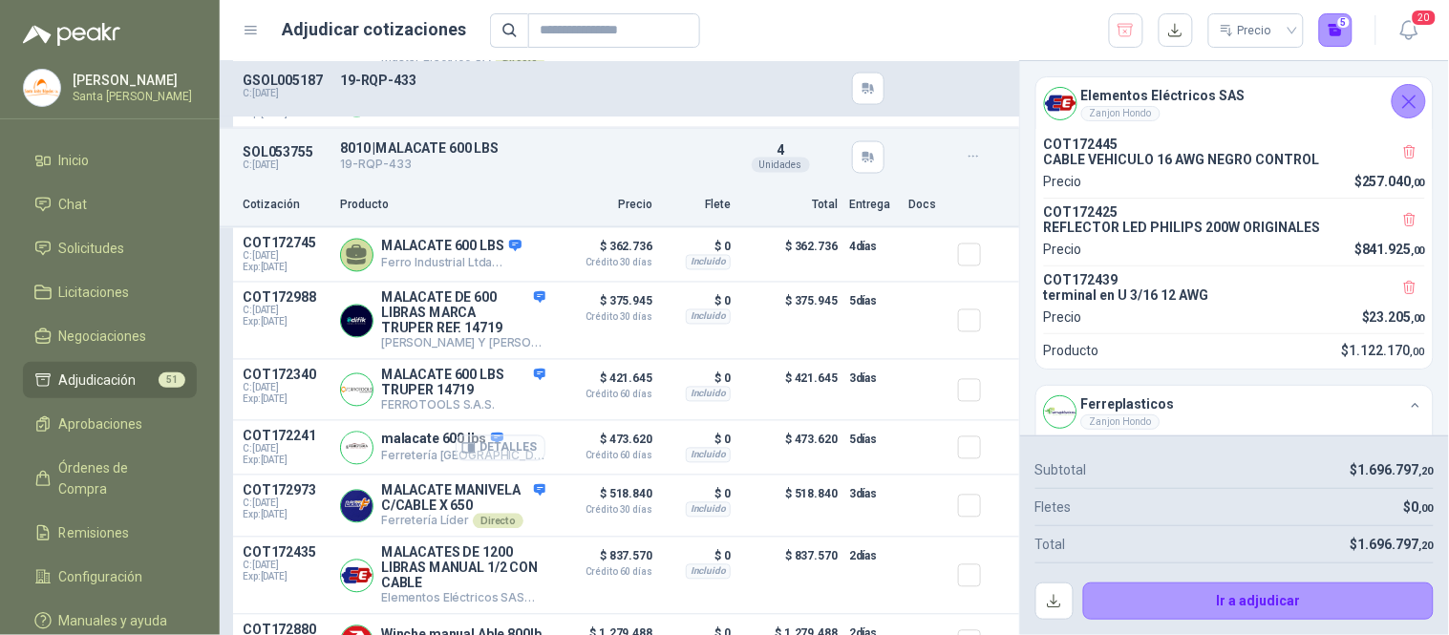
click at [519, 457] on button "Detalles" at bounding box center [501, 449] width 90 height 26
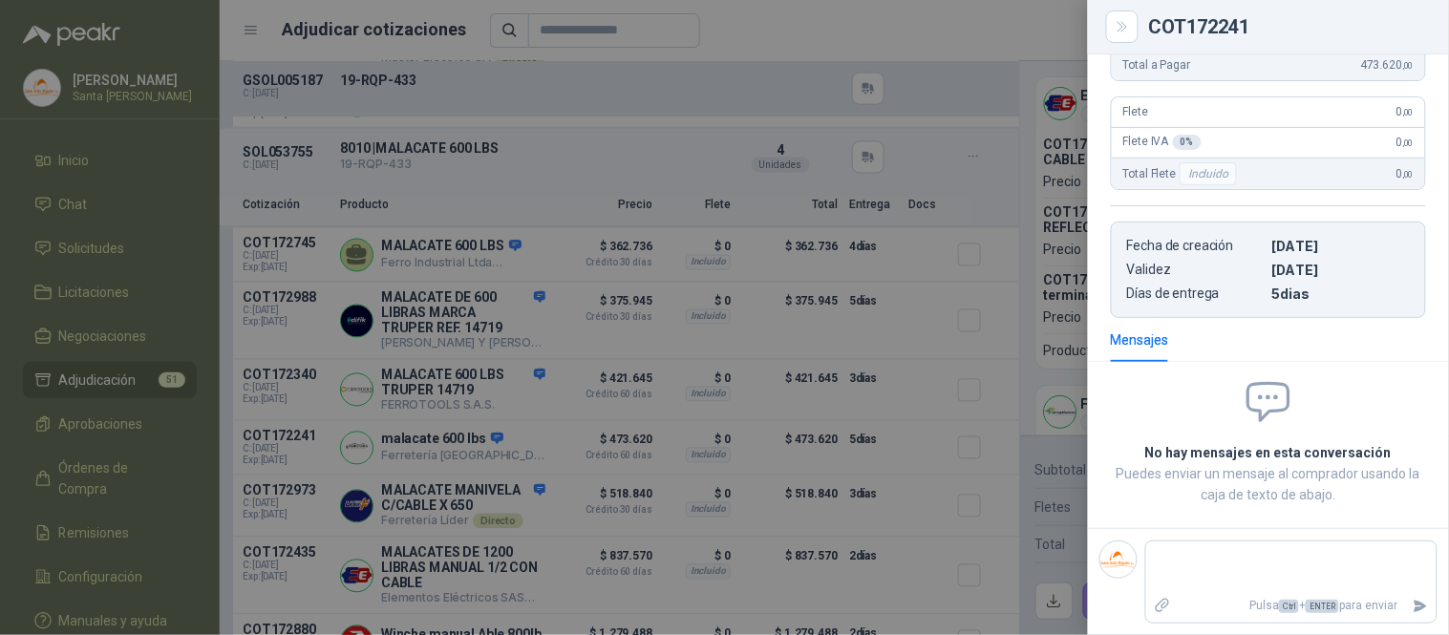
scroll to position [0, 0]
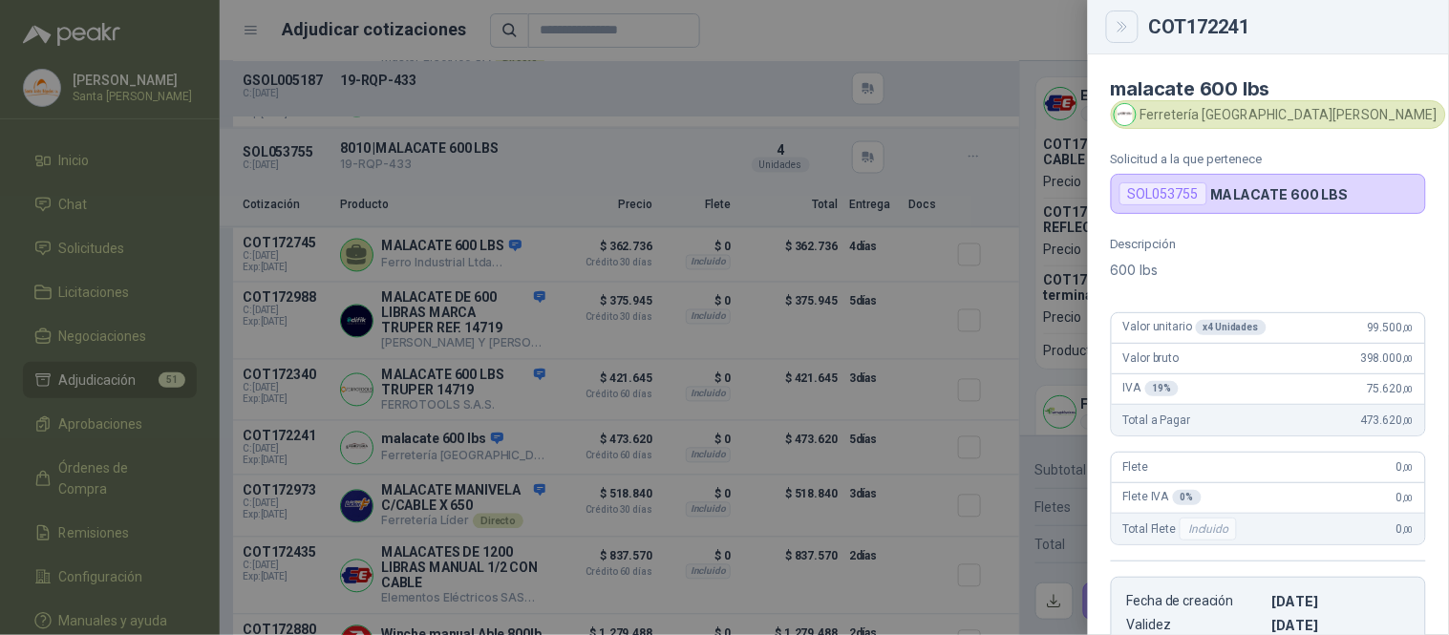
click at [1115, 33] on icon "Close" at bounding box center [1123, 27] width 16 height 16
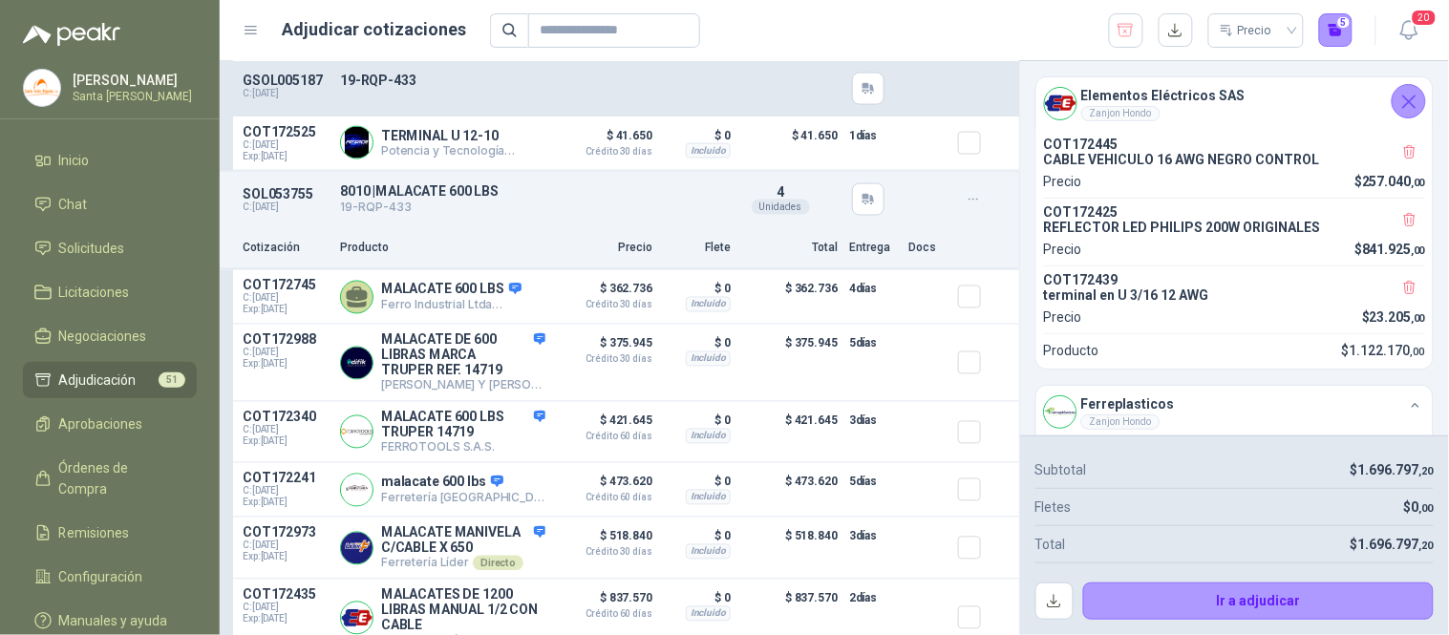
scroll to position [2555, 0]
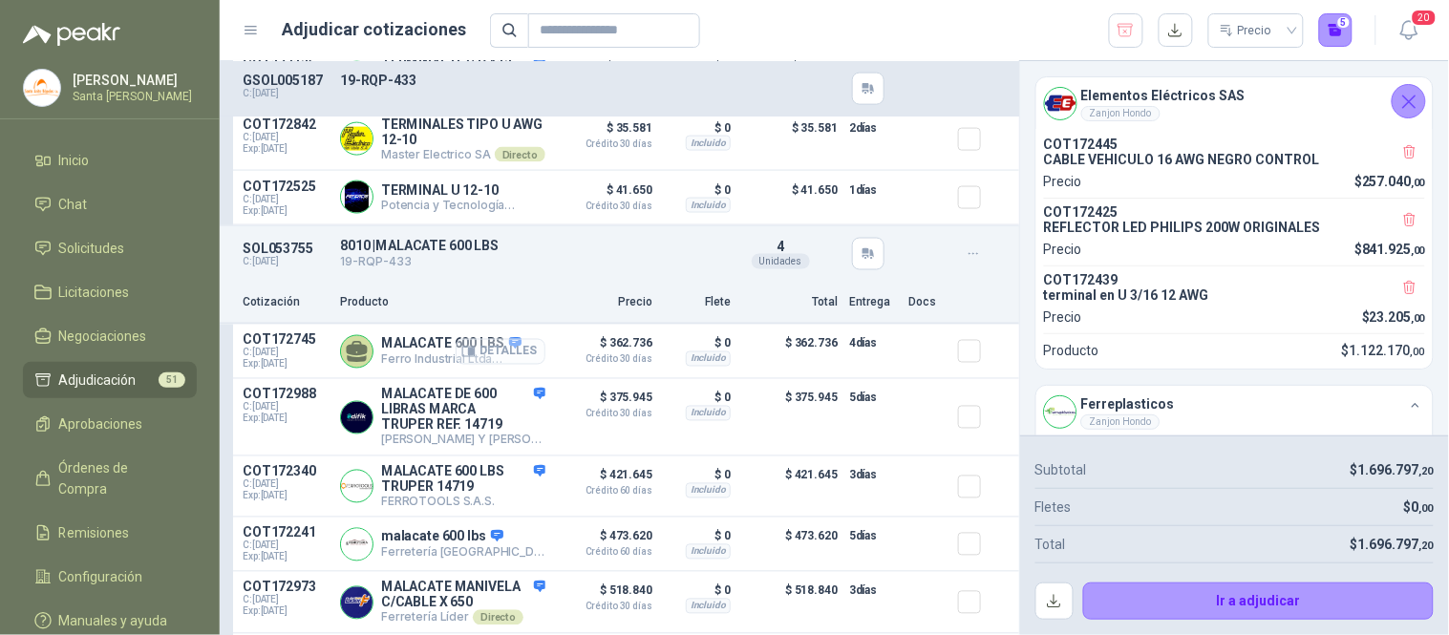
click at [518, 365] on button "Detalles" at bounding box center [501, 352] width 90 height 26
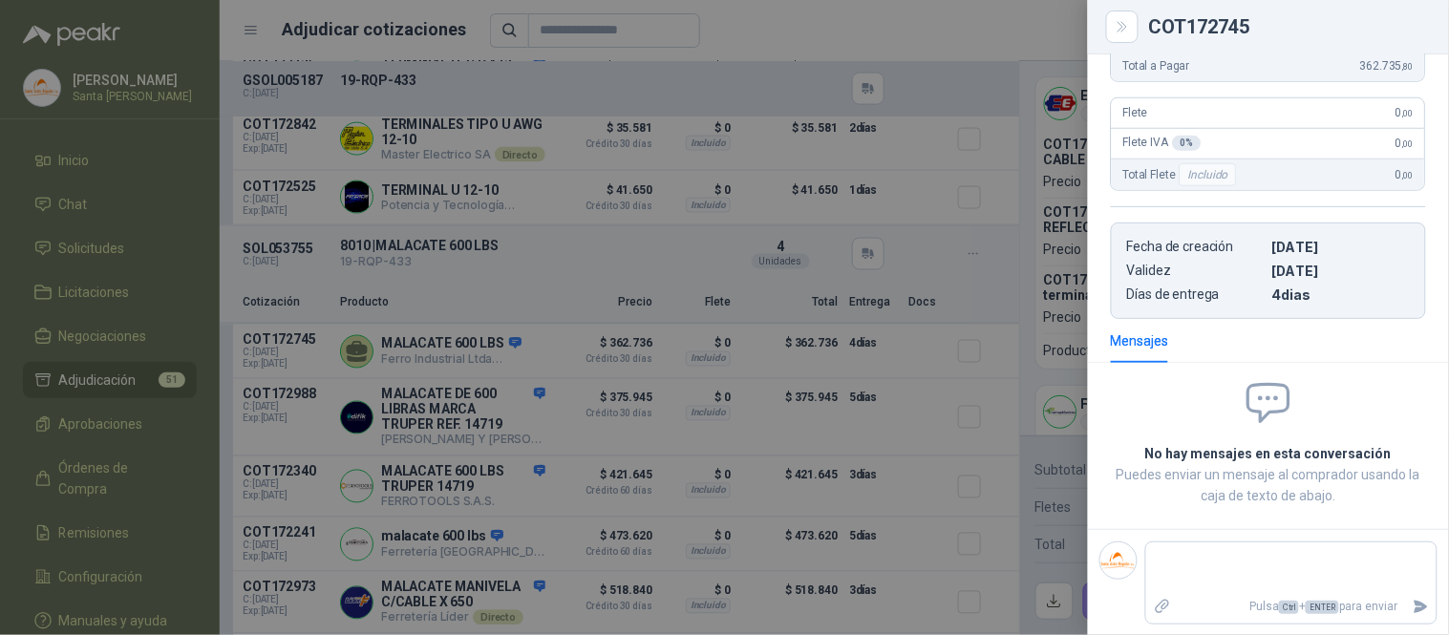
scroll to position [0, 0]
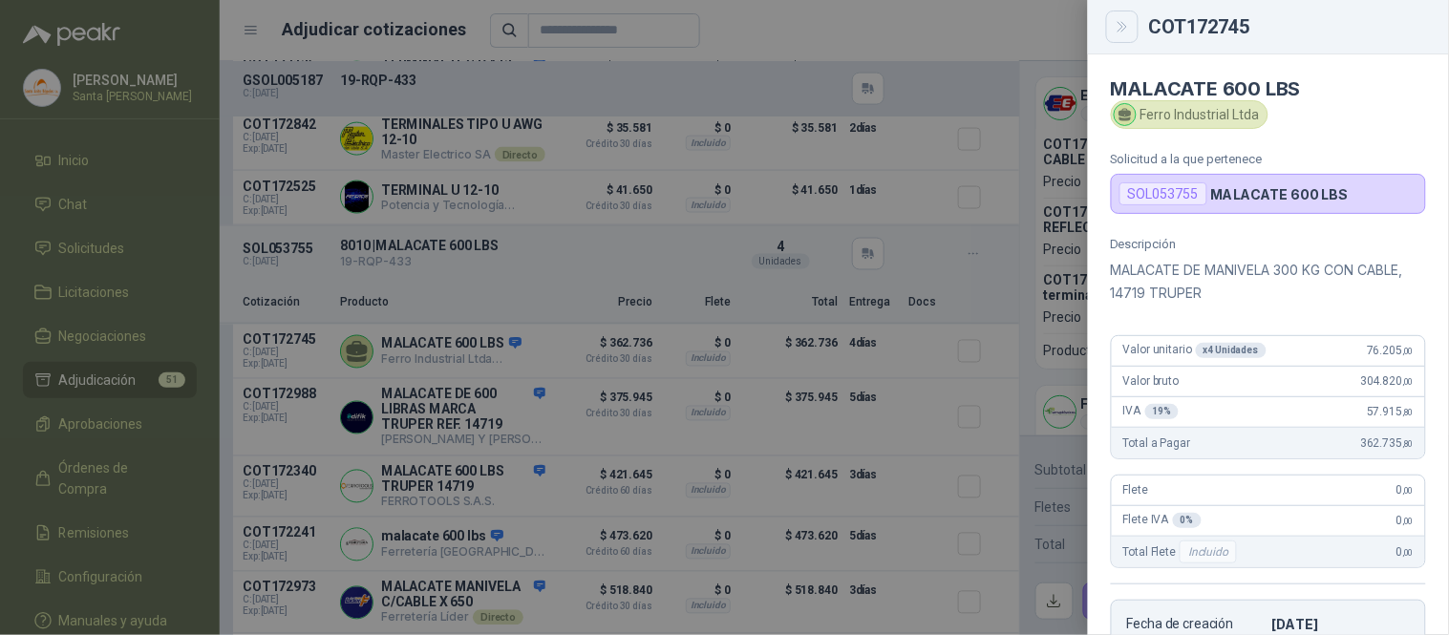
click at [1123, 33] on icon "Close" at bounding box center [1123, 27] width 16 height 16
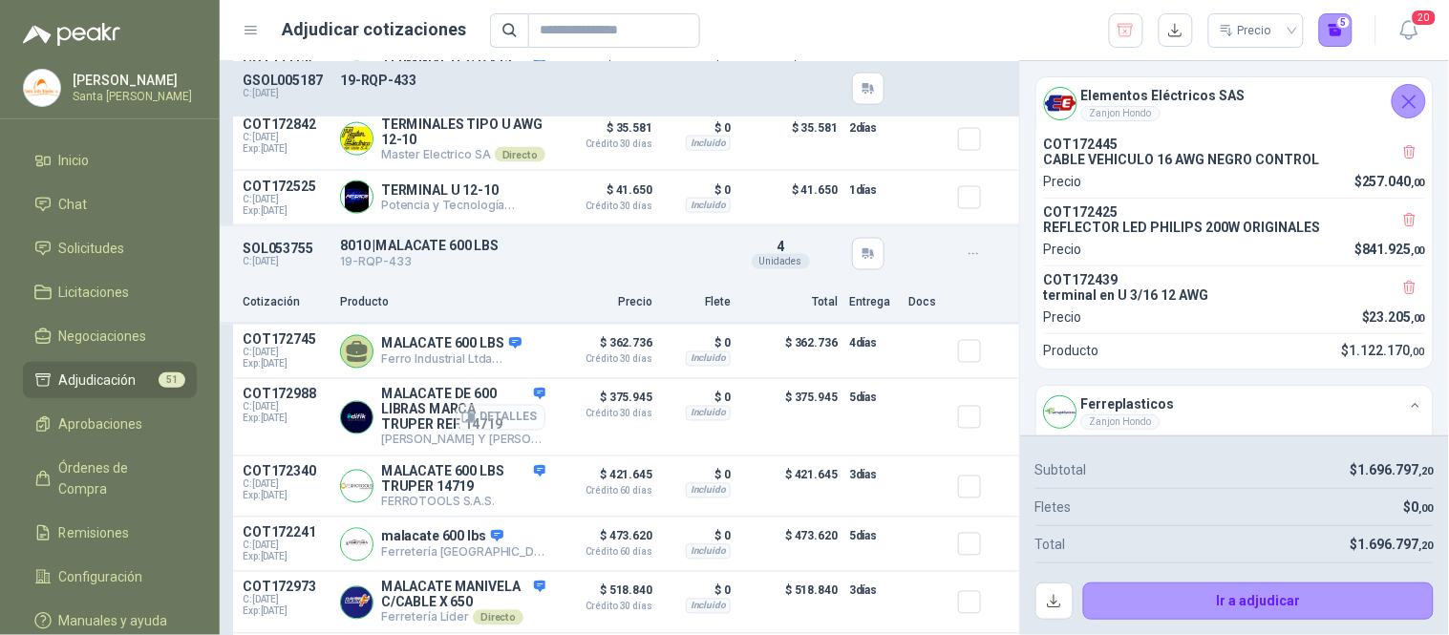
click at [497, 431] on button "Detalles" at bounding box center [501, 418] width 90 height 26
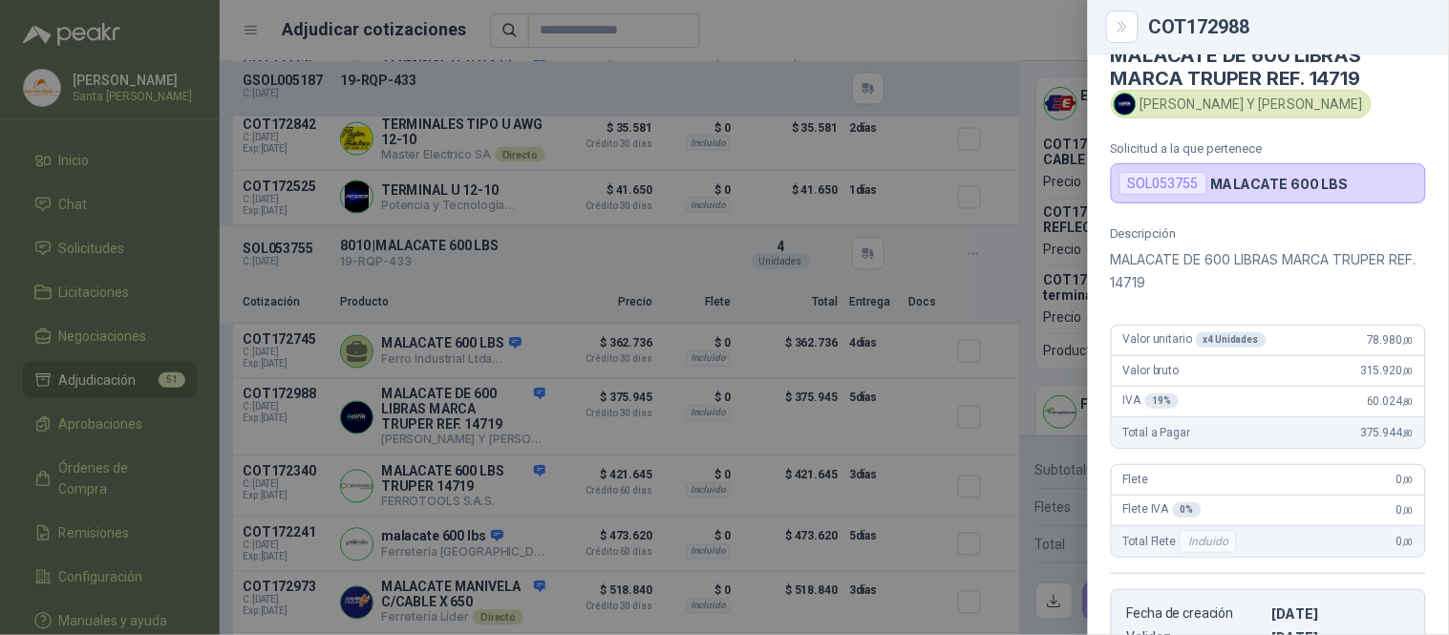
scroll to position [0, 0]
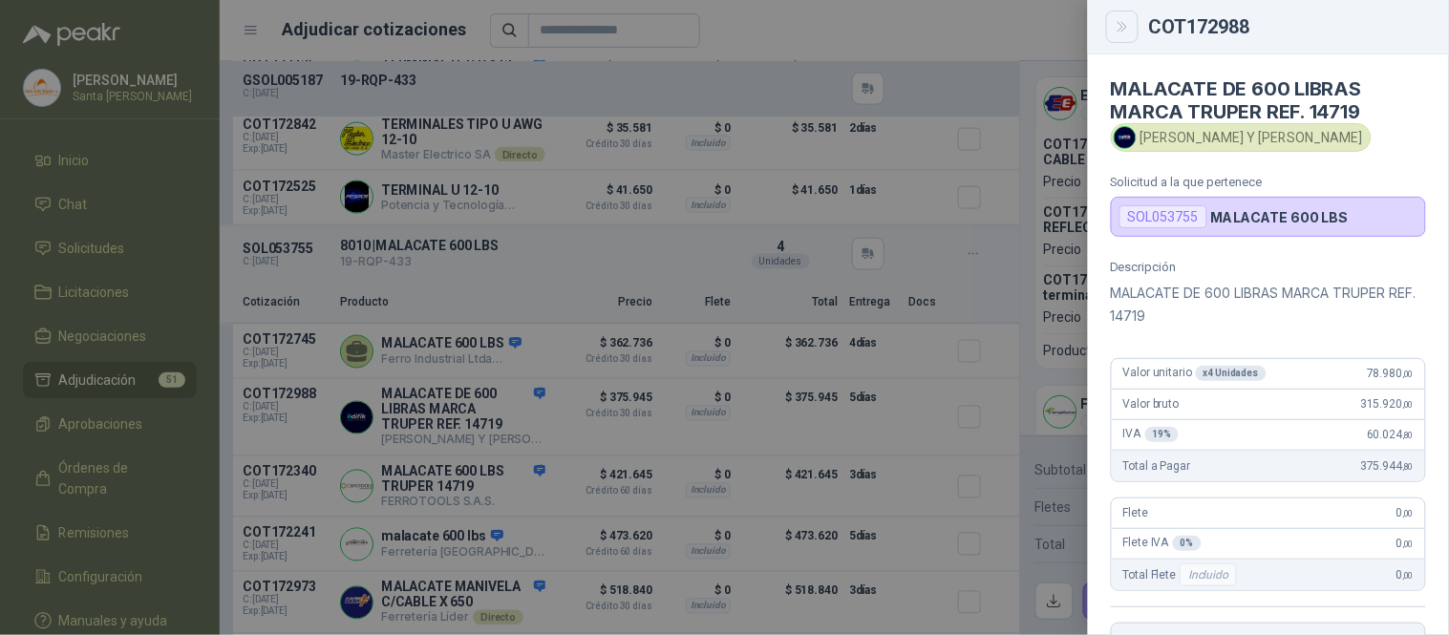
click at [1132, 33] on button "Close" at bounding box center [1122, 27] width 32 height 32
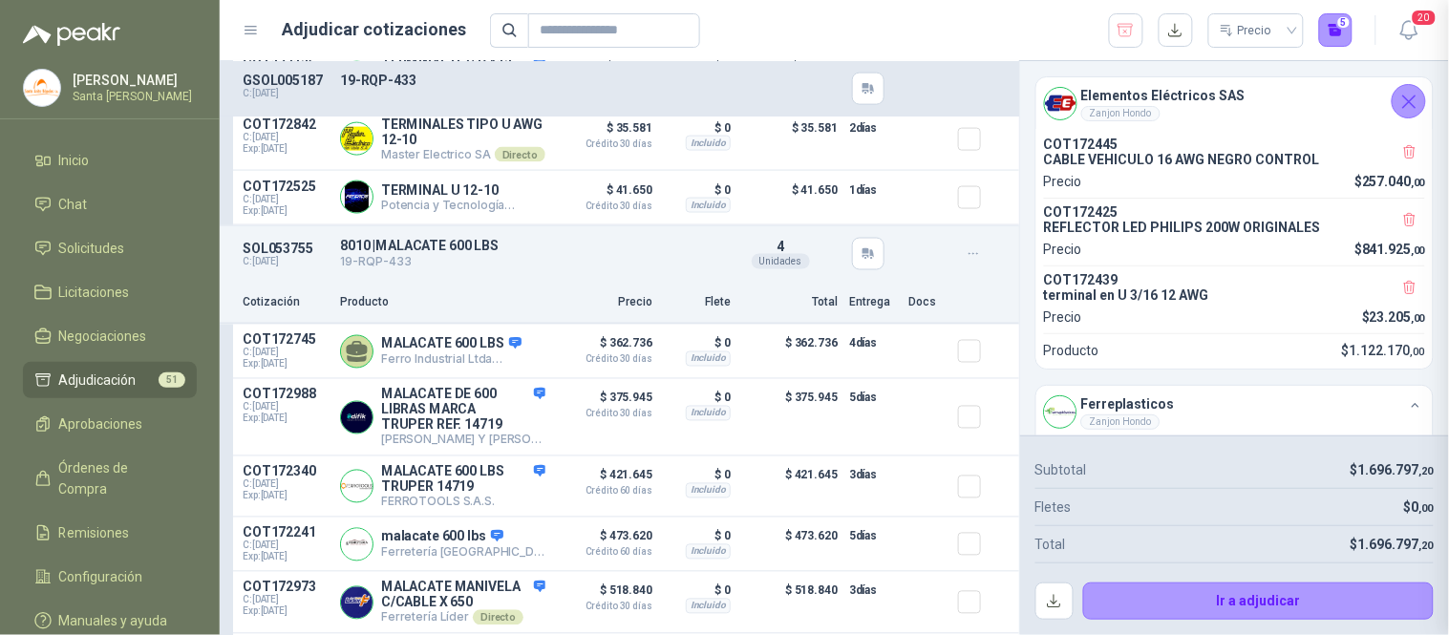
scroll to position [401, 0]
click at [497, 499] on button "Detalles" at bounding box center [501, 487] width 90 height 26
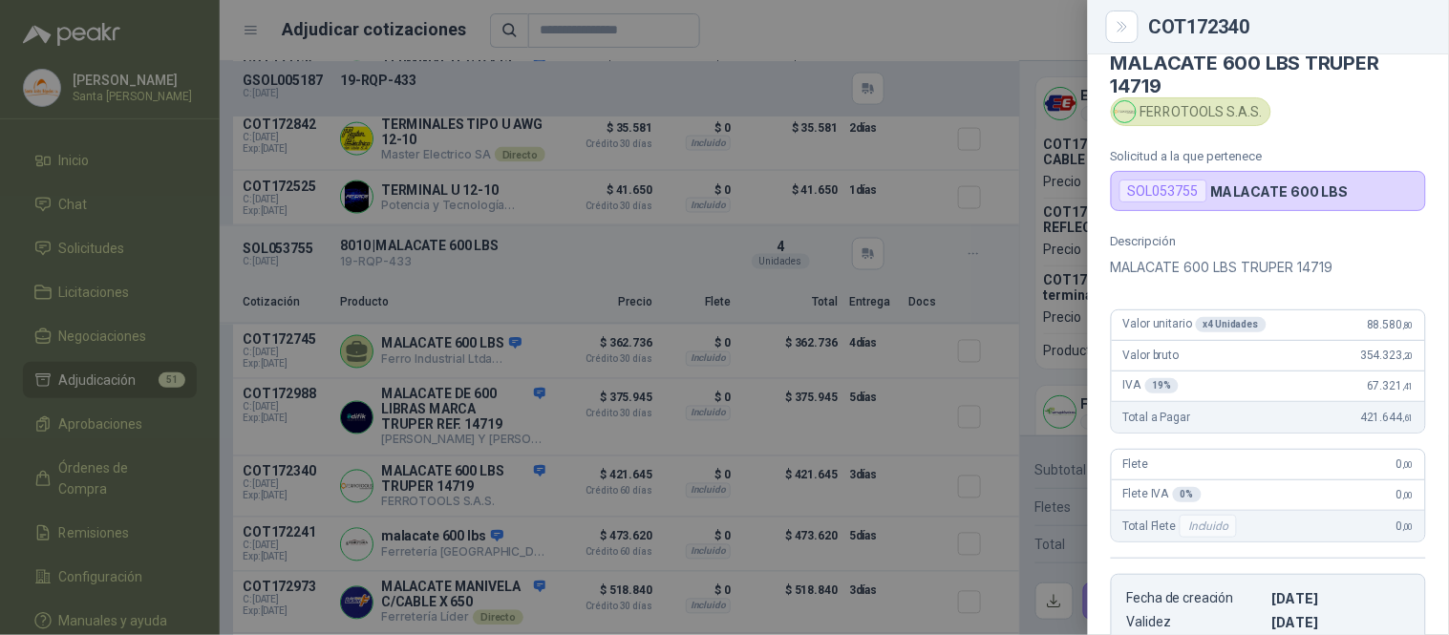
scroll to position [0, 0]
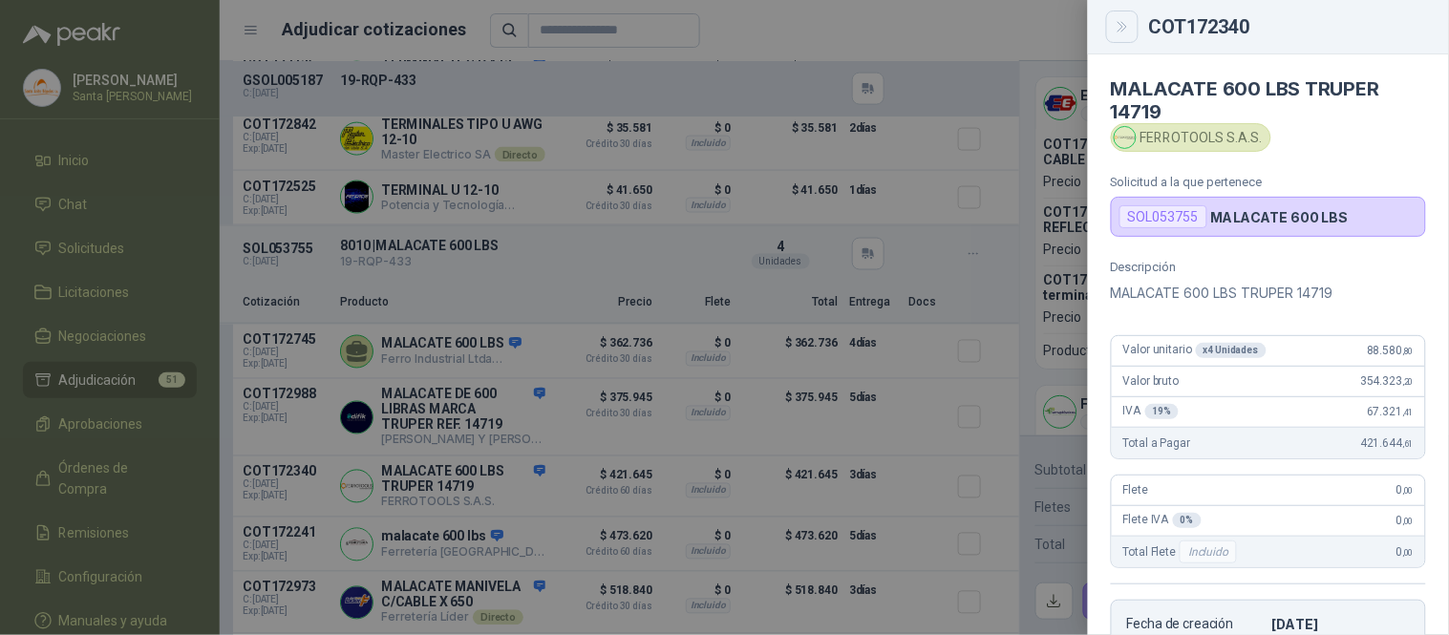
click at [1121, 32] on icon "Close" at bounding box center [1123, 27] width 16 height 16
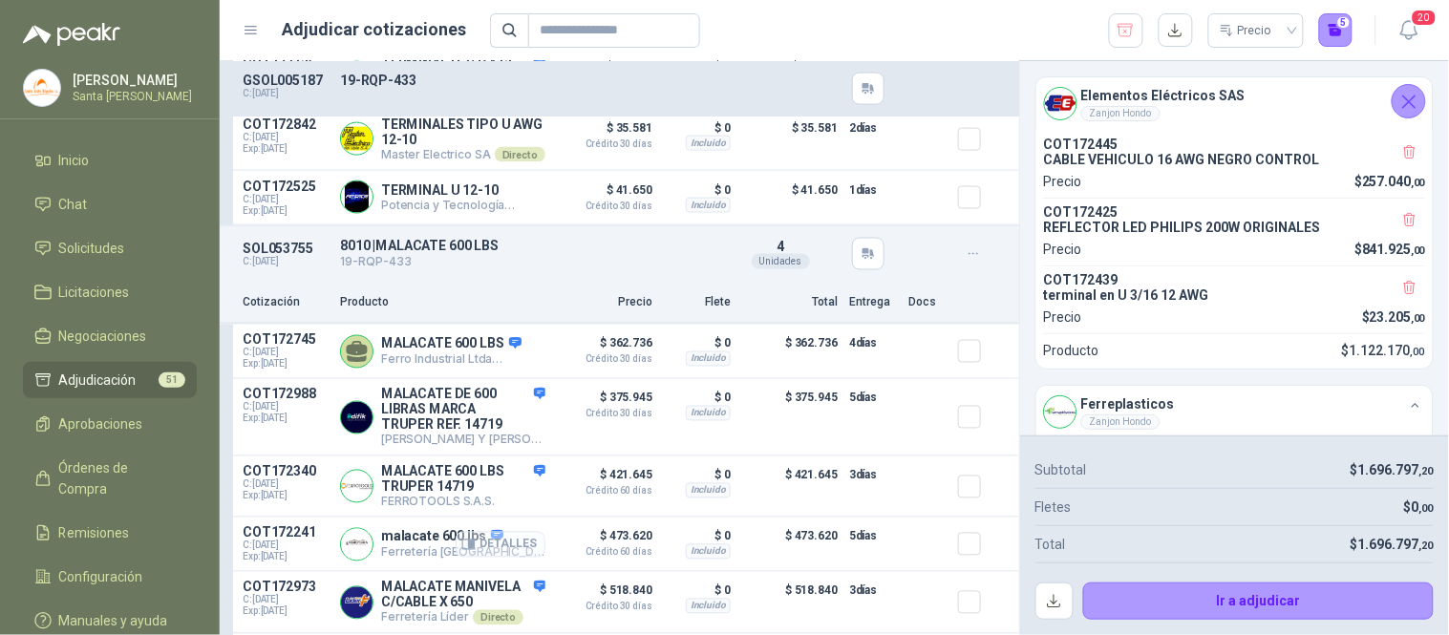
click at [513, 558] on button "Detalles" at bounding box center [501, 545] width 90 height 26
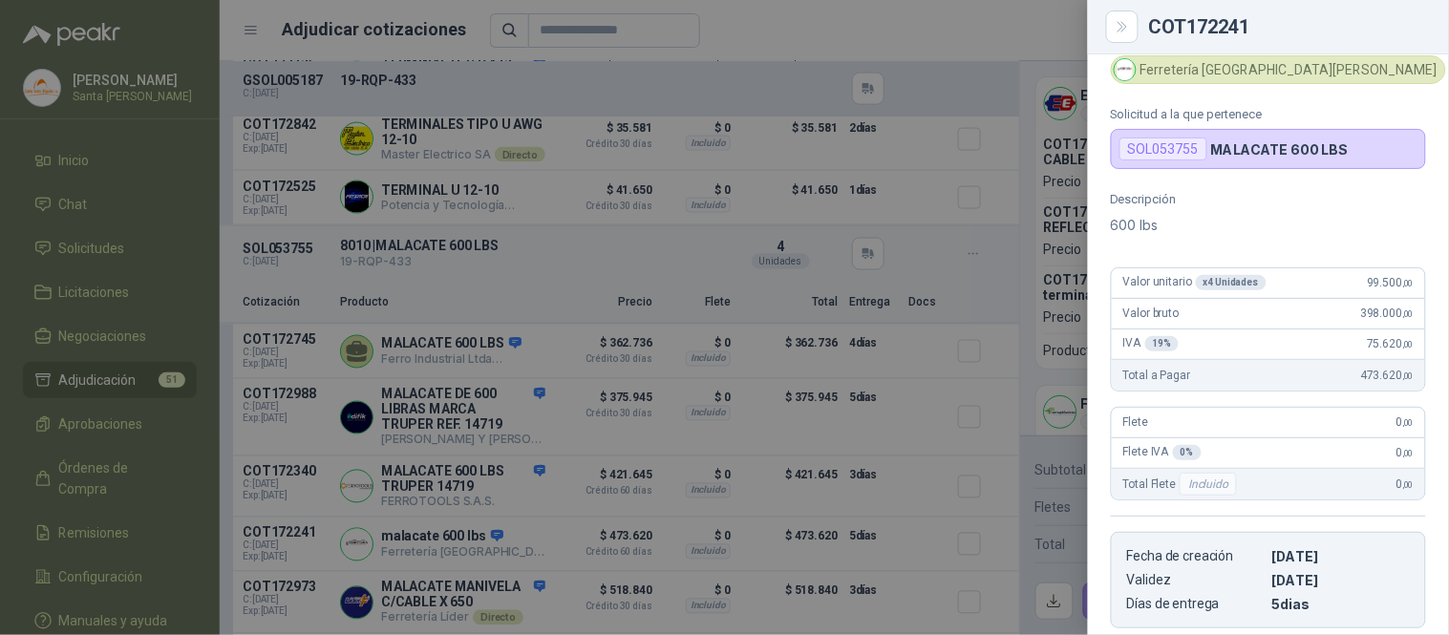
scroll to position [0, 0]
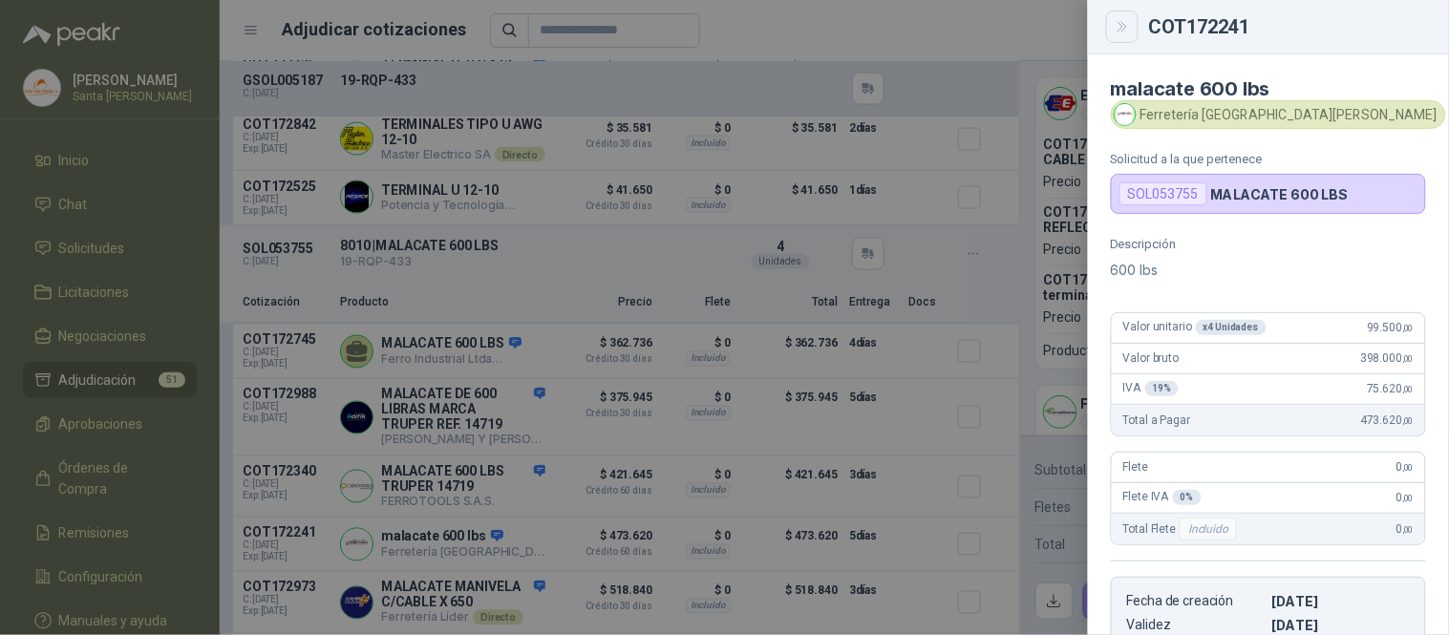
click at [1129, 27] on icon "Close" at bounding box center [1123, 27] width 16 height 16
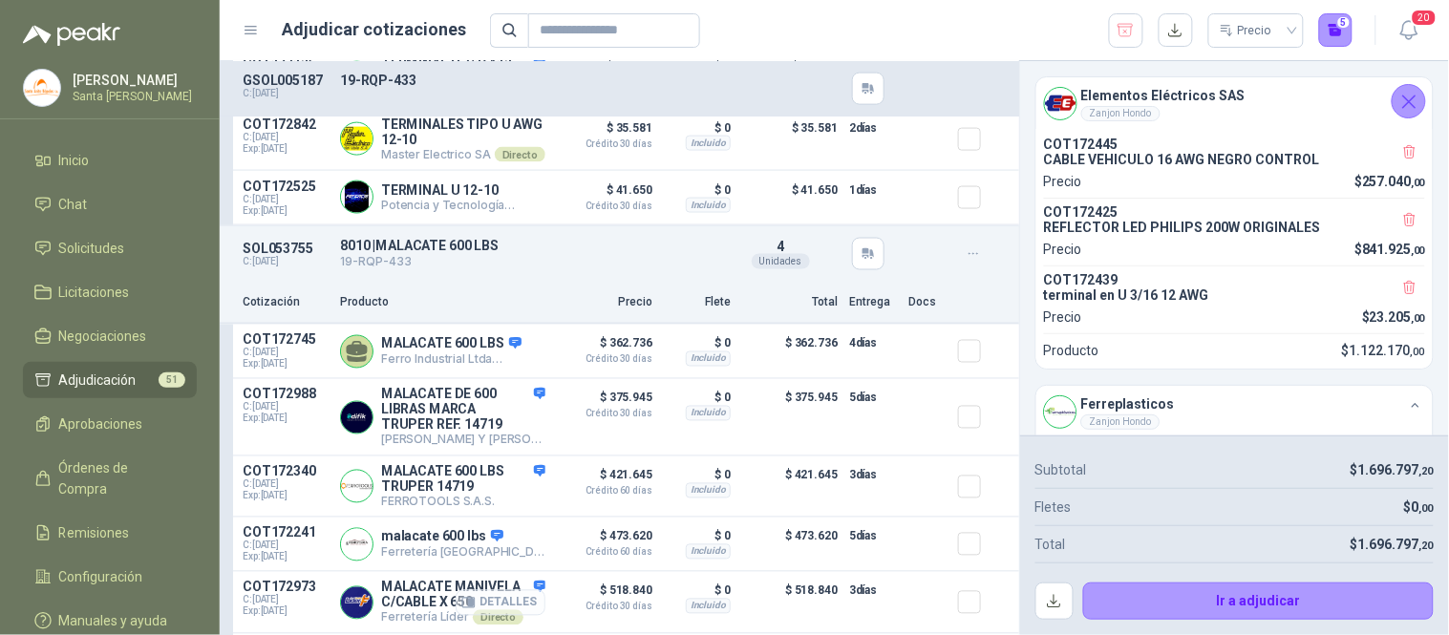
click at [502, 616] on button "Detalles" at bounding box center [501, 603] width 90 height 26
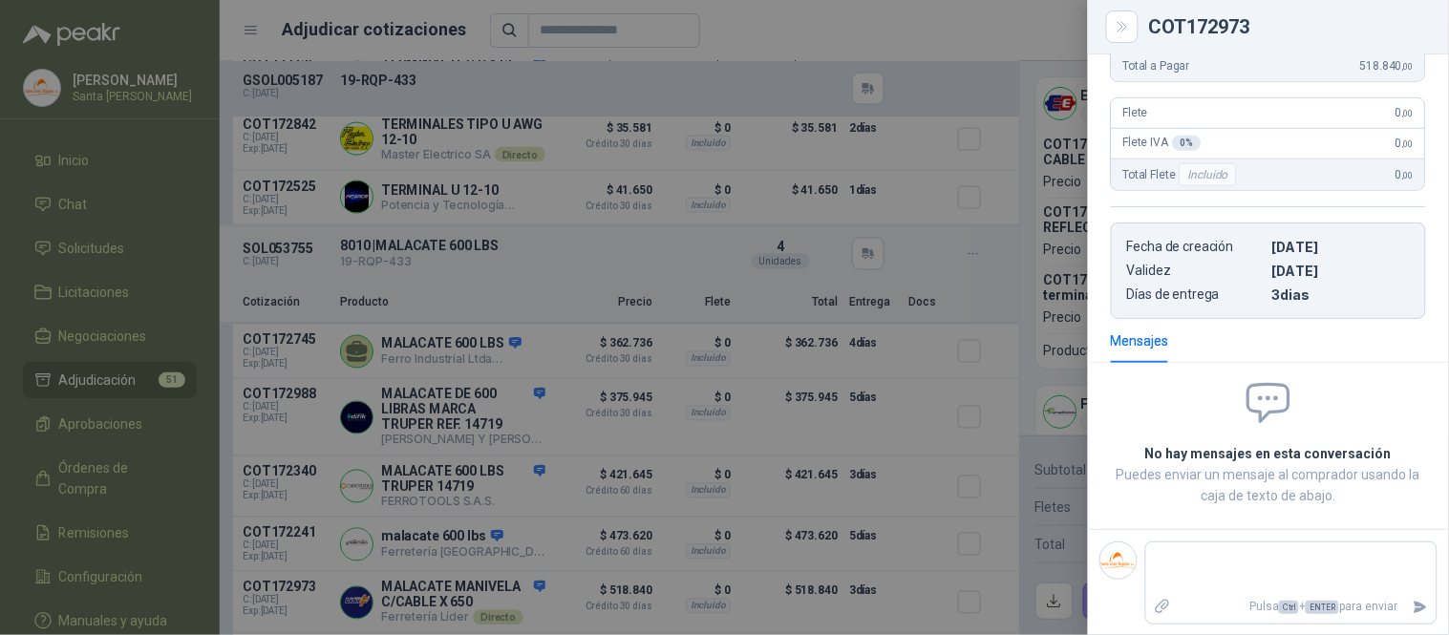
scroll to position [0, 0]
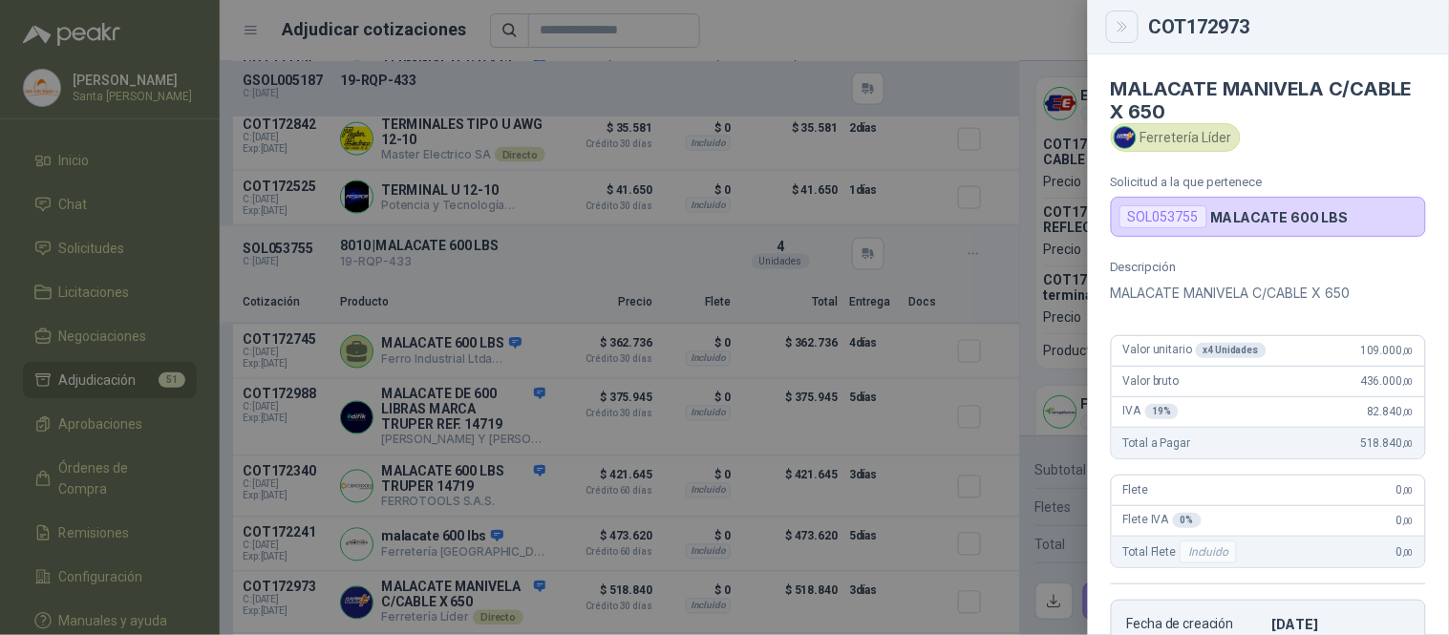
click at [1120, 23] on icon "Close" at bounding box center [1121, 27] width 9 height 10
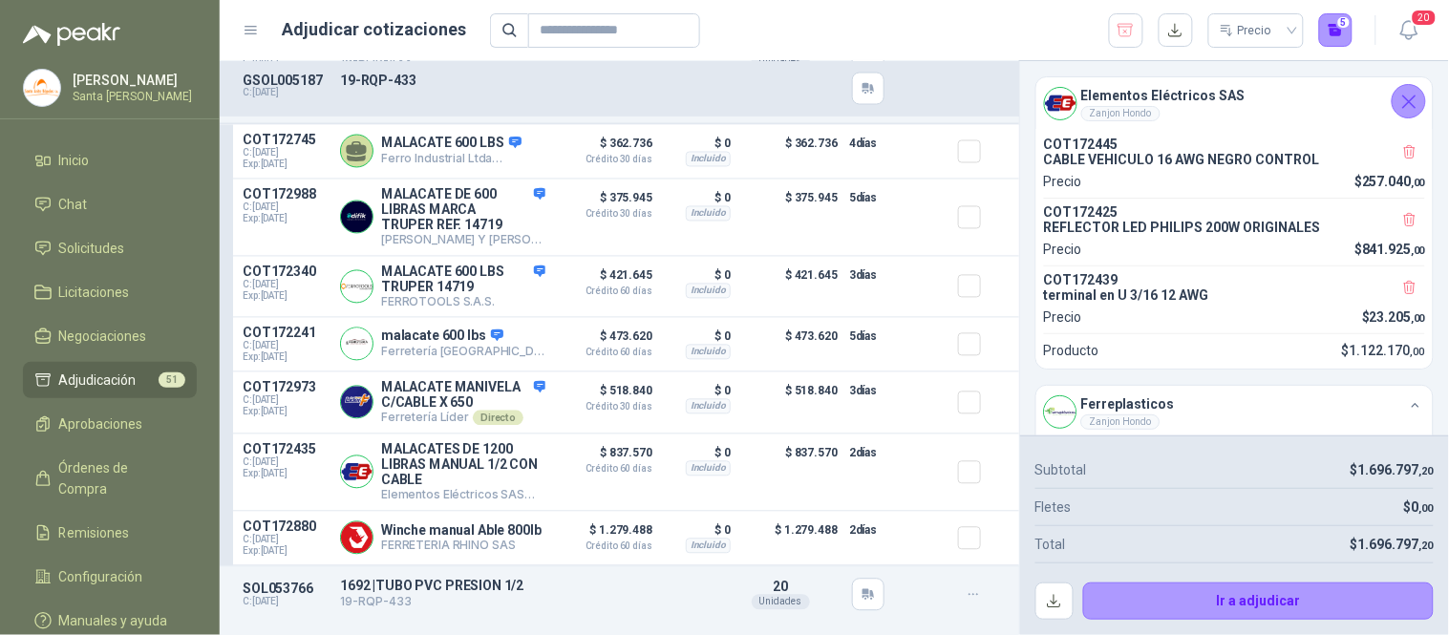
scroll to position [2821, 0]
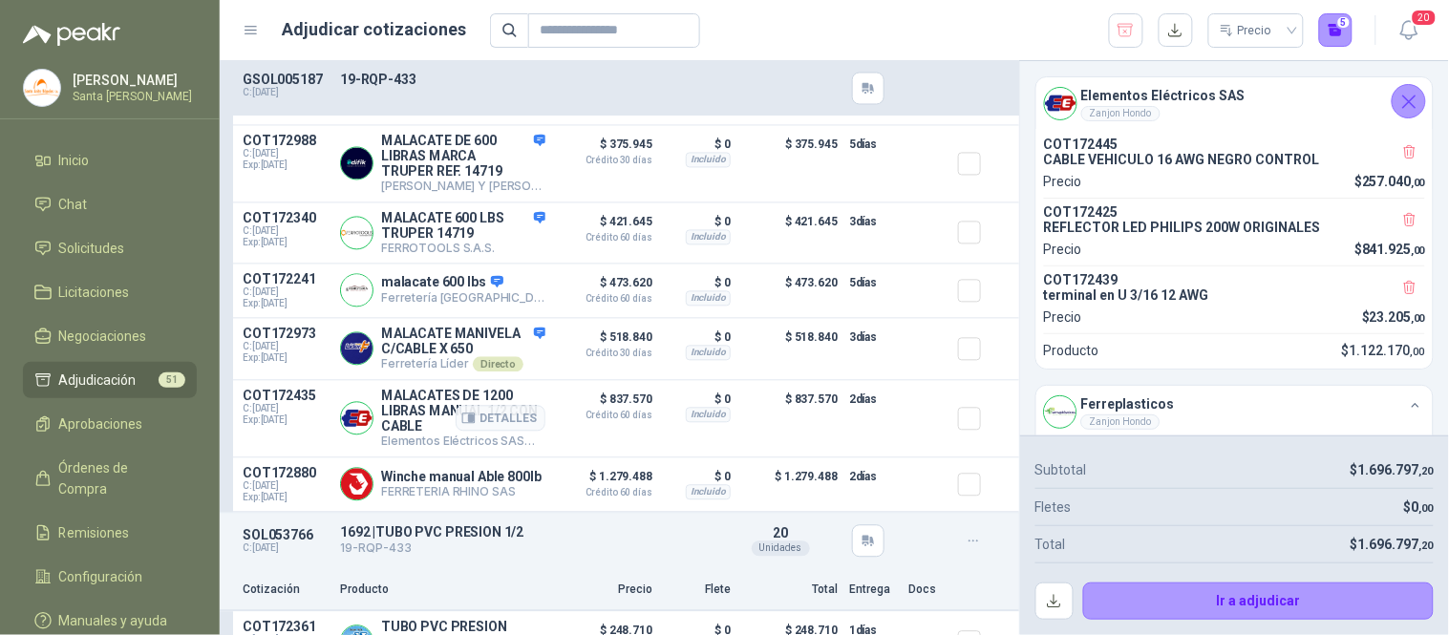
click at [479, 426] on div "Detalles" at bounding box center [501, 419] width 90 height 61
click at [479, 432] on button "Detalles" at bounding box center [501, 419] width 90 height 26
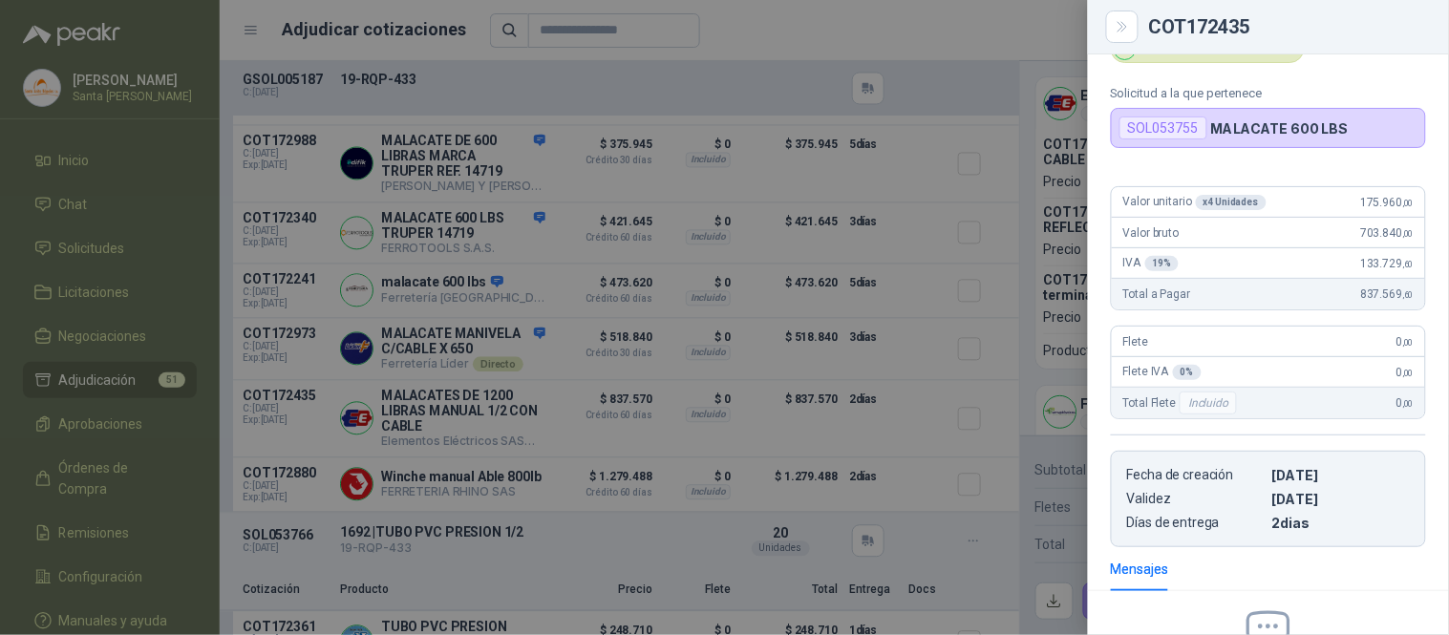
scroll to position [0, 0]
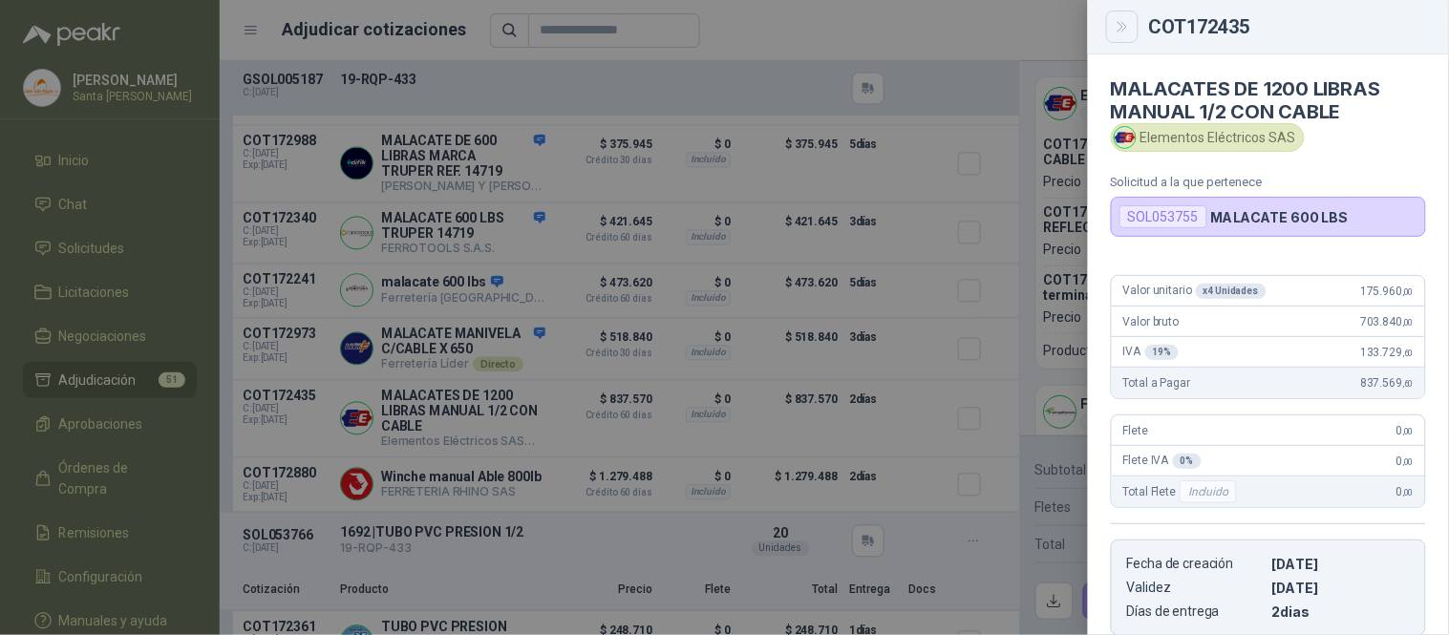
click at [1121, 15] on button "Close" at bounding box center [1122, 27] width 32 height 32
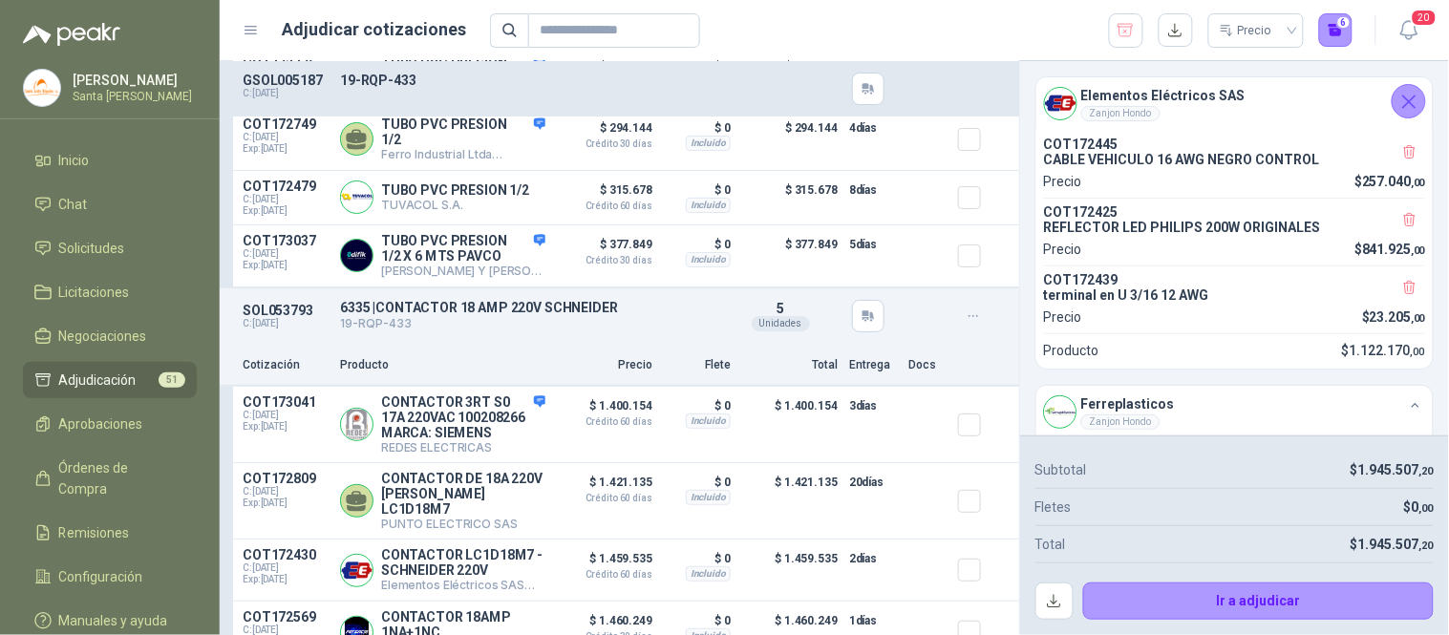
scroll to position [3732, 0]
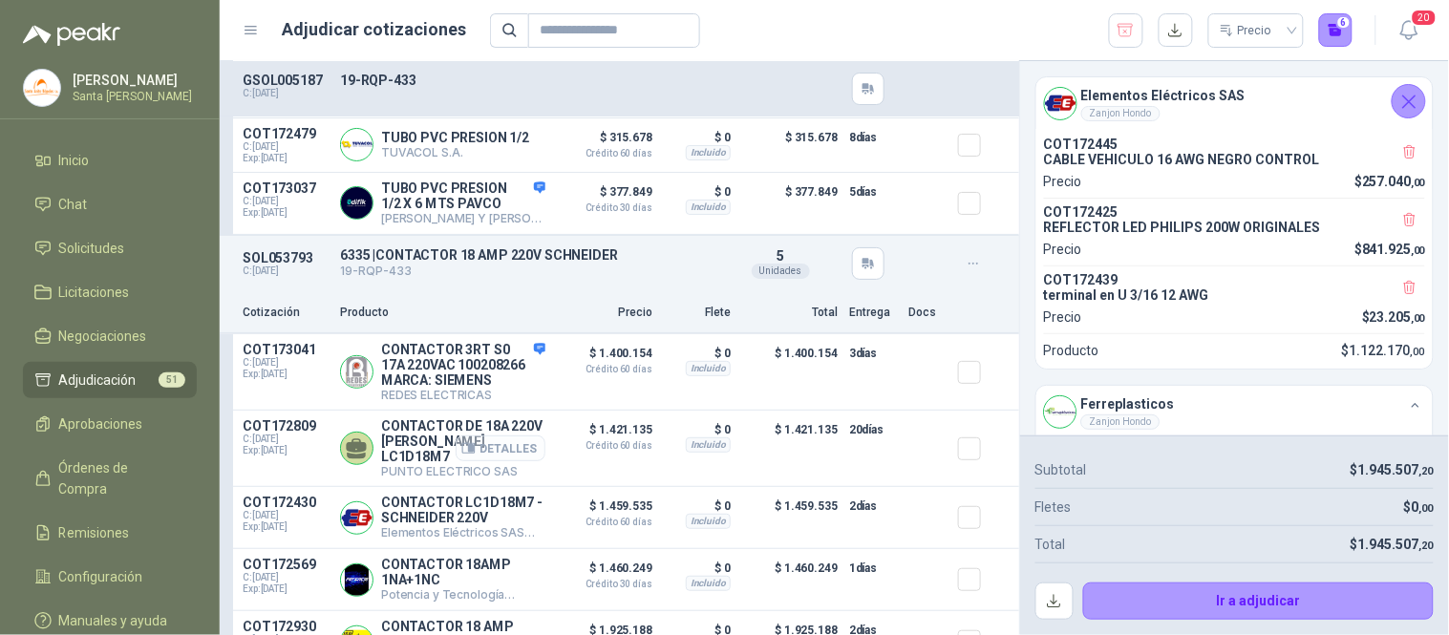
click at [509, 461] on button "Detalles" at bounding box center [501, 449] width 90 height 26
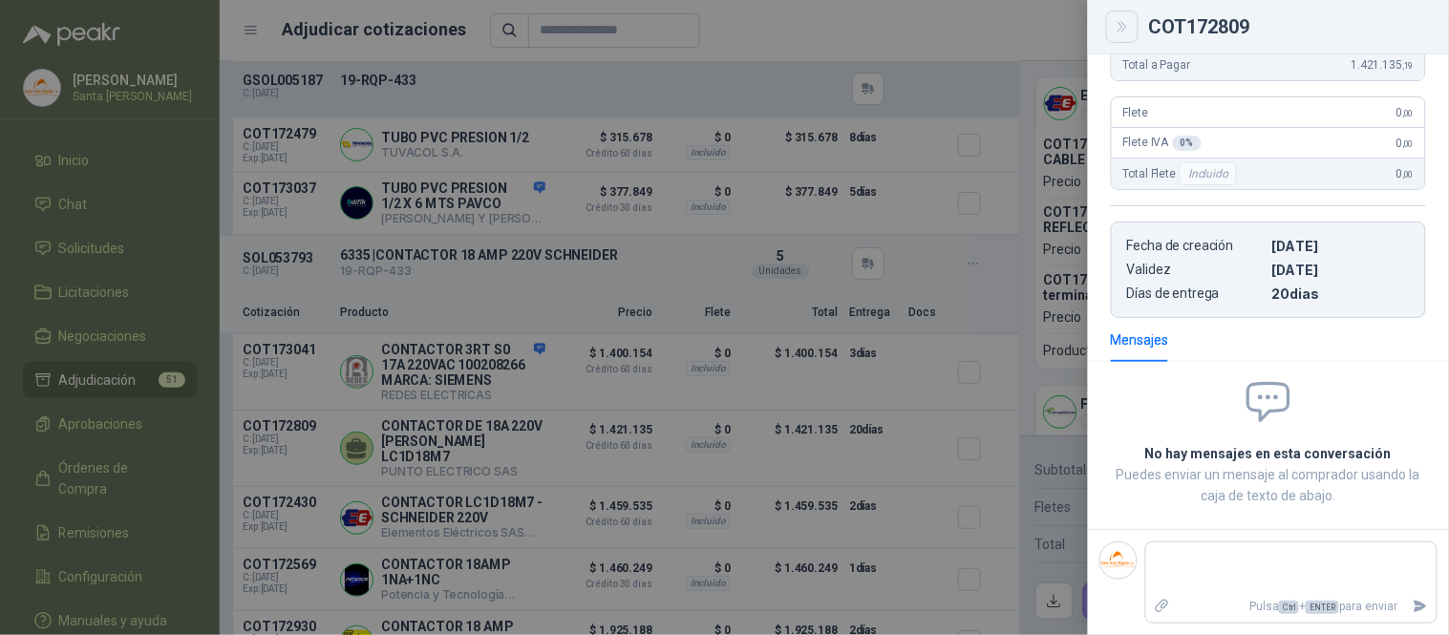
click at [1119, 30] on icon "Close" at bounding box center [1123, 27] width 16 height 16
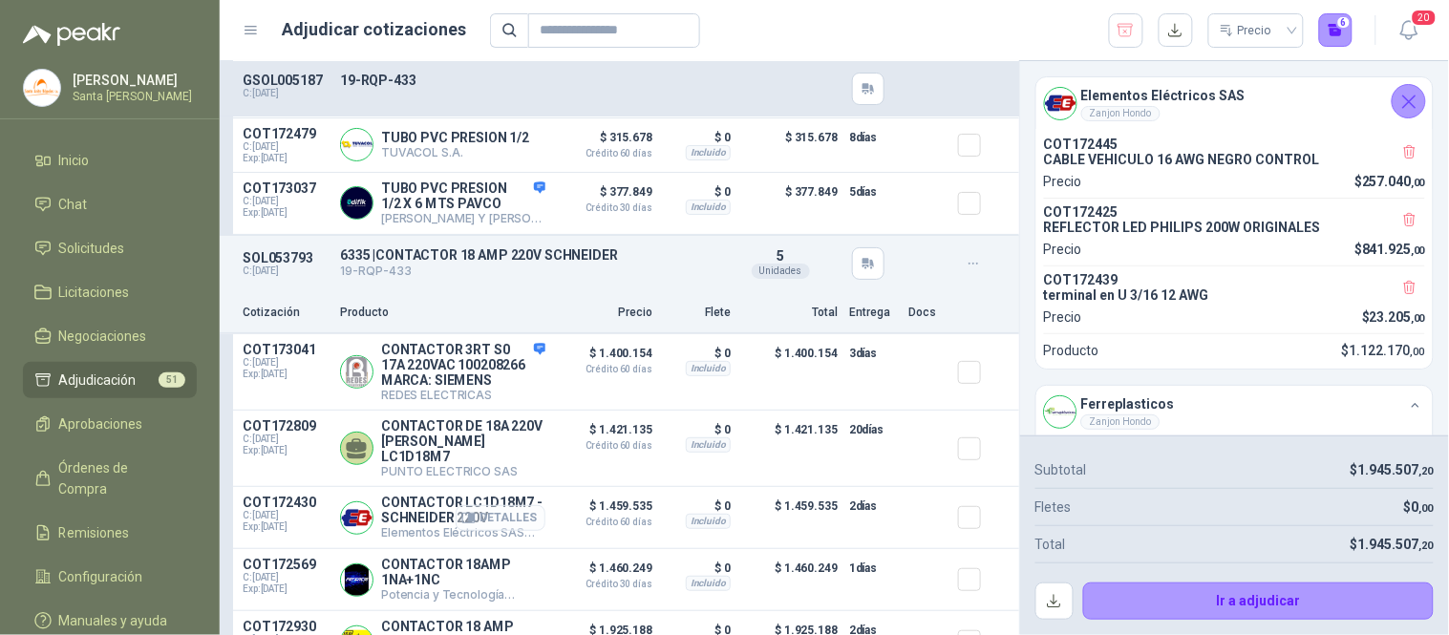
click at [519, 531] on button "Detalles" at bounding box center [501, 518] width 90 height 26
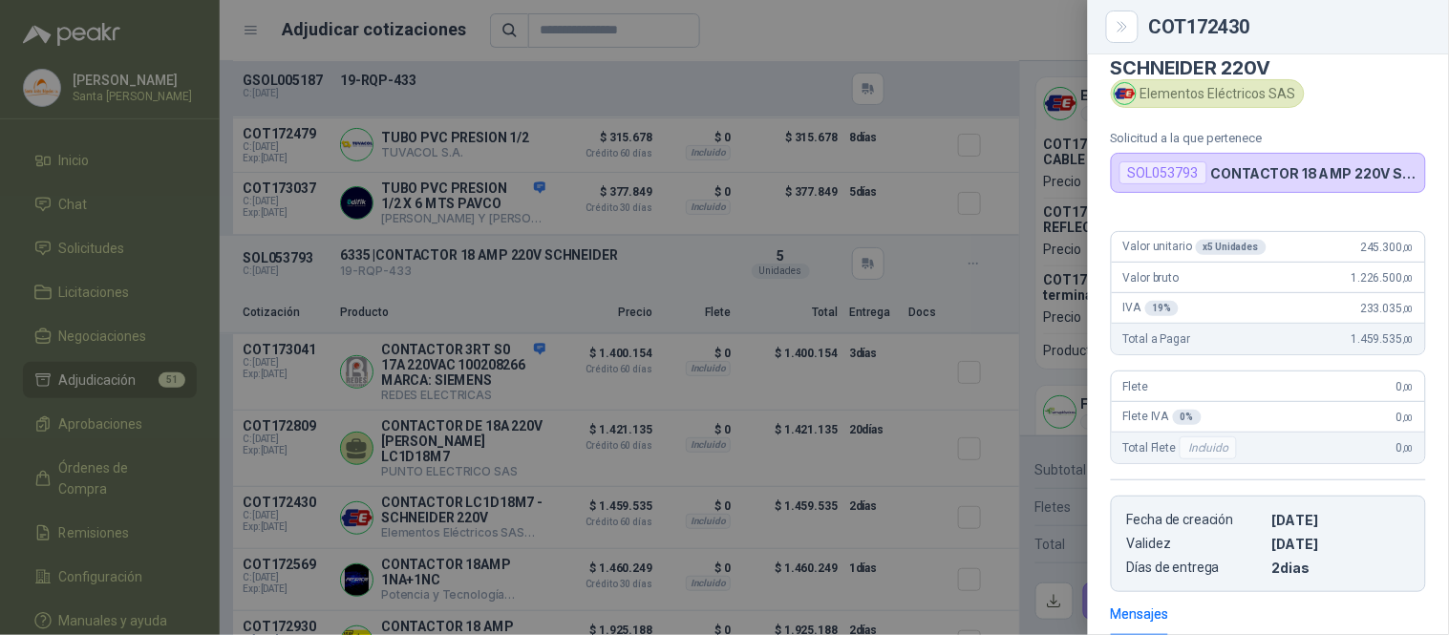
scroll to position [3, 0]
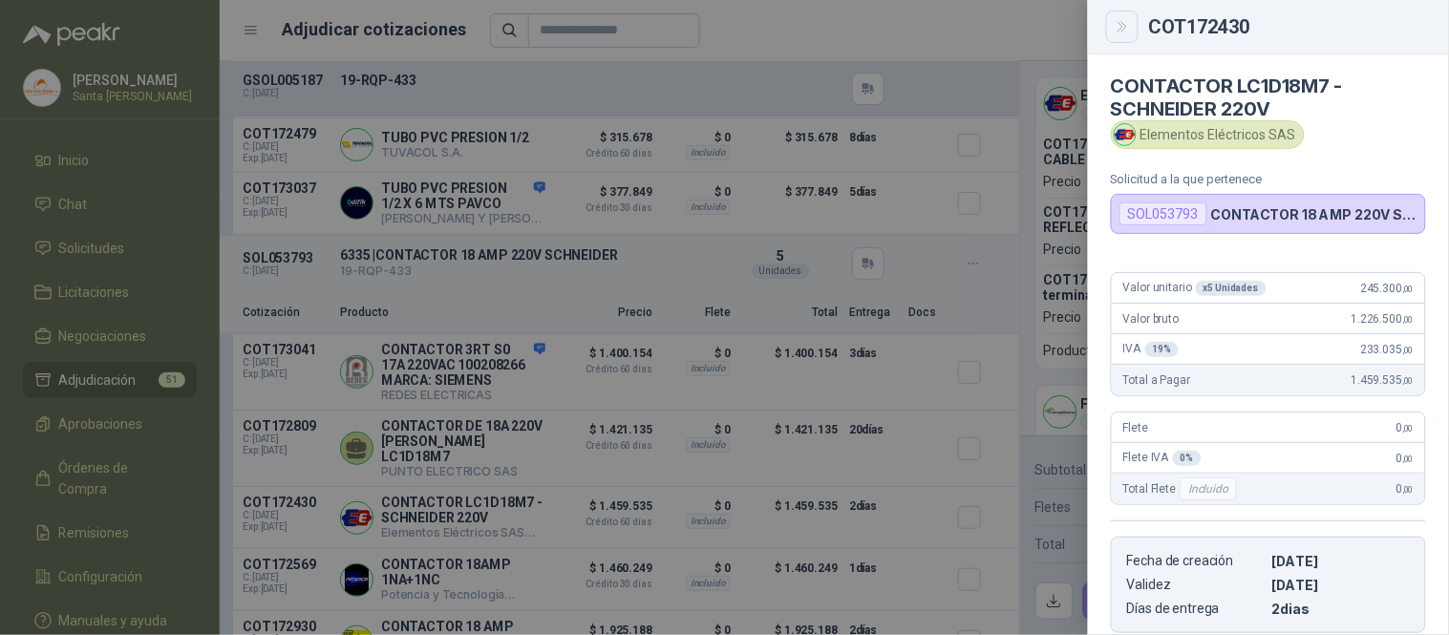
click at [1115, 27] on icon "Close" at bounding box center [1123, 27] width 16 height 16
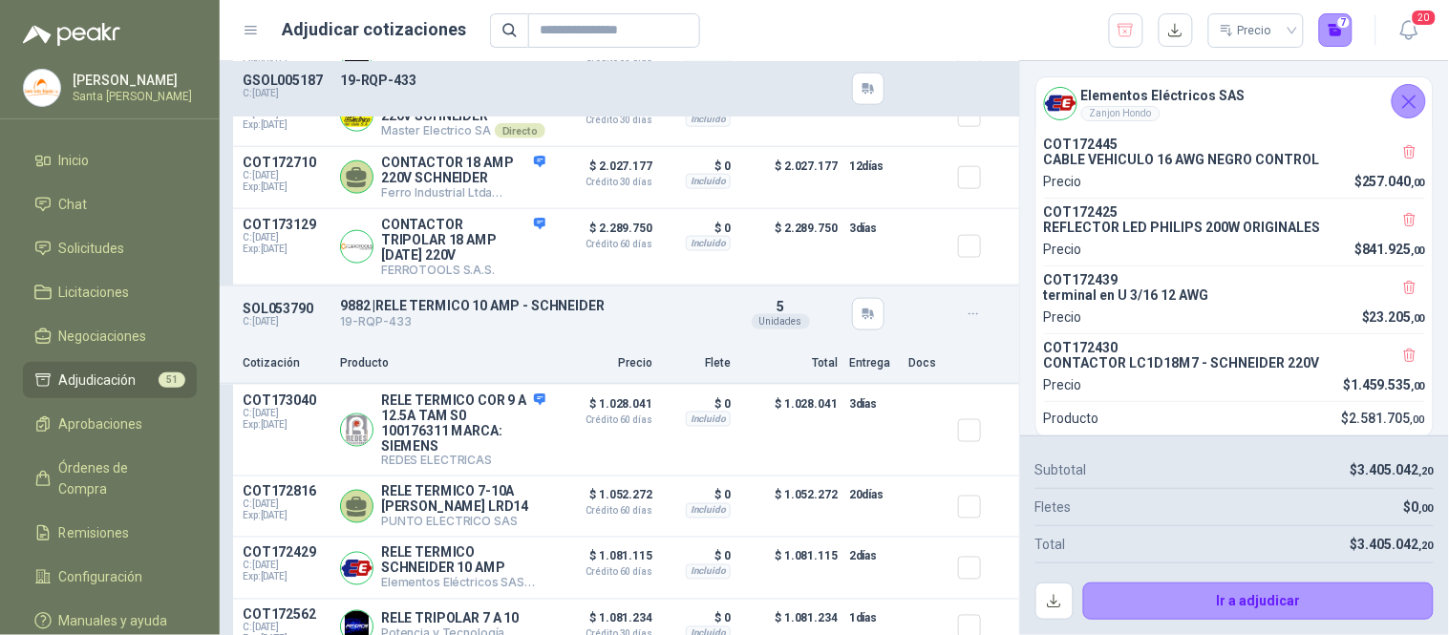
scroll to position [4323, 0]
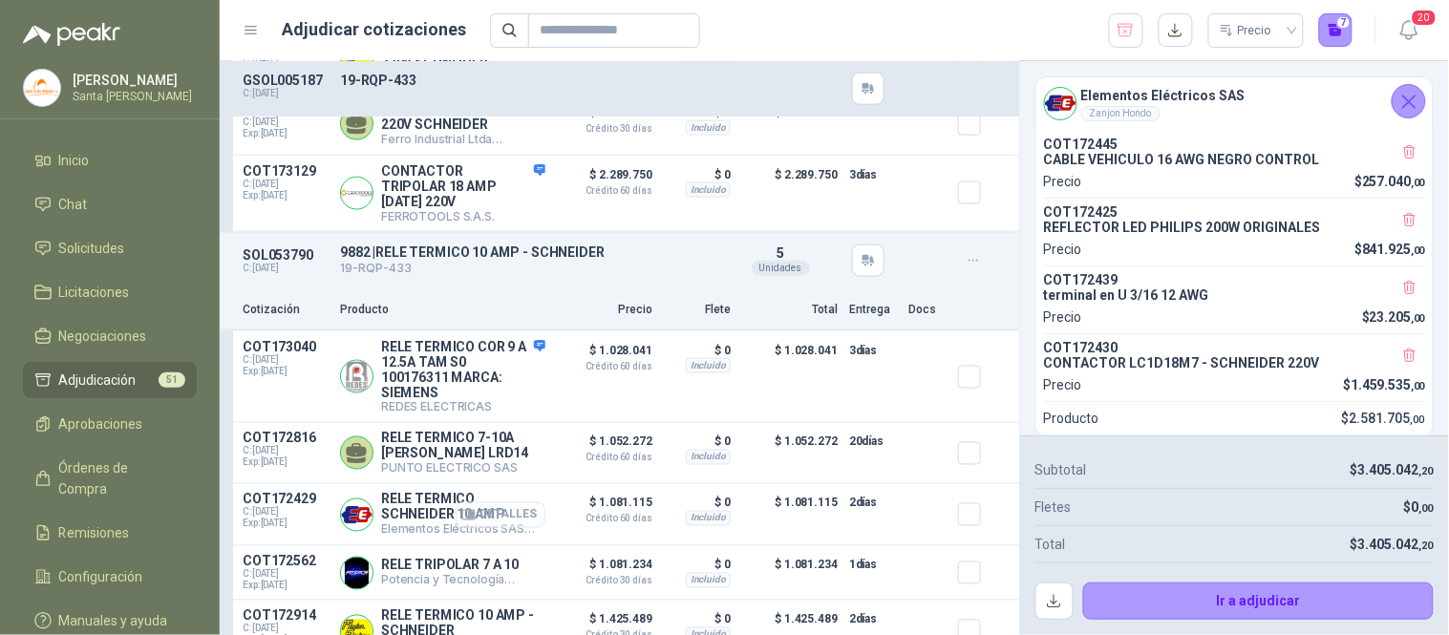
click at [478, 528] on button "Detalles" at bounding box center [501, 515] width 90 height 26
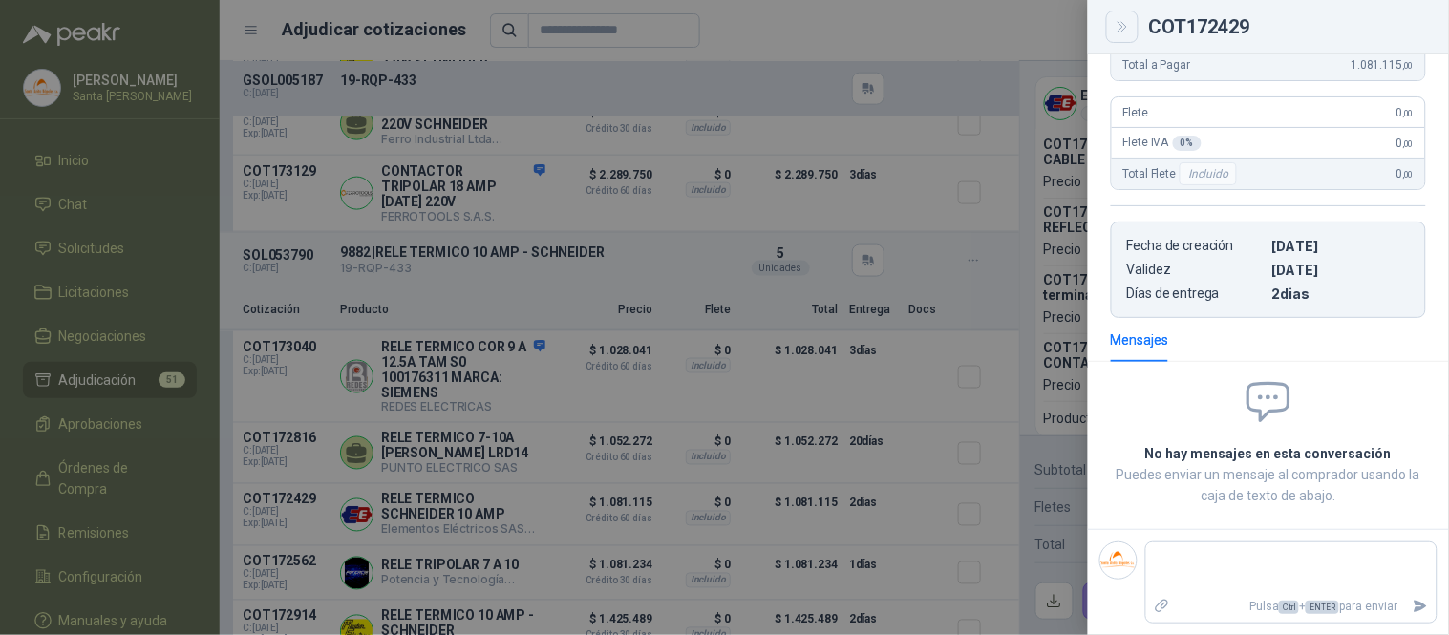
click at [1122, 22] on icon "Close" at bounding box center [1121, 27] width 9 height 10
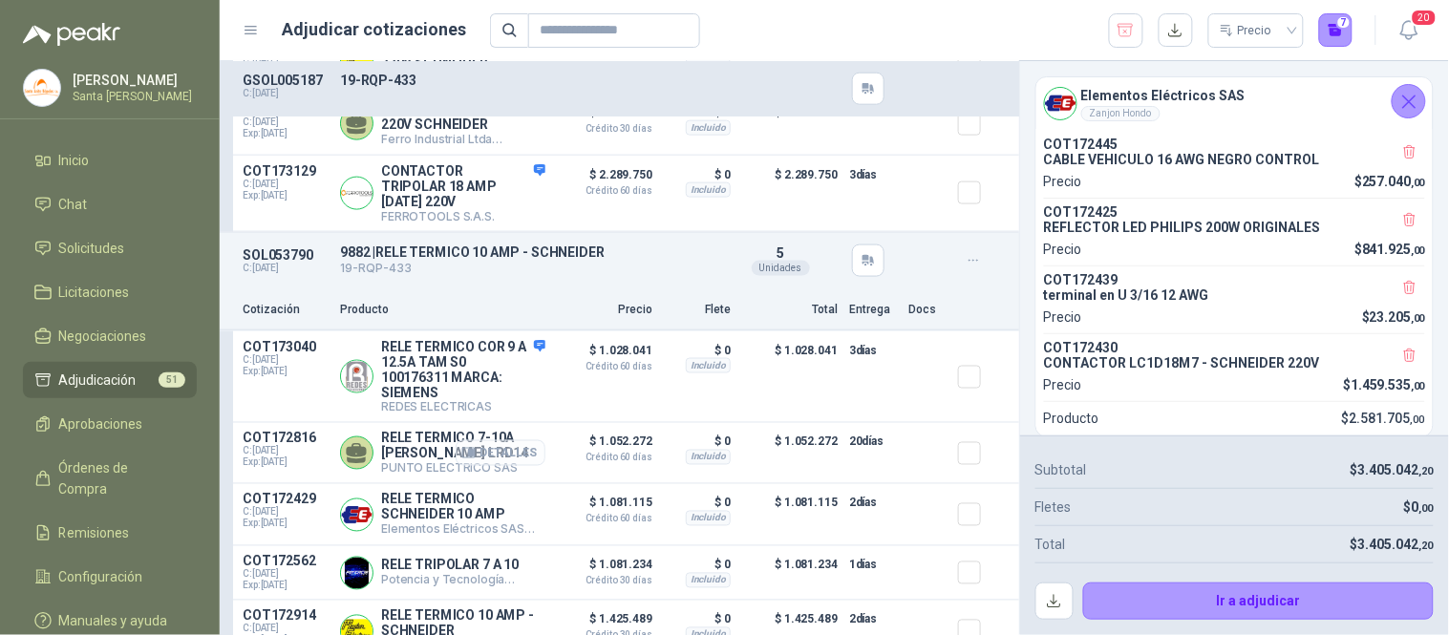
click at [495, 466] on button "Detalles" at bounding box center [501, 453] width 90 height 26
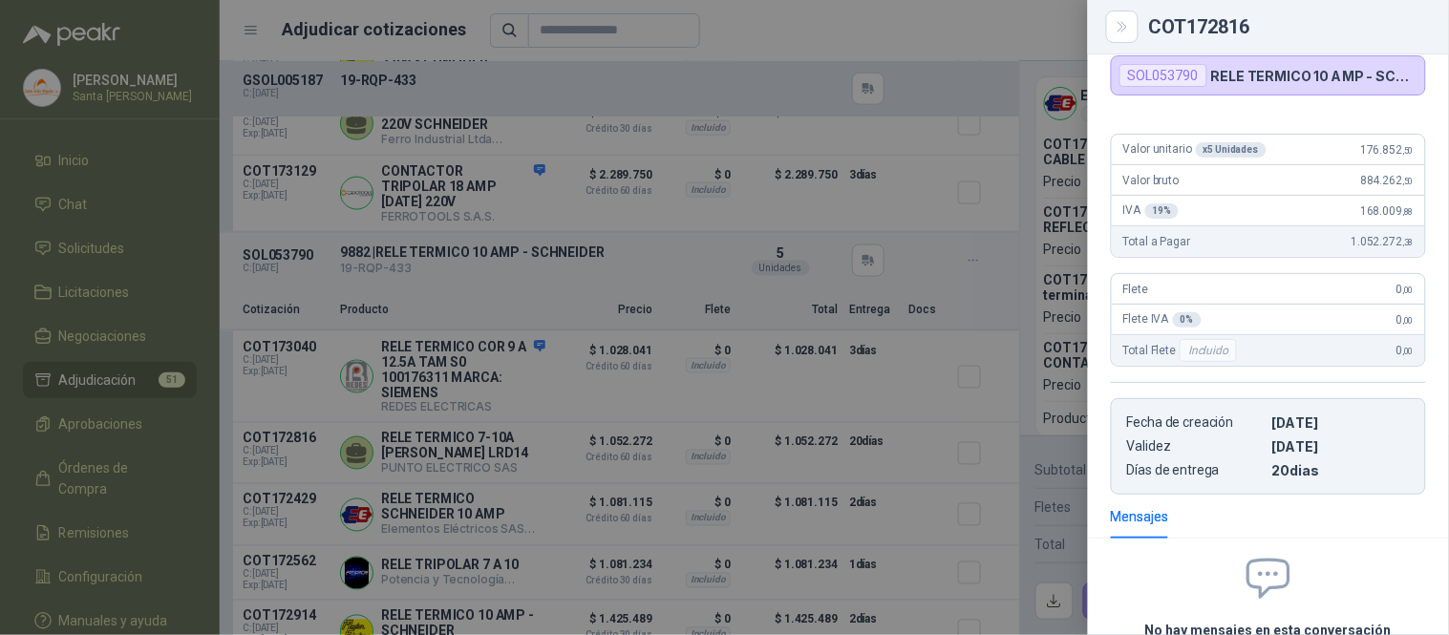
scroll to position [58, 0]
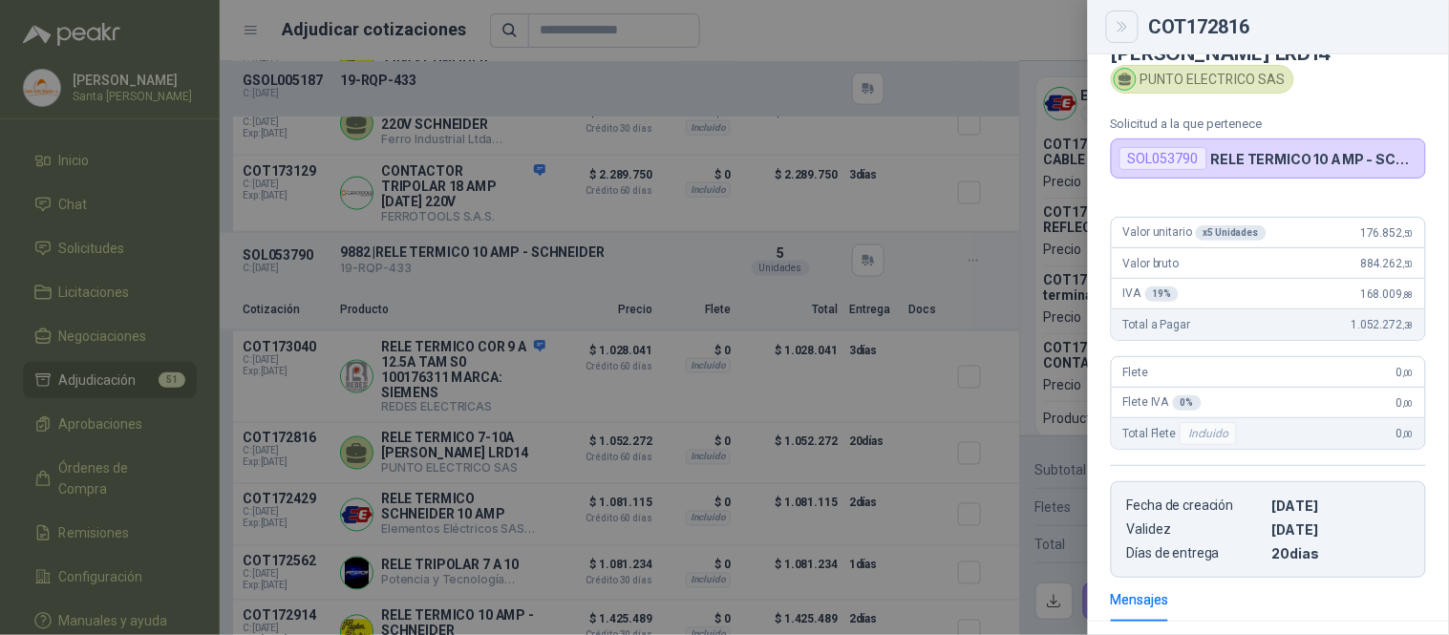
click at [1123, 16] on button "Close" at bounding box center [1122, 27] width 32 height 32
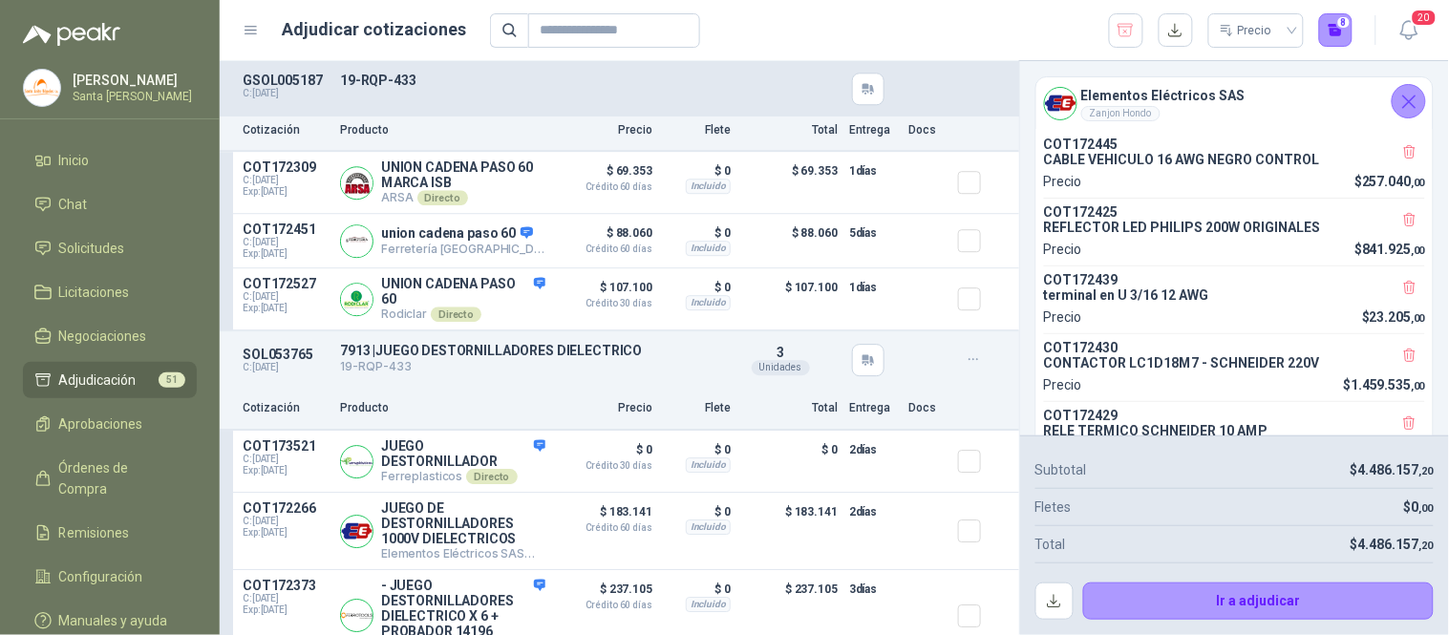
scroll to position [4874, 0]
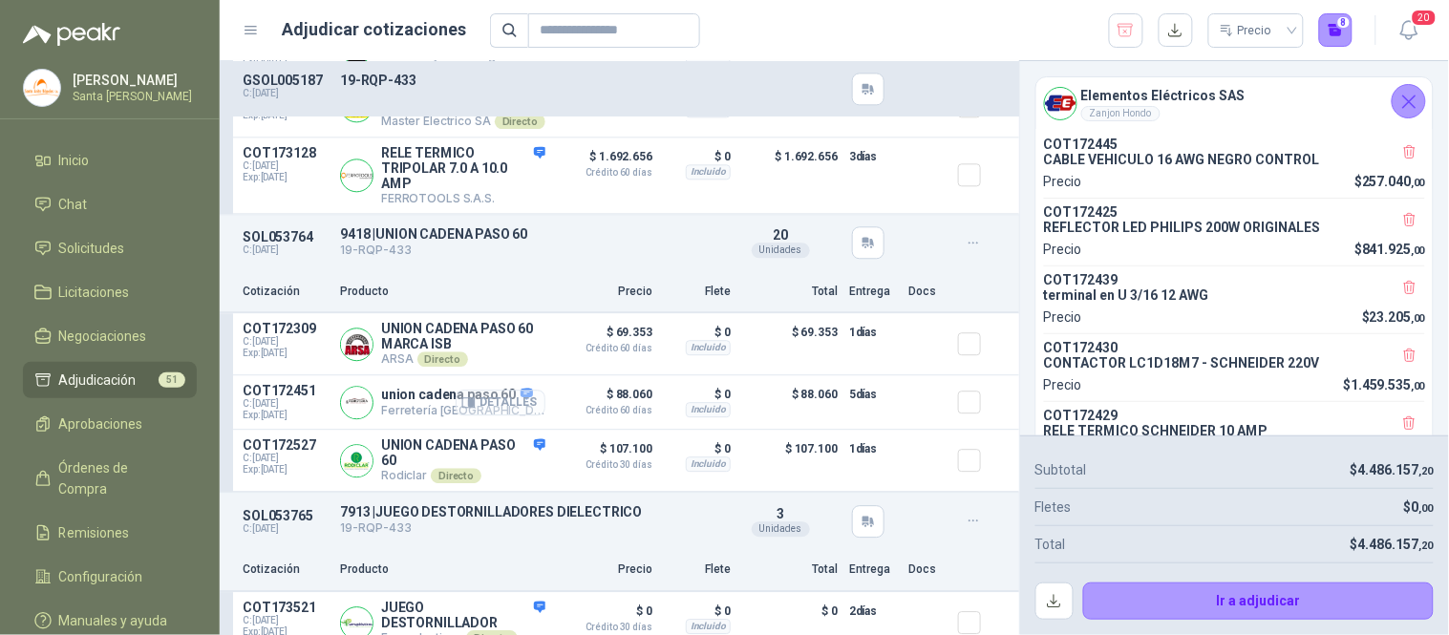
click at [500, 414] on button "Detalles" at bounding box center [501, 403] width 90 height 26
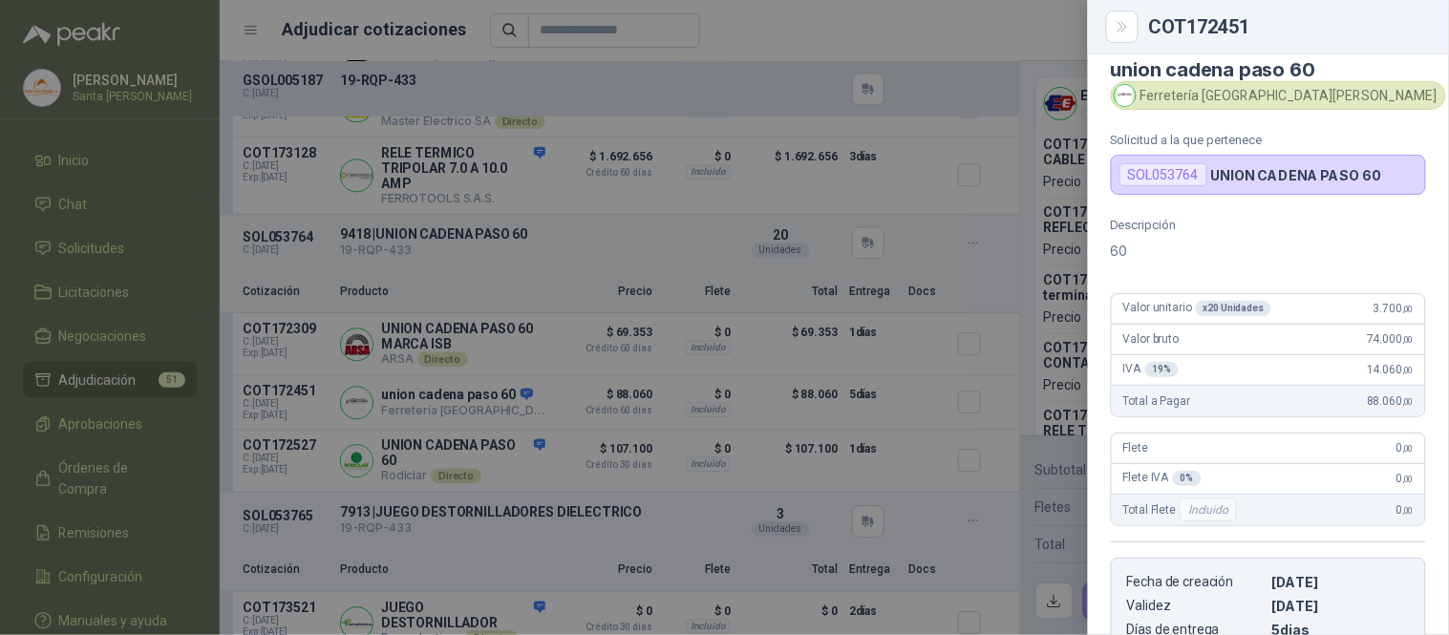
scroll to position [0, 0]
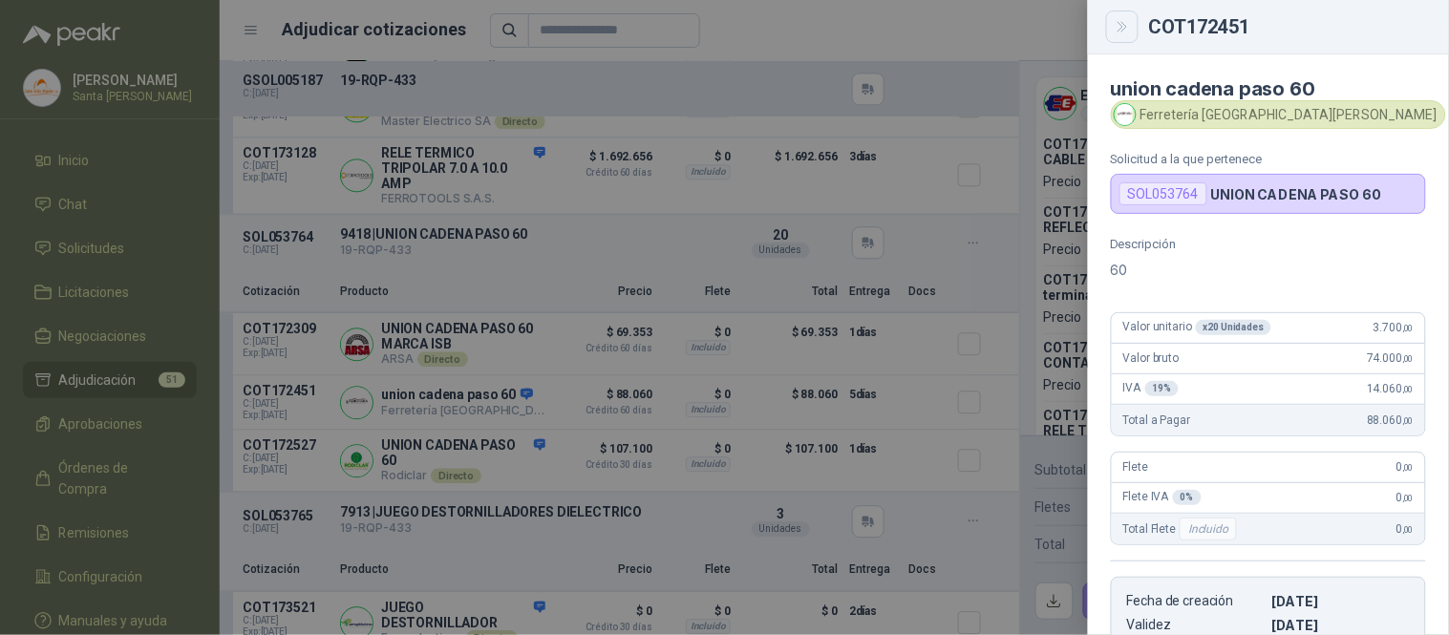
click at [1120, 36] on button "Close" at bounding box center [1122, 27] width 32 height 32
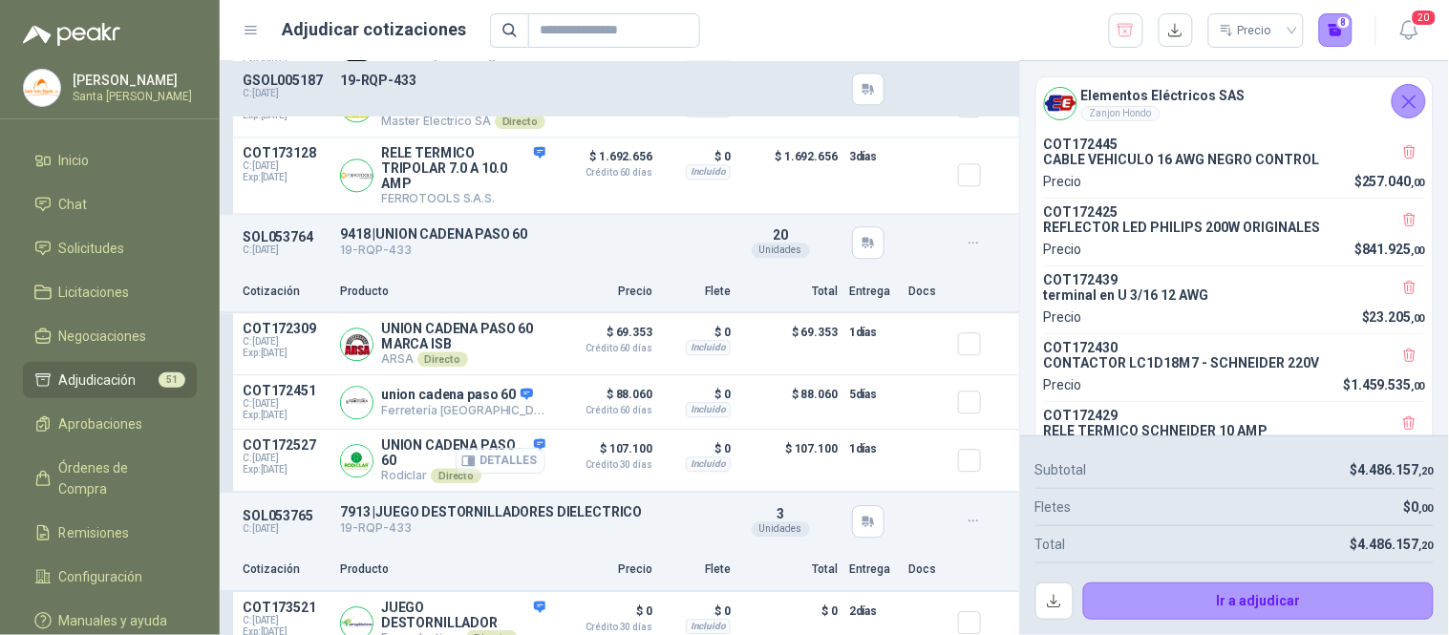
click at [500, 472] on button "Detalles" at bounding box center [501, 461] width 90 height 26
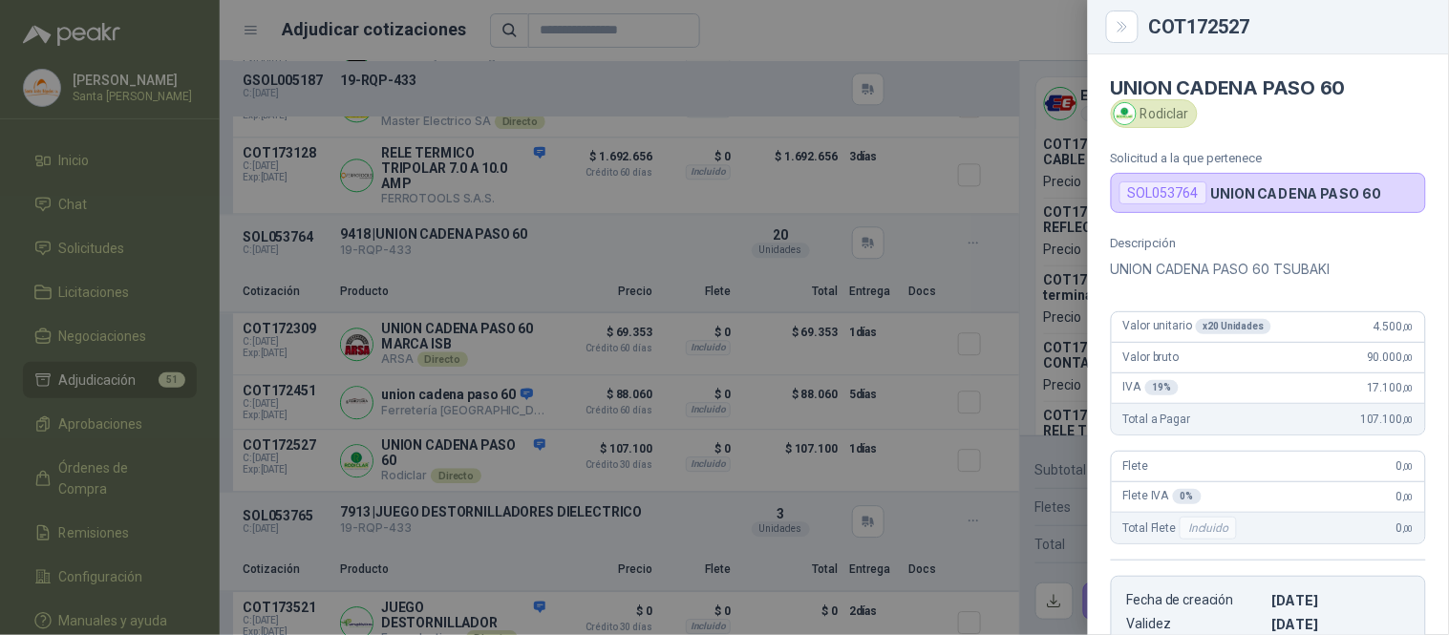
scroll to position [0, 0]
click at [1129, 35] on button "Close" at bounding box center [1122, 27] width 32 height 32
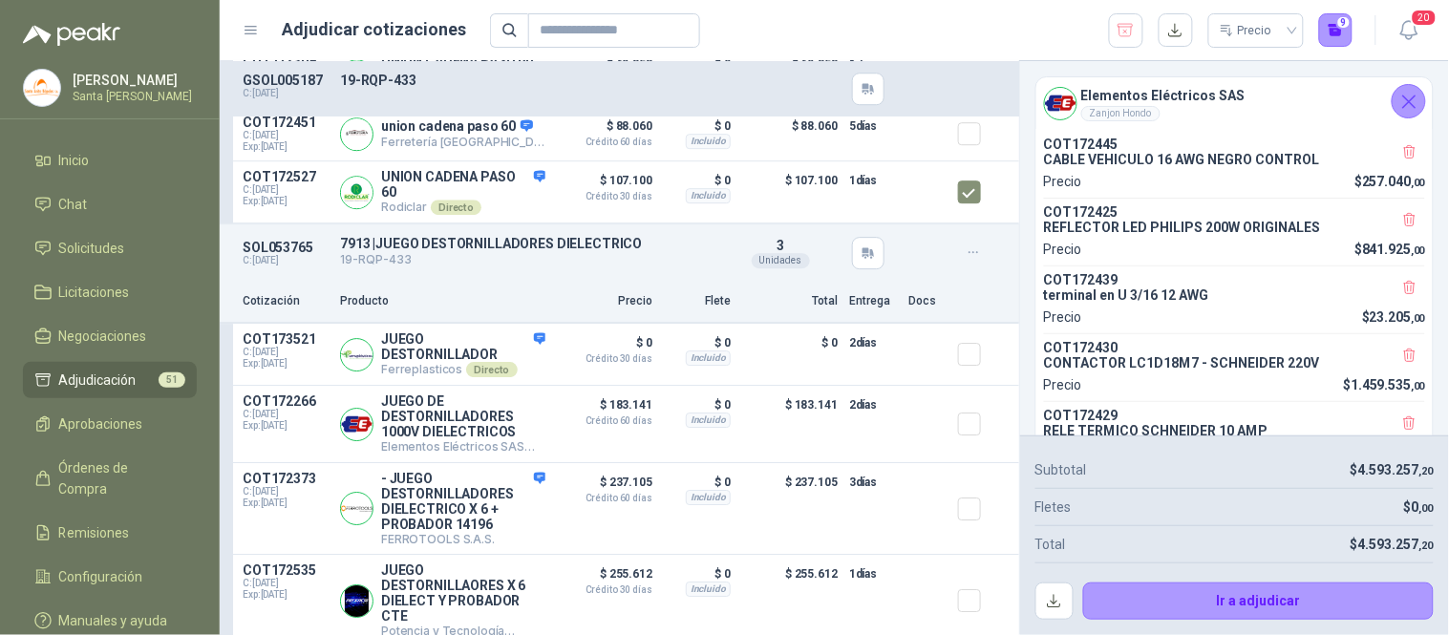
scroll to position [5196, 0]
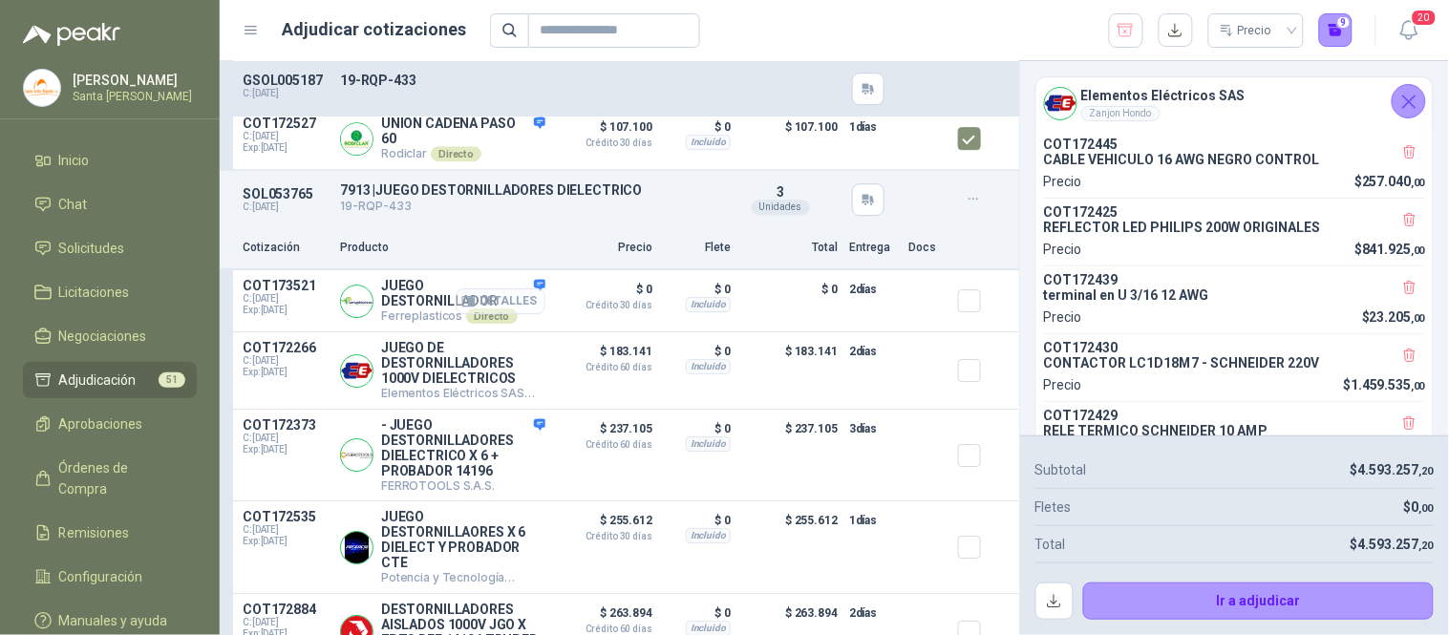
click at [520, 302] on button "Detalles" at bounding box center [501, 301] width 90 height 26
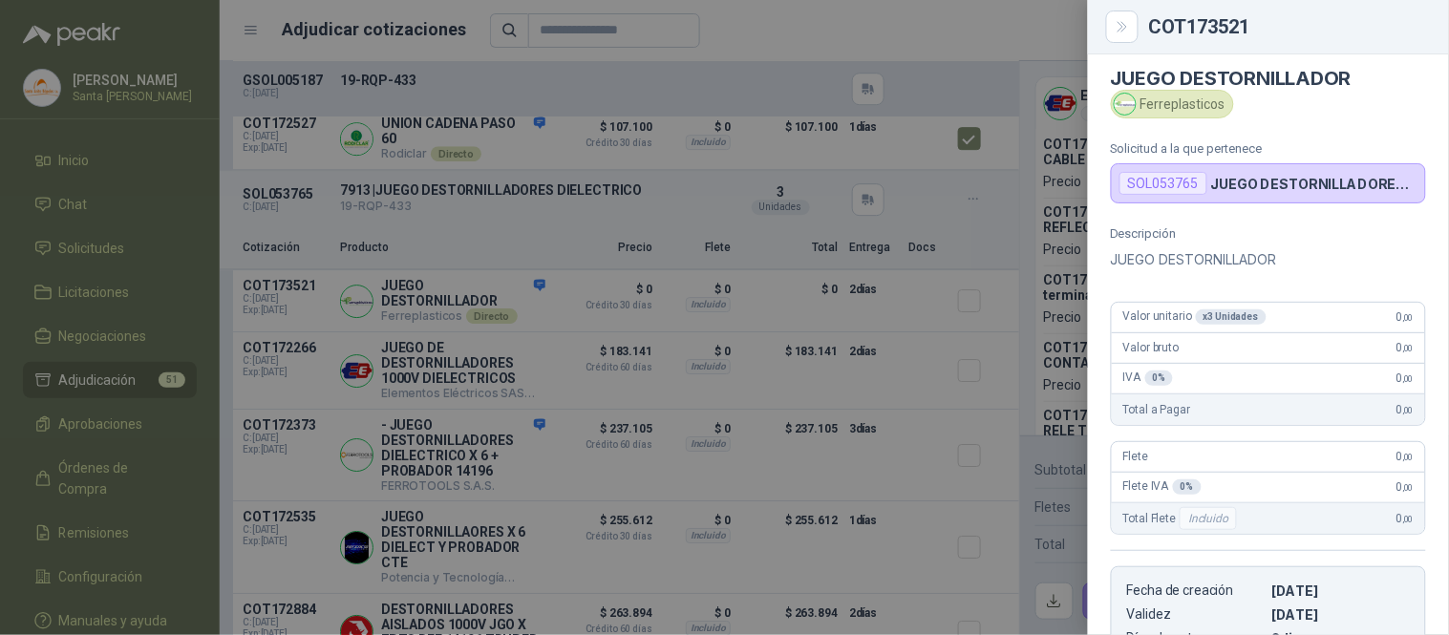
scroll to position [0, 0]
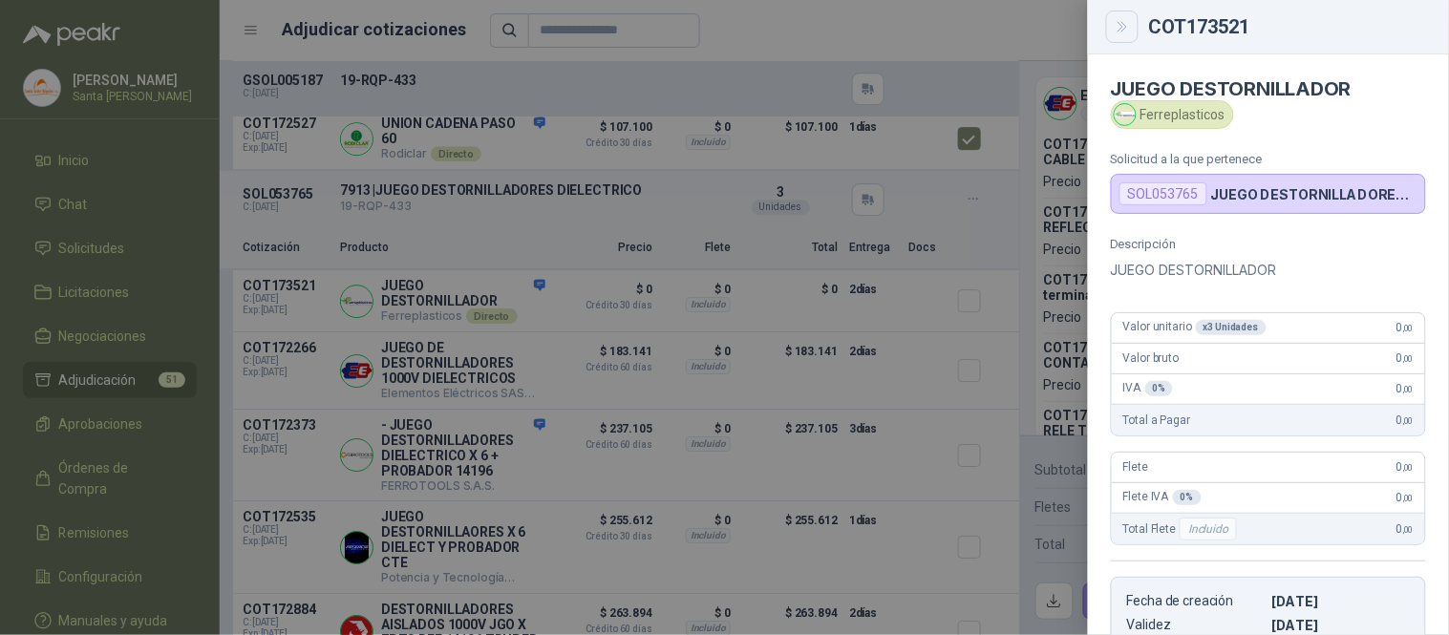
click at [1128, 29] on icon "Close" at bounding box center [1123, 27] width 16 height 16
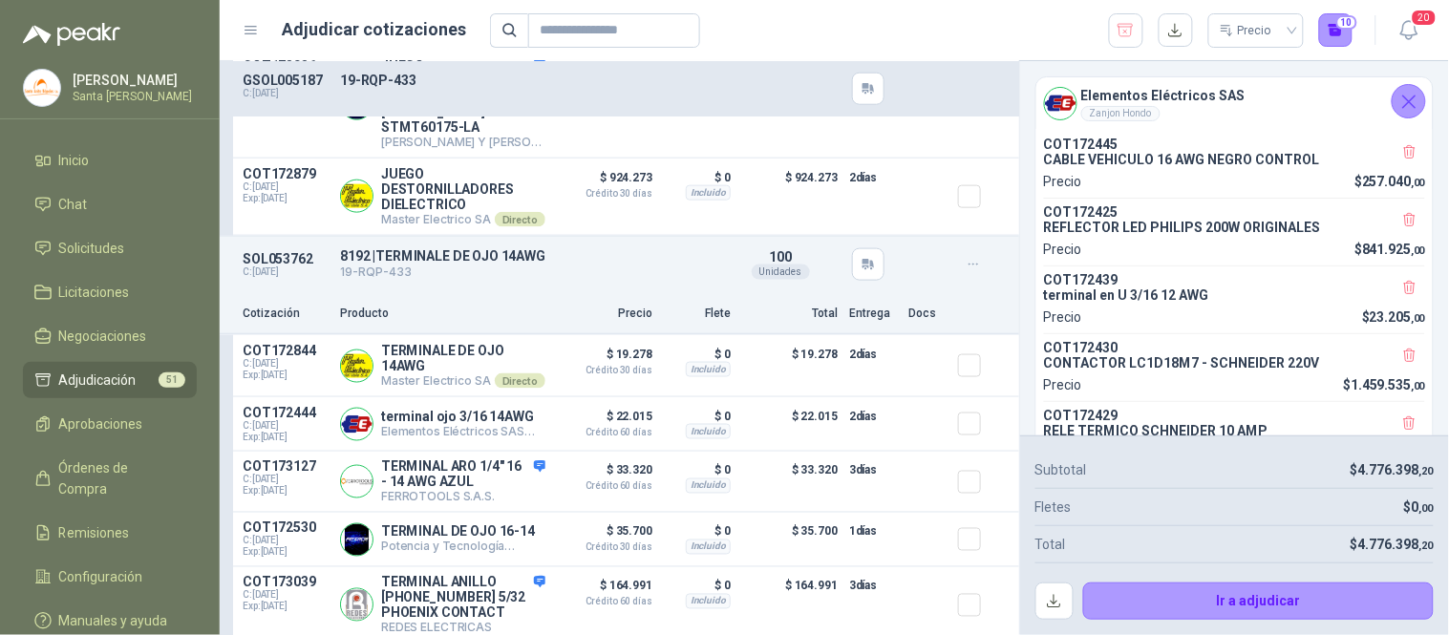
scroll to position [6183, 0]
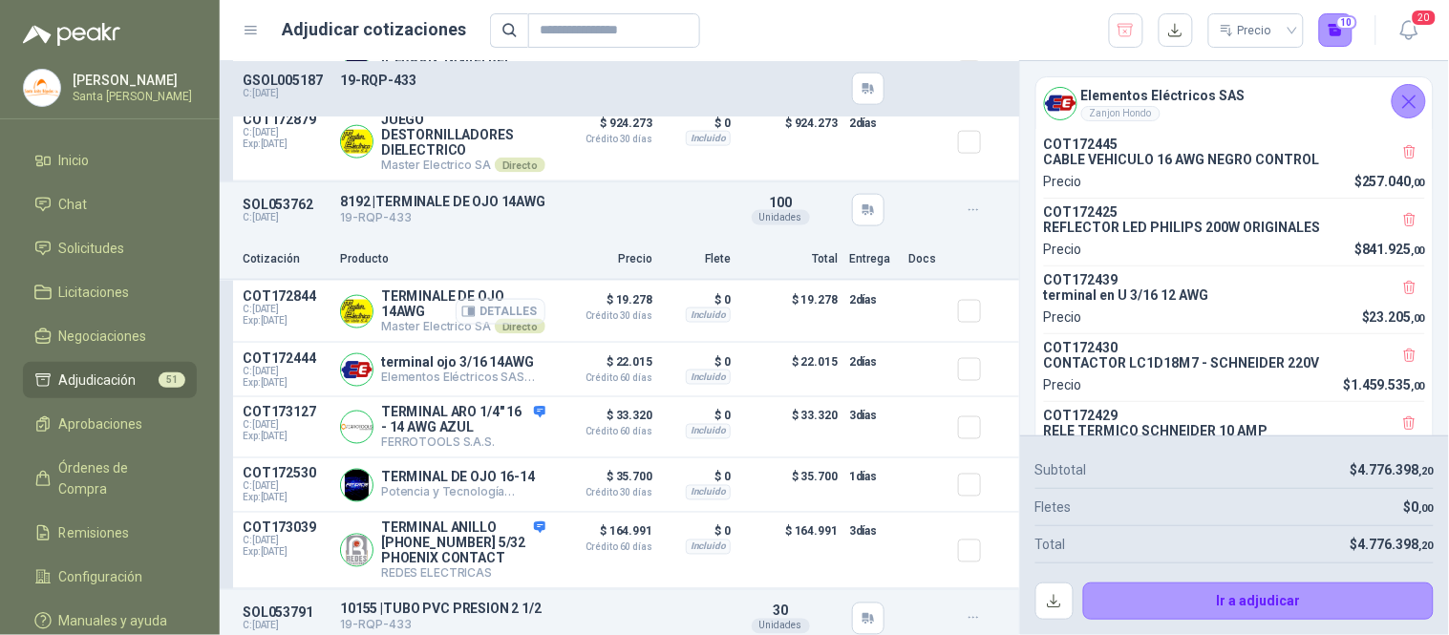
click at [492, 325] on button "Detalles" at bounding box center [501, 312] width 90 height 26
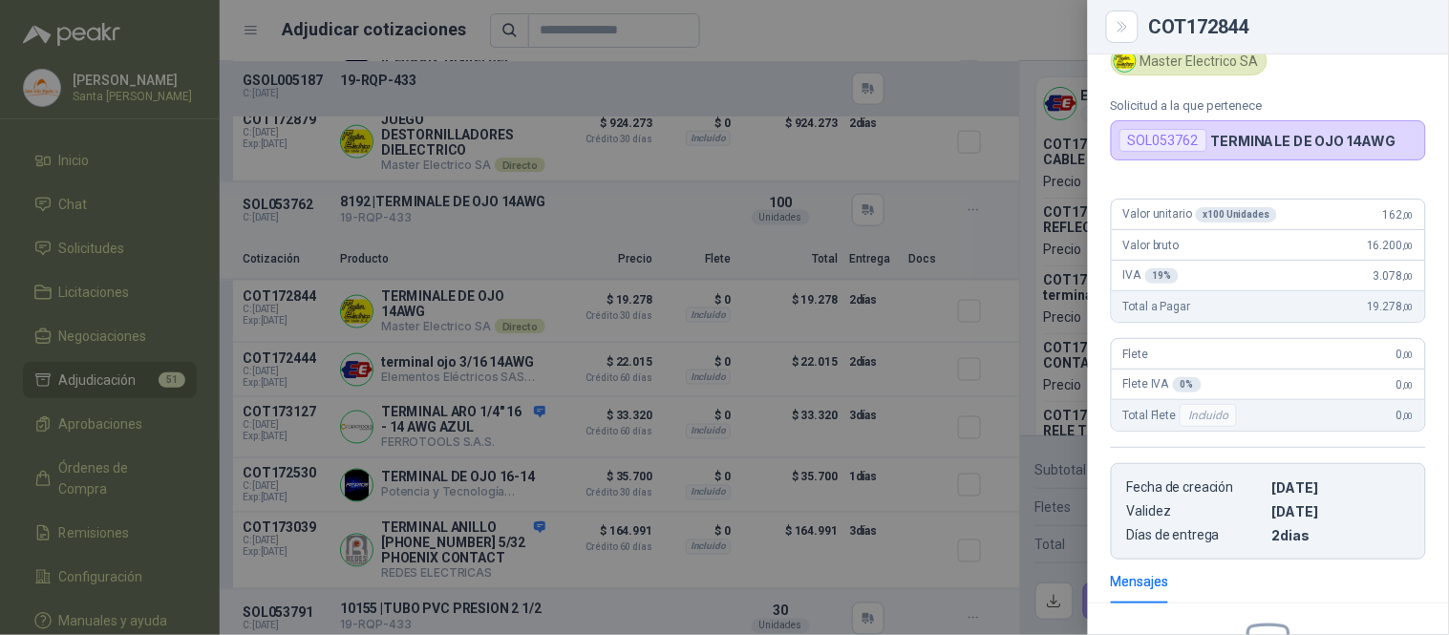
scroll to position [0, 0]
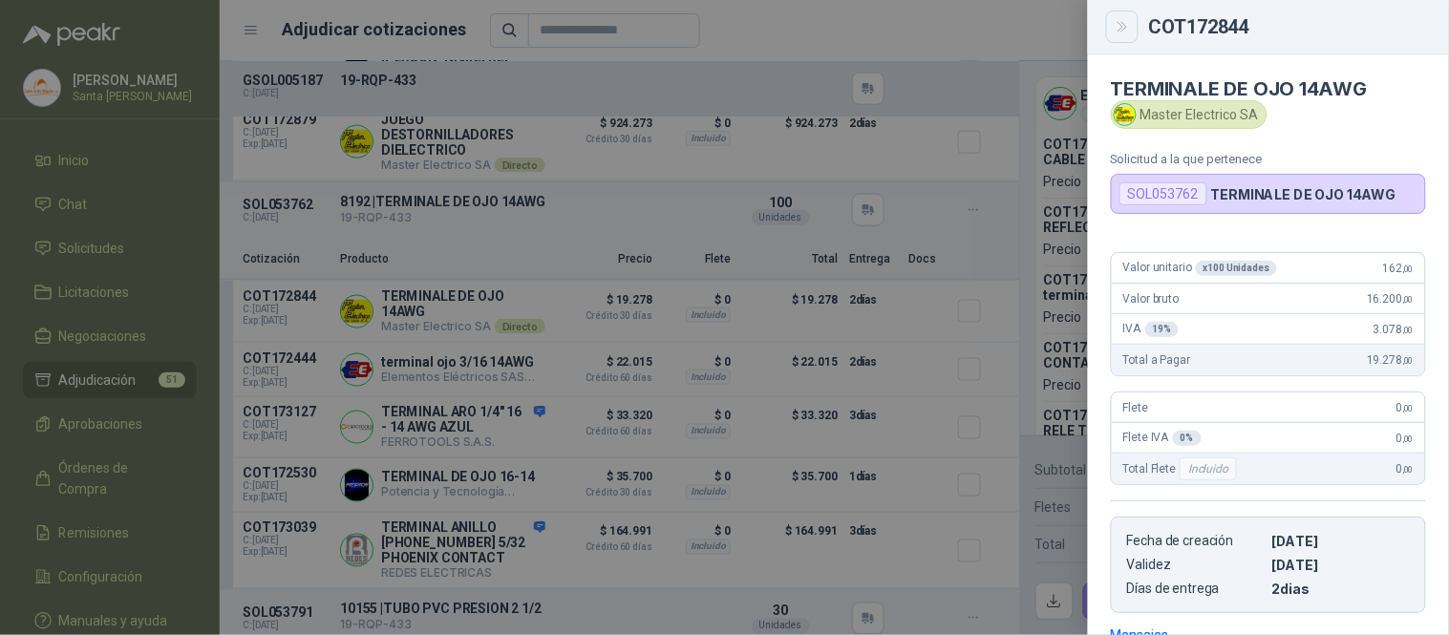
click at [1129, 29] on icon "Close" at bounding box center [1123, 27] width 16 height 16
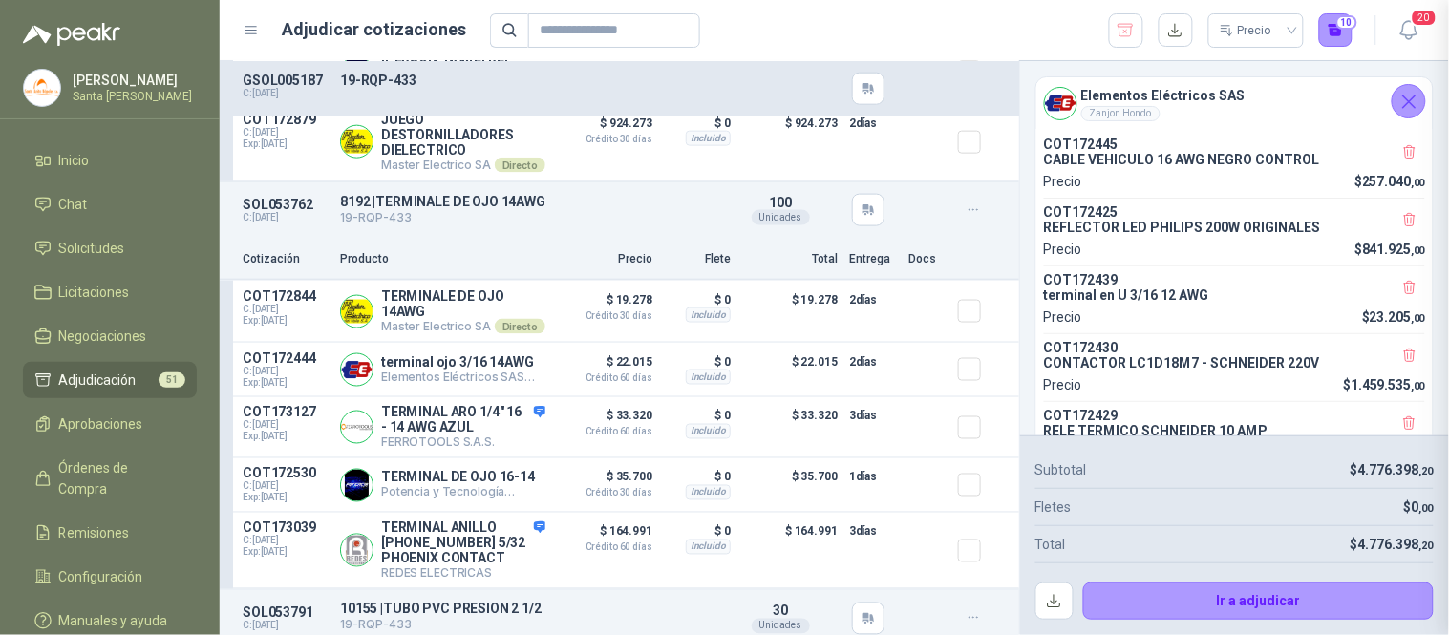
scroll to position [294, 0]
click at [514, 383] on button "Detalles" at bounding box center [501, 370] width 90 height 26
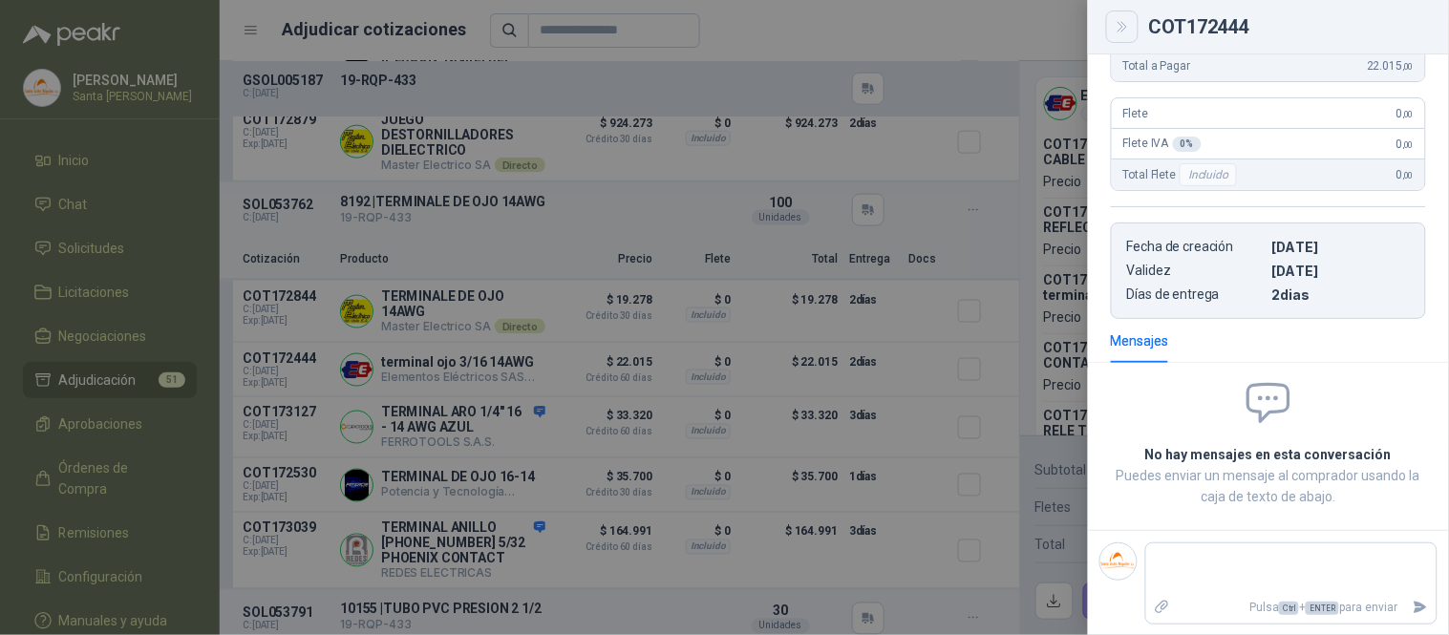
click at [1117, 25] on icon "Close" at bounding box center [1123, 27] width 16 height 16
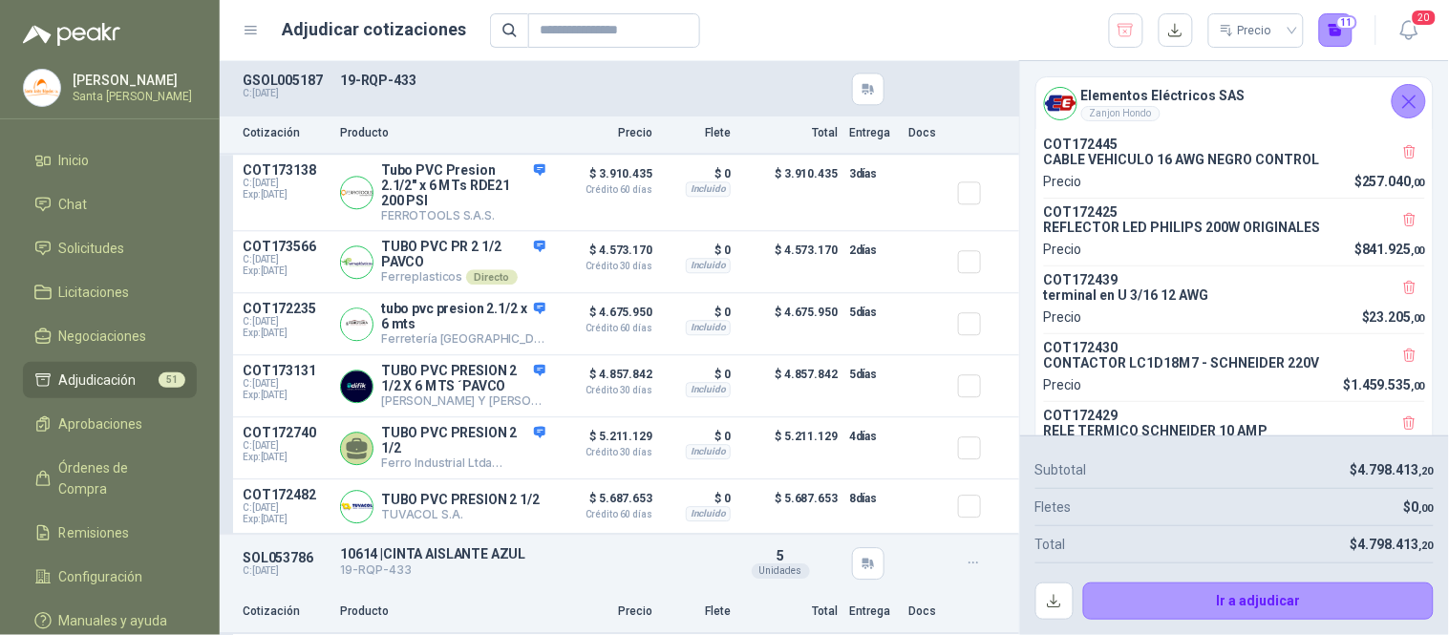
scroll to position [6633, 0]
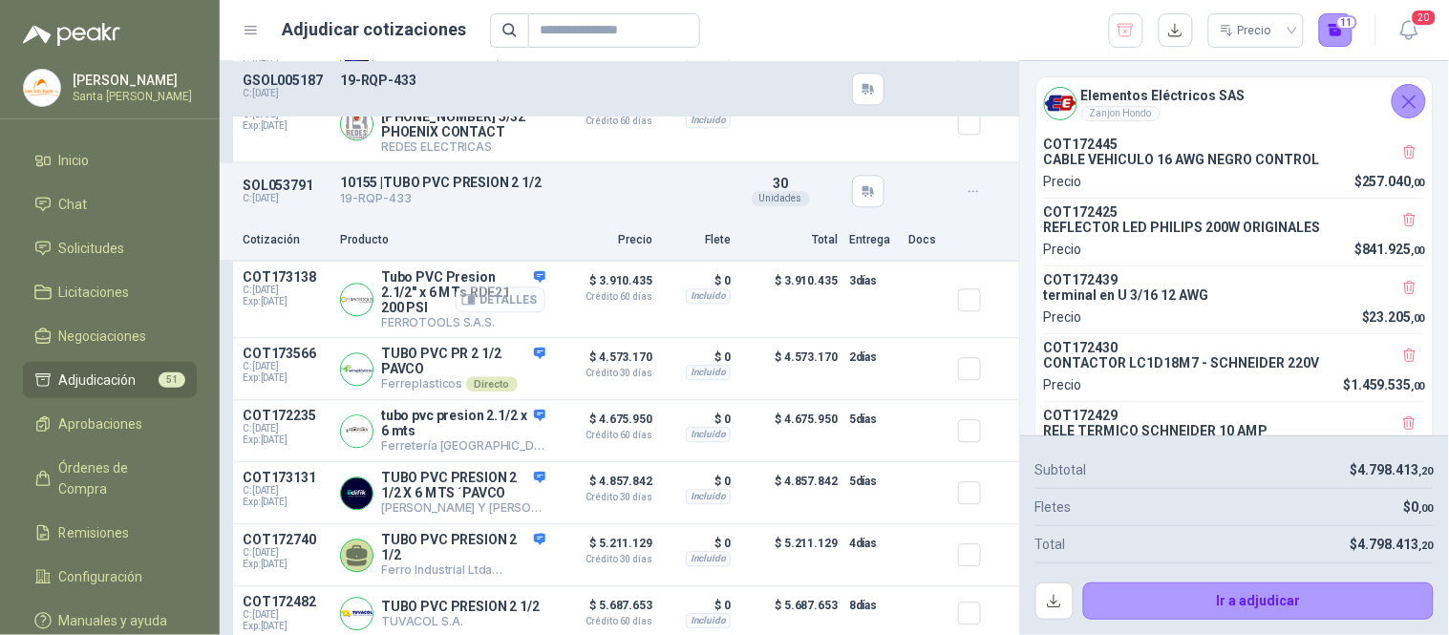
click at [487, 308] on button "Detalles" at bounding box center [501, 300] width 90 height 26
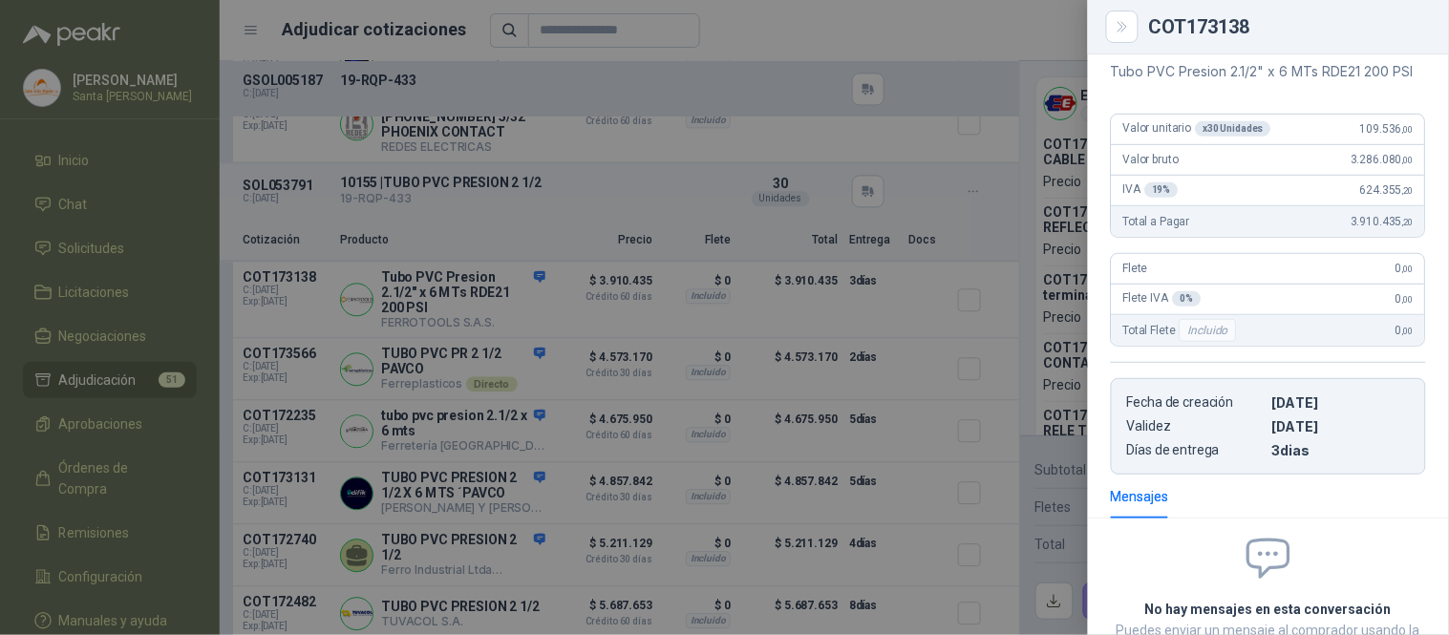
scroll to position [0, 0]
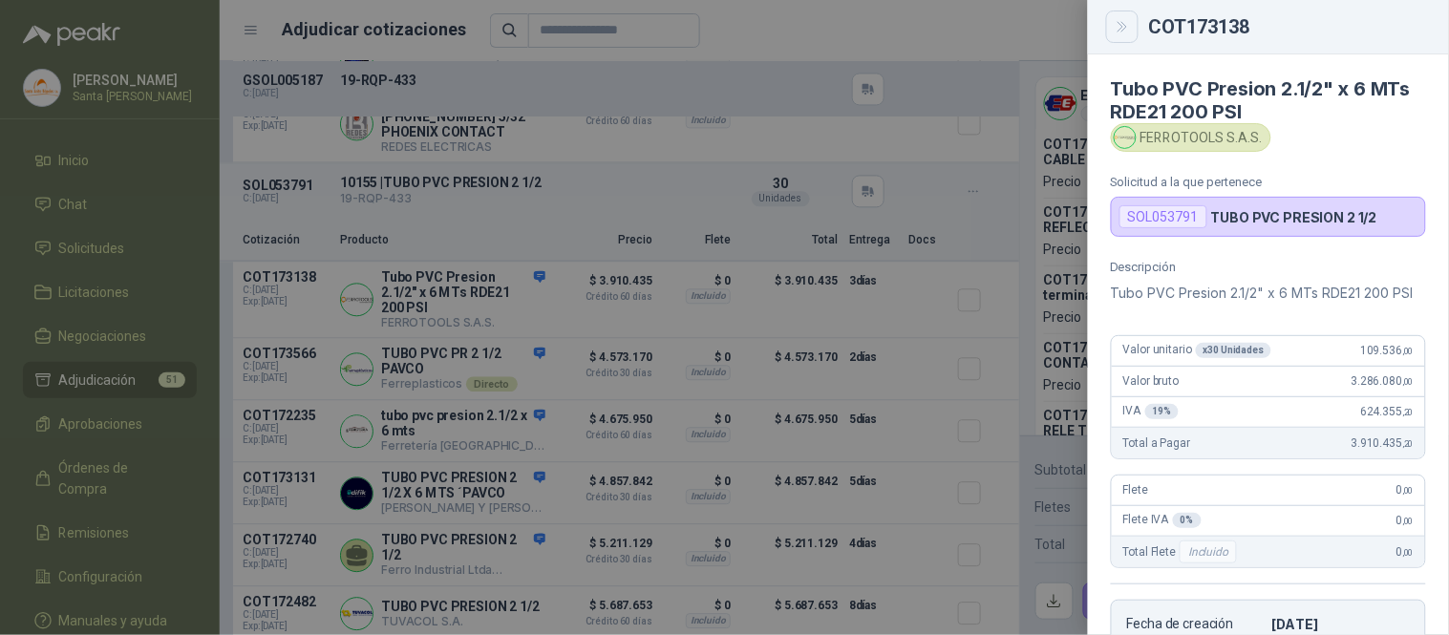
click at [1123, 30] on icon "Close" at bounding box center [1121, 27] width 9 height 10
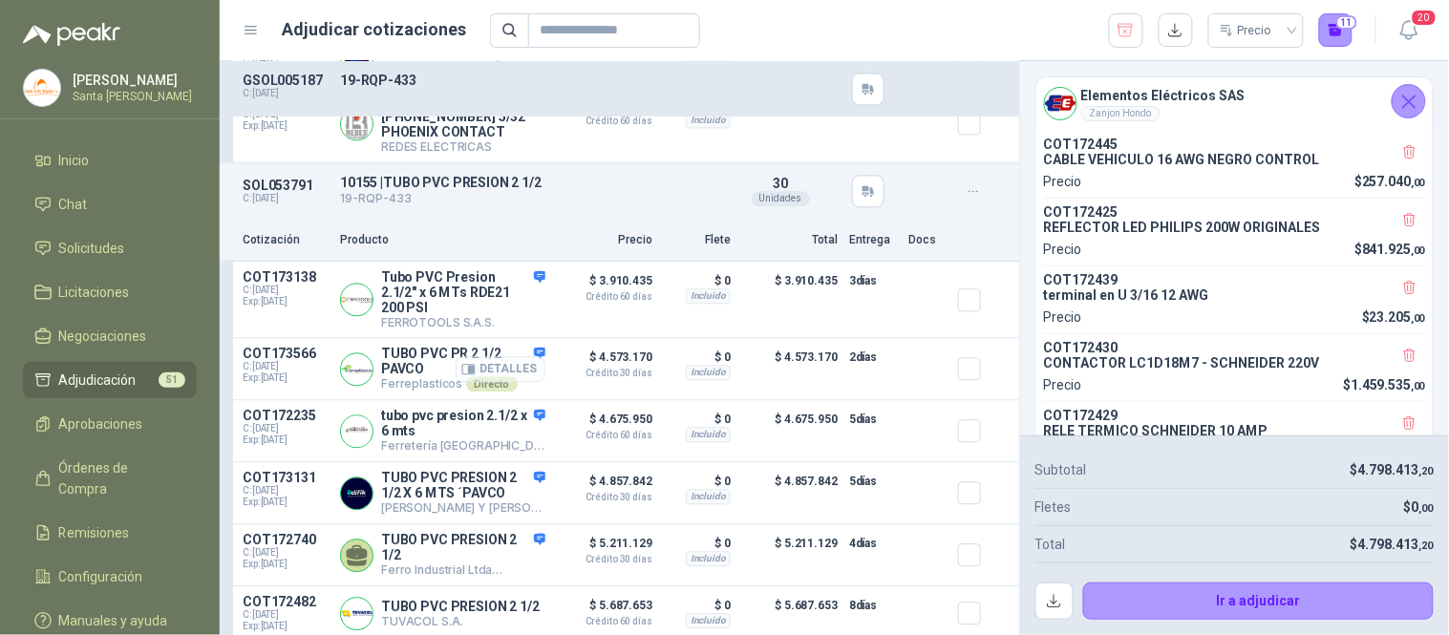
click at [489, 379] on button "Detalles" at bounding box center [501, 369] width 90 height 26
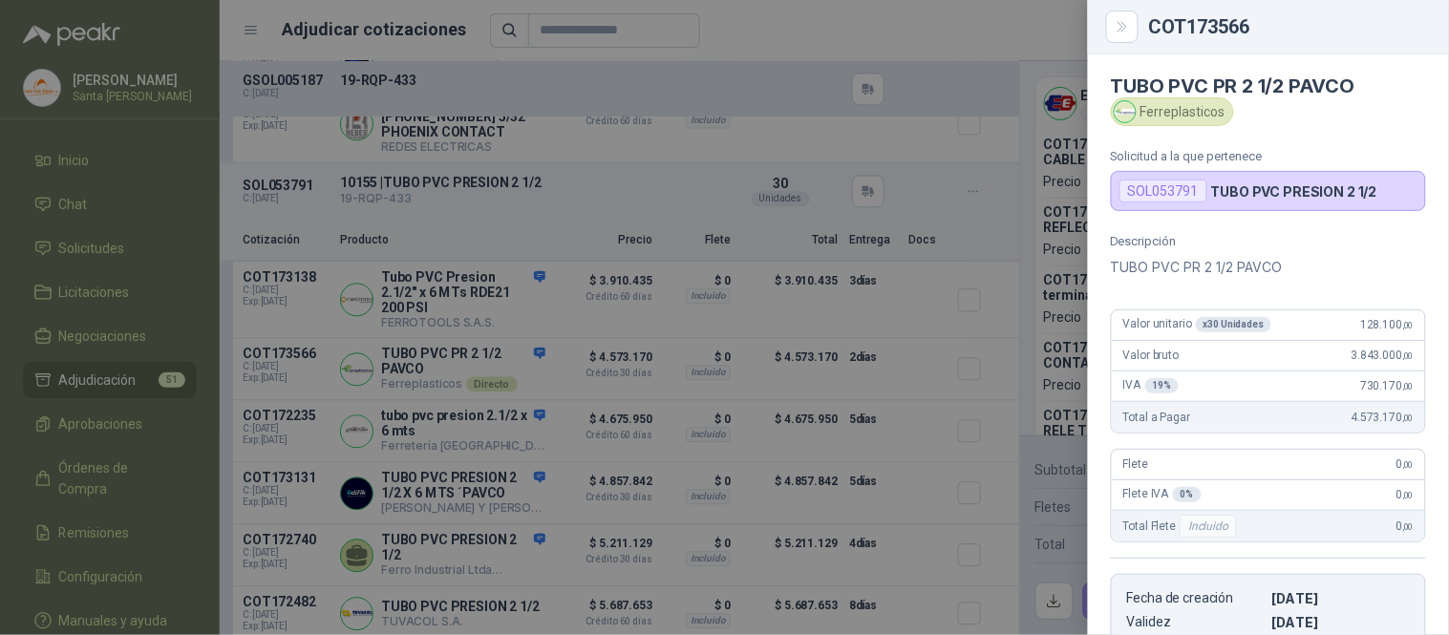
scroll to position [0, 0]
click at [1125, 36] on button "Close" at bounding box center [1122, 27] width 32 height 32
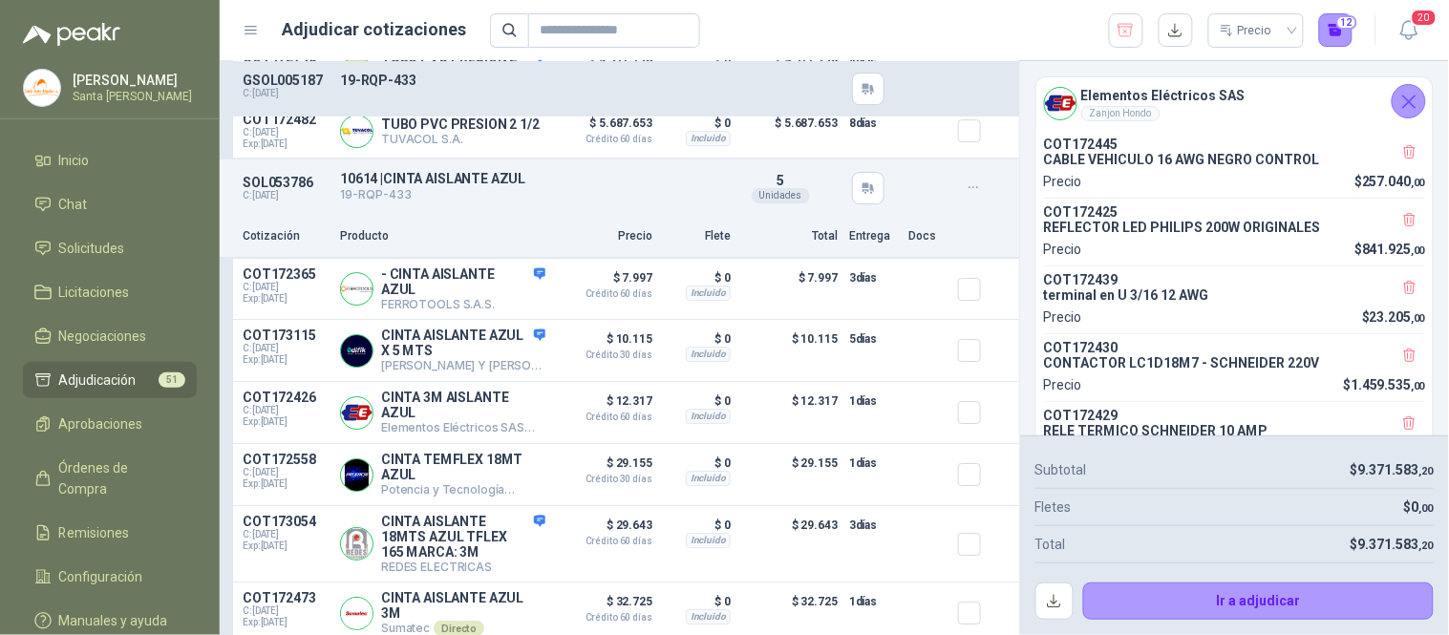
scroll to position [7169, 0]
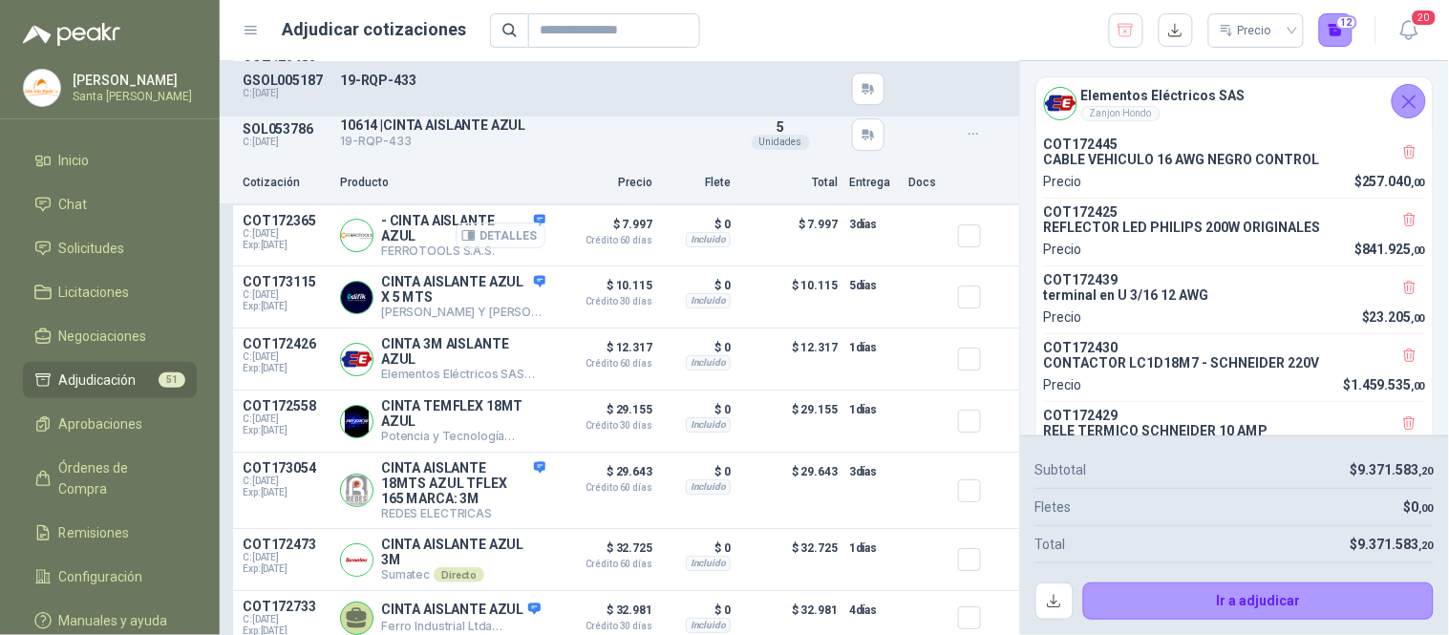
click at [502, 248] on button "Detalles" at bounding box center [501, 236] width 90 height 26
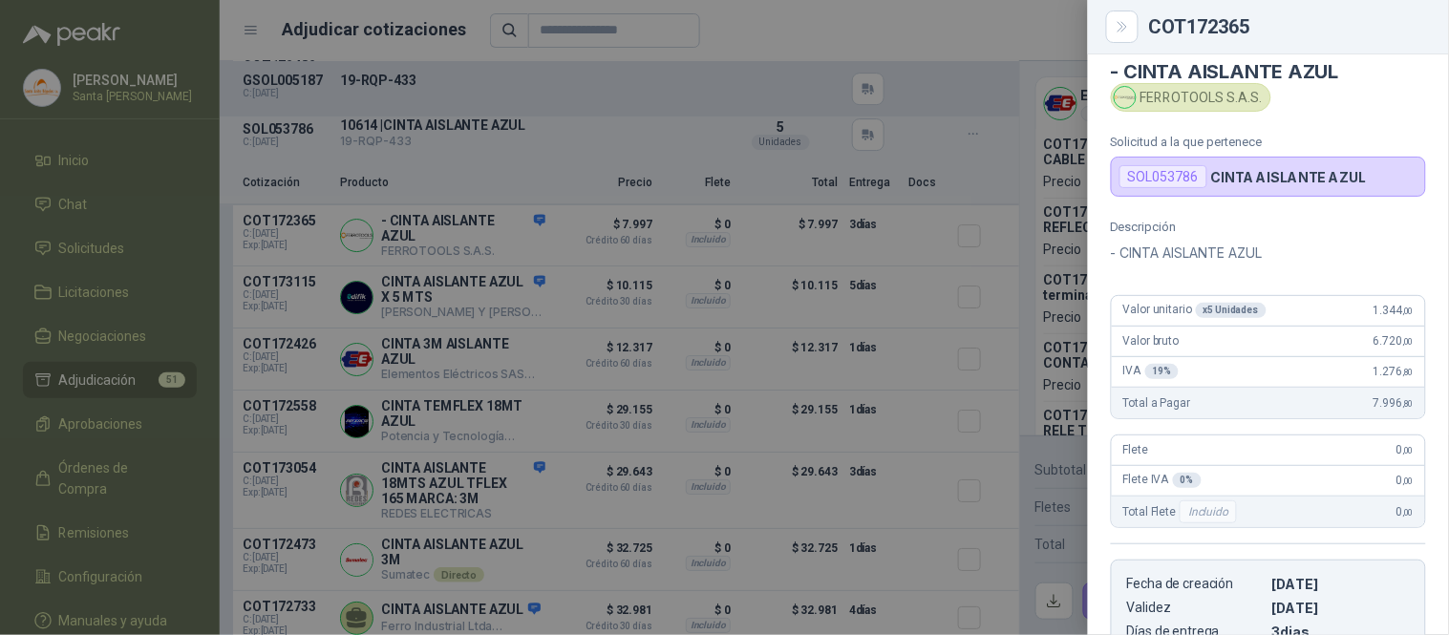
scroll to position [0, 0]
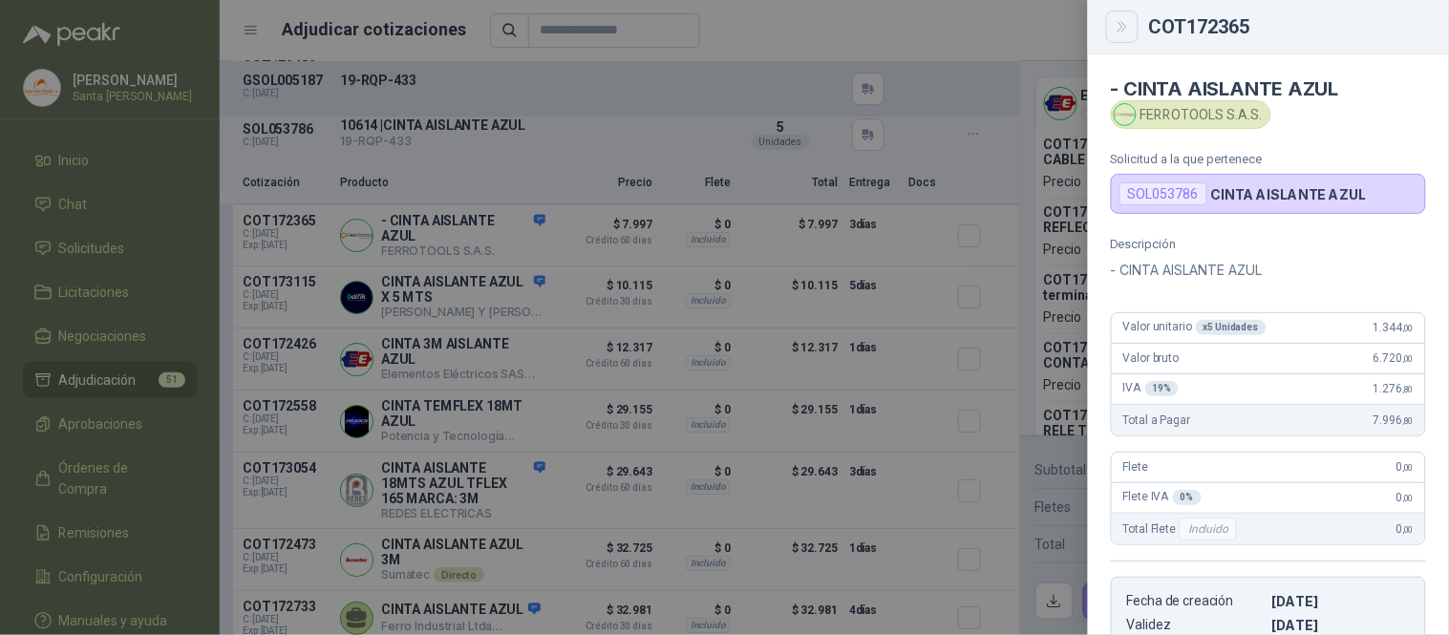
click at [1119, 29] on icon "Close" at bounding box center [1123, 27] width 16 height 16
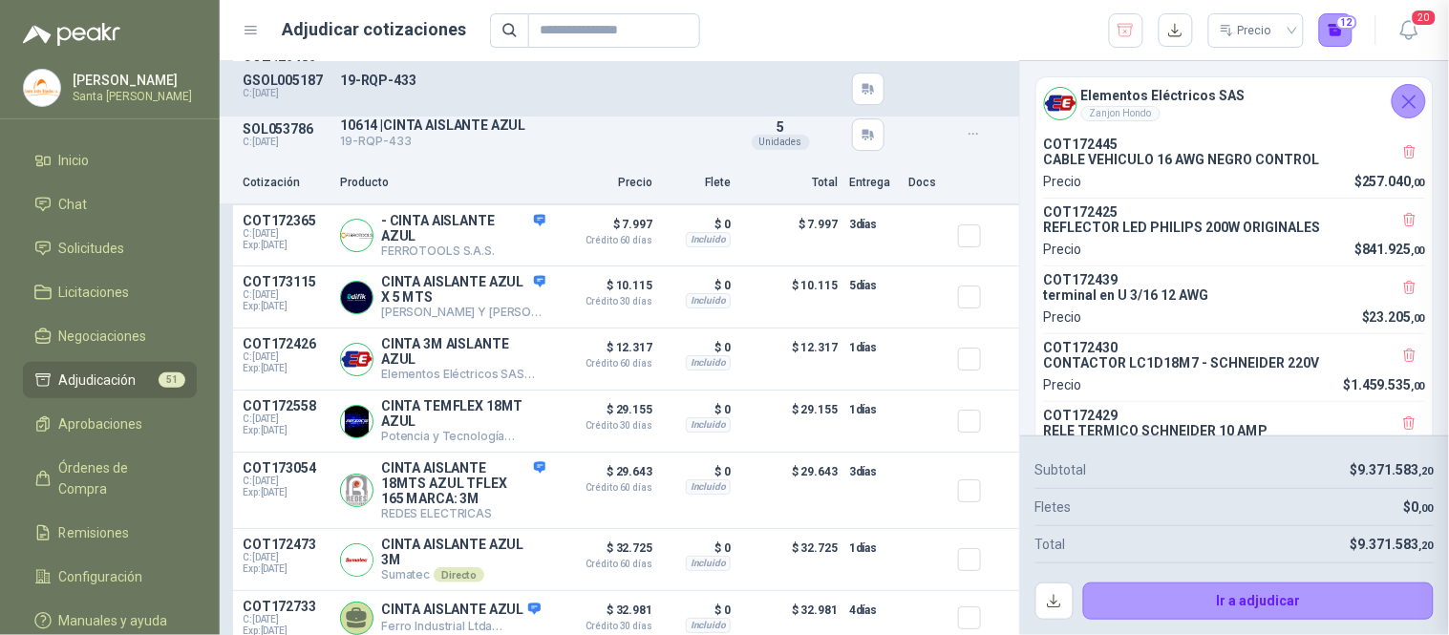
scroll to position [355, 0]
click at [463, 241] on icon "button" at bounding box center [468, 236] width 12 height 10
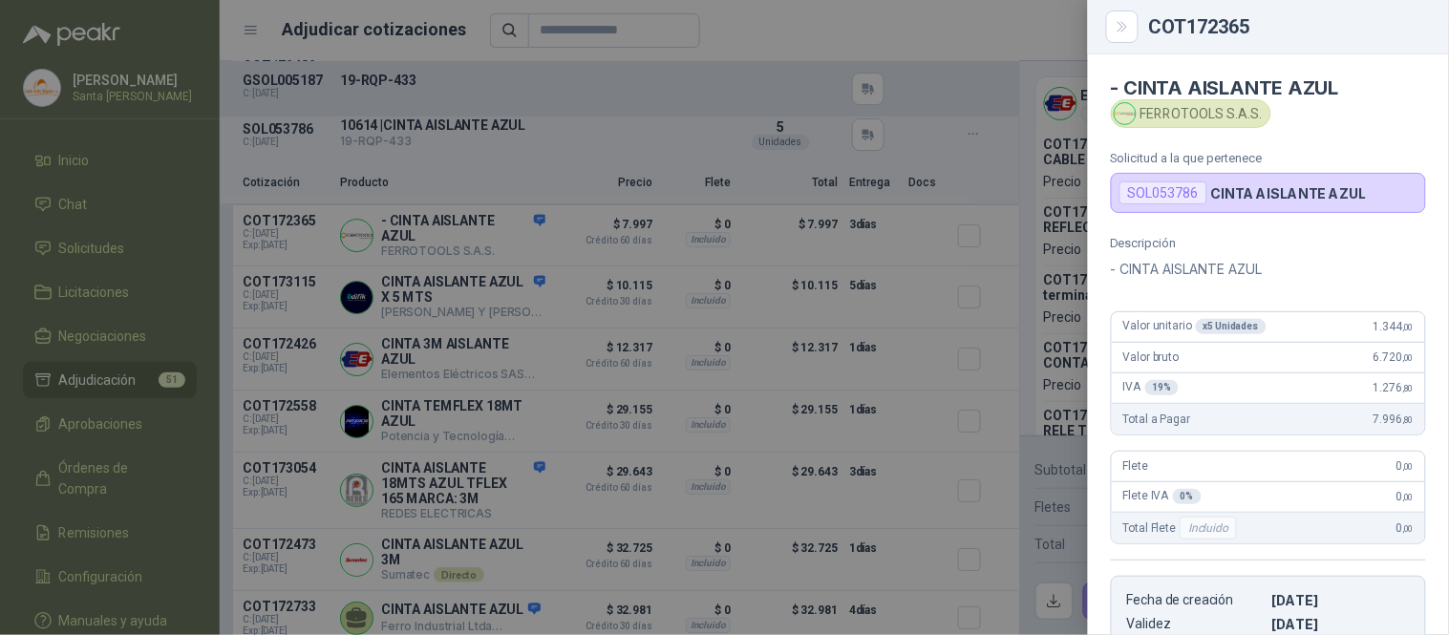
scroll to position [0, 0]
click at [1110, 27] on button "Close" at bounding box center [1122, 27] width 32 height 32
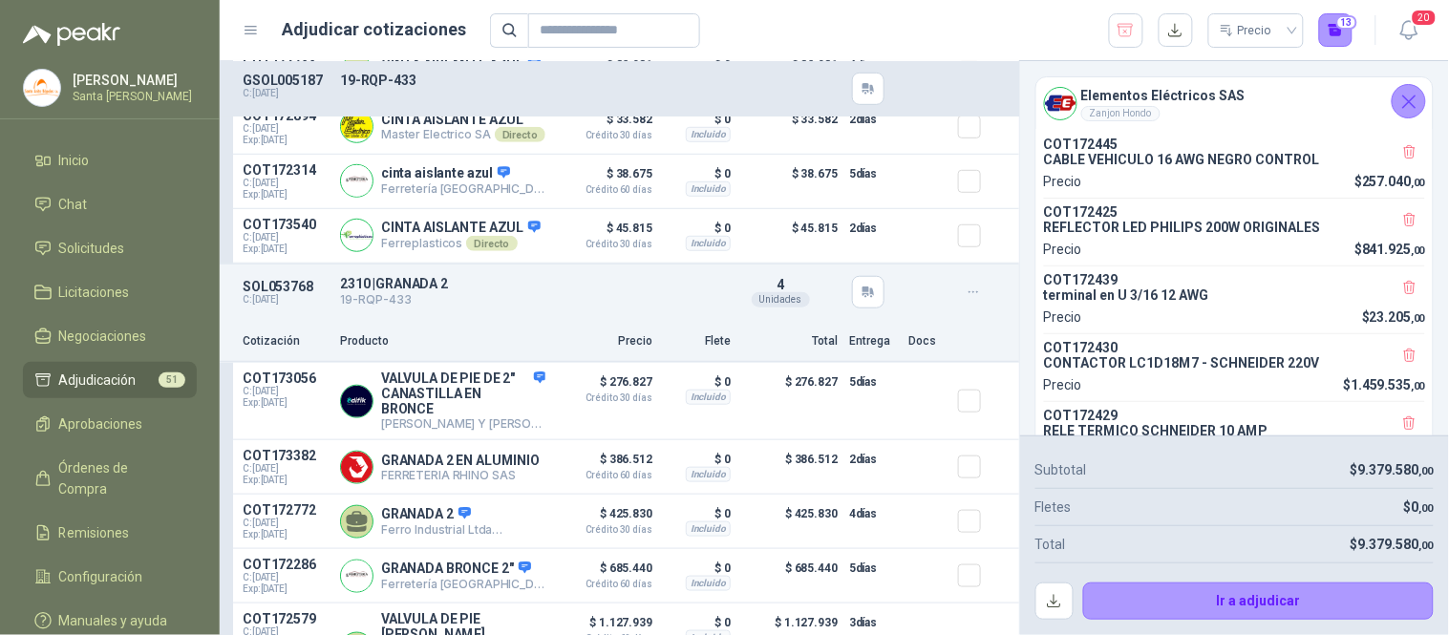
scroll to position [7848, 0]
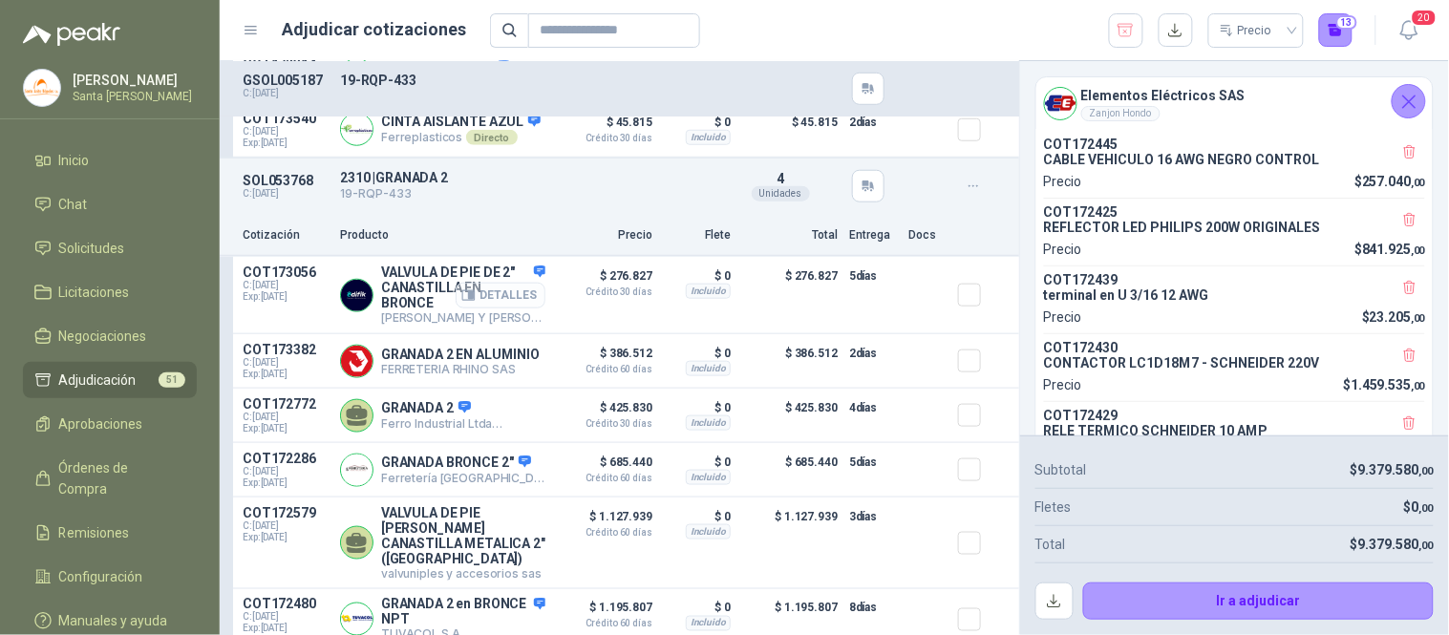
click at [470, 308] on button "Detalles" at bounding box center [501, 296] width 90 height 26
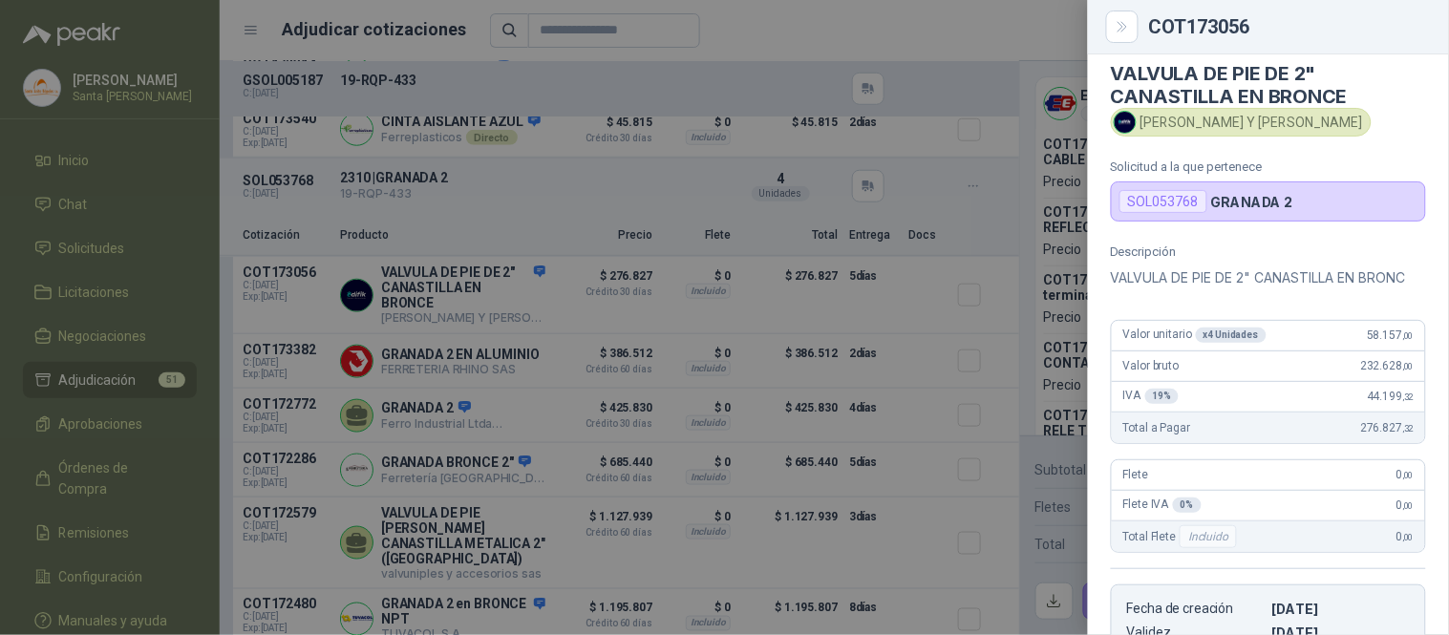
scroll to position [12, 0]
click at [1120, 32] on icon "Close" at bounding box center [1123, 27] width 16 height 16
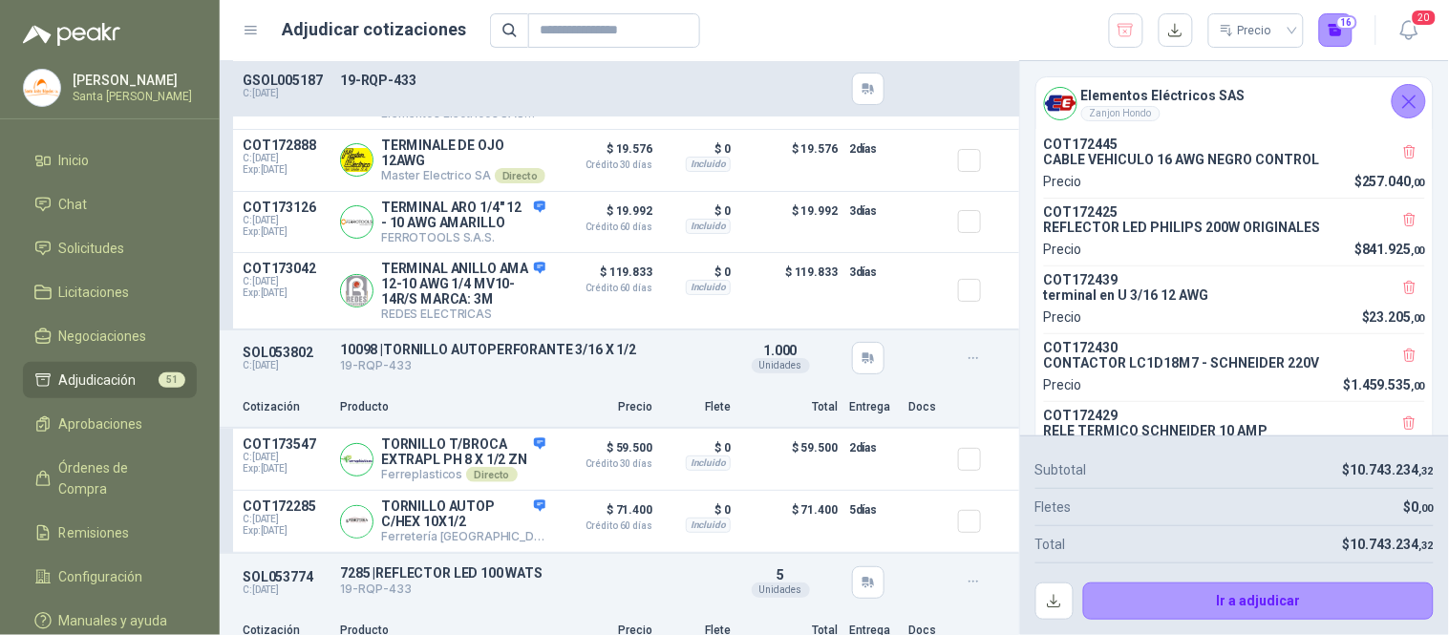
scroll to position [9353, 0]
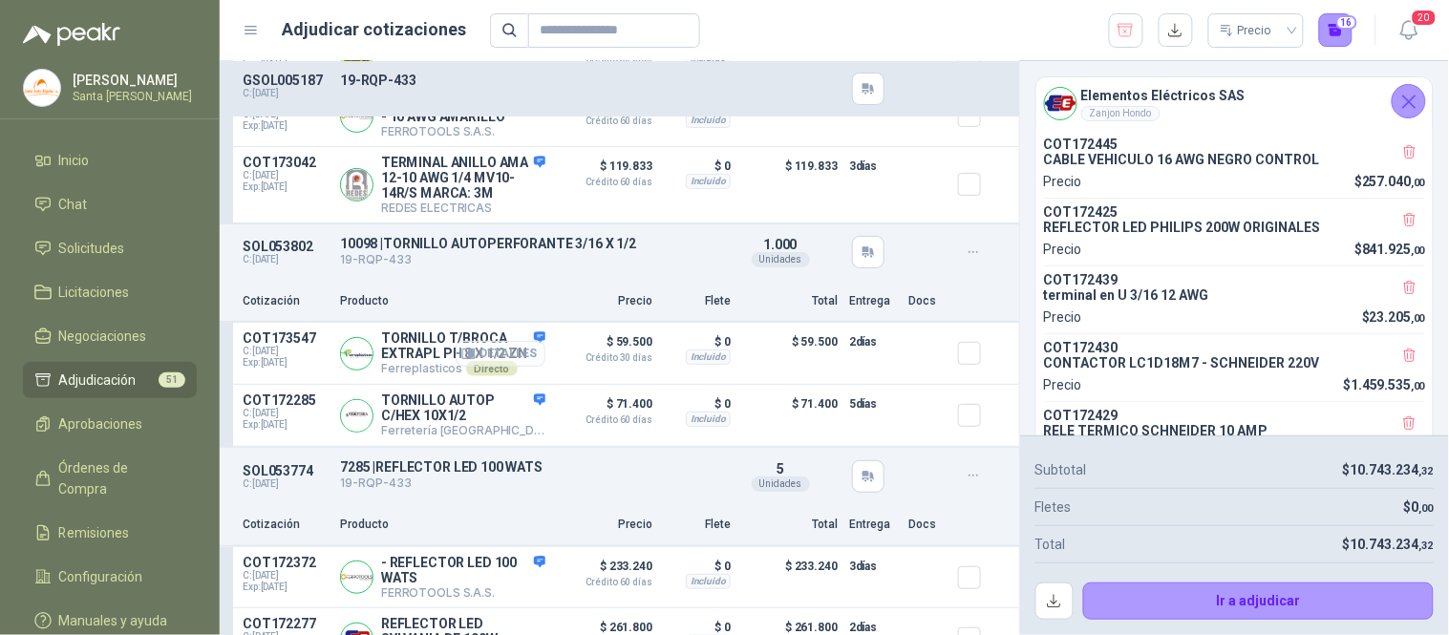
click at [478, 367] on button "Detalles" at bounding box center [501, 354] width 90 height 26
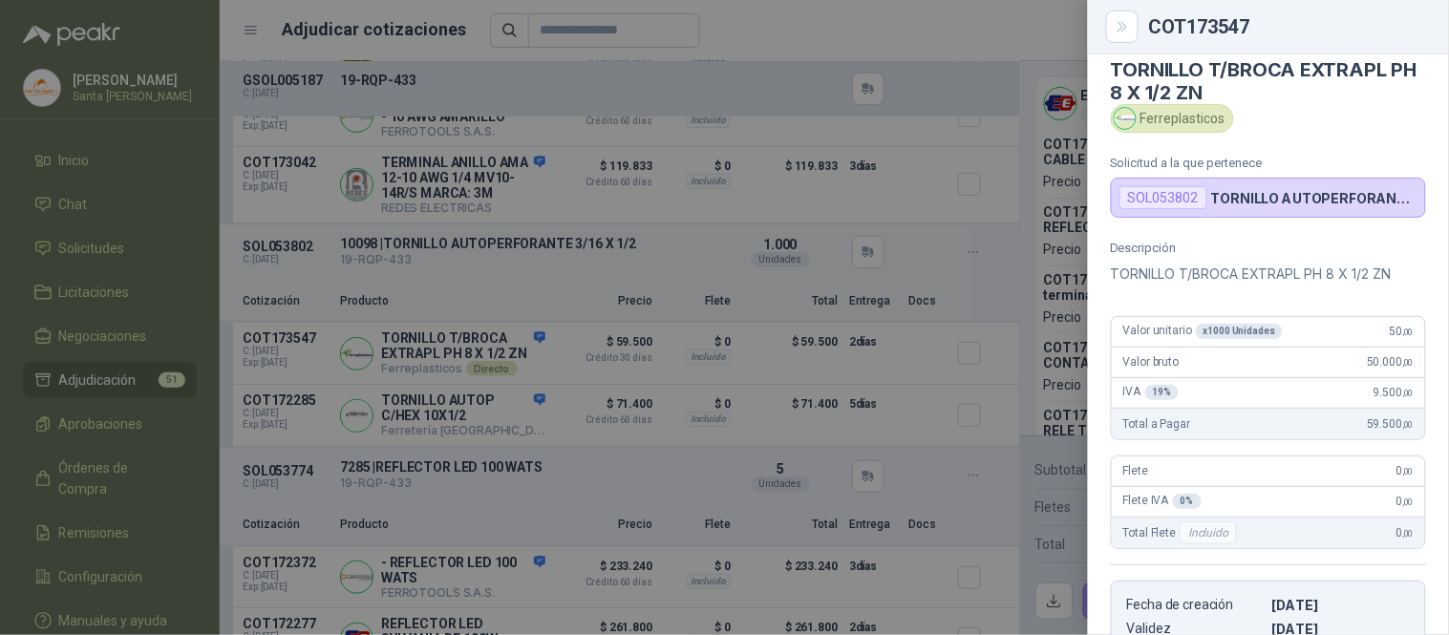
scroll to position [0, 0]
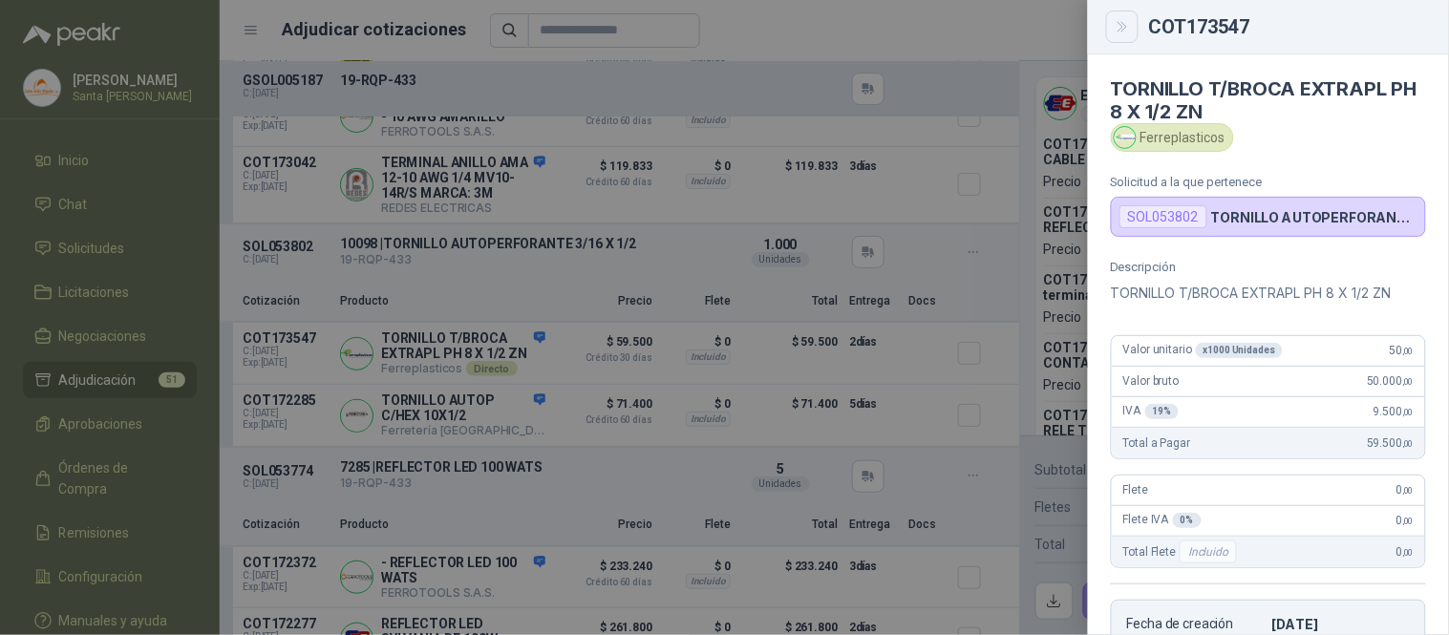
click at [1128, 20] on icon "Close" at bounding box center [1123, 27] width 16 height 16
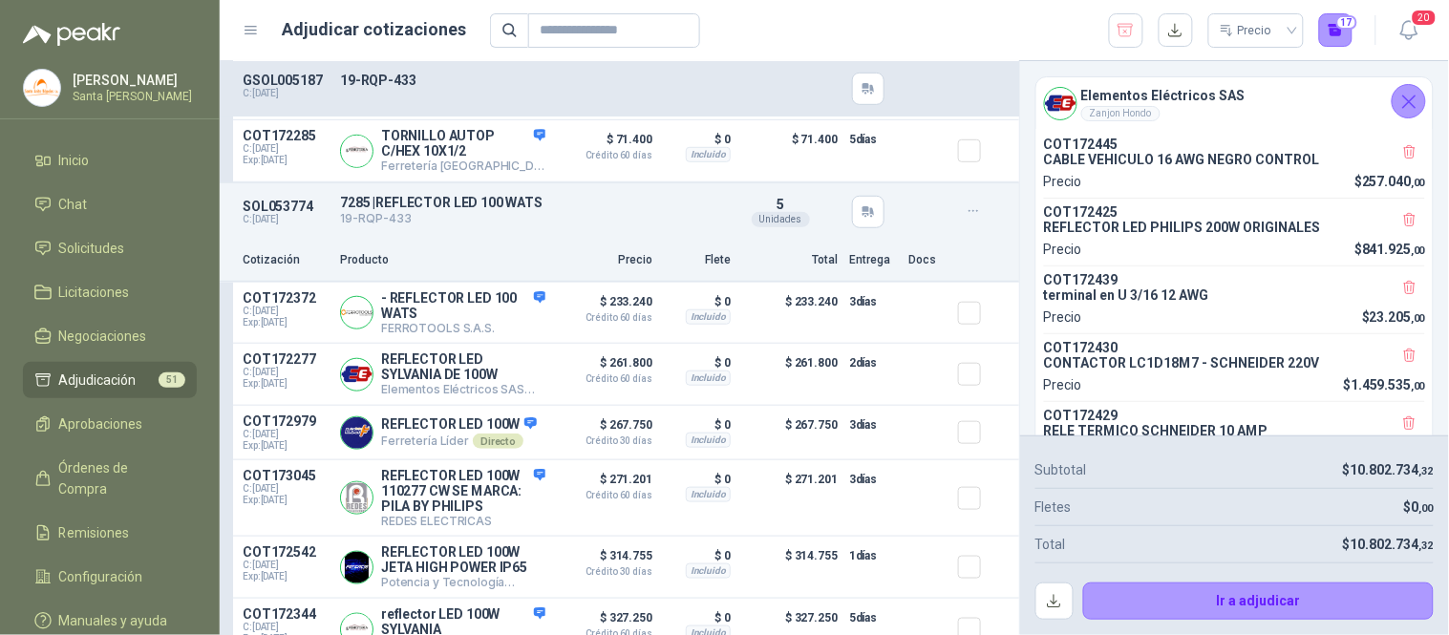
scroll to position [9671, 0]
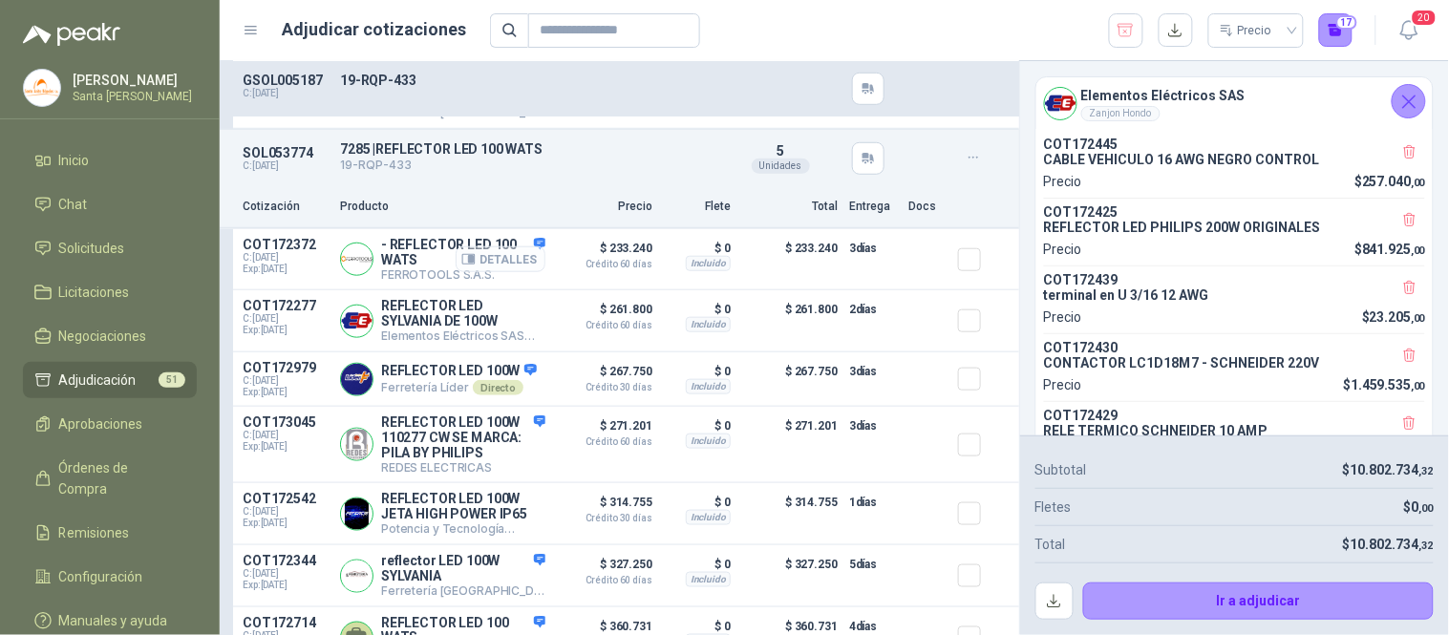
click at [509, 272] on button "Detalles" at bounding box center [501, 259] width 90 height 26
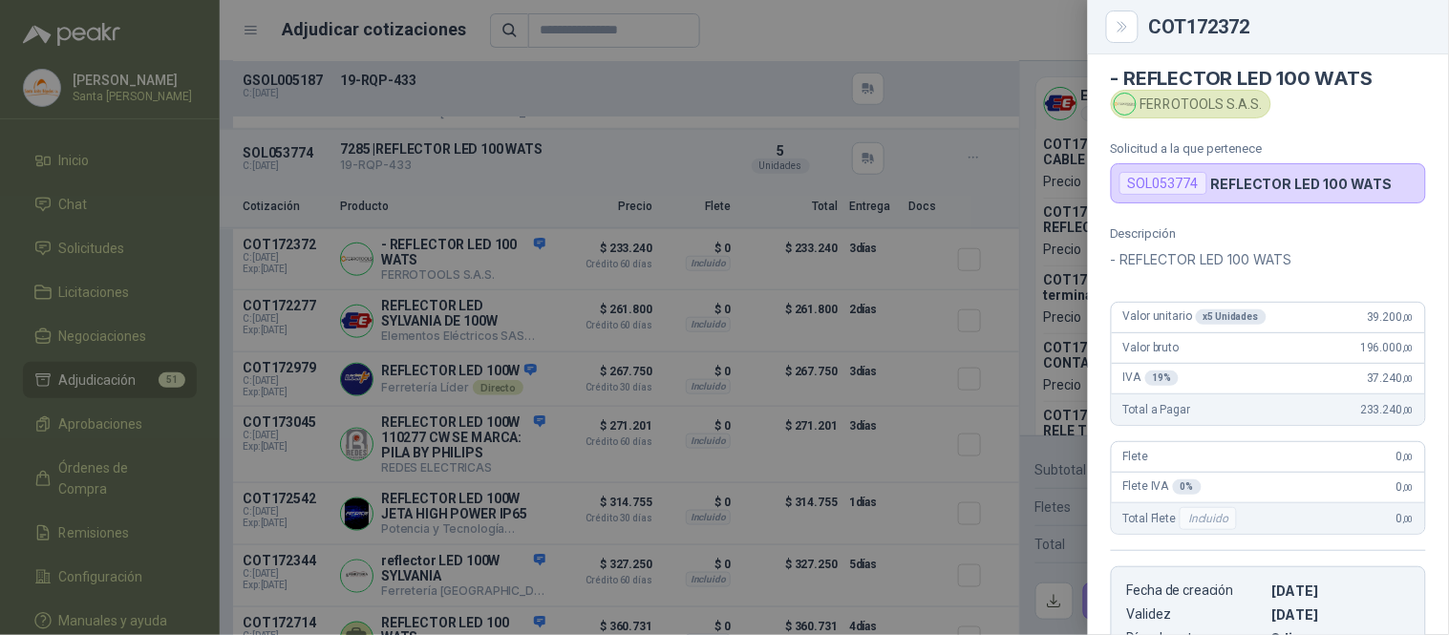
scroll to position [0, 0]
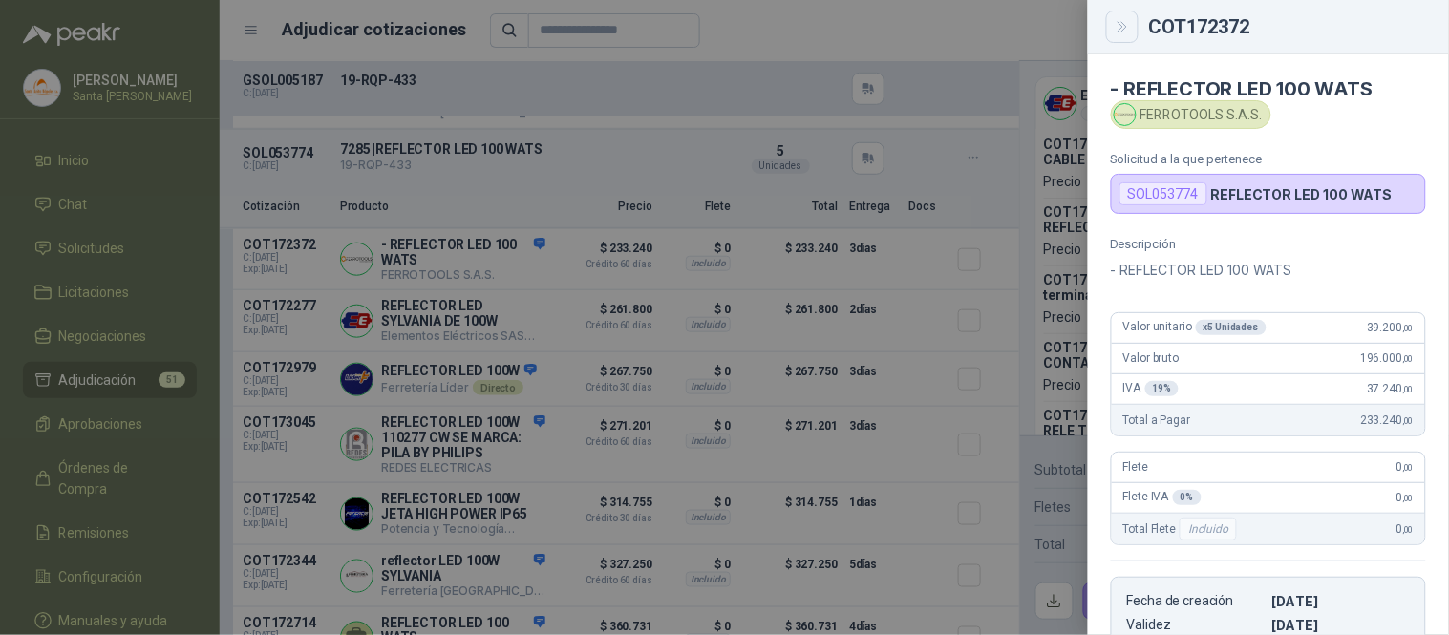
click at [1129, 19] on icon "Close" at bounding box center [1123, 27] width 16 height 16
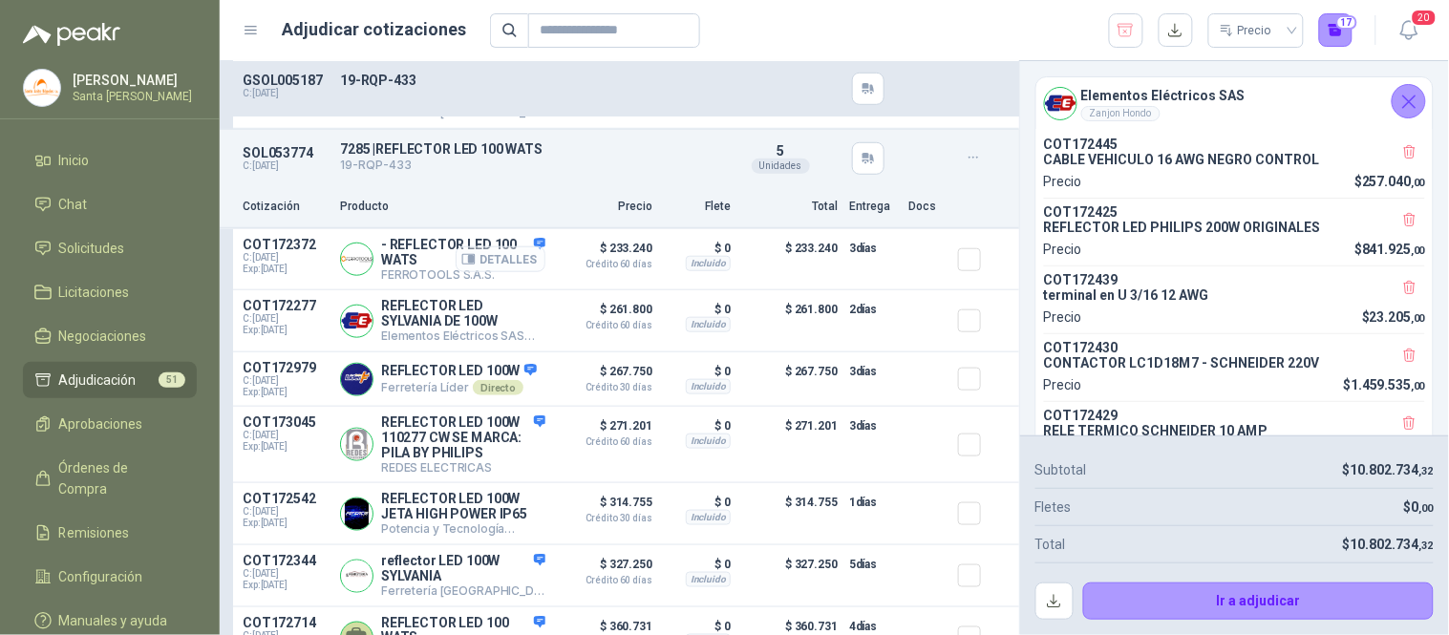
click at [491, 272] on button "Detalles" at bounding box center [501, 259] width 90 height 26
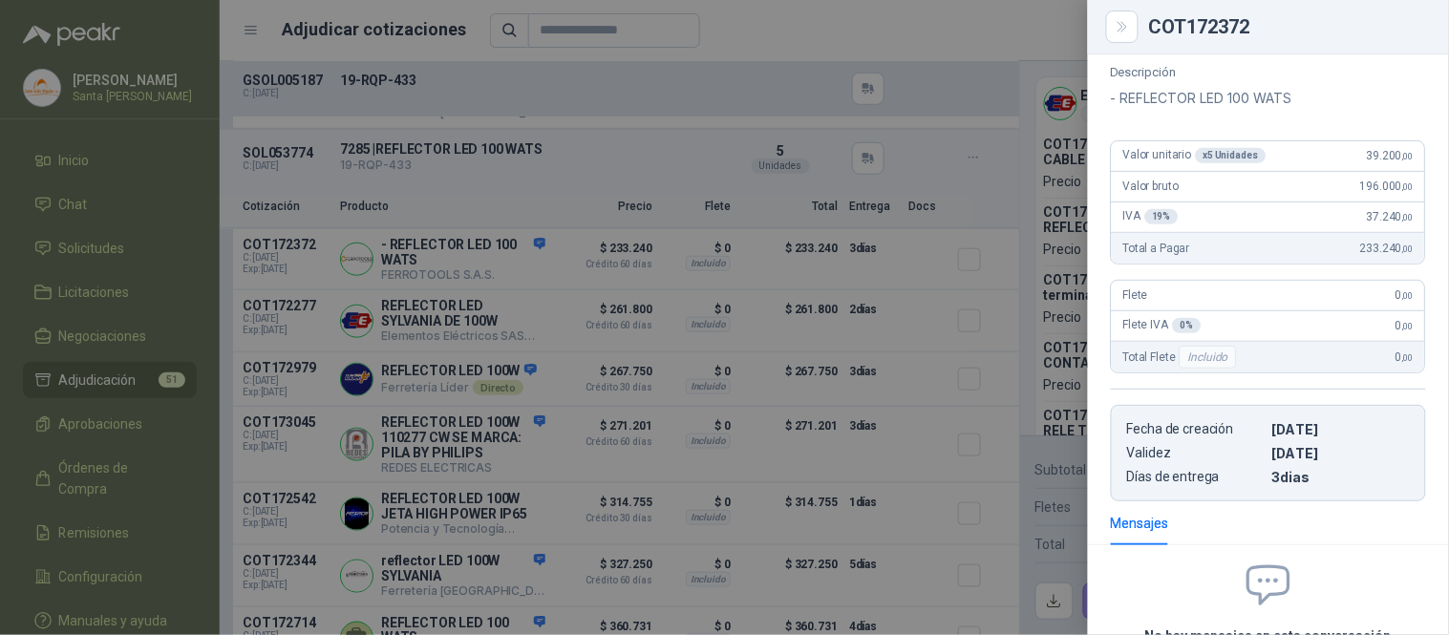
scroll to position [0, 0]
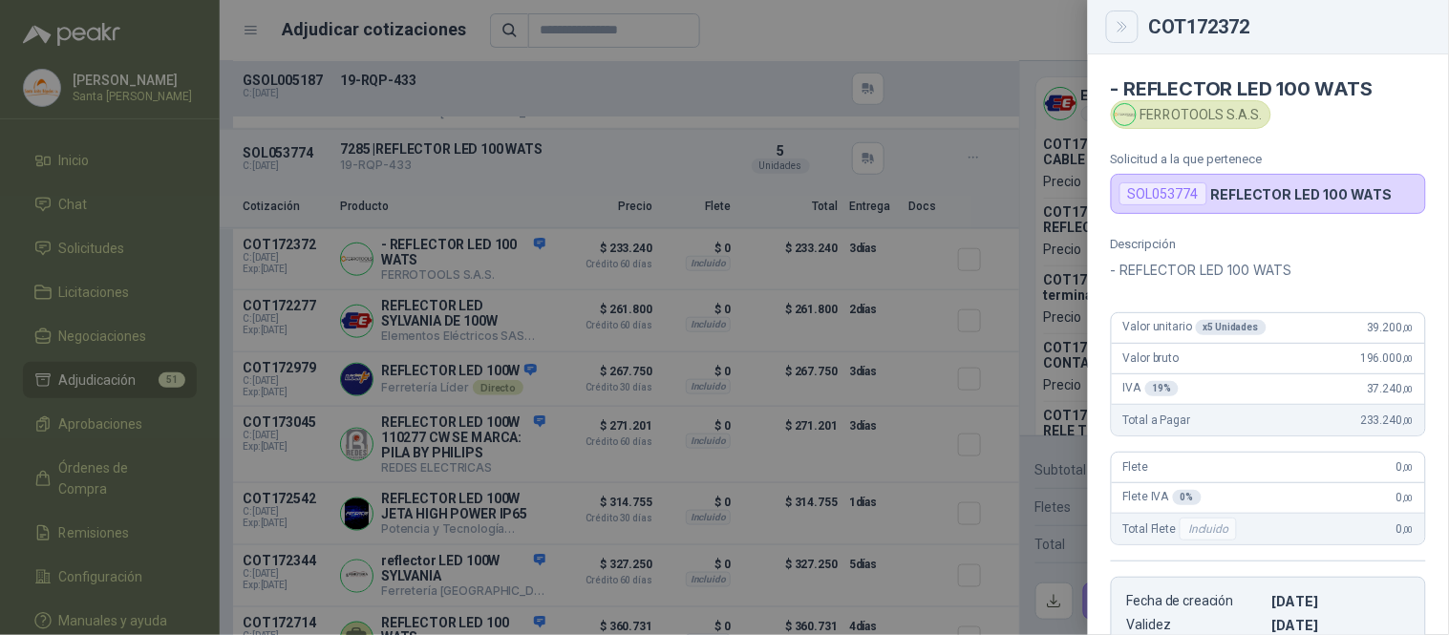
click at [1122, 34] on button "Close" at bounding box center [1122, 27] width 32 height 32
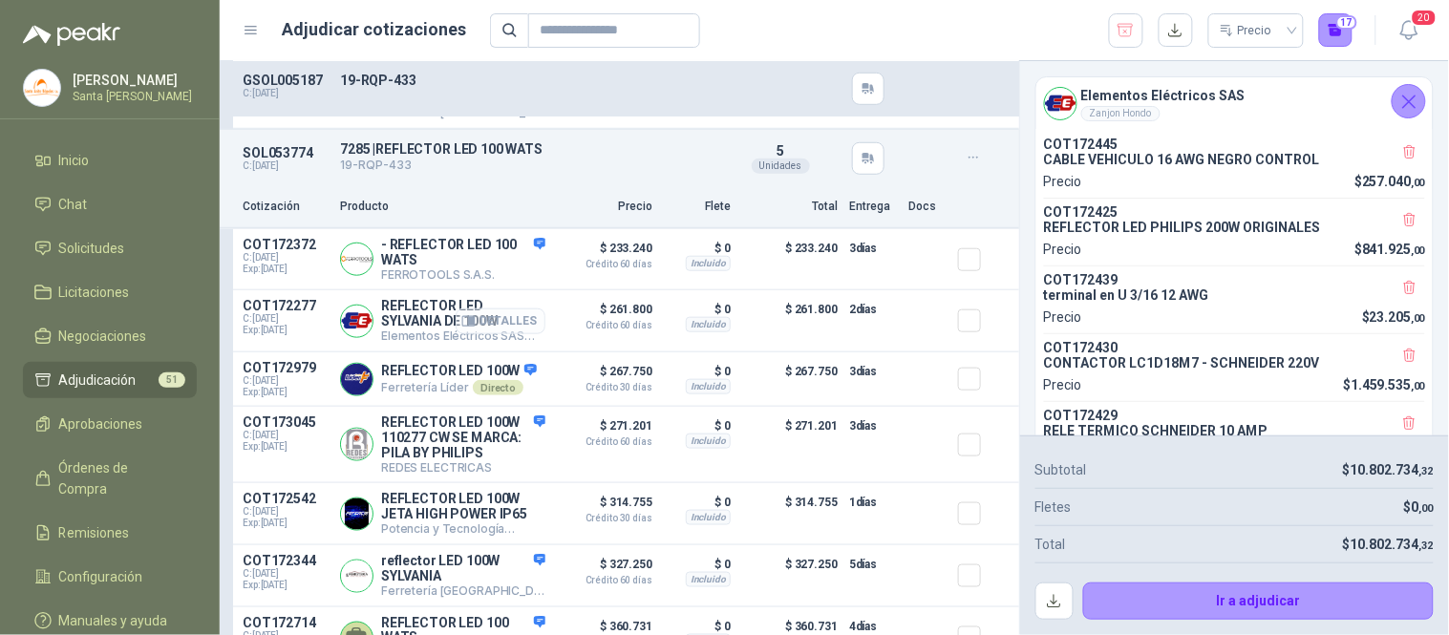
click at [468, 334] on button "Detalles" at bounding box center [501, 321] width 90 height 26
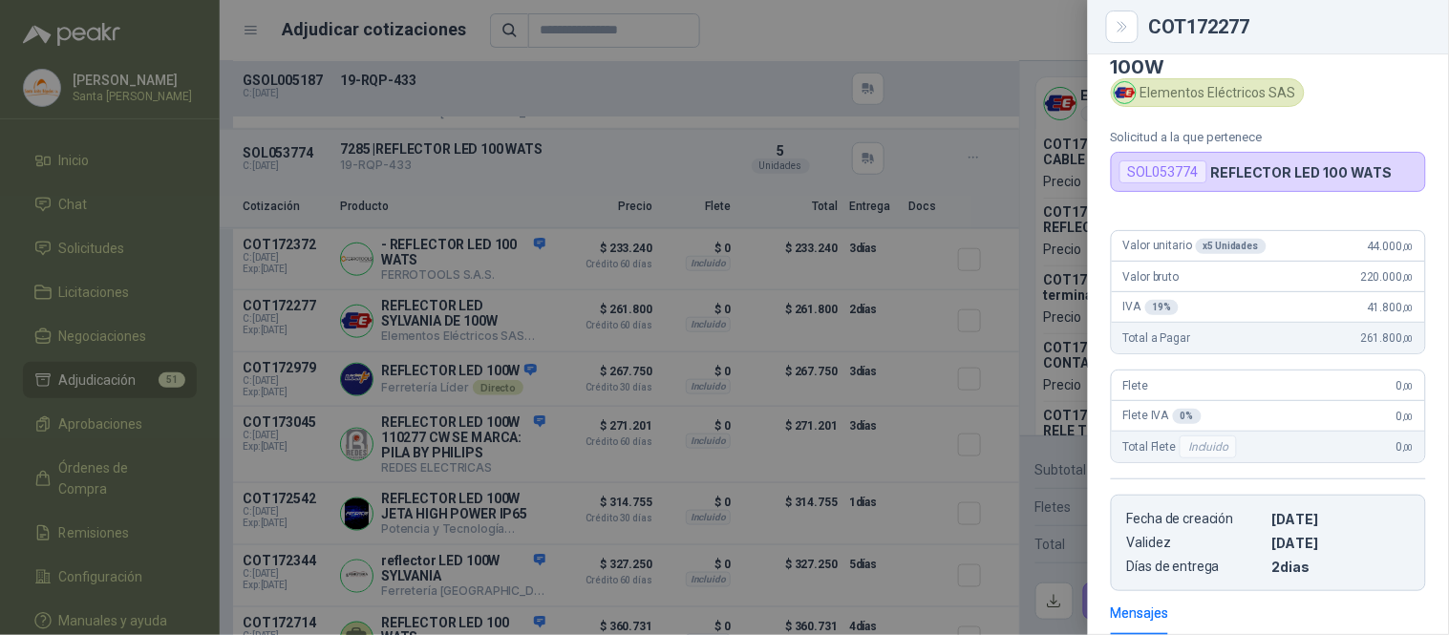
scroll to position [0, 0]
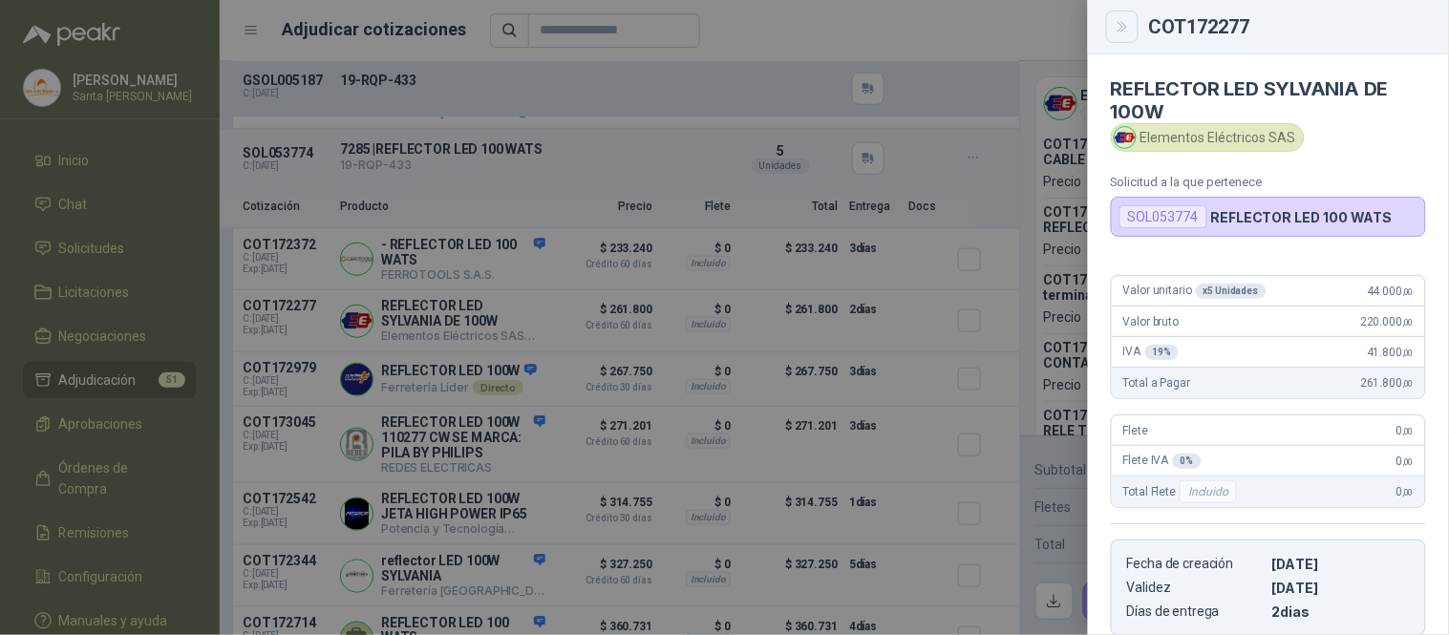
click at [1124, 30] on icon "Close" at bounding box center [1121, 27] width 9 height 10
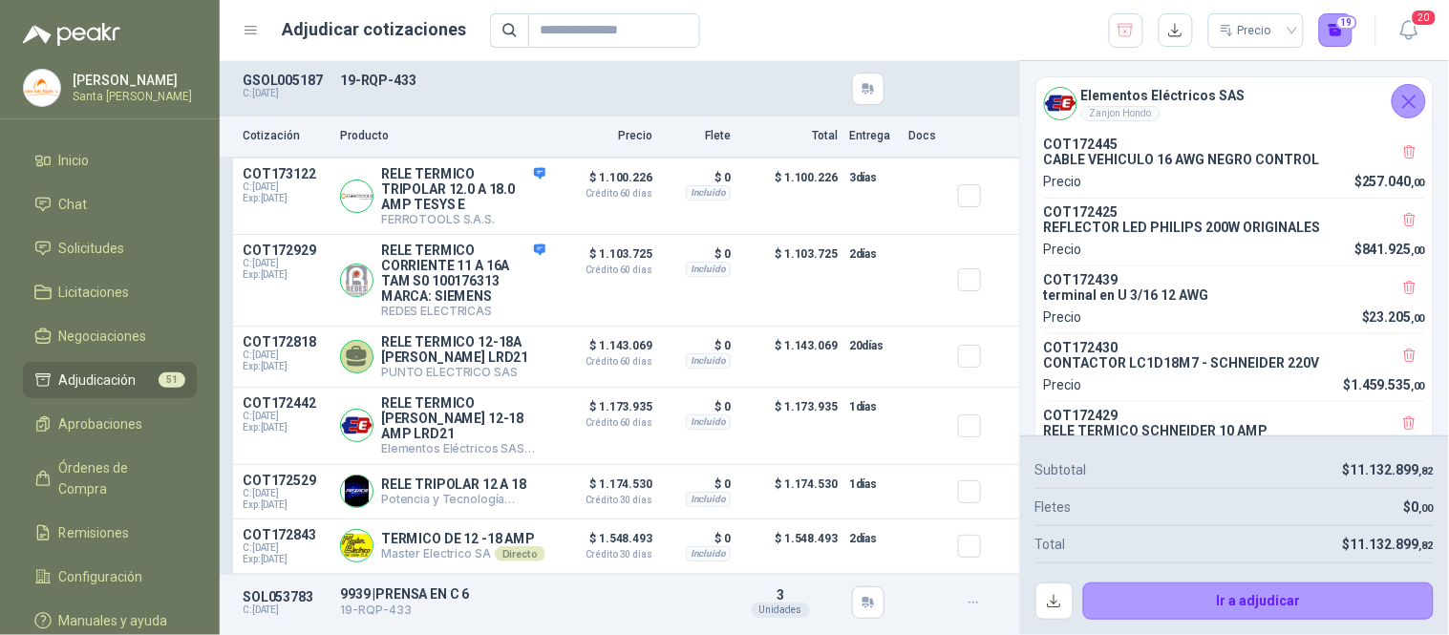
scroll to position [10927, 0]
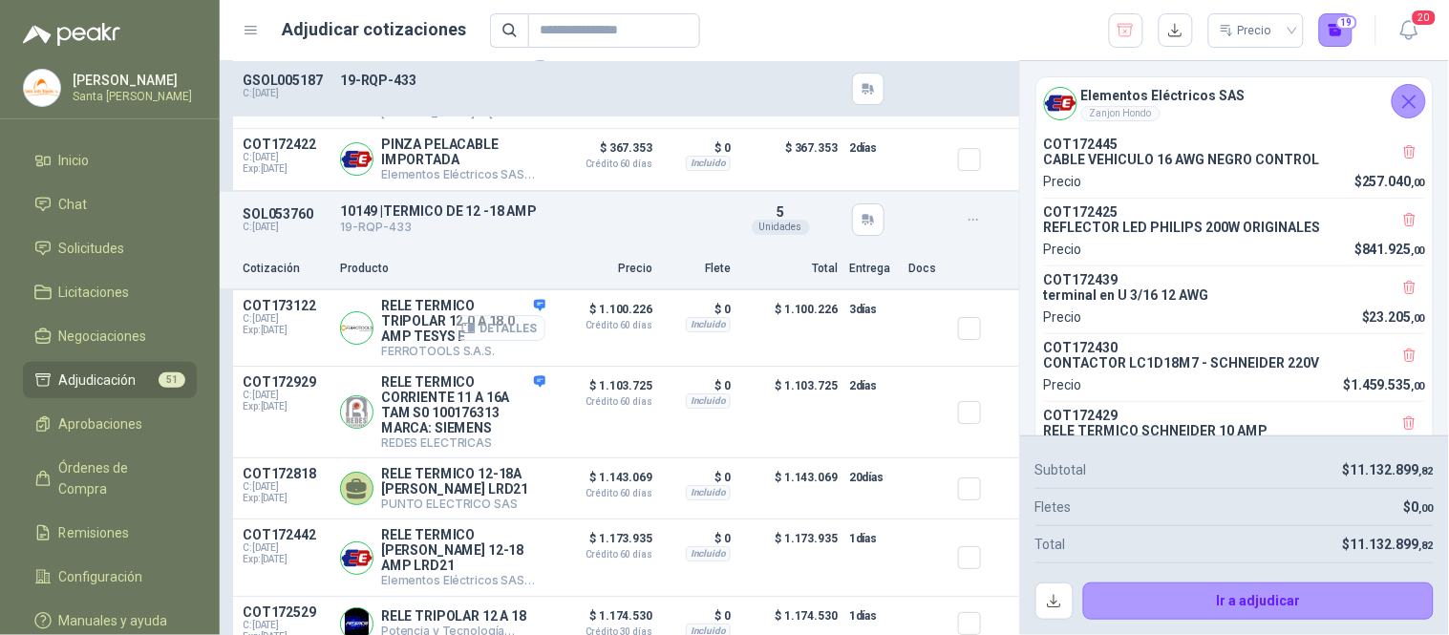
click at [484, 319] on button "Detalles" at bounding box center [501, 328] width 90 height 26
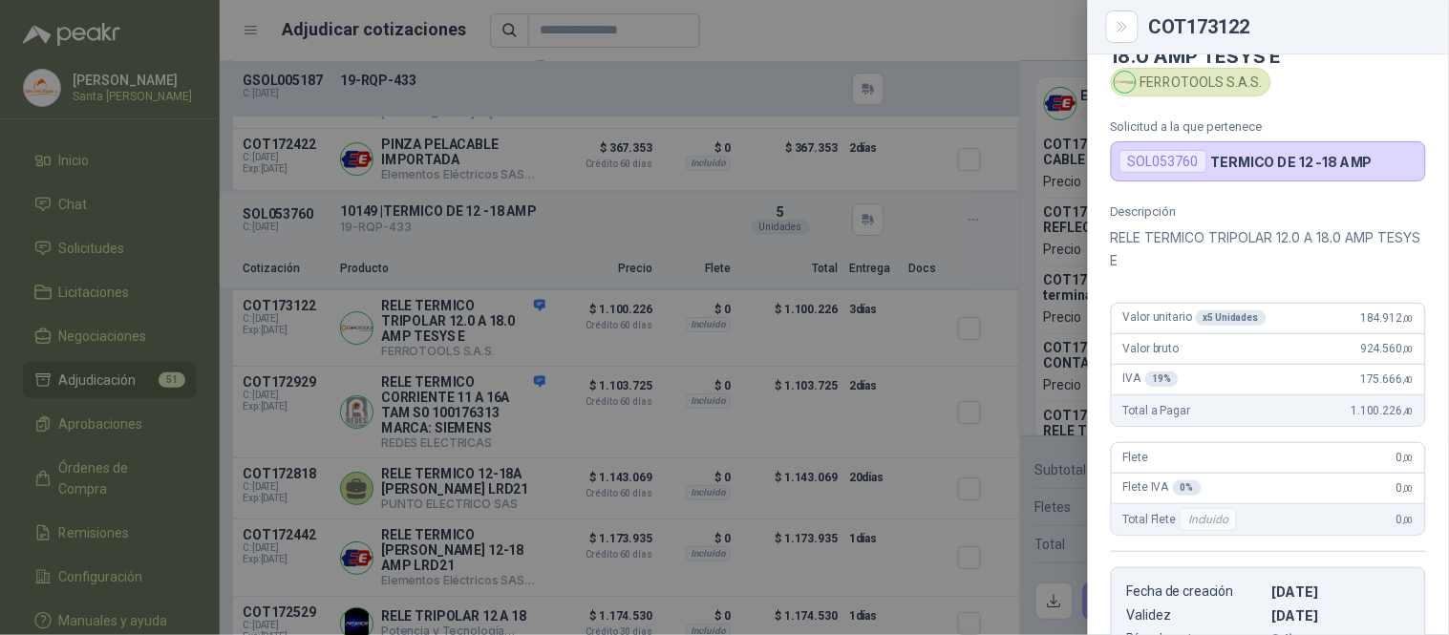
scroll to position [0, 0]
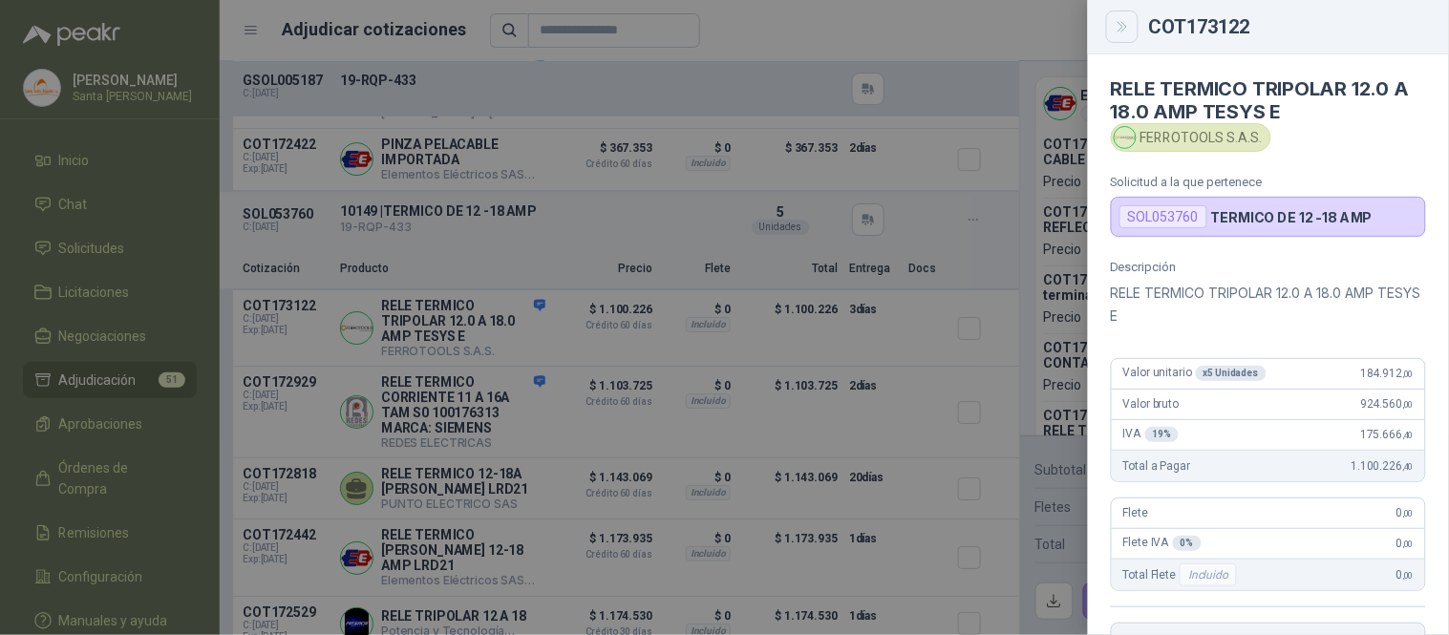
click at [1124, 36] on button "Close" at bounding box center [1122, 27] width 32 height 32
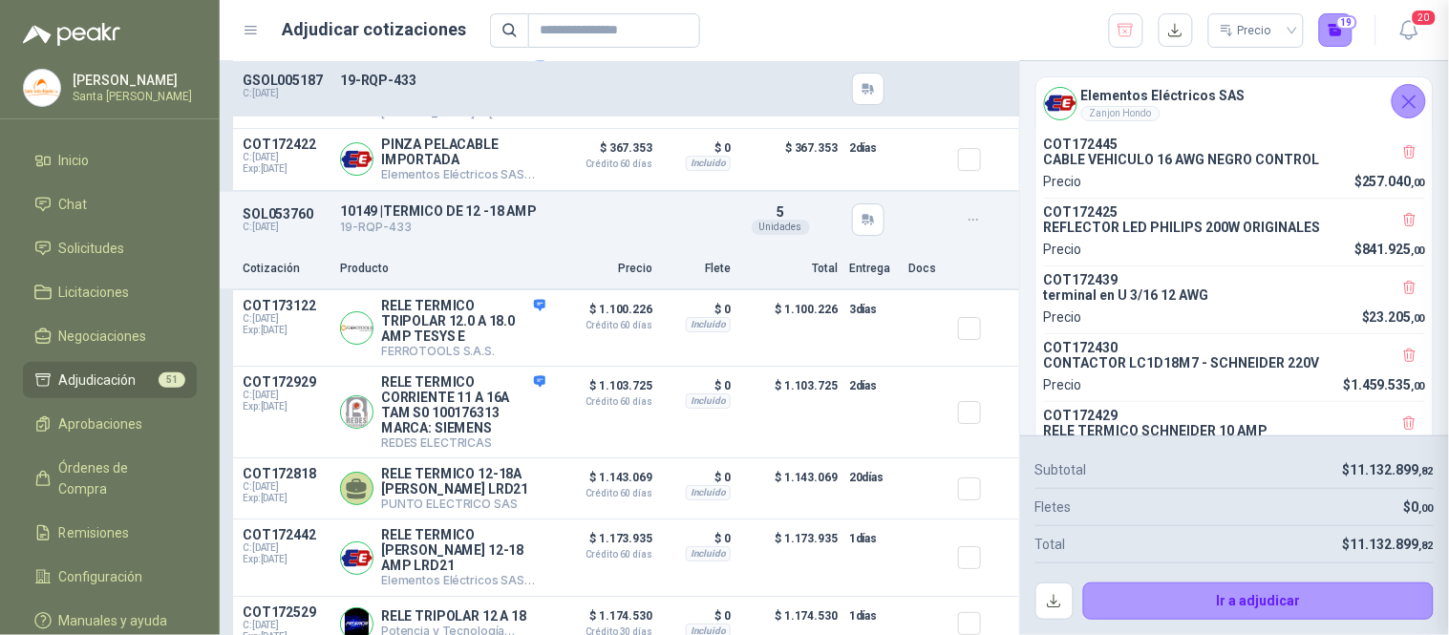
scroll to position [401, 0]
click at [483, 484] on button "Detalles" at bounding box center [501, 489] width 90 height 26
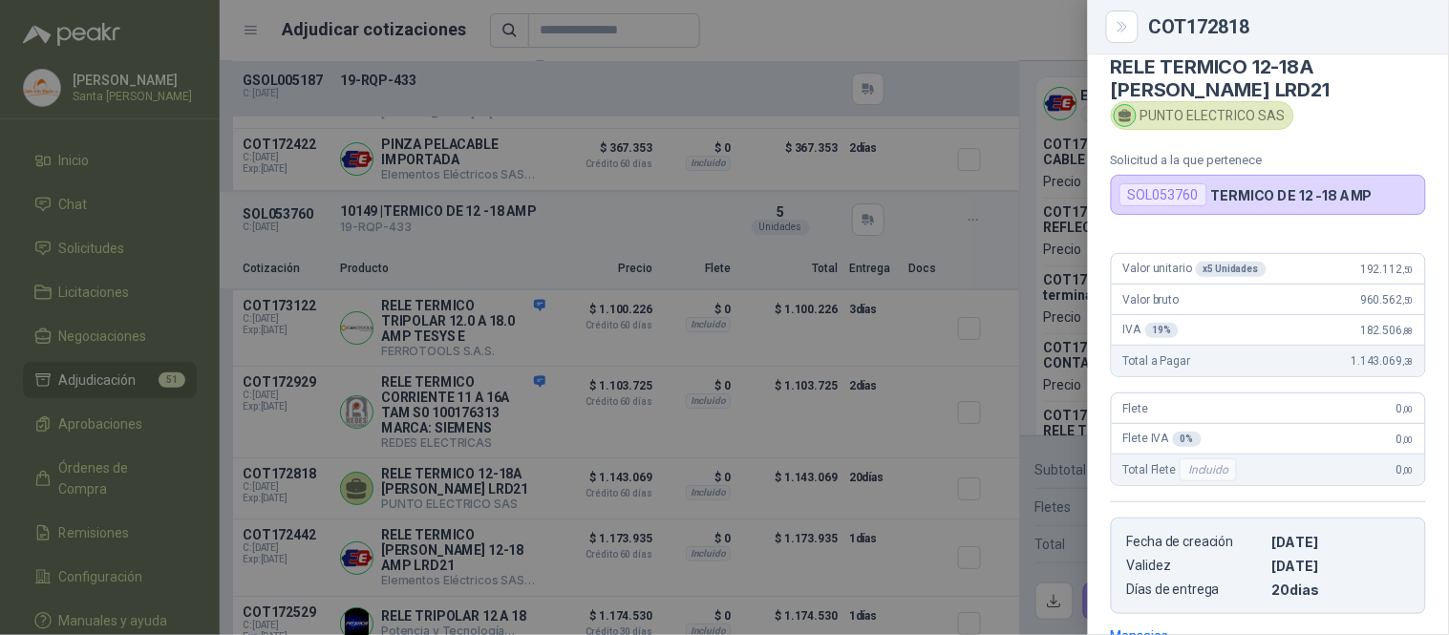
scroll to position [19, 0]
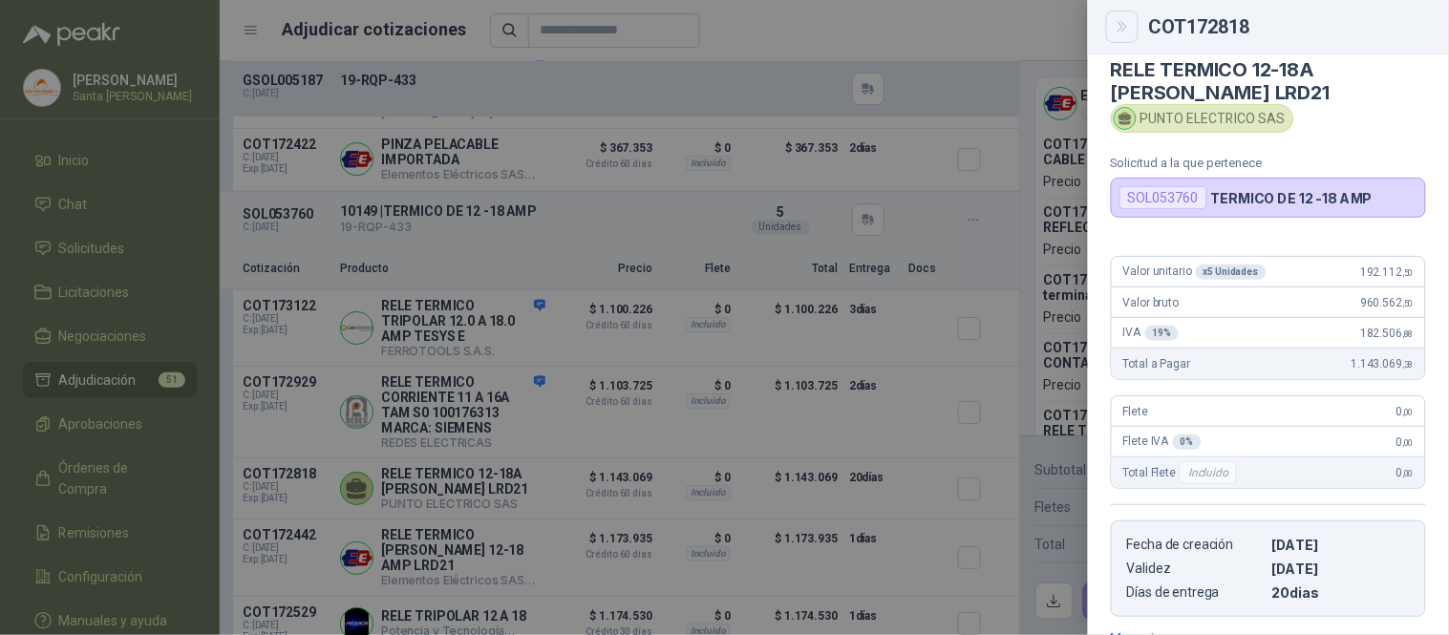
click at [1121, 36] on button "Close" at bounding box center [1122, 27] width 32 height 32
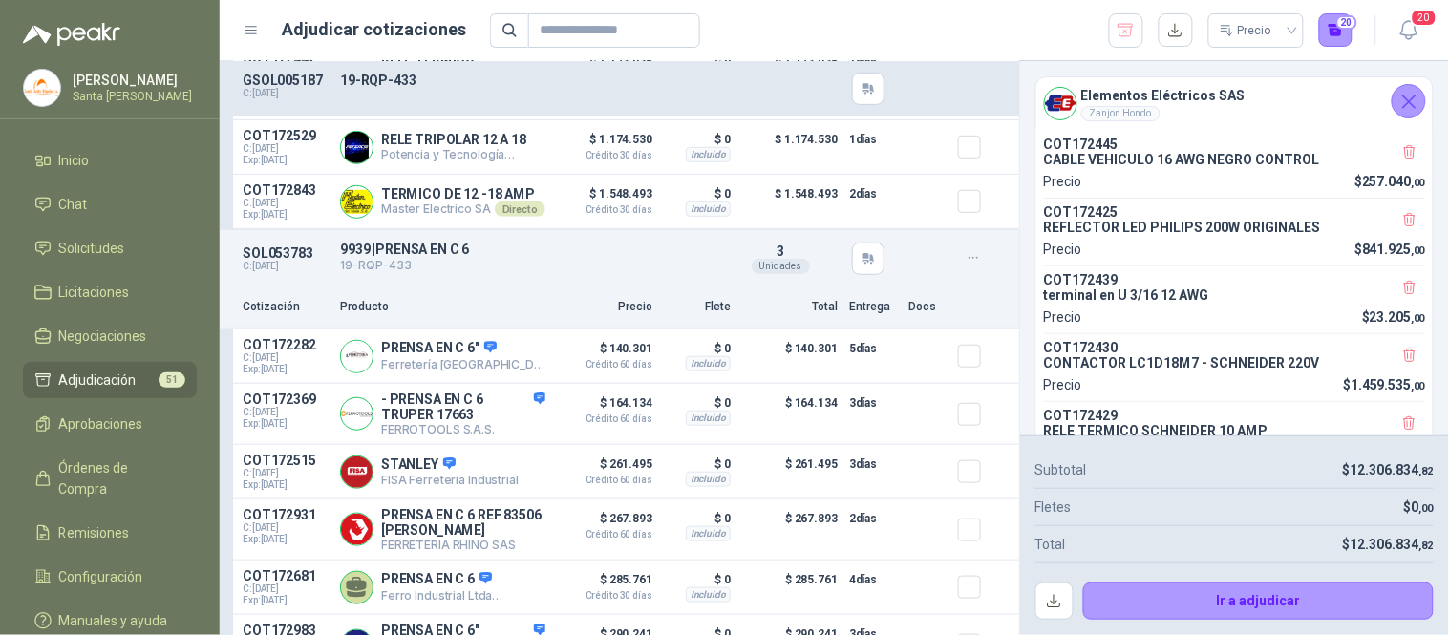
scroll to position [11457, 0]
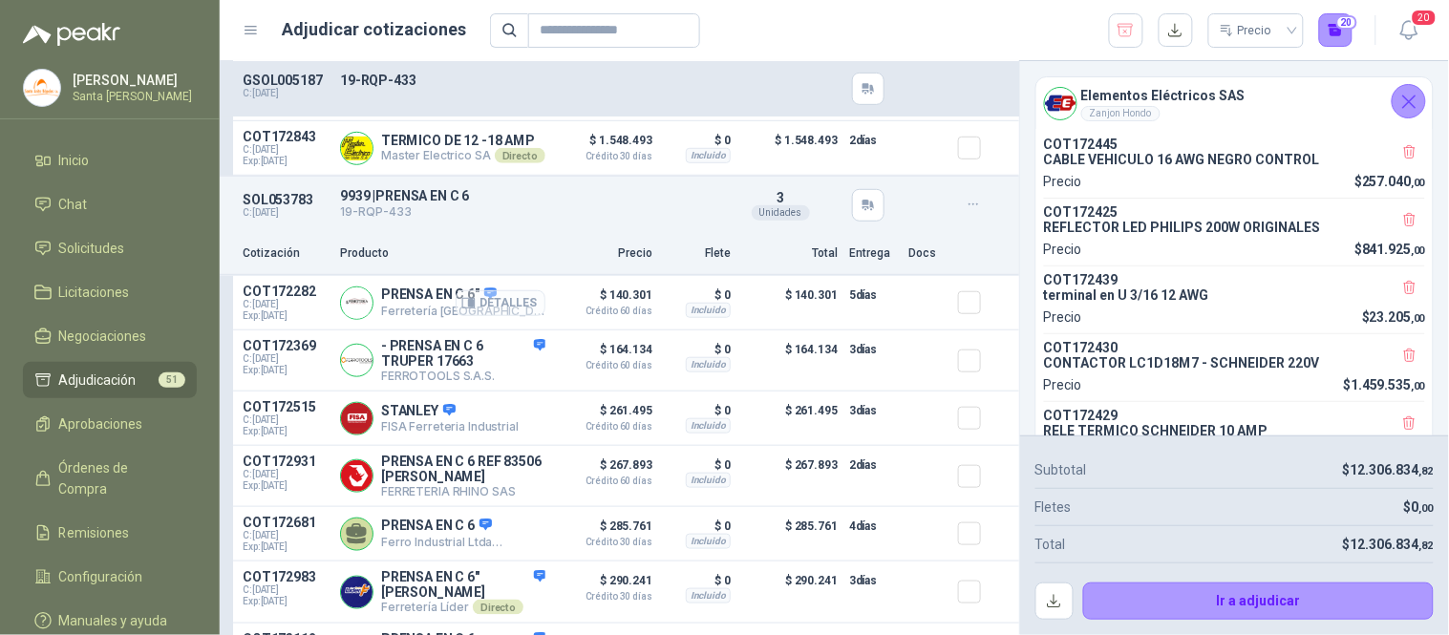
click at [478, 298] on button "Detalles" at bounding box center [501, 303] width 90 height 26
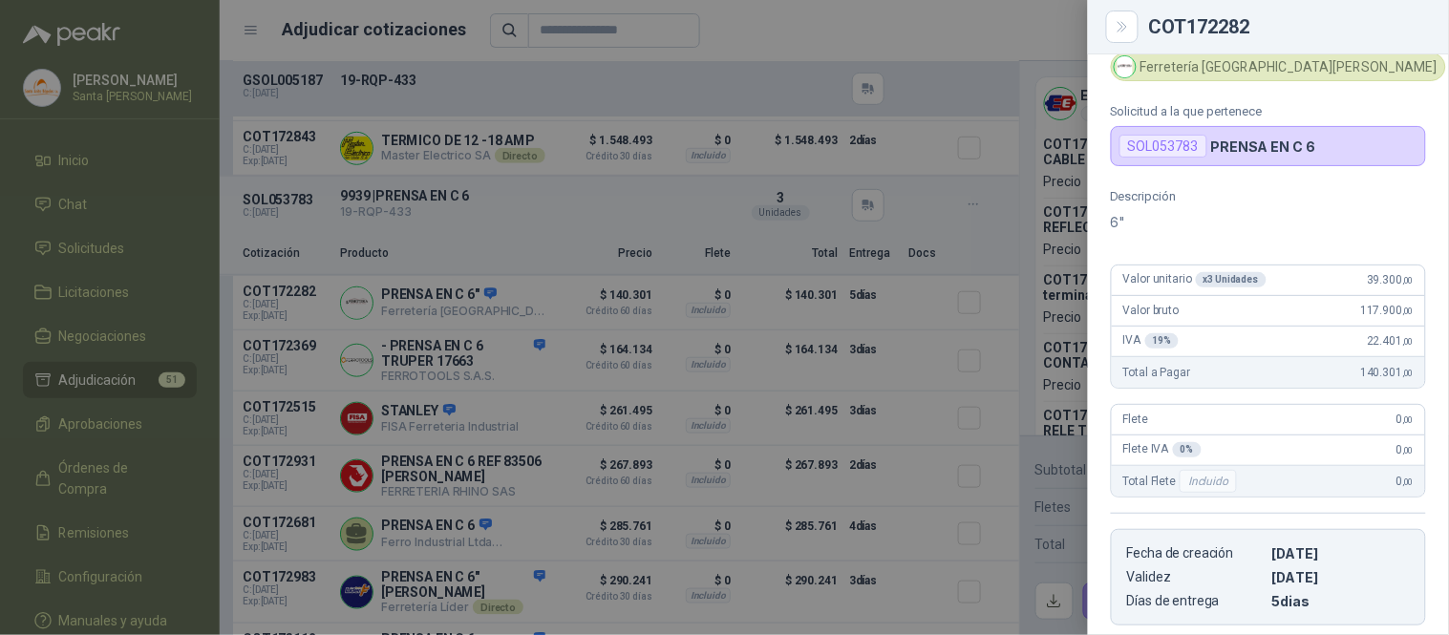
scroll to position [0, 0]
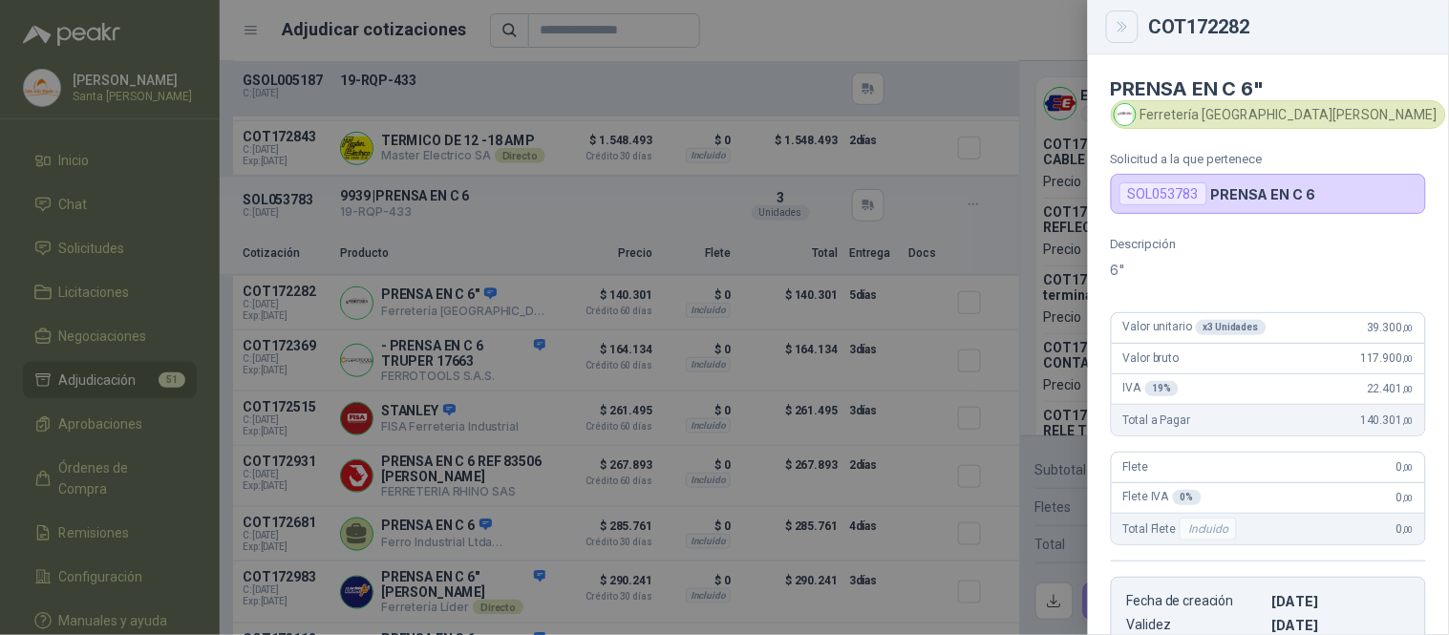
click at [1109, 30] on button "Close" at bounding box center [1122, 27] width 32 height 32
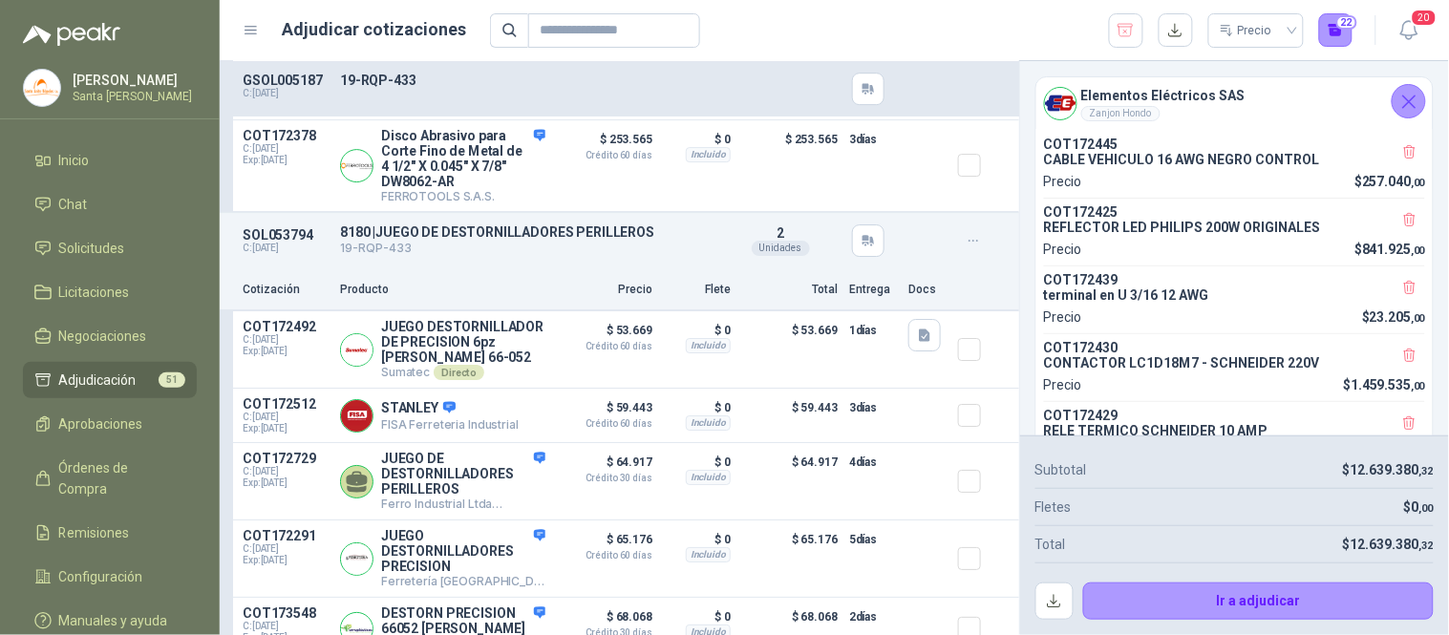
scroll to position [12869, 0]
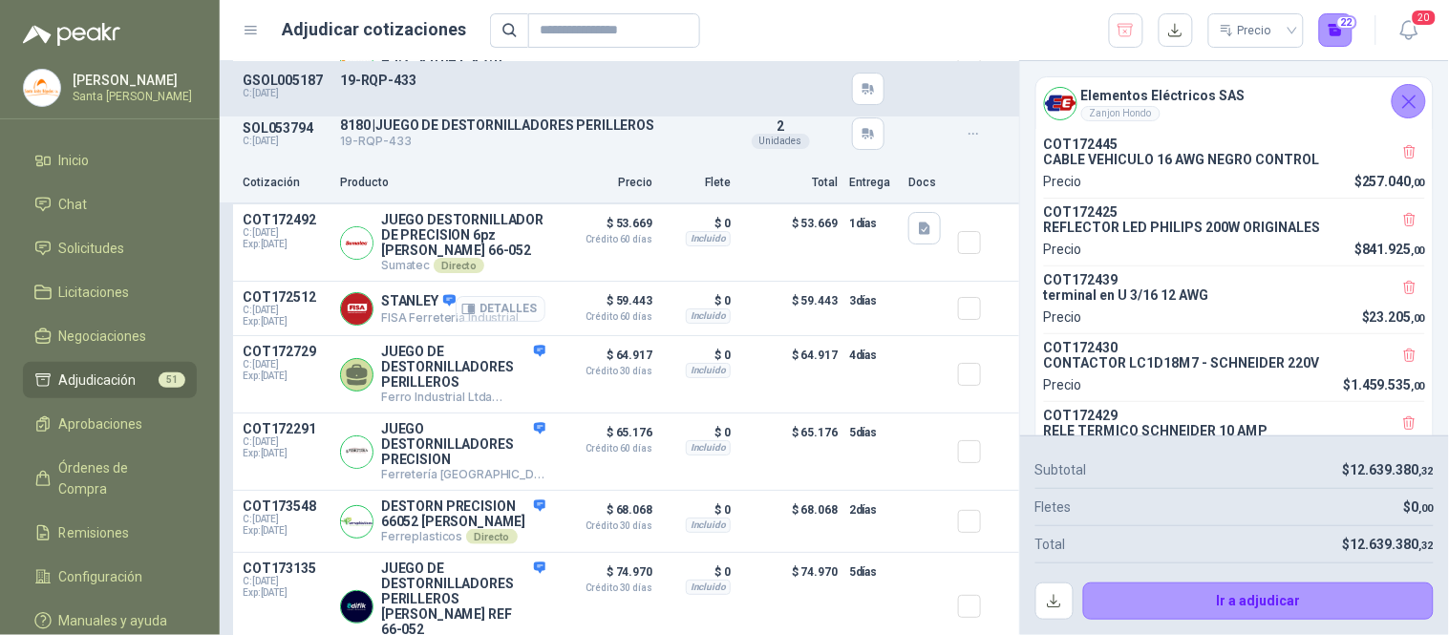
click at [474, 322] on button "Detalles" at bounding box center [501, 309] width 90 height 26
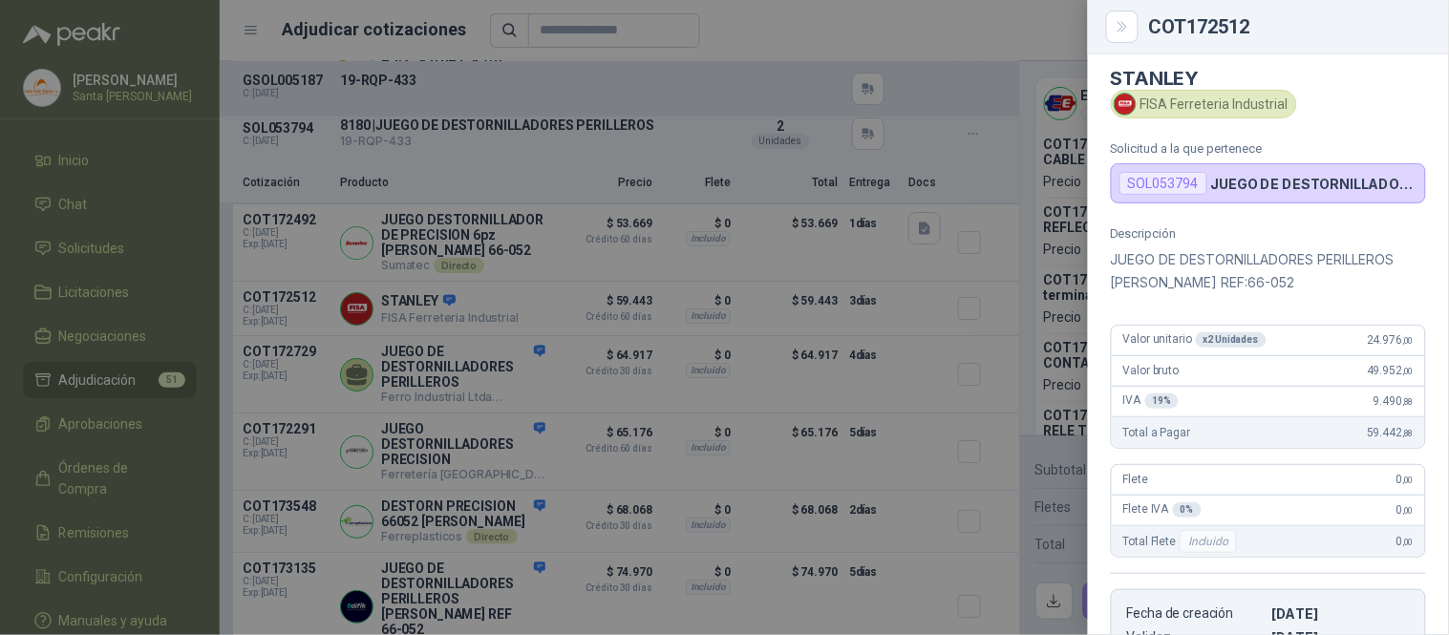
scroll to position [0, 0]
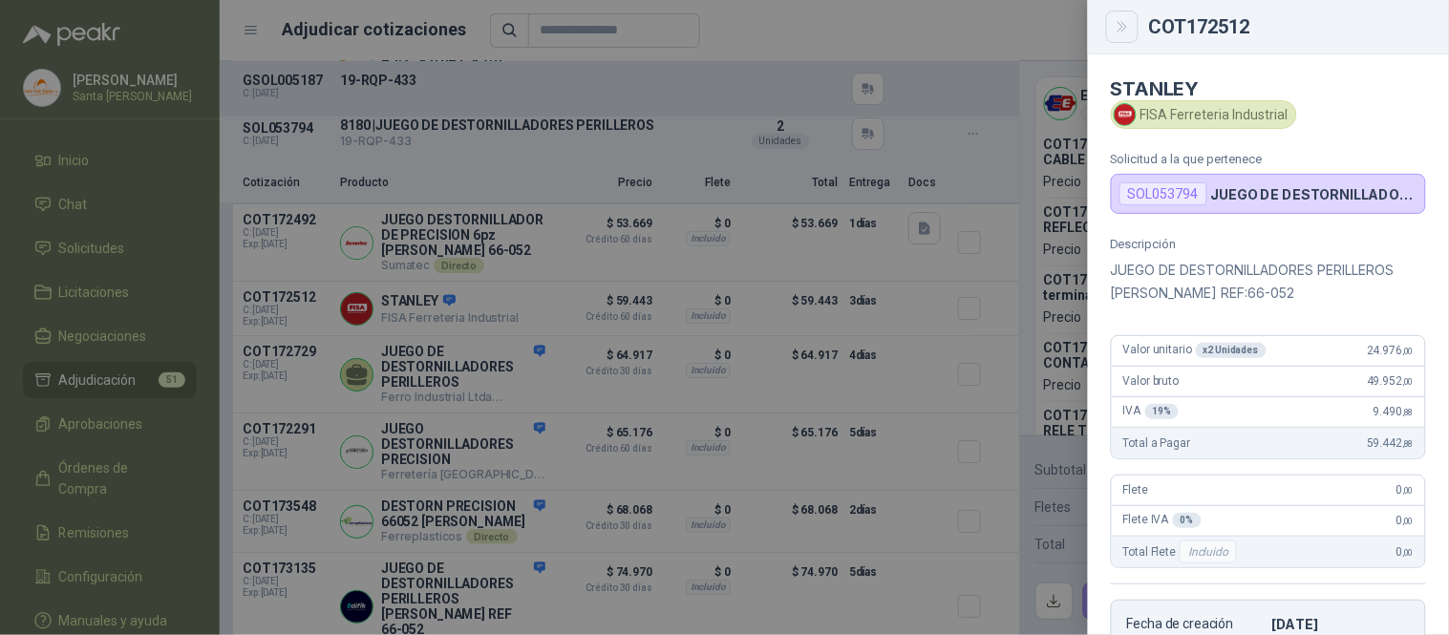
click at [1124, 29] on icon "Close" at bounding box center [1121, 27] width 9 height 10
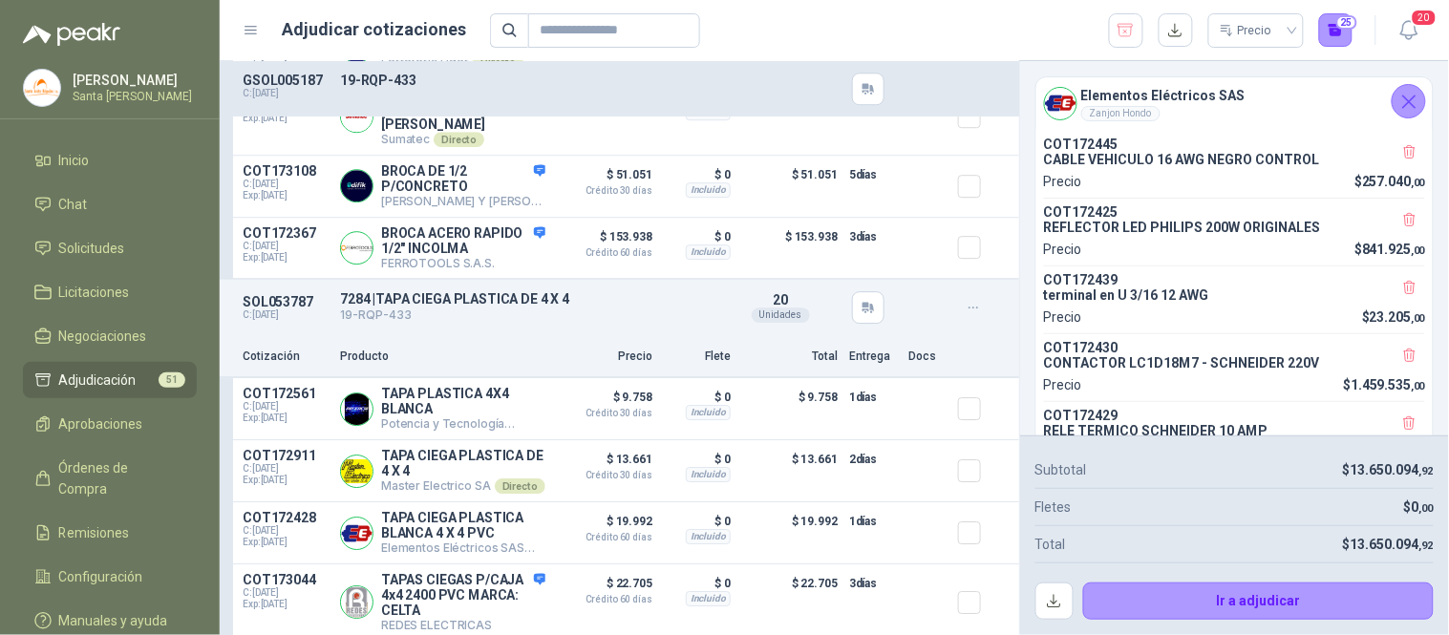
scroll to position [14481, 0]
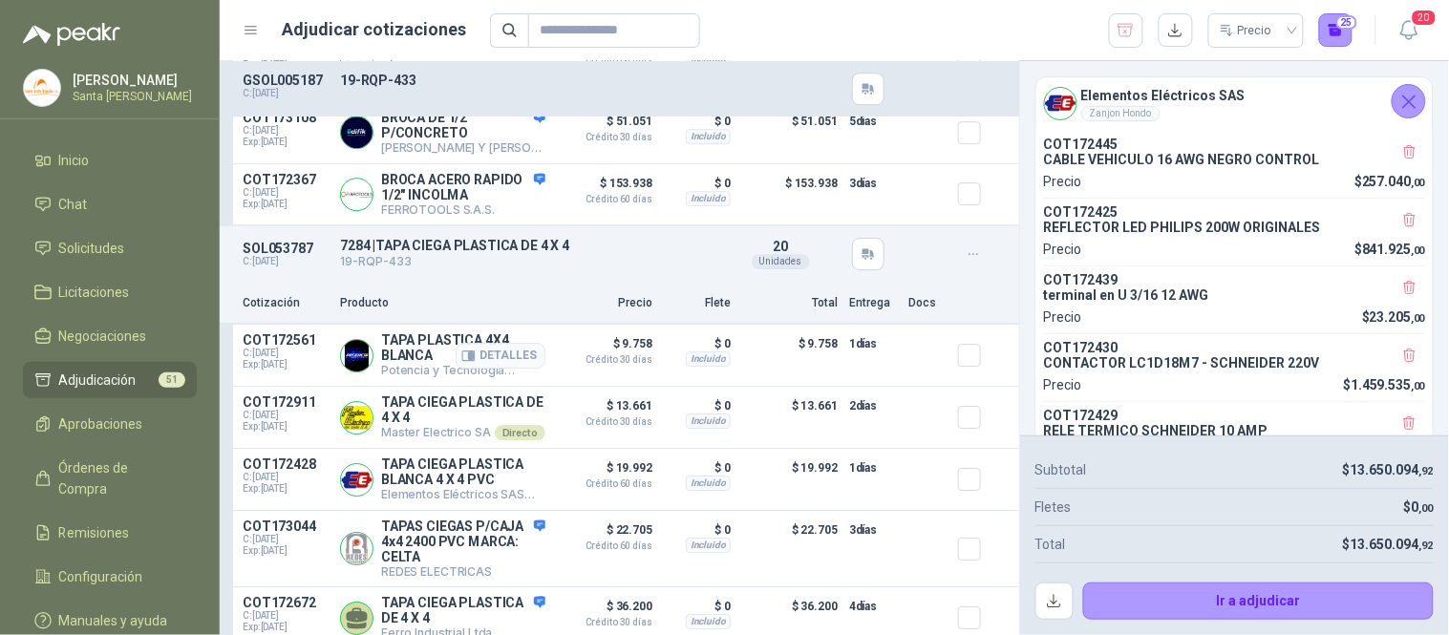
click at [457, 365] on div "Detalles" at bounding box center [501, 355] width 90 height 46
click at [478, 369] on button "Detalles" at bounding box center [501, 356] width 90 height 26
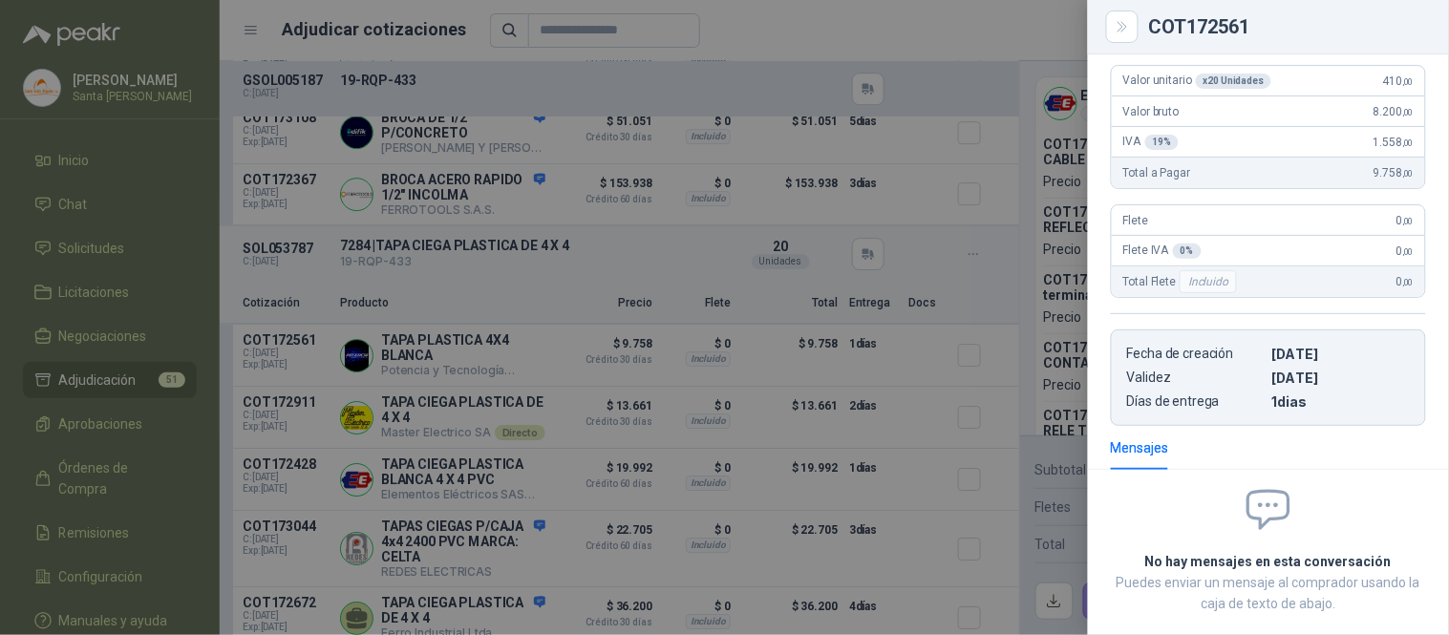
scroll to position [0, 0]
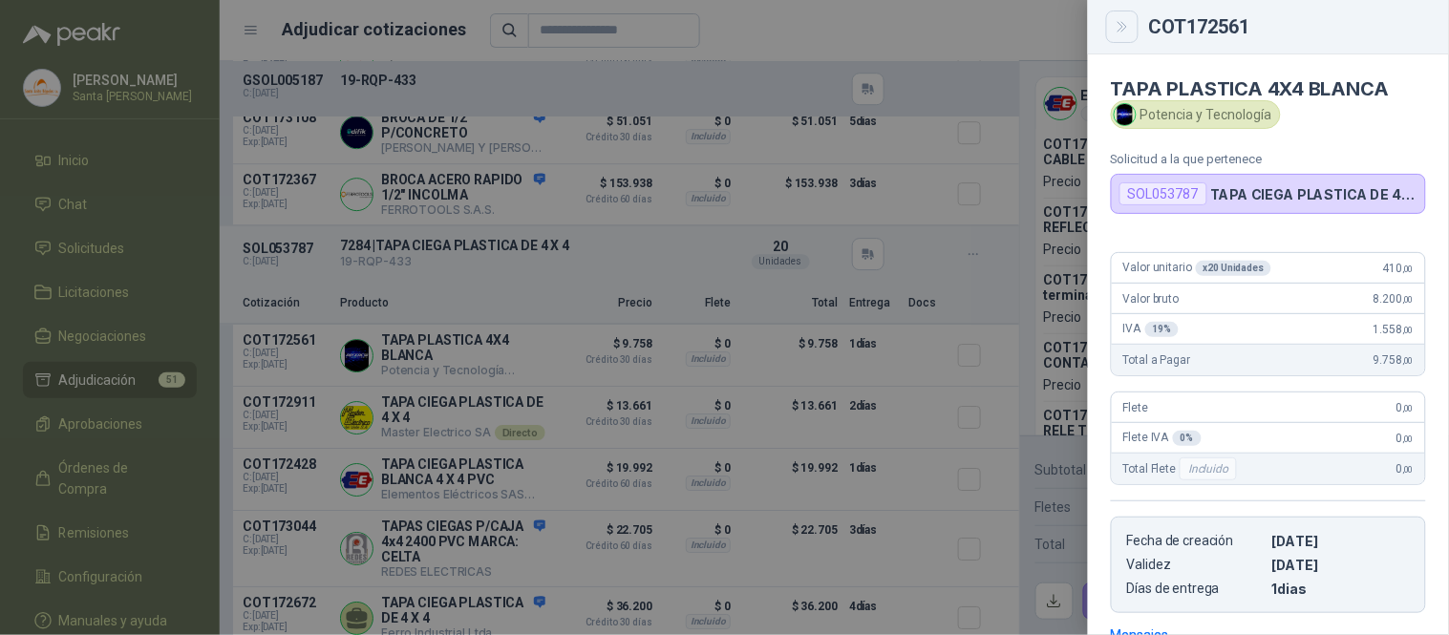
click at [1122, 25] on icon "Close" at bounding box center [1121, 27] width 9 height 10
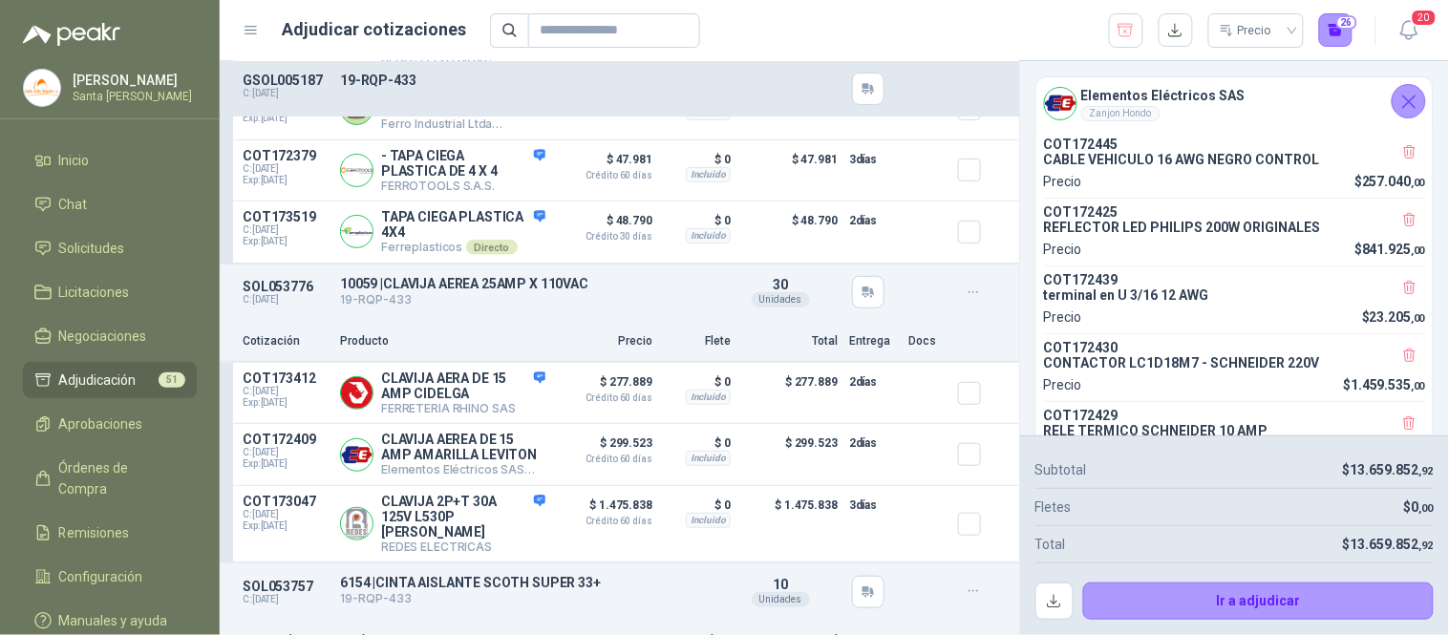
scroll to position [15069, 0]
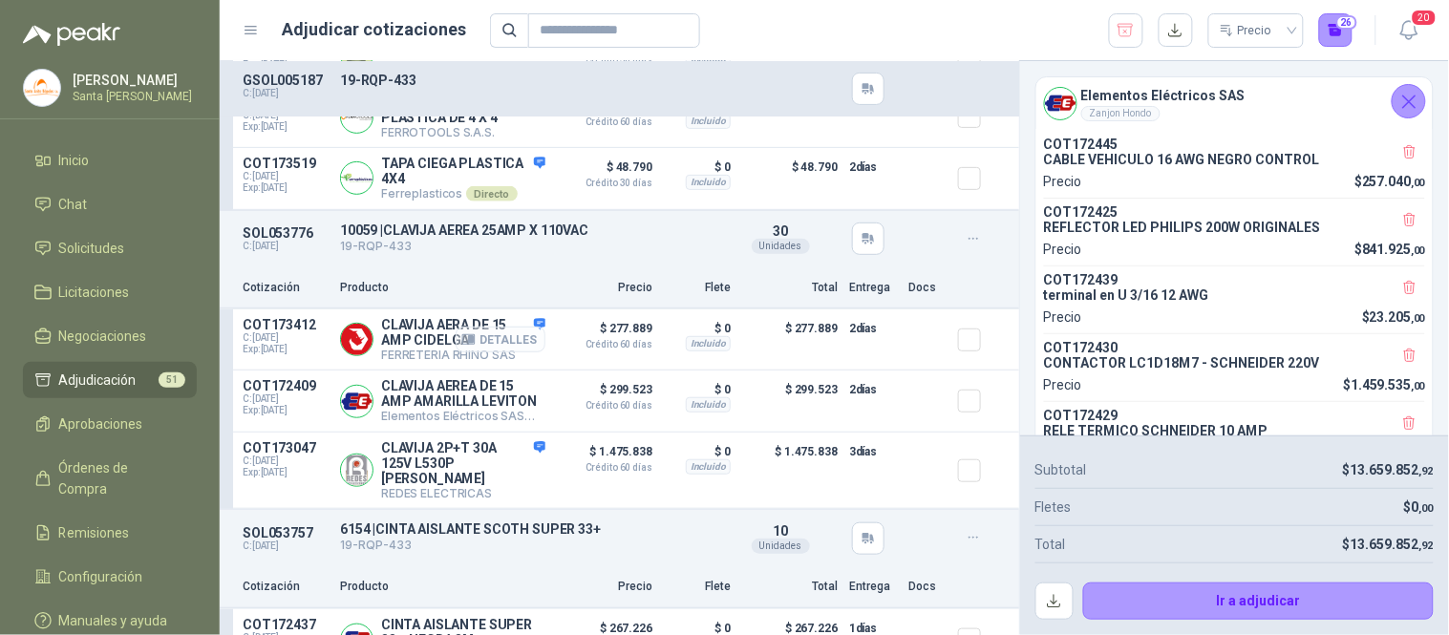
click at [490, 348] on button "Detalles" at bounding box center [501, 340] width 90 height 26
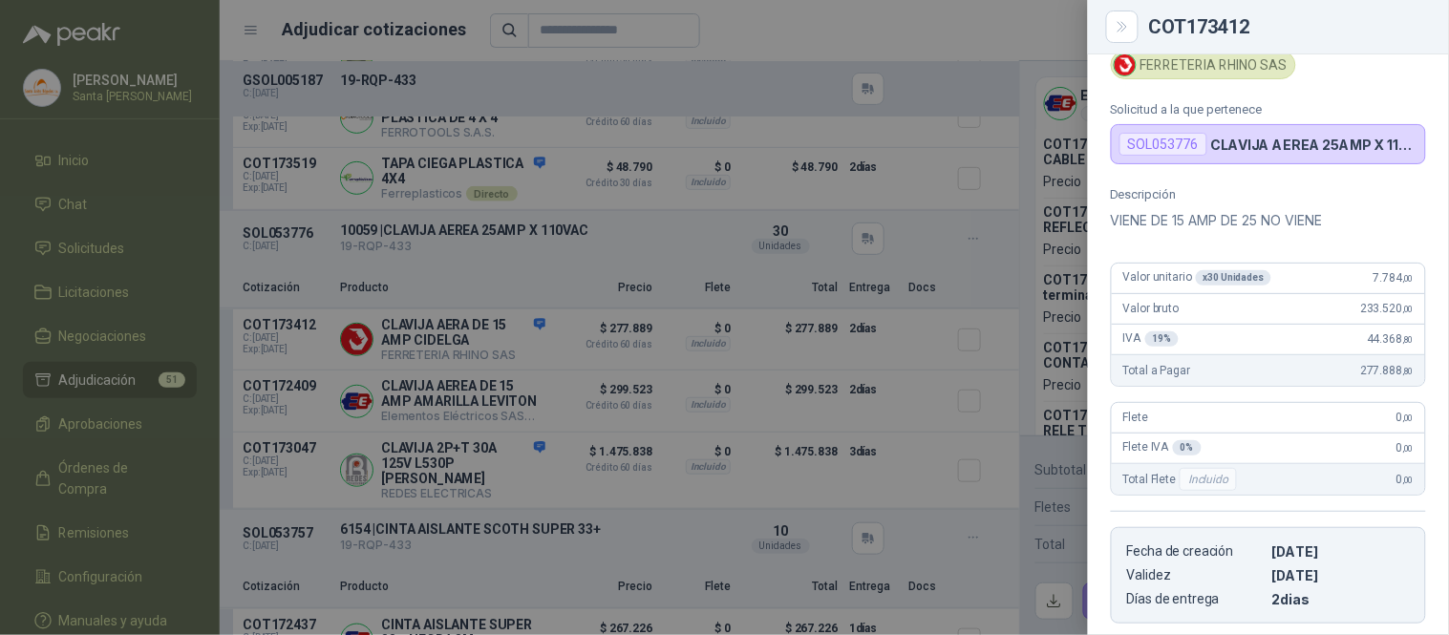
scroll to position [0, 0]
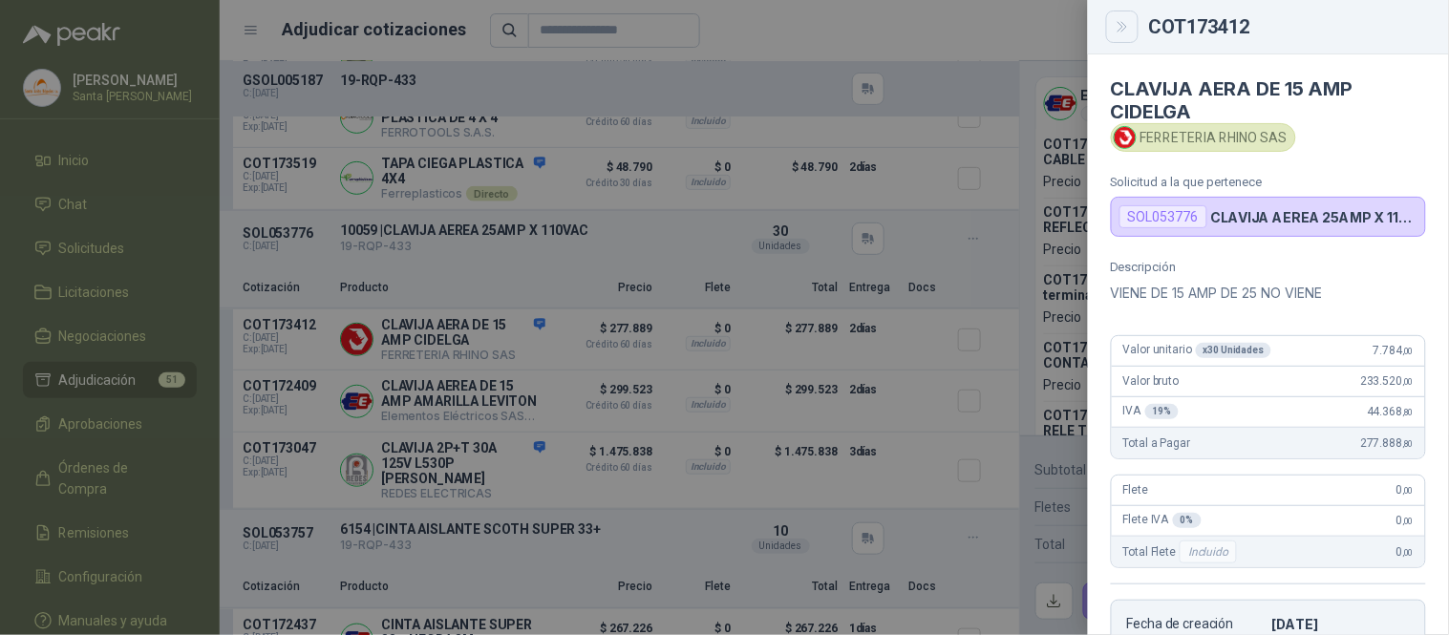
click at [1119, 22] on icon "Close" at bounding box center [1121, 27] width 9 height 10
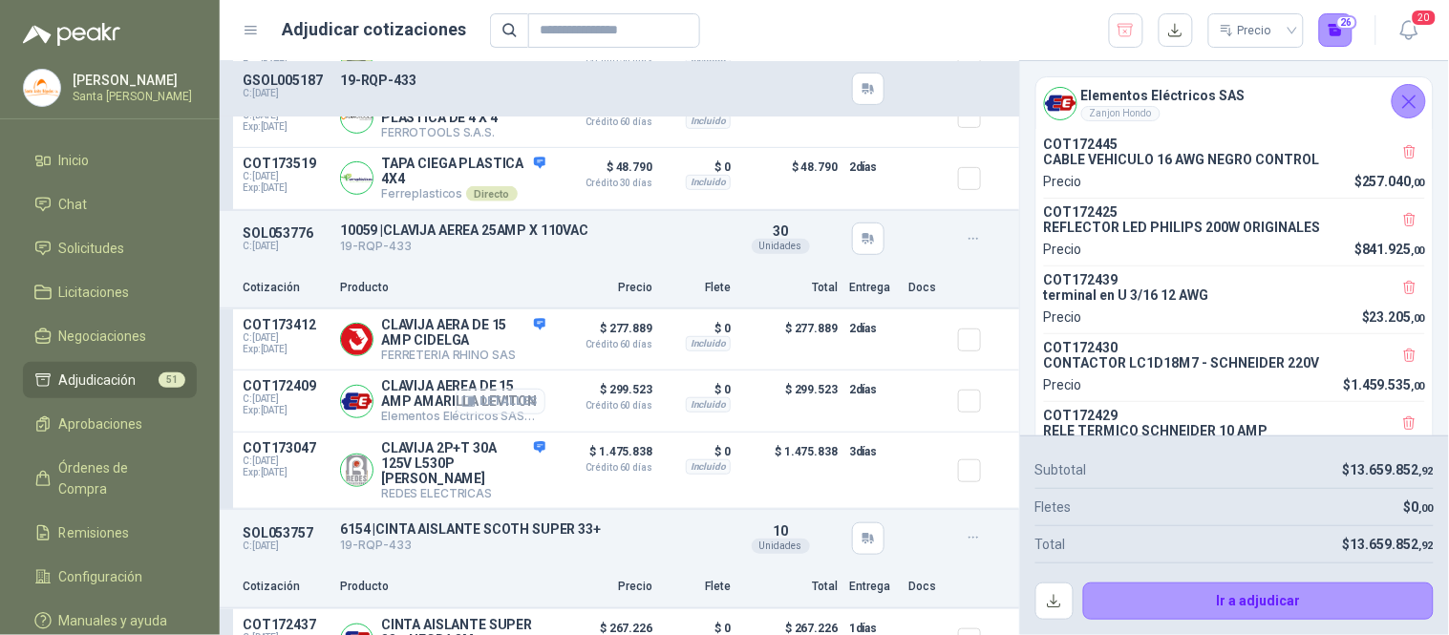
click at [483, 415] on button "Detalles" at bounding box center [501, 402] width 90 height 26
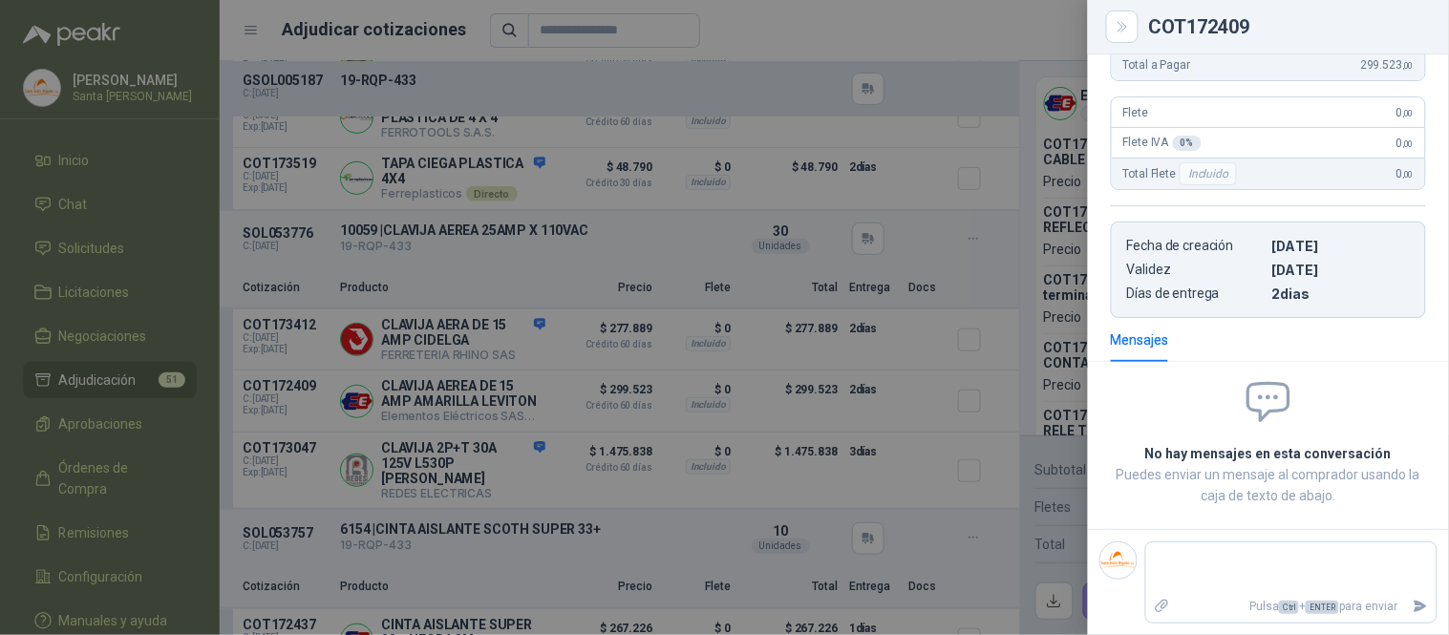
scroll to position [0, 0]
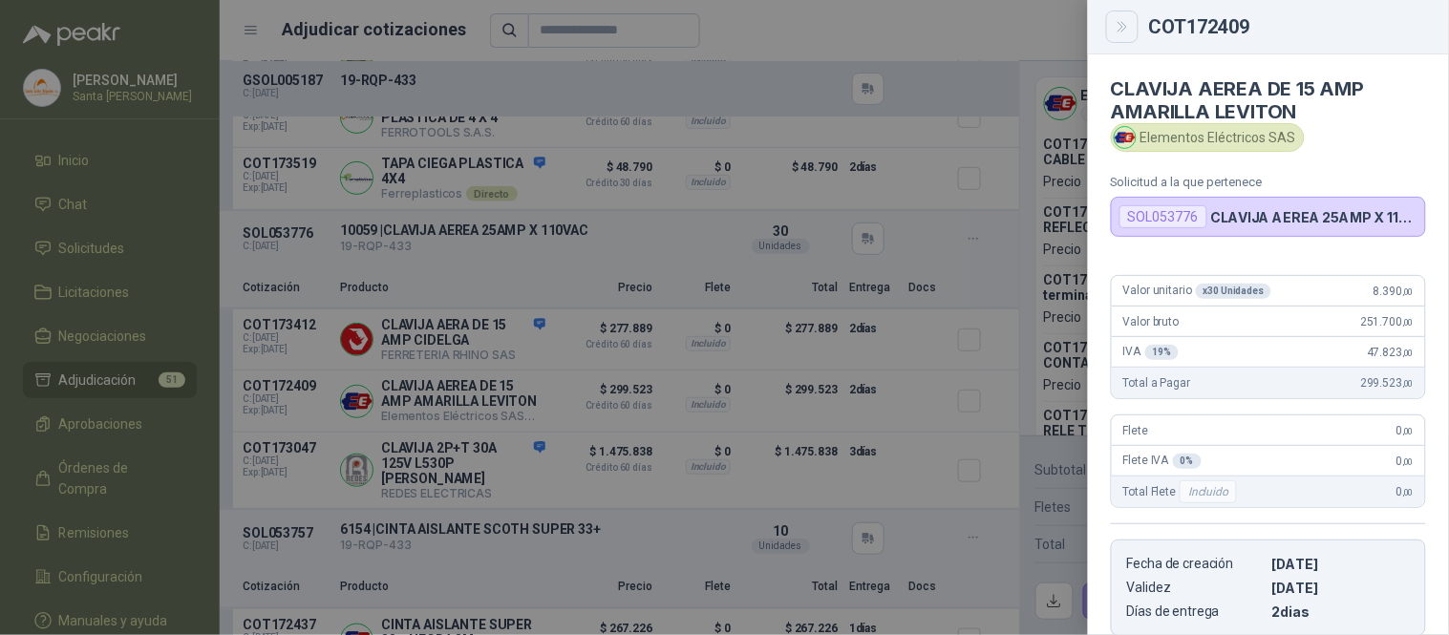
click at [1111, 22] on button "Close" at bounding box center [1122, 27] width 32 height 32
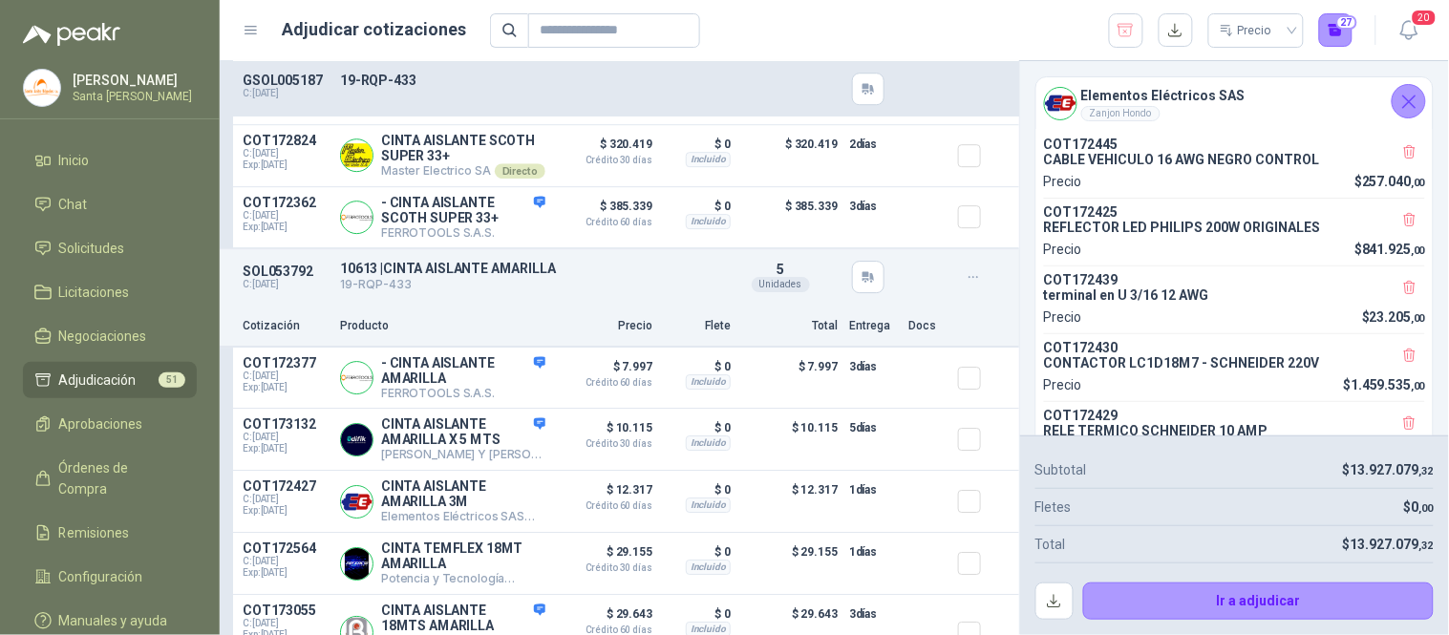
scroll to position [16454, 0]
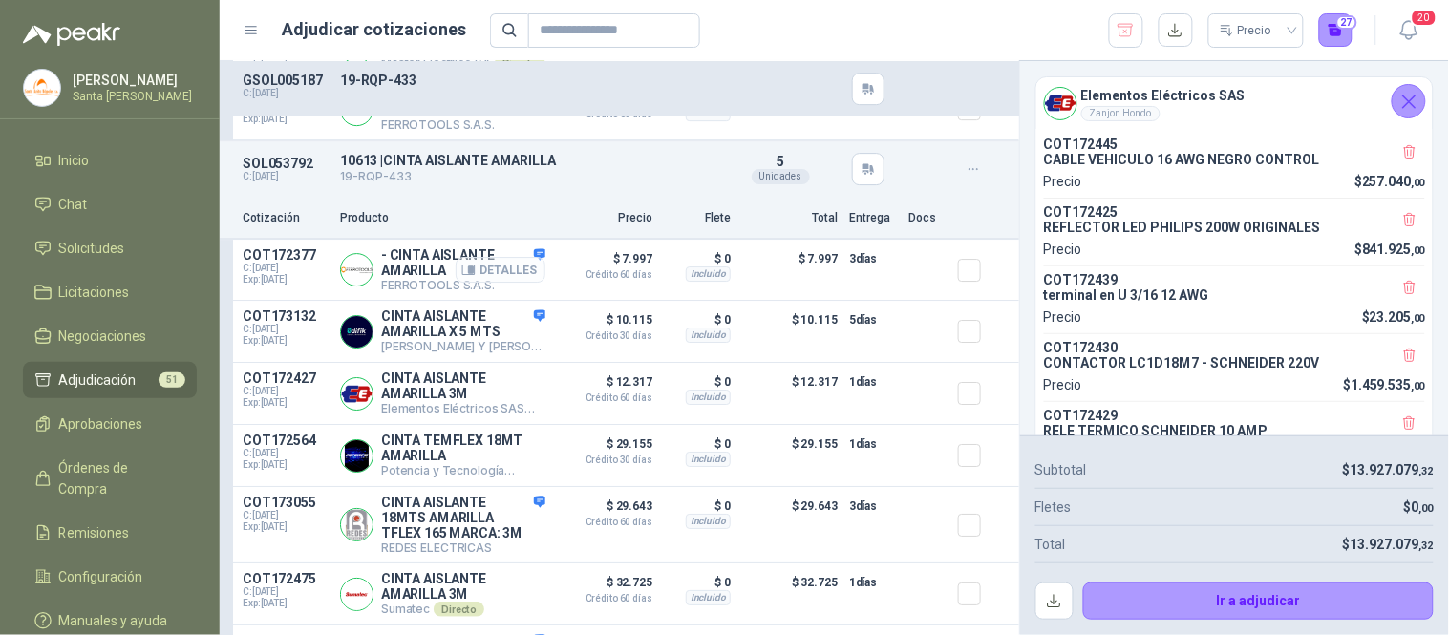
click at [509, 274] on button "Detalles" at bounding box center [501, 270] width 90 height 26
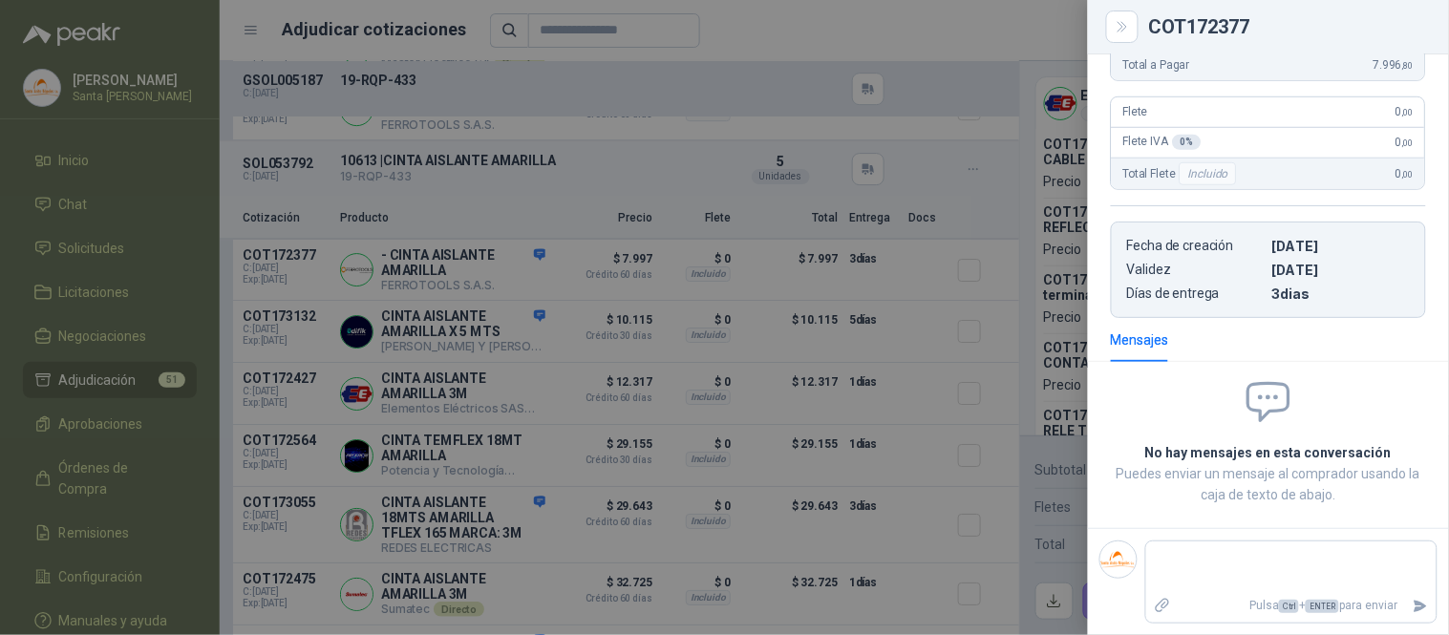
scroll to position [0, 0]
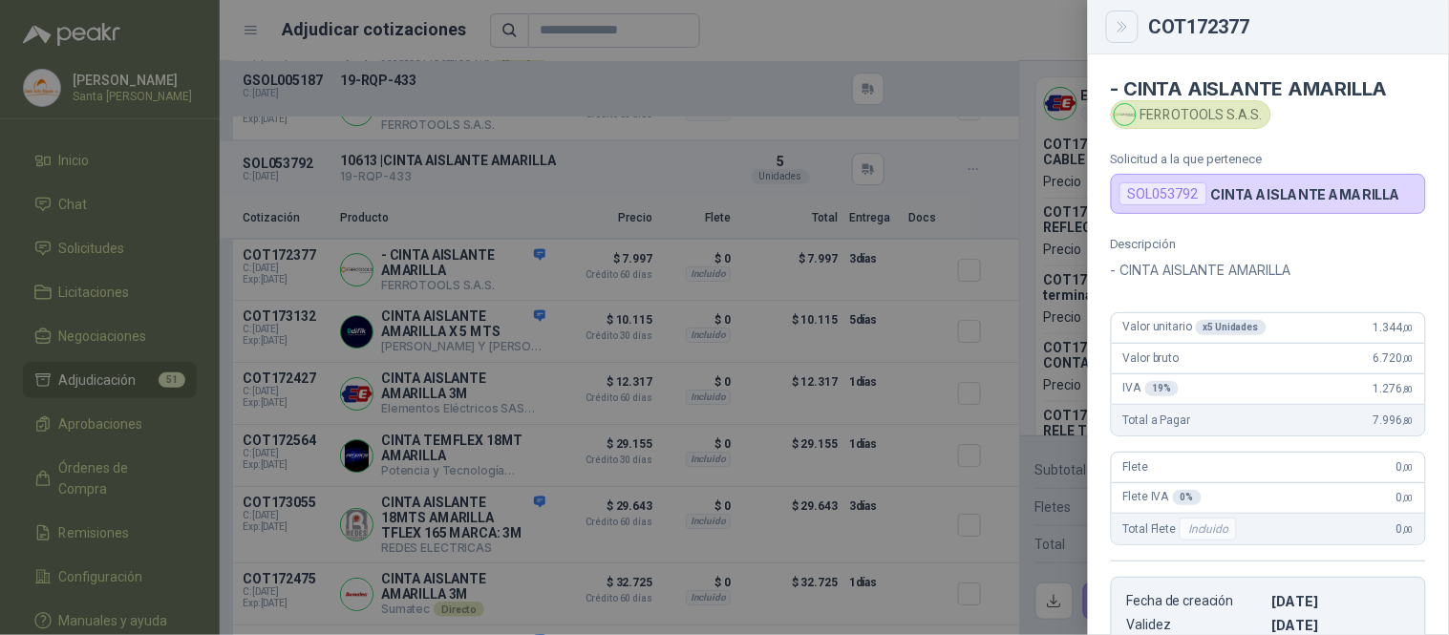
click at [1115, 29] on icon "Close" at bounding box center [1123, 27] width 16 height 16
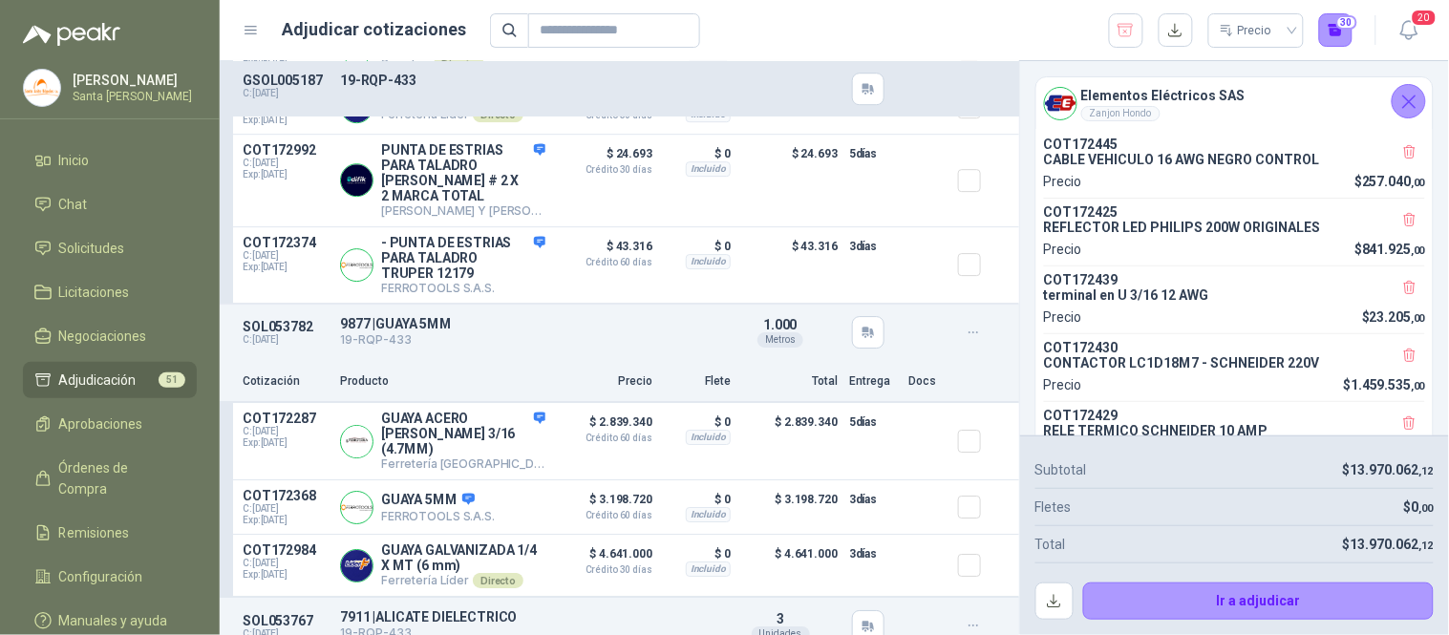
scroll to position [18265, 0]
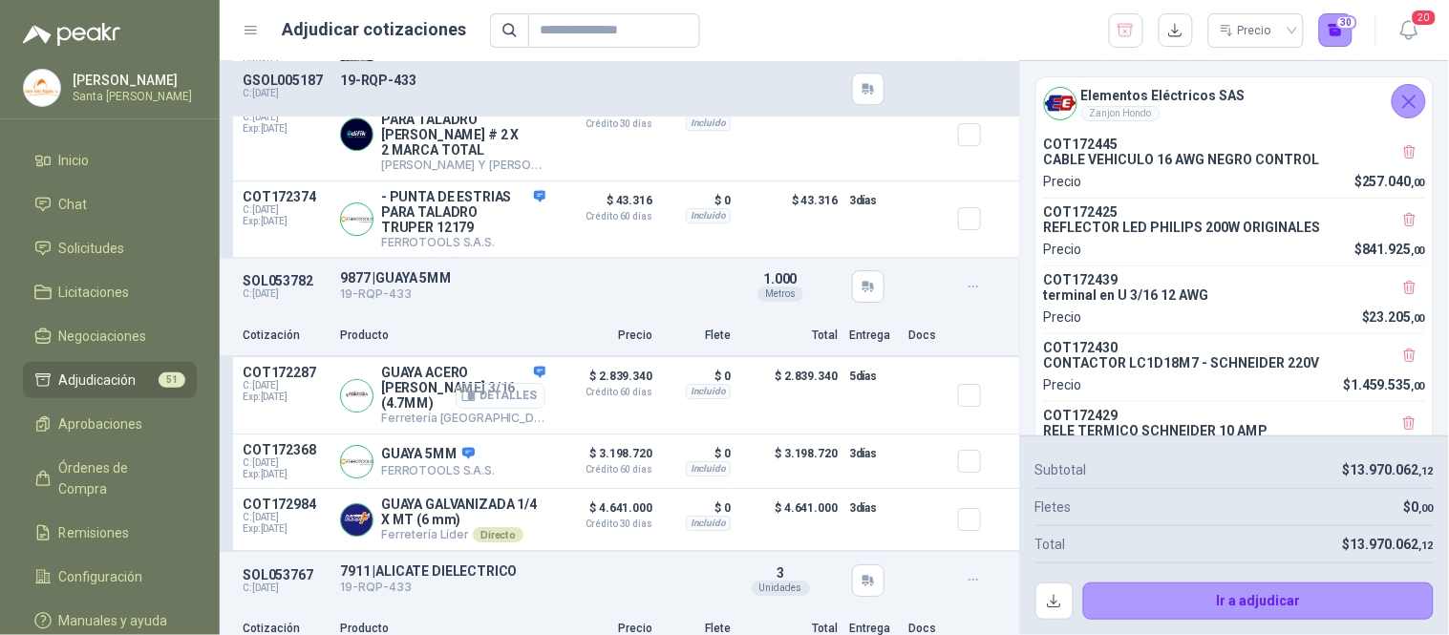
click at [511, 398] on button "Detalles" at bounding box center [501, 396] width 90 height 26
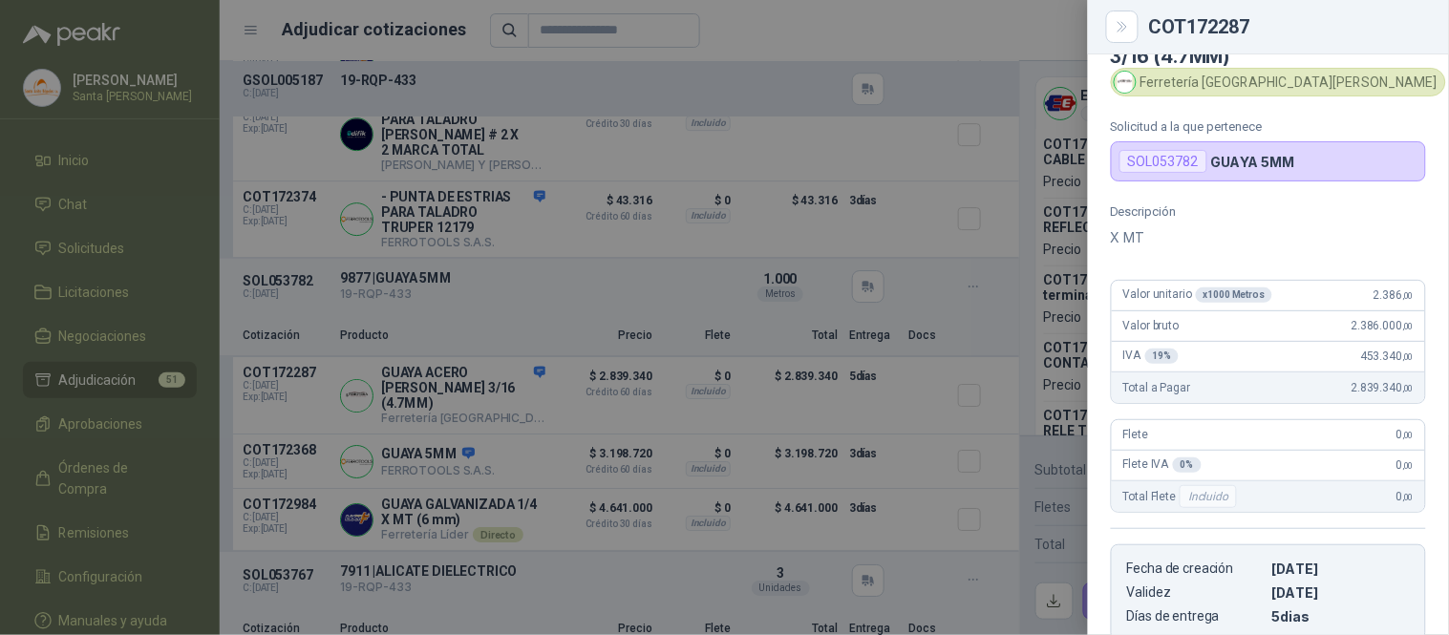
scroll to position [31, 0]
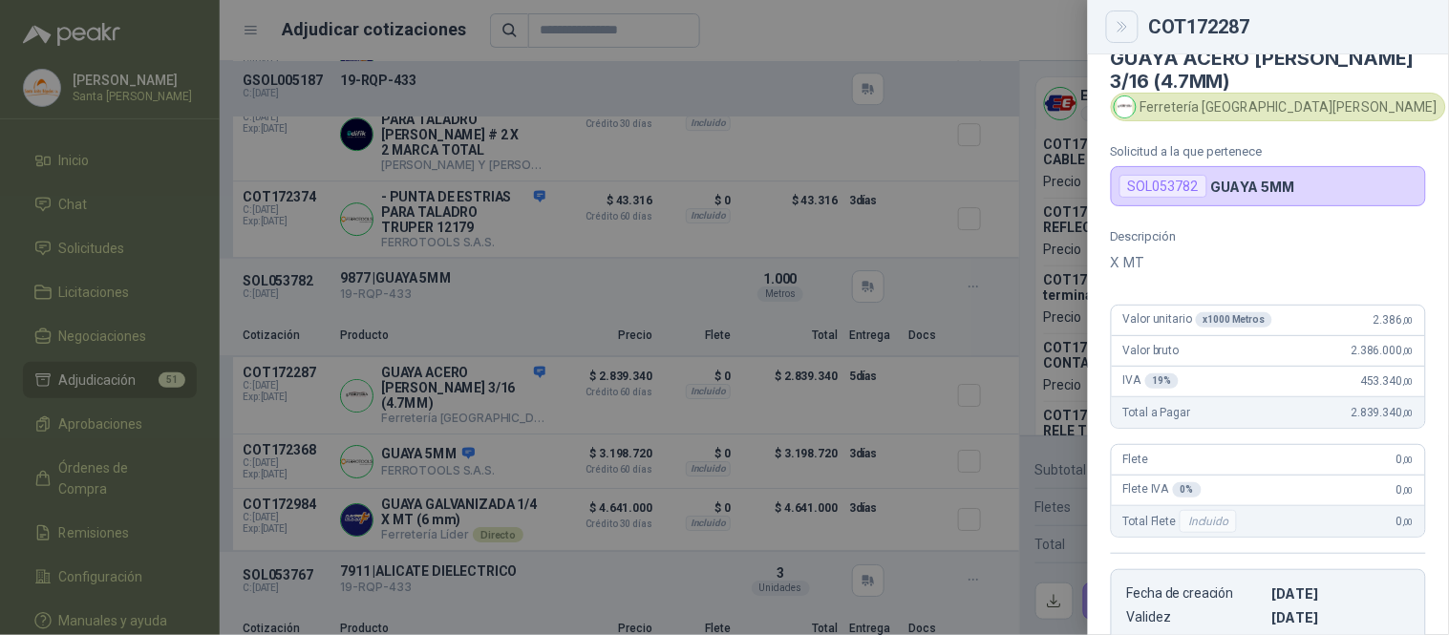
click at [1115, 22] on icon "Close" at bounding box center [1123, 27] width 16 height 16
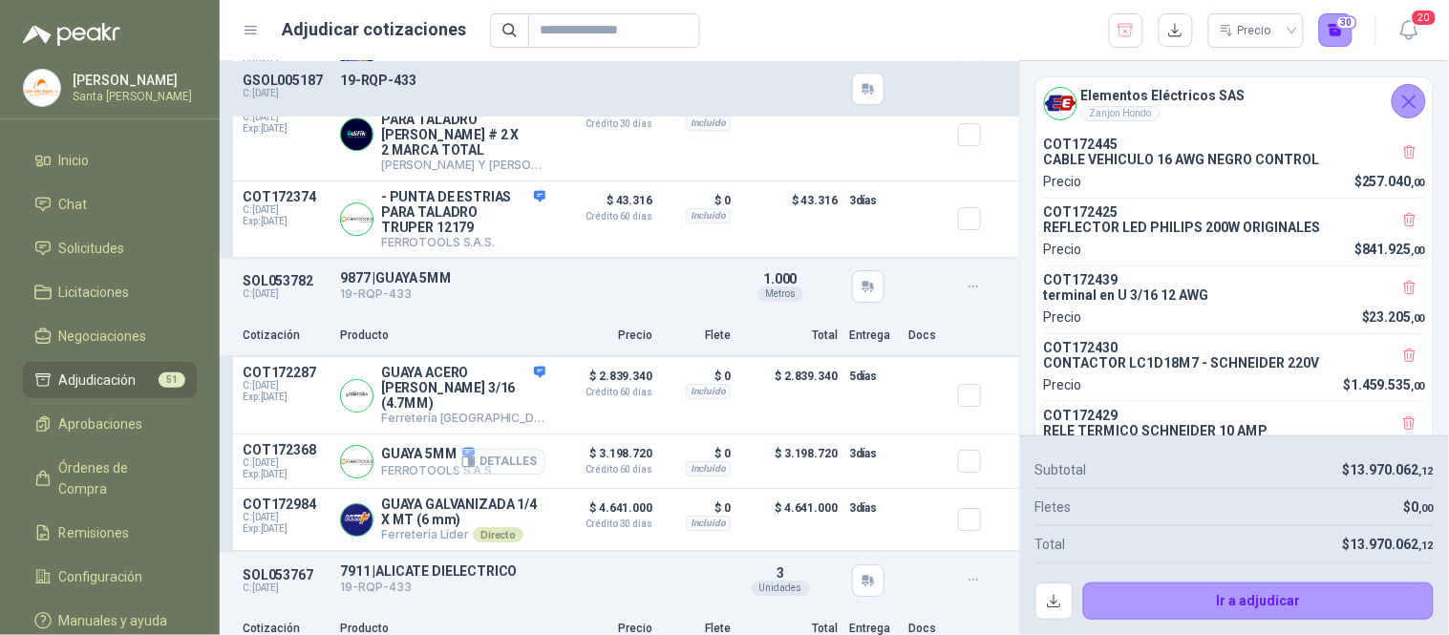
click at [495, 460] on button "Detalles" at bounding box center [501, 462] width 90 height 26
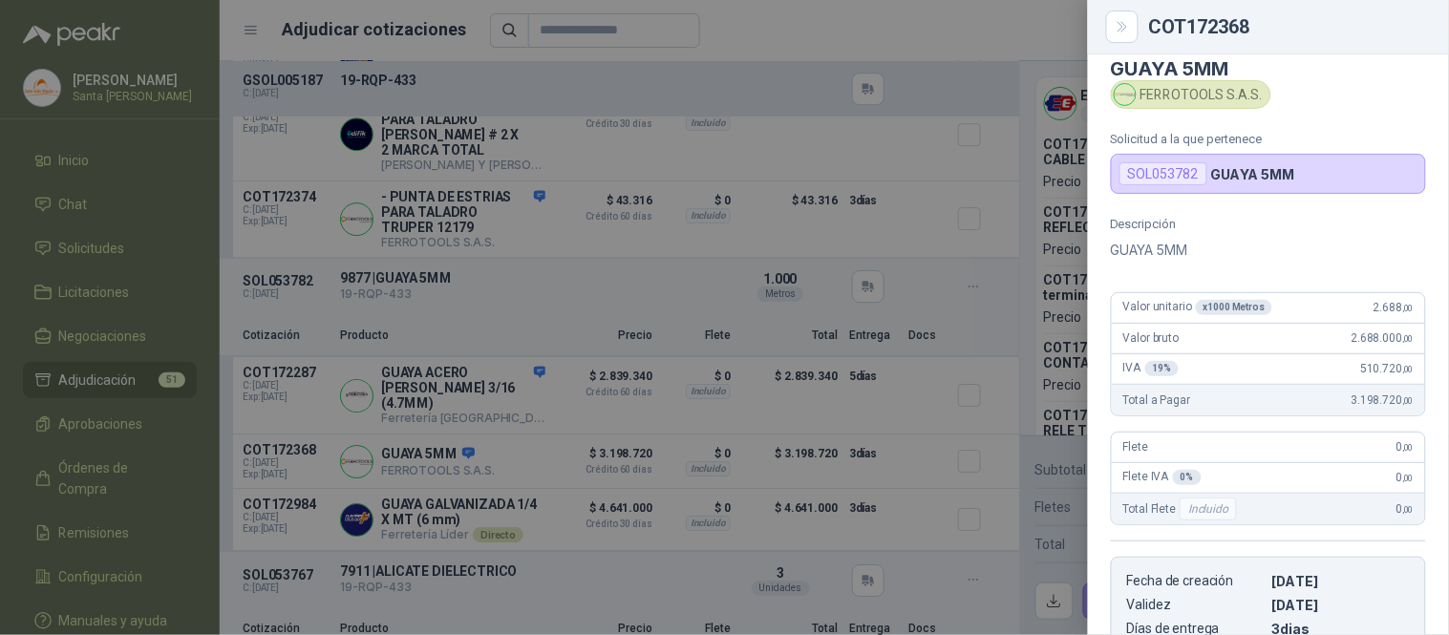
scroll to position [16, 0]
click at [1120, 24] on icon "Close" at bounding box center [1121, 27] width 9 height 10
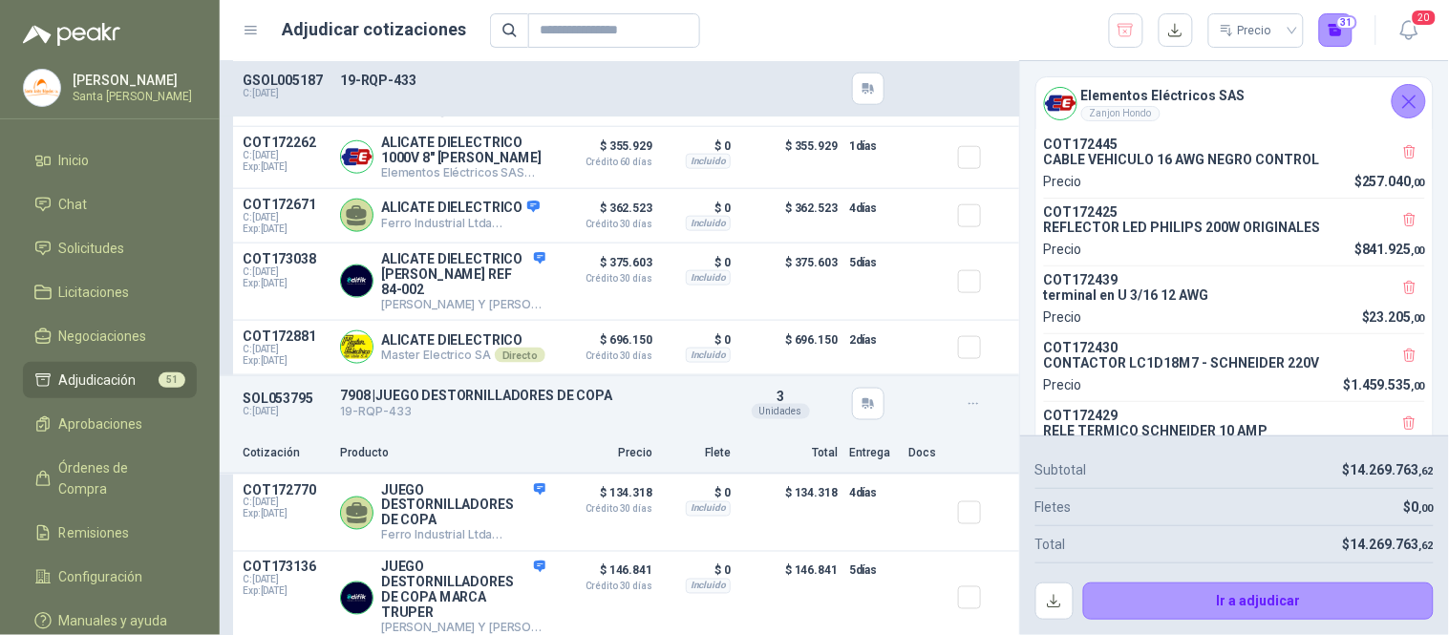
scroll to position [19296, 0]
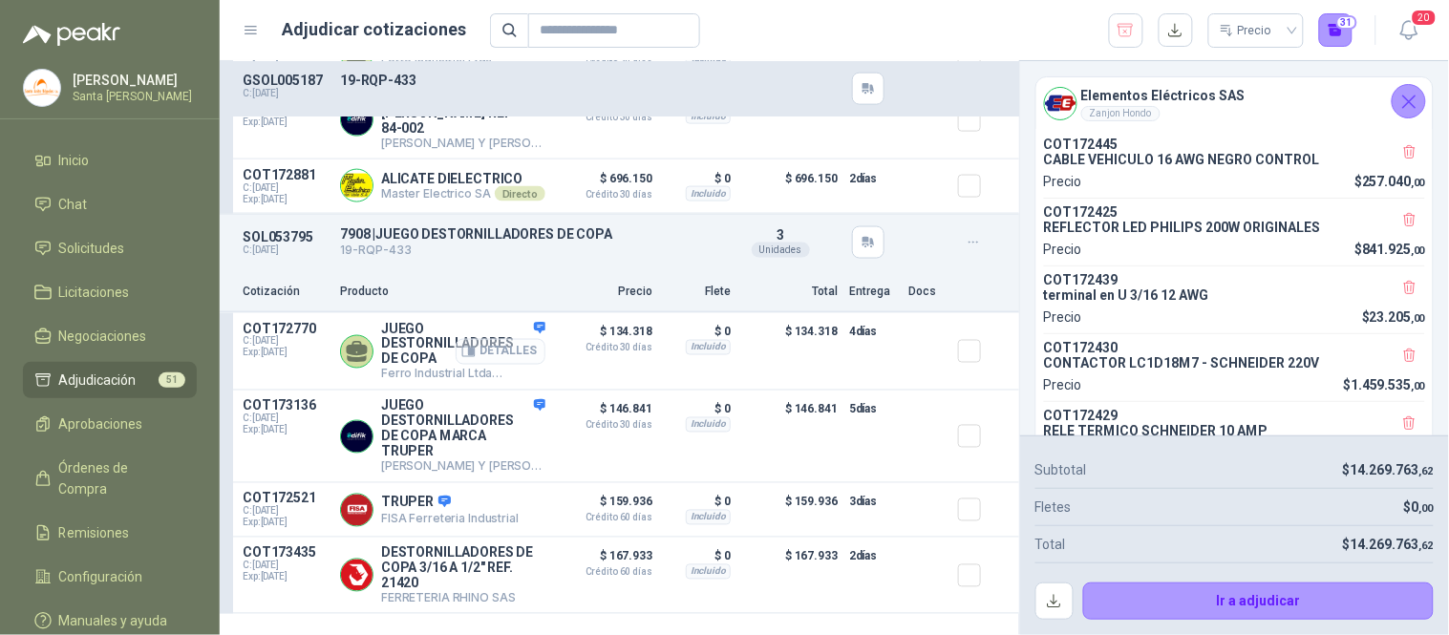
click at [514, 365] on button "Detalles" at bounding box center [501, 352] width 90 height 26
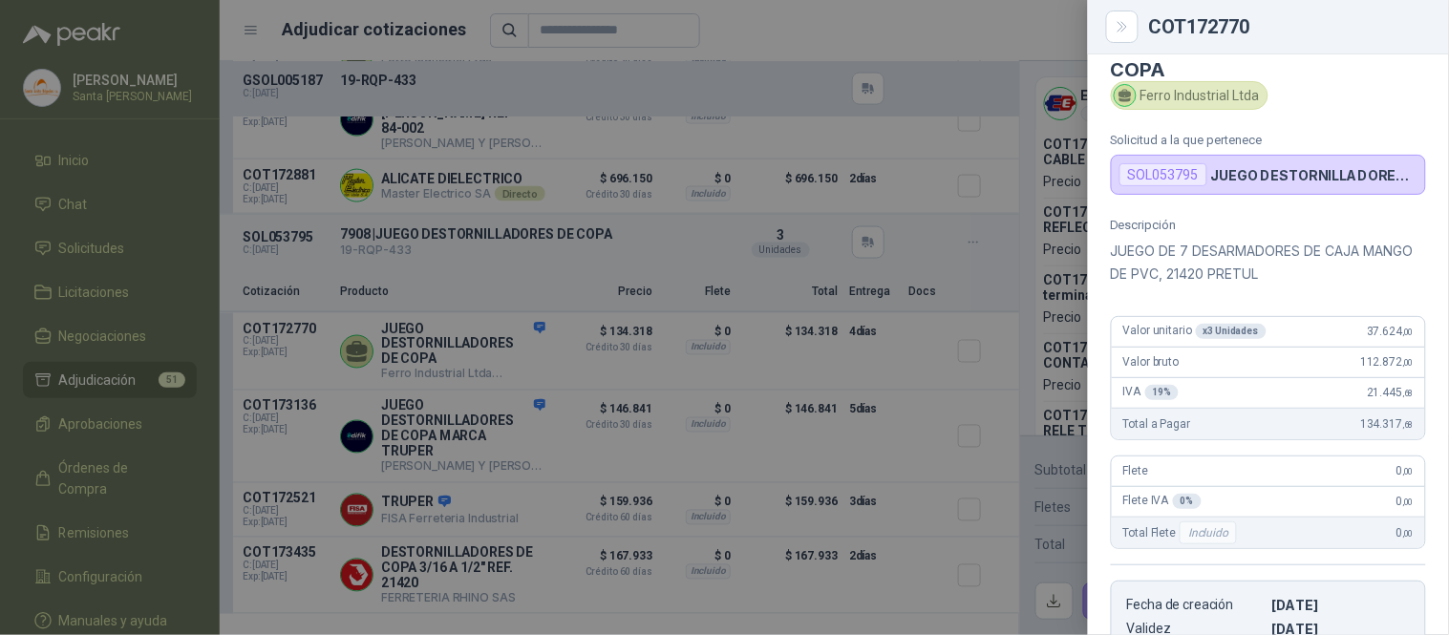
scroll to position [39, 0]
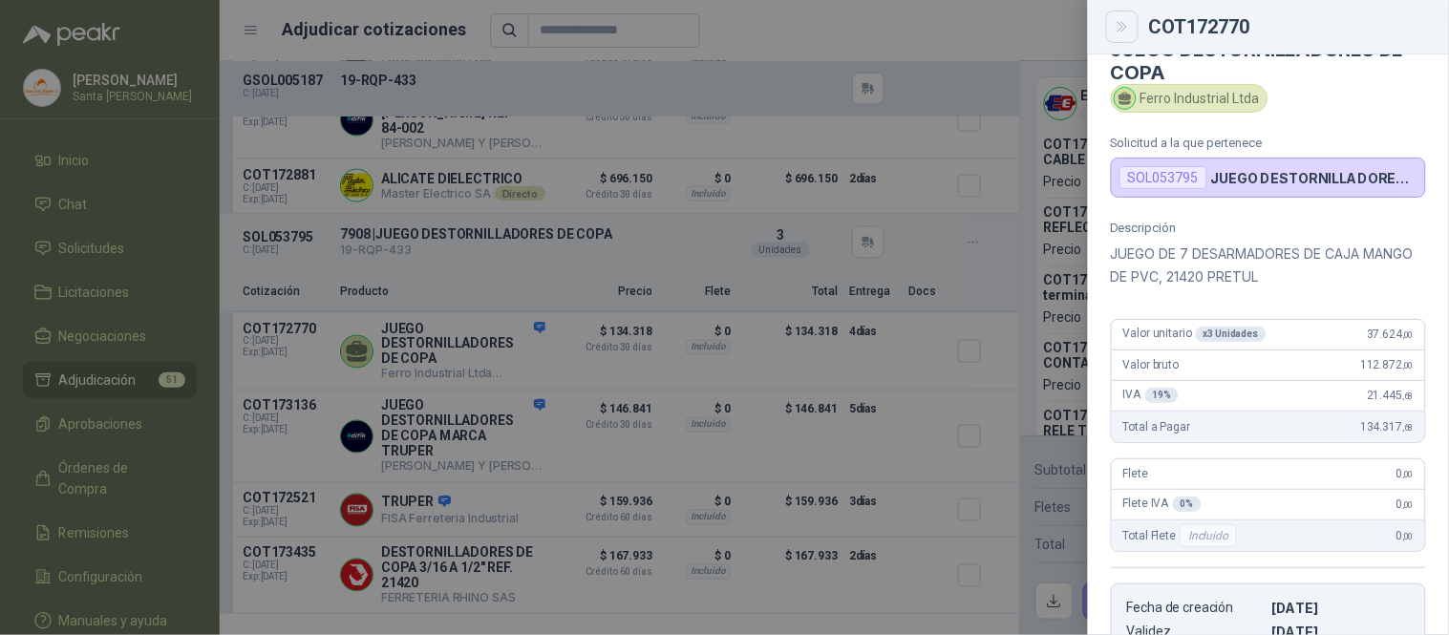
click at [1120, 19] on icon "Close" at bounding box center [1123, 27] width 16 height 16
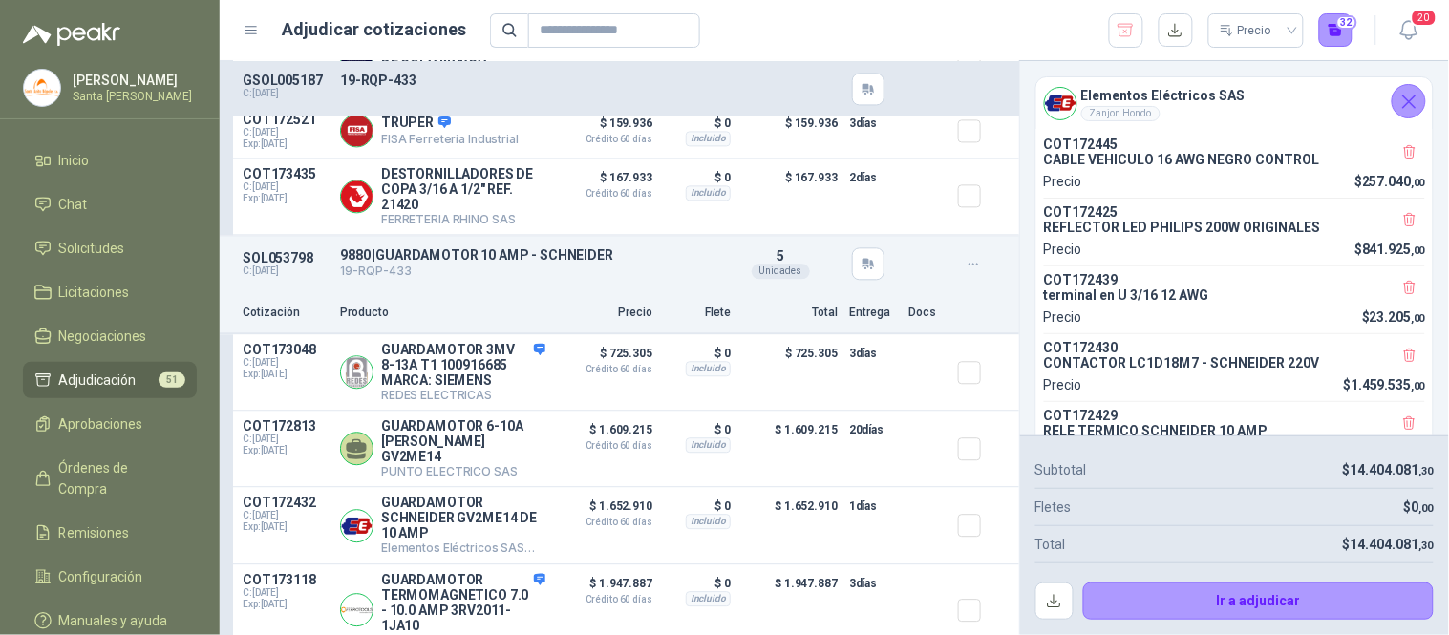
scroll to position [19748, 0]
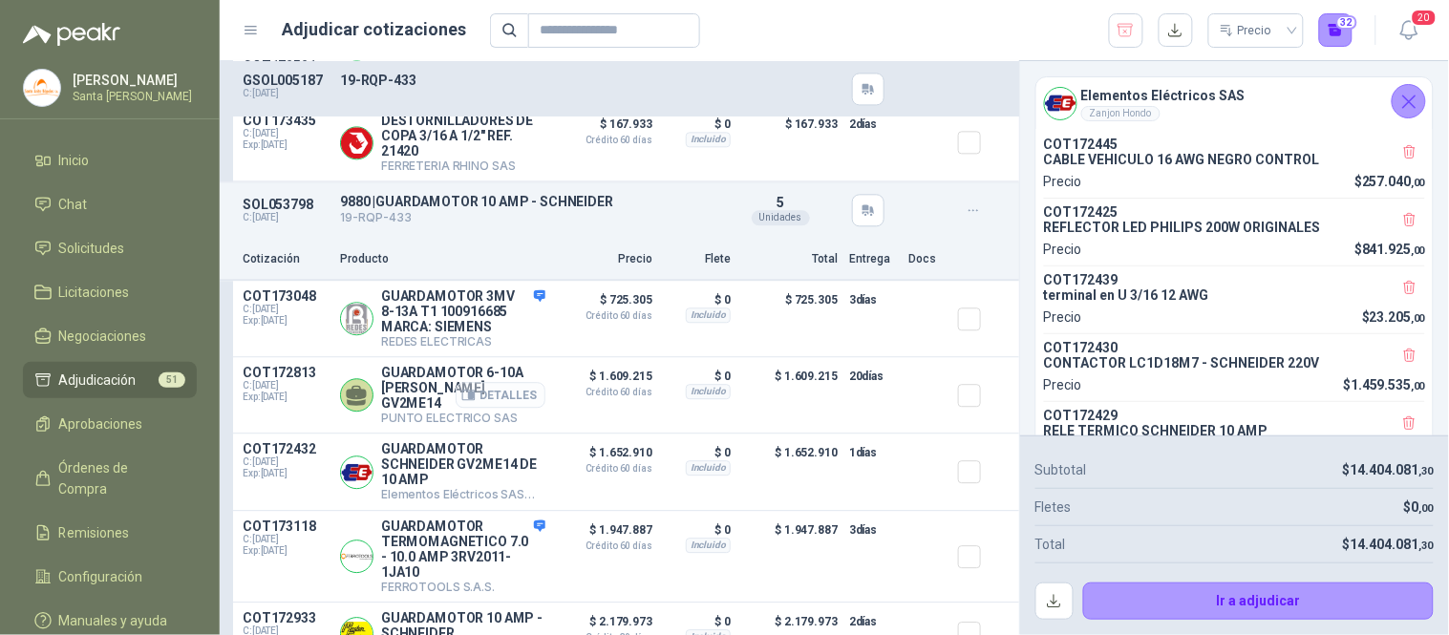
click at [517, 397] on button "Detalles" at bounding box center [501, 395] width 90 height 26
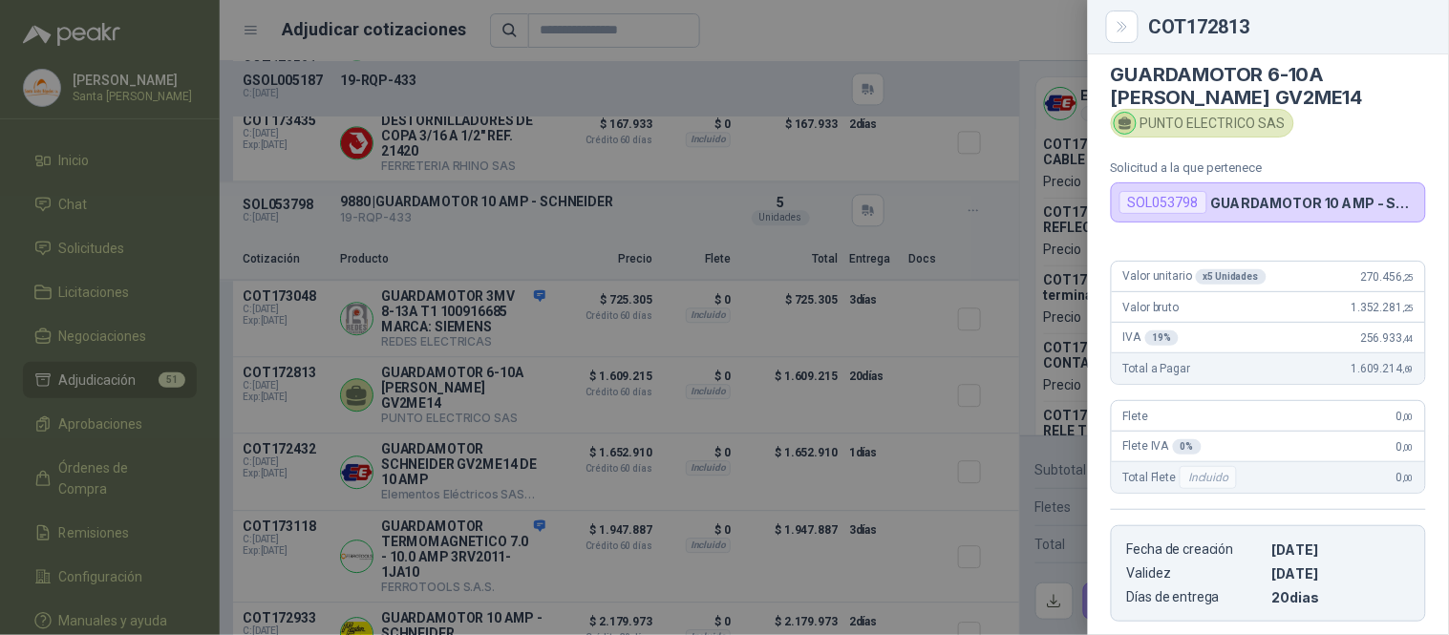
scroll to position [10, 0]
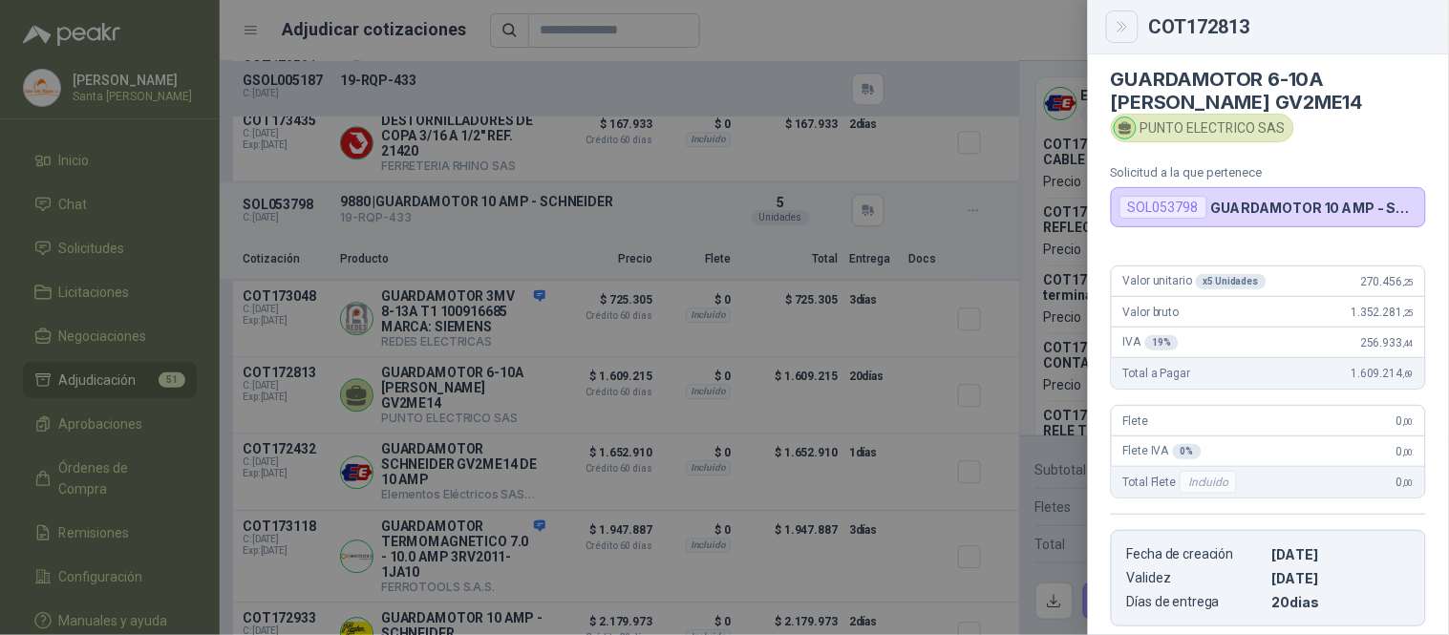
click at [1109, 32] on button "Close" at bounding box center [1122, 27] width 32 height 32
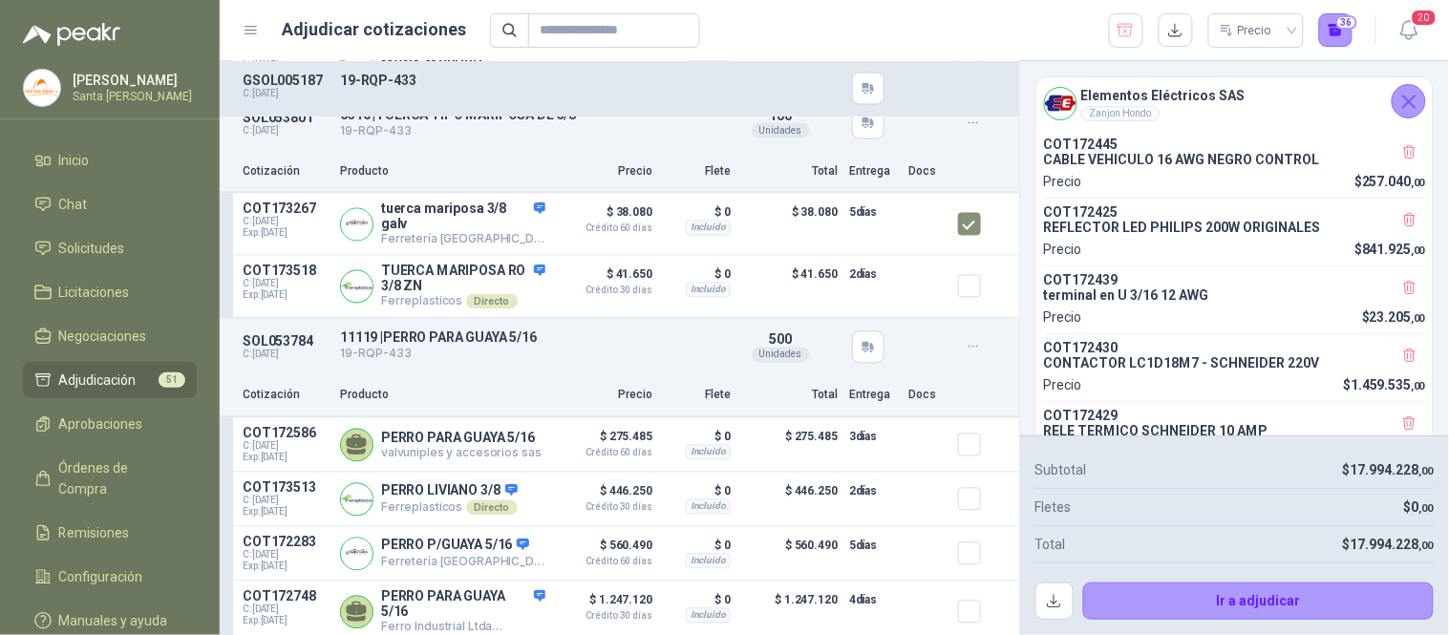
scroll to position [21406, 0]
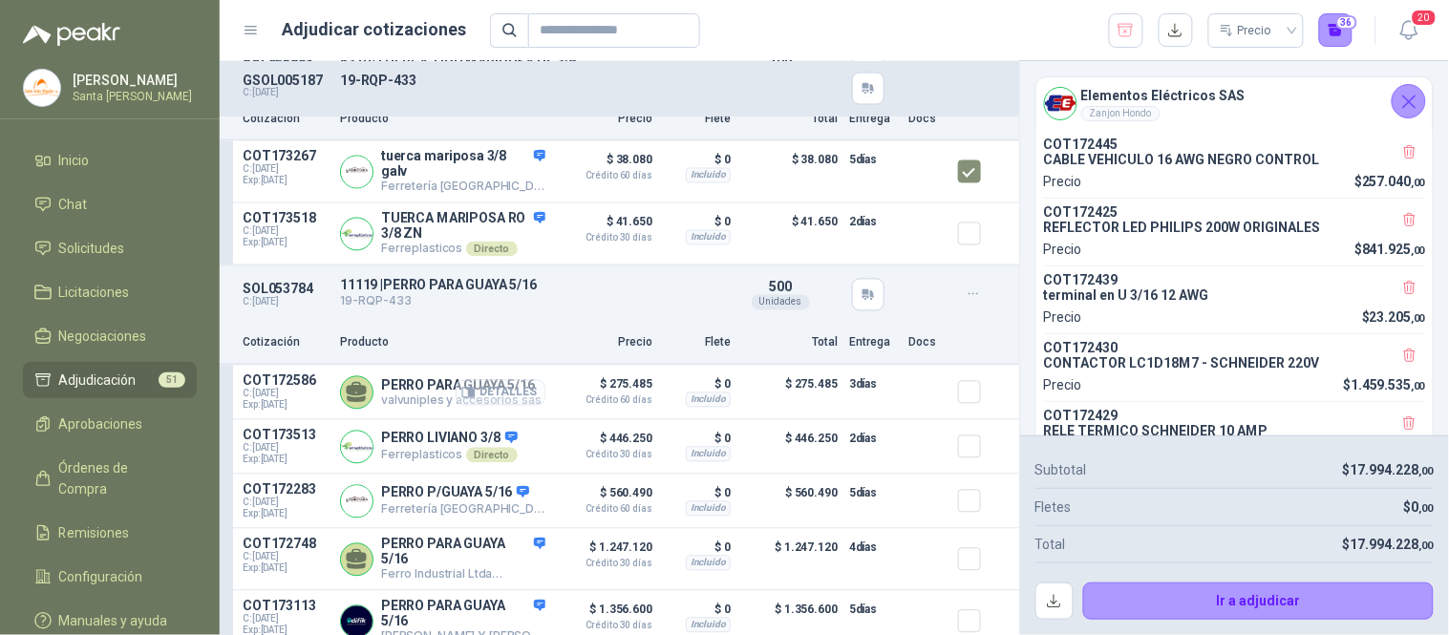
click at [507, 406] on button "Detalles" at bounding box center [501, 393] width 90 height 26
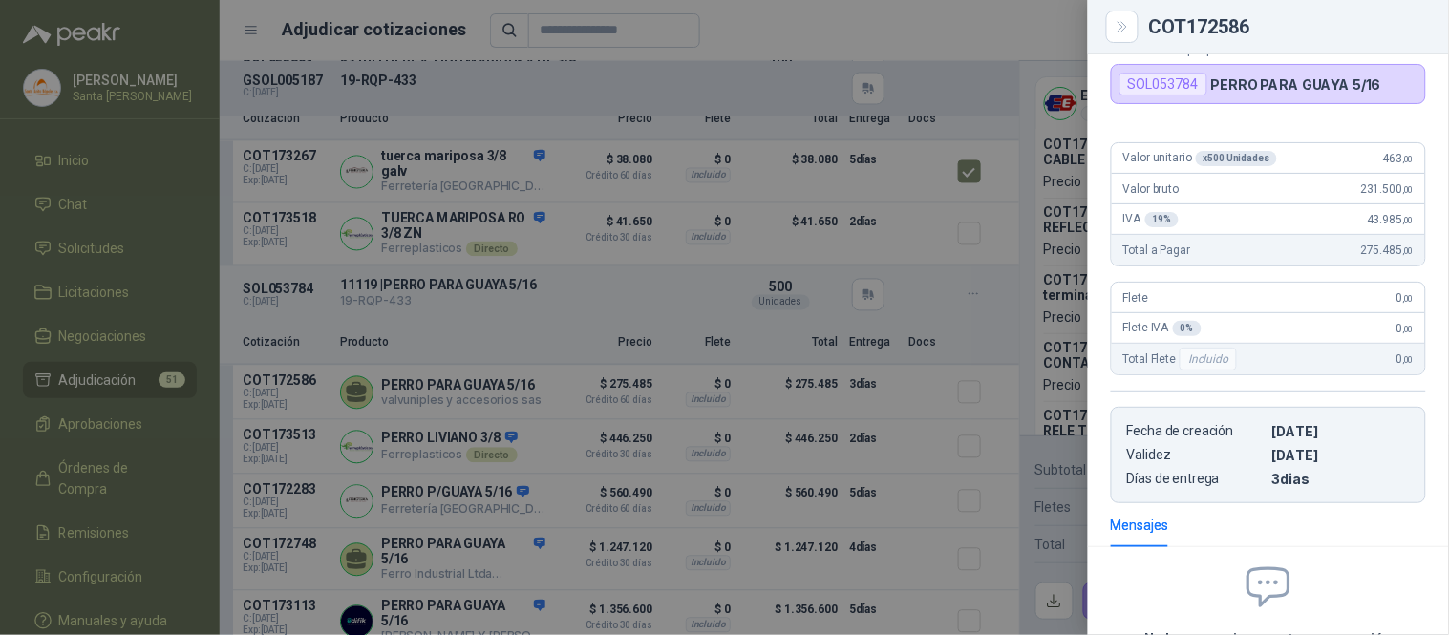
scroll to position [0, 0]
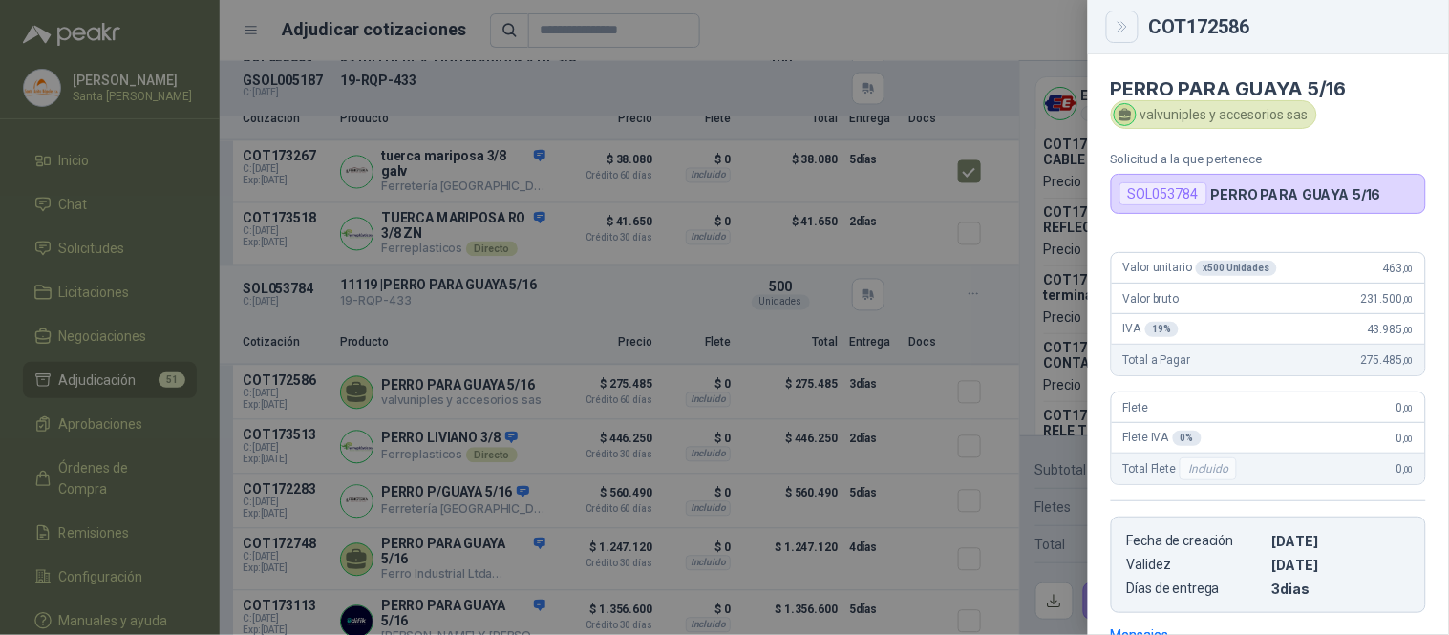
click at [1120, 25] on icon "Close" at bounding box center [1123, 27] width 16 height 16
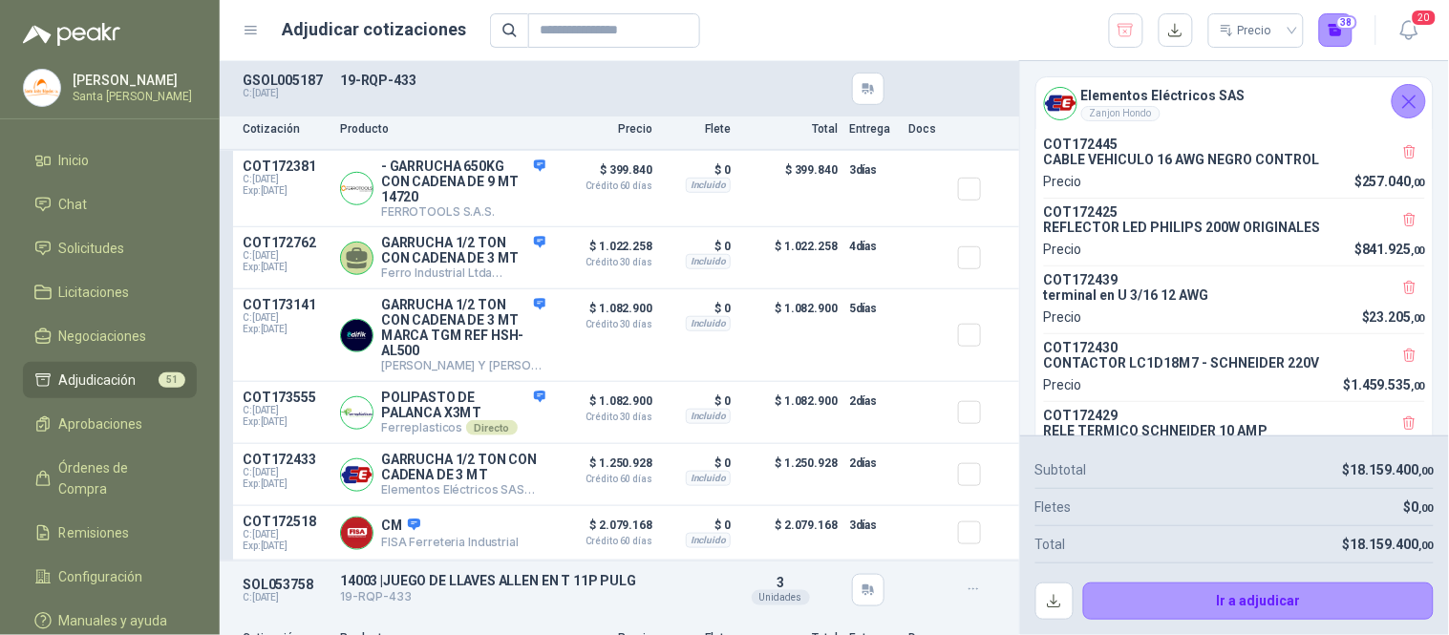
scroll to position [22532, 0]
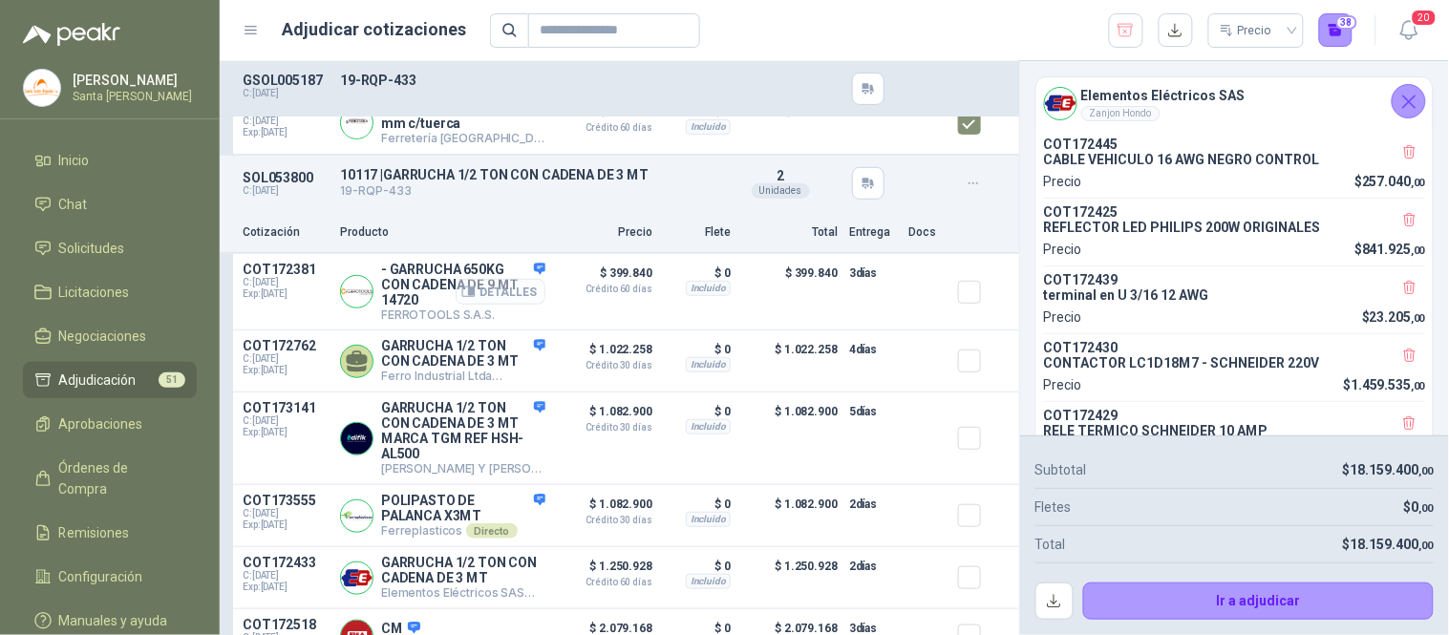
click at [487, 293] on button "Detalles" at bounding box center [501, 292] width 90 height 26
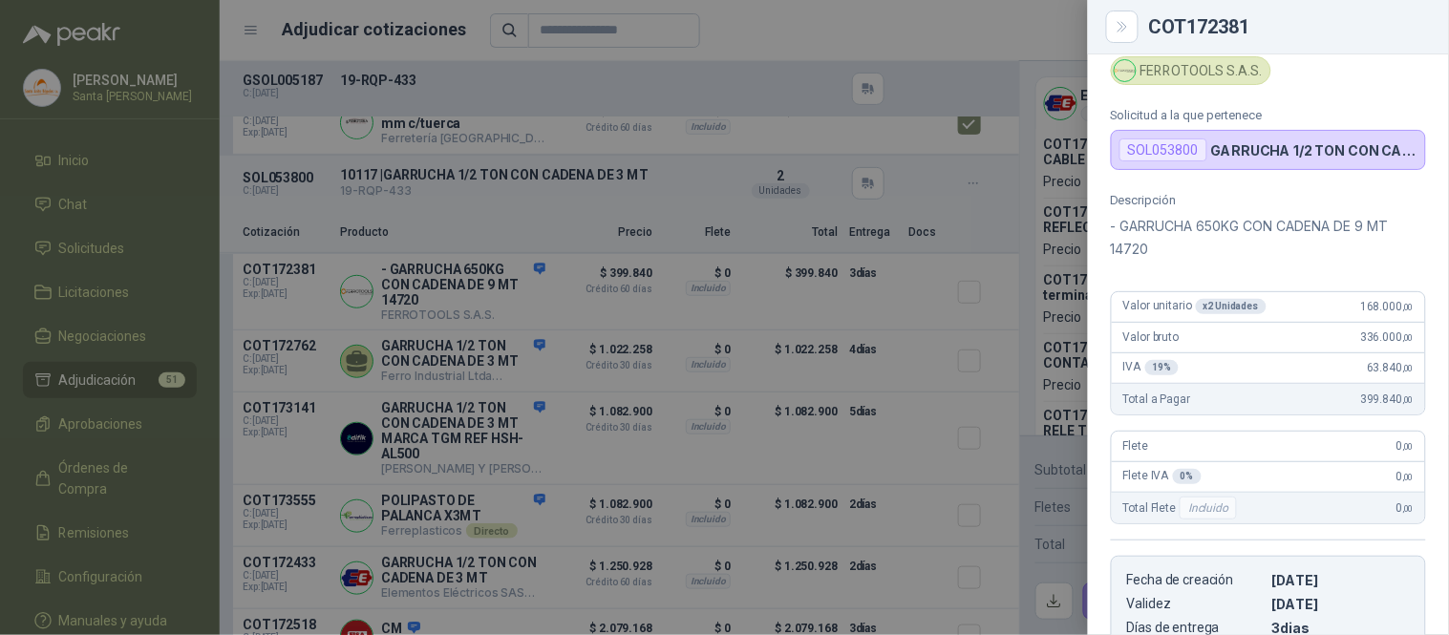
scroll to position [0, 0]
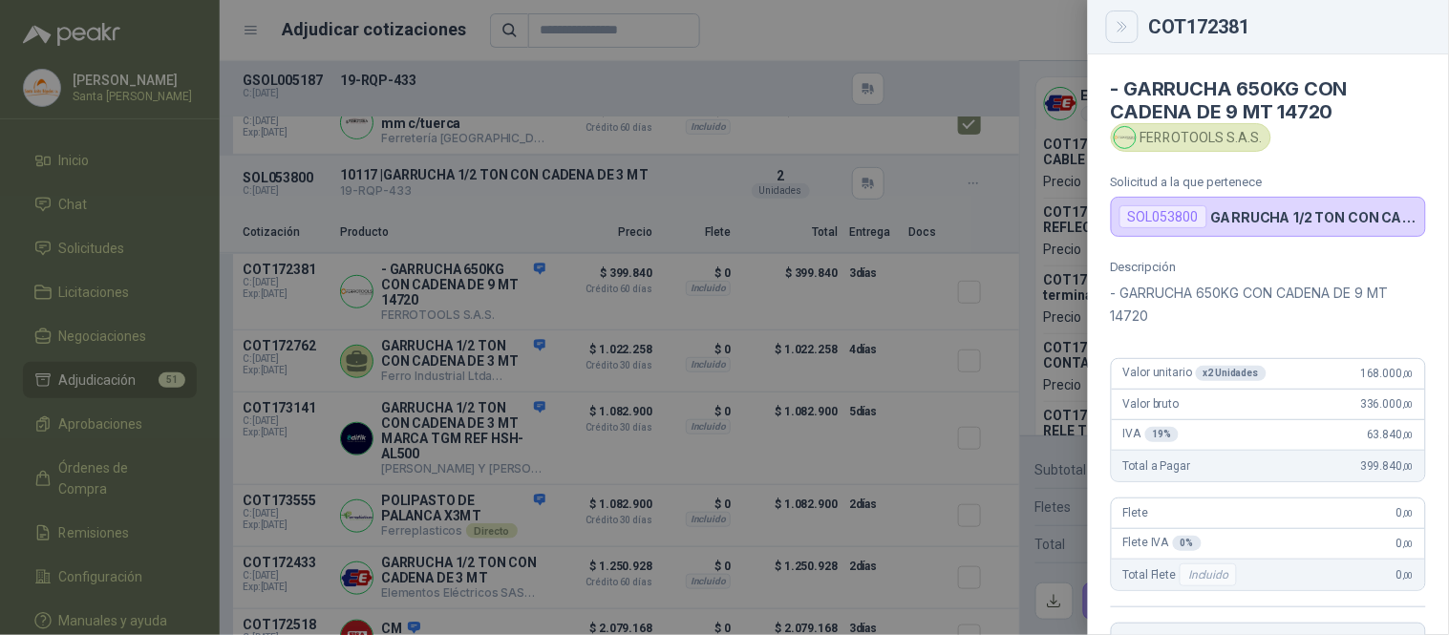
click at [1120, 25] on icon "Close" at bounding box center [1123, 27] width 16 height 16
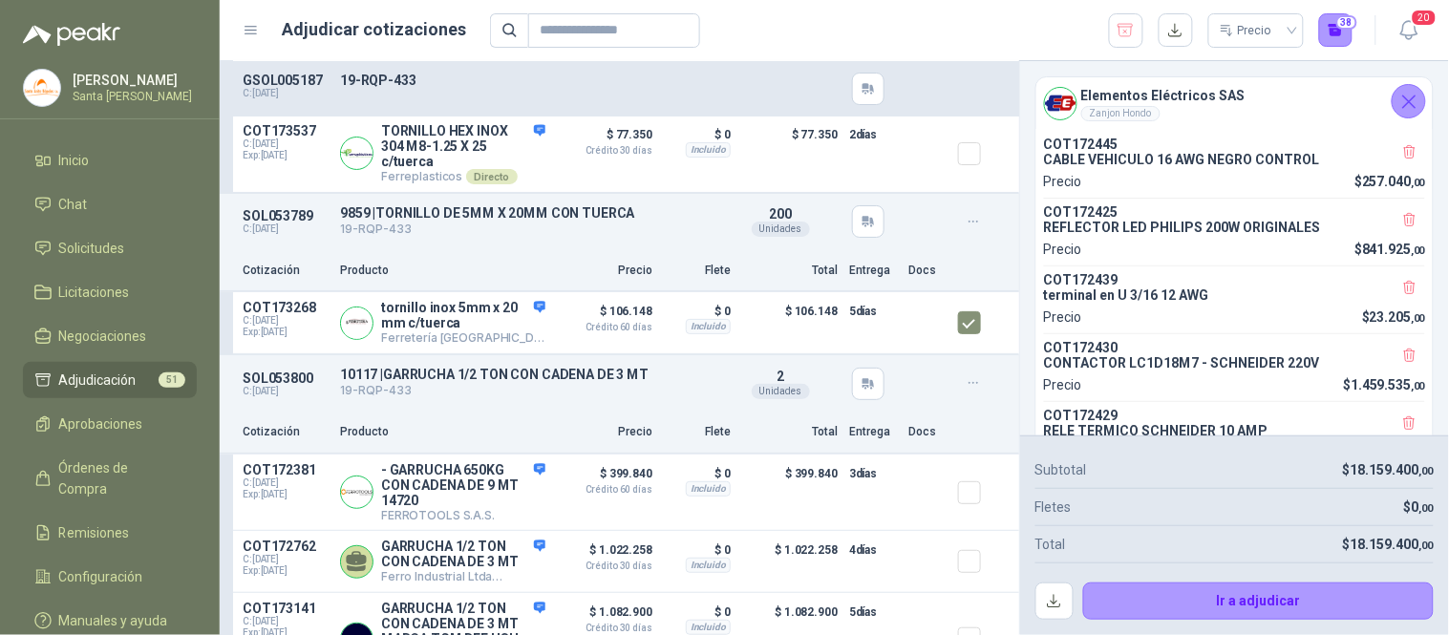
scroll to position [22380, 0]
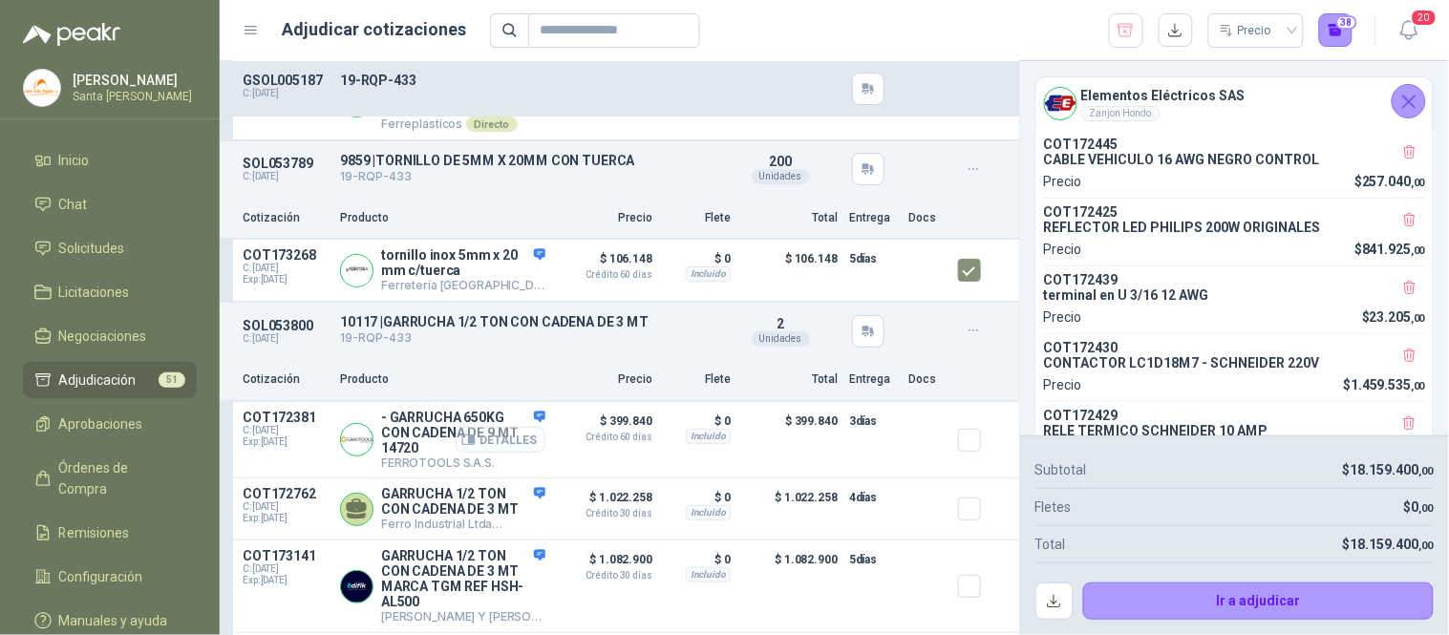
click at [495, 441] on button "Detalles" at bounding box center [501, 440] width 90 height 26
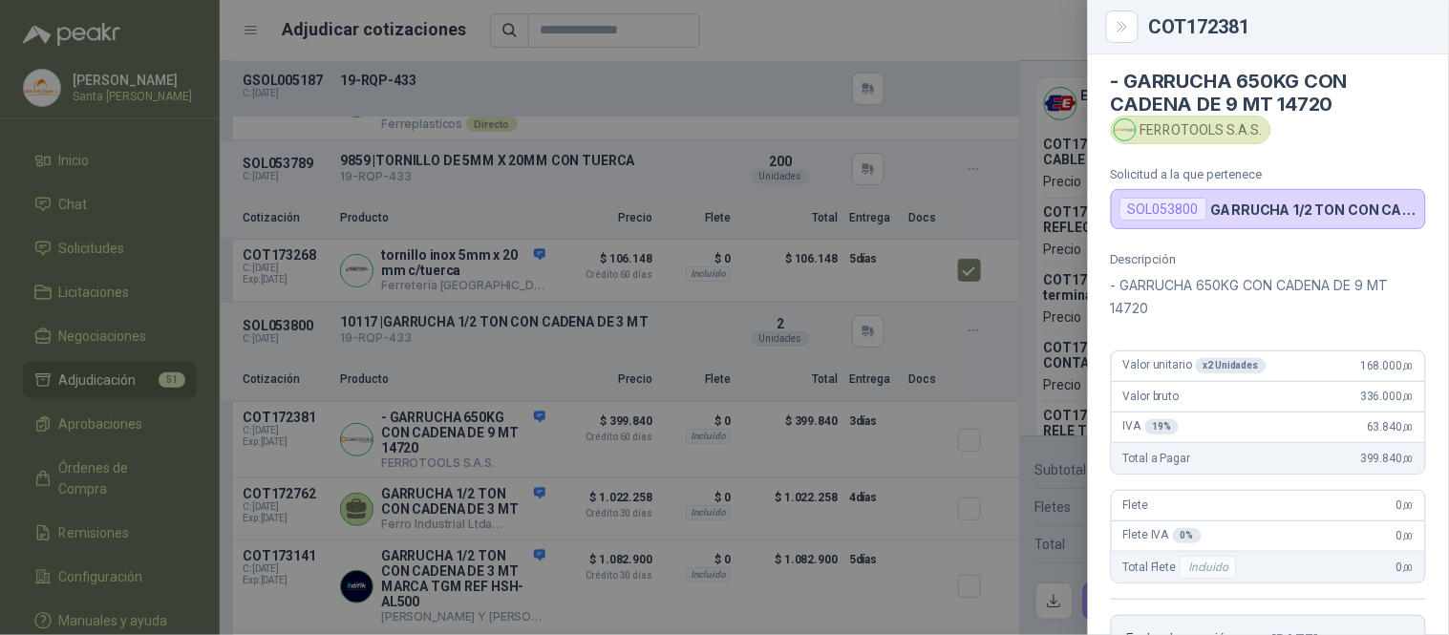
scroll to position [0, 0]
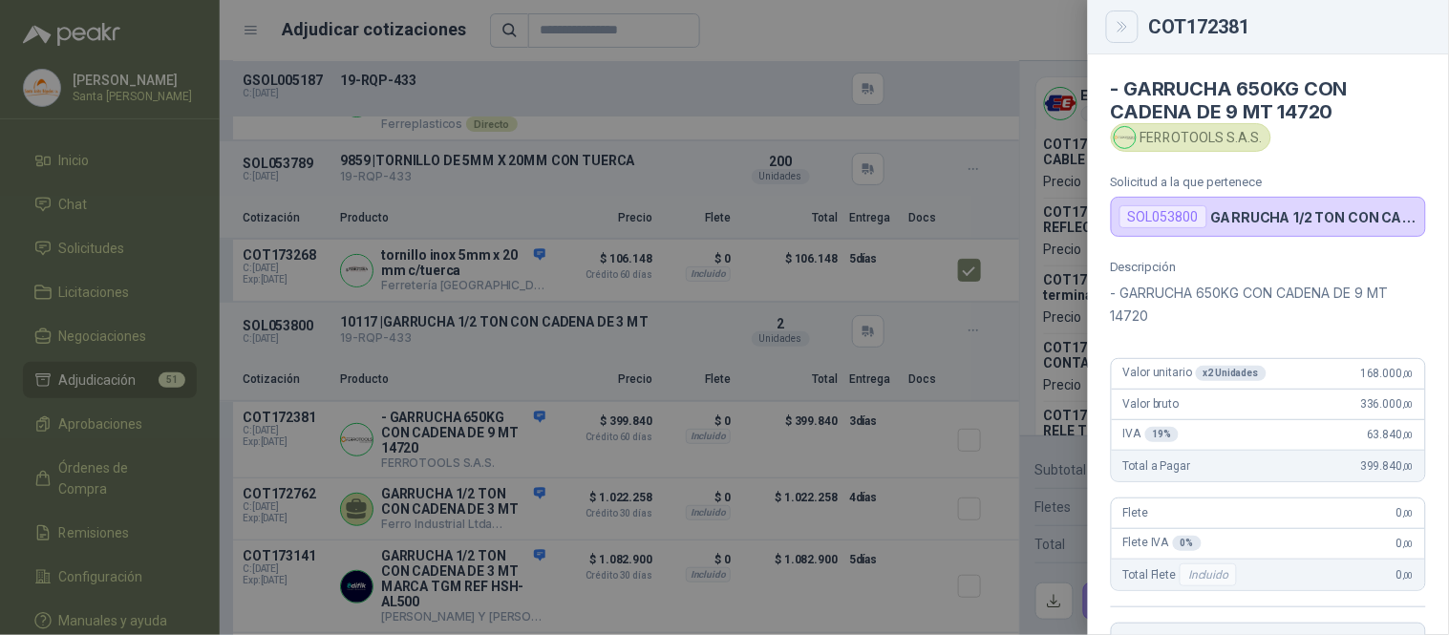
click at [1129, 22] on icon "Close" at bounding box center [1123, 27] width 16 height 16
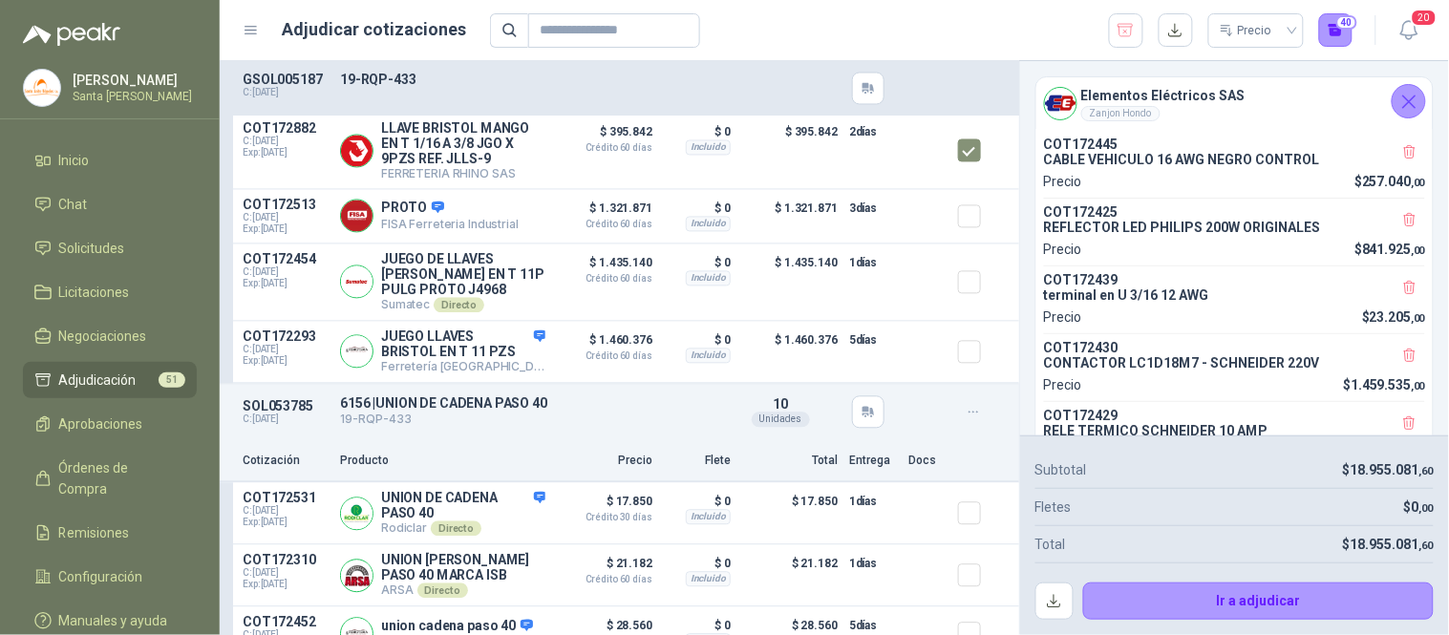
scroll to position [23472, 0]
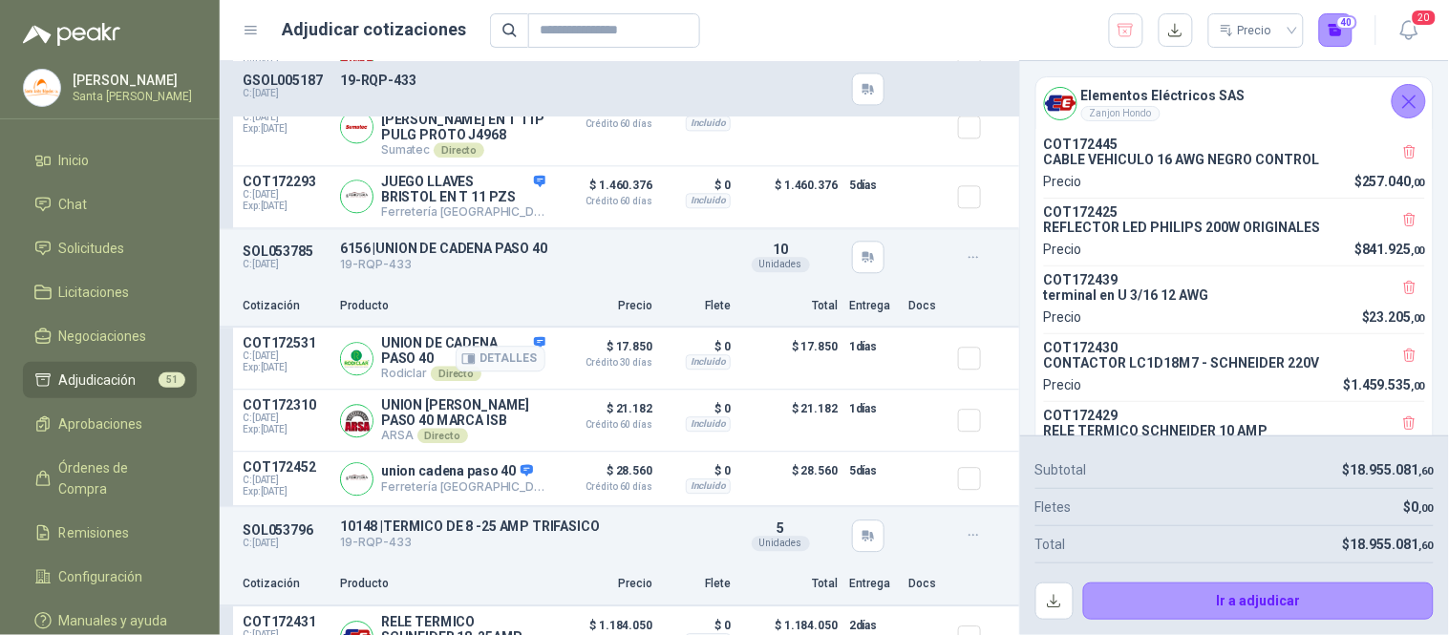
click at [958, 378] on div at bounding box center [977, 358] width 38 height 46
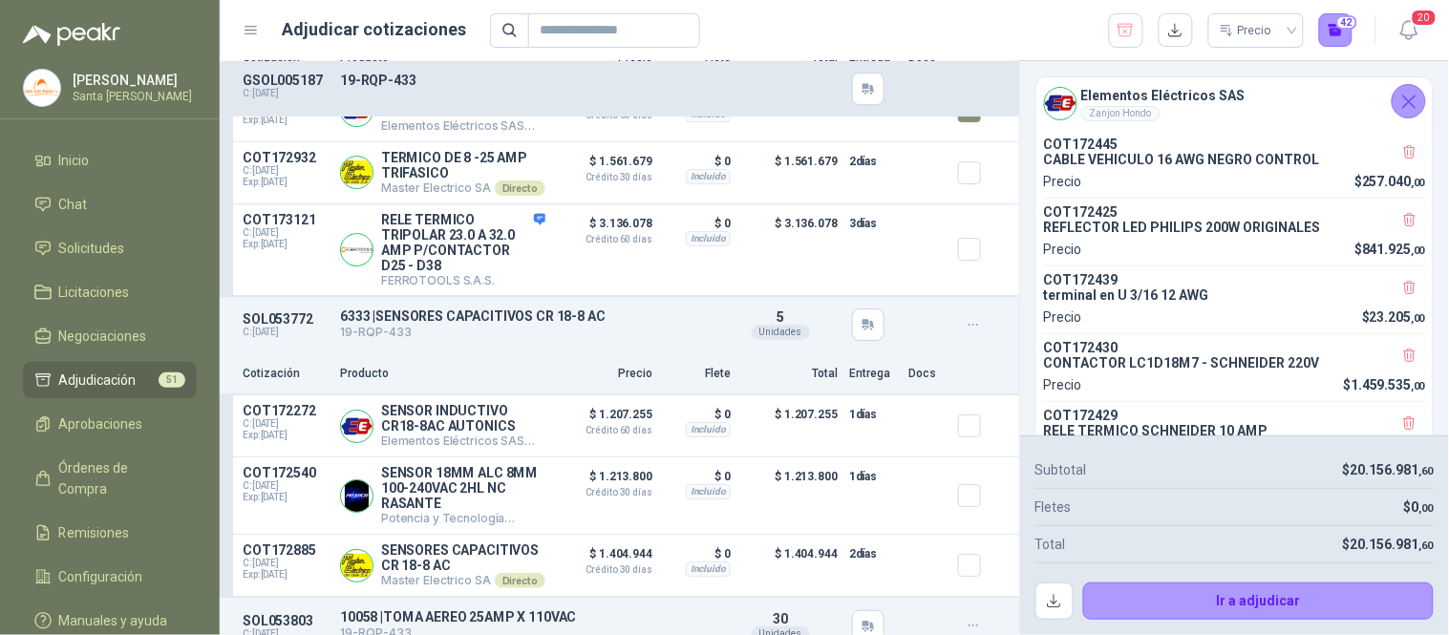
scroll to position [24062, 0]
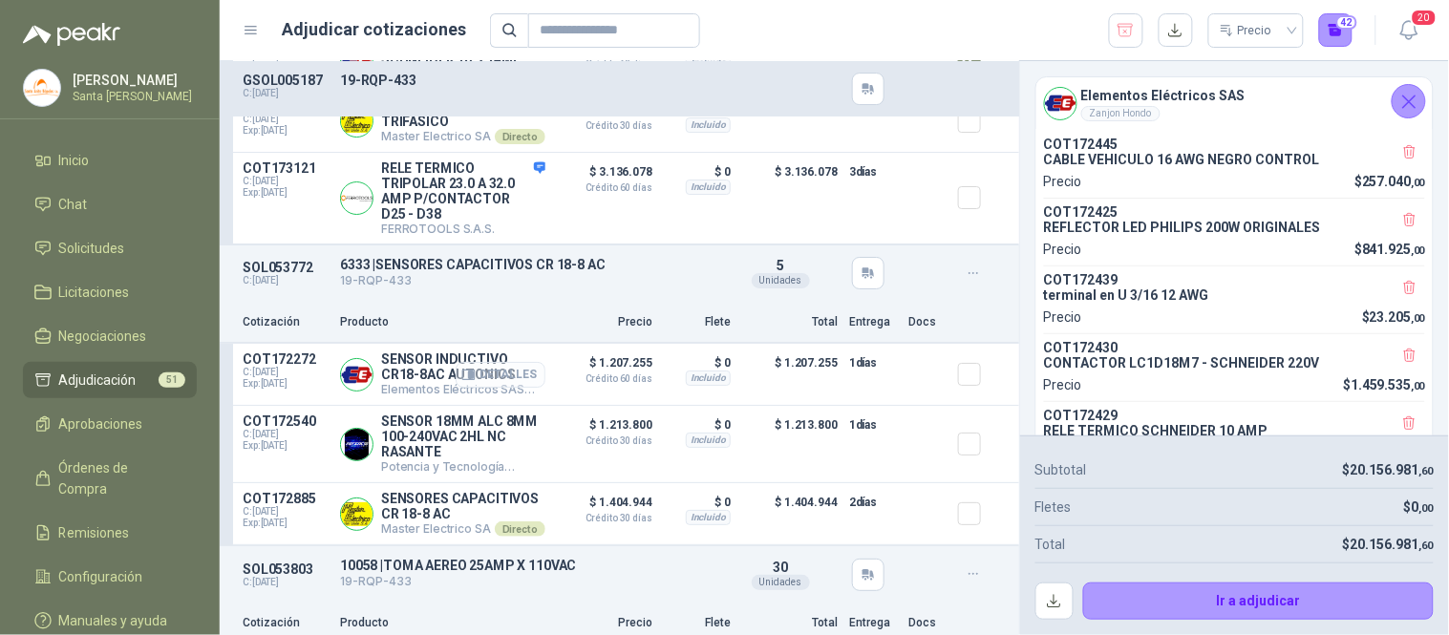
click at [503, 388] on button "Detalles" at bounding box center [501, 375] width 90 height 26
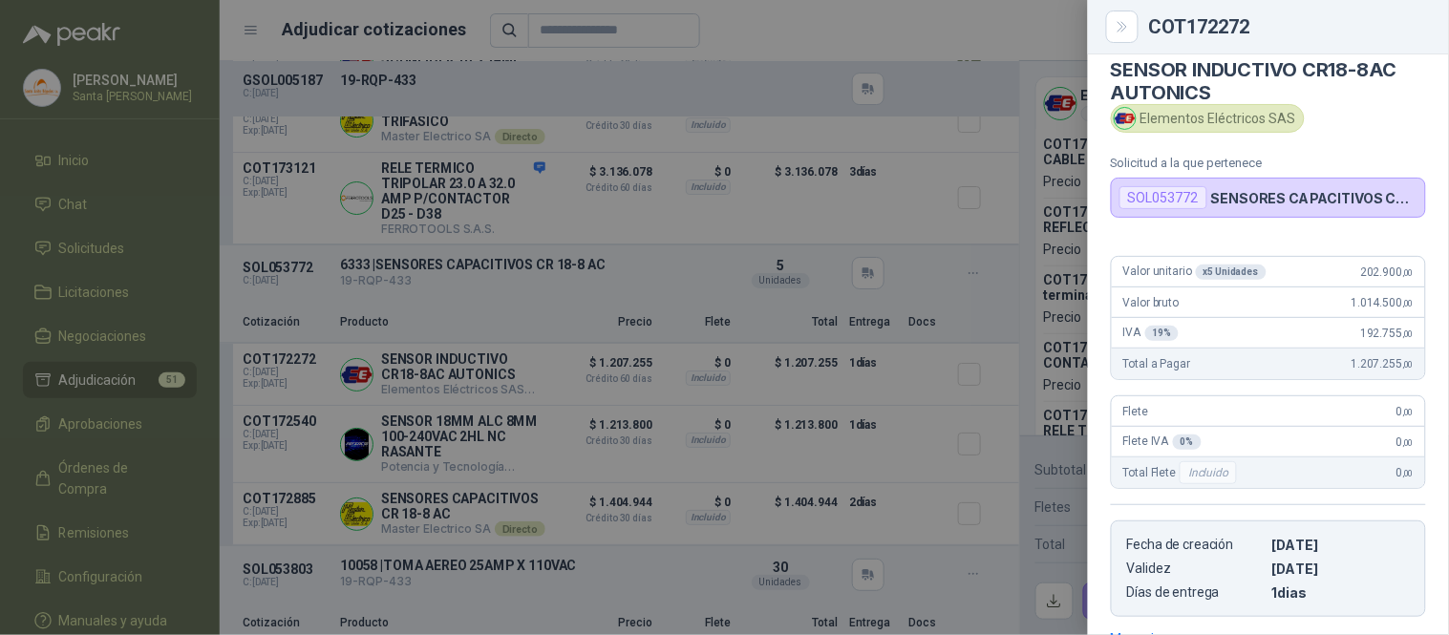
scroll to position [0, 0]
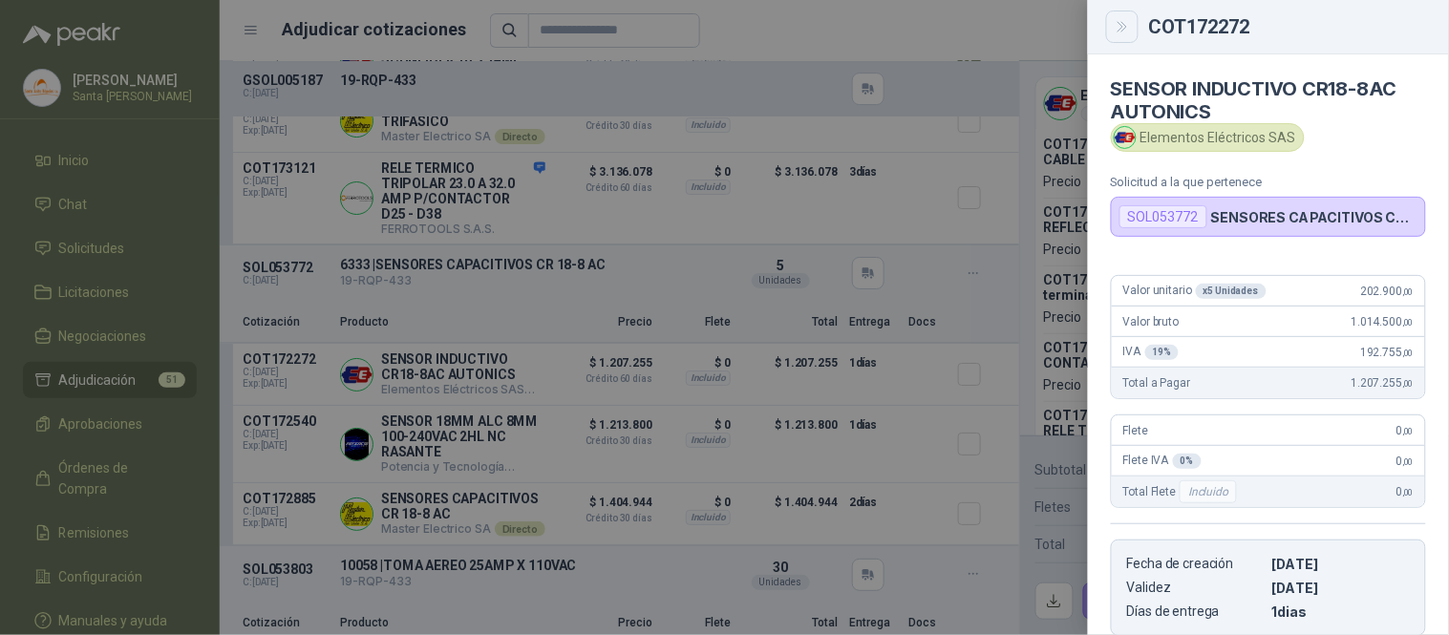
click at [1114, 16] on button "Close" at bounding box center [1122, 27] width 32 height 32
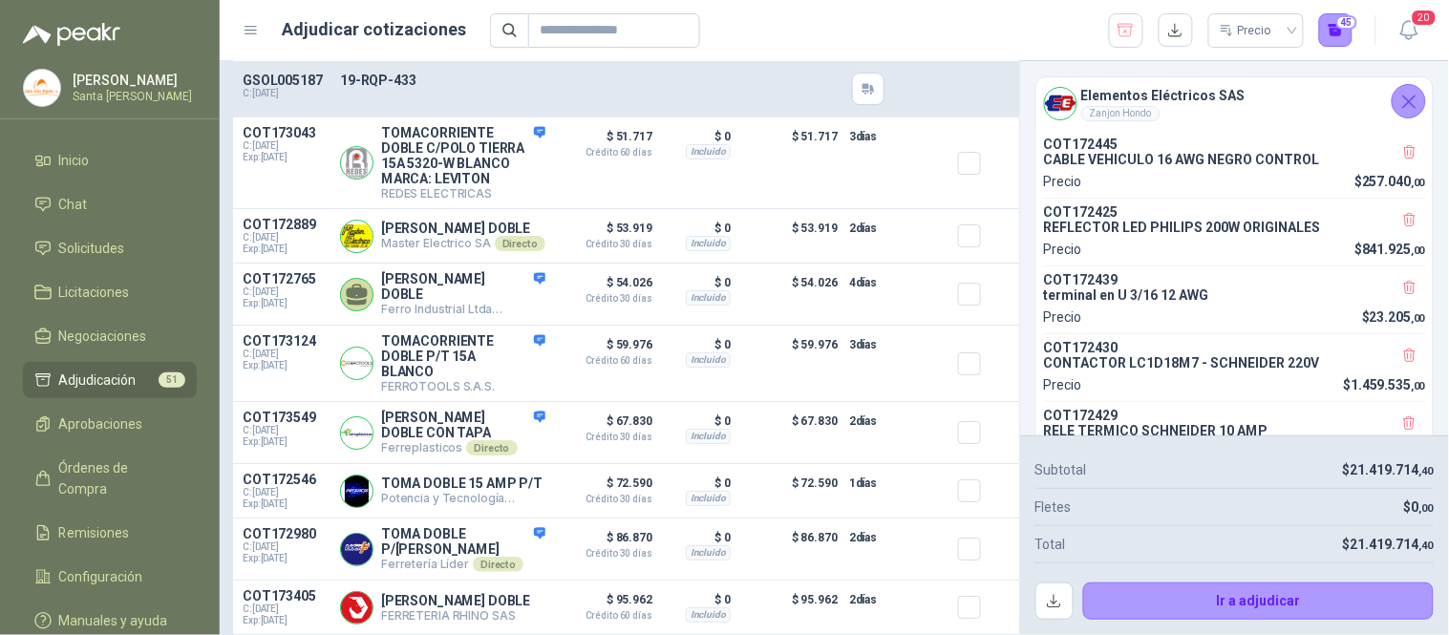
scroll to position [25940, 0]
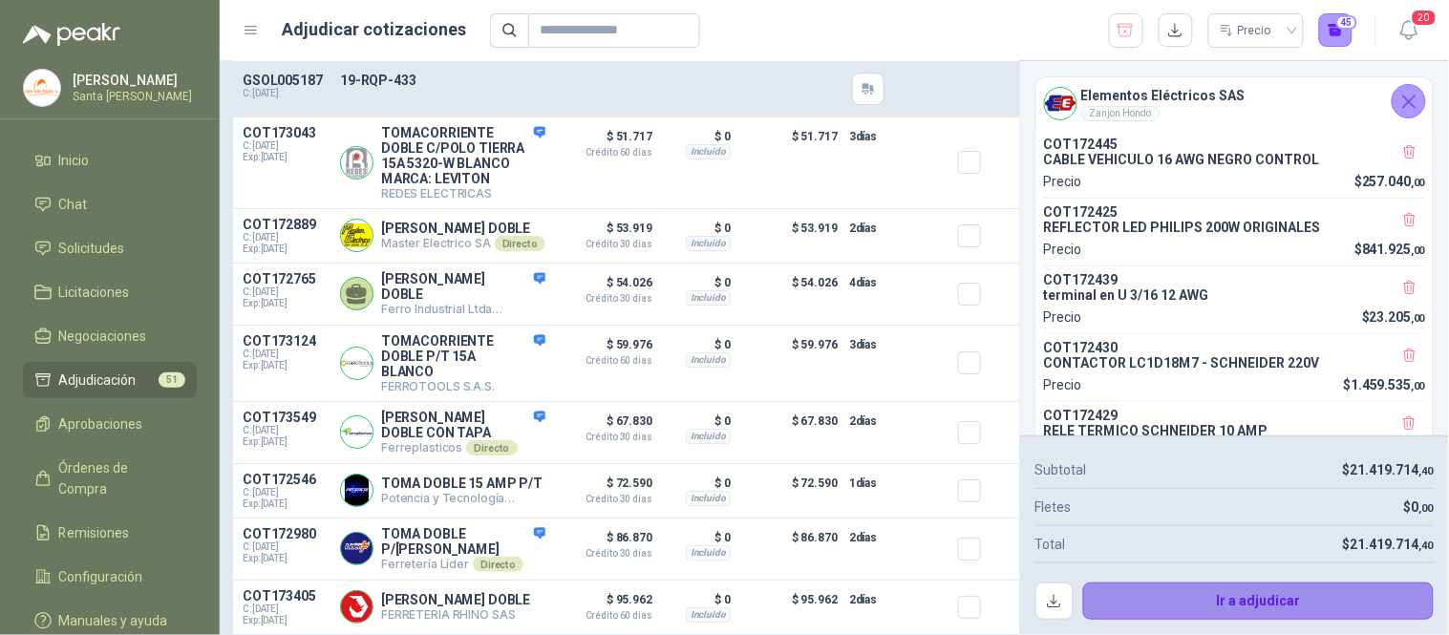
click at [1215, 604] on button "Ir a adjudicar" at bounding box center [1258, 602] width 351 height 38
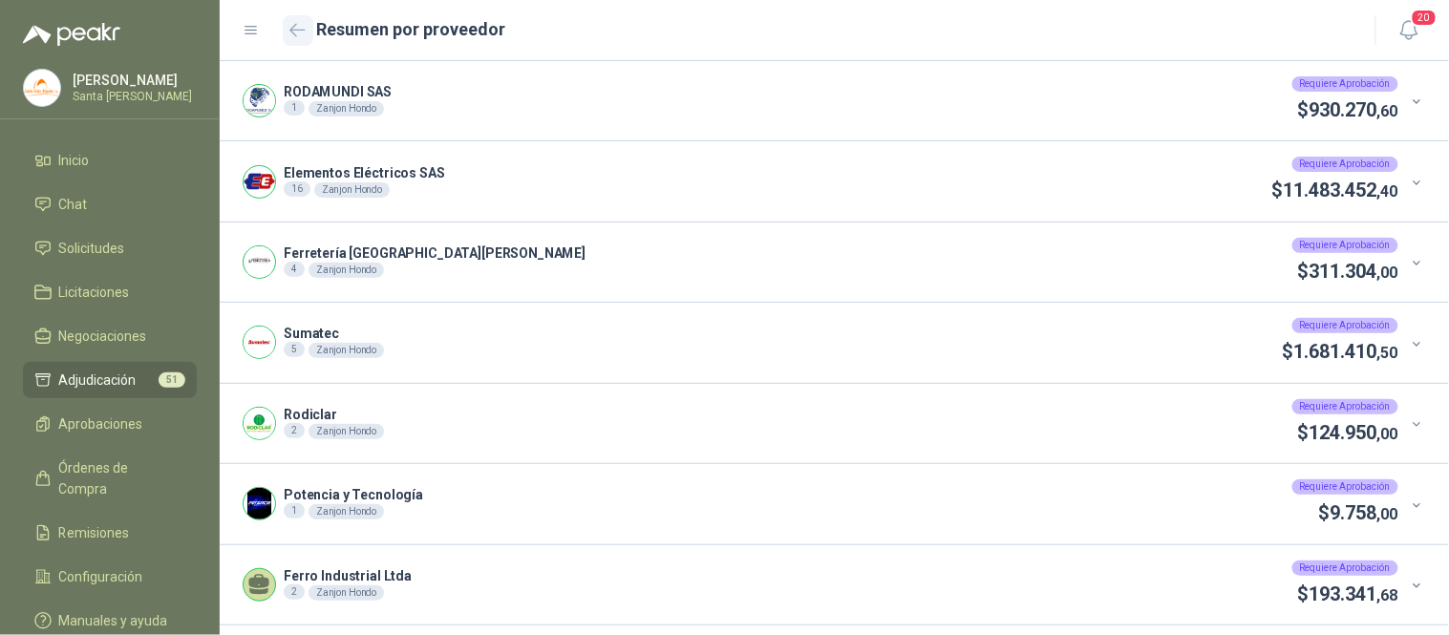
click at [289, 30] on icon "button" at bounding box center [297, 30] width 16 height 14
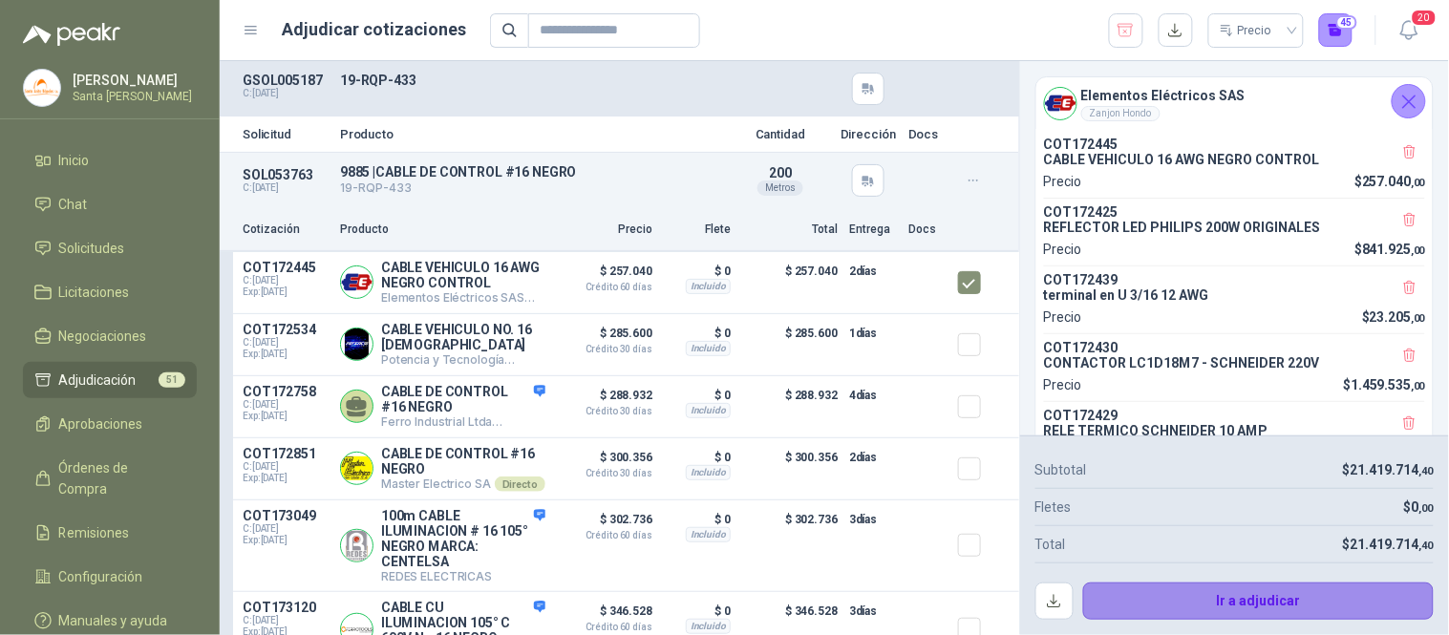
click at [1171, 598] on button "Ir a adjudicar" at bounding box center [1258, 602] width 351 height 38
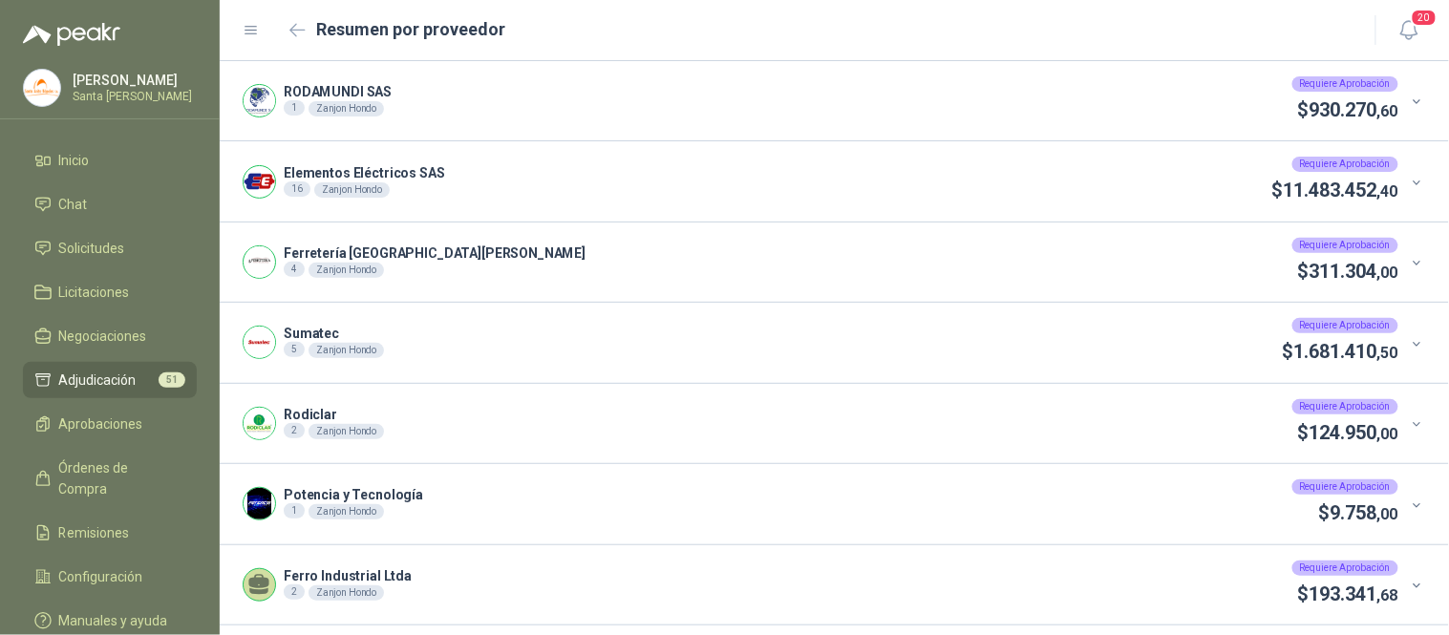
click at [1413, 100] on icon at bounding box center [1417, 102] width 8 height 5
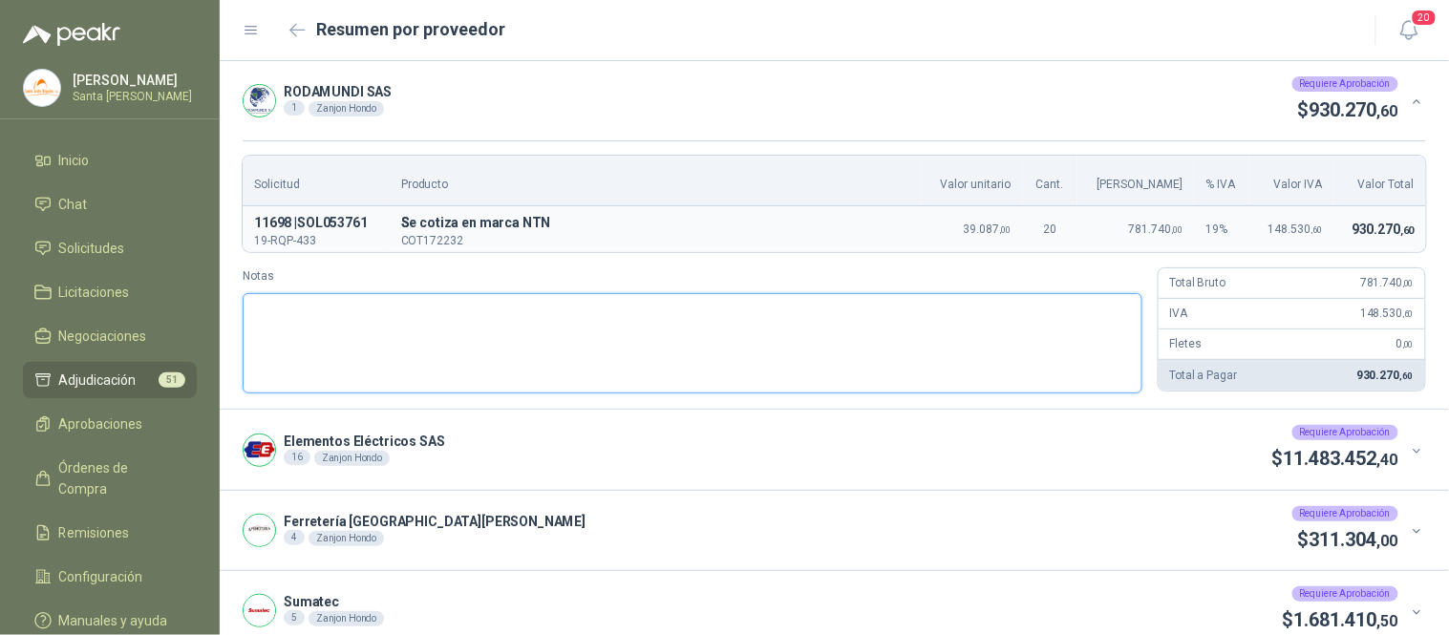
click at [464, 339] on textarea "Notas" at bounding box center [693, 343] width 900 height 100
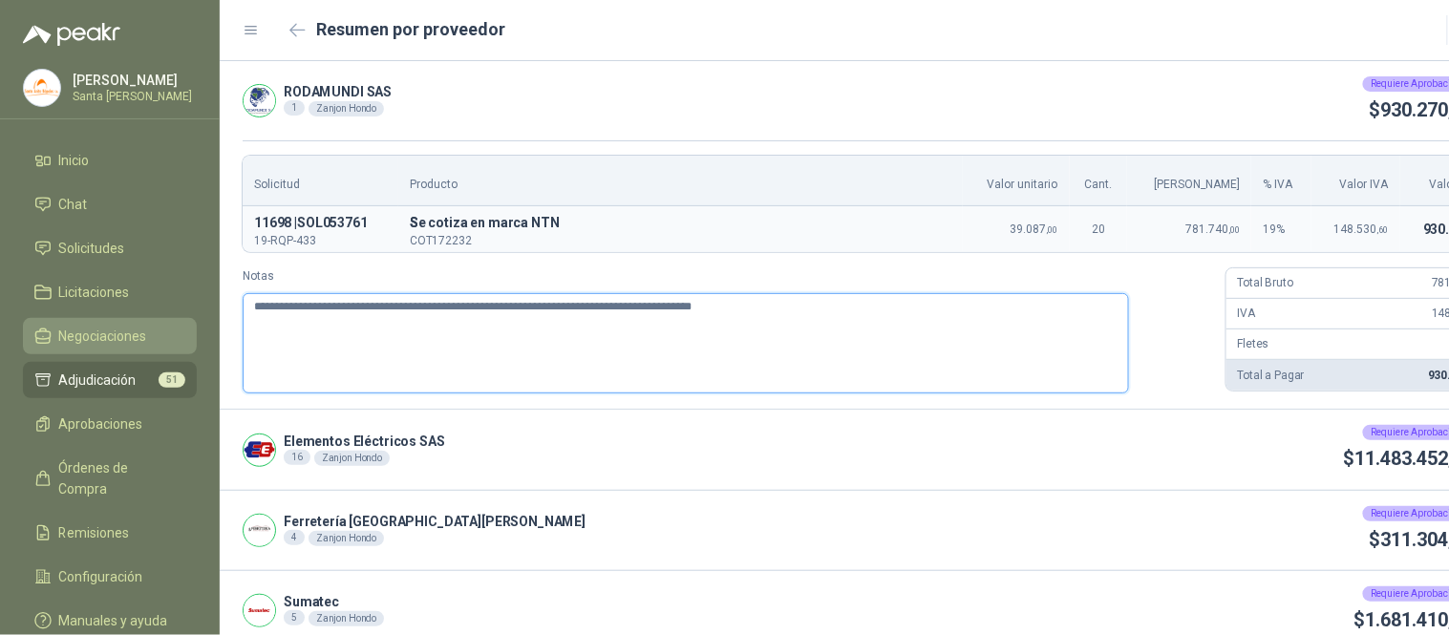
drag, startPoint x: 889, startPoint y: 321, endPoint x: 83, endPoint y: 332, distance: 806.2
click at [83, 332] on div "**********" at bounding box center [724, 317] width 1449 height 635
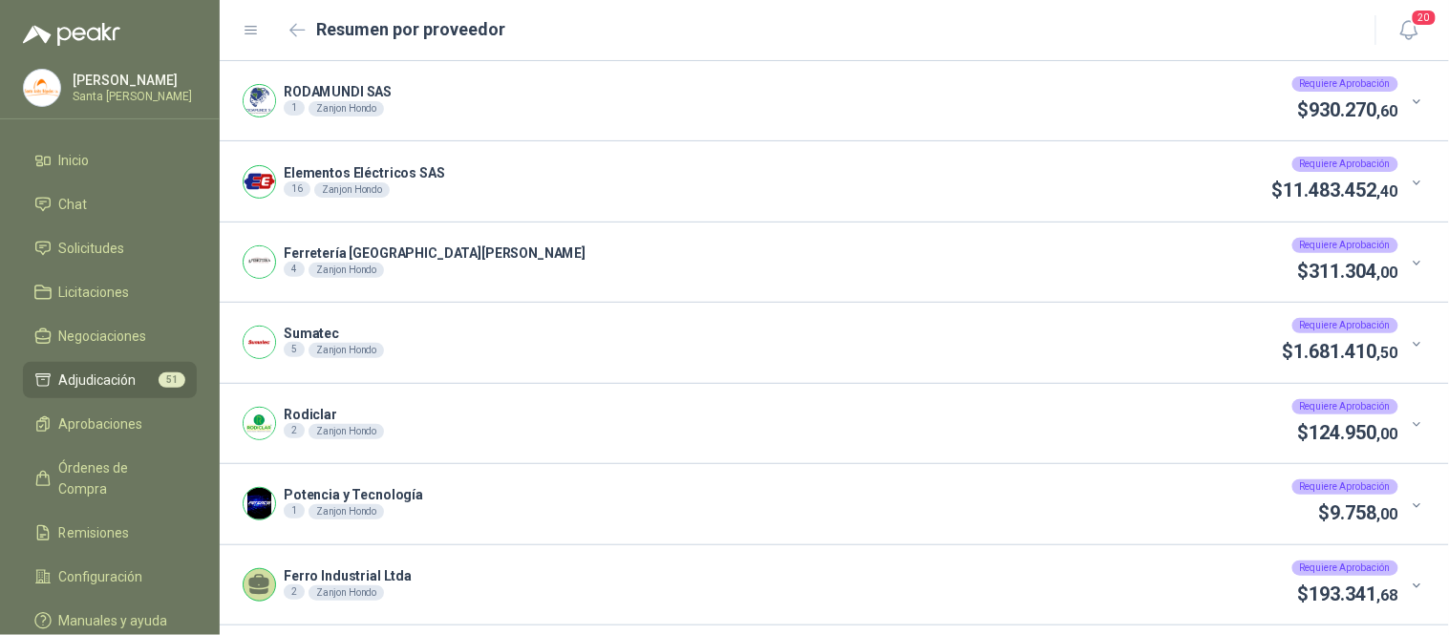
click at [1411, 184] on div "Elementos Eléctricos SAS 16 Zanjon Hondo Requiere Aprobación $ 11.483.452 ,40" at bounding box center [834, 180] width 1229 height 79
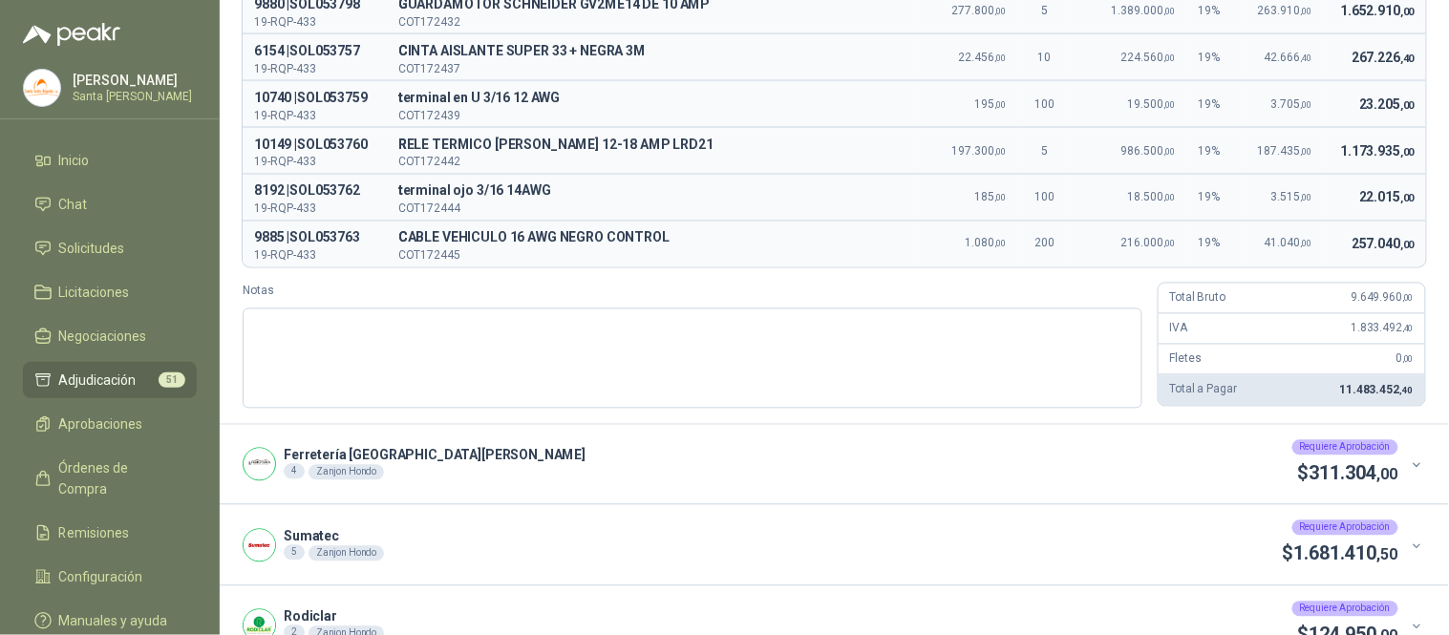
scroll to position [866, 0]
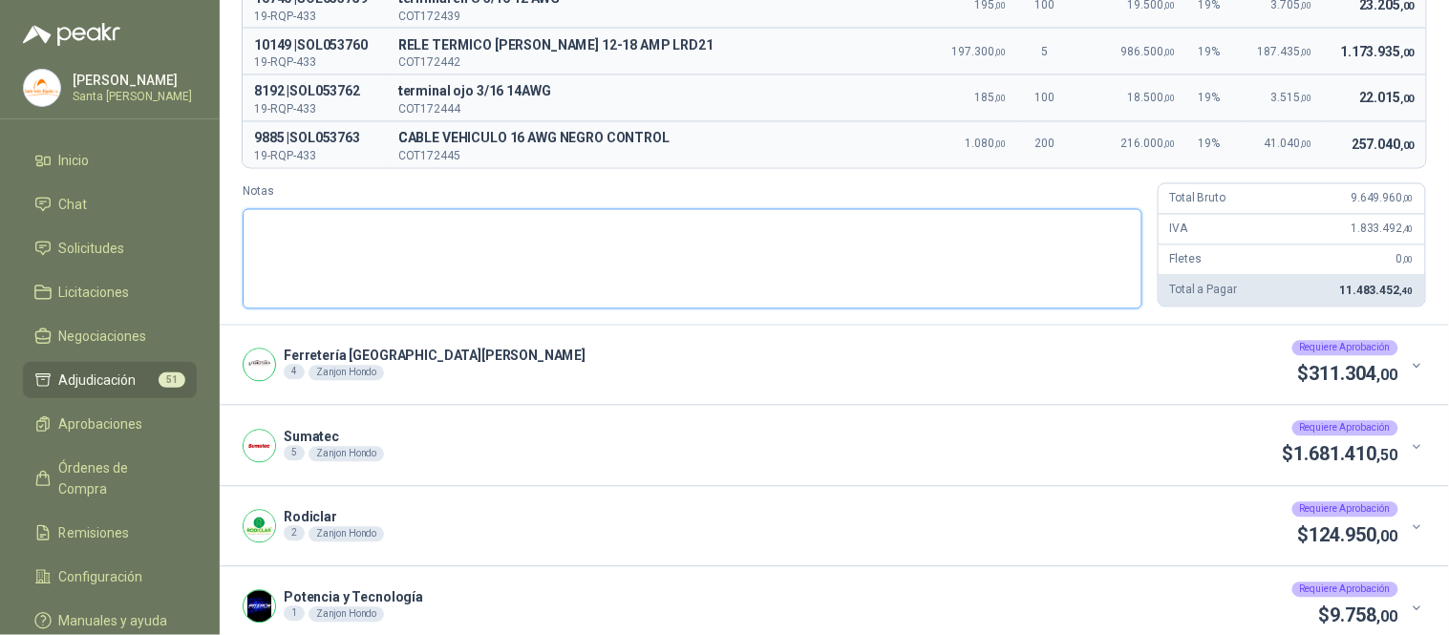
click at [345, 234] on textarea "Notas" at bounding box center [693, 259] width 900 height 100
paste textarea "**********"
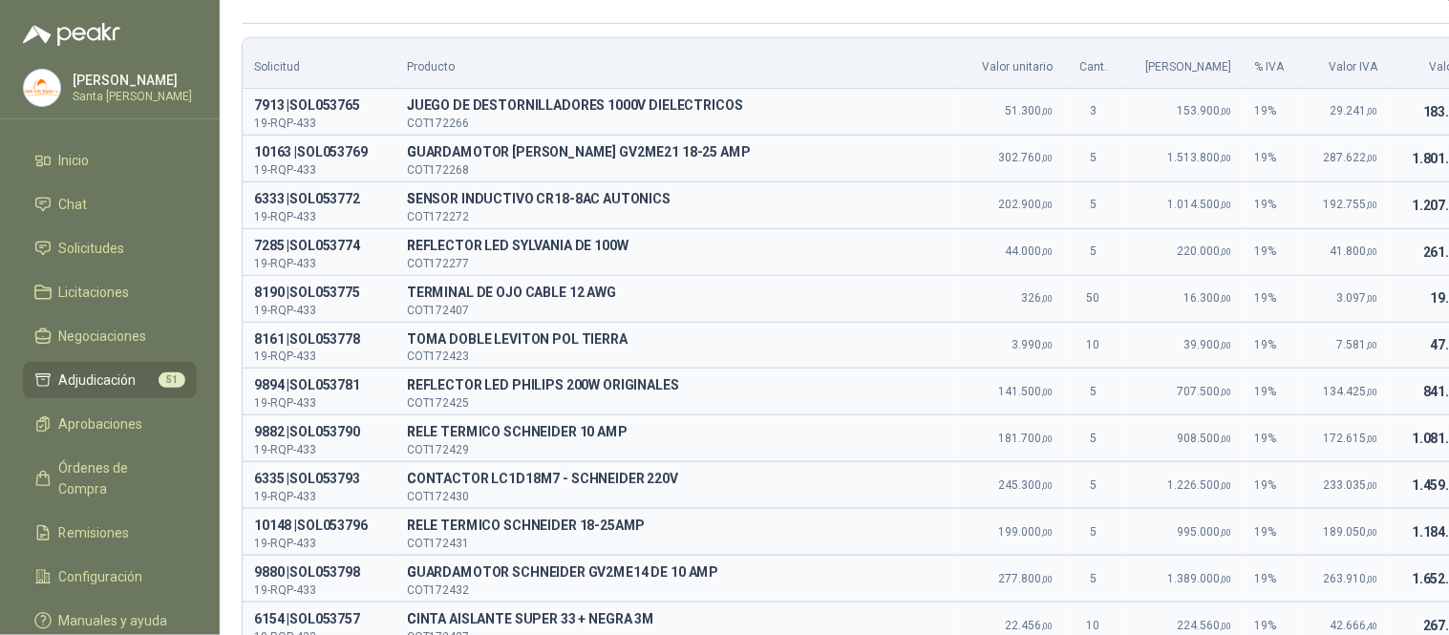
scroll to position [129, 0]
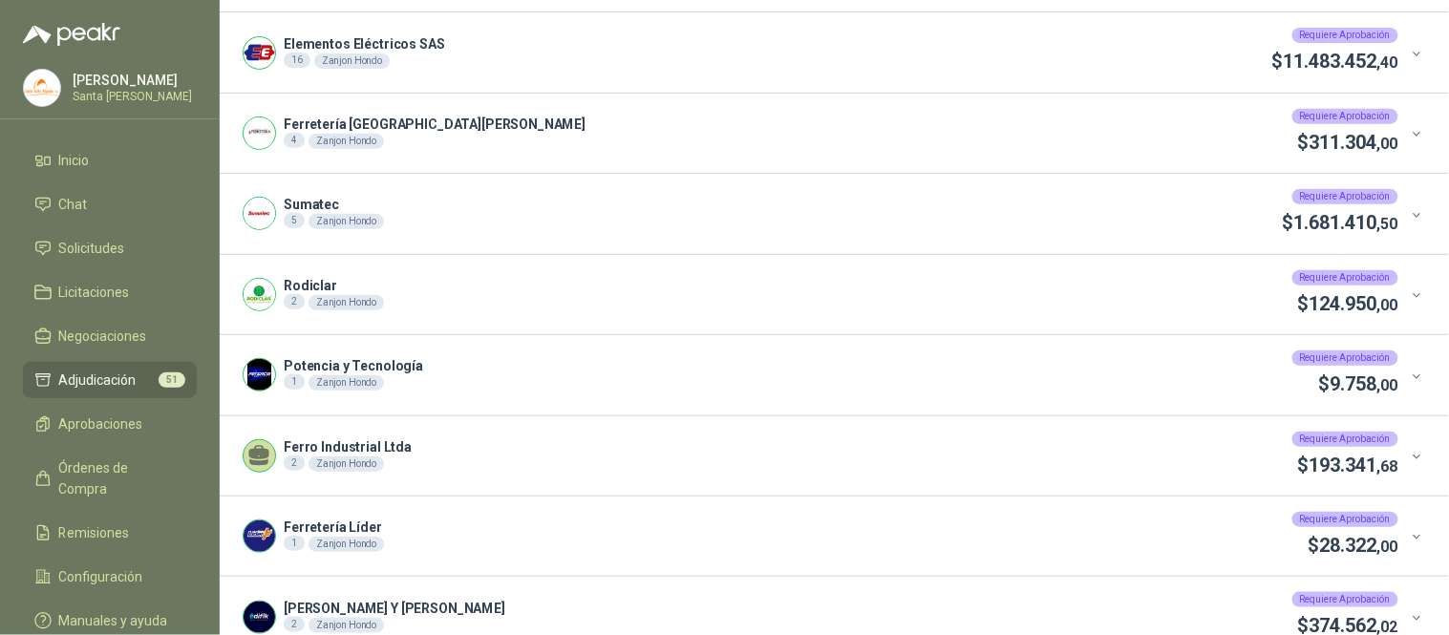
click at [1410, 128] on icon at bounding box center [1417, 134] width 14 height 14
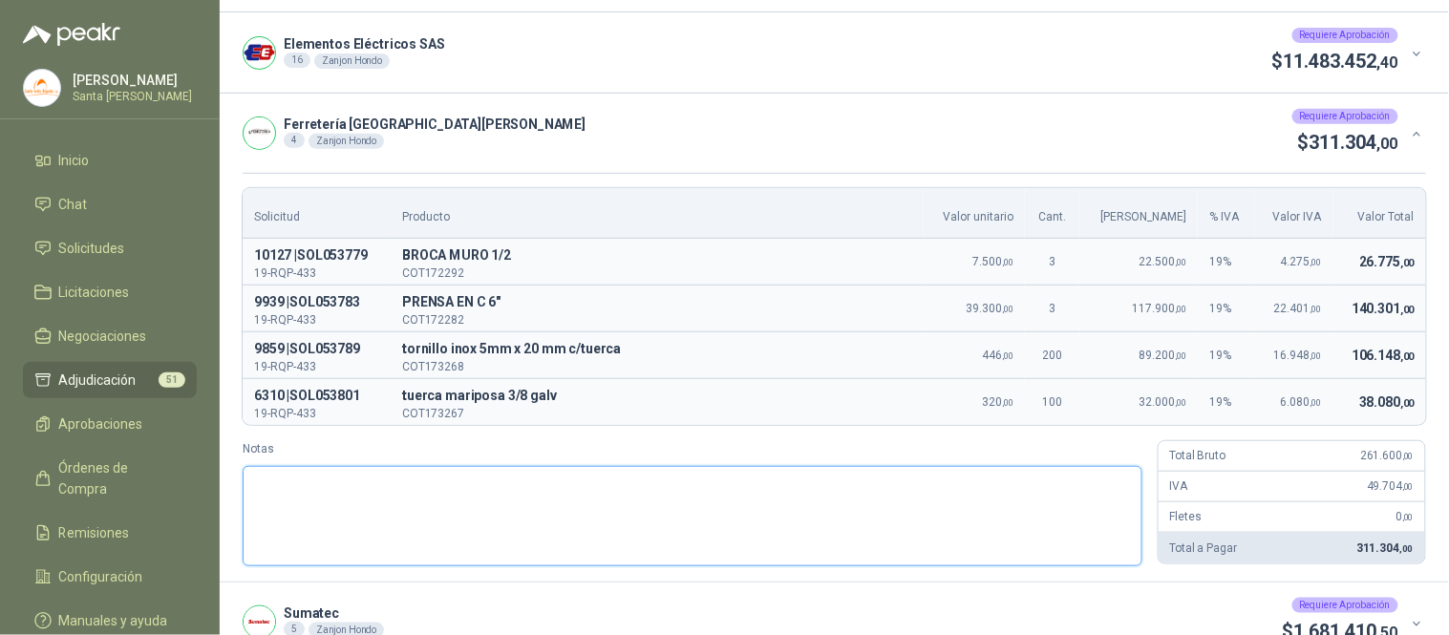
click at [399, 518] on textarea "Notas" at bounding box center [693, 516] width 900 height 100
paste textarea "**********"
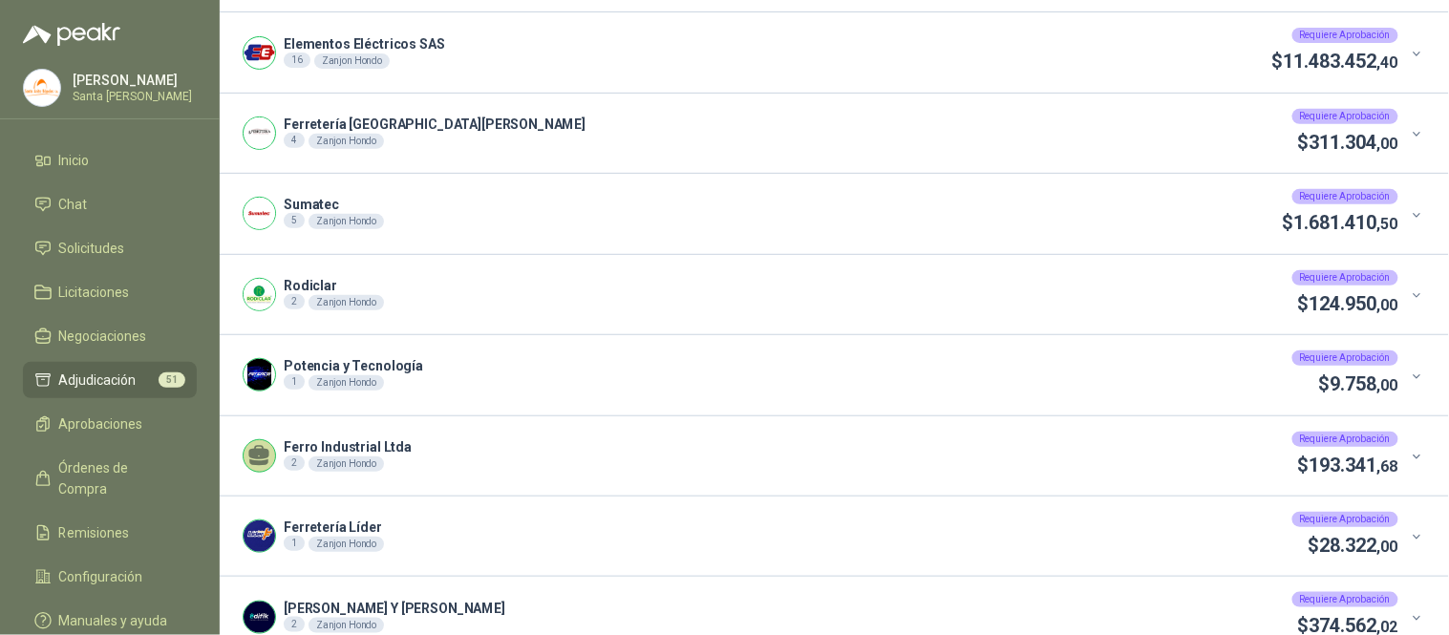
click at [1410, 217] on icon at bounding box center [1417, 215] width 14 height 14
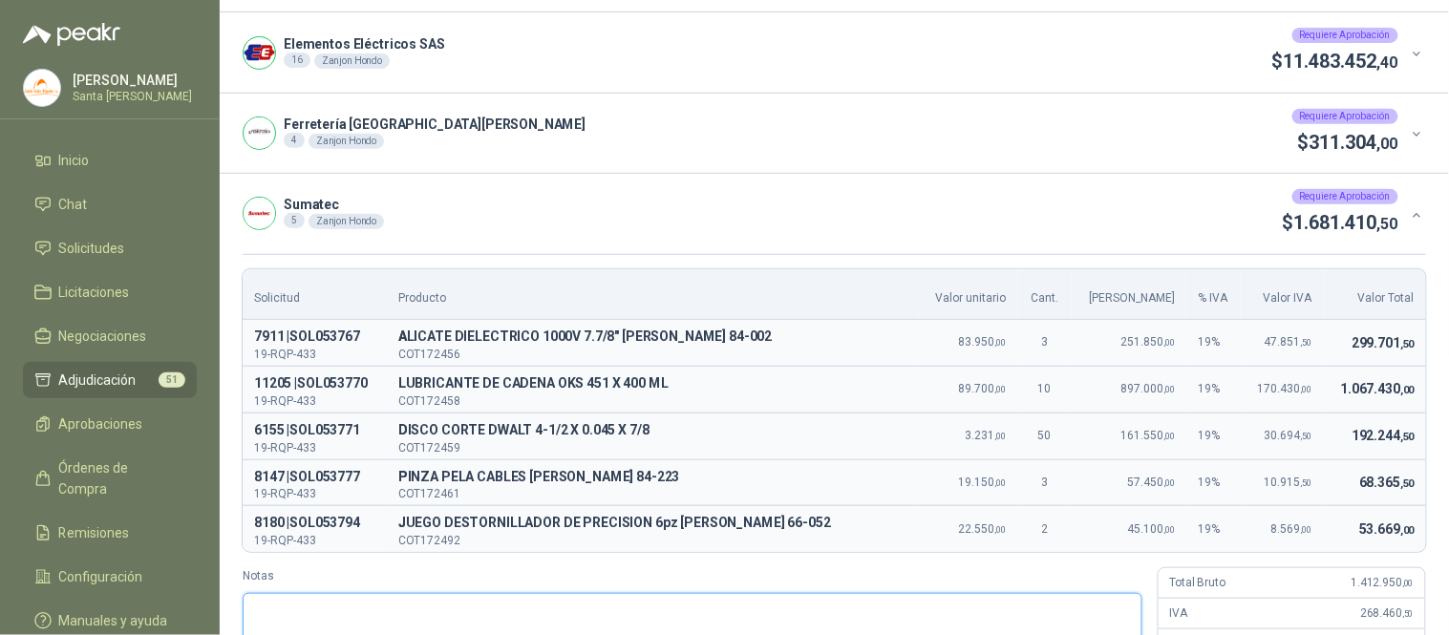
click at [427, 608] on textarea "Notas" at bounding box center [693, 643] width 900 height 100
paste textarea "**********"
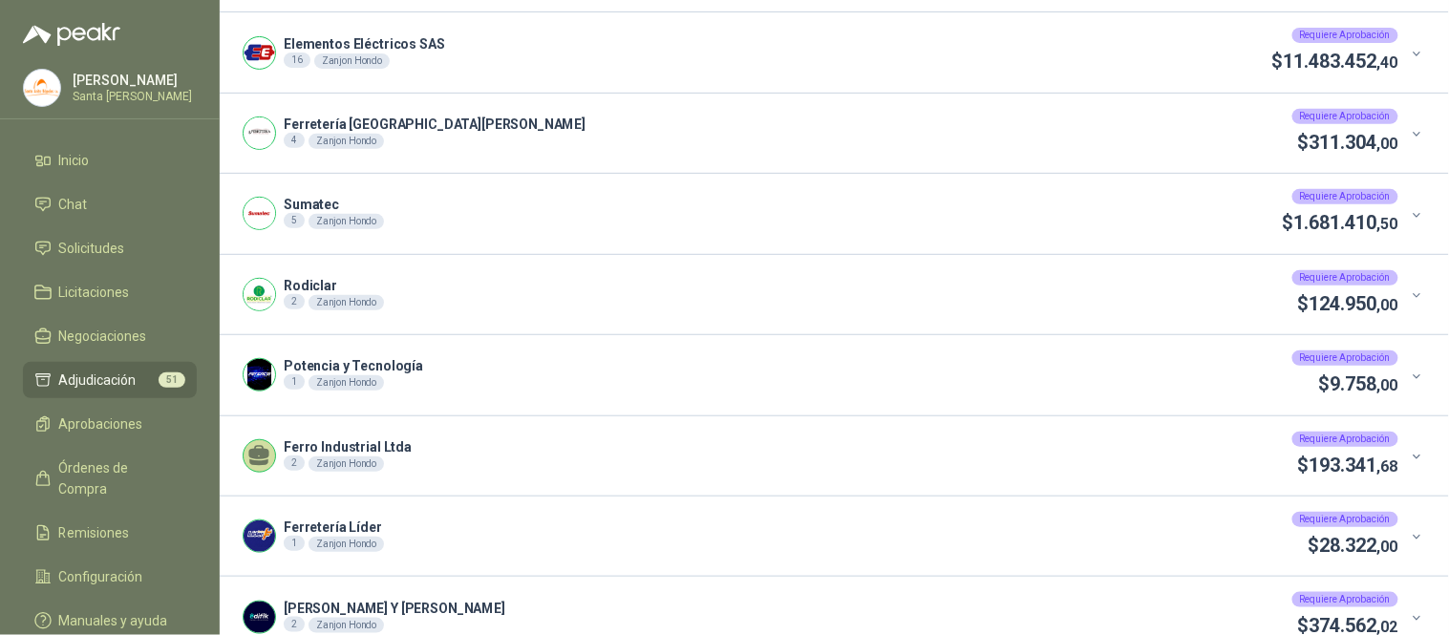
click at [1410, 294] on icon at bounding box center [1417, 295] width 14 height 14
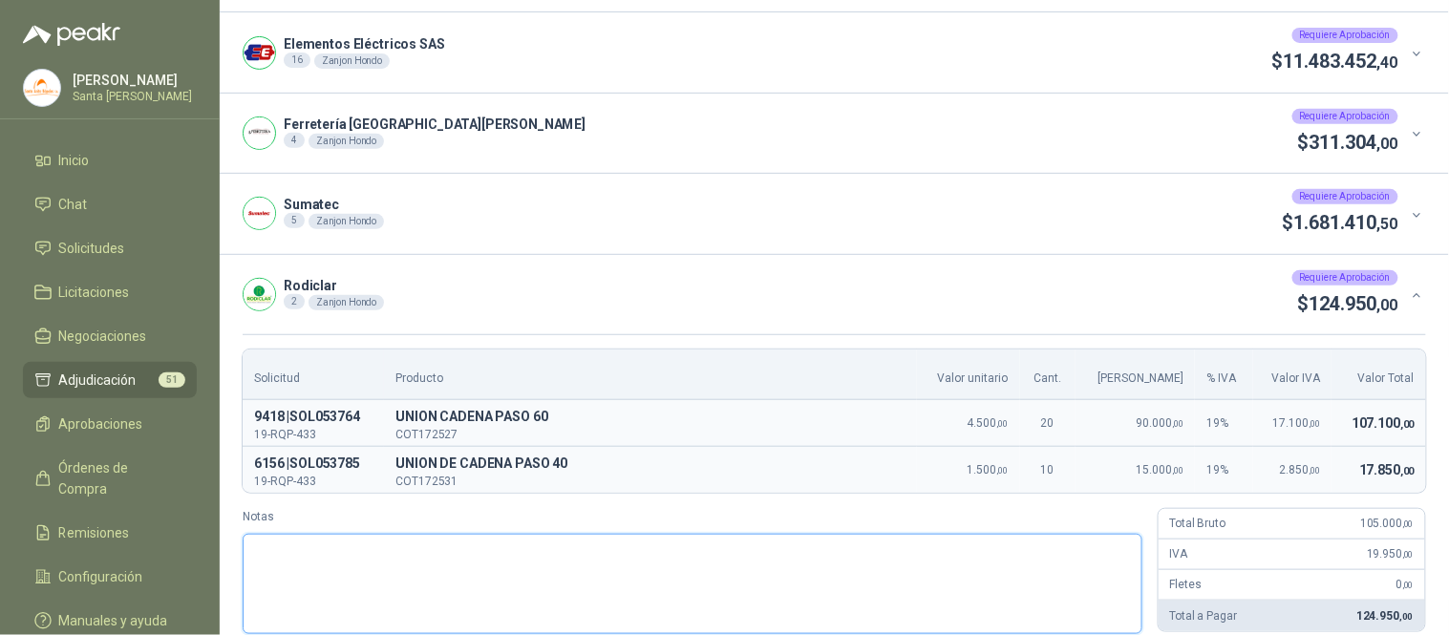
click at [498, 587] on textarea "Notas" at bounding box center [693, 584] width 900 height 100
paste textarea "**********"
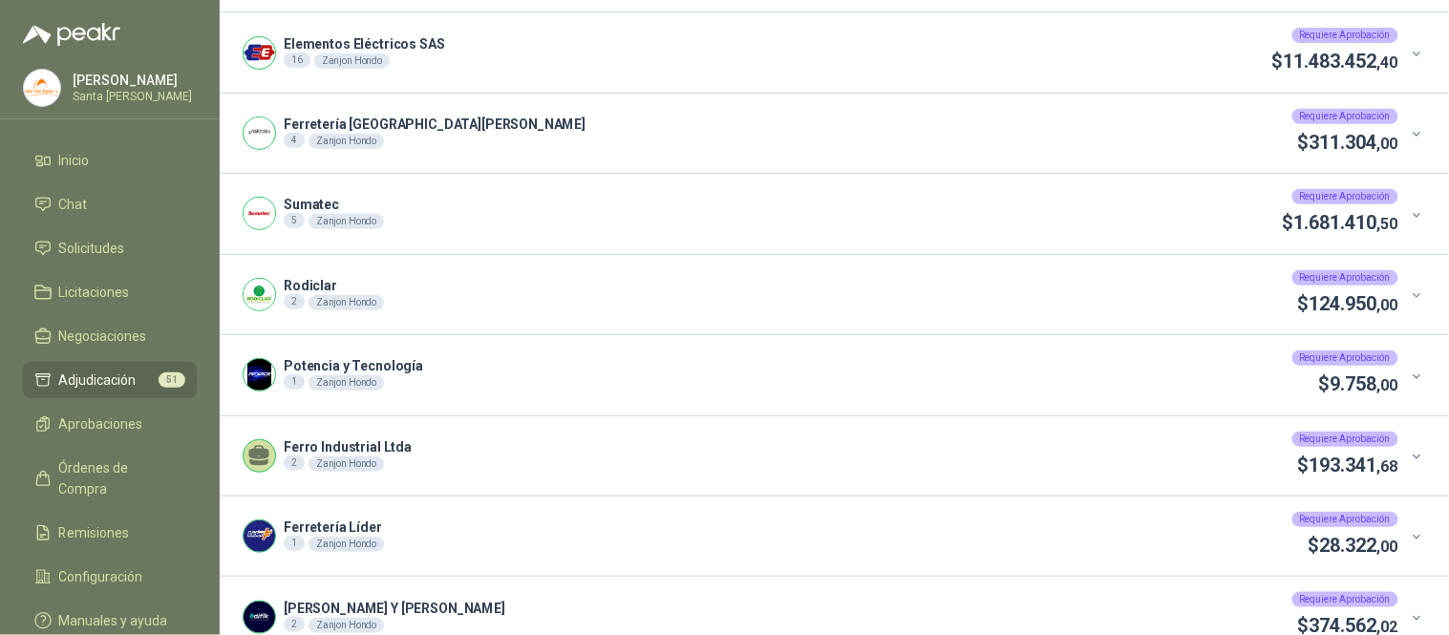
click at [1410, 379] on icon at bounding box center [1417, 377] width 14 height 14
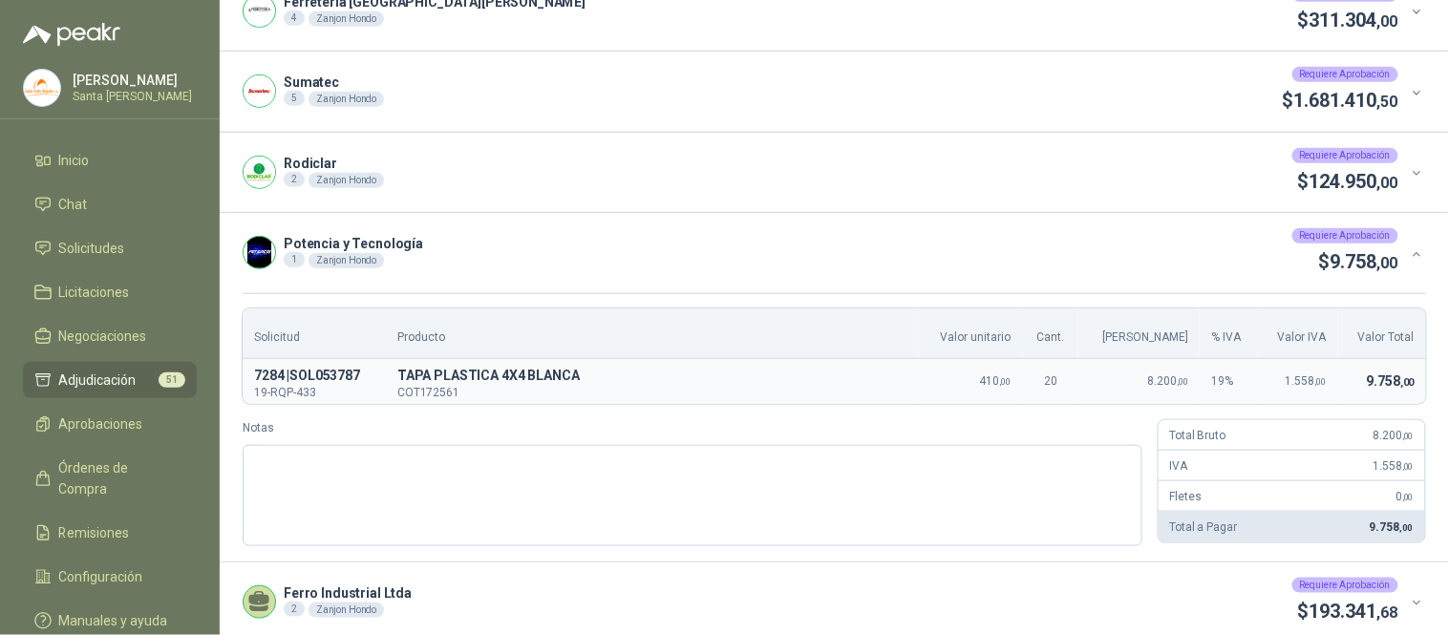
scroll to position [270, 0]
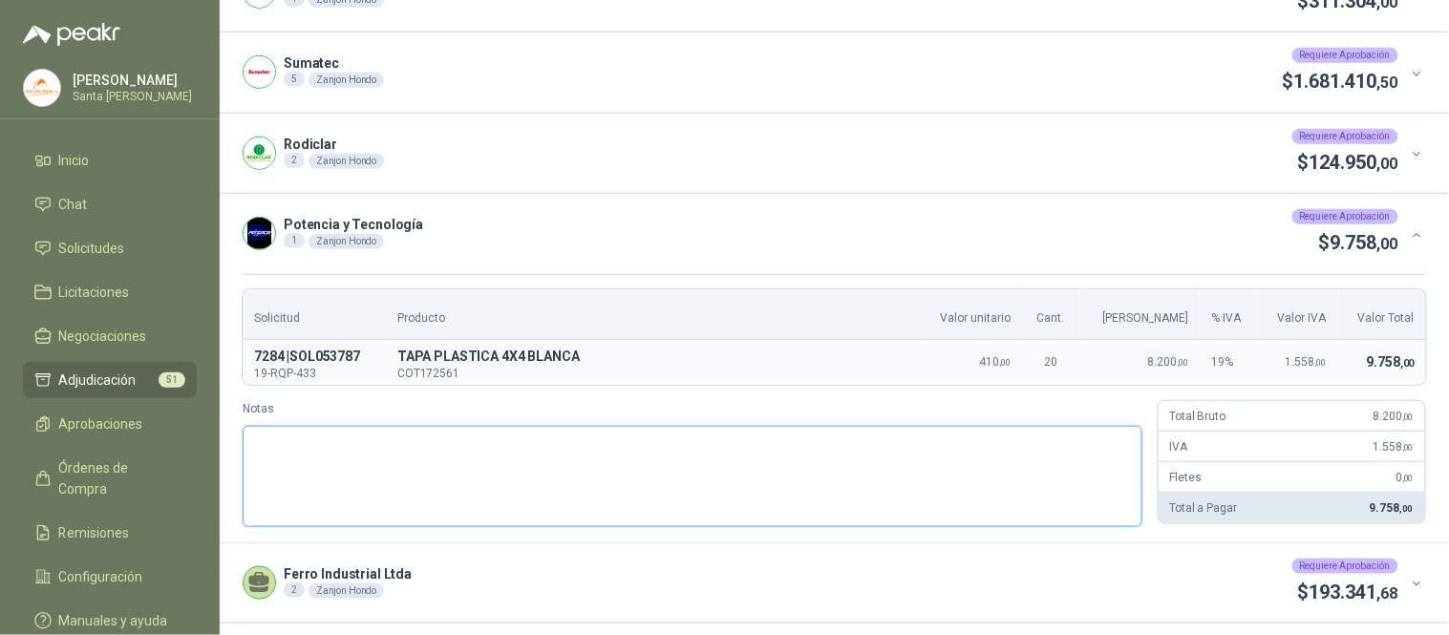
click at [532, 494] on textarea "Notas" at bounding box center [693, 476] width 900 height 100
paste textarea "**********"
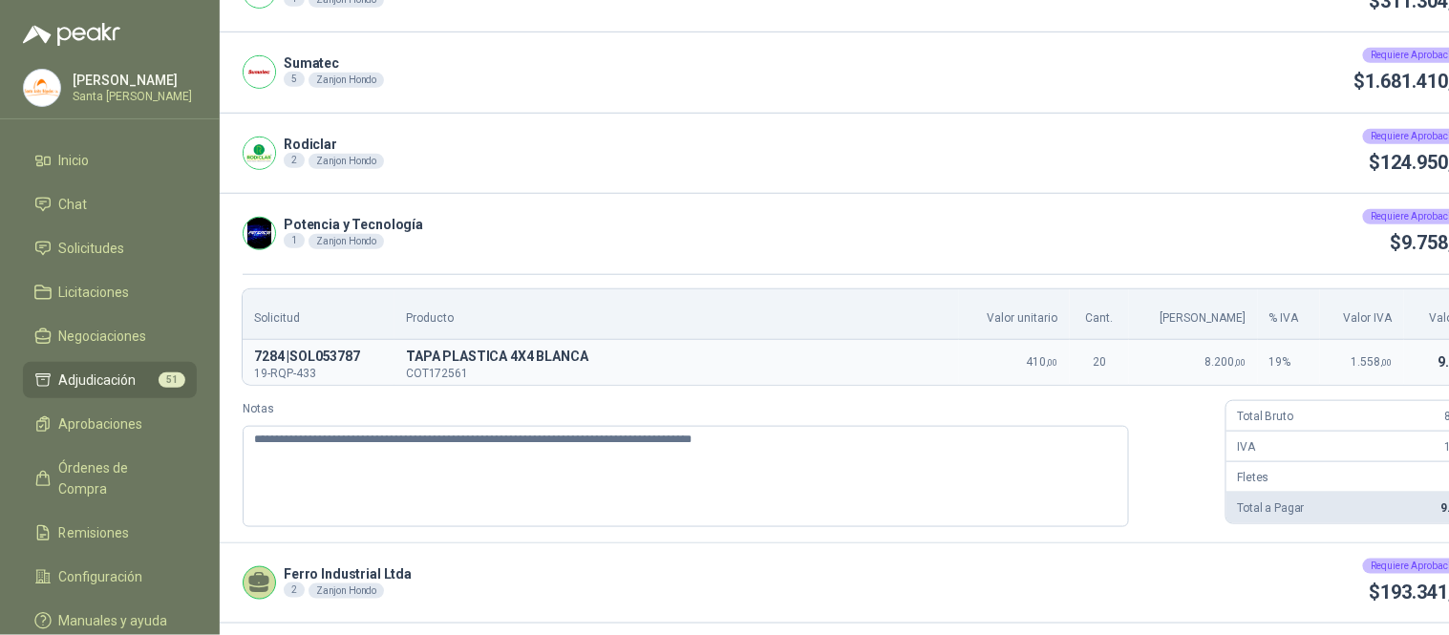
click at [1409, 227] on div "Potencia y Tecnología 1 Zanjon Hondo Requiere Aprobación $ 9.758 ,00" at bounding box center [870, 233] width 1301 height 79
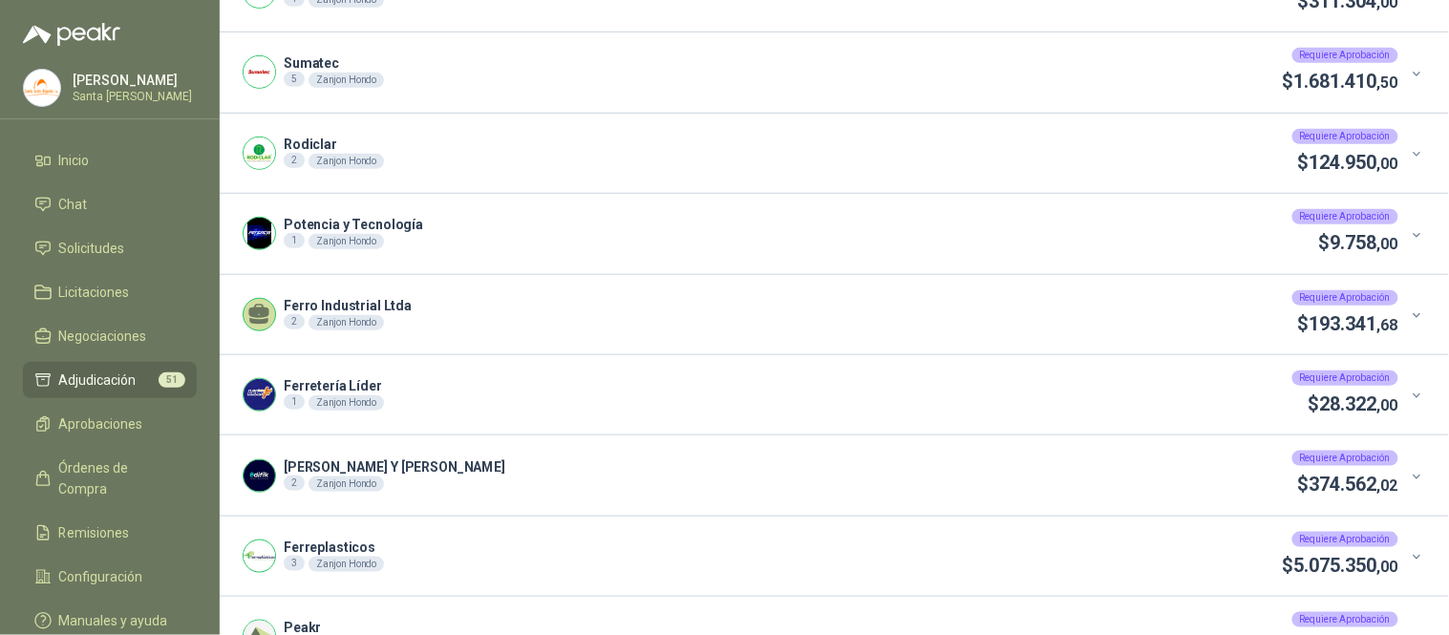
click at [1410, 317] on icon at bounding box center [1417, 315] width 14 height 14
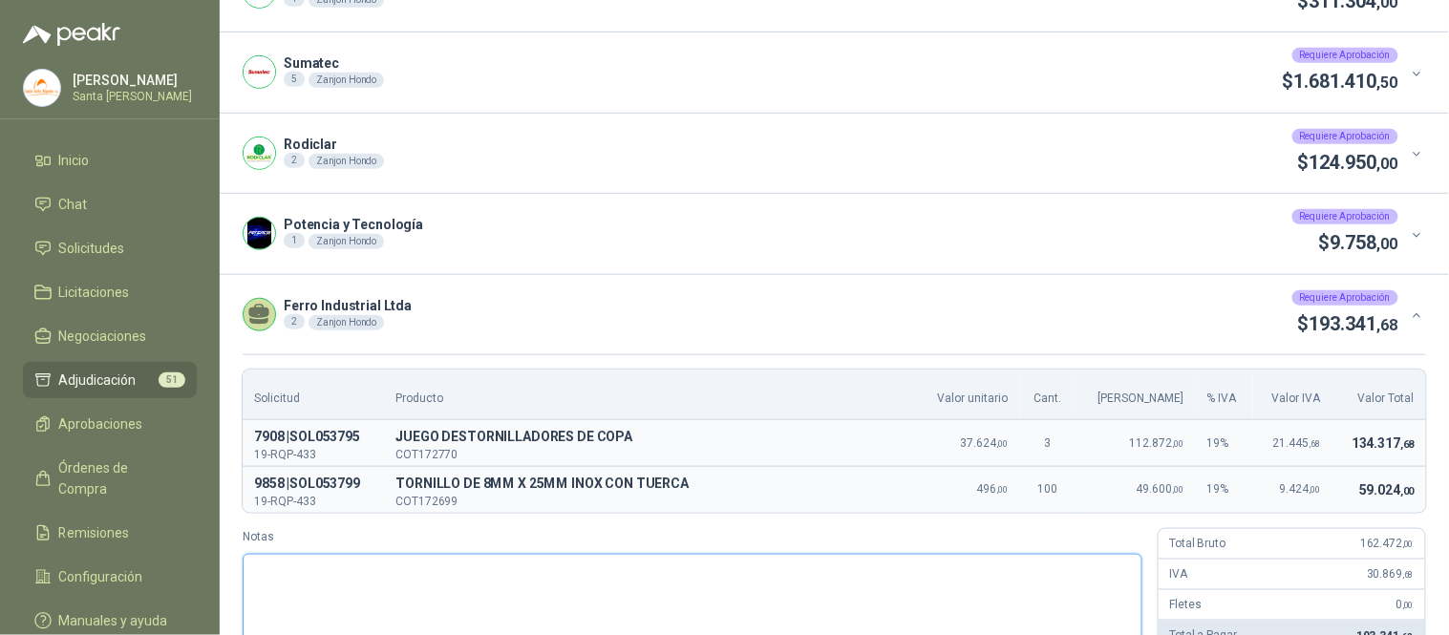
click at [577, 580] on textarea "Notas" at bounding box center [693, 604] width 900 height 100
paste textarea "**********"
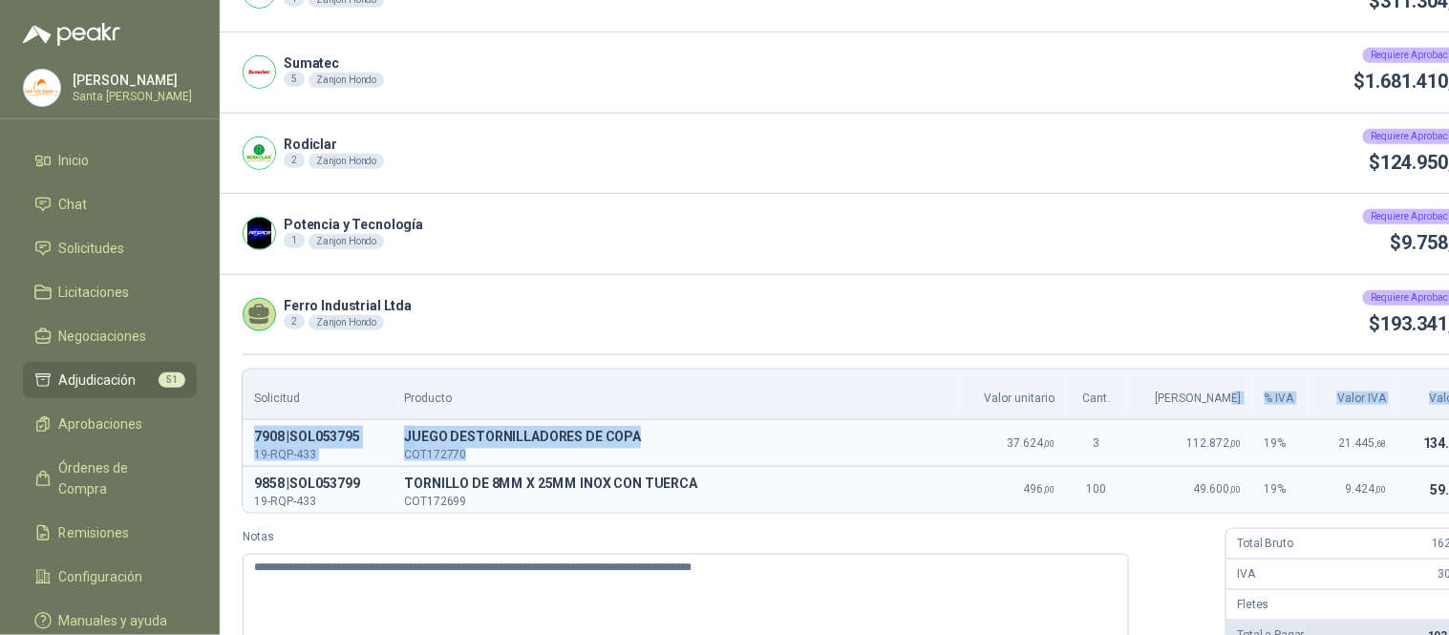
drag, startPoint x: 1115, startPoint y: 404, endPoint x: 1223, endPoint y: 345, distance: 123.1
click at [1200, 351] on div "**********" at bounding box center [870, 472] width 1301 height 395
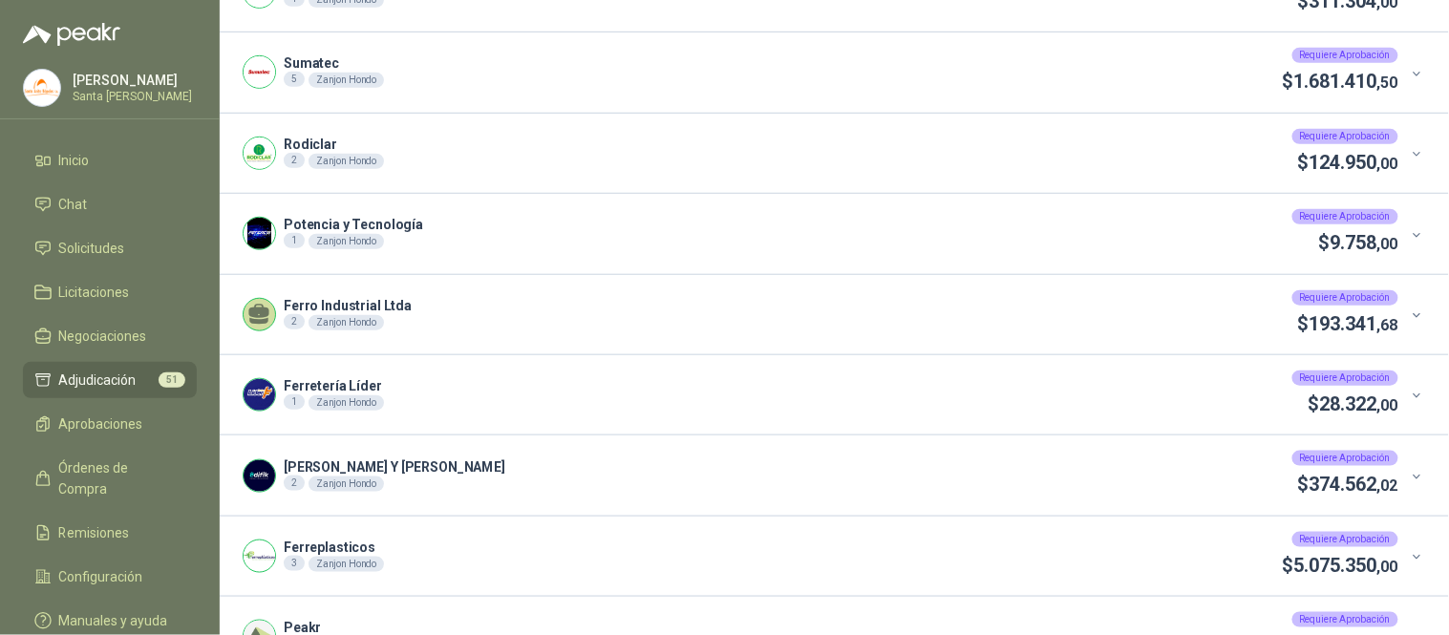
click at [1402, 385] on div at bounding box center [1412, 395] width 29 height 21
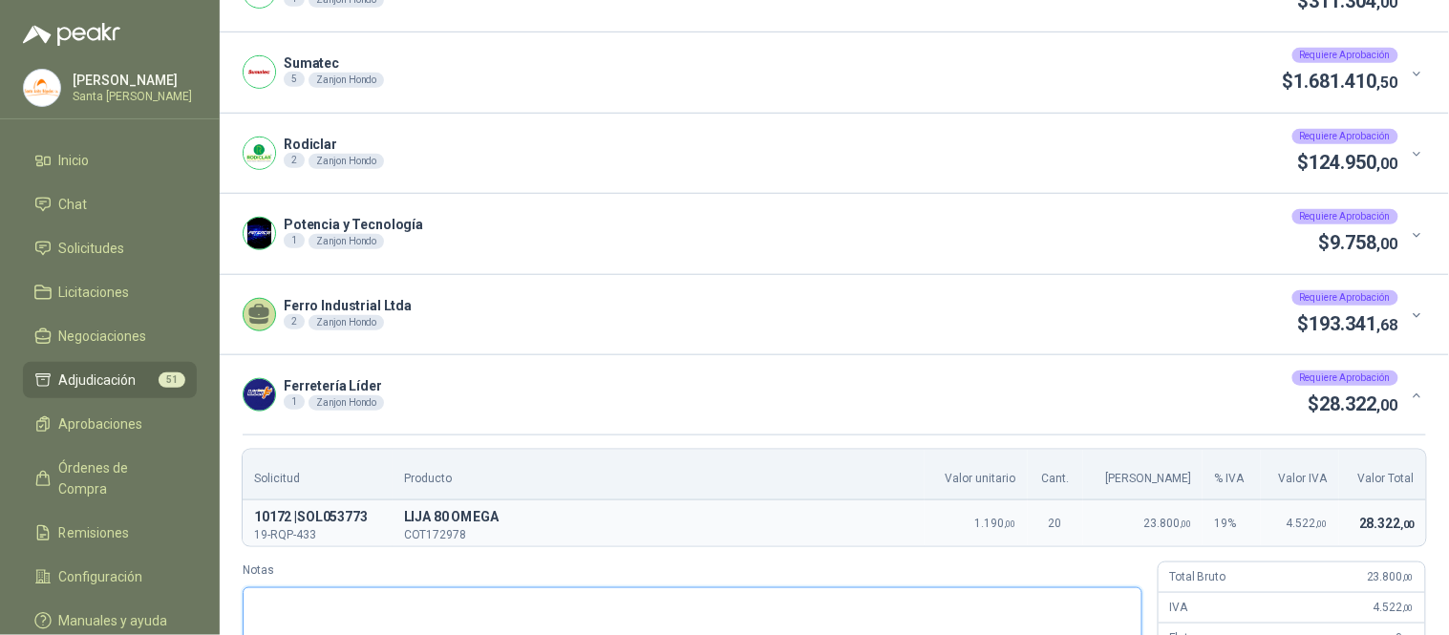
click at [769, 613] on textarea "Notas" at bounding box center [693, 637] width 900 height 100
paste textarea "**********"
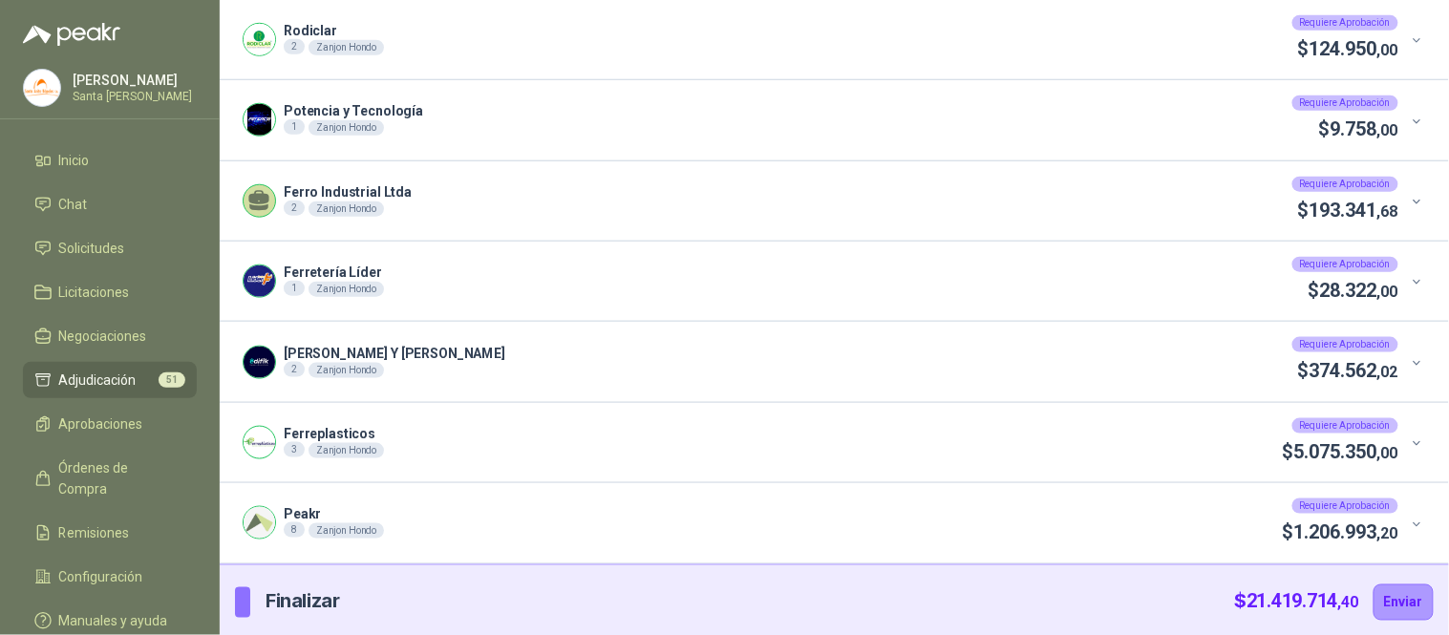
scroll to position [389, 0]
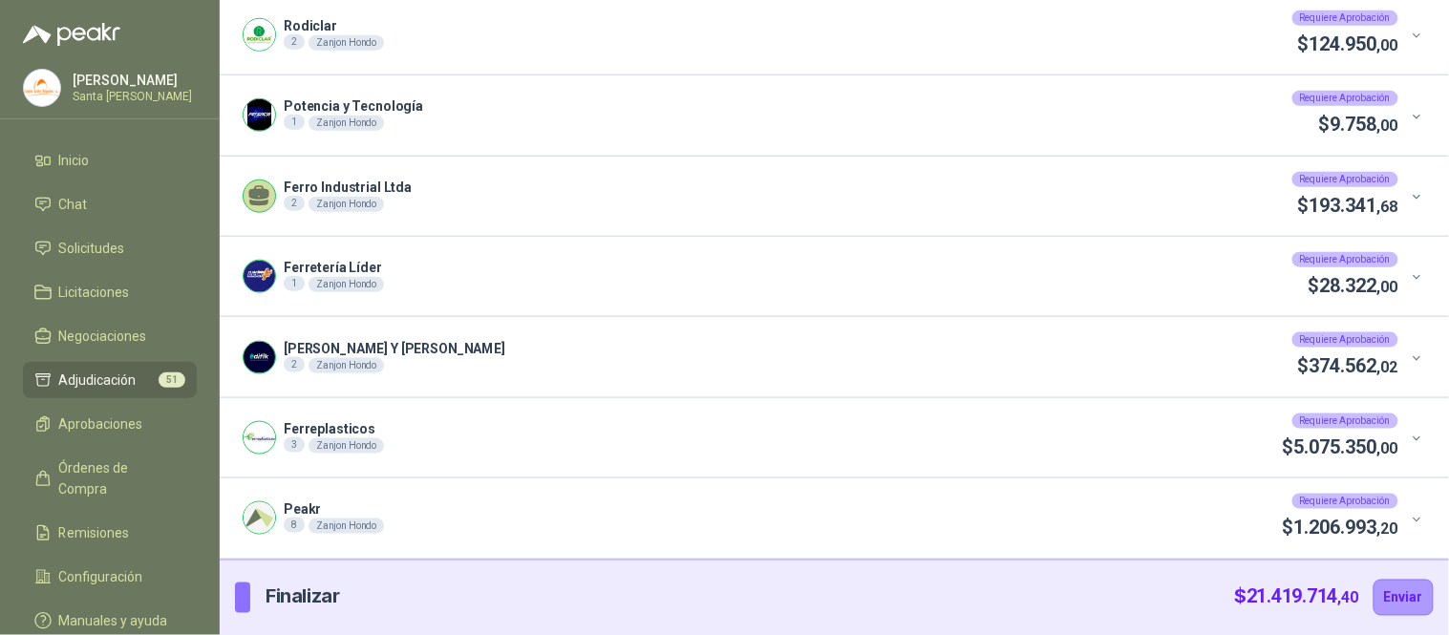
click at [1398, 359] on div at bounding box center [1412, 357] width 29 height 21
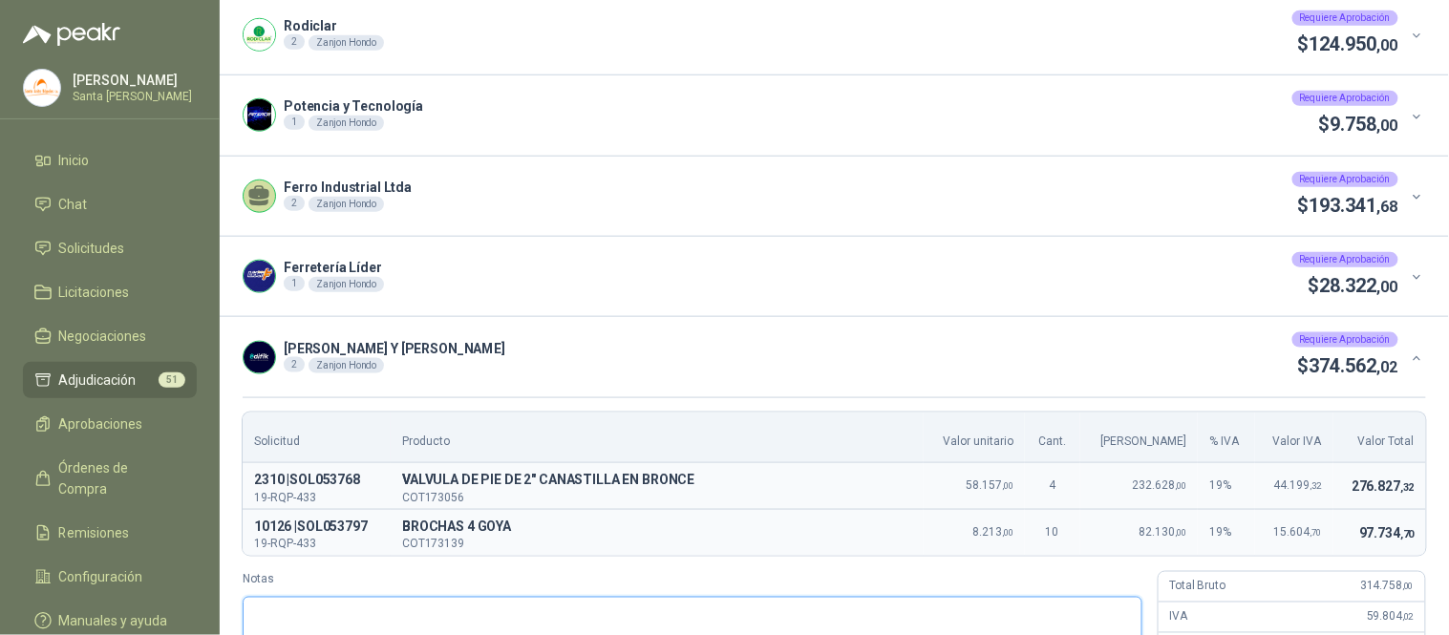
click at [425, 611] on textarea "Notas" at bounding box center [693, 647] width 900 height 100
paste textarea "**********"
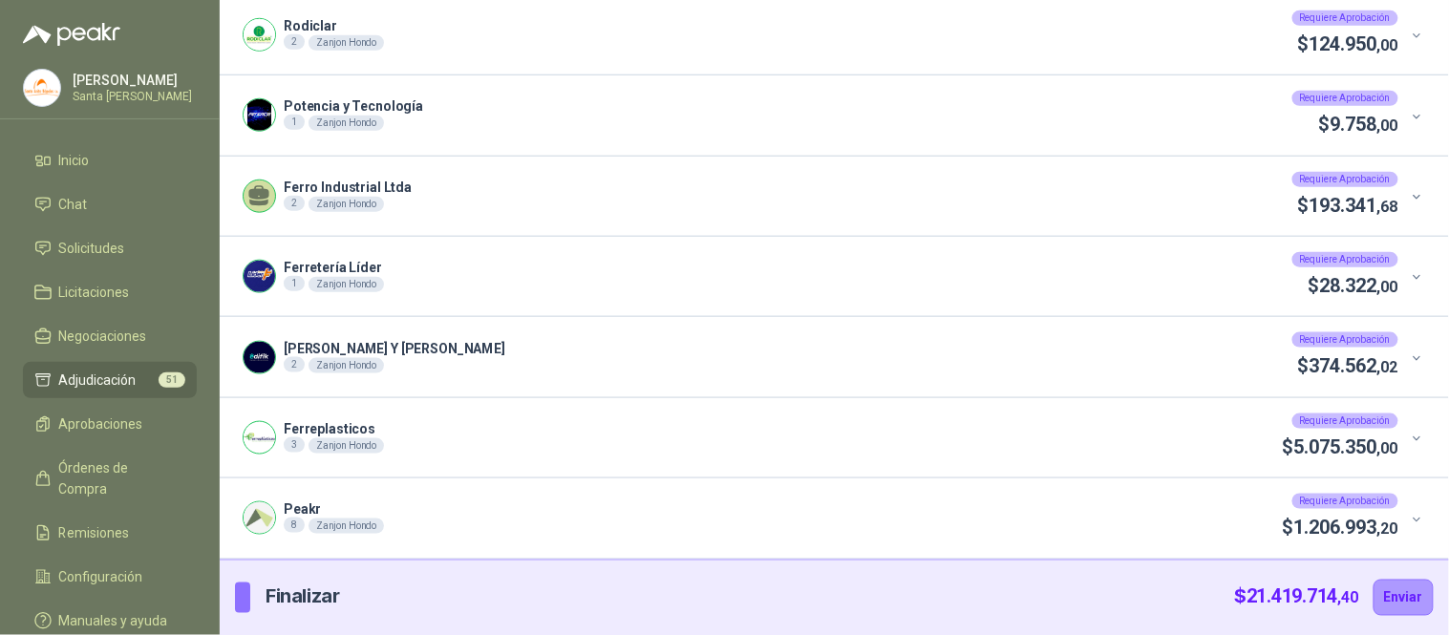
click at [1410, 437] on icon at bounding box center [1417, 439] width 14 height 14
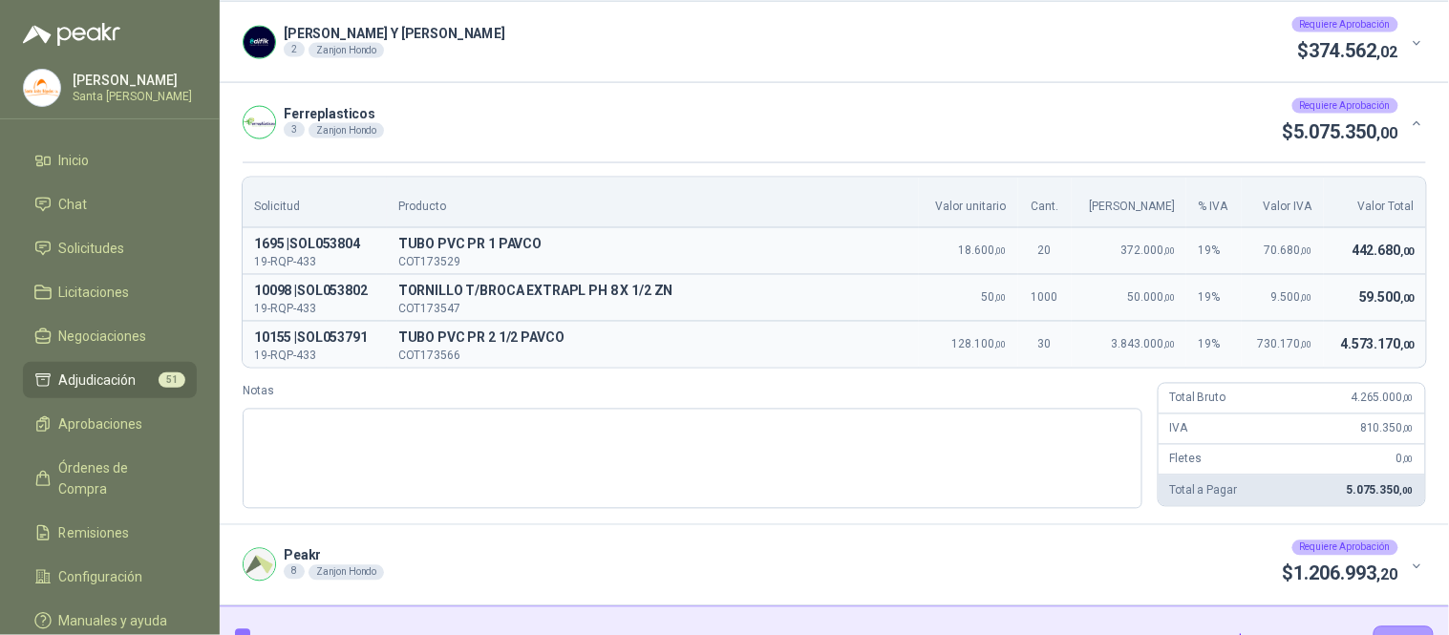
scroll to position [708, 0]
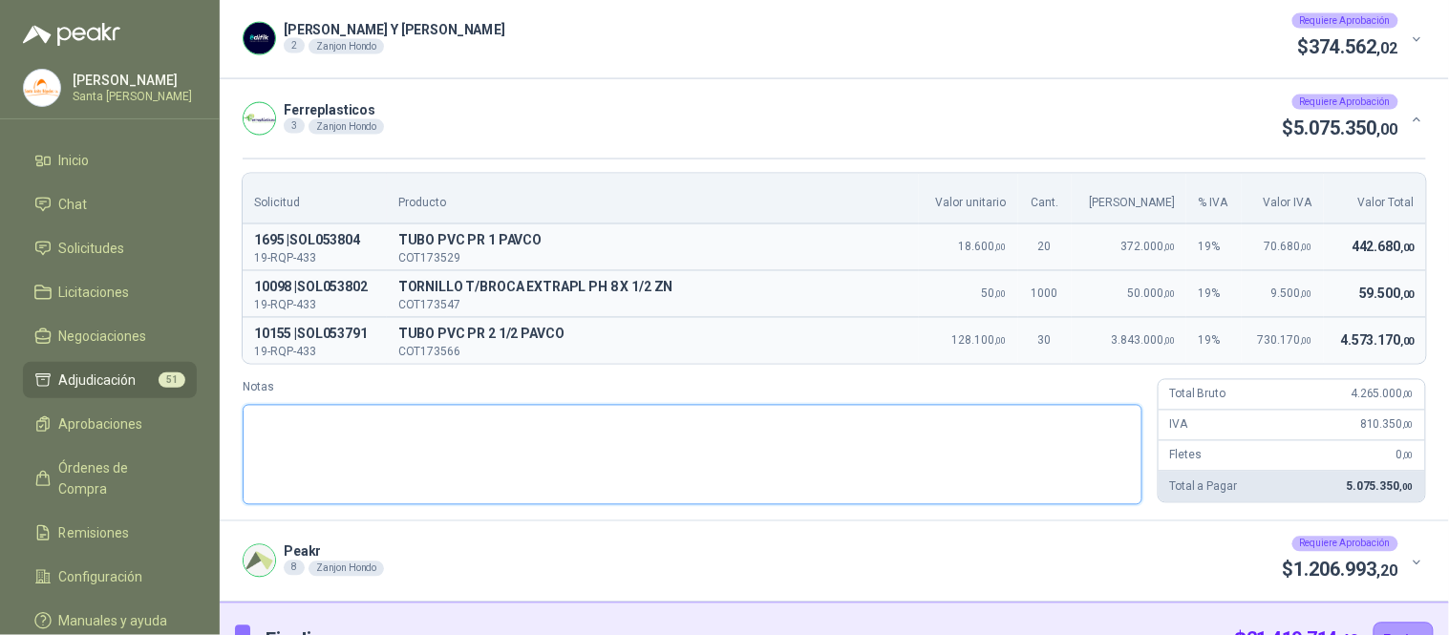
click at [453, 442] on textarea "Notas" at bounding box center [693, 455] width 900 height 100
paste textarea "**********"
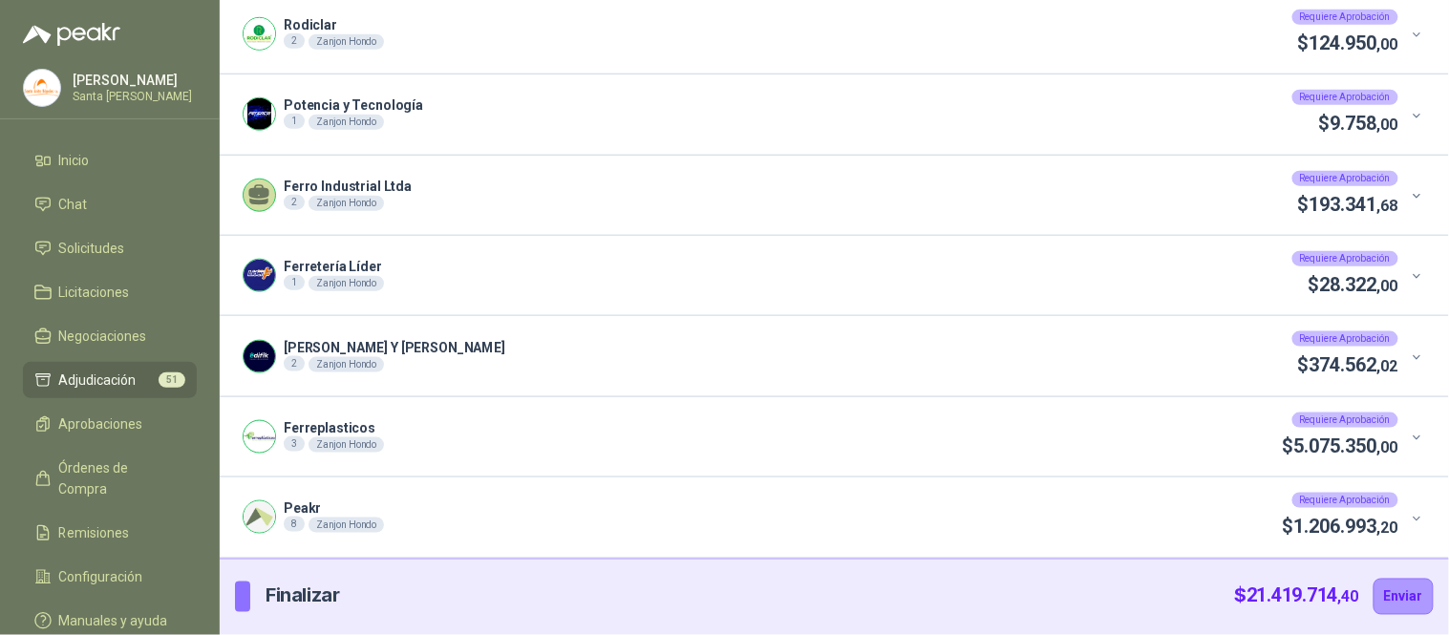
scroll to position [389, 0]
click at [1410, 518] on icon at bounding box center [1417, 520] width 14 height 14
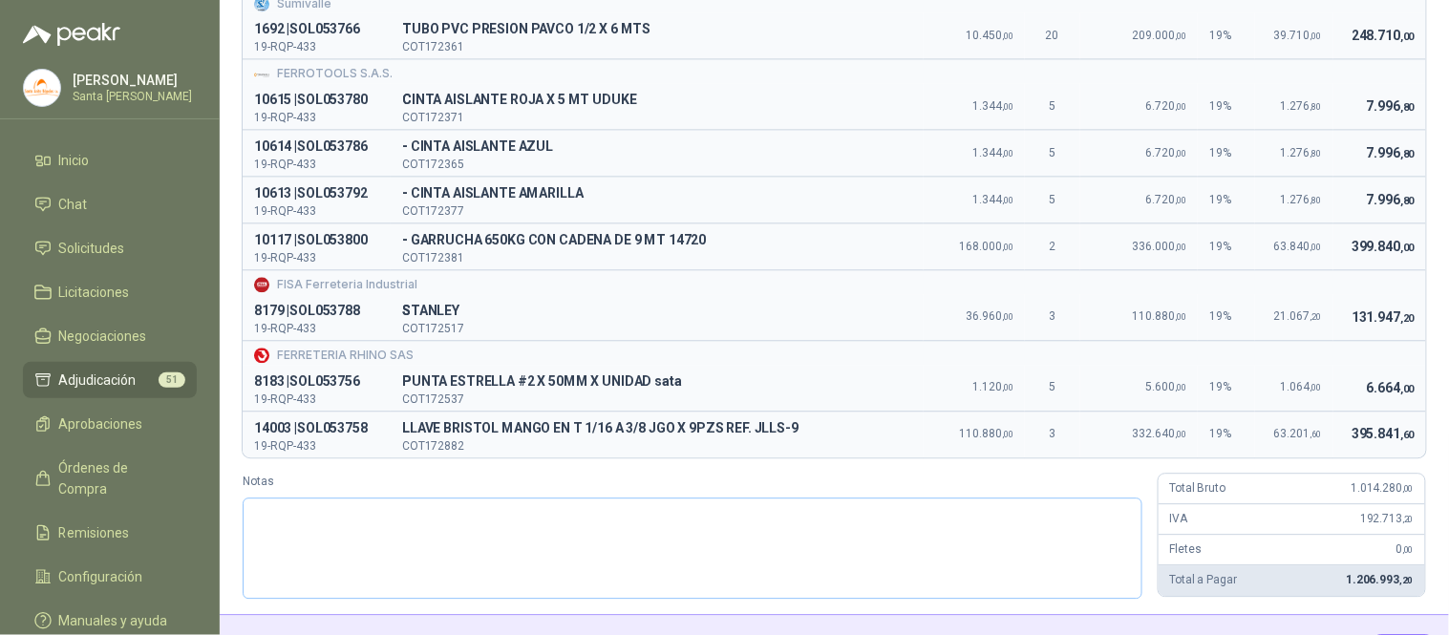
scroll to position [1025, 0]
click at [323, 554] on textarea "Notas" at bounding box center [693, 547] width 900 height 100
paste textarea "**********"
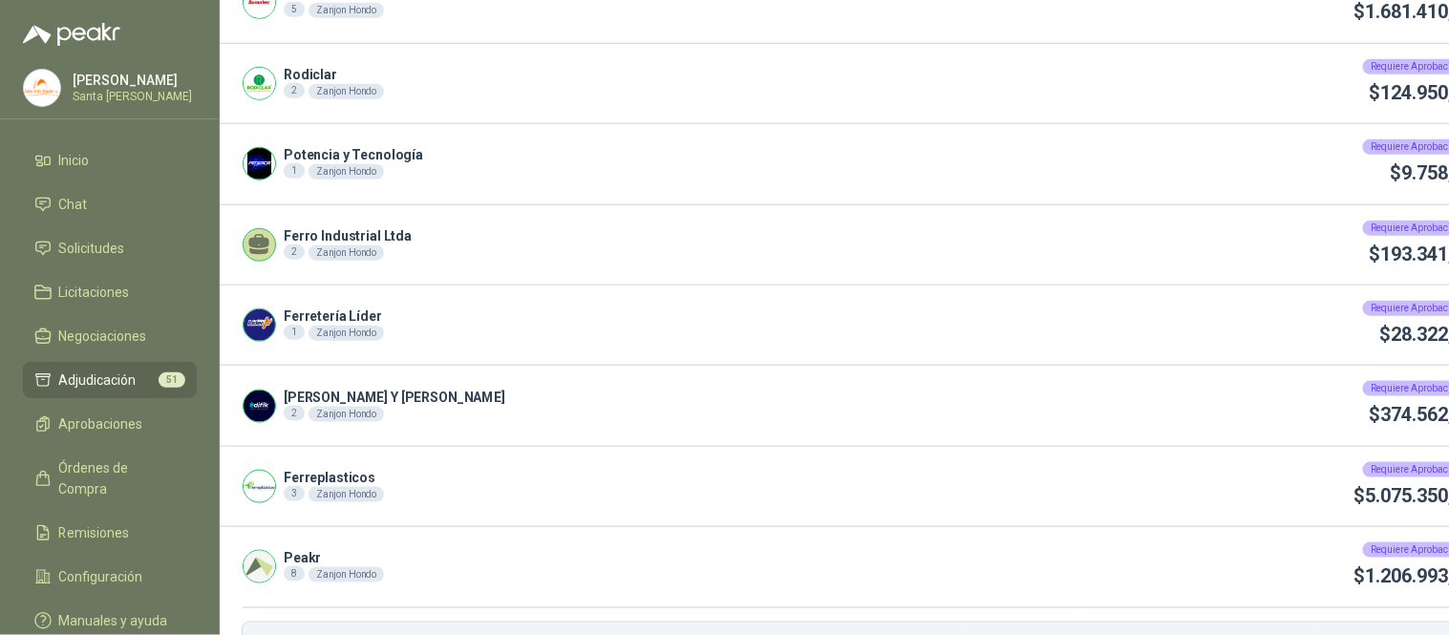
scroll to position [615, 0]
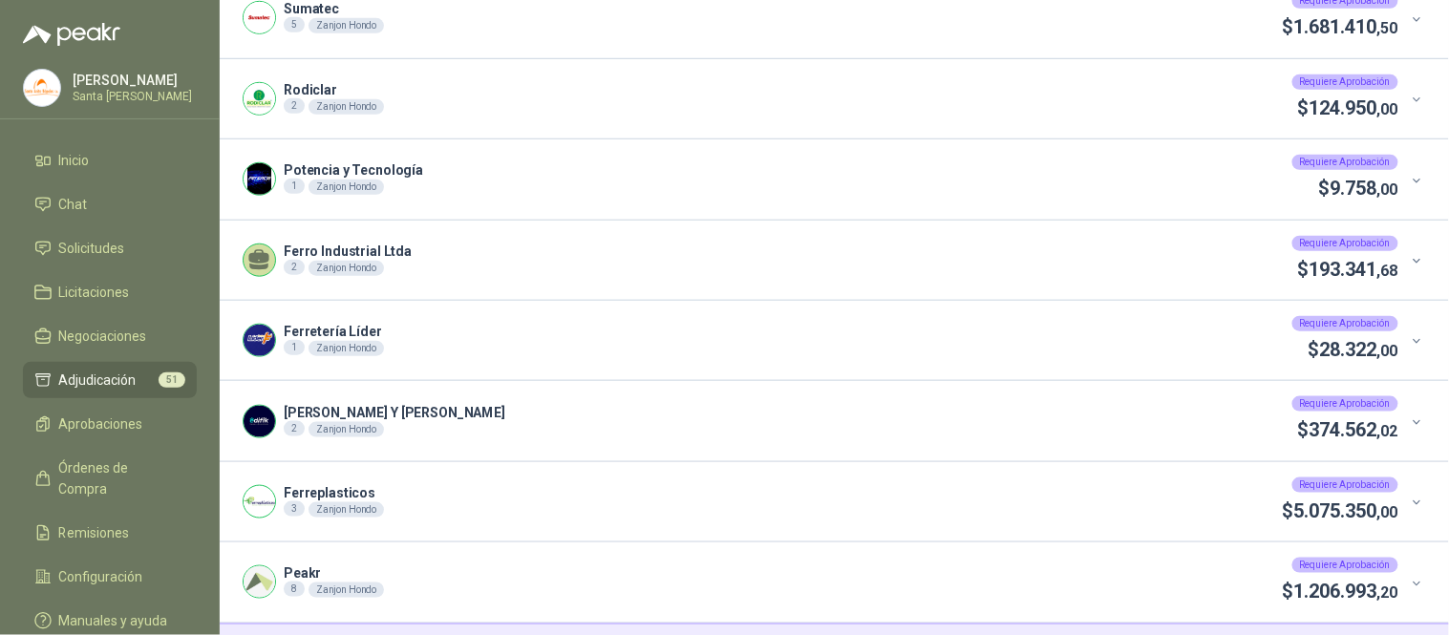
scroll to position [389, 0]
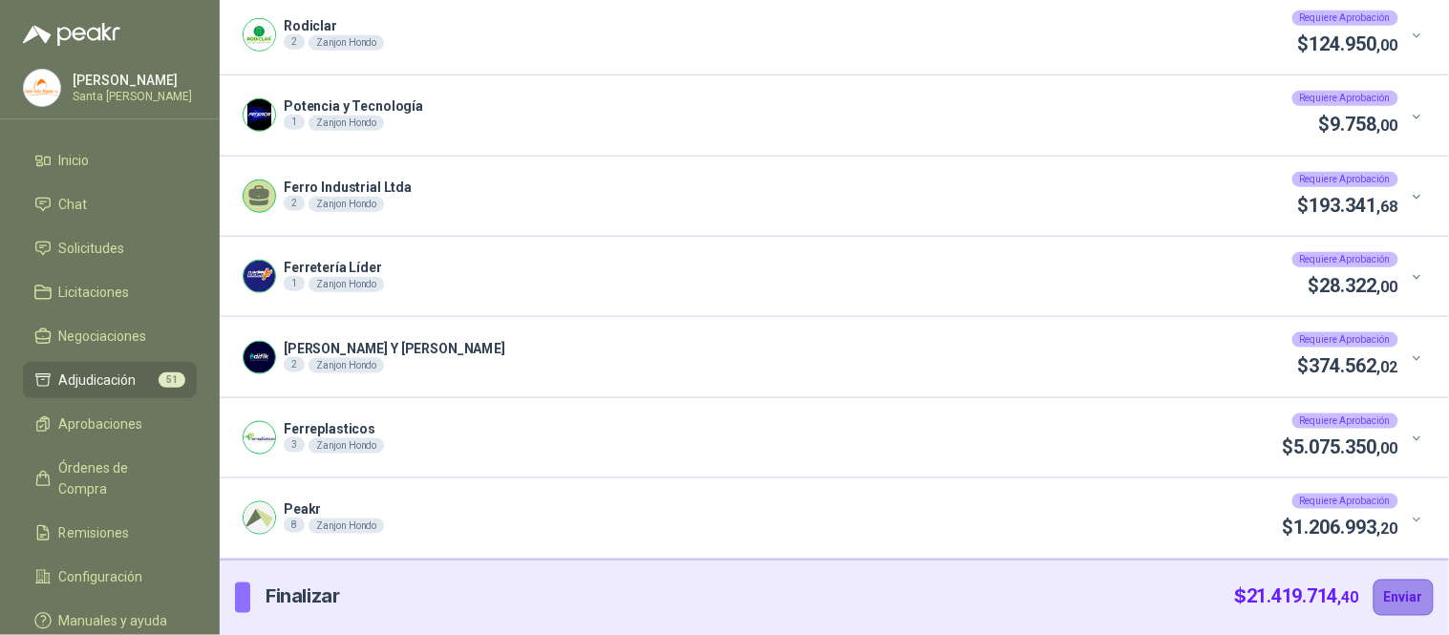
click at [1376, 602] on button "Enviar" at bounding box center [1403, 598] width 60 height 36
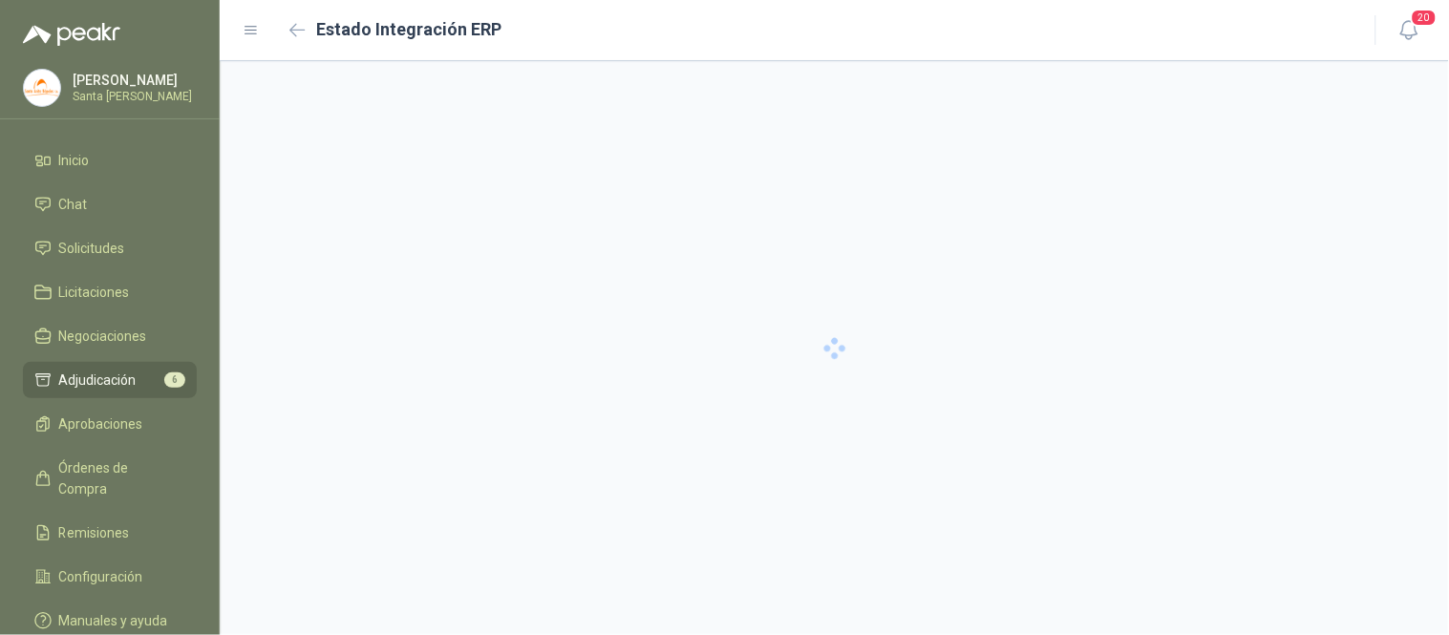
scroll to position [0, 0]
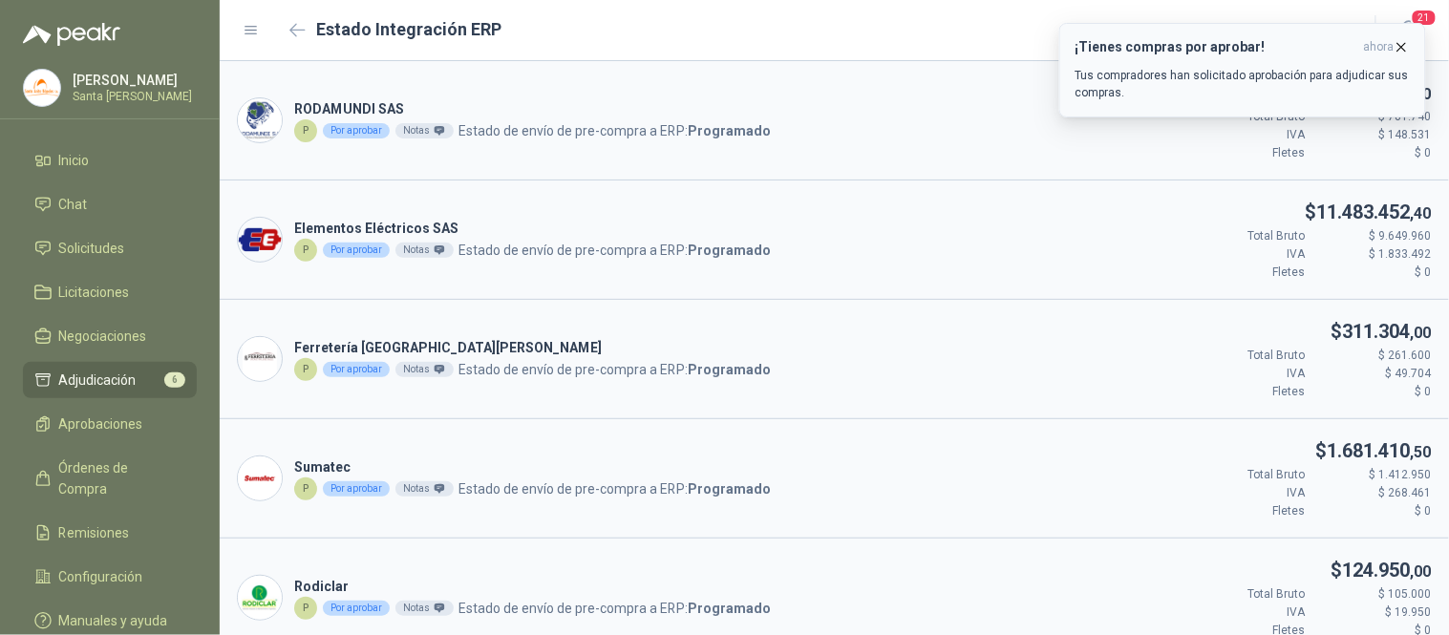
click at [1404, 43] on icon "button" at bounding box center [1401, 47] width 16 height 16
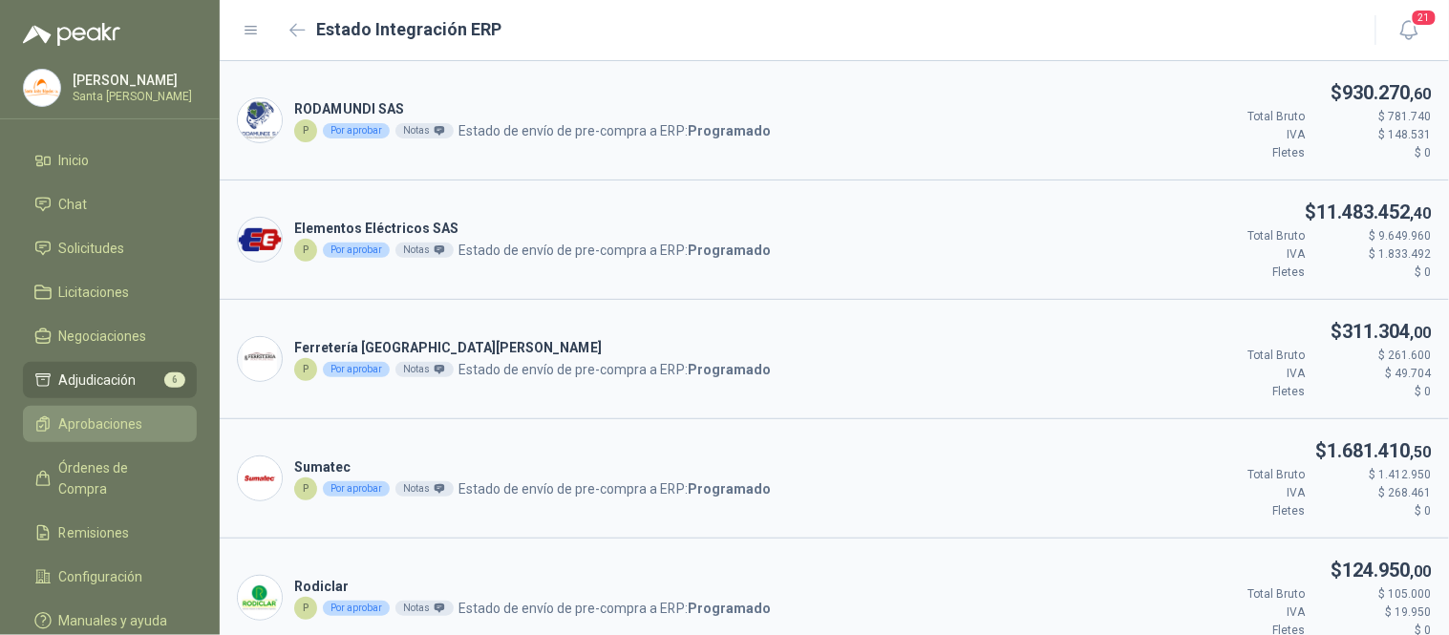
click at [112, 424] on span "Aprobaciones" at bounding box center [101, 424] width 84 height 21
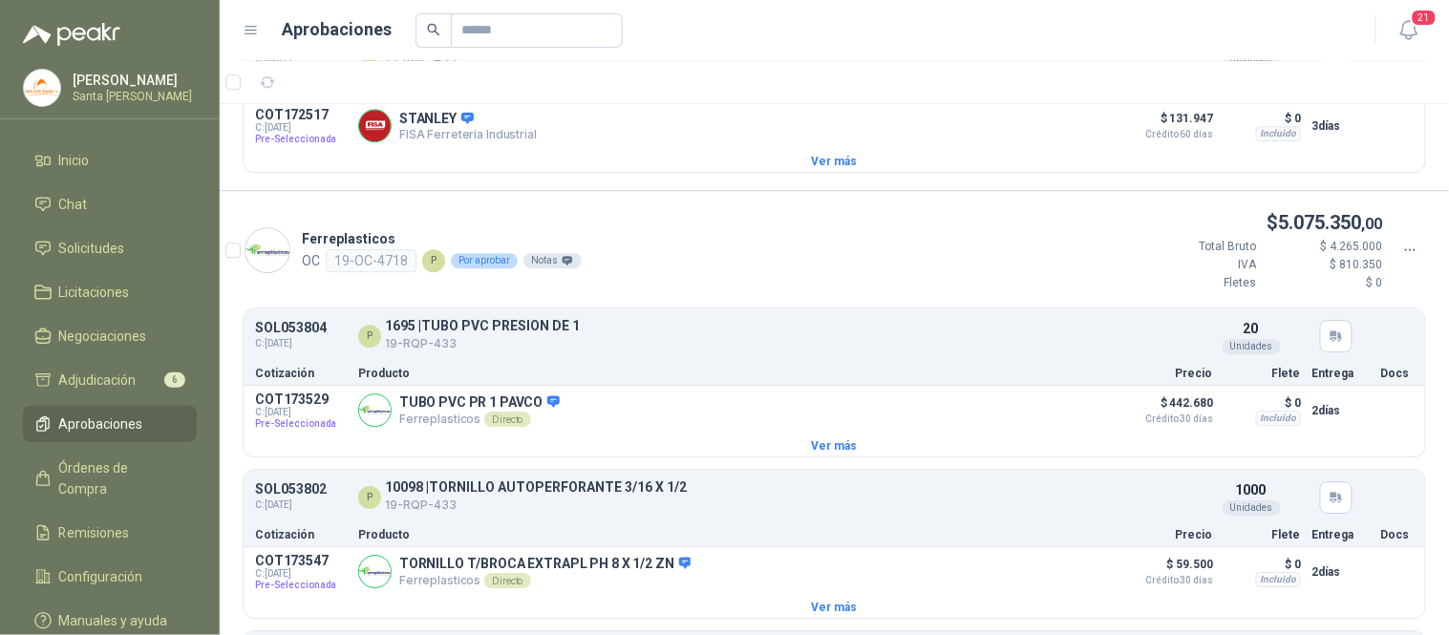
scroll to position [1329, 0]
click at [1402, 258] on icon at bounding box center [1410, 249] width 17 height 17
click at [1324, 290] on span "Aprobar" at bounding box center [1341, 292] width 110 height 21
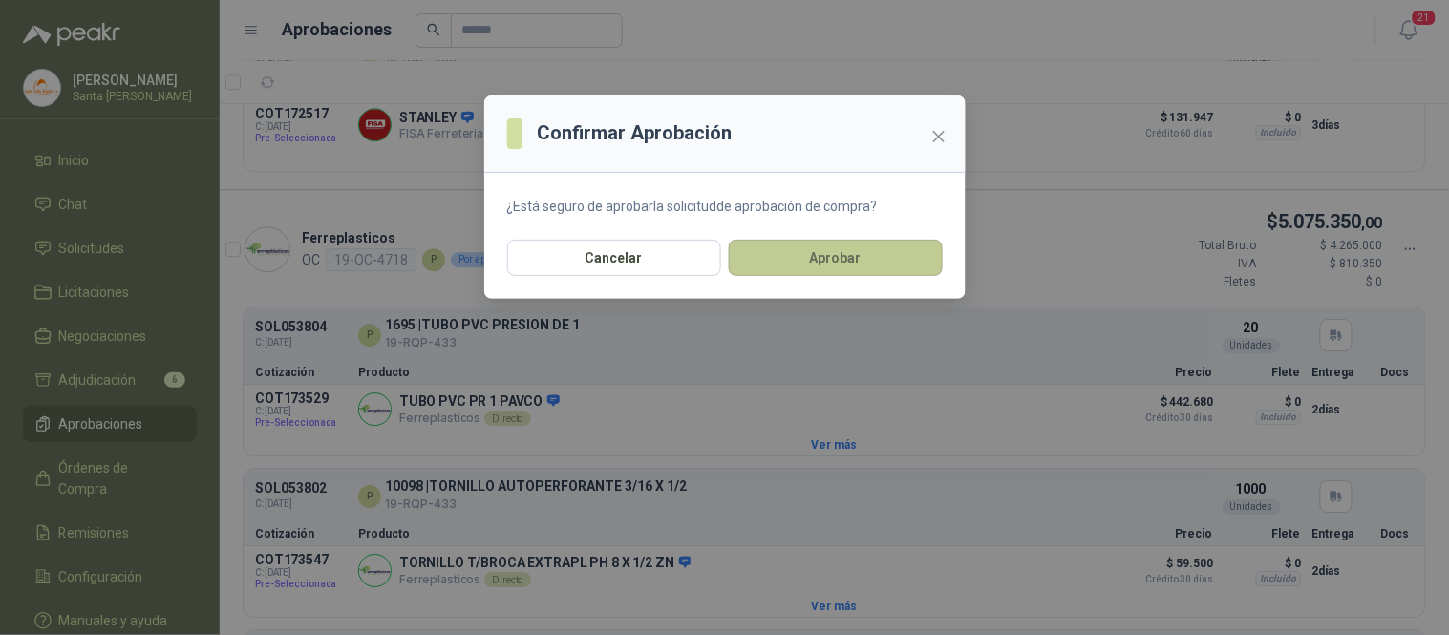
click at [814, 253] on button "Aprobar" at bounding box center [836, 258] width 214 height 36
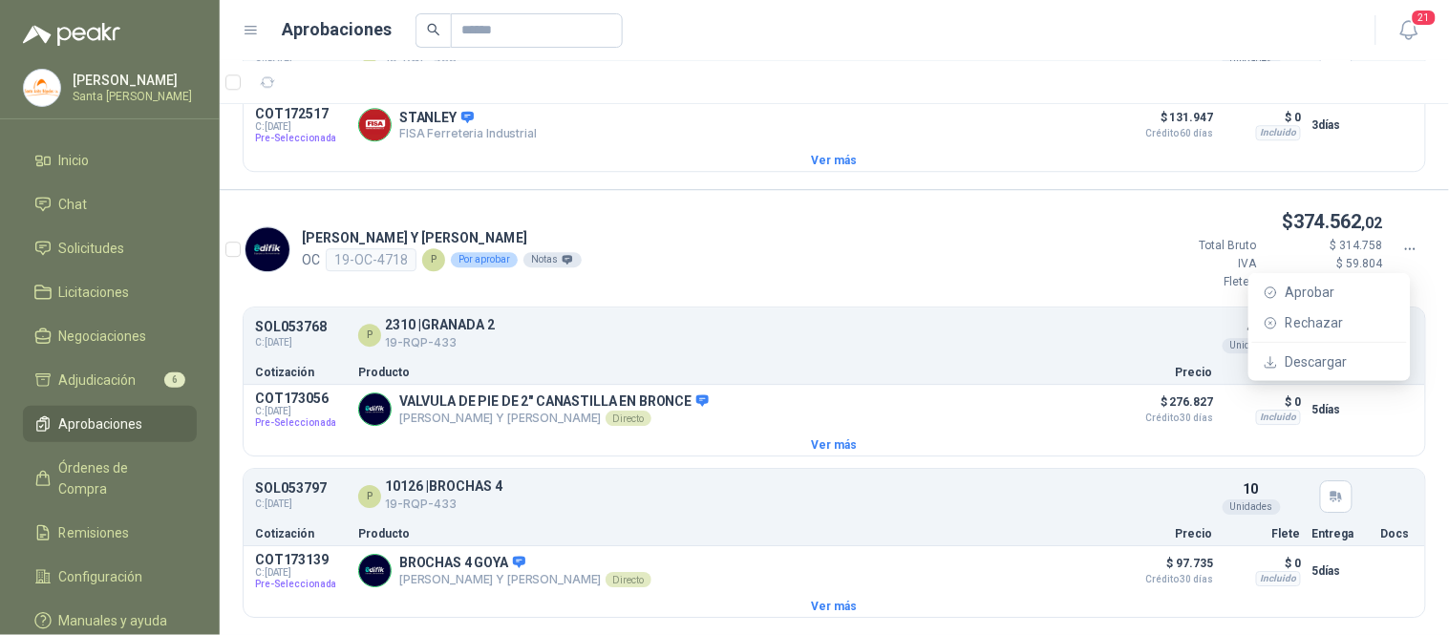
click at [1402, 258] on icon at bounding box center [1410, 249] width 17 height 17
click at [1347, 285] on span "Aprobar" at bounding box center [1341, 292] width 110 height 21
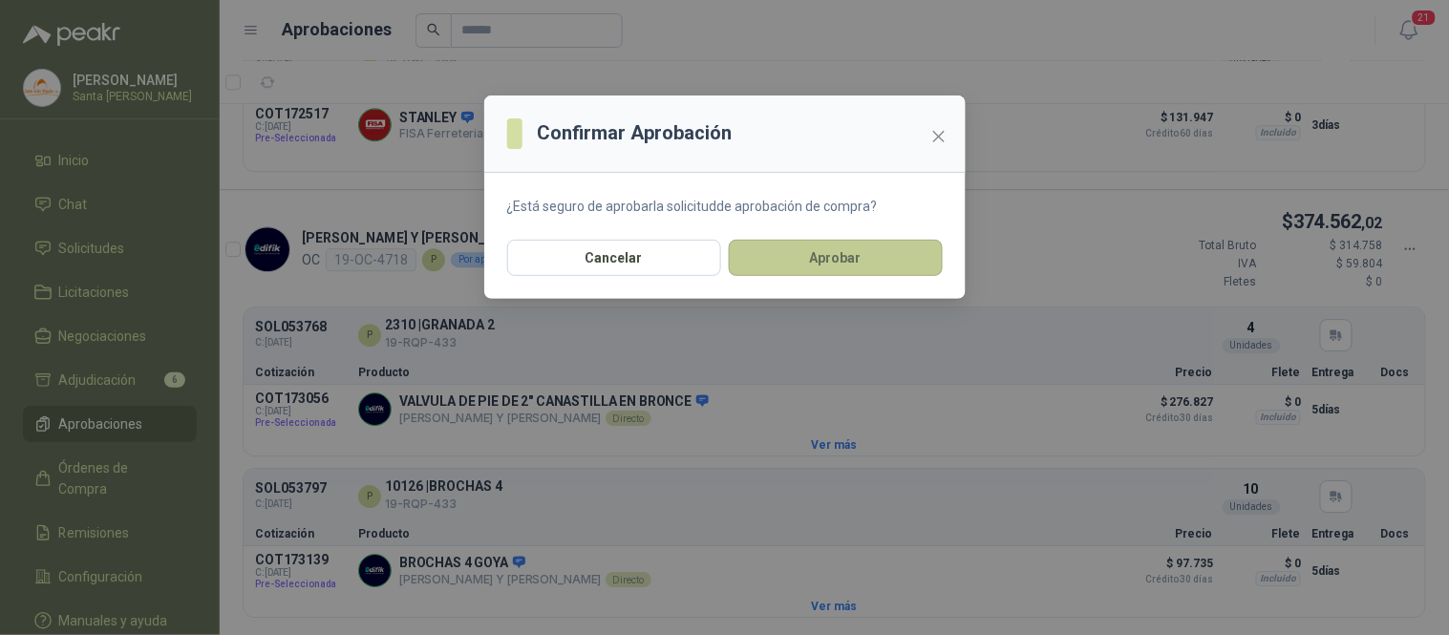
click at [847, 260] on button "Aprobar" at bounding box center [836, 258] width 214 height 36
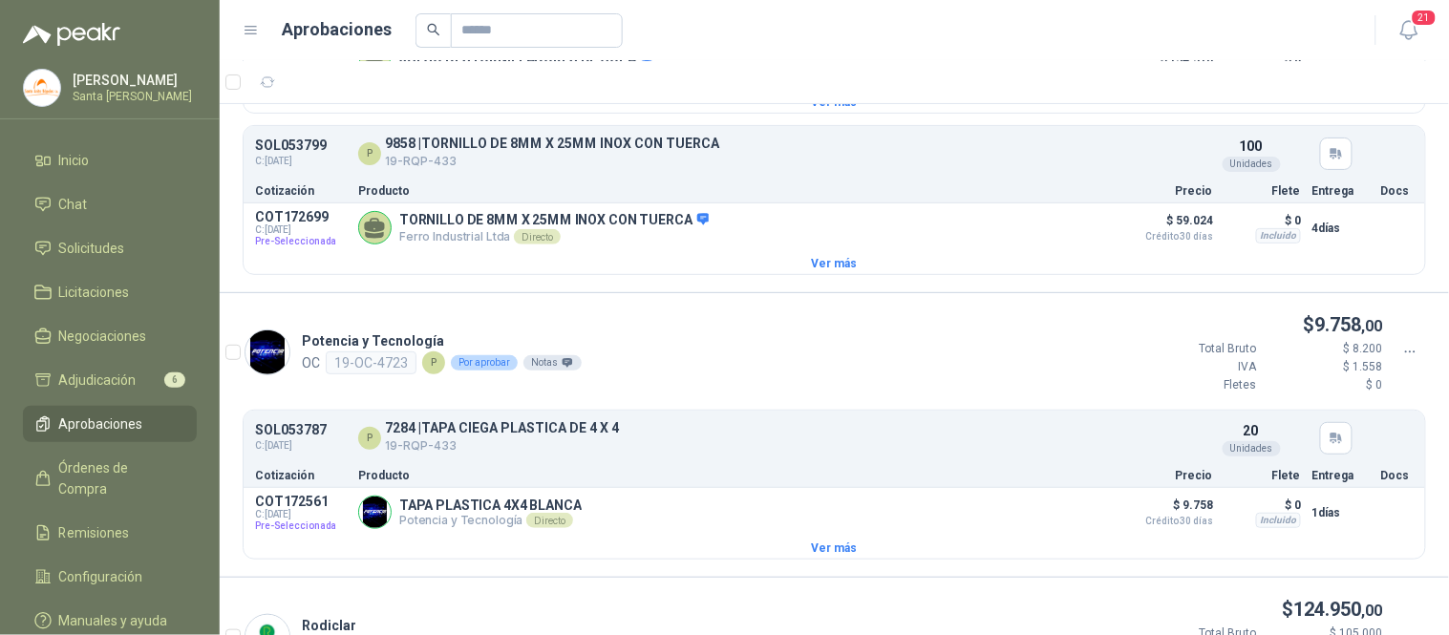
scroll to position [1988, 0]
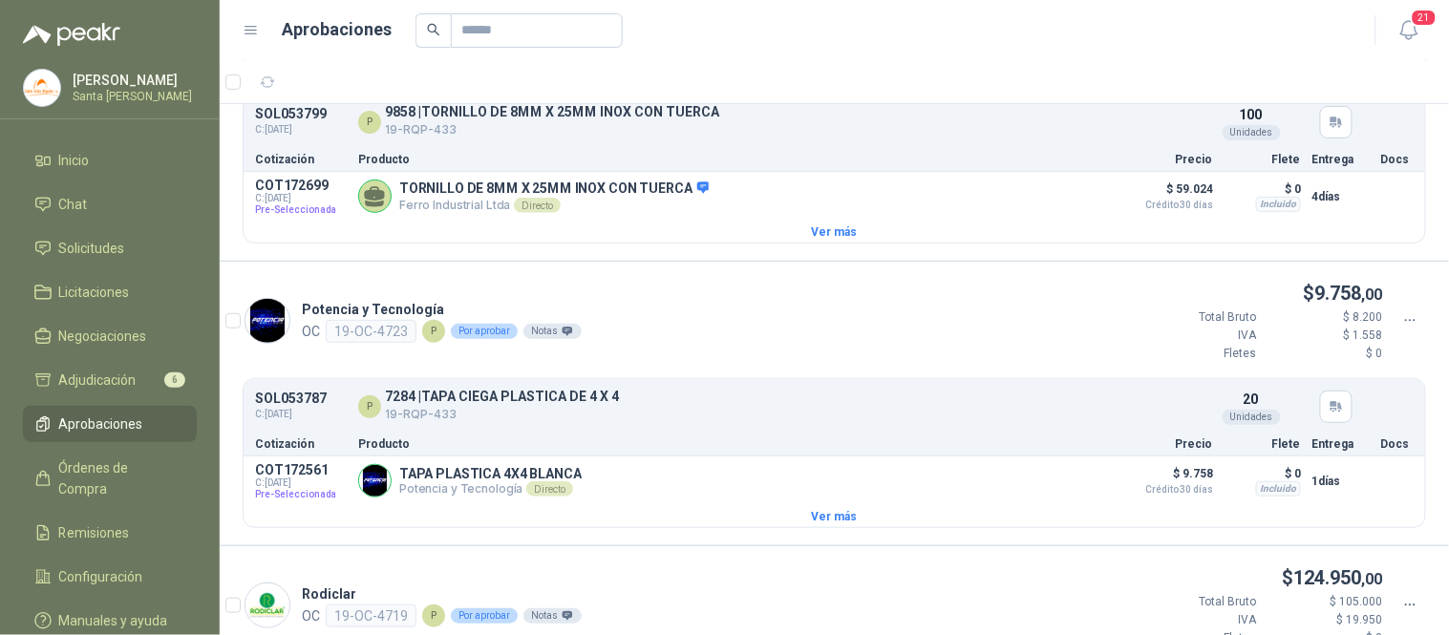
click at [1402, 330] on icon at bounding box center [1410, 320] width 17 height 17
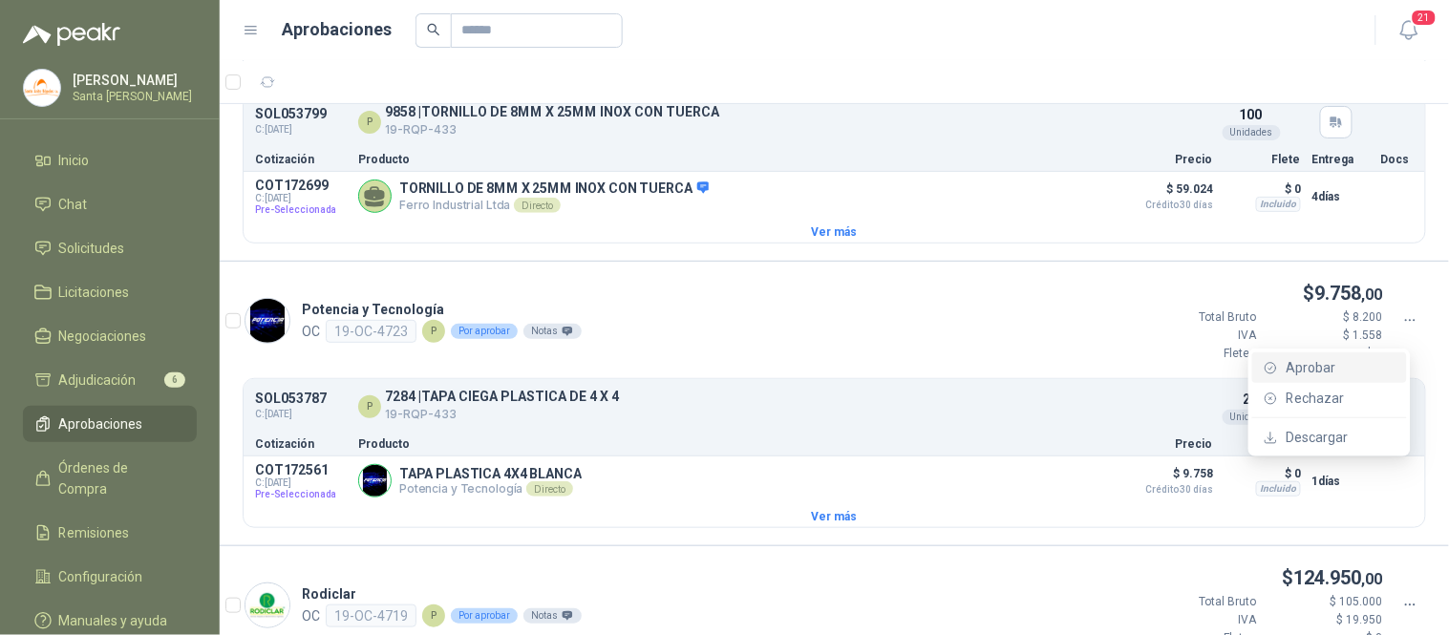
click at [1329, 361] on span "Aprobar" at bounding box center [1341, 367] width 110 height 21
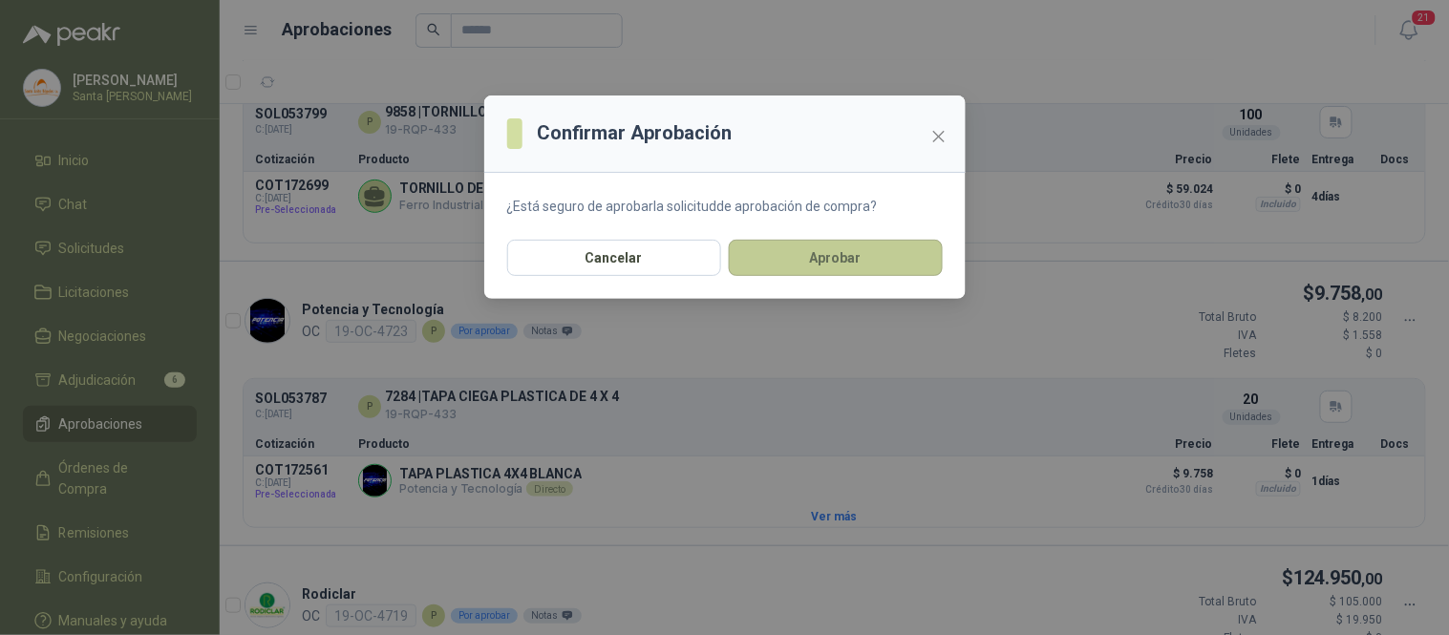
click at [844, 251] on button "Aprobar" at bounding box center [836, 258] width 214 height 36
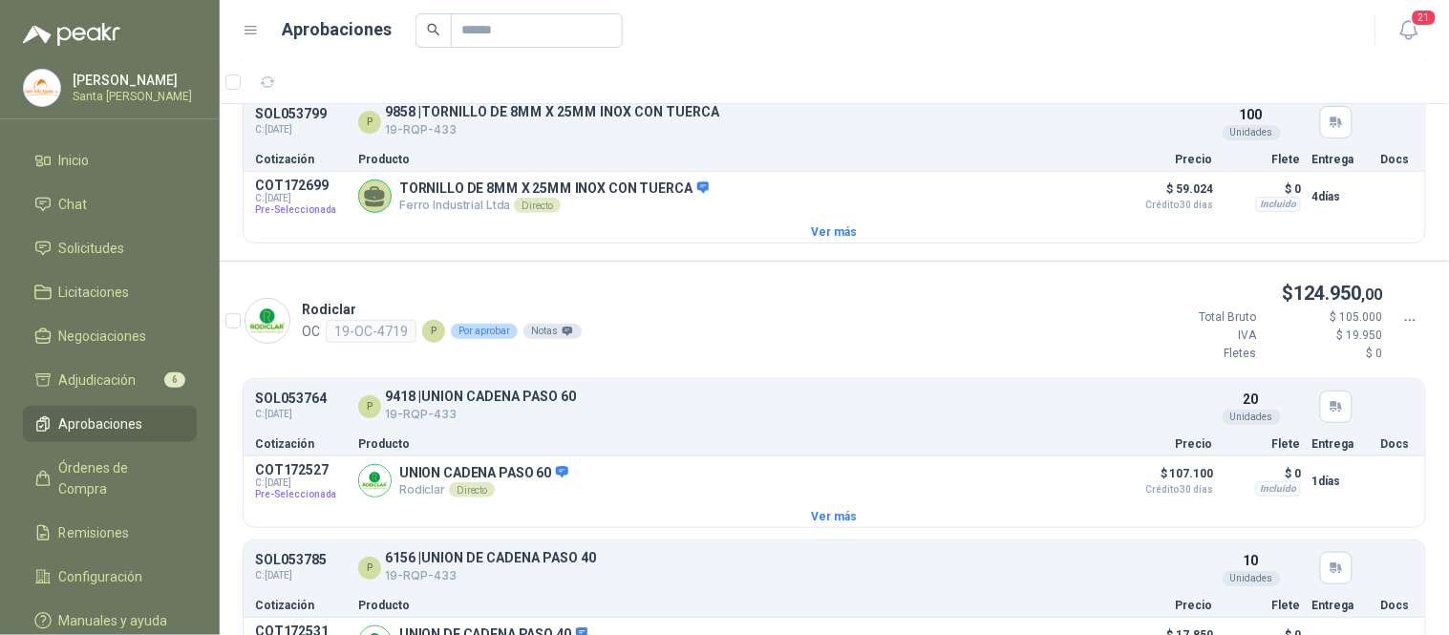
click at [1405, 330] on div at bounding box center [1410, 320] width 32 height 21
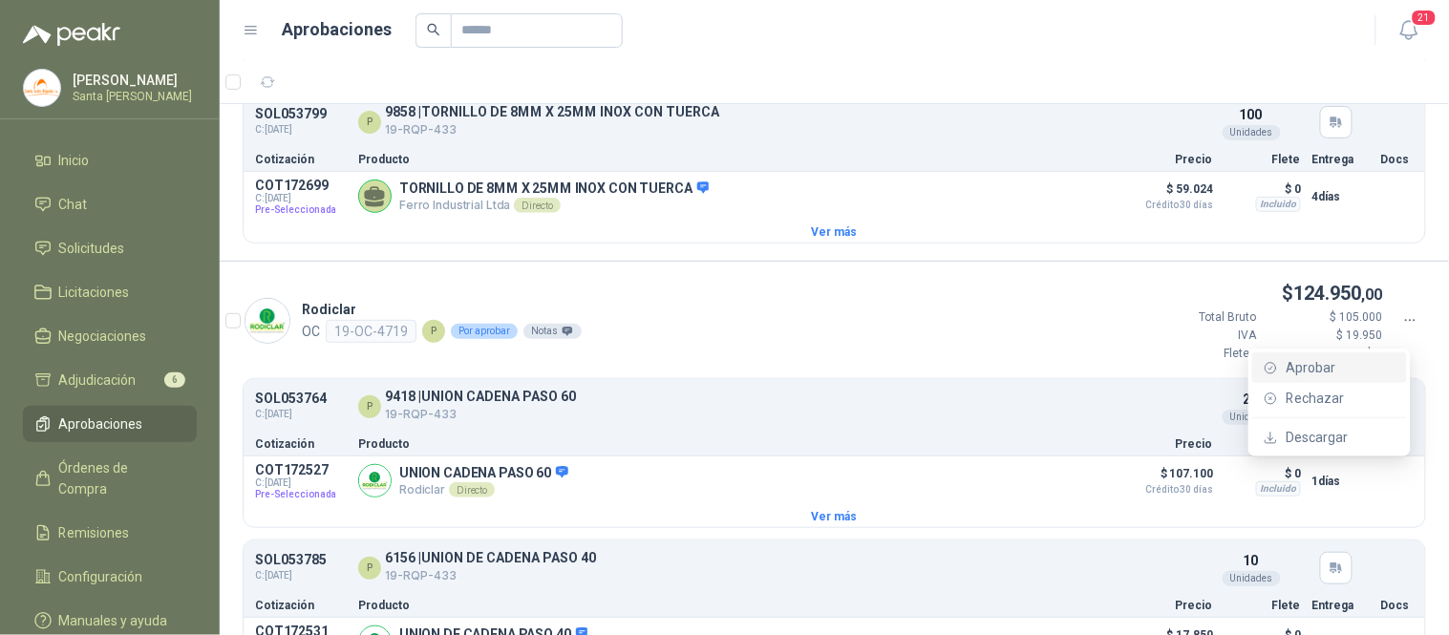
click at [1303, 357] on span "Aprobar" at bounding box center [1341, 367] width 110 height 21
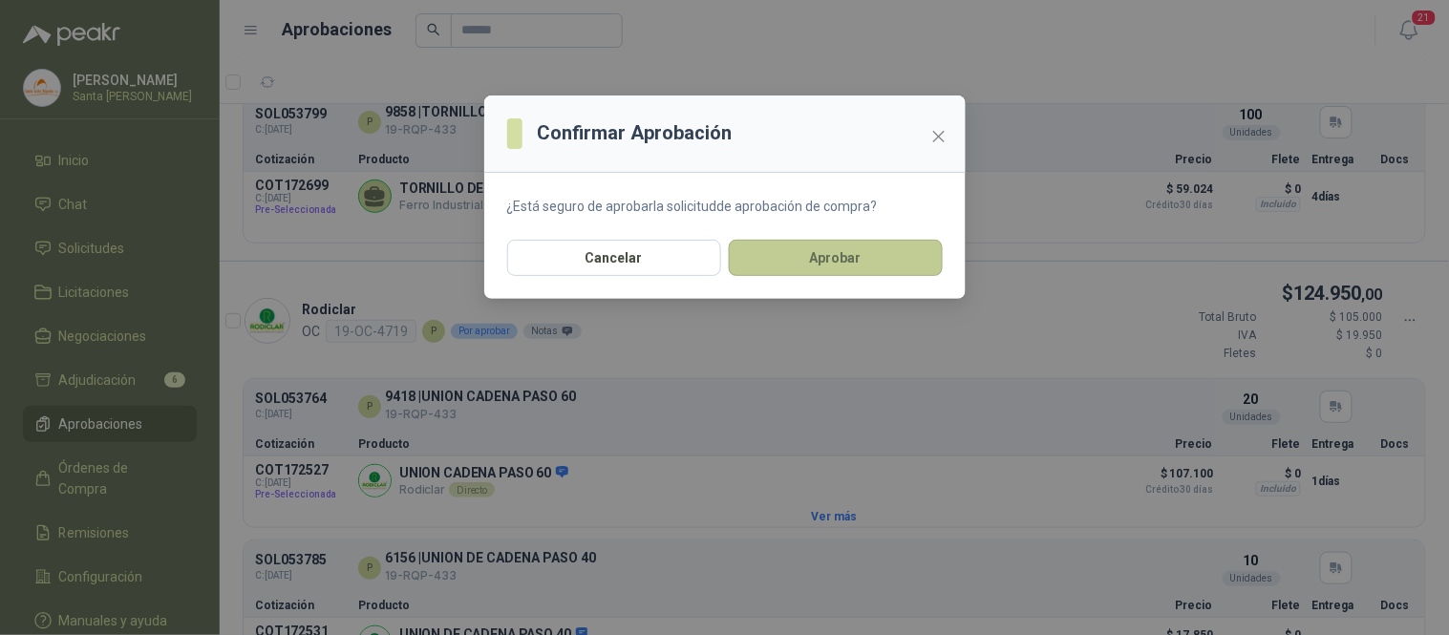
click at [802, 250] on button "Aprobar" at bounding box center [836, 258] width 214 height 36
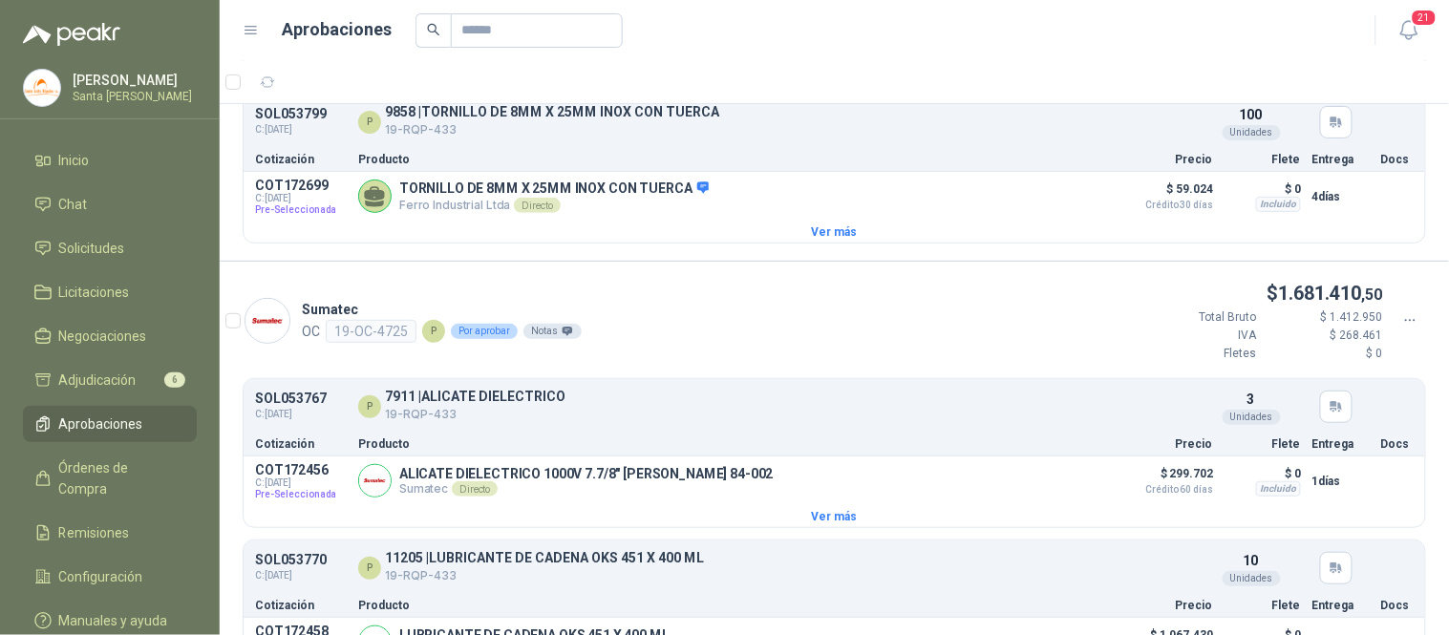
click at [1402, 330] on icon at bounding box center [1410, 320] width 17 height 17
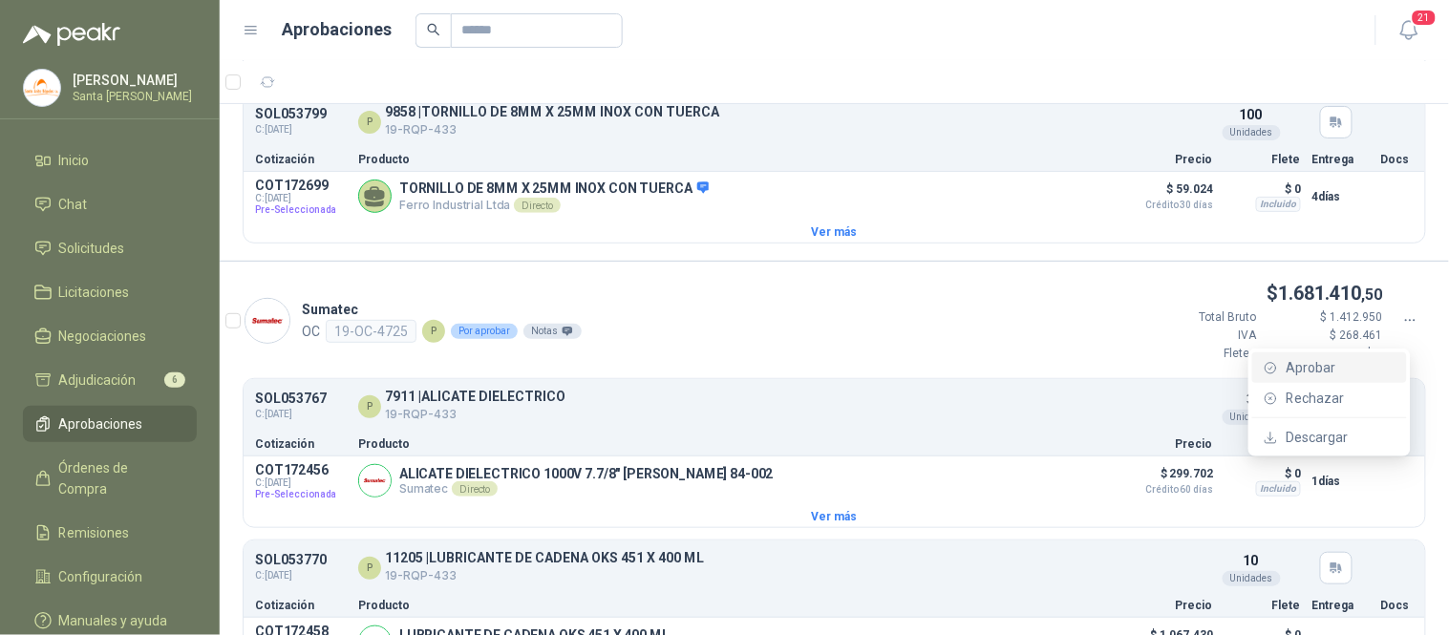
click at [1309, 366] on span "Aprobar" at bounding box center [1341, 367] width 110 height 21
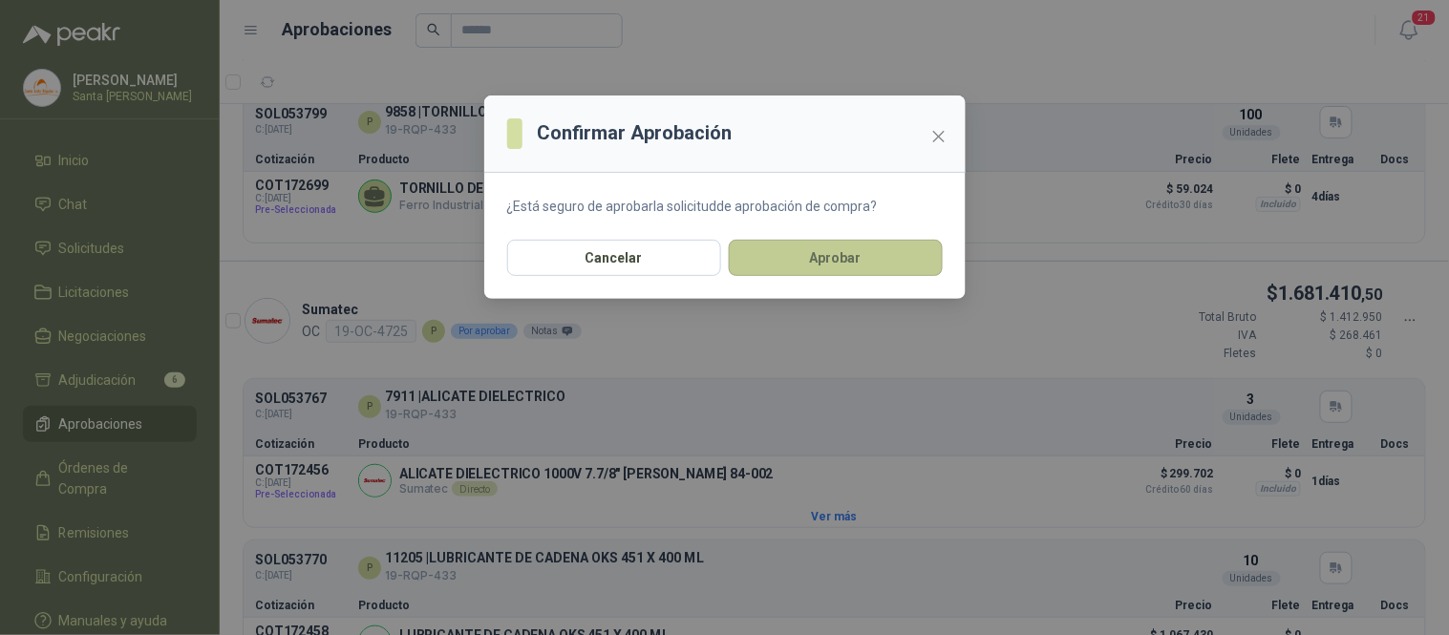
click at [872, 258] on button "Aprobar" at bounding box center [836, 258] width 214 height 36
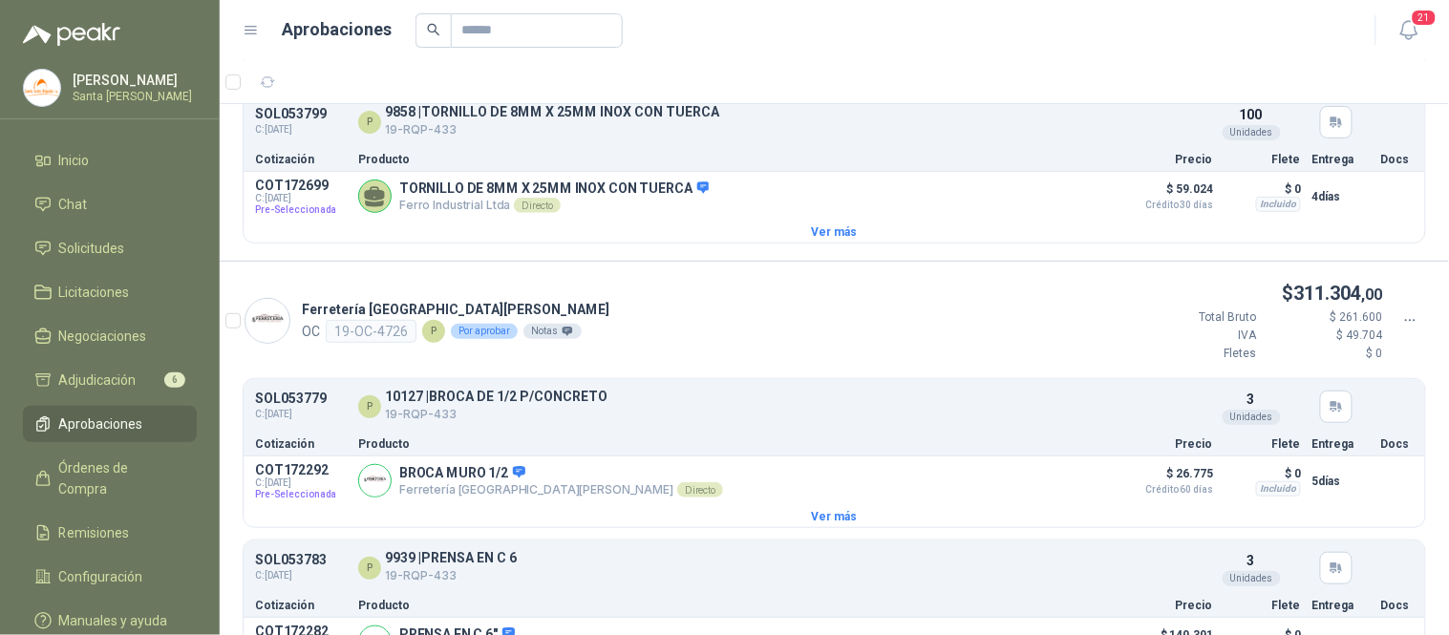
drag, startPoint x: 1411, startPoint y: 328, endPoint x: 1402, endPoint y: 332, distance: 9.8
click at [1408, 329] on div "$ 311.304 ,00 Total Bruto $ 261.600 IVA $ 49.704 Fletes $ 0" at bounding box center [1284, 321] width 285 height 84
click at [1405, 321] on icon at bounding box center [1410, 320] width 10 height 1
click at [1324, 363] on p "$ 0" at bounding box center [1325, 354] width 115 height 18
click at [1405, 331] on div at bounding box center [1410, 320] width 32 height 21
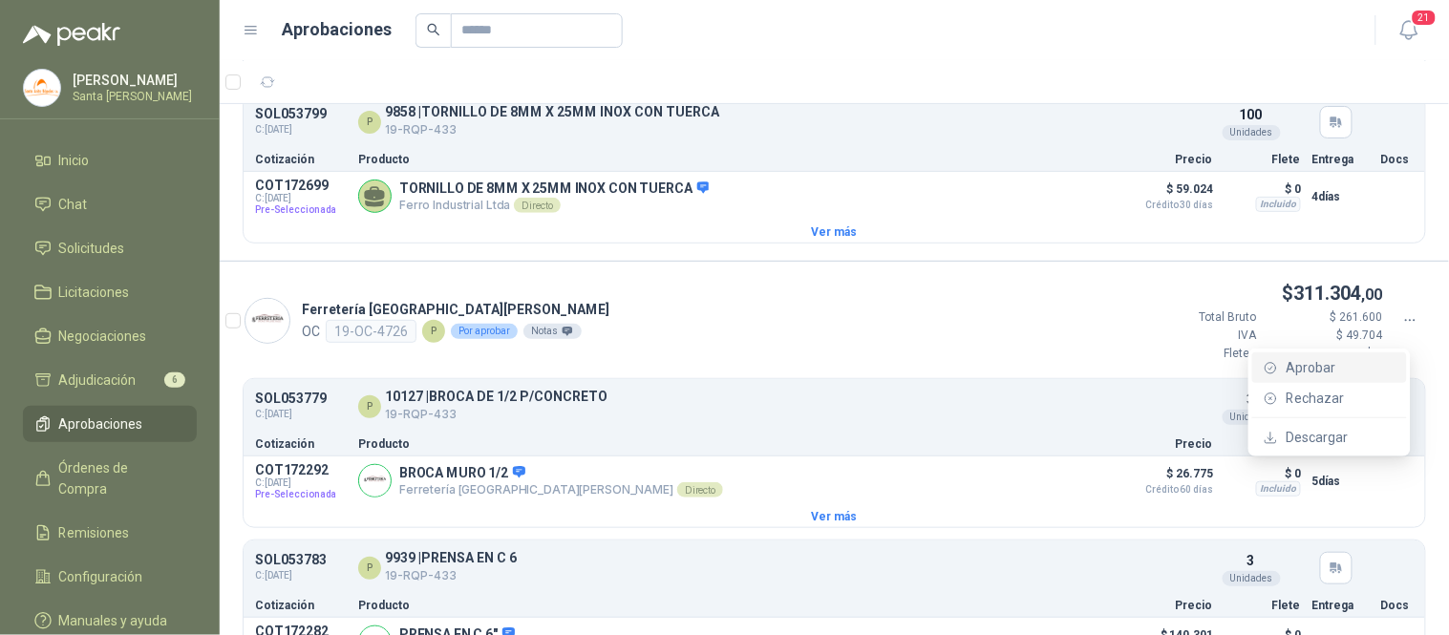
click at [1344, 365] on span "Aprobar" at bounding box center [1341, 367] width 110 height 21
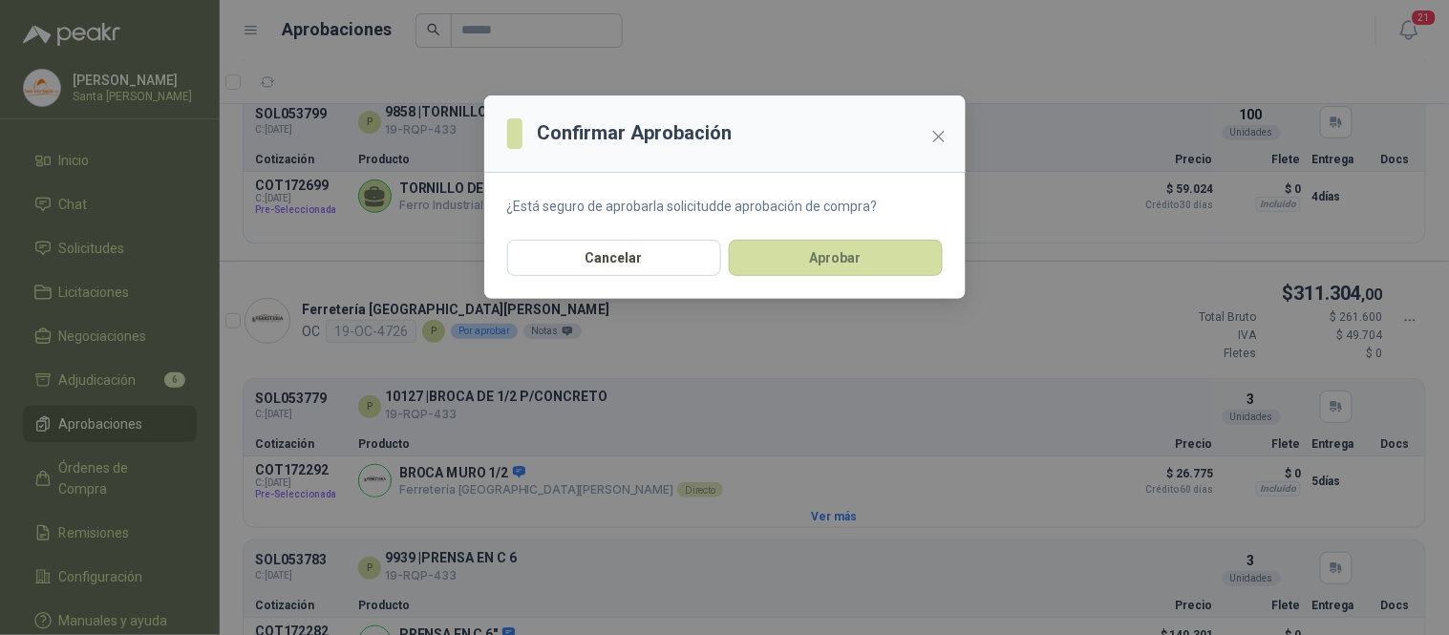
click at [831, 237] on section "¿Está seguro de aprobar la solicitud de aprobación de compra?" at bounding box center [724, 206] width 481 height 67
click at [827, 250] on button "Aprobar" at bounding box center [836, 258] width 214 height 36
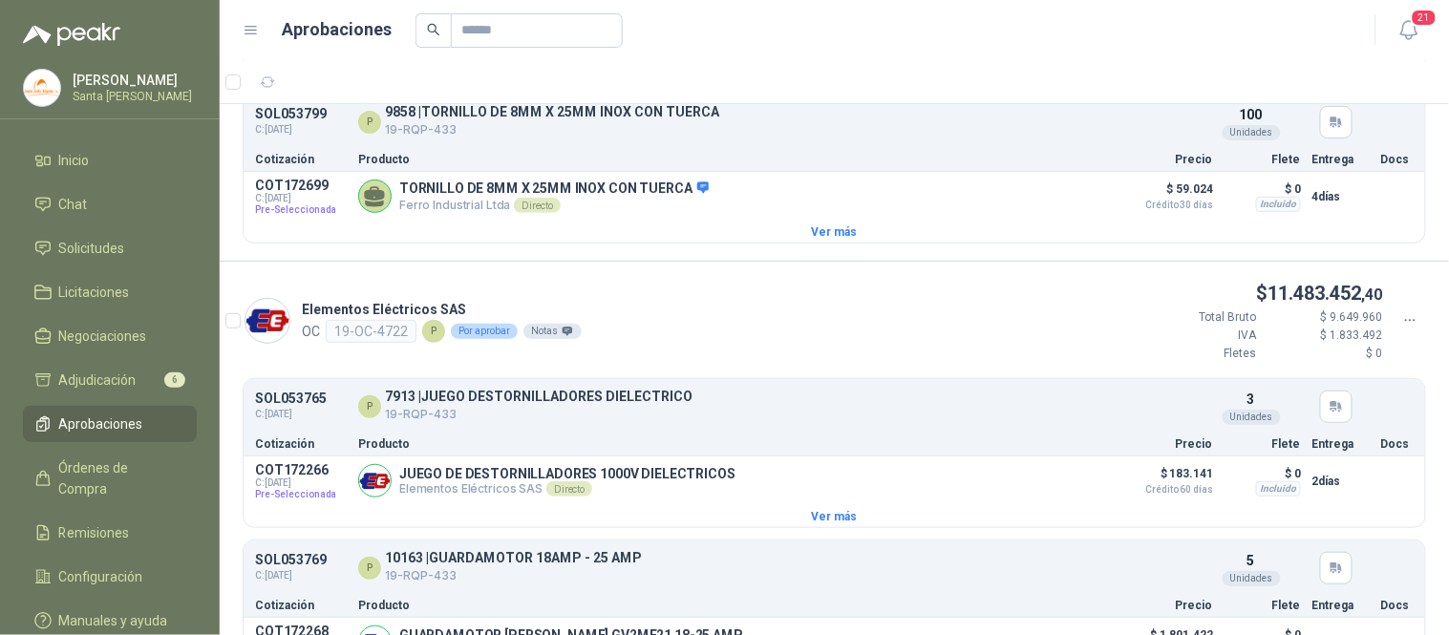
click at [1402, 330] on icon at bounding box center [1410, 320] width 17 height 17
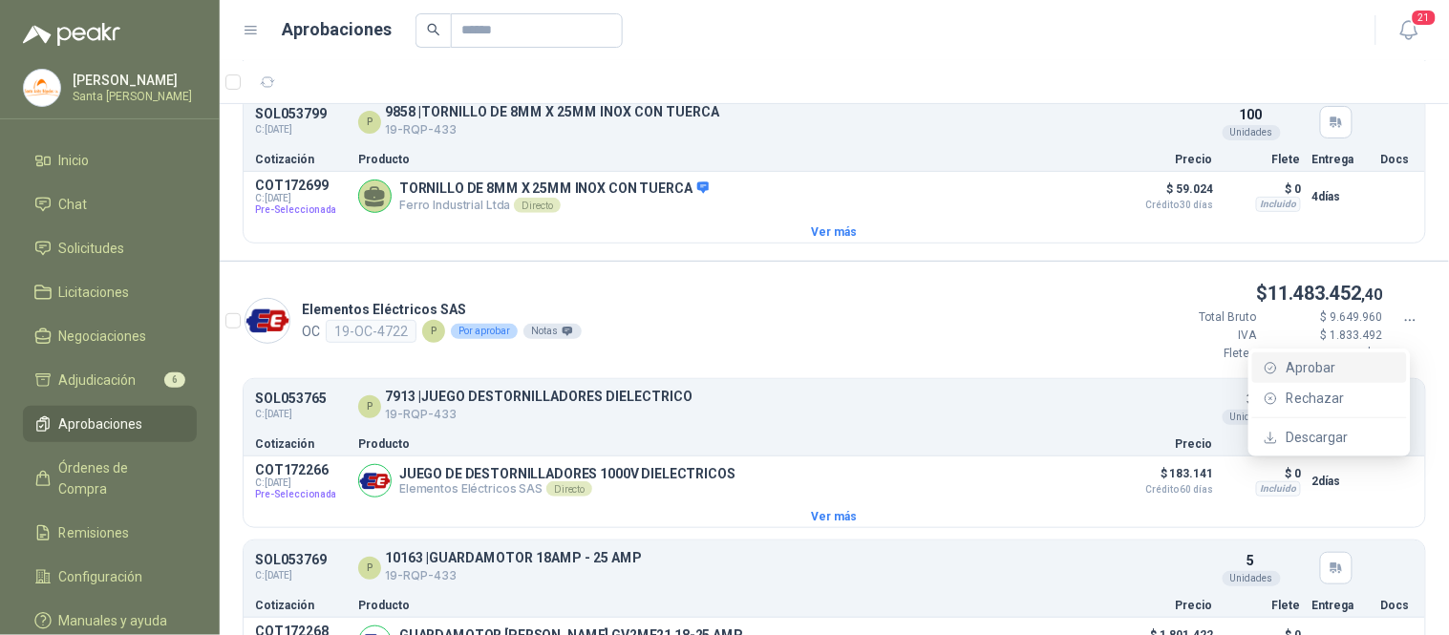
click at [1320, 365] on span "Aprobar" at bounding box center [1341, 367] width 110 height 21
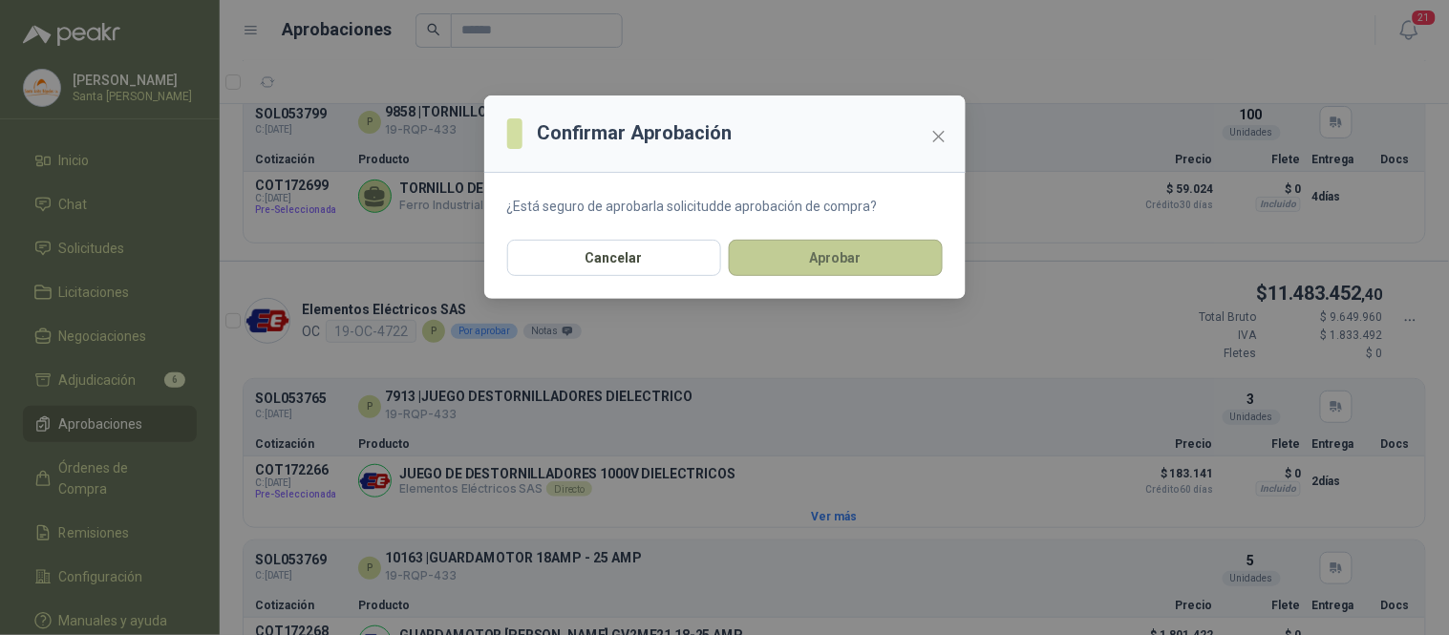
click at [844, 254] on button "Aprobar" at bounding box center [836, 258] width 214 height 36
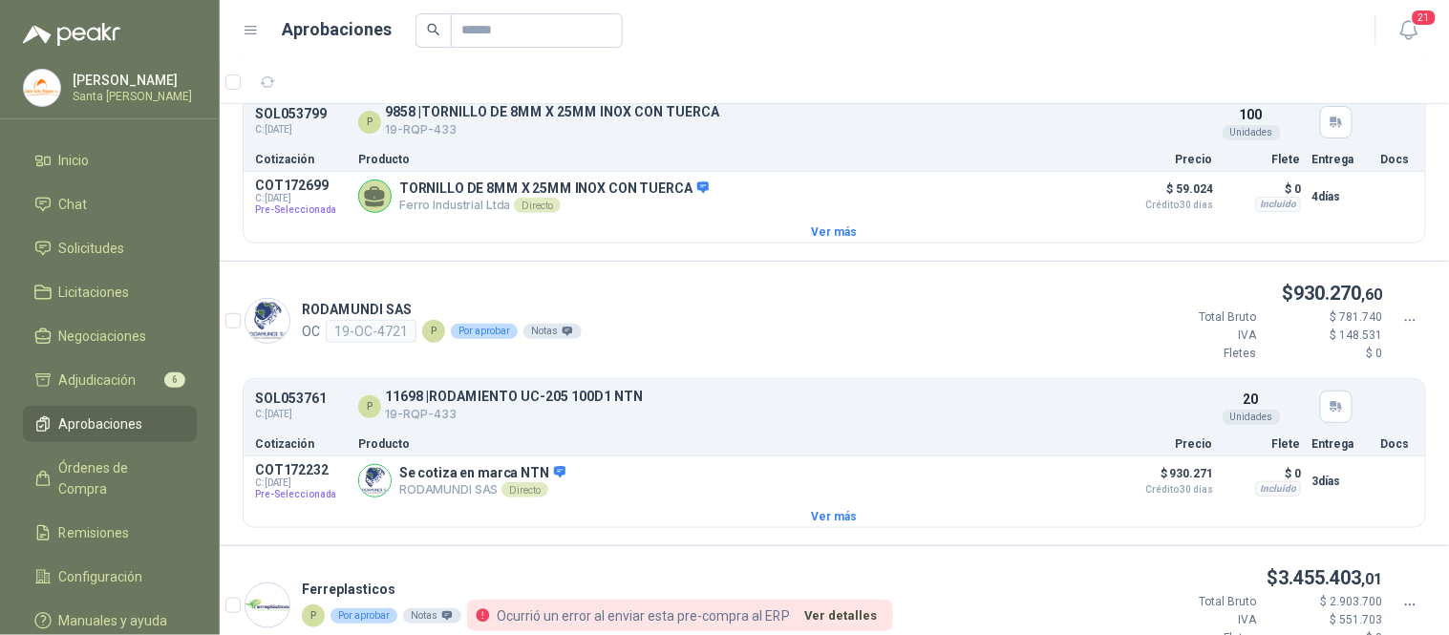
click at [1402, 330] on icon at bounding box center [1410, 320] width 17 height 17
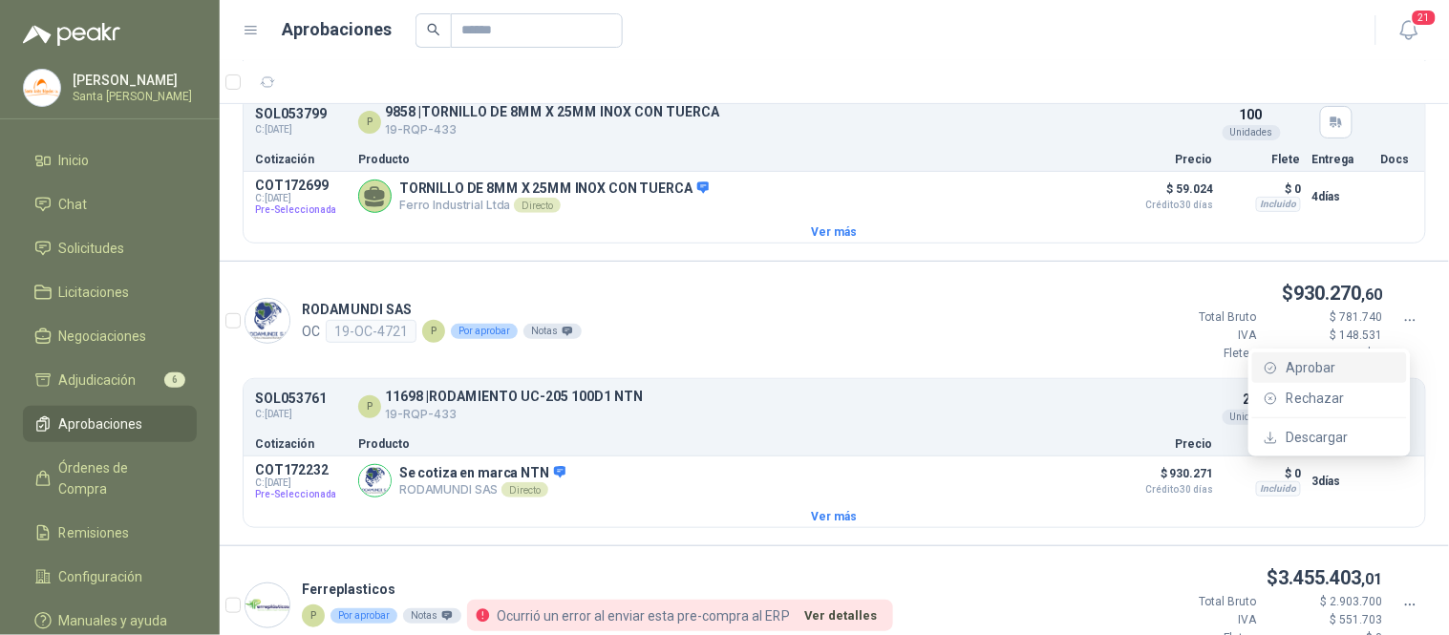
click at [1325, 366] on span "Aprobar" at bounding box center [1341, 367] width 110 height 21
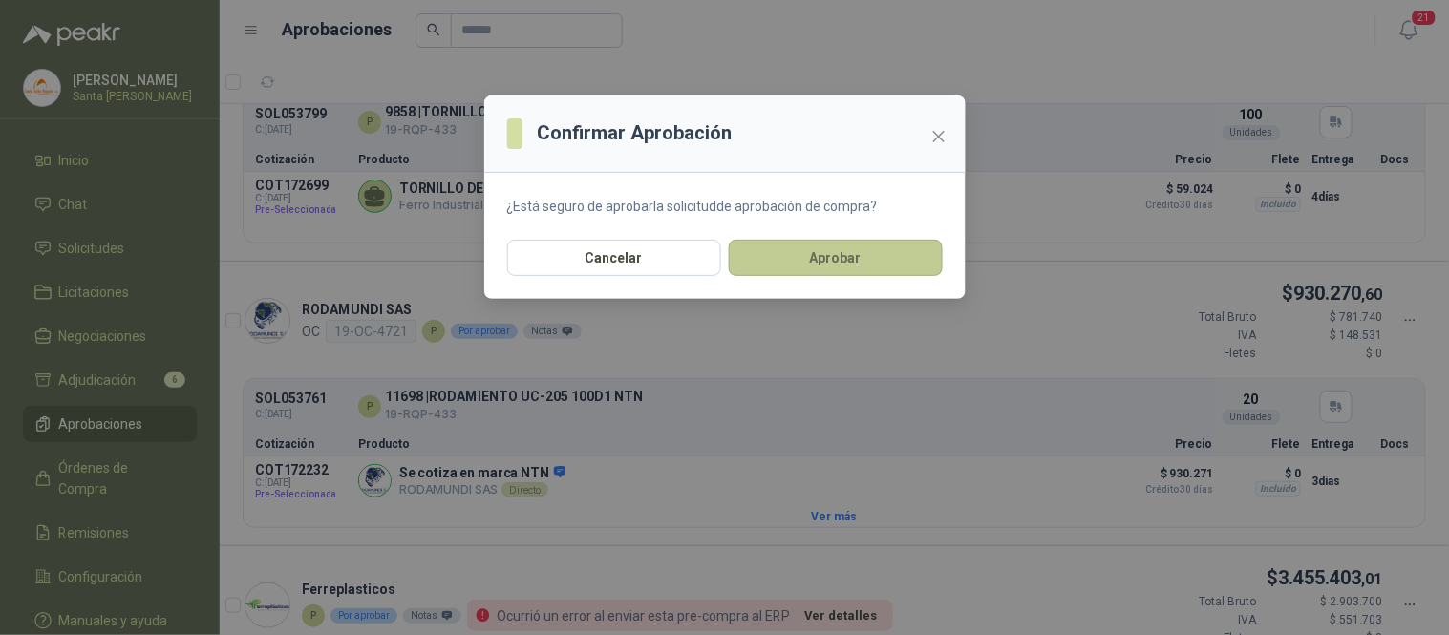
click at [836, 262] on button "Aprobar" at bounding box center [836, 258] width 214 height 36
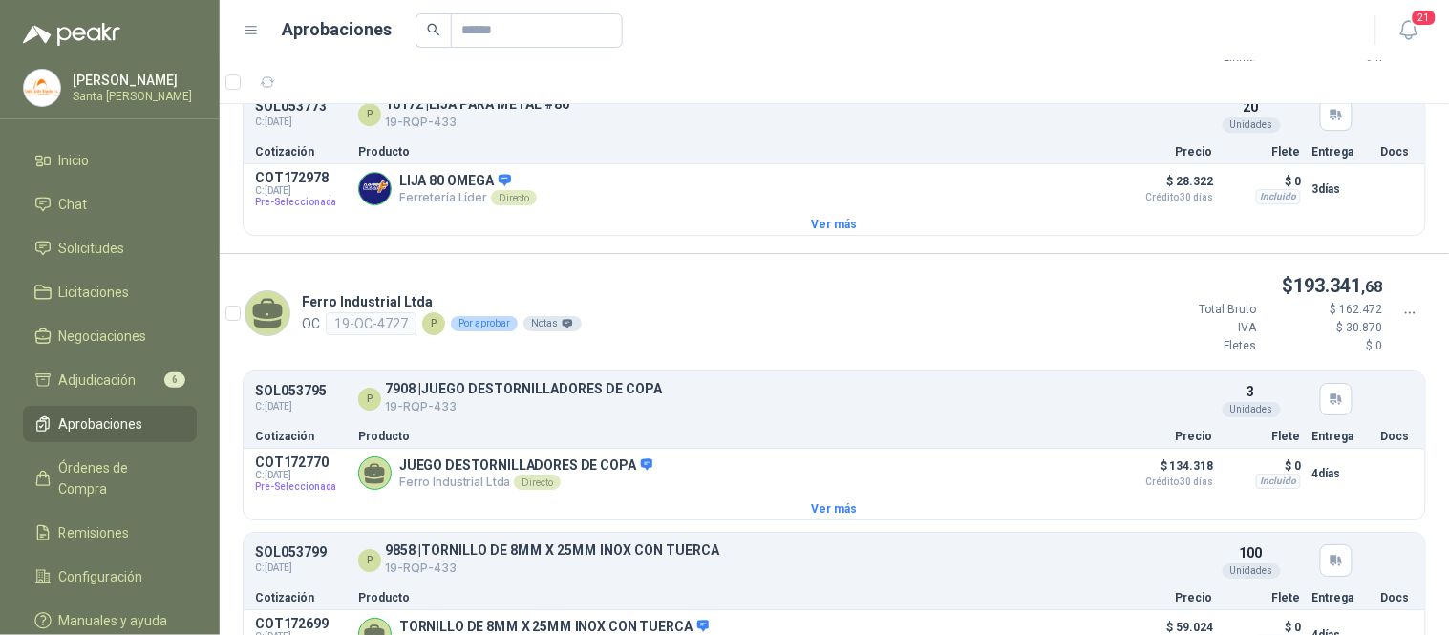
scroll to position [1511, 0]
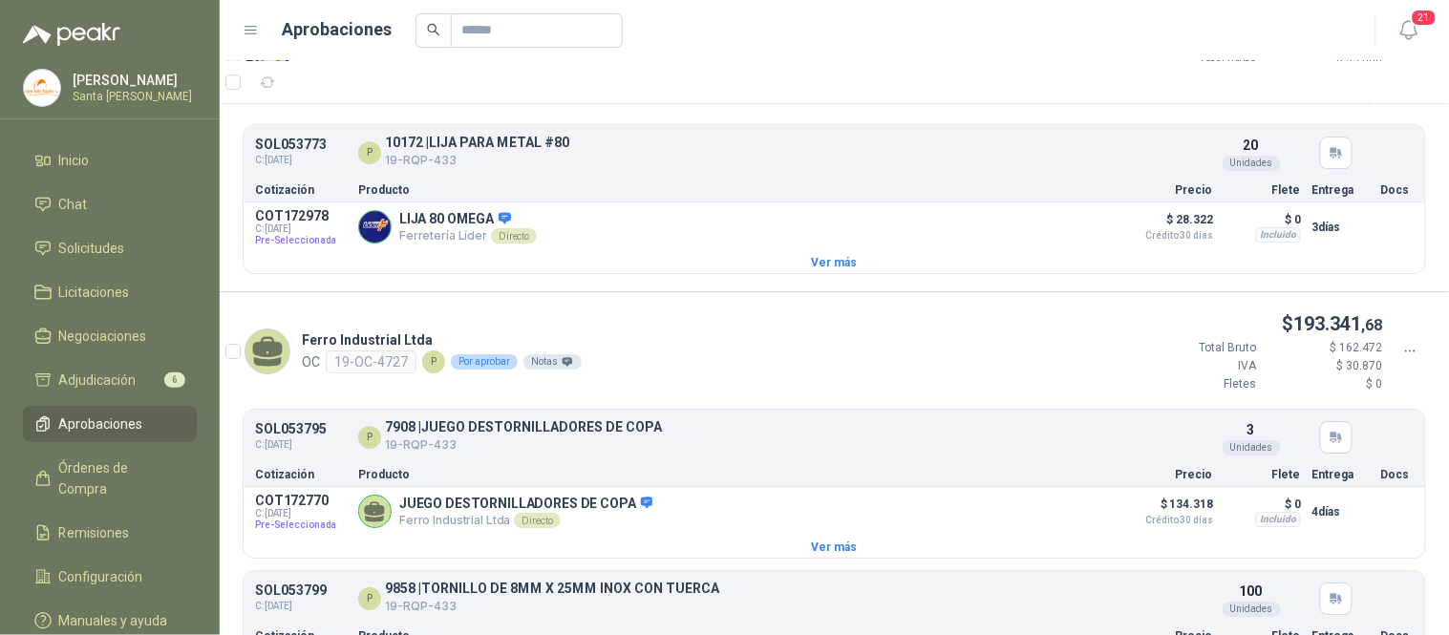
click at [1402, 358] on icon at bounding box center [1410, 351] width 17 height 17
click at [1323, 393] on p "$ 0" at bounding box center [1325, 384] width 115 height 18
click at [1394, 362] on div at bounding box center [1410, 351] width 32 height 21
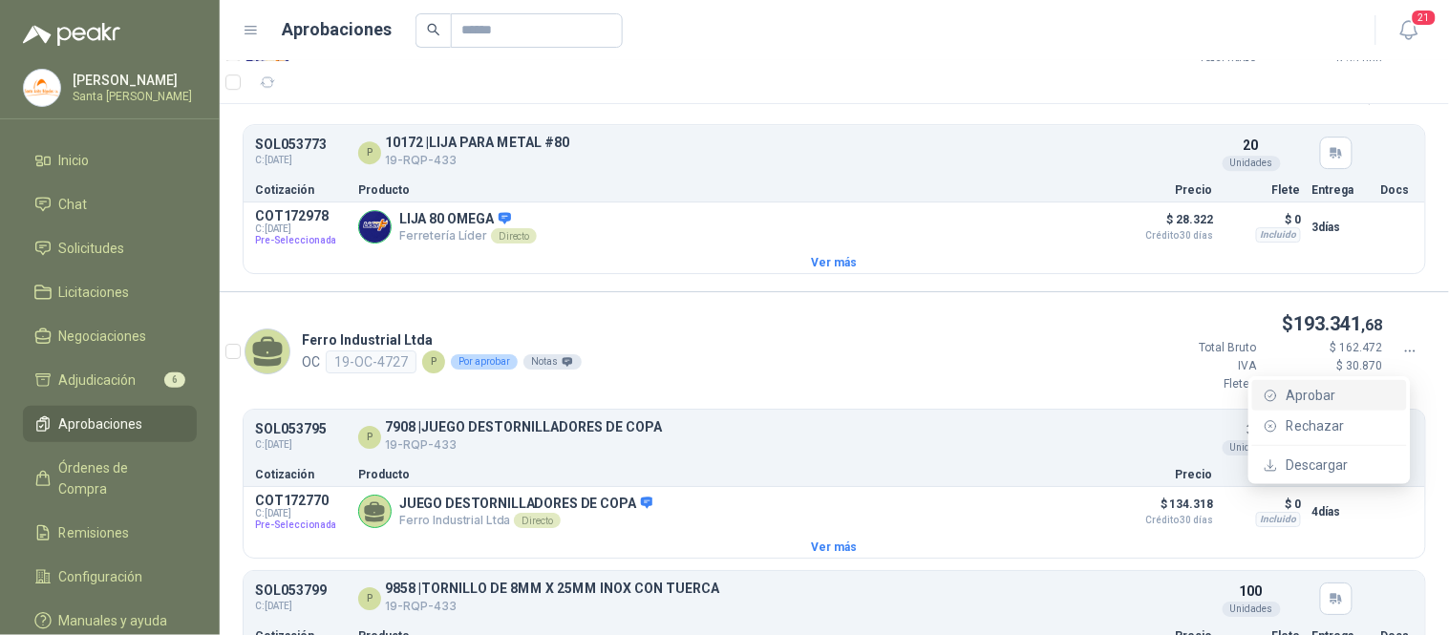
click at [1301, 397] on span "Aprobar" at bounding box center [1341, 395] width 110 height 21
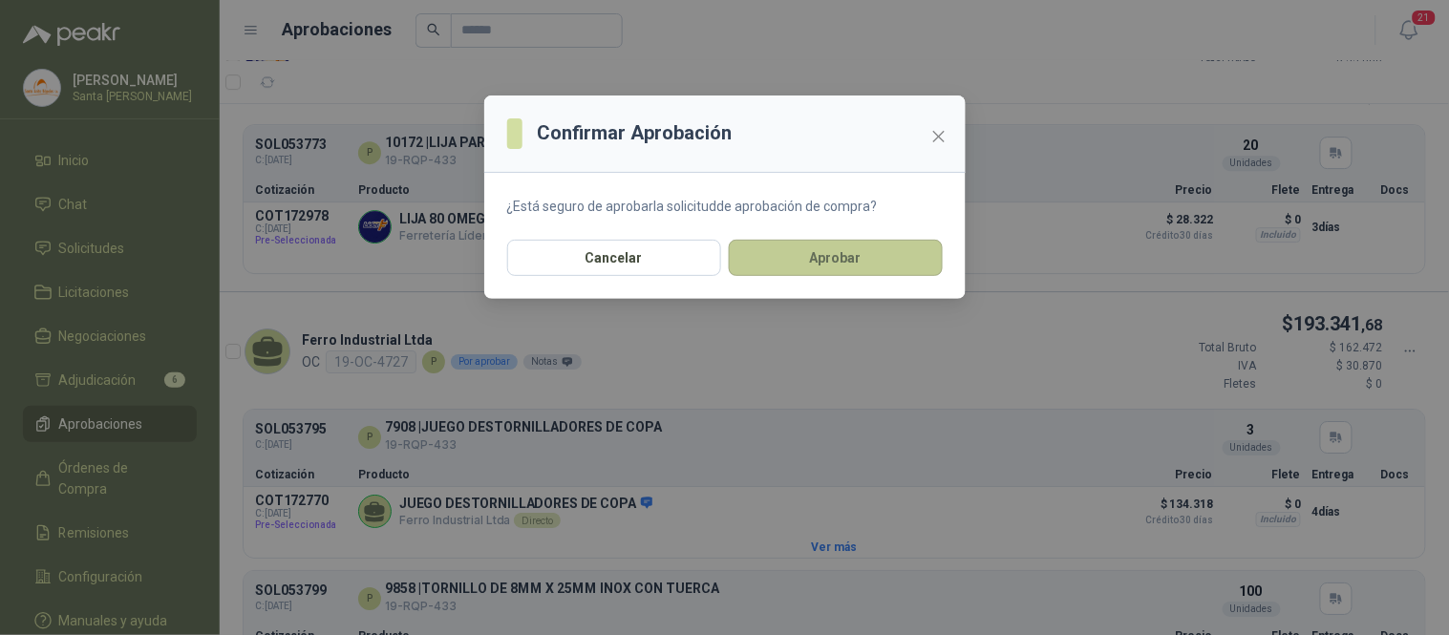
click at [866, 243] on button "Aprobar" at bounding box center [836, 258] width 214 height 36
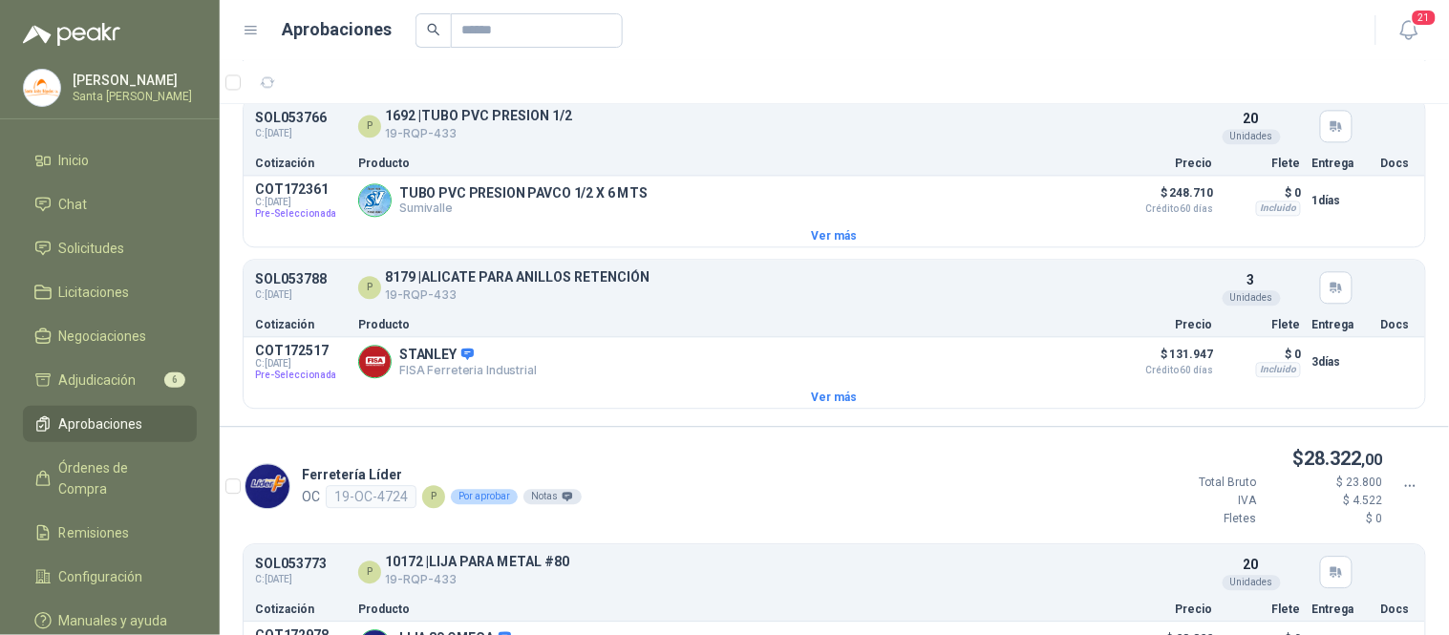
scroll to position [1148, 0]
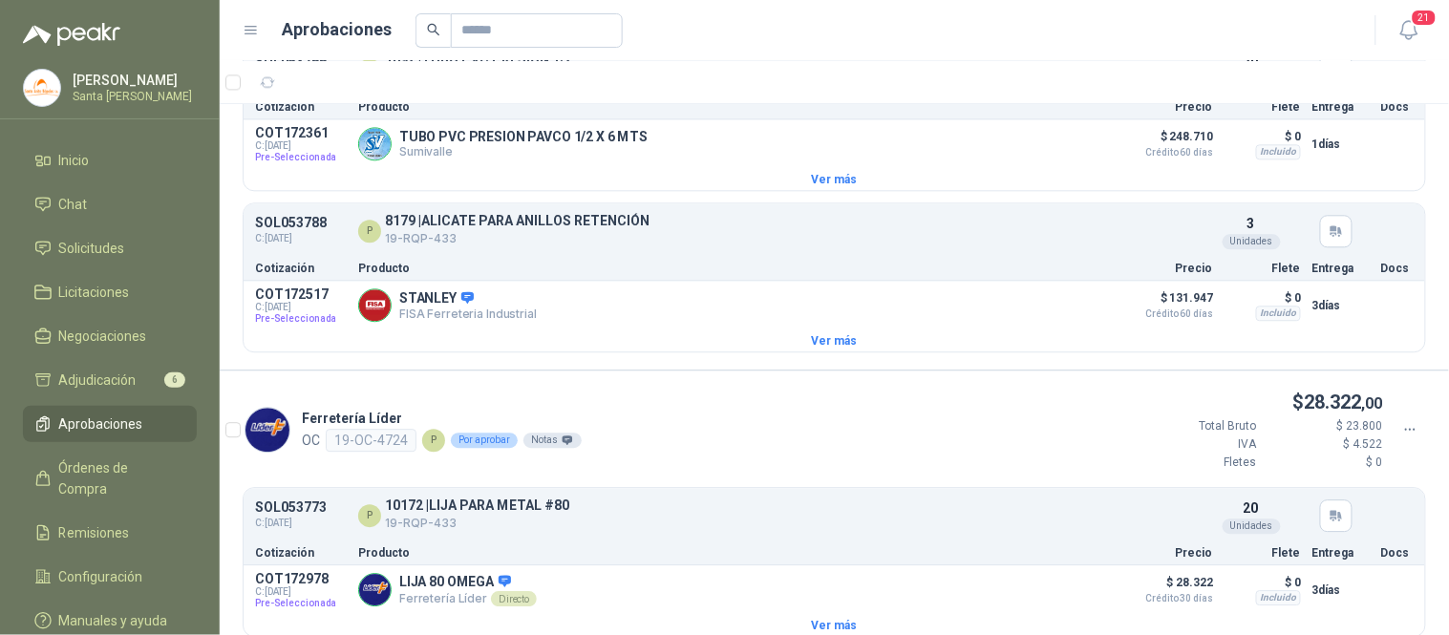
click at [1402, 433] on icon at bounding box center [1410, 429] width 17 height 17
click at [1305, 466] on p "$ 0" at bounding box center [1325, 463] width 115 height 18
click at [1405, 436] on div at bounding box center [1410, 429] width 32 height 21
click at [1293, 470] on span "Aprobar" at bounding box center [1341, 472] width 110 height 21
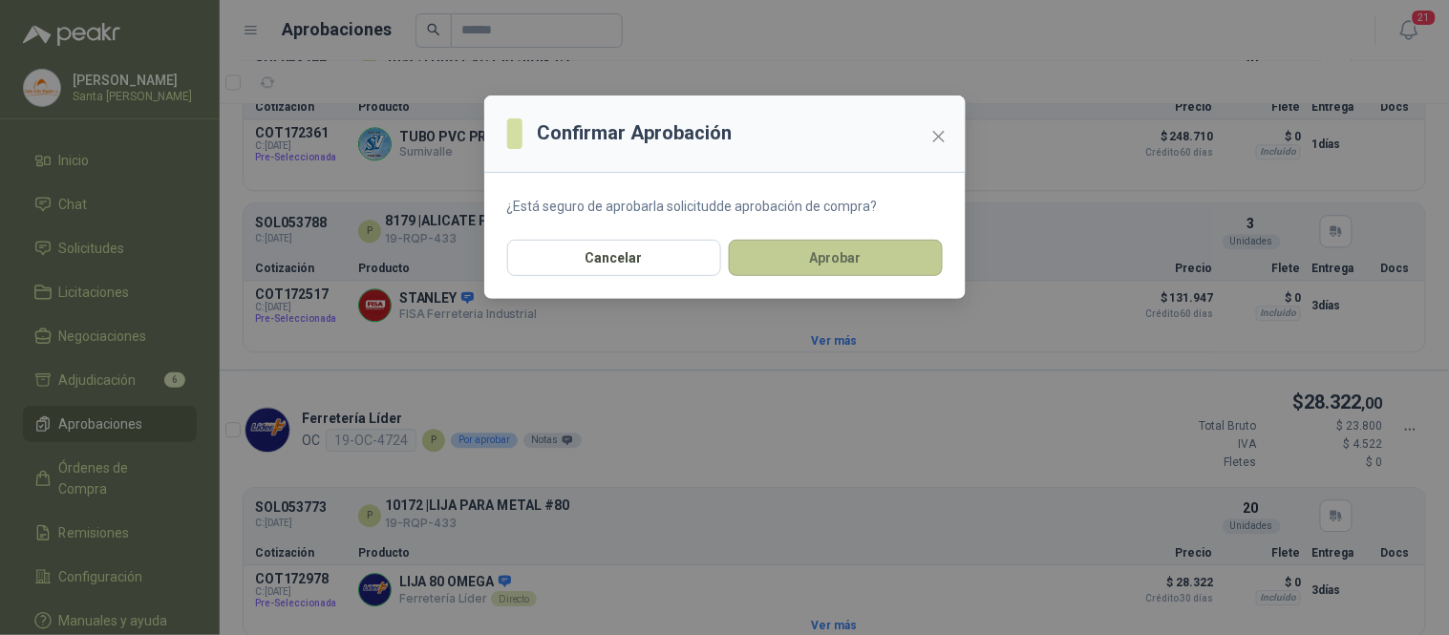
click at [860, 268] on button "Aprobar" at bounding box center [836, 258] width 214 height 36
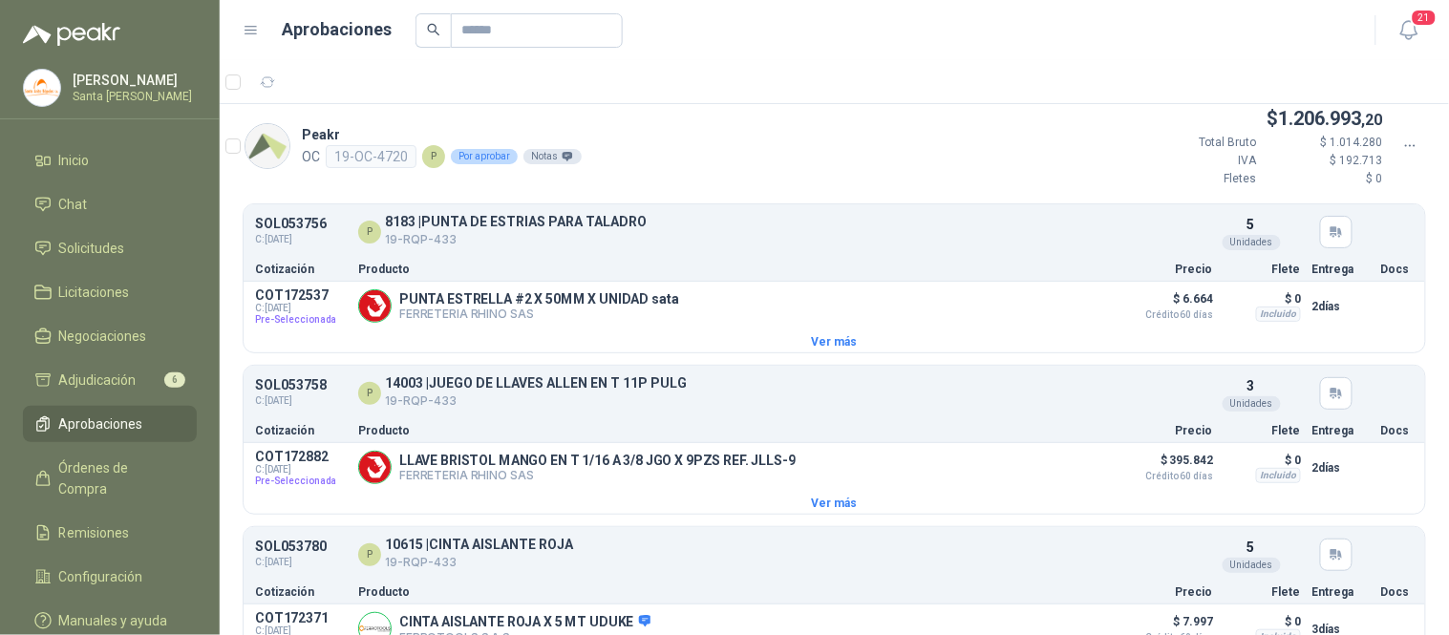
scroll to position [0, 0]
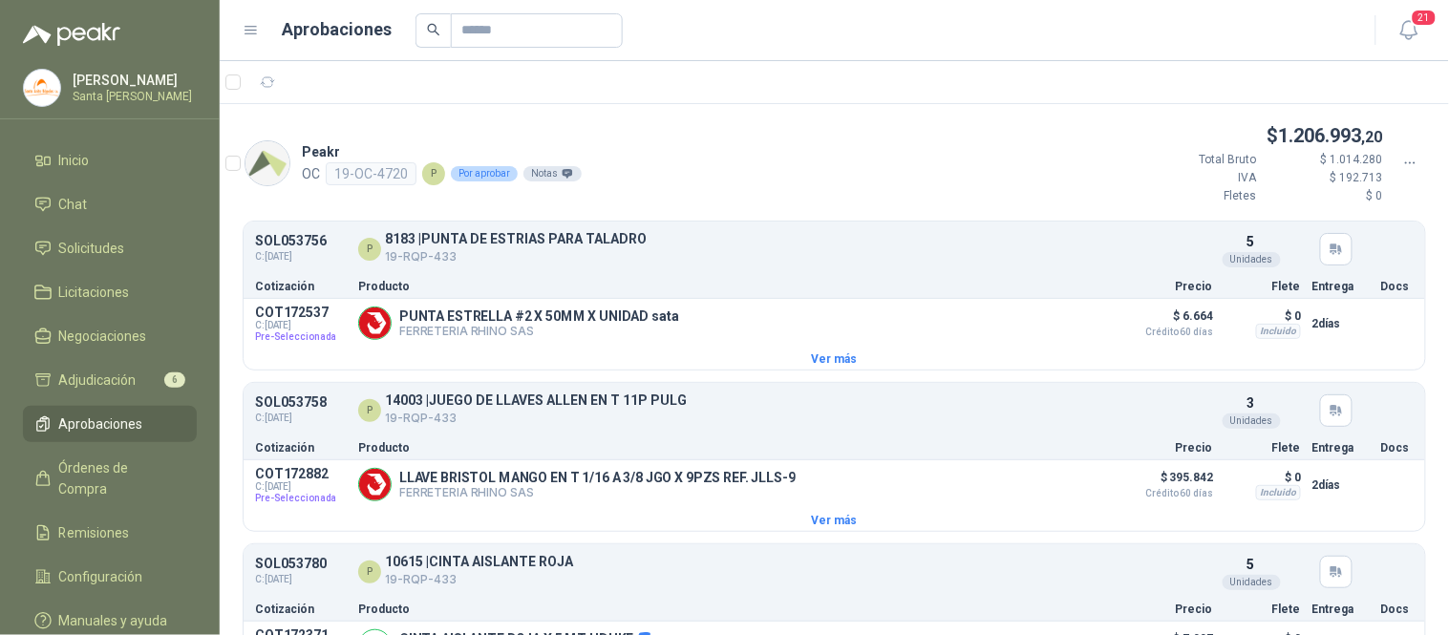
click at [1402, 159] on icon at bounding box center [1410, 163] width 17 height 17
click at [1315, 208] on li "Aprobar" at bounding box center [1329, 196] width 155 height 31
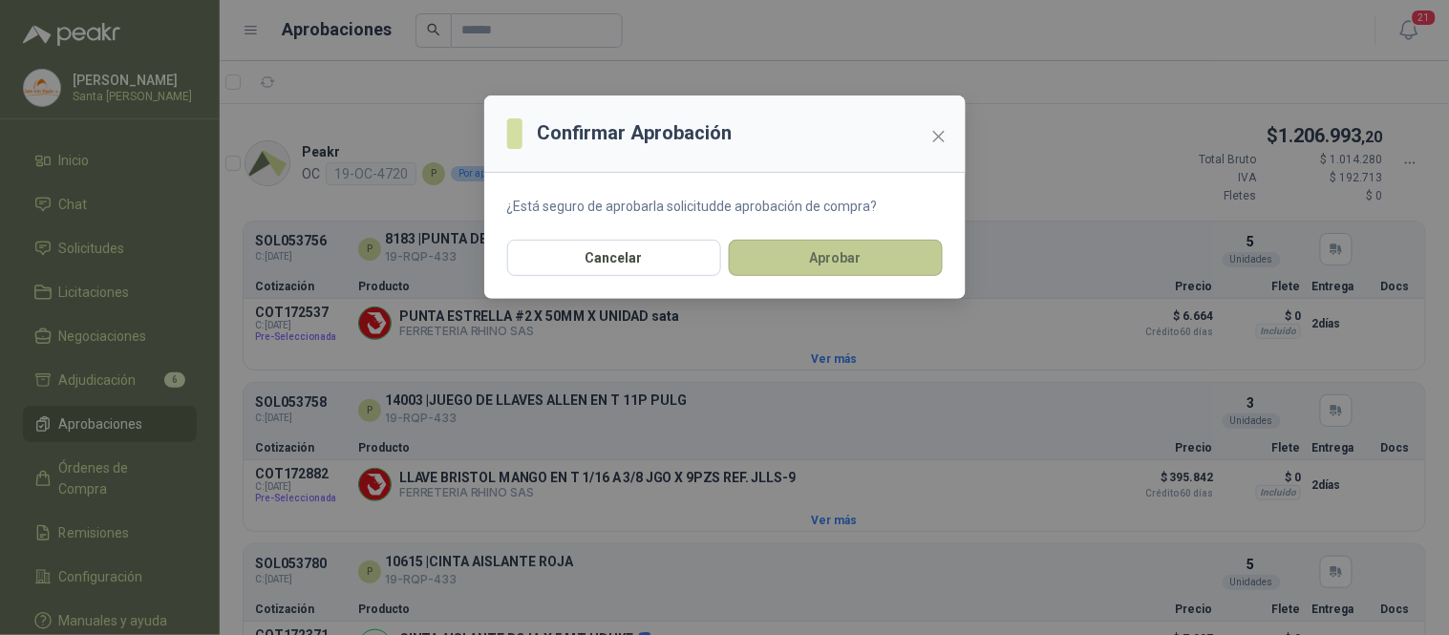
click at [909, 246] on button "Aprobar" at bounding box center [836, 258] width 214 height 36
